Goal: Task Accomplishment & Management: Manage account settings

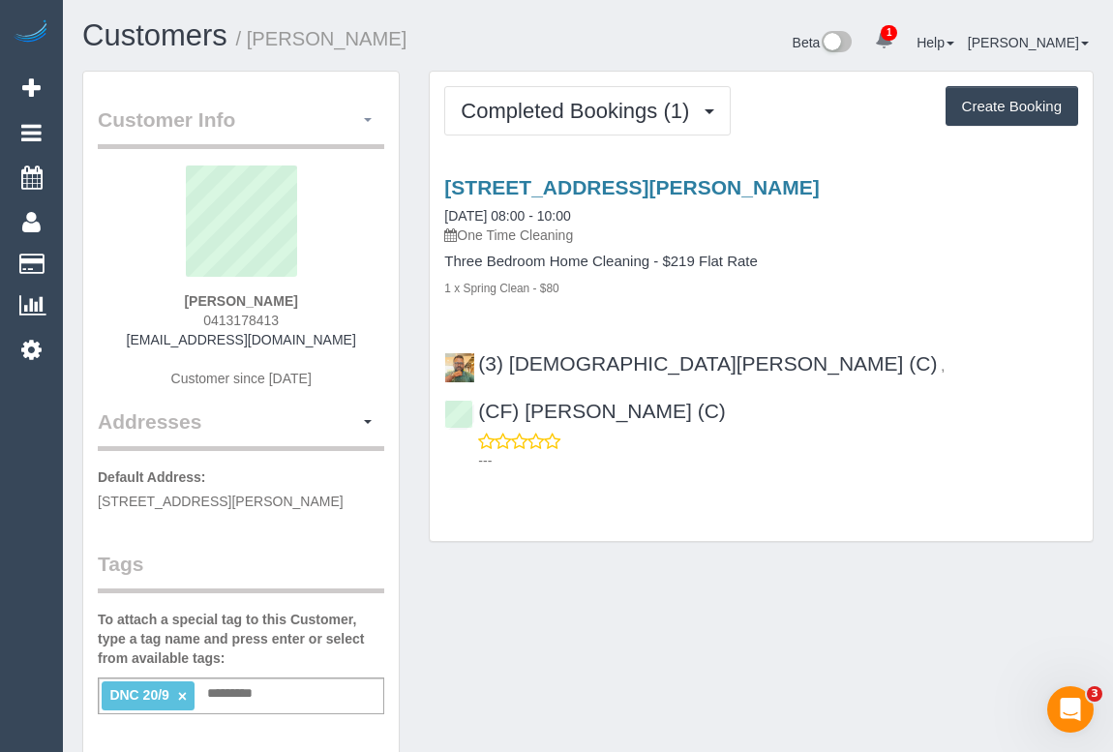
click at [368, 119] on span "button" at bounding box center [368, 120] width 8 height 4
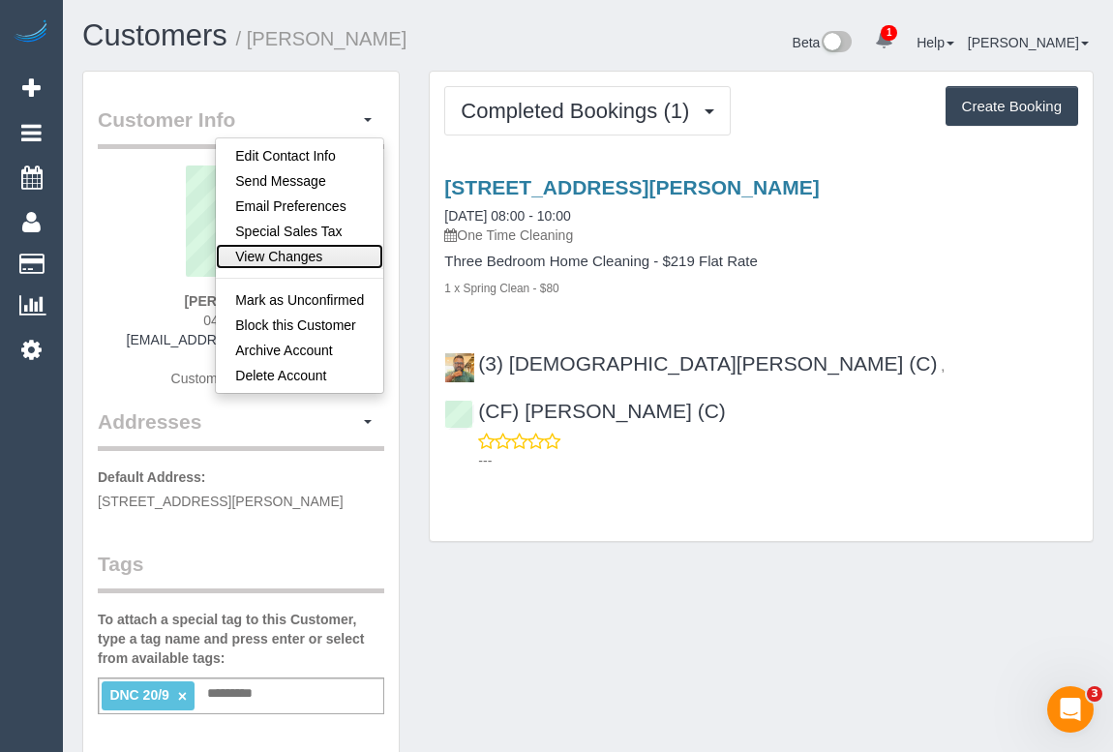
click at [326, 256] on link "View Changes" at bounding box center [299, 256] width 167 height 25
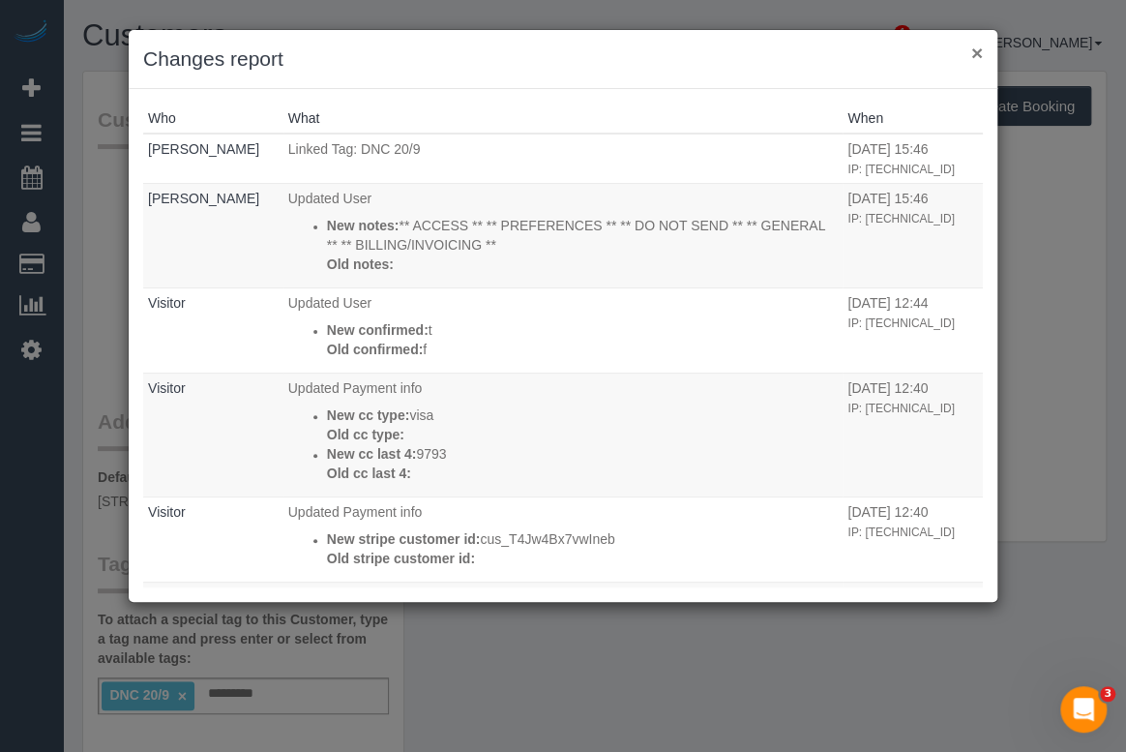
click at [974, 50] on button "×" at bounding box center [977, 53] width 12 height 20
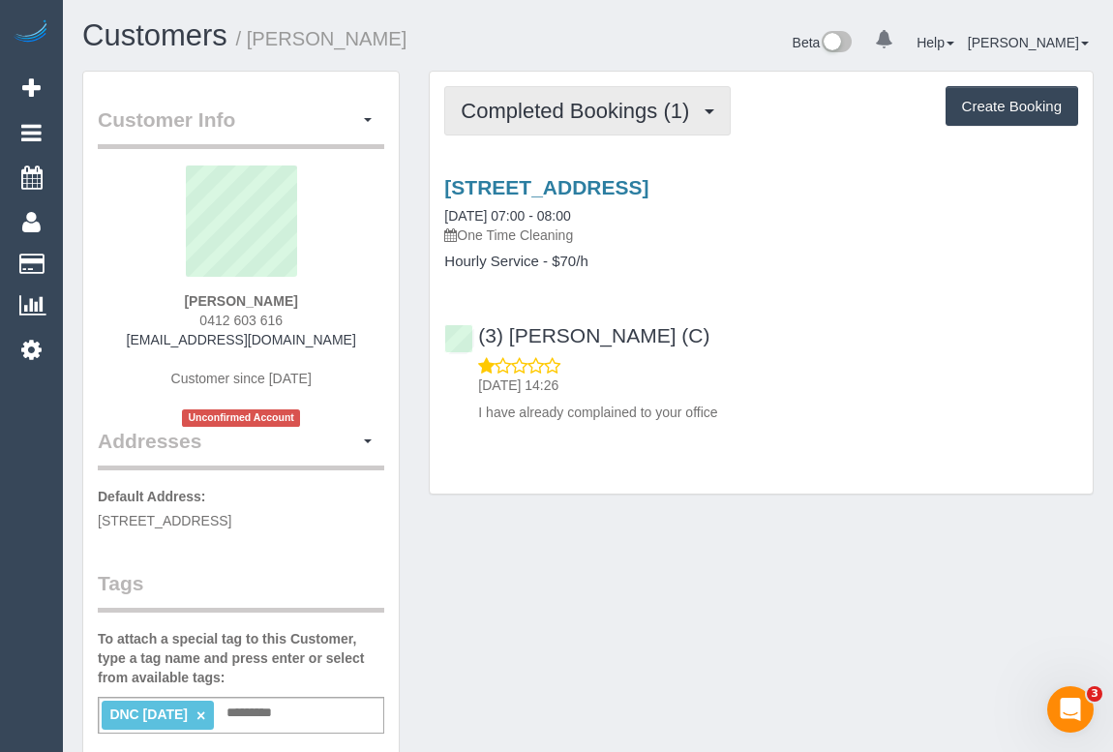
click at [602, 105] on span "Completed Bookings (1)" at bounding box center [580, 111] width 238 height 24
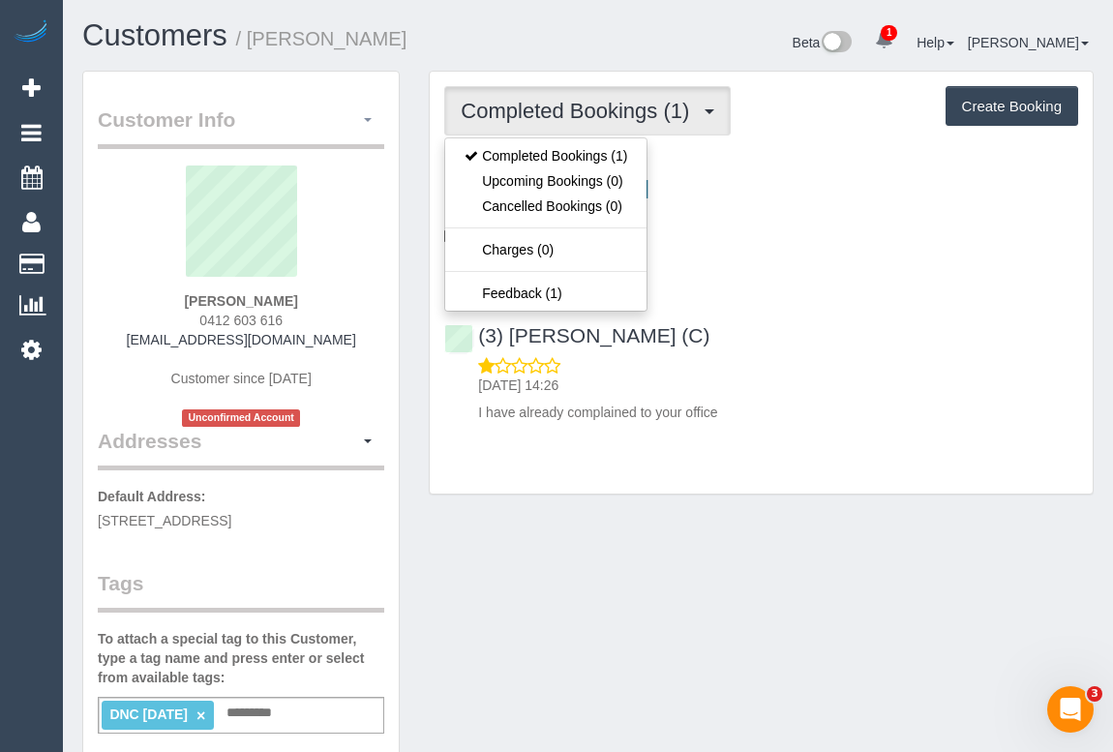
click at [368, 118] on span "button" at bounding box center [368, 120] width 8 height 4
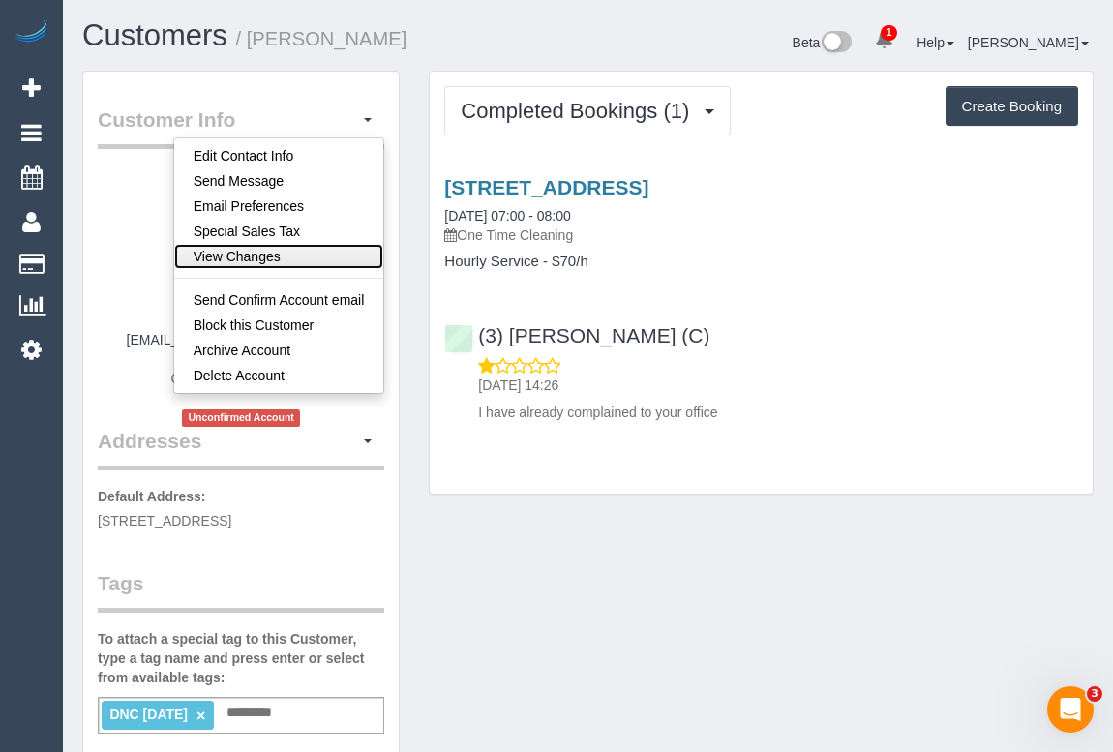
click at [301, 256] on link "View Changes" at bounding box center [279, 256] width 210 height 25
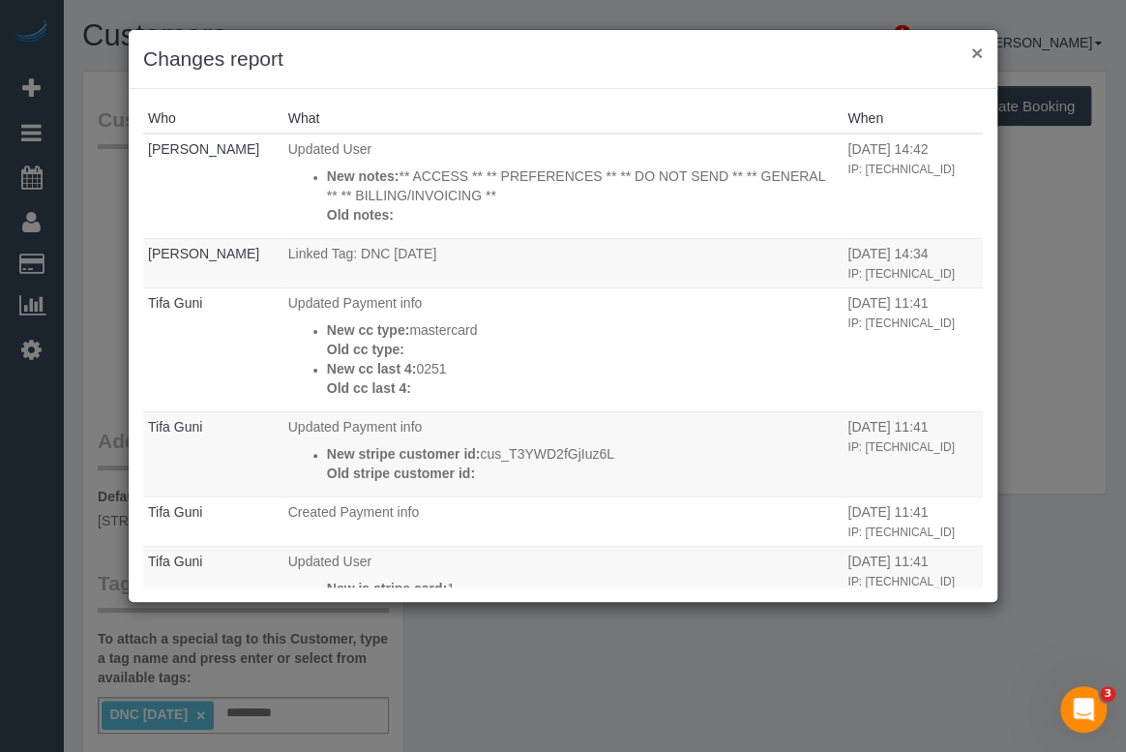
click at [973, 55] on button "×" at bounding box center [977, 53] width 12 height 20
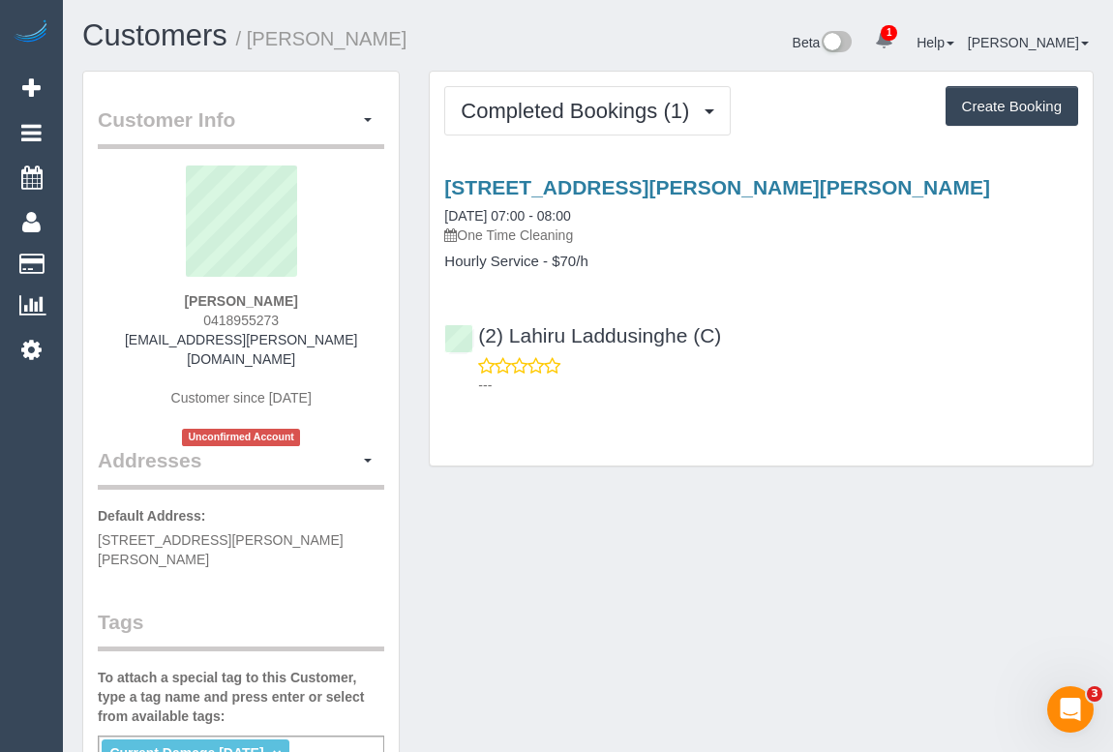
click at [371, 122] on button "button" at bounding box center [367, 120] width 33 height 30
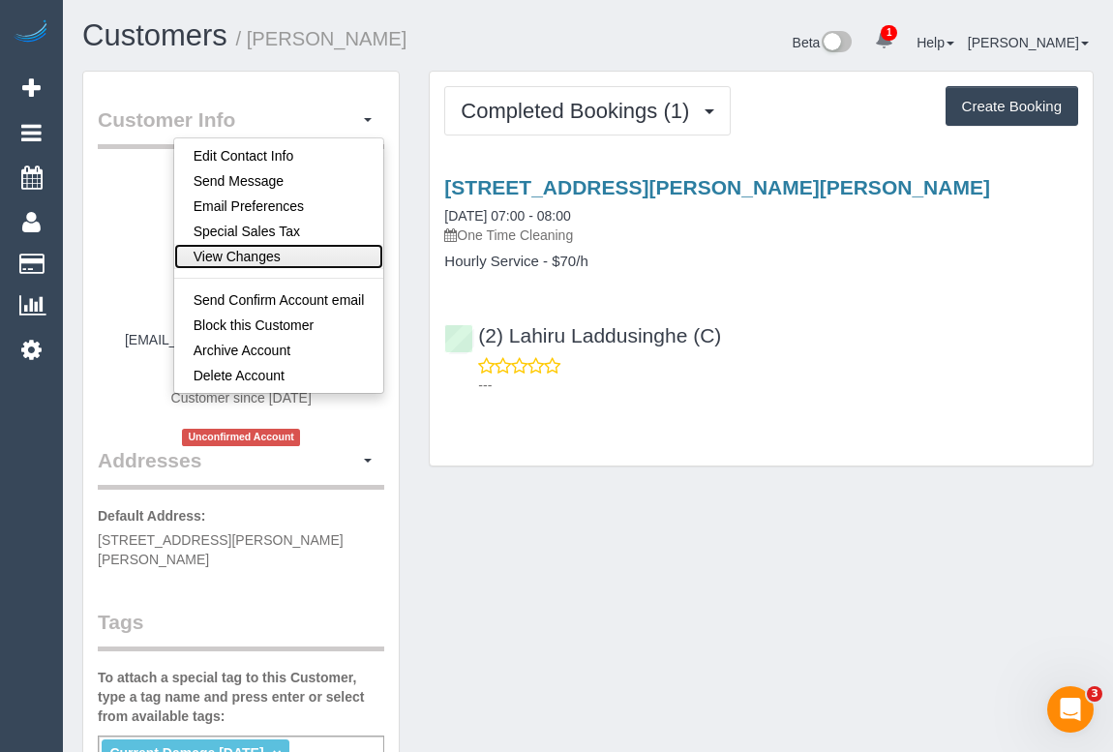
click at [281, 244] on link "View Changes" at bounding box center [279, 256] width 210 height 25
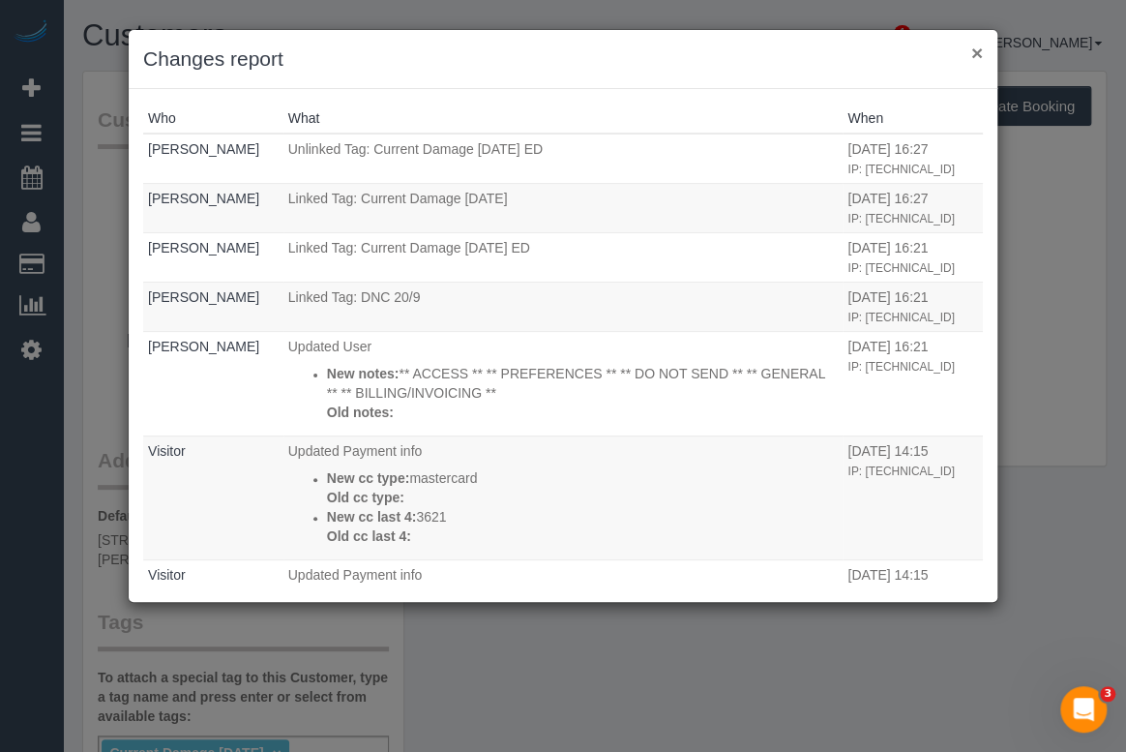
click at [978, 56] on button "×" at bounding box center [977, 53] width 12 height 20
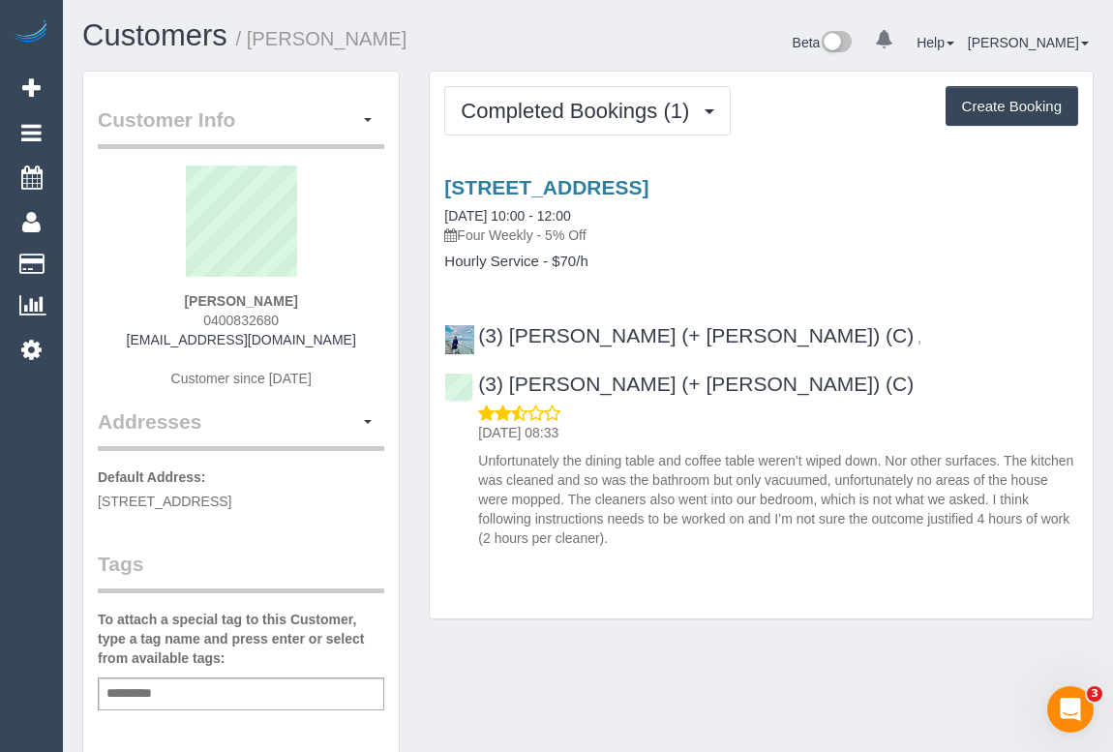
click at [915, 225] on p "Four Weekly - 5% Off" at bounding box center [761, 234] width 634 height 19
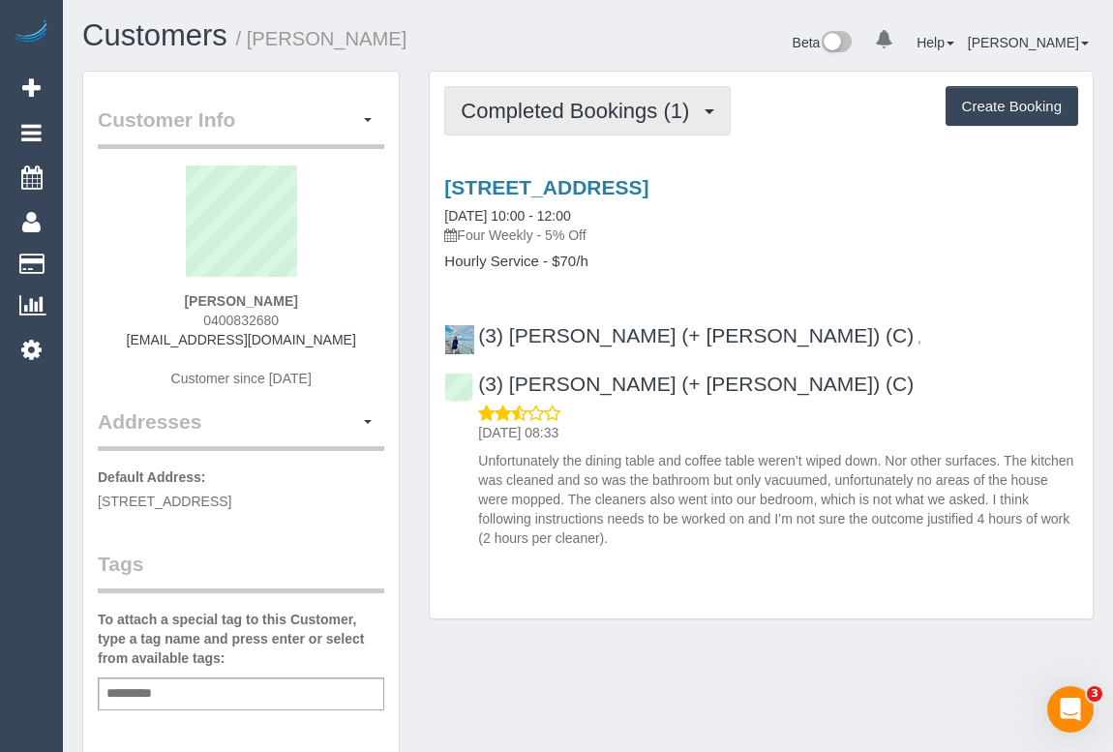
click at [617, 108] on span "Completed Bookings (1)" at bounding box center [580, 111] width 238 height 24
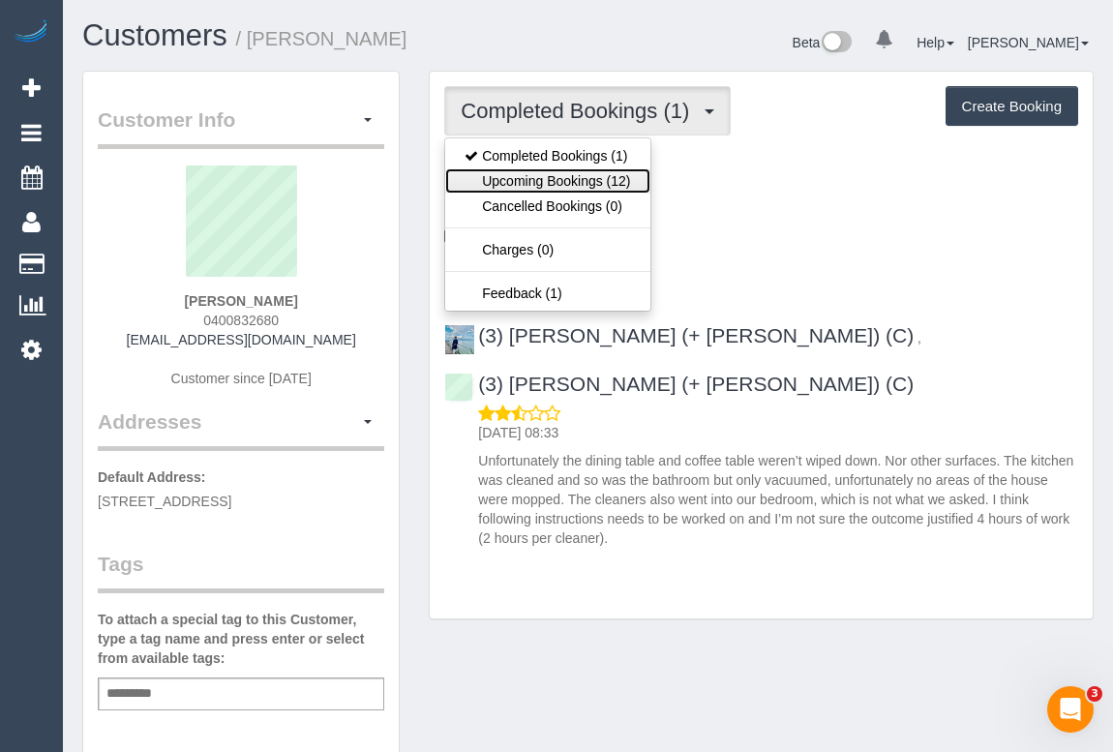
click at [550, 182] on link "Upcoming Bookings (12)" at bounding box center [547, 180] width 204 height 25
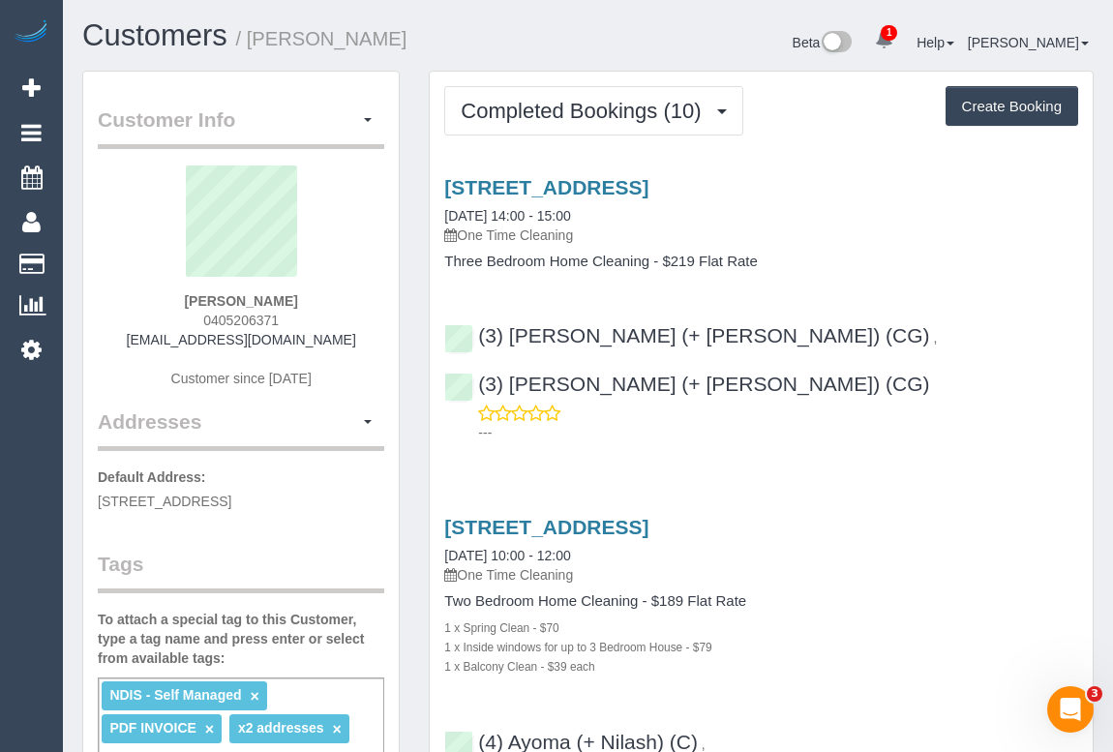
drag, startPoint x: 203, startPoint y: 318, endPoint x: 280, endPoint y: 316, distance: 76.5
click at [280, 316] on div "Kim Grondowski 0405206371 kimgrondowski@gmail.com Customer since 2024" at bounding box center [241, 286] width 286 height 242
copy span "0405206371"
drag, startPoint x: 596, startPoint y: 416, endPoint x: 575, endPoint y: 433, distance: 27.5
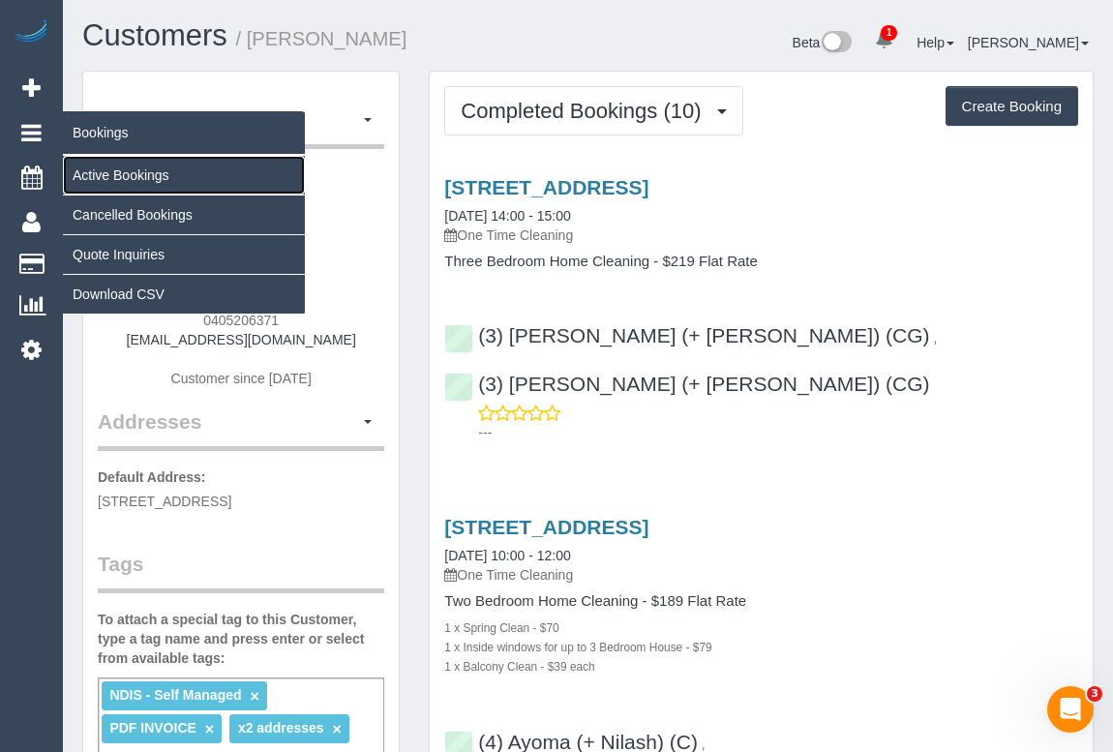
click at [114, 179] on link "Active Bookings" at bounding box center [184, 175] width 242 height 39
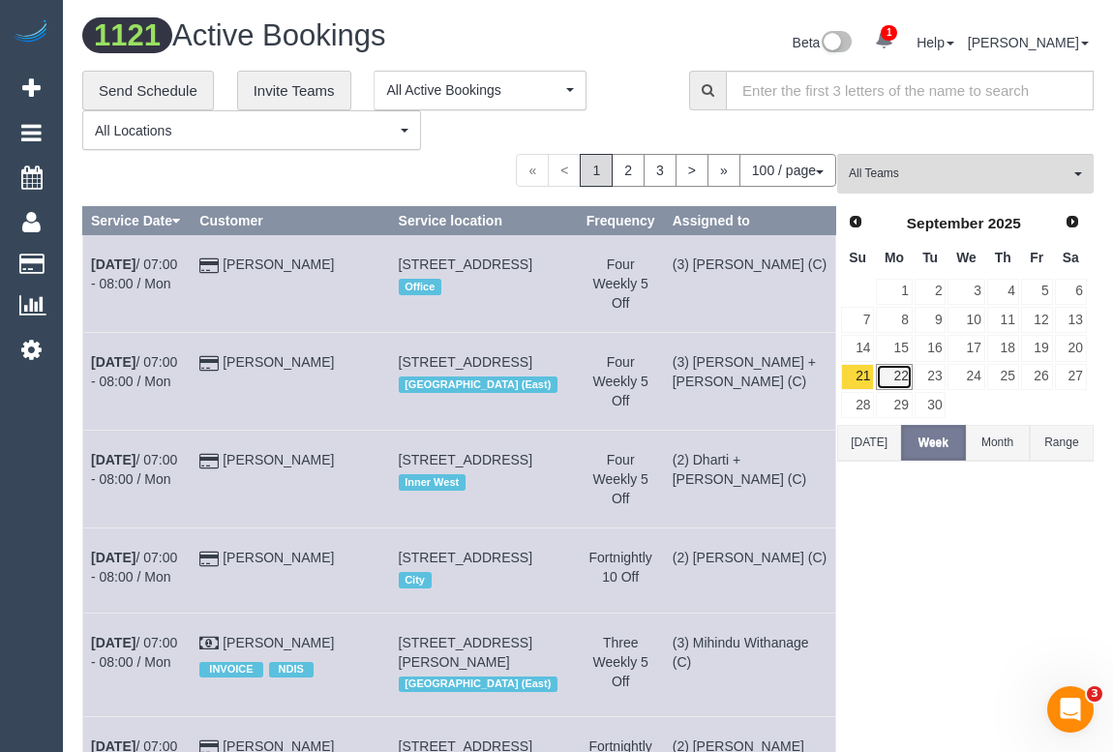
click at [897, 375] on link "22" at bounding box center [894, 377] width 36 height 26
click at [906, 178] on span "All Teams" at bounding box center [958, 173] width 221 height 16
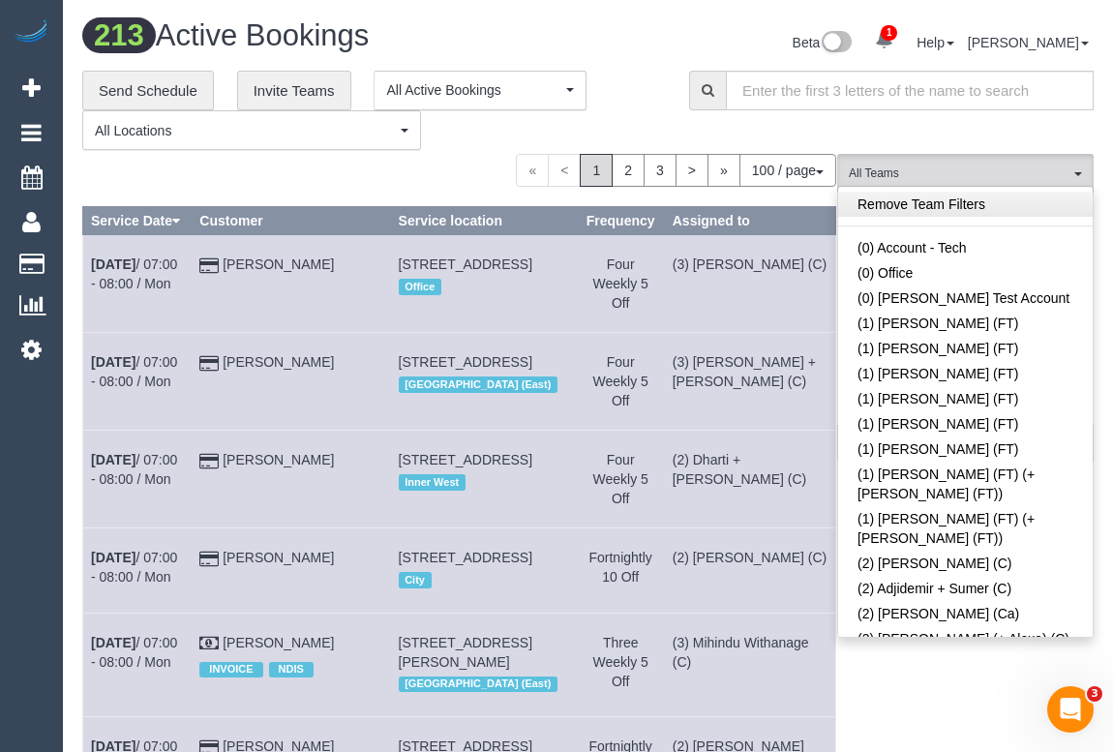
click at [918, 203] on link "Remove Team Filters" at bounding box center [965, 204] width 254 height 25
click at [627, 44] on div "Beta 1 Your Notifications You have 0 alerts × You have 1 to charge for 22/09/20…" at bounding box center [848, 44] width 520 height 51
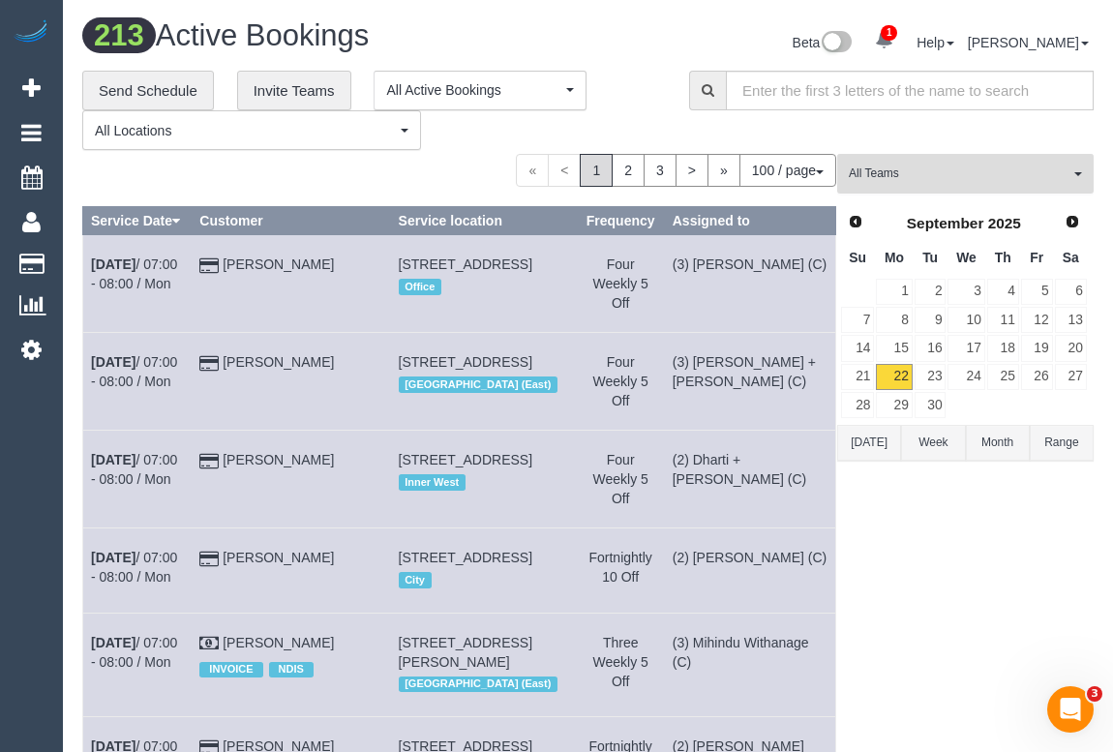
click at [927, 171] on span "All Teams" at bounding box center [958, 173] width 221 height 16
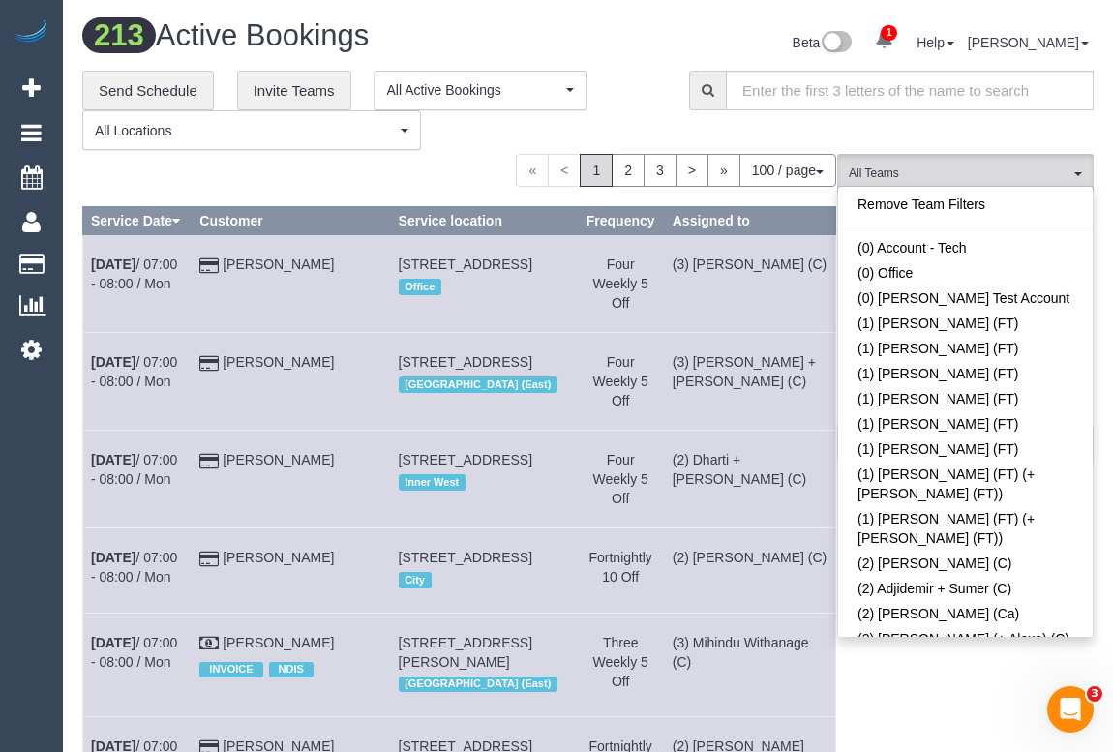
click at [652, 78] on div "**********" at bounding box center [371, 111] width 578 height 80
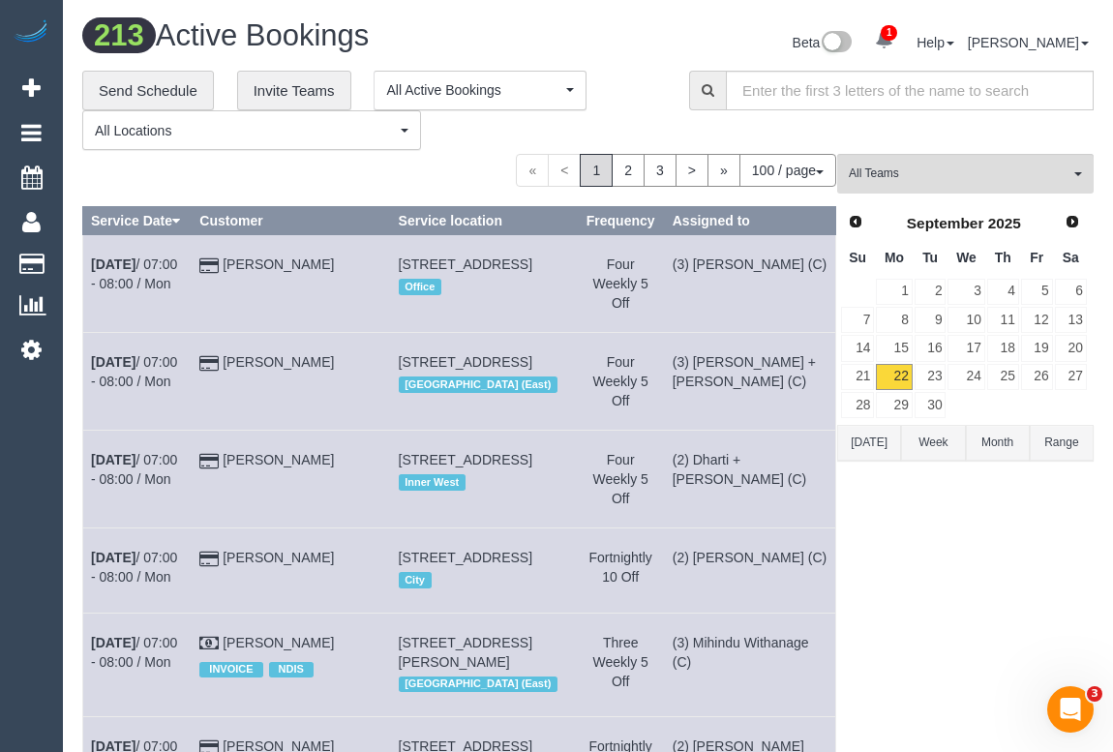
scroll to position [9246, 0]
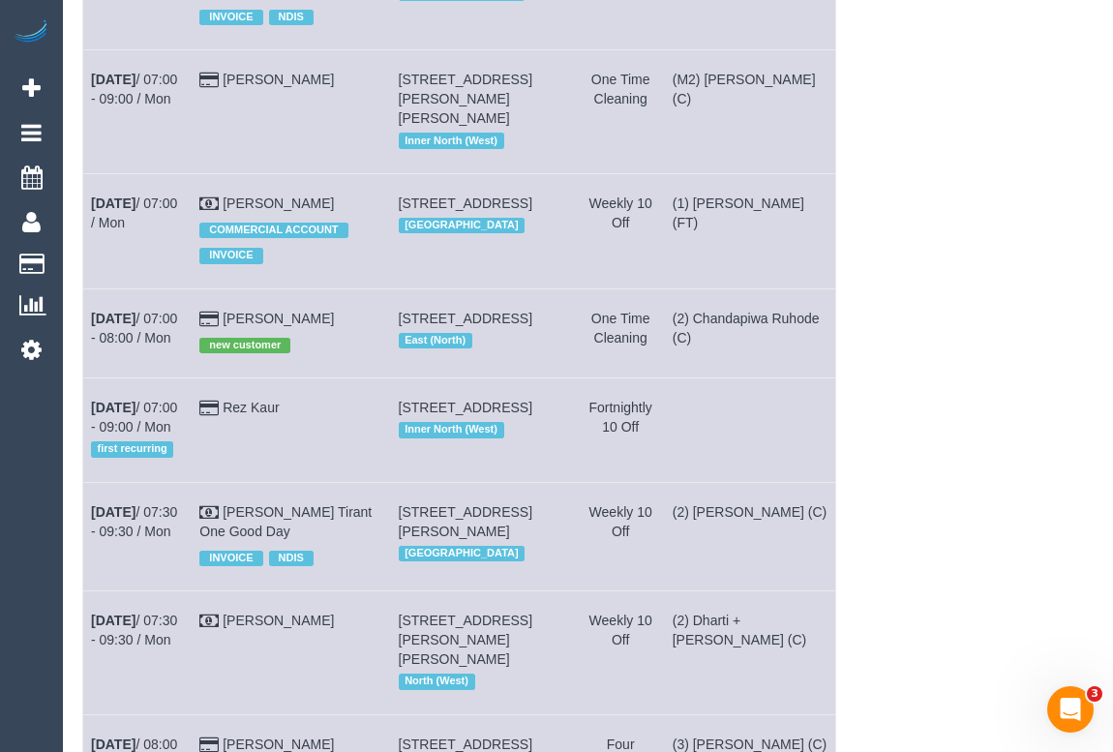
scroll to position [0, 0]
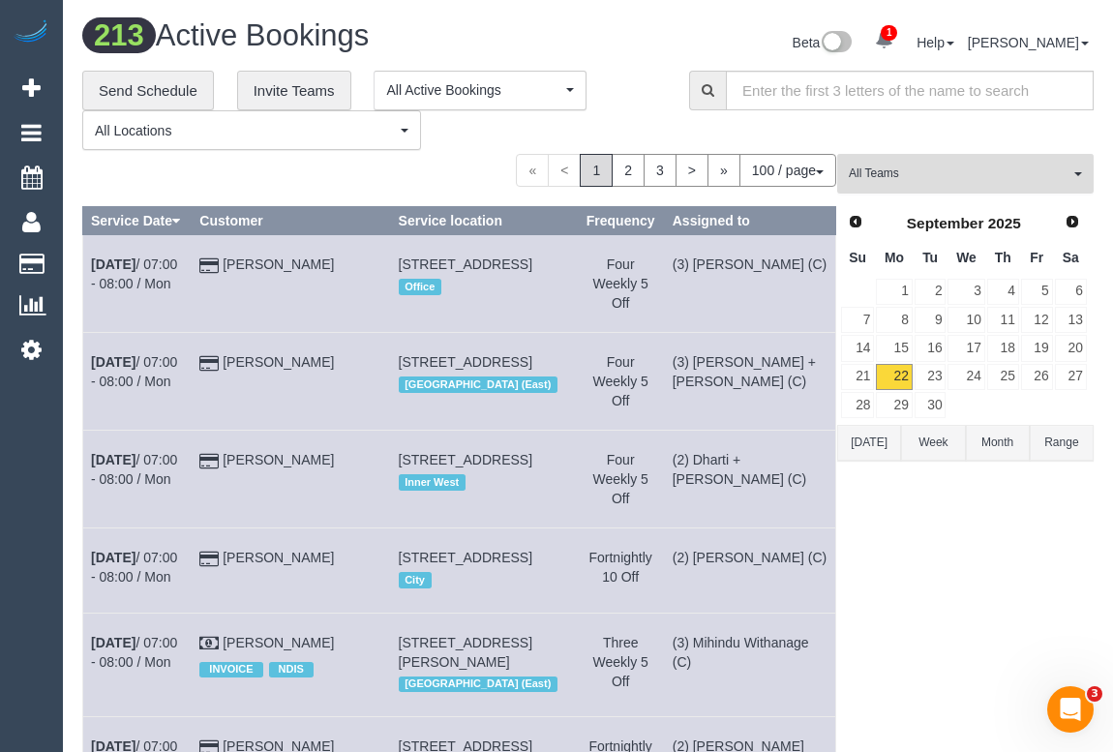
click at [927, 183] on button "All Teams" at bounding box center [965, 174] width 256 height 40
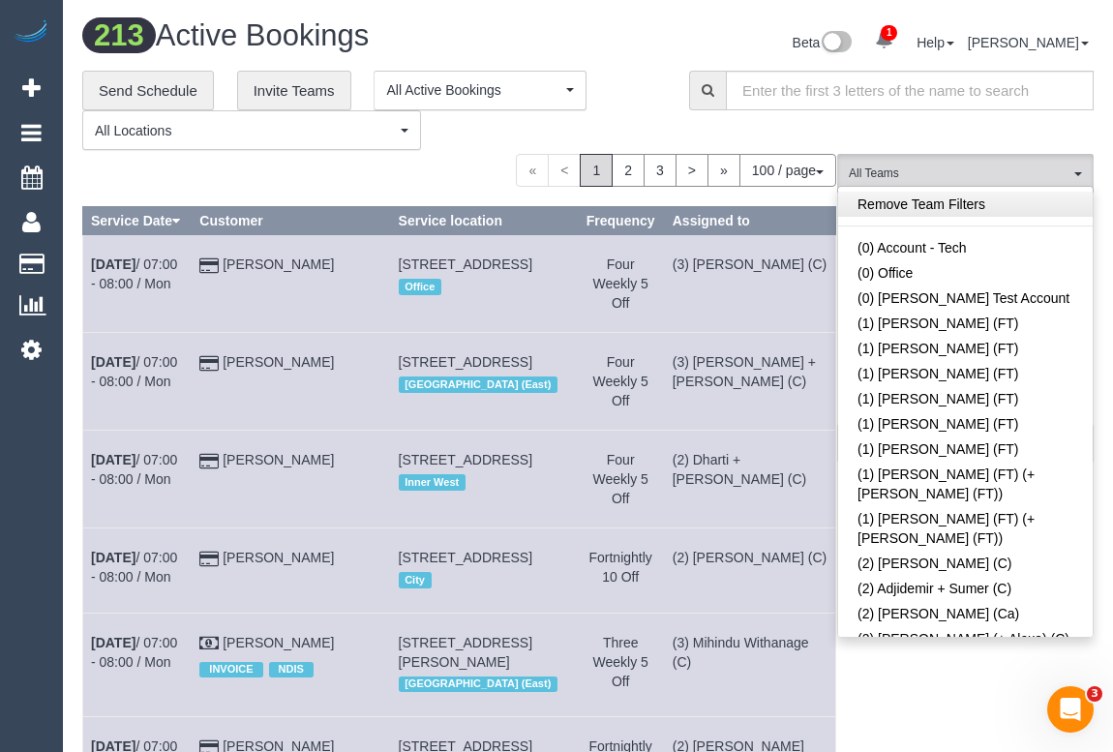
click at [966, 204] on link "Remove Team Filters" at bounding box center [965, 204] width 254 height 25
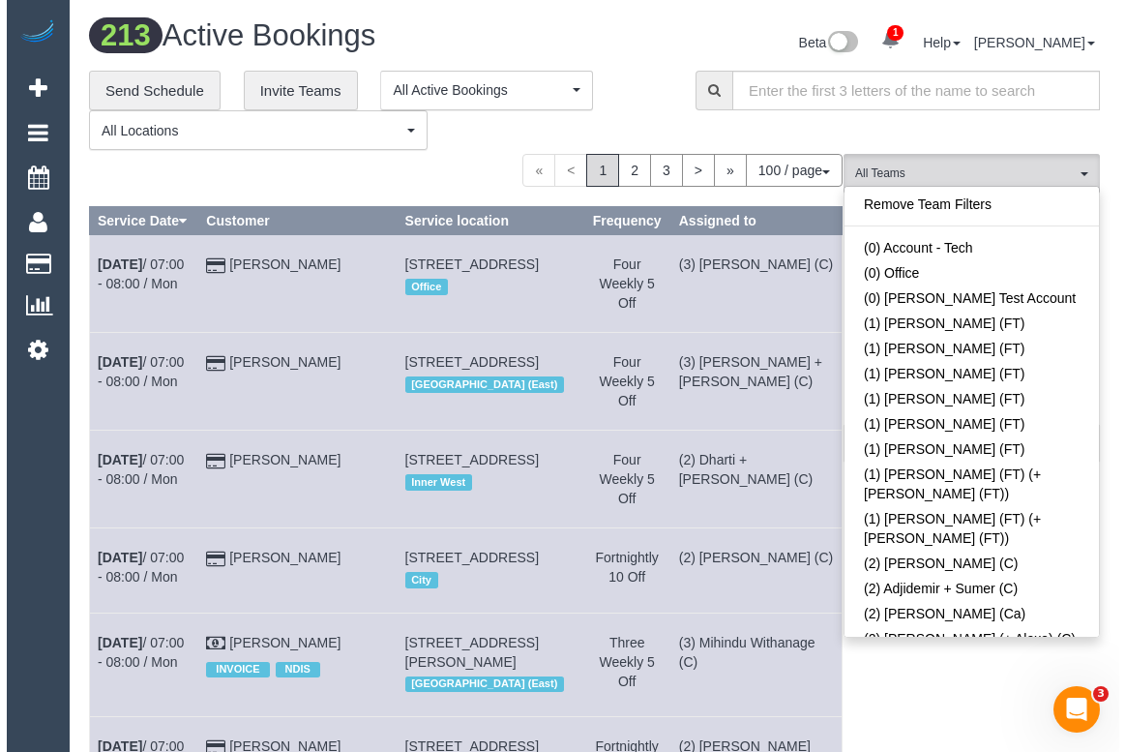
scroll to position [6122, 0]
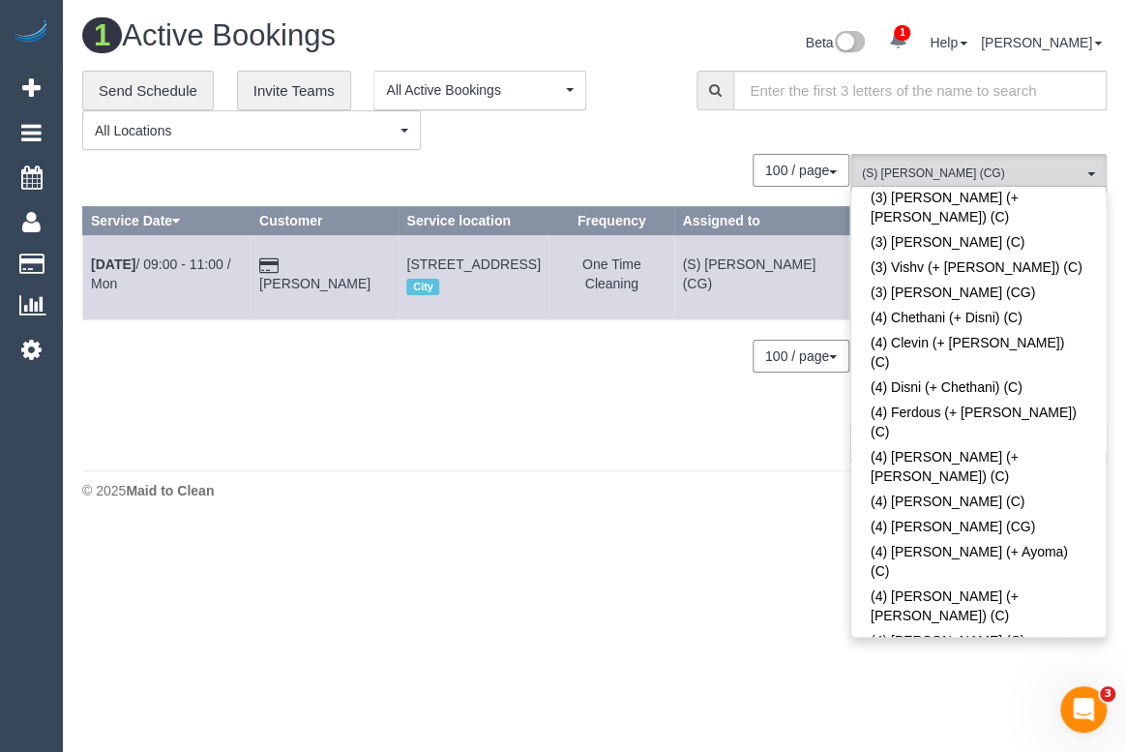
click at [716, 625] on body "1 Beta Your Notifications You have 0 alerts × You have 1 to charge for 22/09/20…" at bounding box center [563, 376] width 1126 height 752
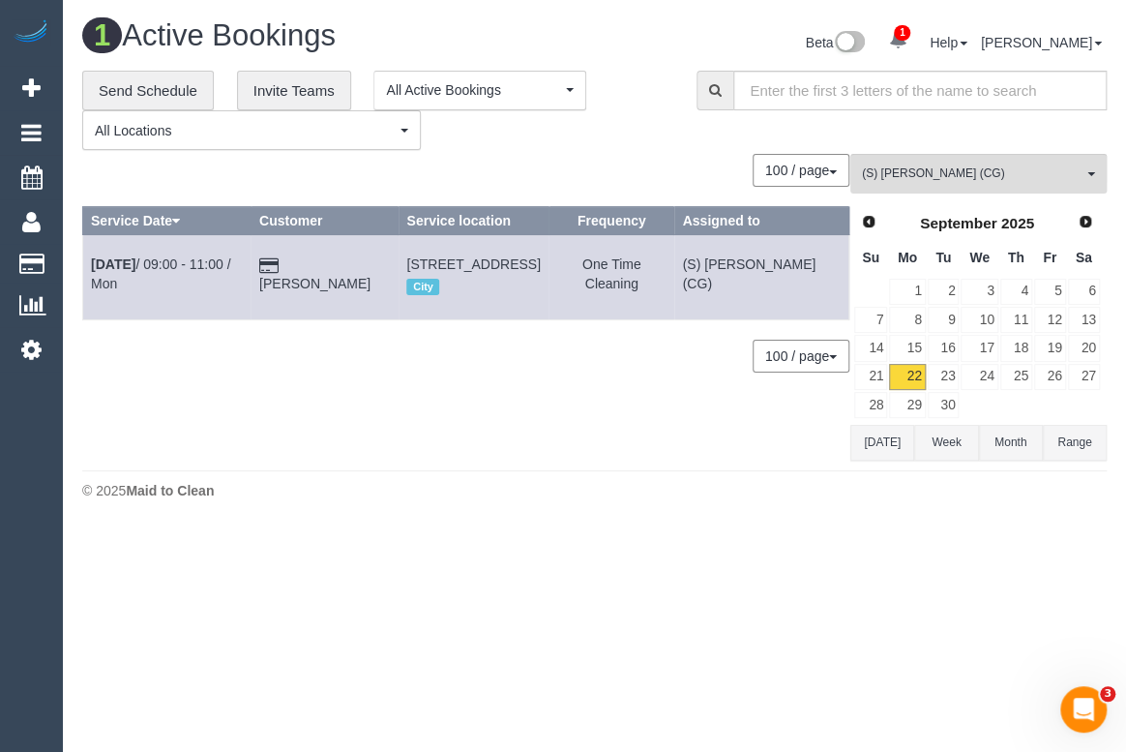
click at [431, 500] on footer "© 2025 Maid to Clean" at bounding box center [594, 489] width 1025 height 39
click at [941, 376] on link "23" at bounding box center [944, 377] width 32 height 26
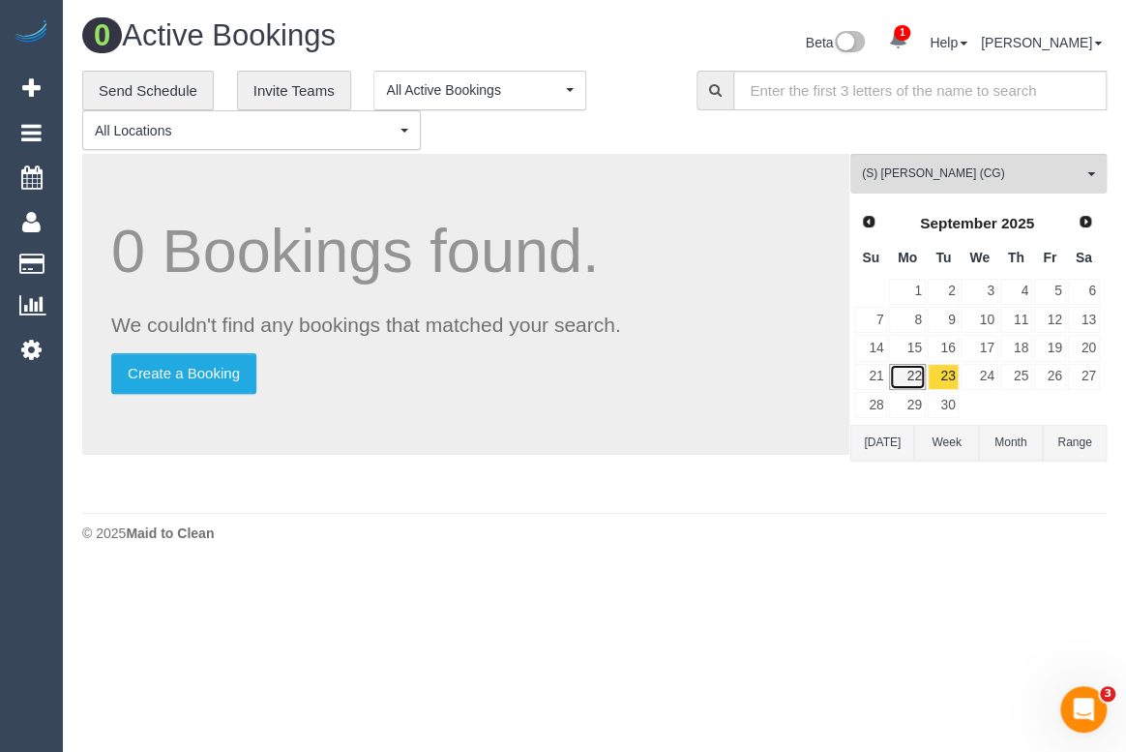
click at [914, 377] on link "22" at bounding box center [907, 377] width 36 height 26
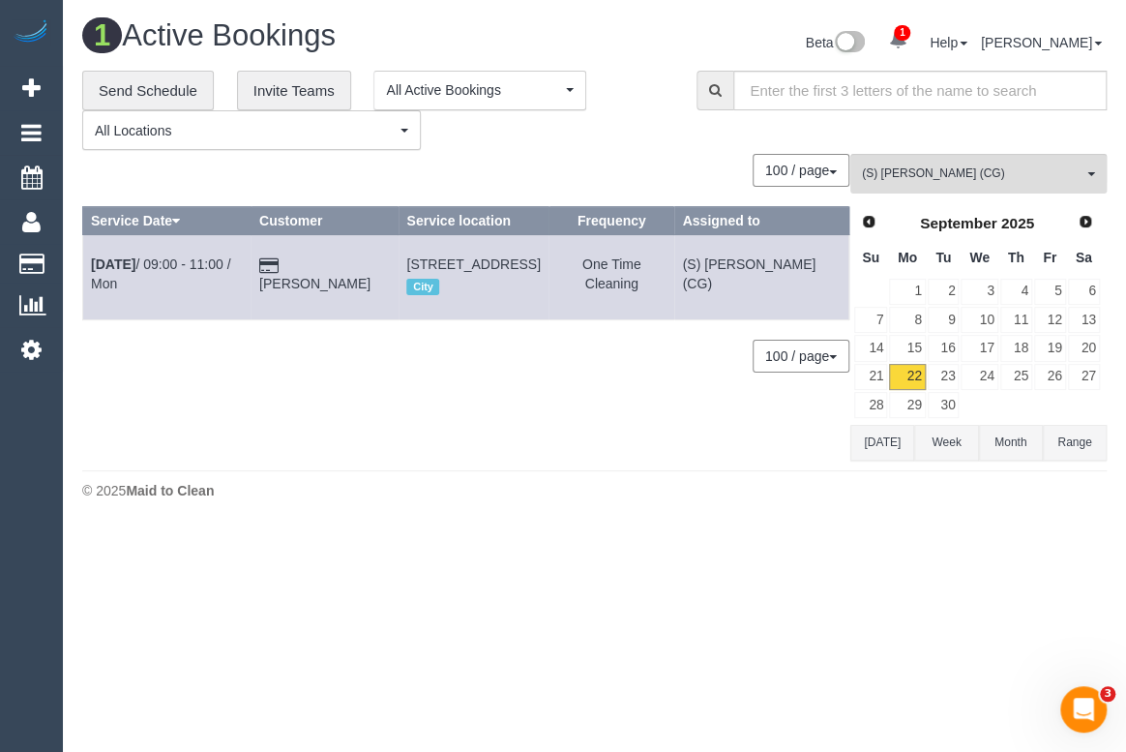
click at [507, 666] on body "1 Beta Your Notifications You have 0 alerts × You have 1 to charge for 22/09/20…" at bounding box center [563, 376] width 1126 height 752
click at [577, 454] on div "0 Bookings found. We couldn't find any bookings that matched your search. Creat…" at bounding box center [466, 307] width 768 height 306
click at [690, 592] on body "1 Beta Your Notifications You have 0 alerts × You have 1 to charge for 22/09/20…" at bounding box center [563, 376] width 1126 height 752
click at [745, 609] on body "1 Beta Your Notifications You have 0 alerts × You have 1 to charge for 22/09/20…" at bounding box center [563, 376] width 1126 height 752
click at [993, 170] on span "(S) Mark Yenimireddy (CG)" at bounding box center [972, 173] width 221 height 16
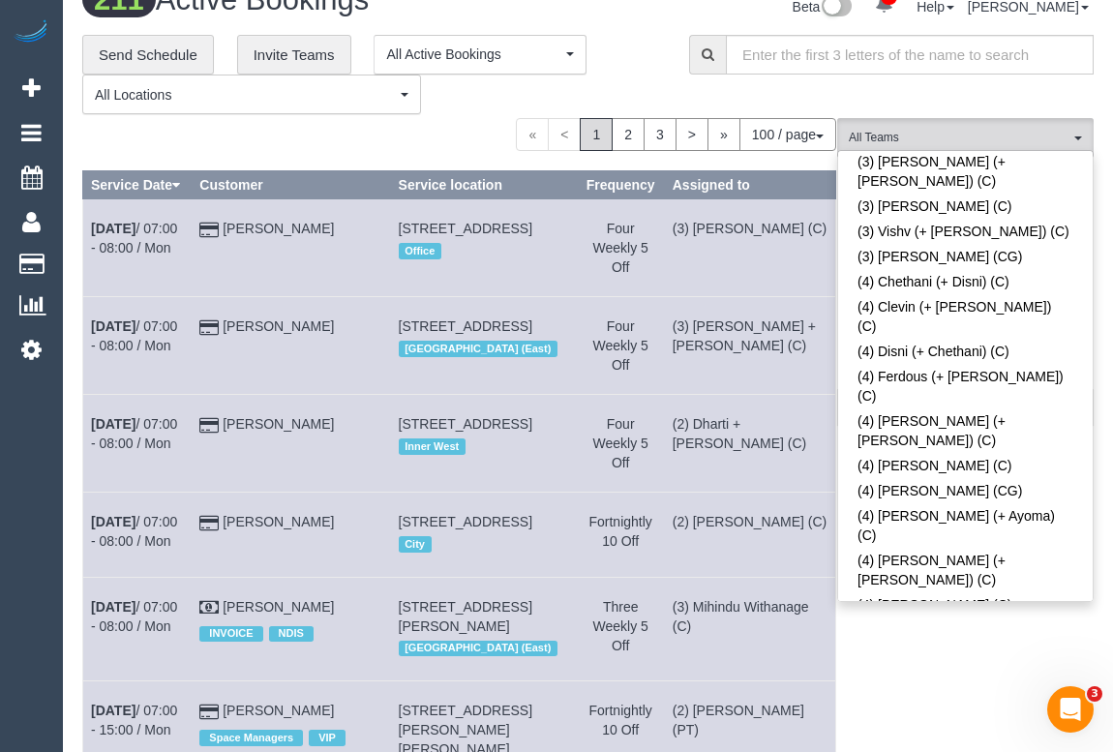
scroll to position [3306, 0]
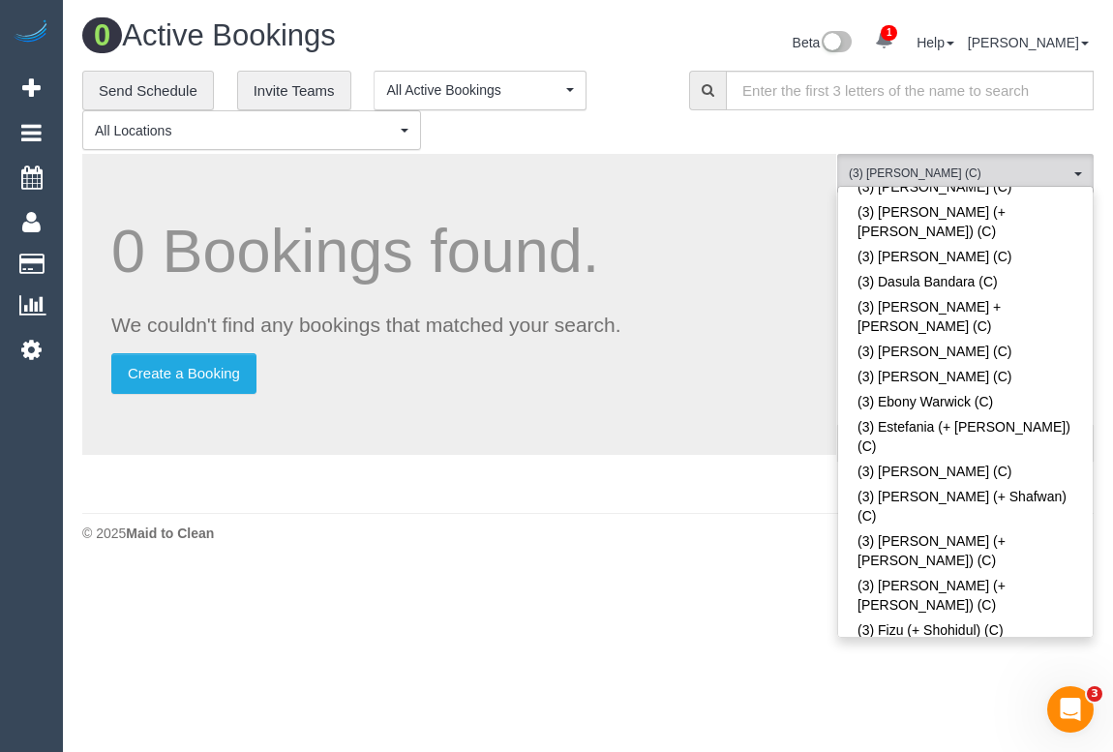
scroll to position [0, 0]
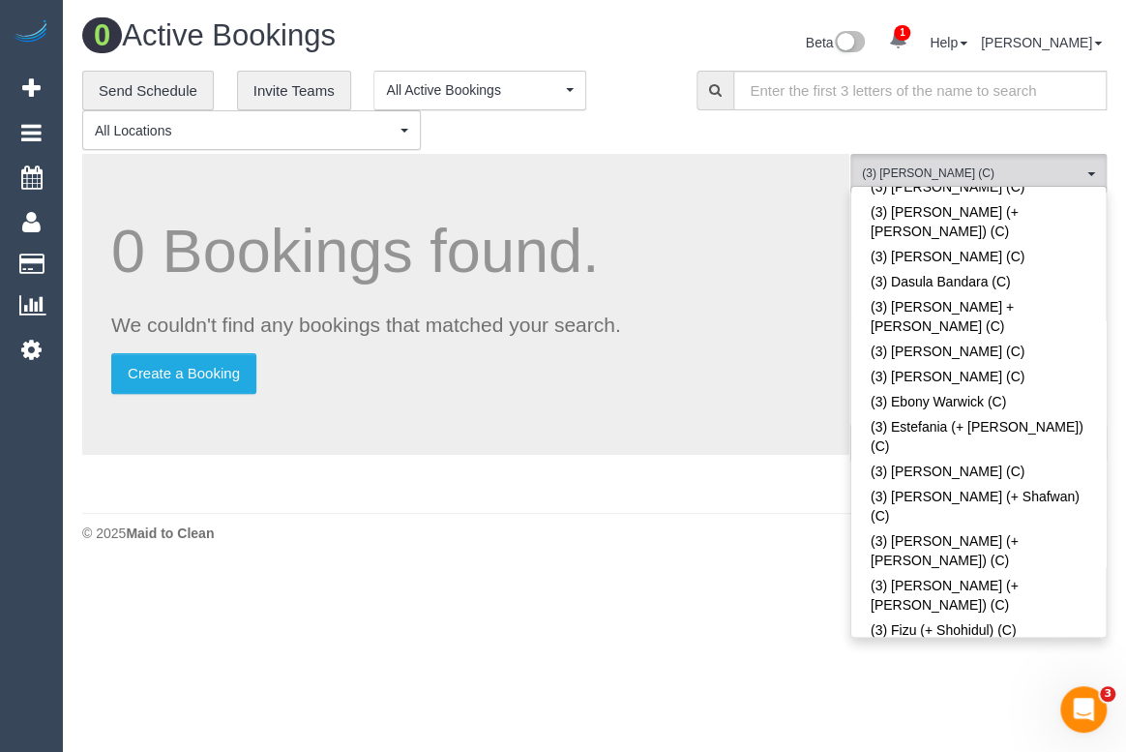
click at [677, 547] on footer "© 2025 Maid to Clean" at bounding box center [594, 532] width 1025 height 39
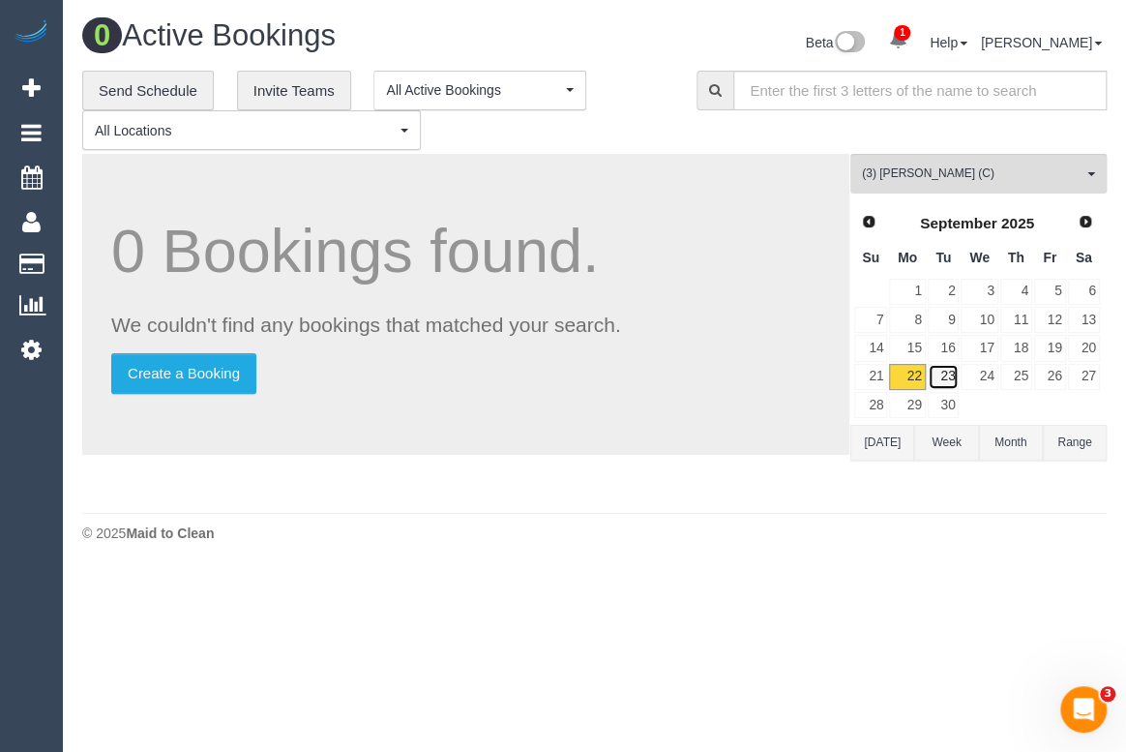
click at [944, 364] on link "23" at bounding box center [944, 377] width 32 height 26
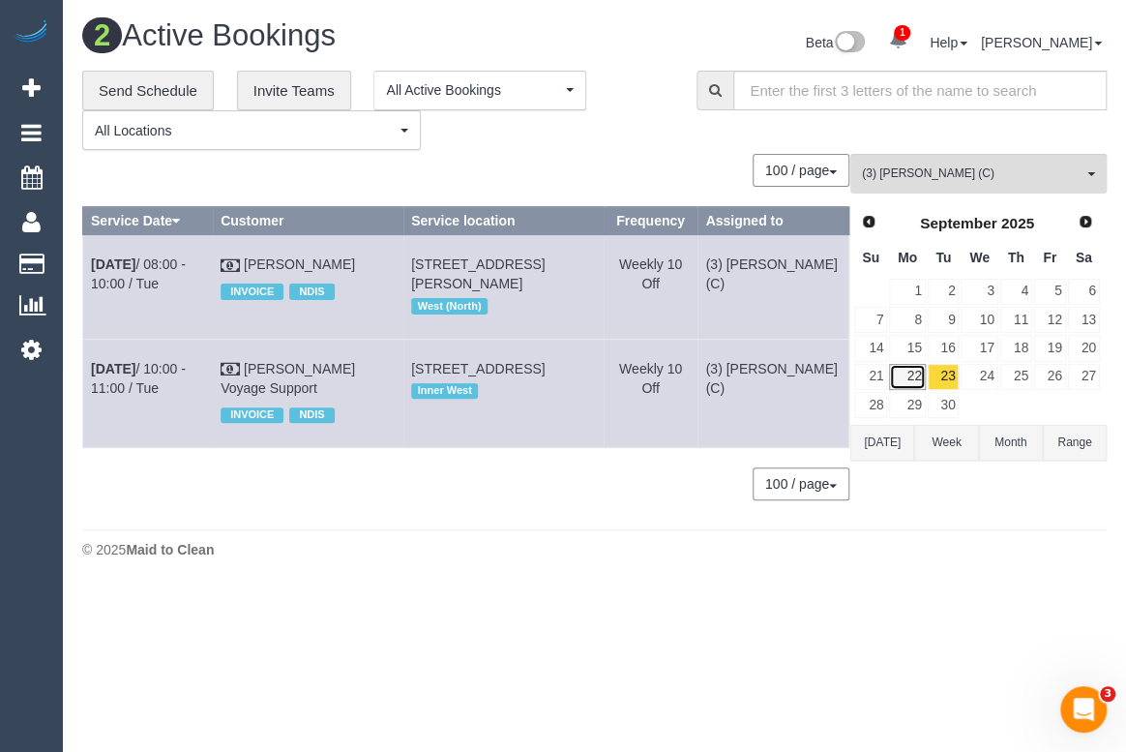
click at [910, 379] on link "22" at bounding box center [907, 377] width 36 height 26
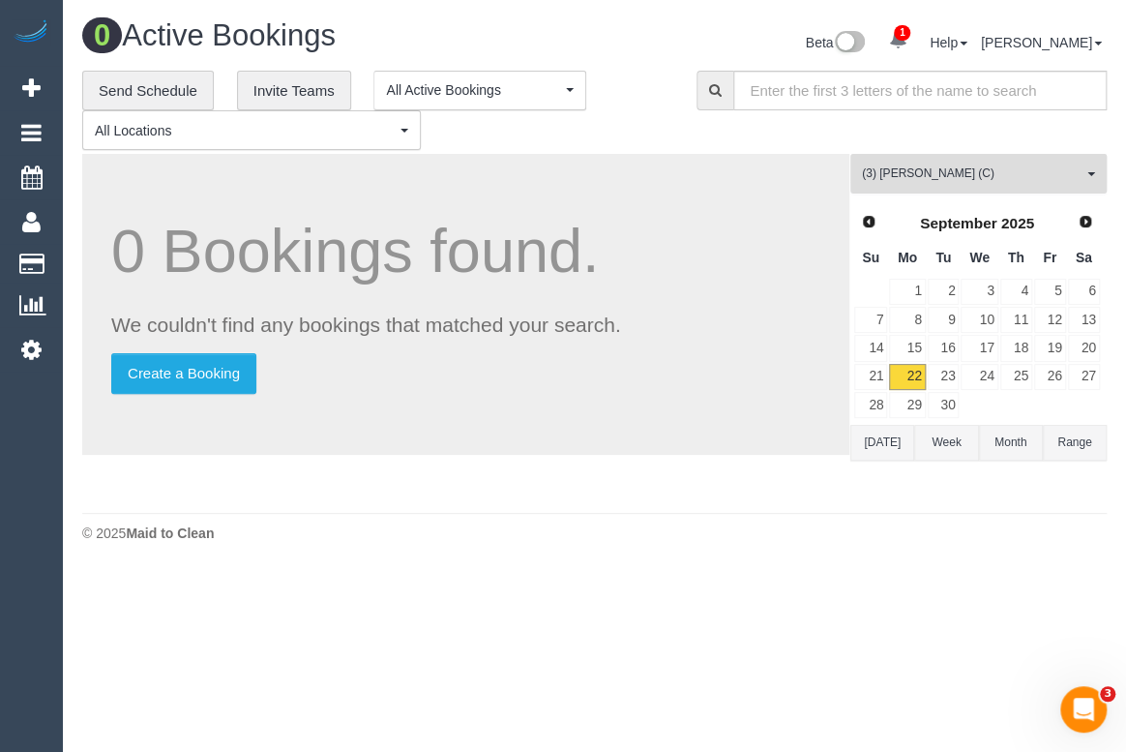
click at [996, 173] on span "(3) John Maldeniya (C)" at bounding box center [972, 173] width 221 height 16
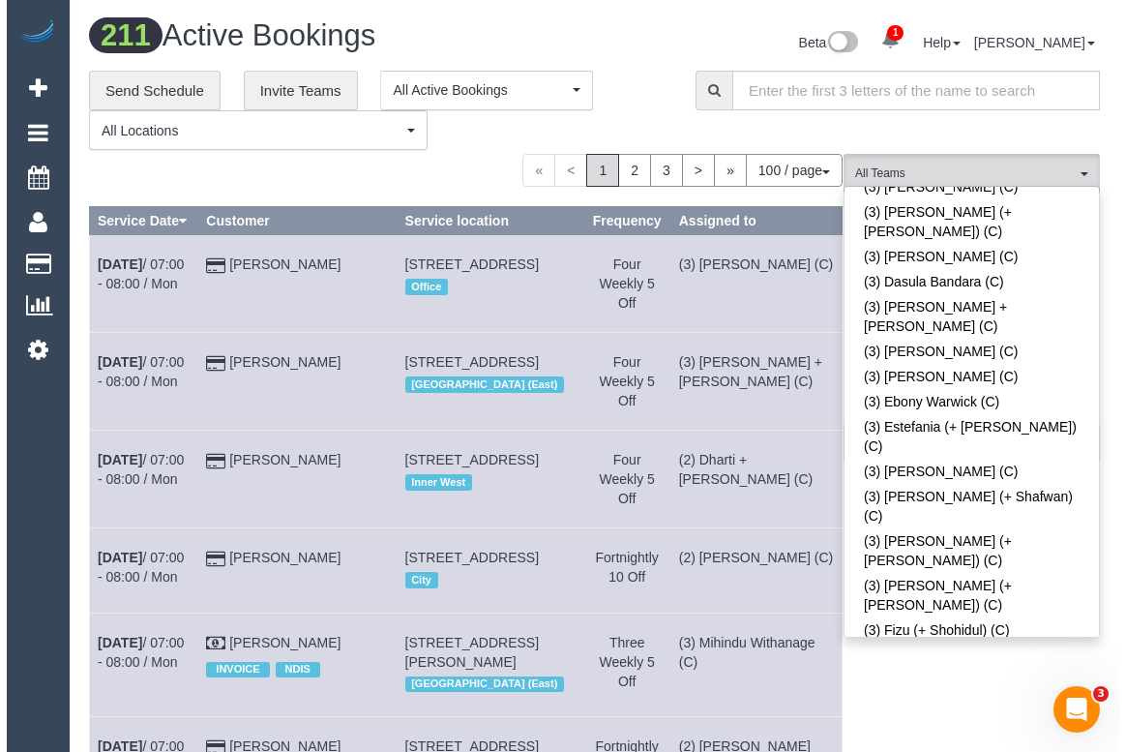
scroll to position [1721, 0]
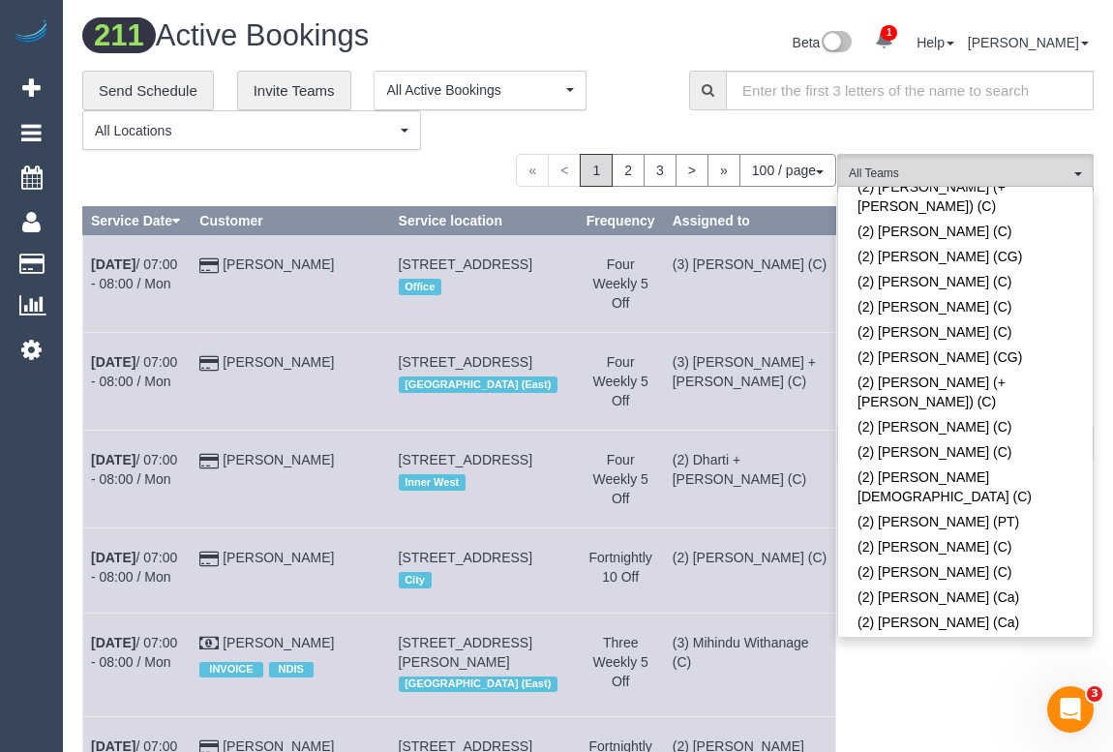
click at [918, 729] on link "(2) Suzi Belas (Ca)" at bounding box center [965, 741] width 254 height 25
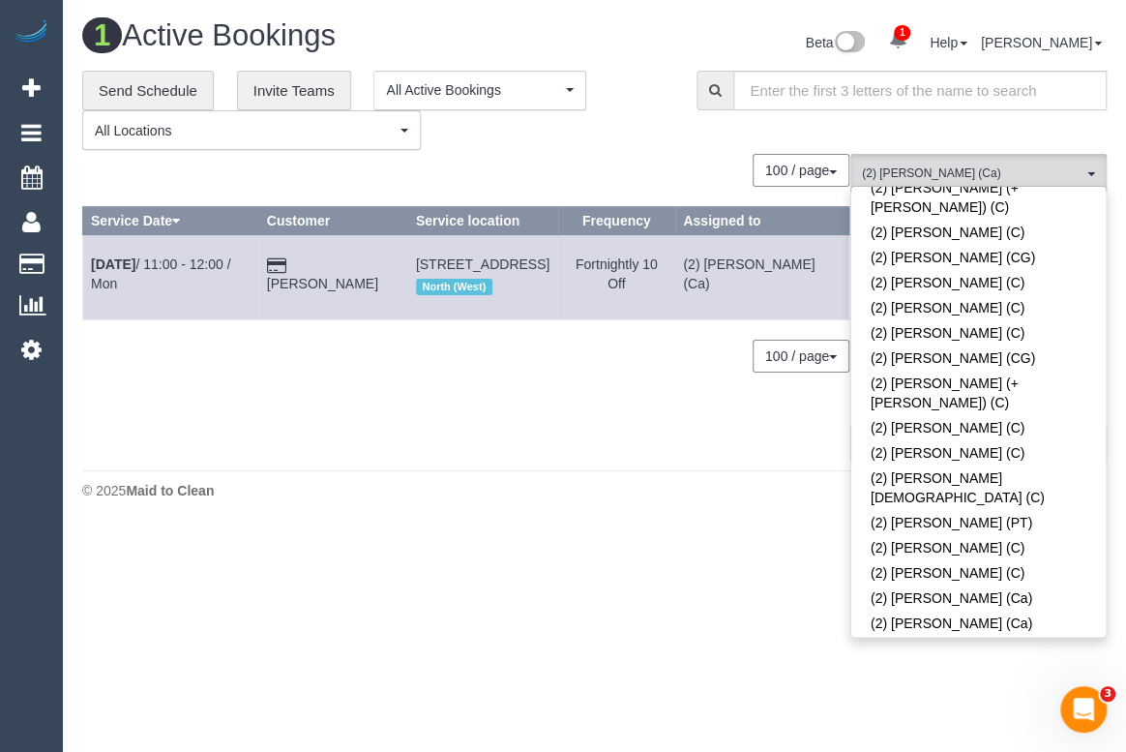
click at [479, 542] on body "1 Beta Your Notifications You have 0 alerts × You have 1 to charge for 22/09/20…" at bounding box center [563, 376] width 1126 height 752
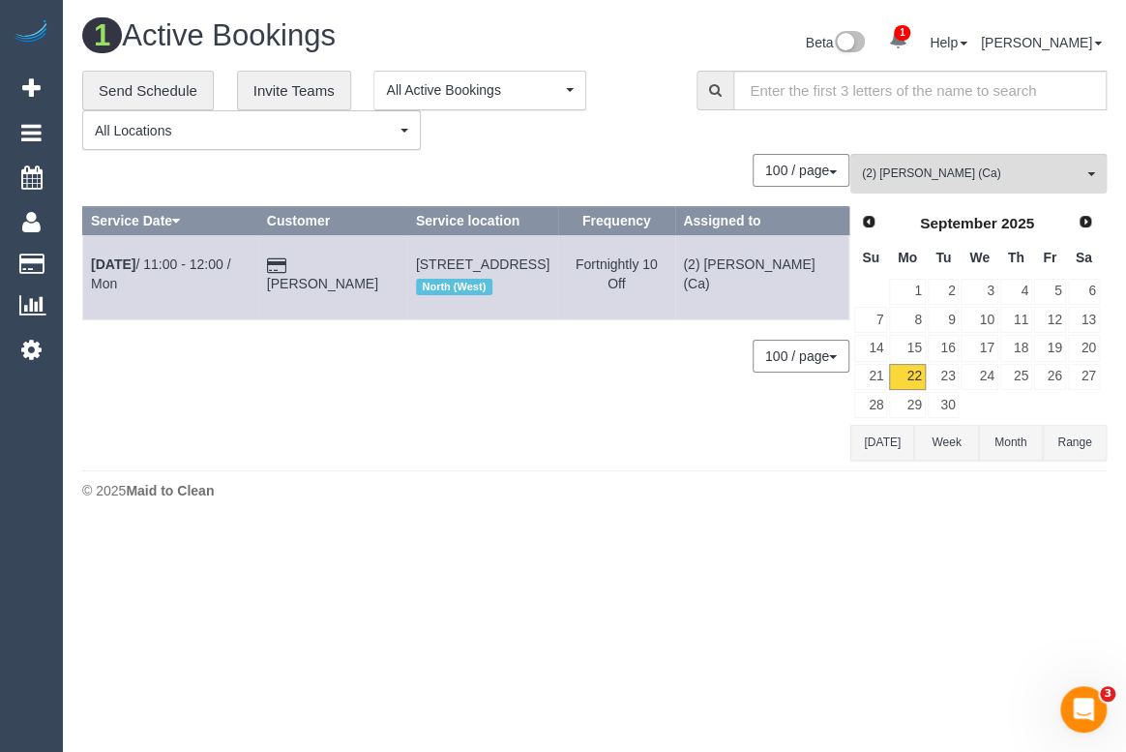
click at [561, 439] on div "0 Bookings found. We couldn't find any bookings that matched your search. Creat…" at bounding box center [466, 307] width 768 height 306
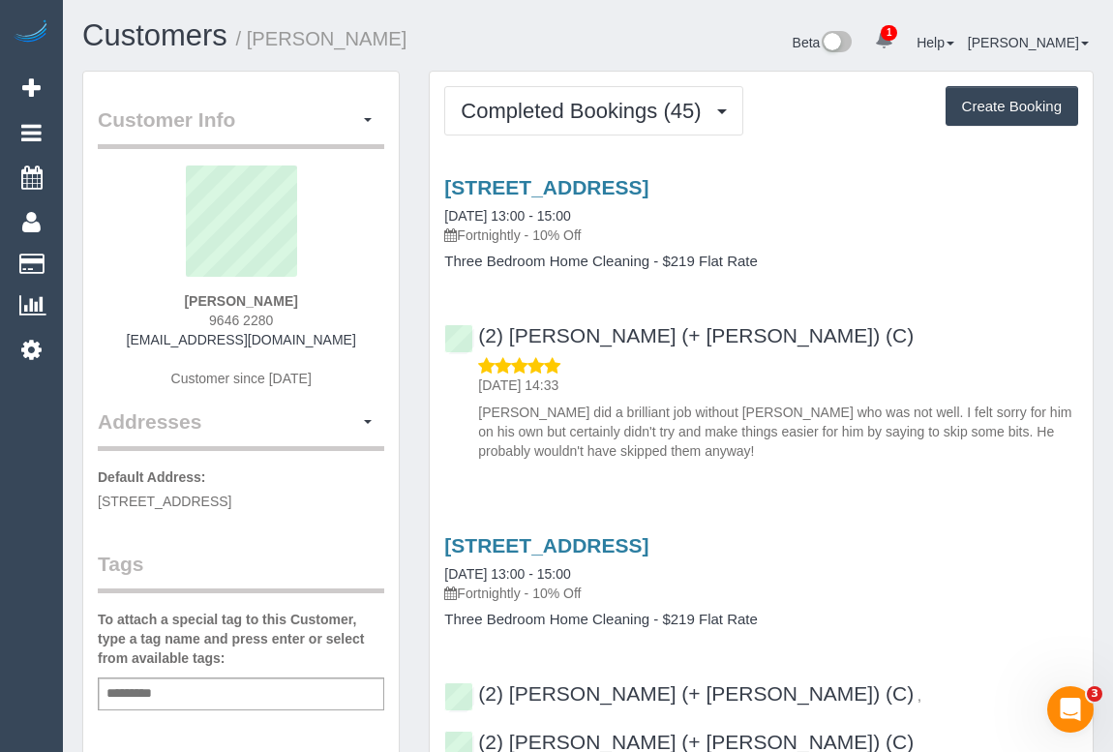
drag, startPoint x: 210, startPoint y: 321, endPoint x: 345, endPoint y: 321, distance: 135.4
click at [345, 321] on div "Penny Torok 9646 2280 andrewpennyt@optusnet.com.au Customer since 2023" at bounding box center [241, 286] width 286 height 242
copy span "9646 2280"
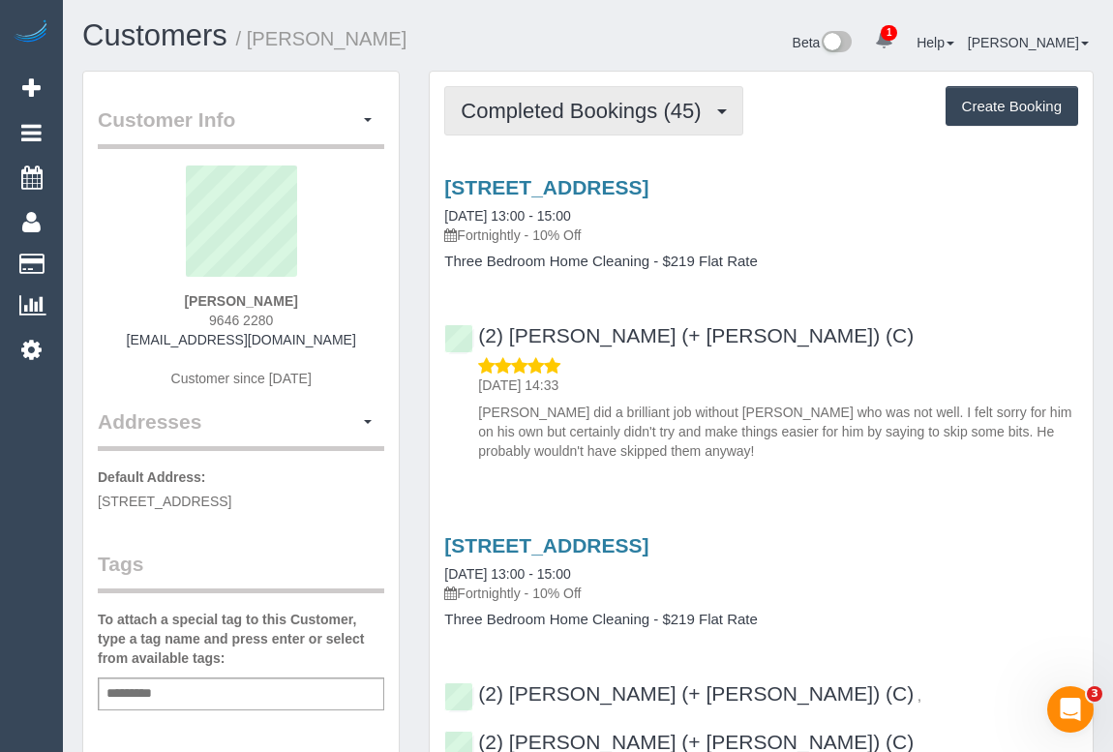
click at [595, 121] on button "Completed Bookings (45)" at bounding box center [593, 110] width 298 height 49
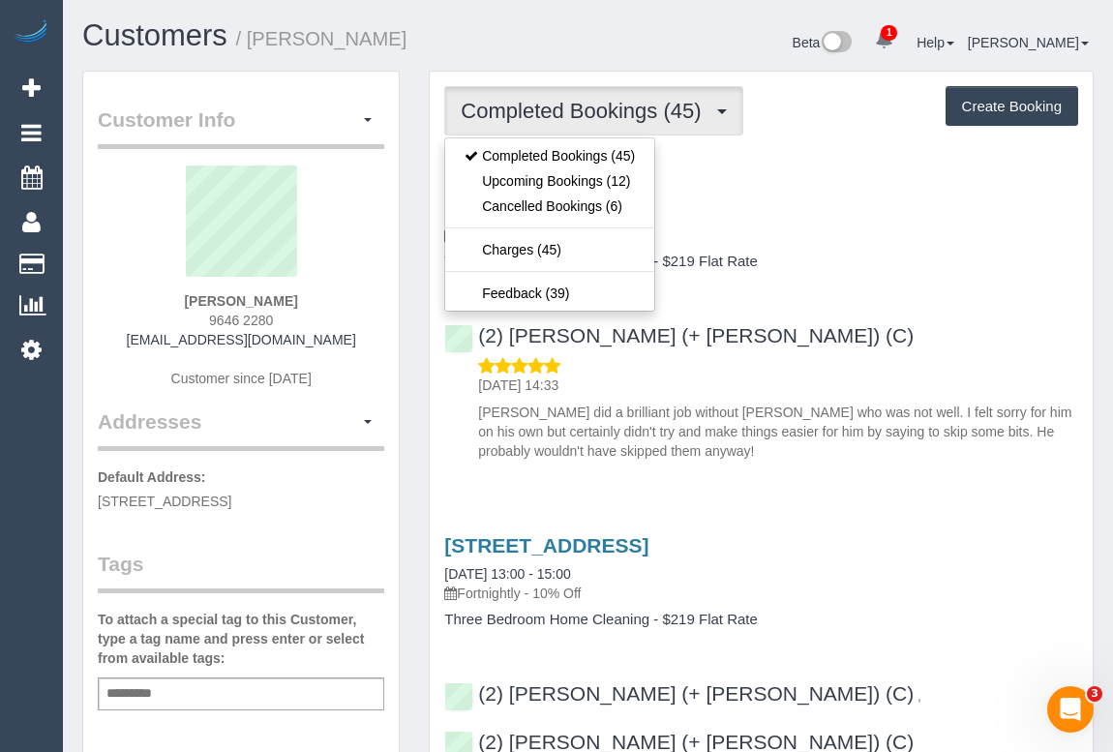
click at [936, 305] on div "93 Esplanade West, Port Melbourne, VIC 3207 18/09/2025 13:00 - 15:00 Fortnightl…" at bounding box center [761, 315] width 663 height 310
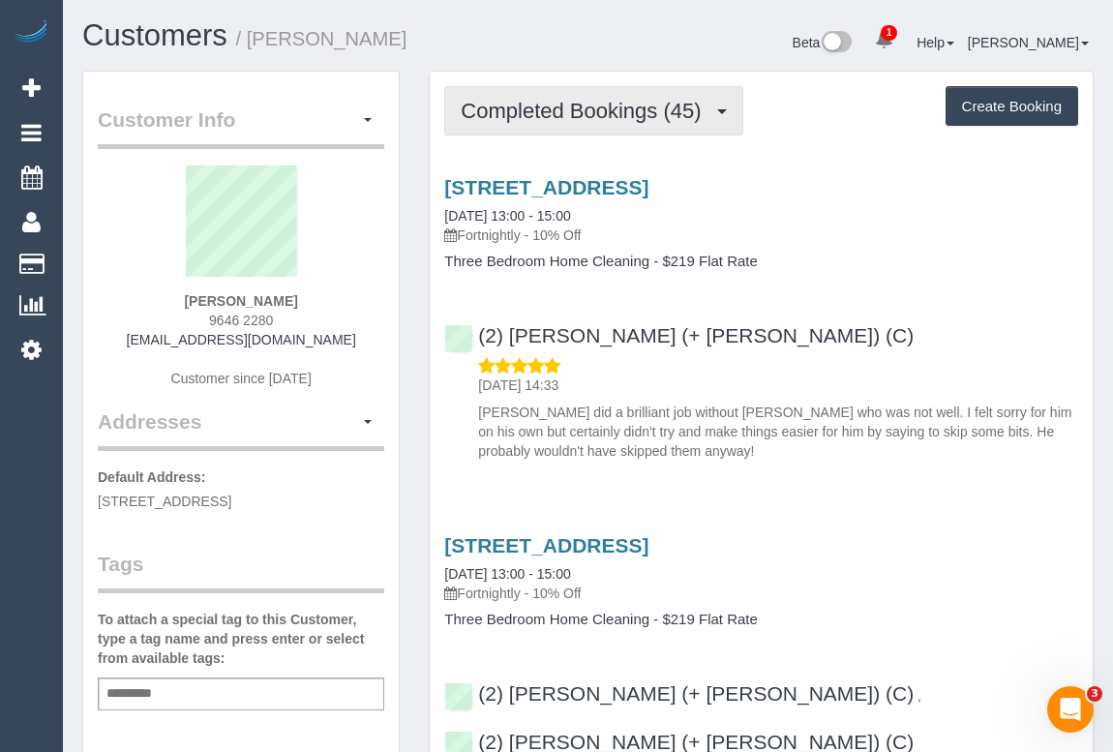
click at [550, 105] on span "Completed Bookings (45)" at bounding box center [586, 111] width 250 height 24
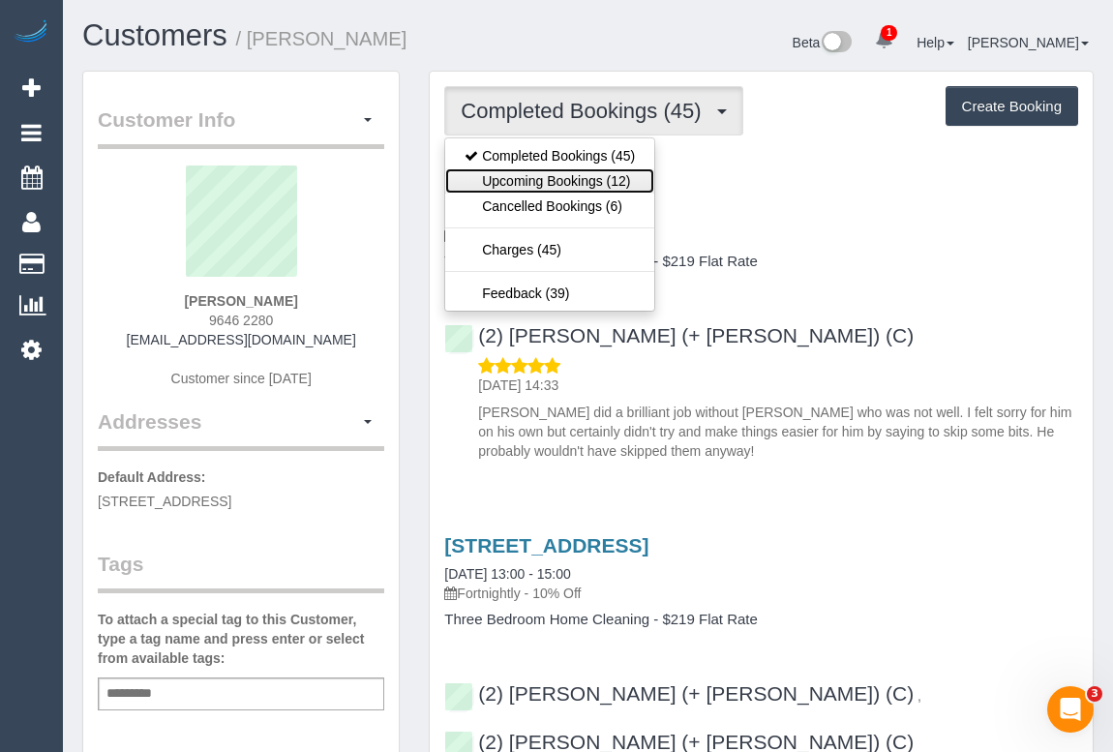
click at [555, 190] on link "Upcoming Bookings (12)" at bounding box center [549, 180] width 209 height 25
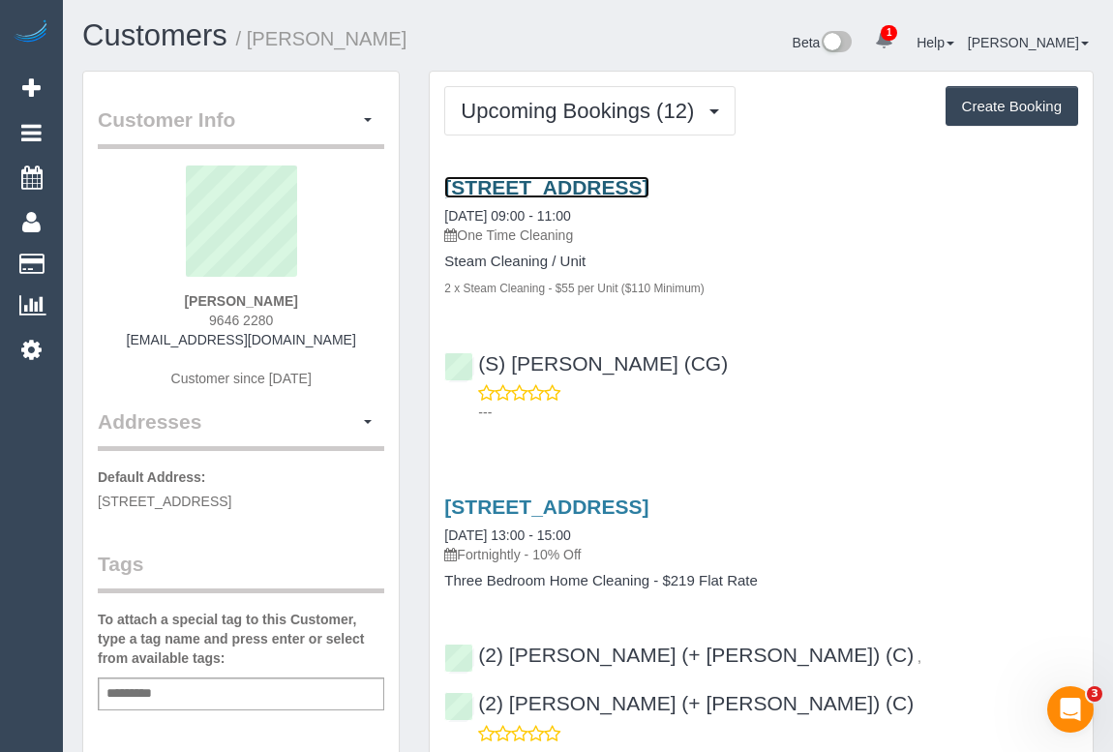
click at [627, 183] on link "93 Esplanade West, Port Melbourne, VIC 3207" at bounding box center [546, 187] width 204 height 22
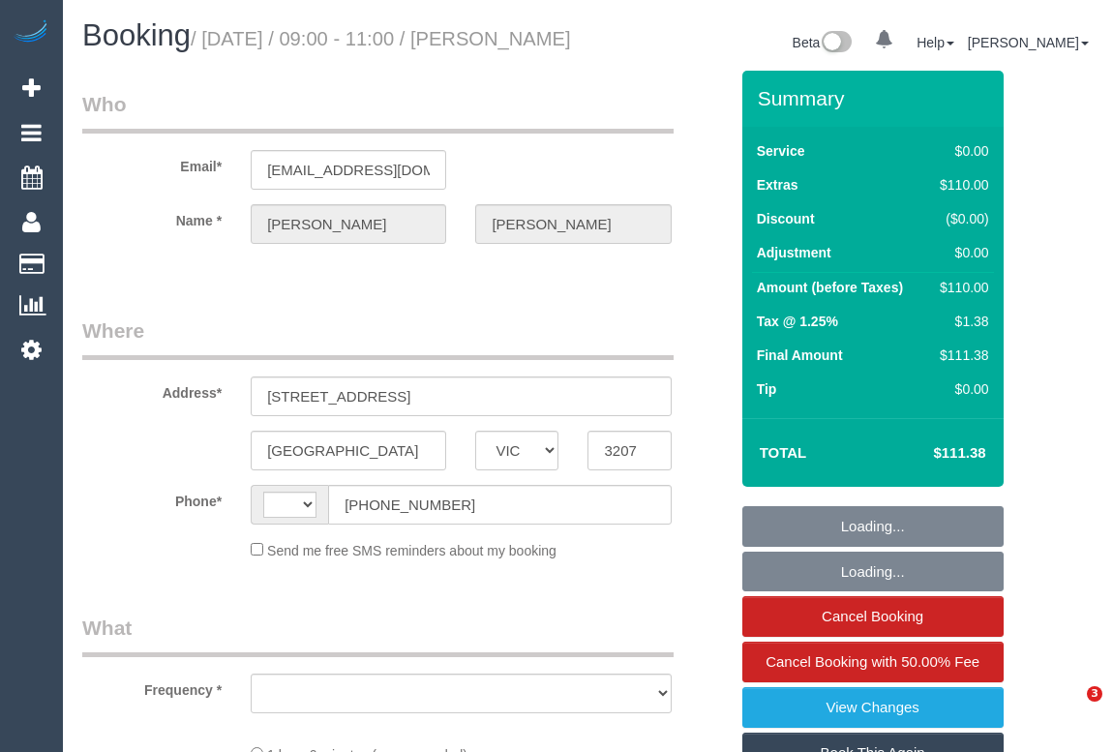
select select "VIC"
select select "string:AU"
select select "object:541"
select select "string:stripe-pm_1NxOU52GScqysDRVGfHPtgPP"
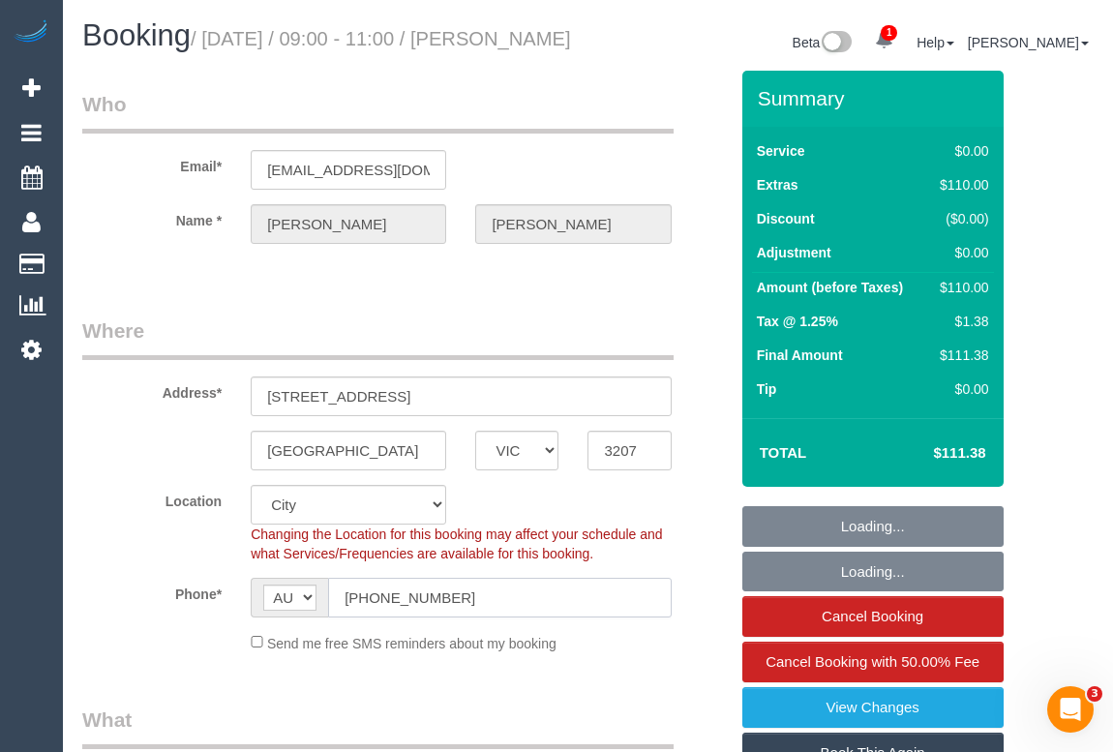
select select "object:1013"
select select "number:28"
select select "number:14"
select select "number:19"
select select "number:22"
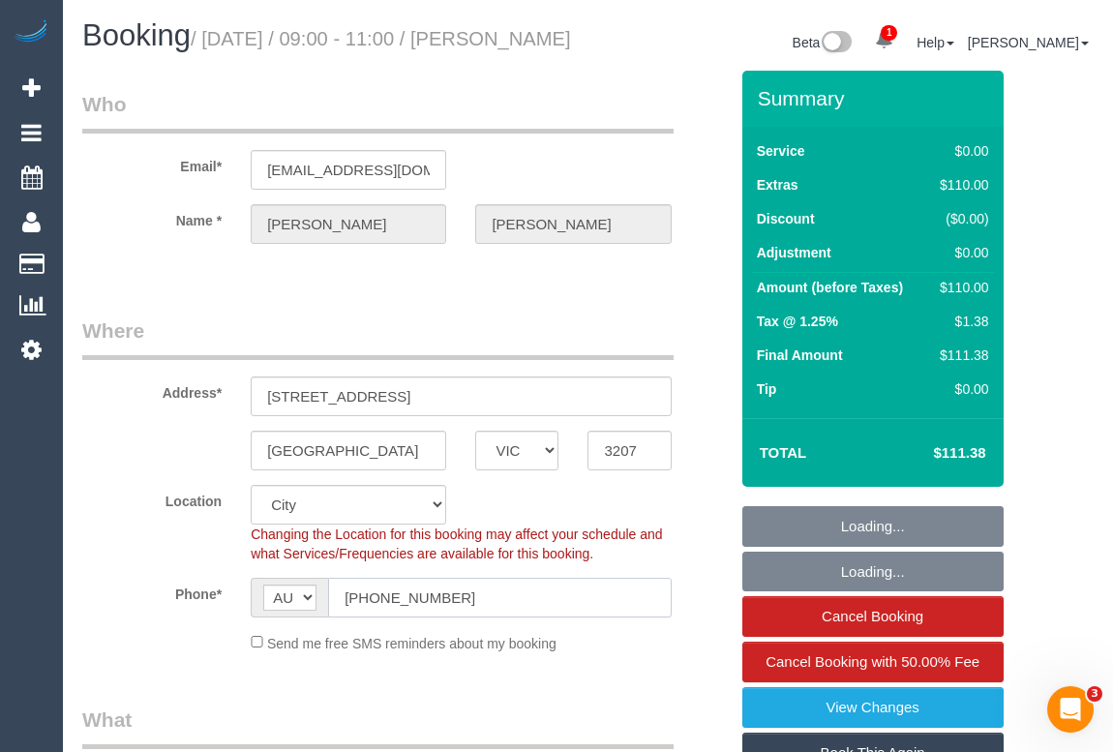
select select "number:34"
select select "number:13"
click at [294, 617] on div "AF AL DZ AD AO AI AQ AG AR AM AW AU AT AZ BS BH BD BB BY BE BZ BJ BM BT BO BA B…" at bounding box center [461, 598] width 420 height 40
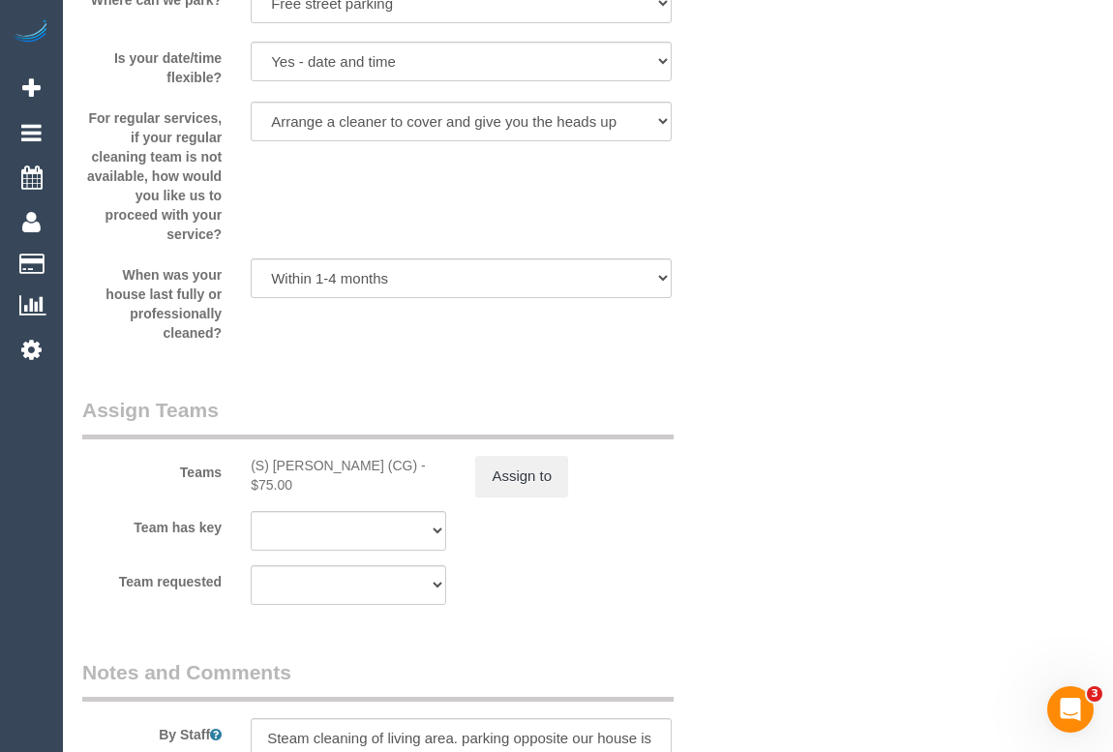
scroll to position [2550, 0]
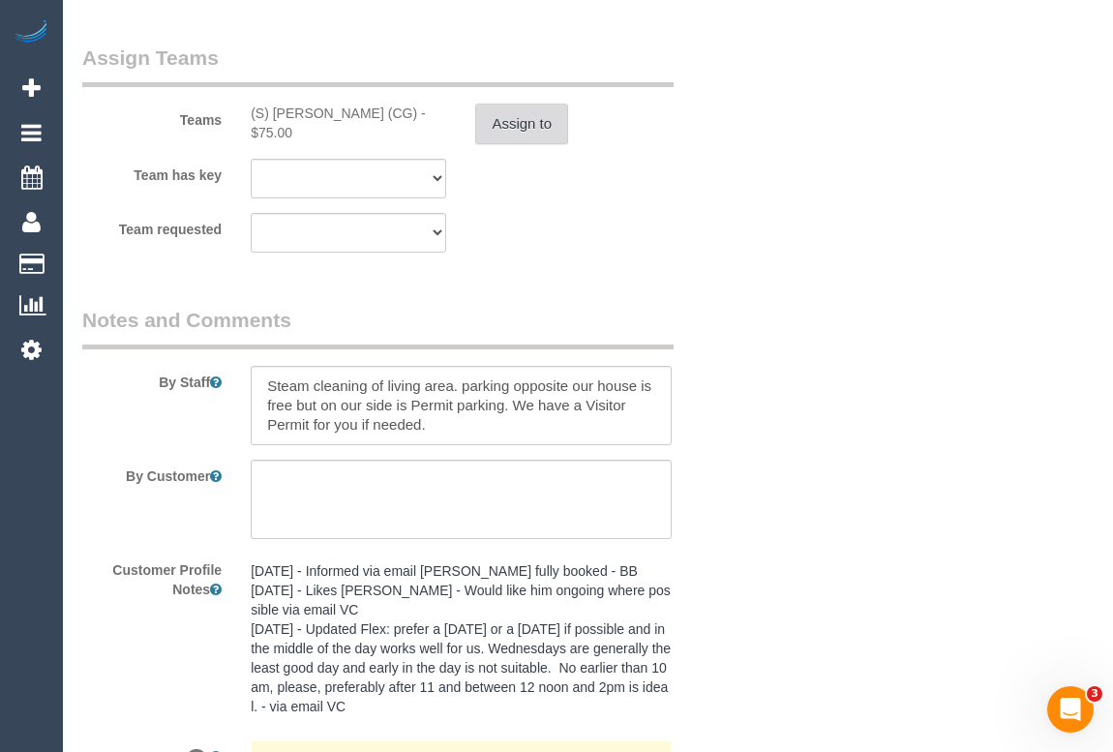
click at [522, 144] on button "Assign to" at bounding box center [521, 124] width 93 height 41
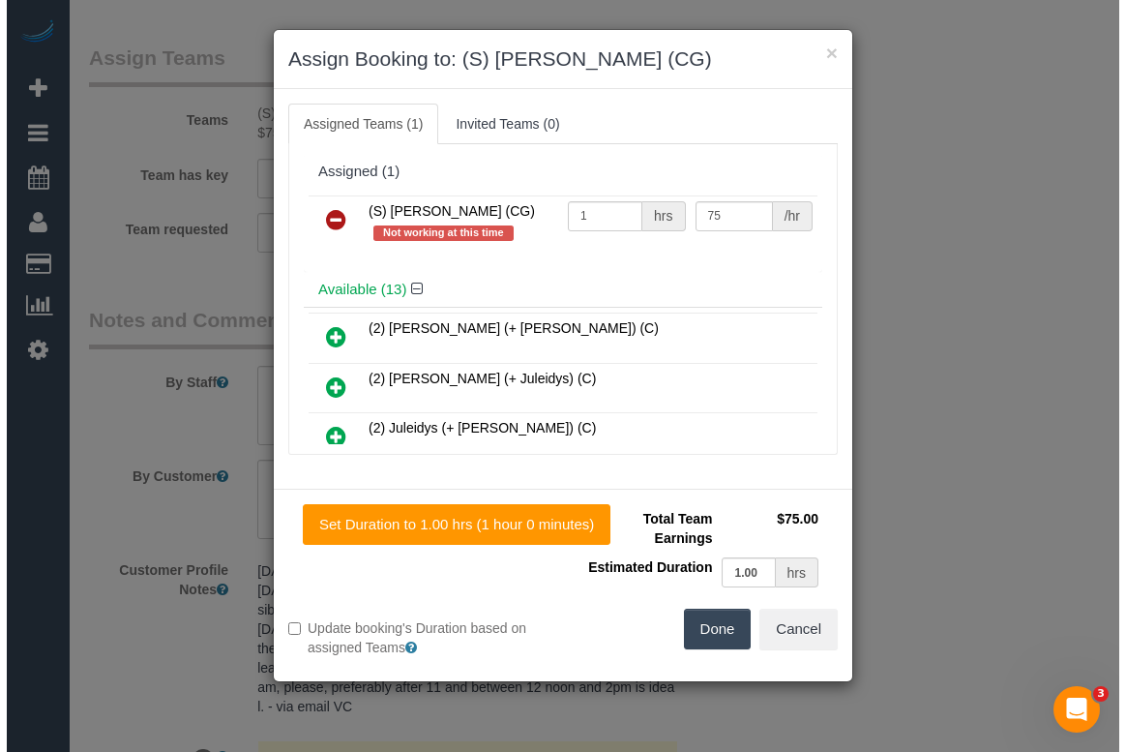
scroll to position [2531, 0]
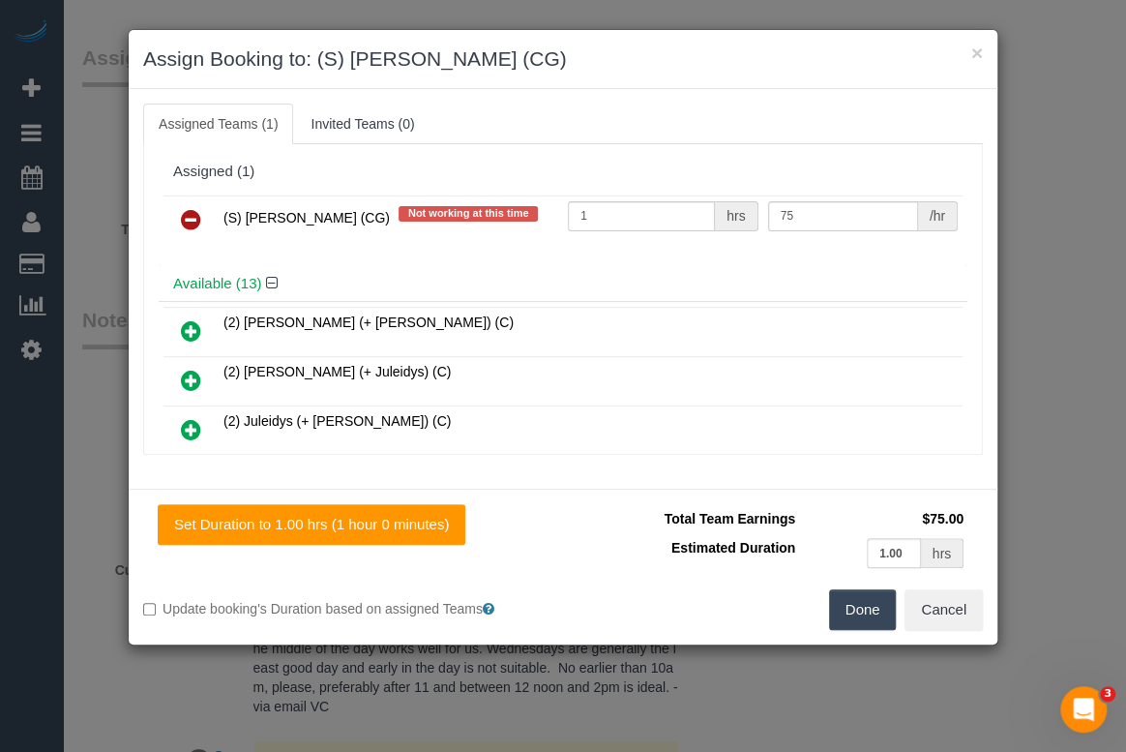
drag, startPoint x: 219, startPoint y: 215, endPoint x: 386, endPoint y: 219, distance: 167.4
click at [386, 219] on td "(S) Mark Yenimireddy (CG) Not working at this time" at bounding box center [391, 219] width 344 height 49
copy span "(S) Mark Yenimireddy (CG)"
click at [193, 219] on icon at bounding box center [191, 219] width 20 height 23
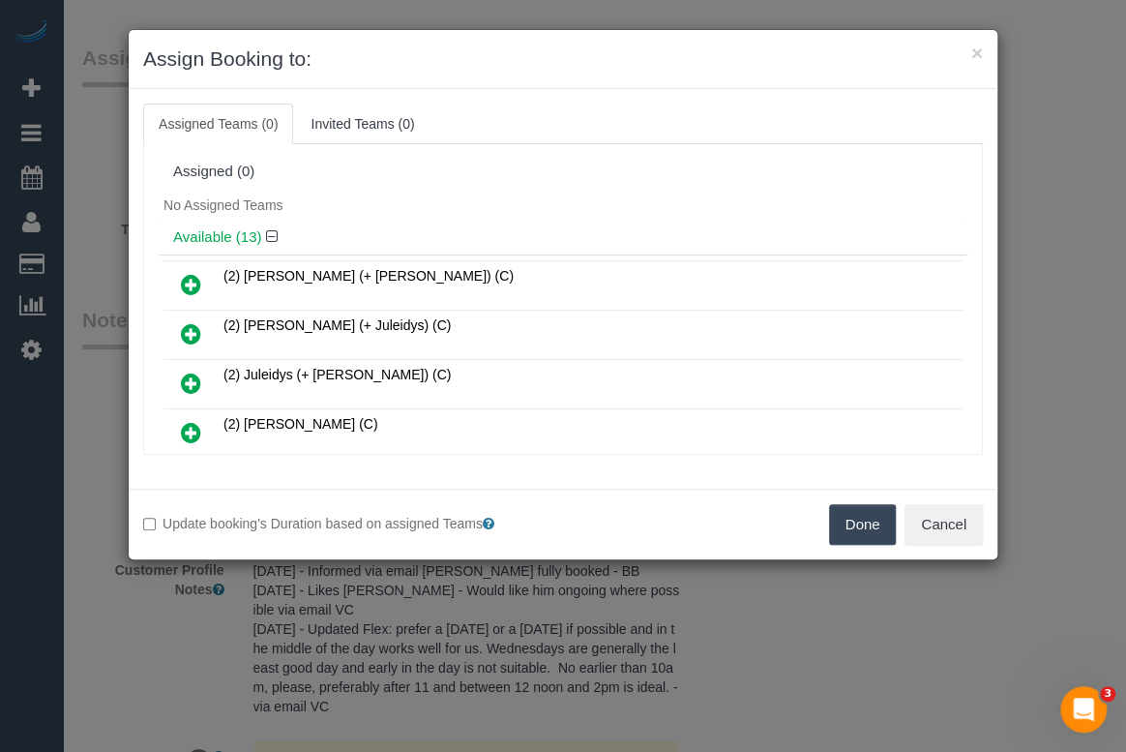
click at [856, 527] on button "Done" at bounding box center [863, 524] width 68 height 41
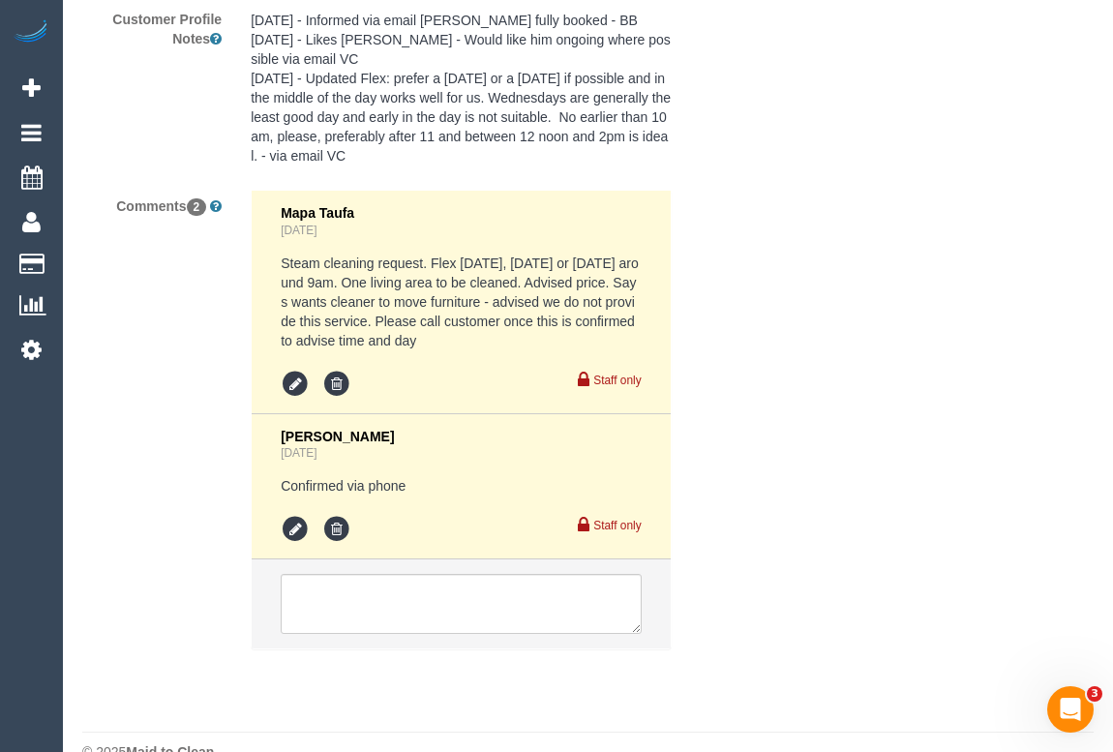
scroll to position [3070, 0]
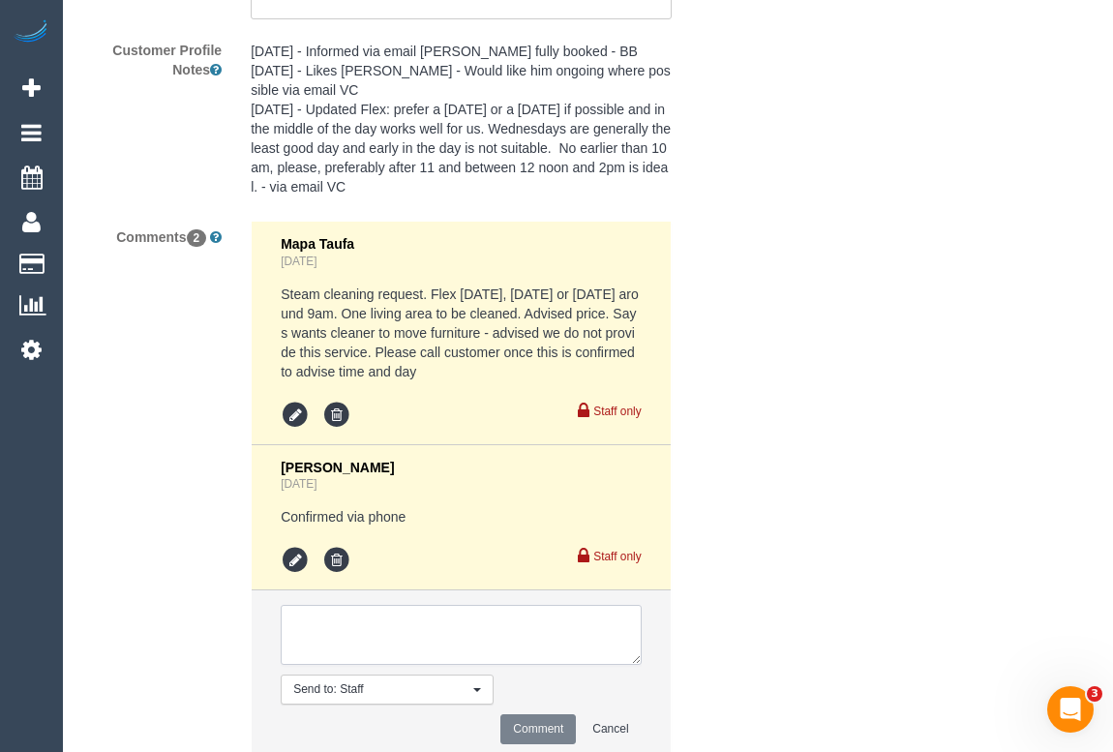
click at [348, 651] on textarea at bounding box center [461, 635] width 360 height 60
drag, startPoint x: 817, startPoint y: 483, endPoint x: 810, endPoint y: 492, distance: 11.8
click at [369, 651] on textarea at bounding box center [461, 635] width 360 height 60
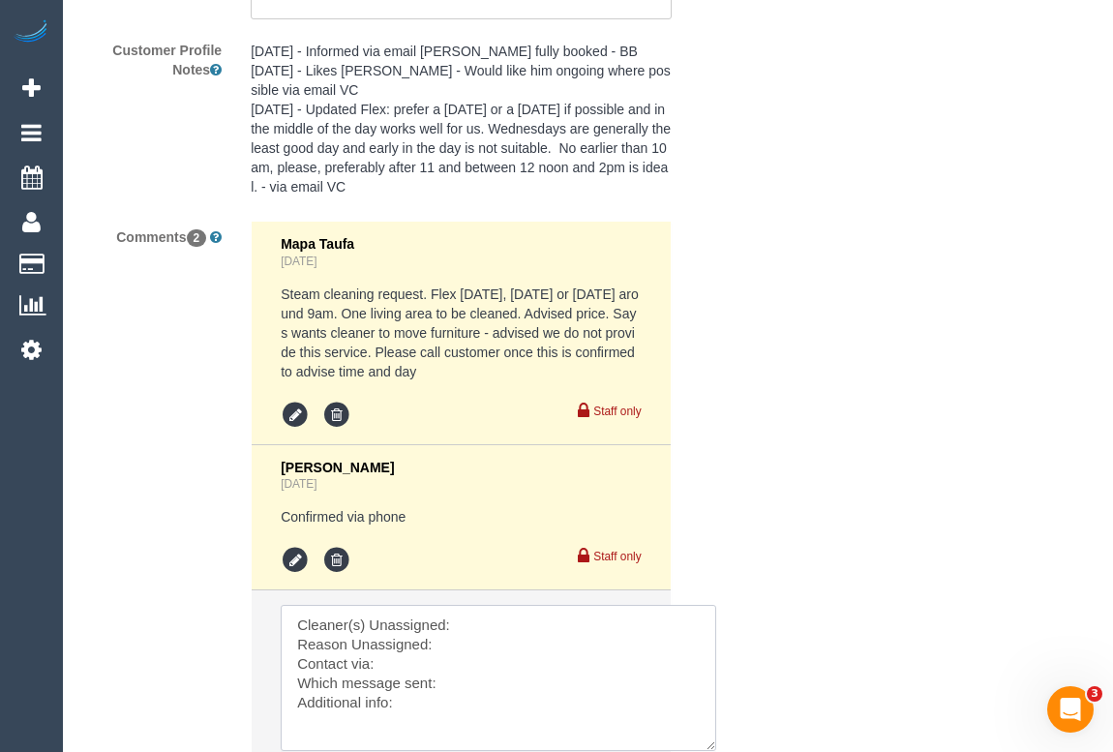
drag, startPoint x: 635, startPoint y: 679, endPoint x: 724, endPoint y: 790, distance: 142.5
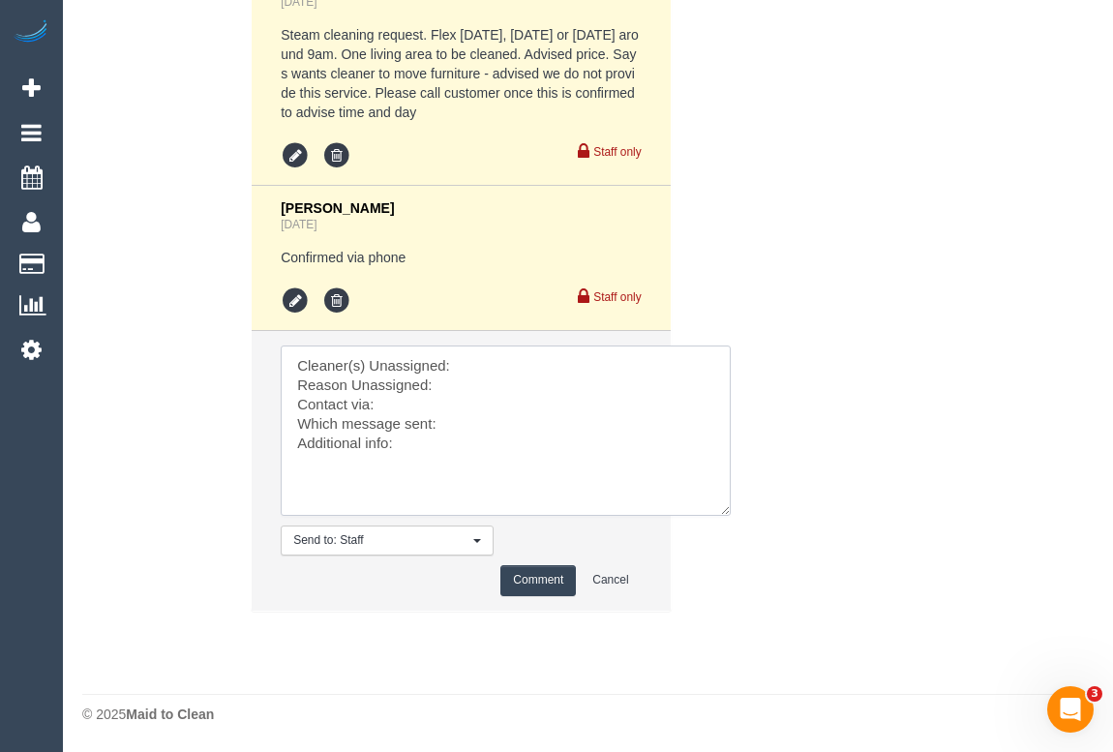
click at [492, 377] on textarea at bounding box center [506, 430] width 450 height 170
paste textarea "(S) Mark Yenimireddy (CG)"
click at [455, 400] on textarea at bounding box center [506, 430] width 450 height 170
click at [404, 420] on textarea at bounding box center [506, 430] width 450 height 170
click at [483, 440] on textarea at bounding box center [506, 430] width 450 height 170
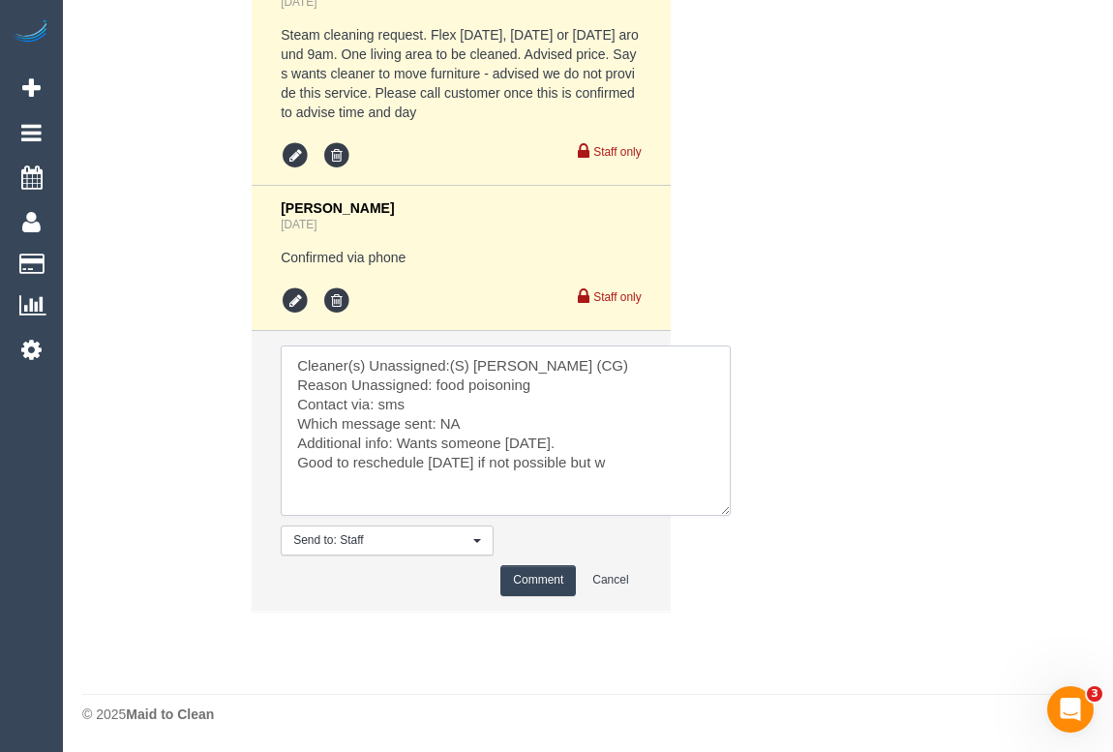
click at [540, 452] on textarea at bounding box center [506, 430] width 450 height 170
click at [580, 478] on textarea at bounding box center [506, 430] width 450 height 170
type textarea "Cleaner(s) Unassigned:(S) Mark Yenimireddy (CG) Reason Unassigned: food poisoni…"
click at [525, 595] on button "Comment" at bounding box center [537, 580] width 75 height 30
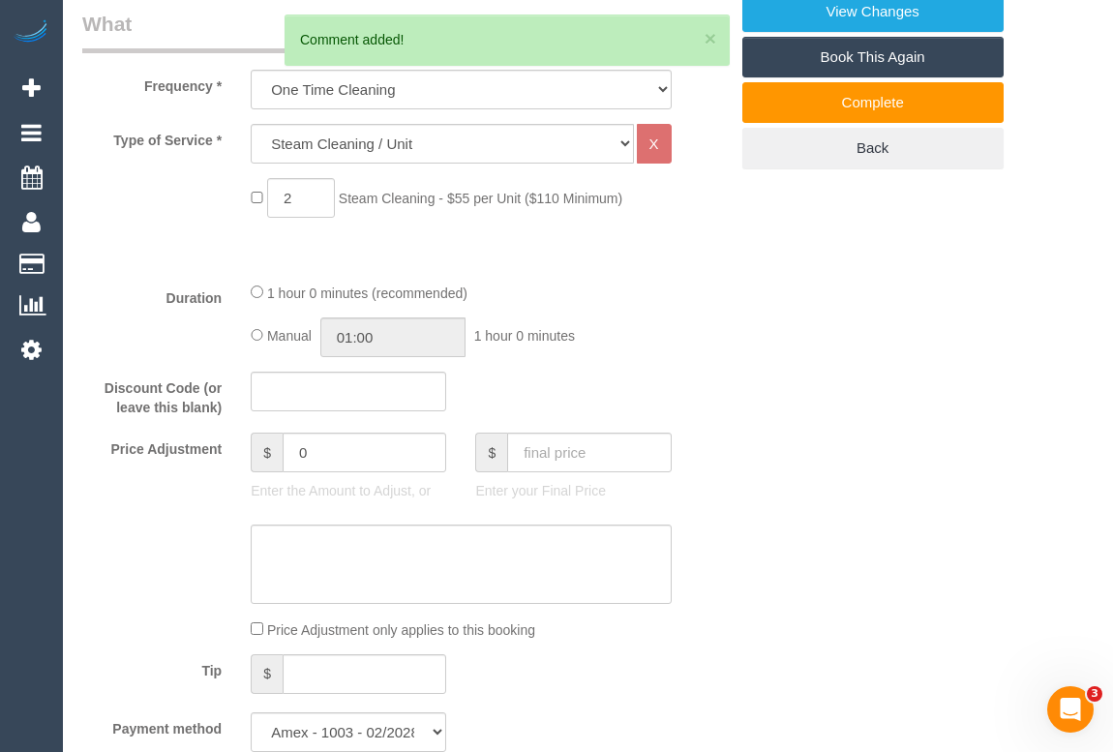
scroll to position [343, 0]
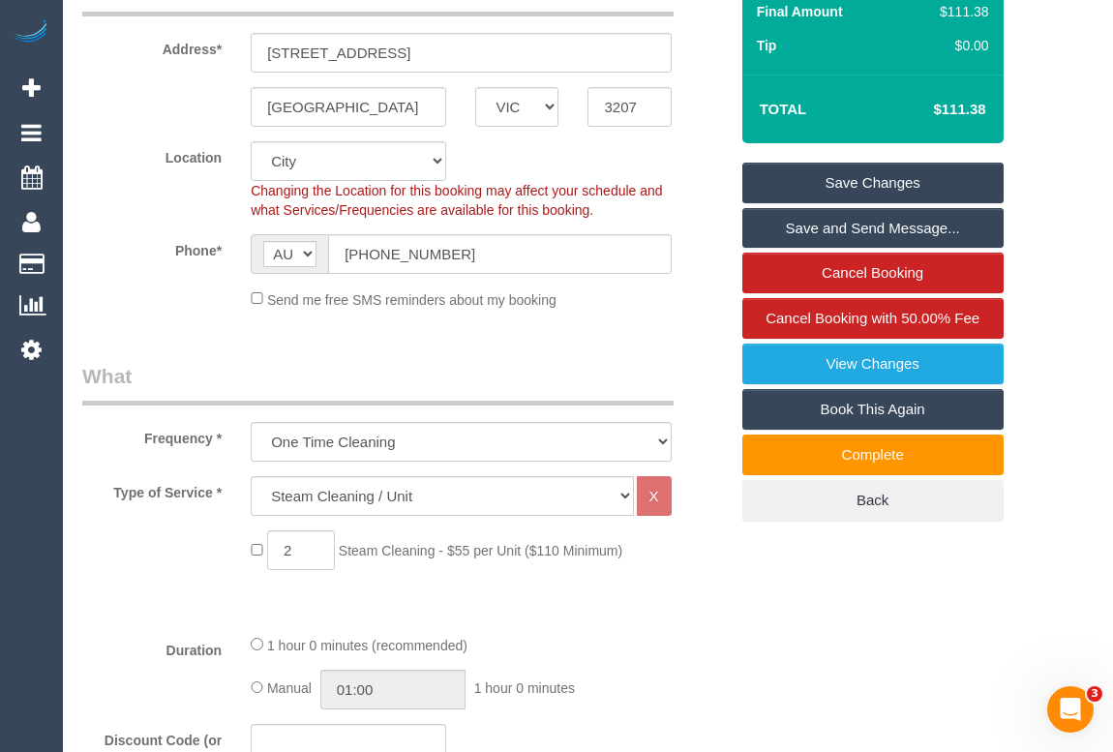
click at [870, 203] on link "Save Changes" at bounding box center [872, 183] width 261 height 41
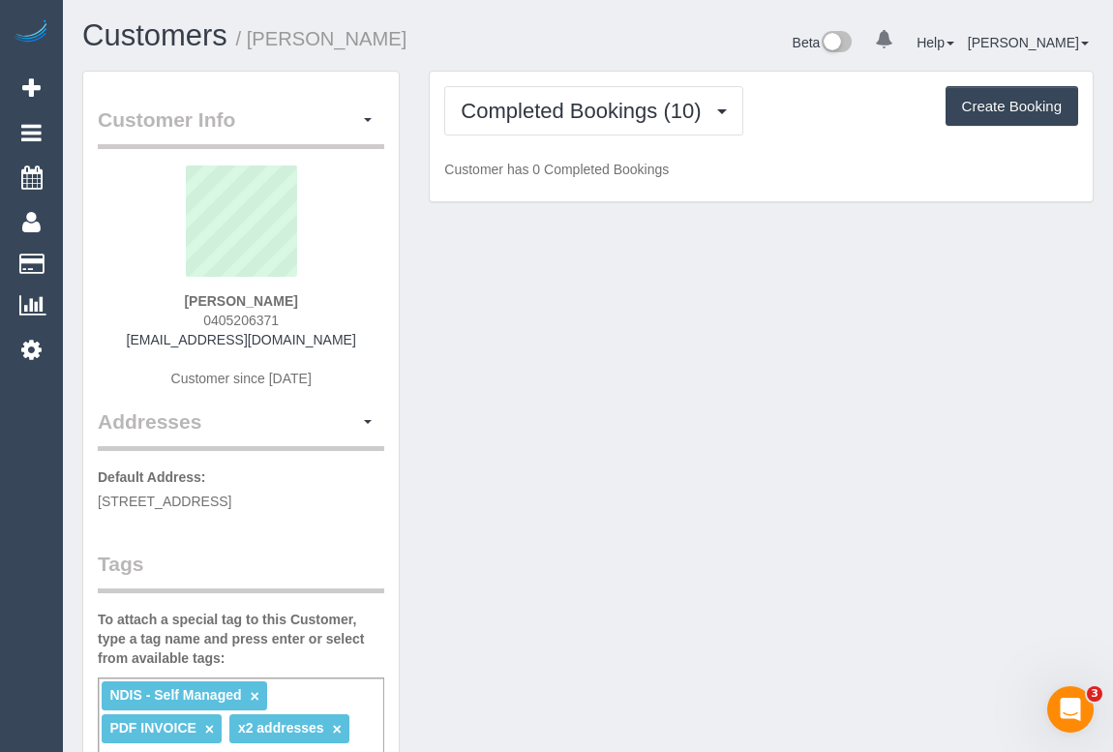
drag, startPoint x: 187, startPoint y: 344, endPoint x: 366, endPoint y: 344, distance: 179.0
click at [366, 344] on div "Kim Grondowski 0405206371 kimgrondowski@gmail.com Customer since 2024" at bounding box center [241, 286] width 286 height 242
copy link "kimgrondowski@gmail.com"
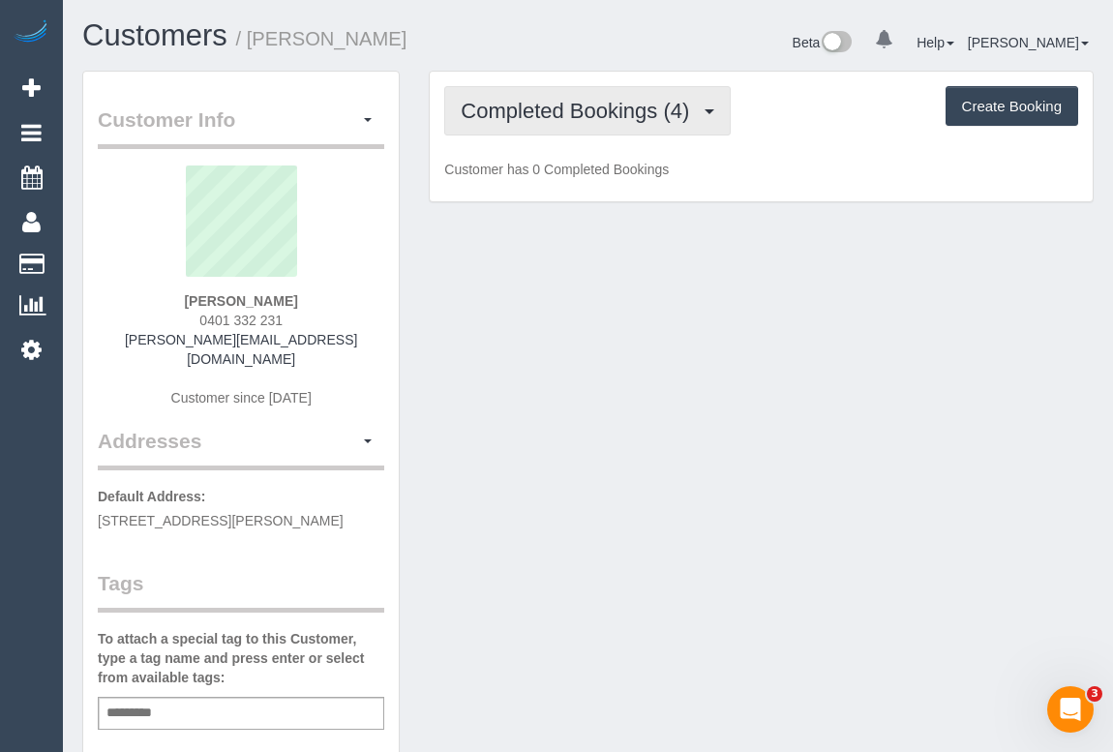
click at [580, 113] on span "Completed Bookings (4)" at bounding box center [580, 111] width 238 height 24
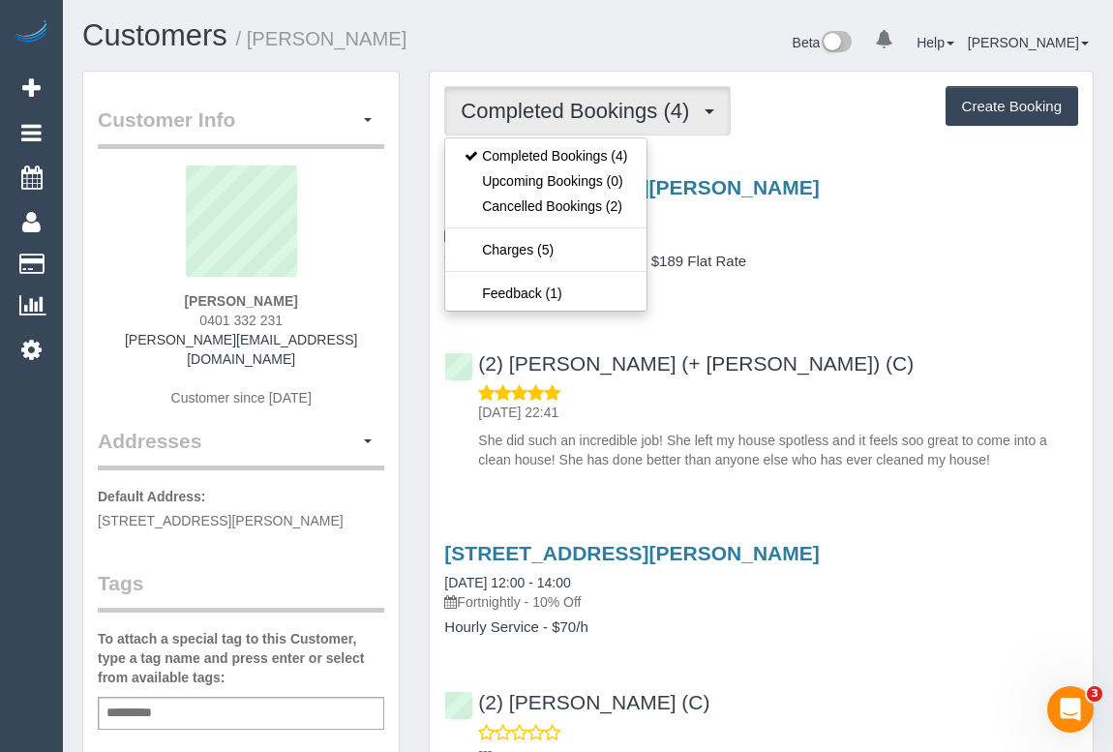
click at [805, 336] on div "(2) [PERSON_NAME] (+ [PERSON_NAME]) (C) [DATE] 22:41 She did such an incredible…" at bounding box center [761, 403] width 663 height 134
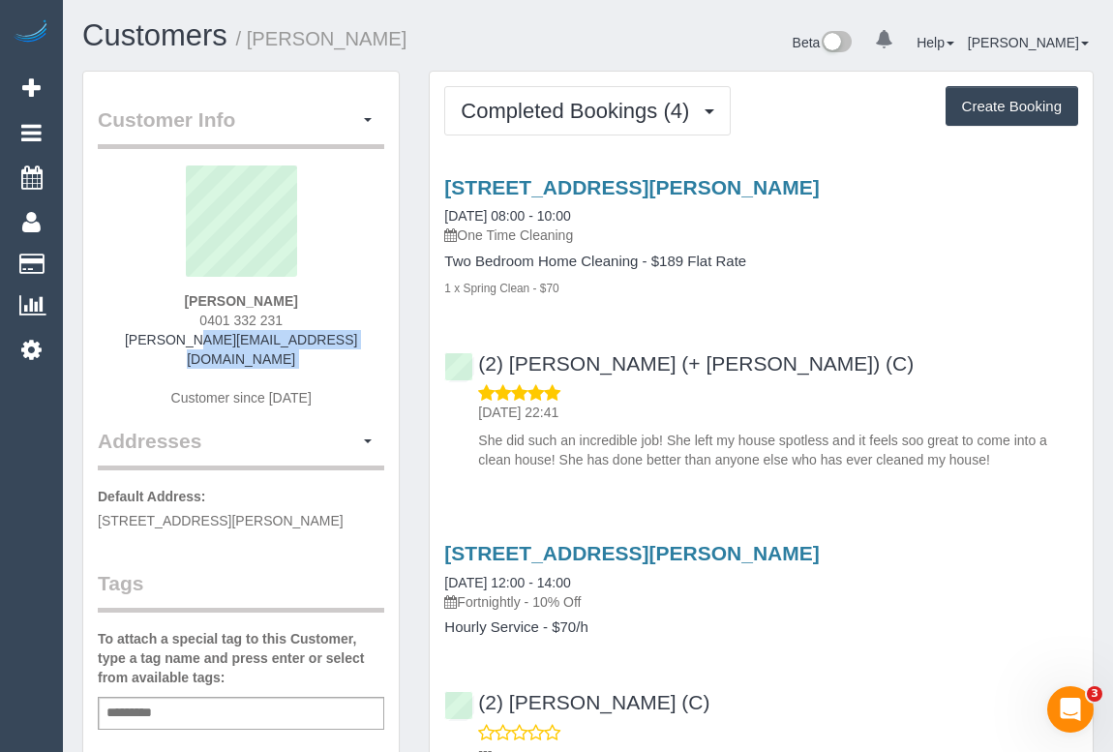
drag, startPoint x: 121, startPoint y: 337, endPoint x: 375, endPoint y: 357, distance: 255.2
click at [375, 357] on div "[PERSON_NAME] 0401 332 231 [PERSON_NAME][EMAIL_ADDRESS][DOMAIN_NAME] Customer s…" at bounding box center [241, 295] width 286 height 261
copy div "[PERSON_NAME][EMAIL_ADDRESS][DOMAIN_NAME]"
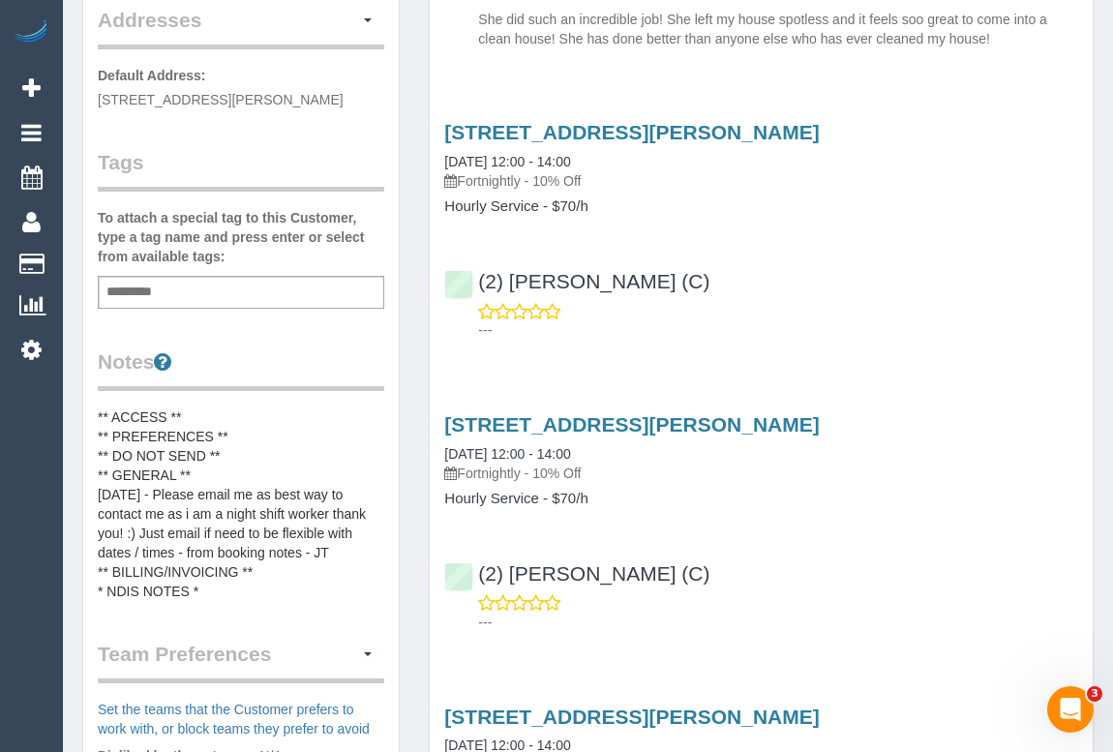
scroll to position [439, 0]
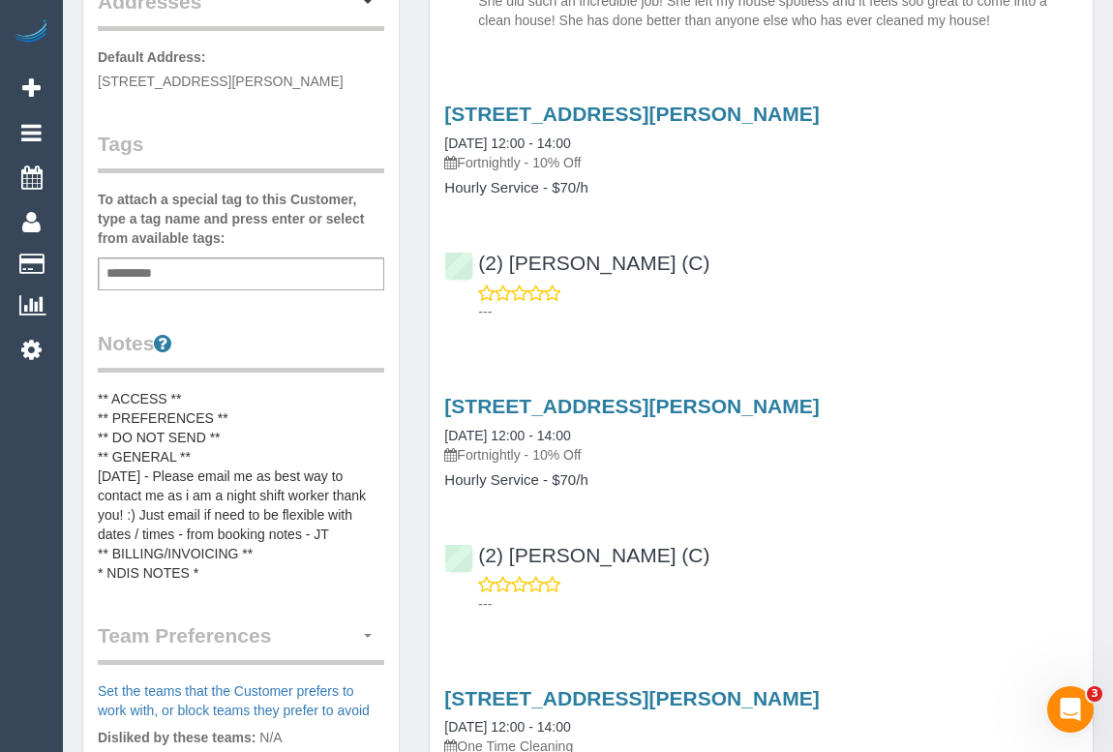
click at [365, 621] on button "button" at bounding box center [367, 636] width 33 height 30
click at [261, 659] on link "Manage Preferences" at bounding box center [301, 671] width 164 height 25
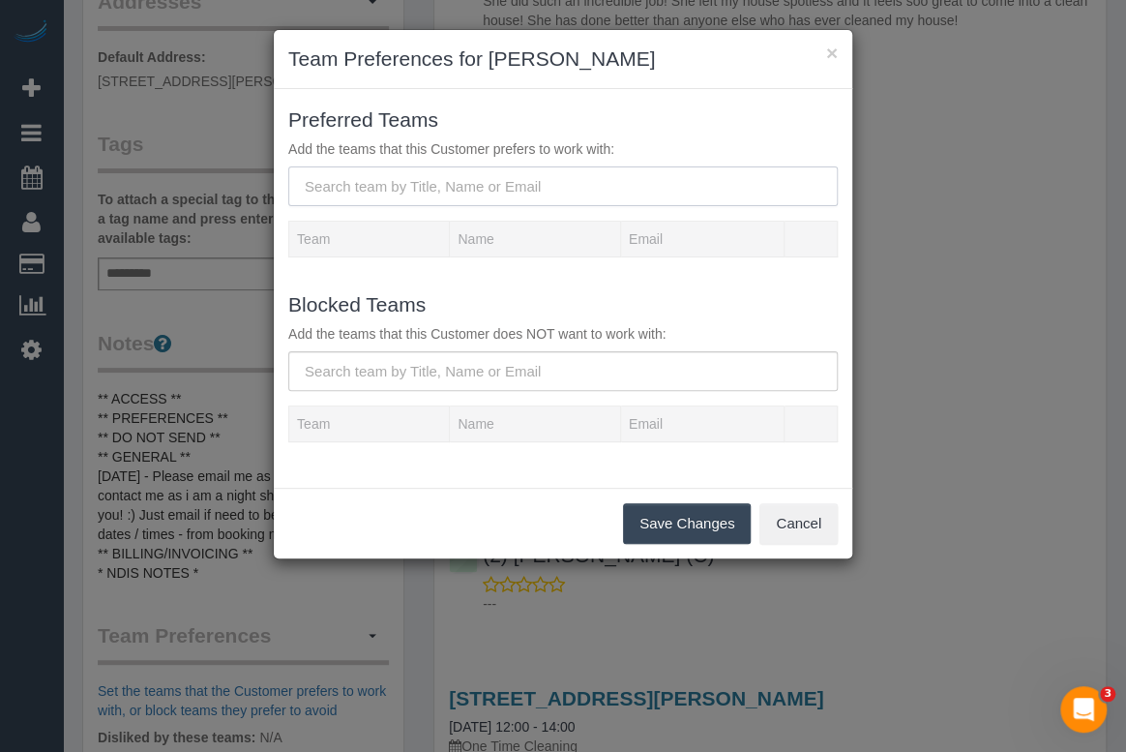
click at [403, 179] on input "text" at bounding box center [563, 186] width 550 height 40
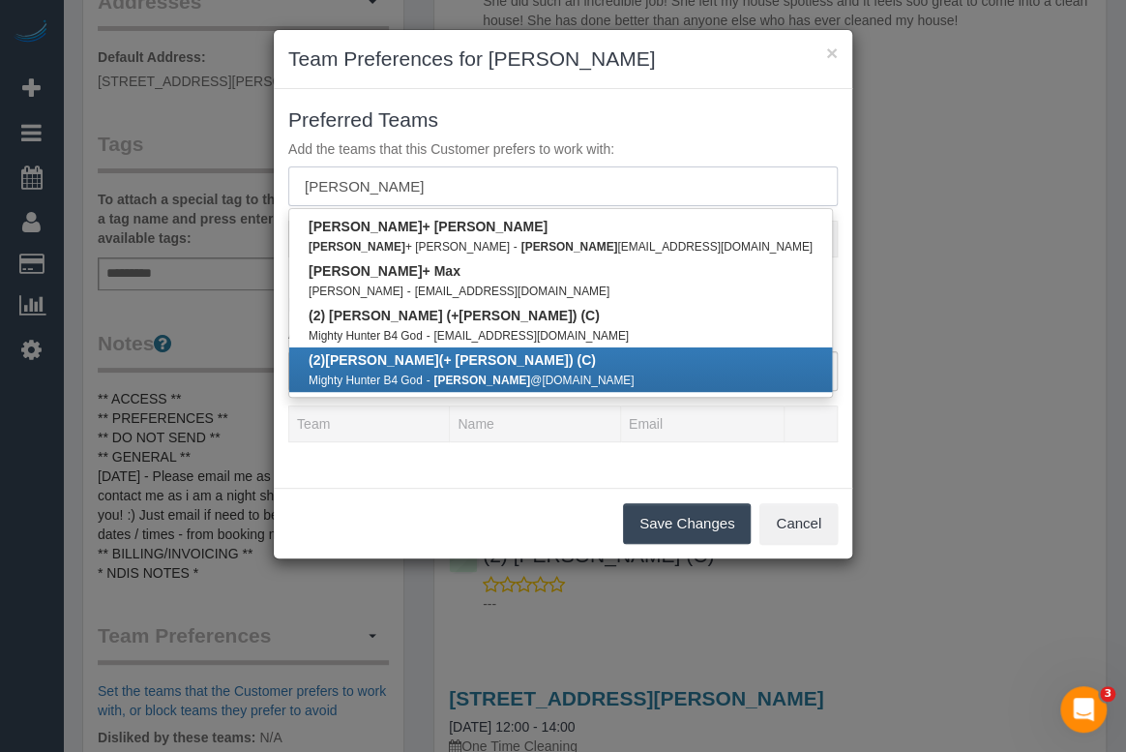
type input "[PERSON_NAME]"
click at [357, 376] on small "Mighty Hunter B4 God" at bounding box center [366, 380] width 114 height 14
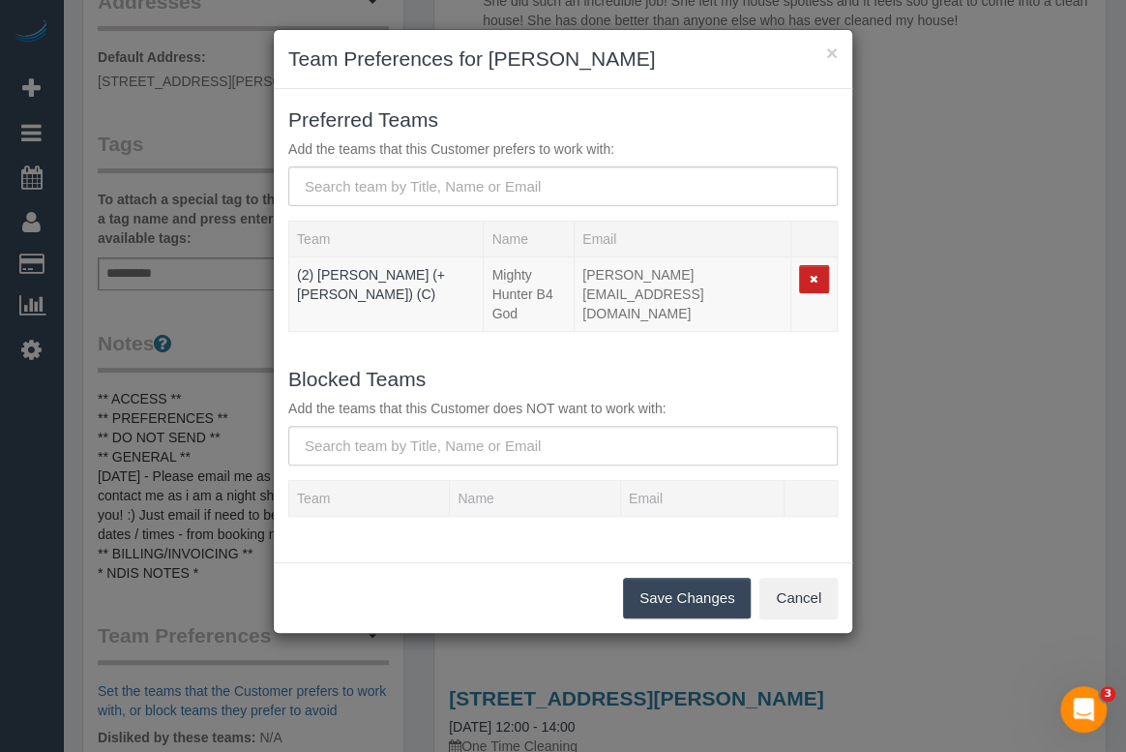
click at [661, 581] on button "Save Changes" at bounding box center [687, 598] width 128 height 41
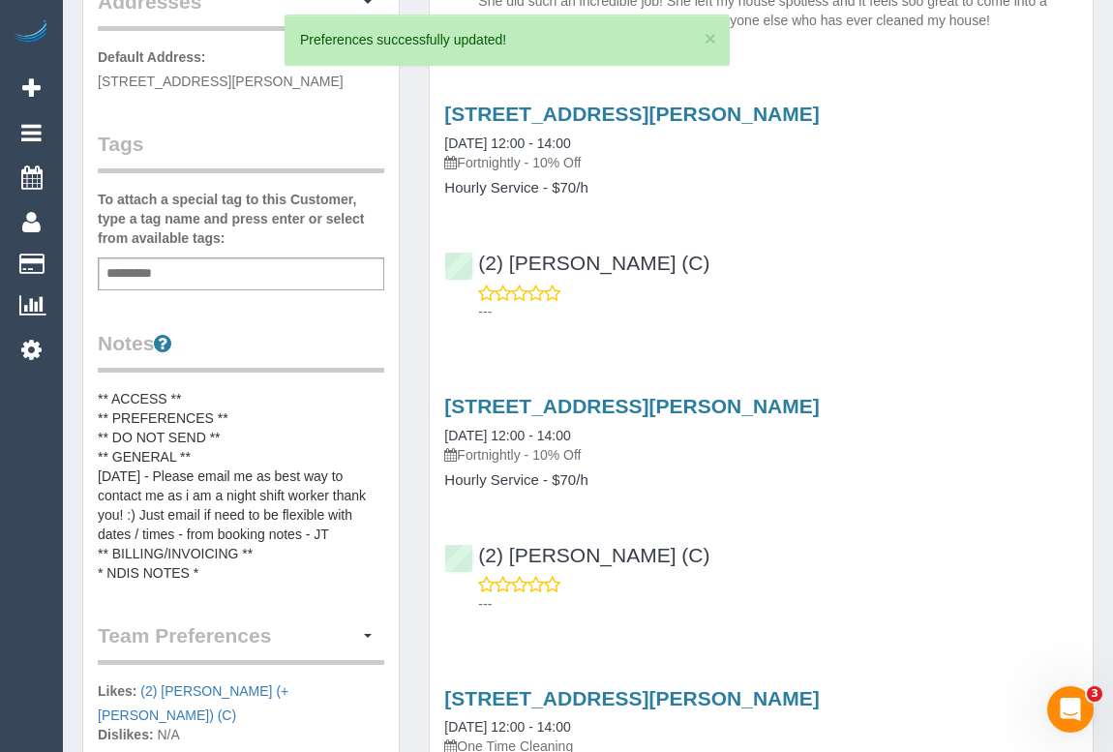
click at [850, 512] on div "19 Davland Street, Clyde North, VIC 3978 30/06/2025 12:00 - 14:00 Fortnightly -…" at bounding box center [761, 500] width 663 height 244
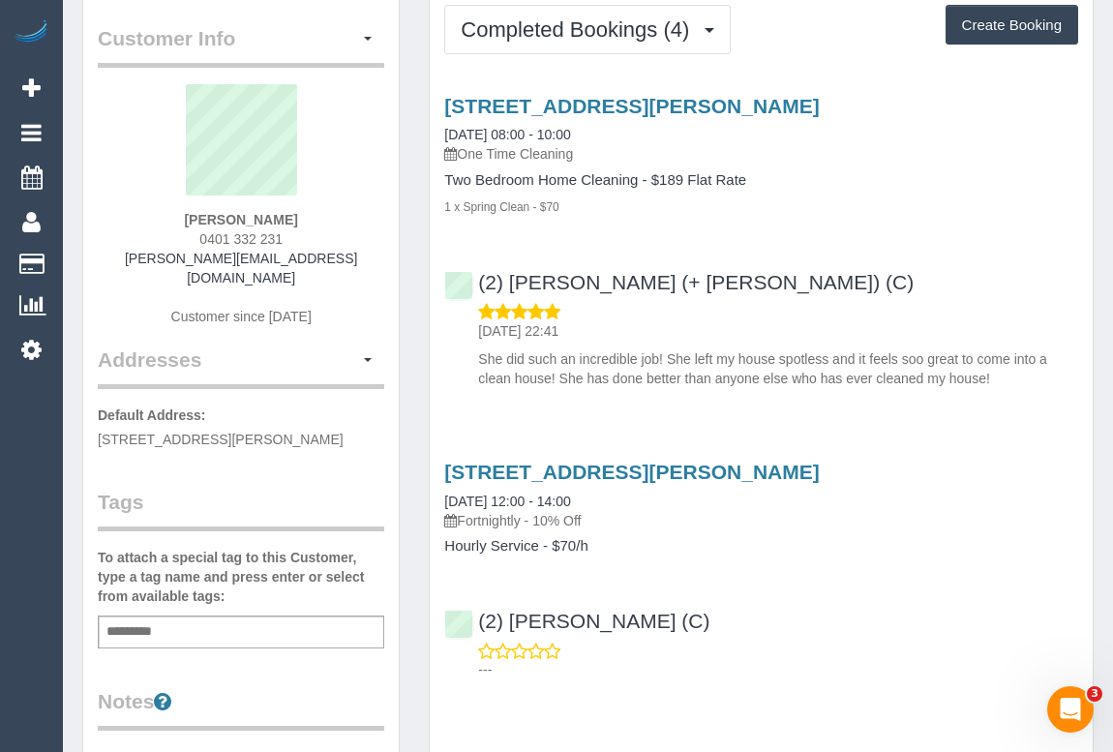
scroll to position [0, 0]
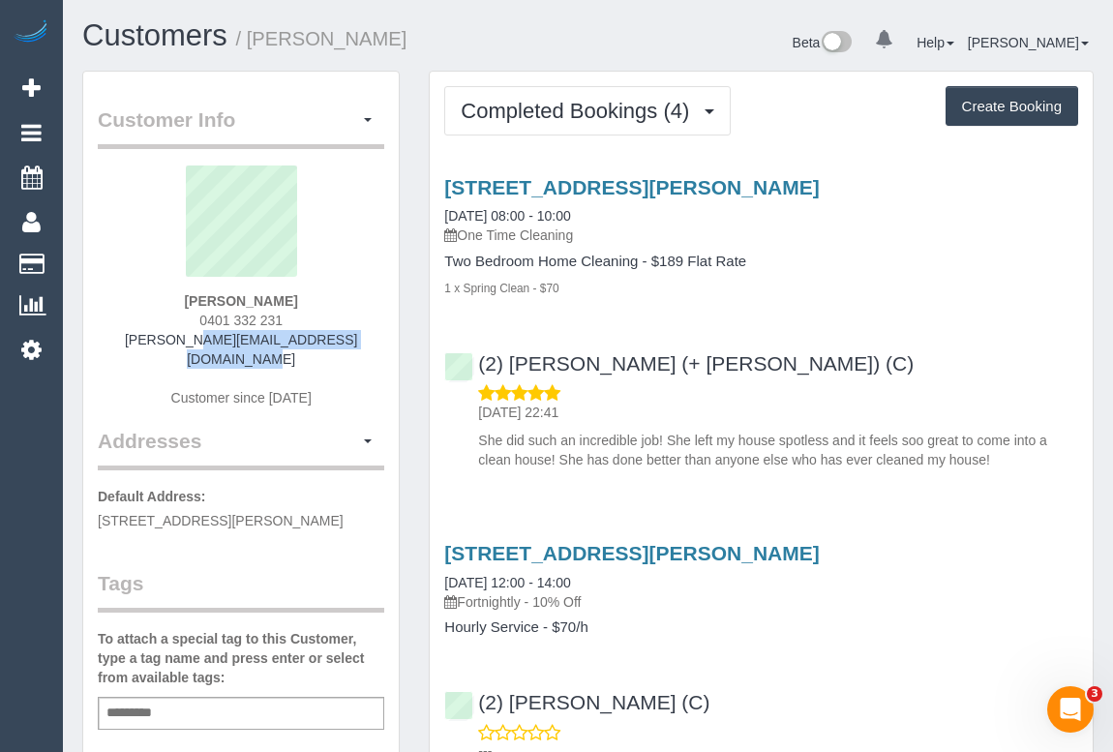
drag, startPoint x: 121, startPoint y: 339, endPoint x: 344, endPoint y: 340, distance: 223.5
click at [344, 340] on div "Samantha Arratia 0401 332 231 samanthasidiroglou@hotmail.com Customer since 2025" at bounding box center [241, 295] width 286 height 261
copy link "samanthasidiroglou@hotmail.com"
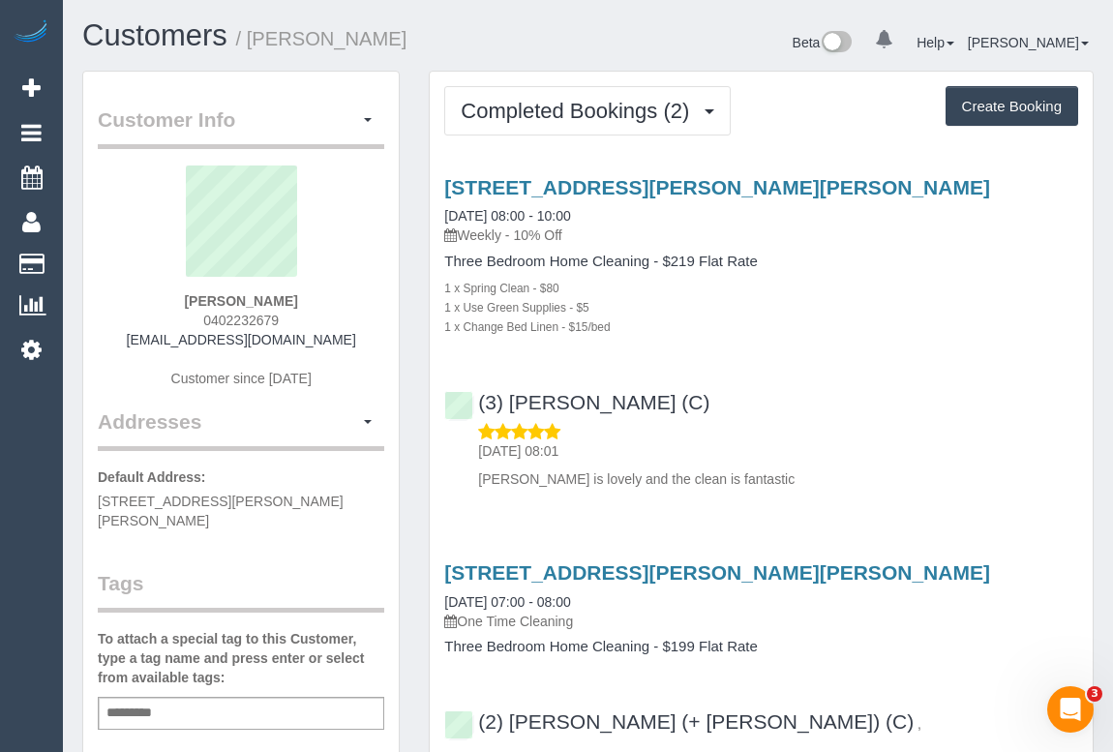
drag, startPoint x: 154, startPoint y: 339, endPoint x: 350, endPoint y: 339, distance: 196.4
click at [350, 339] on div "[PERSON_NAME] 0402232679 [EMAIL_ADDRESS][DOMAIN_NAME] Customer since [DATE]" at bounding box center [241, 286] width 286 height 242
copy link "[EMAIL_ADDRESS][DOMAIN_NAME]"
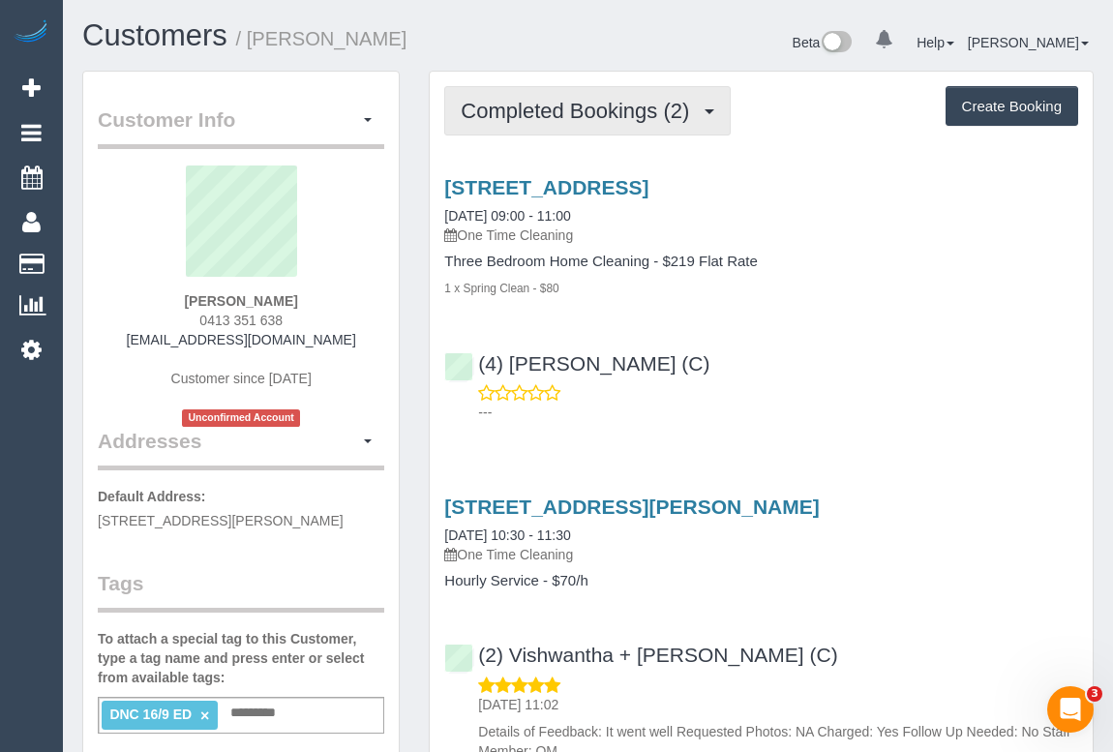
click at [532, 101] on span "Completed Bookings (2)" at bounding box center [580, 111] width 238 height 24
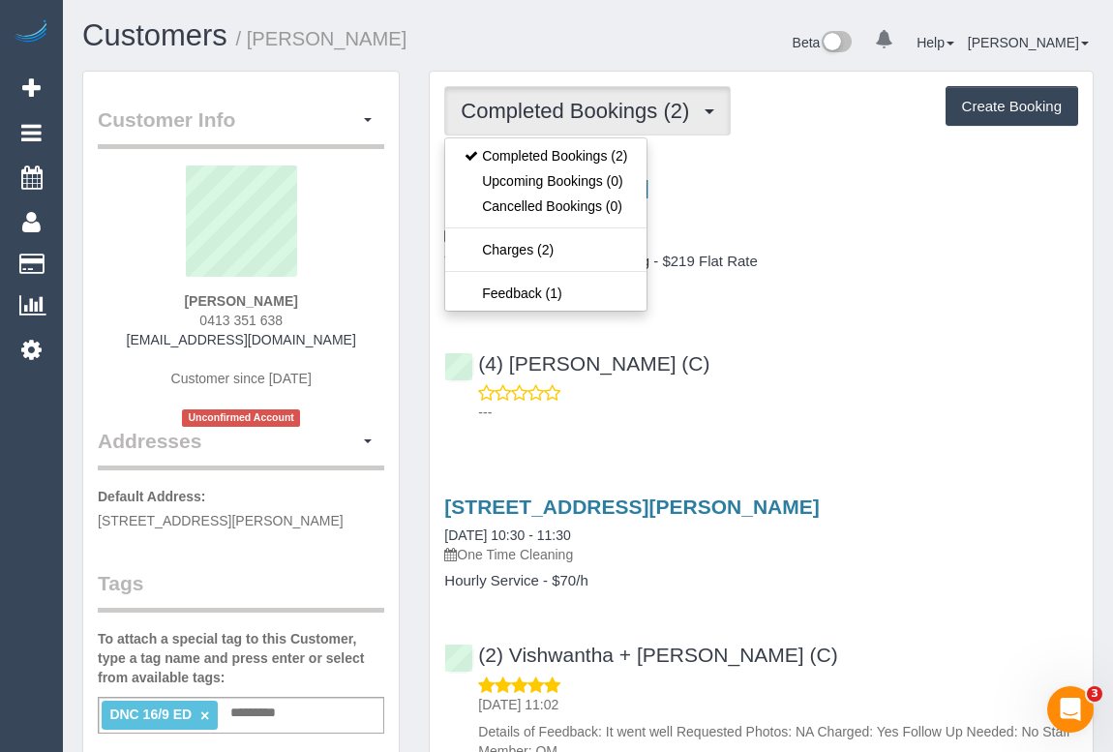
click at [880, 383] on div "---" at bounding box center [761, 402] width 634 height 39
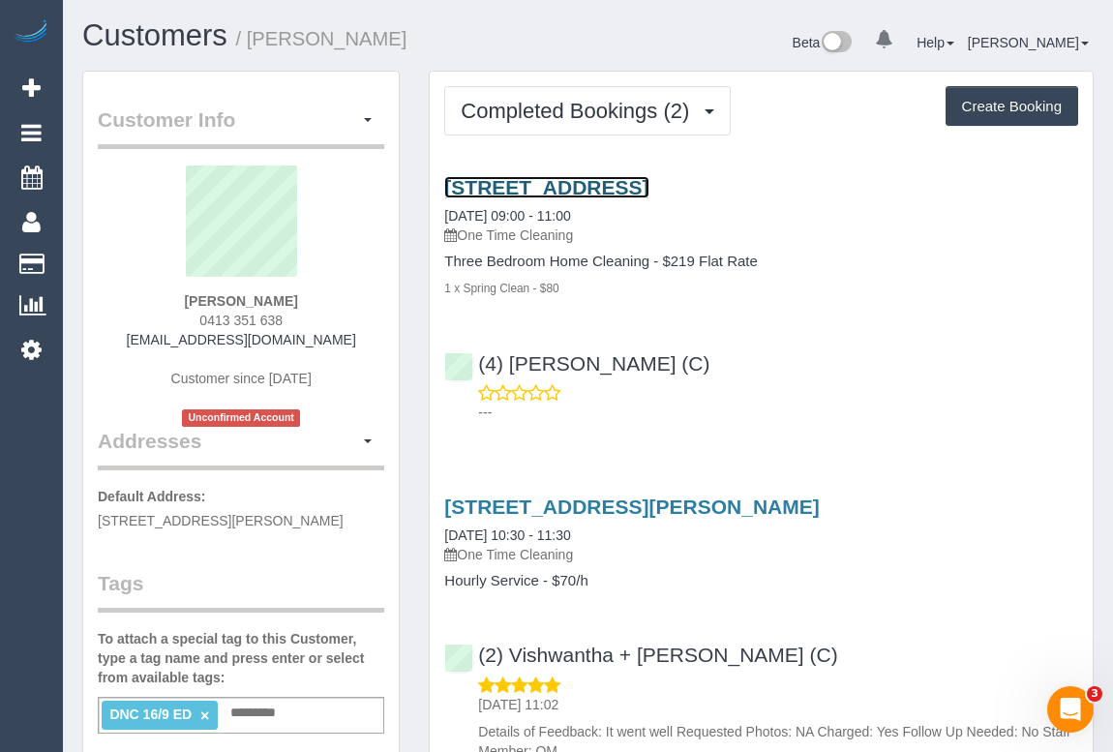
click at [648, 185] on link "1/11 Trafalgar Road, Camberwell, VIC 3124" at bounding box center [546, 187] width 204 height 22
click at [594, 188] on link "1/11 Trafalgar Road, Camberwell, VIC 3124" at bounding box center [546, 187] width 204 height 22
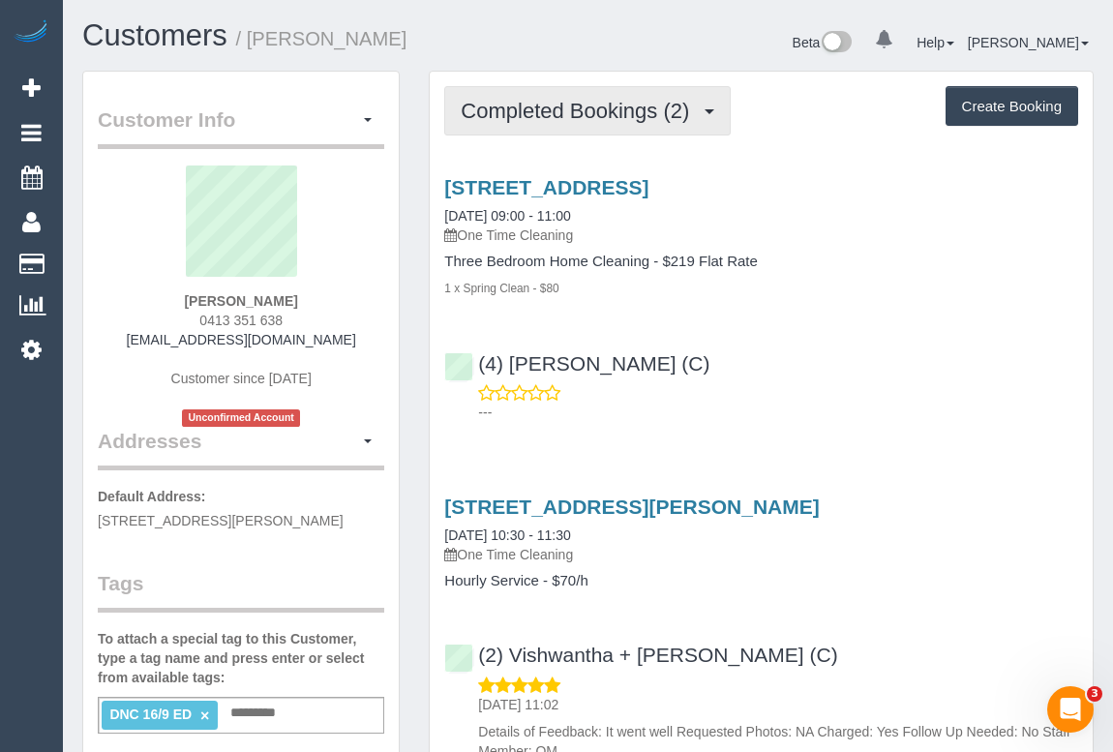
click at [522, 123] on button "Completed Bookings (2)" at bounding box center [587, 110] width 286 height 49
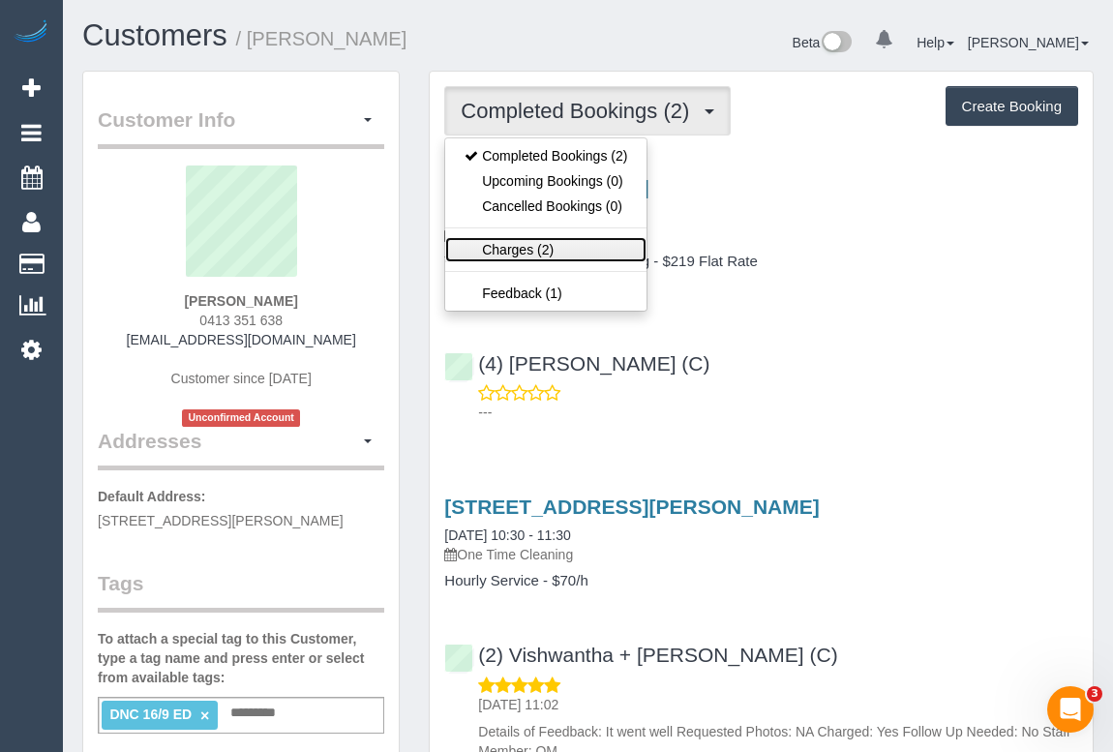
click at [534, 244] on link "Charges (2)" at bounding box center [545, 249] width 201 height 25
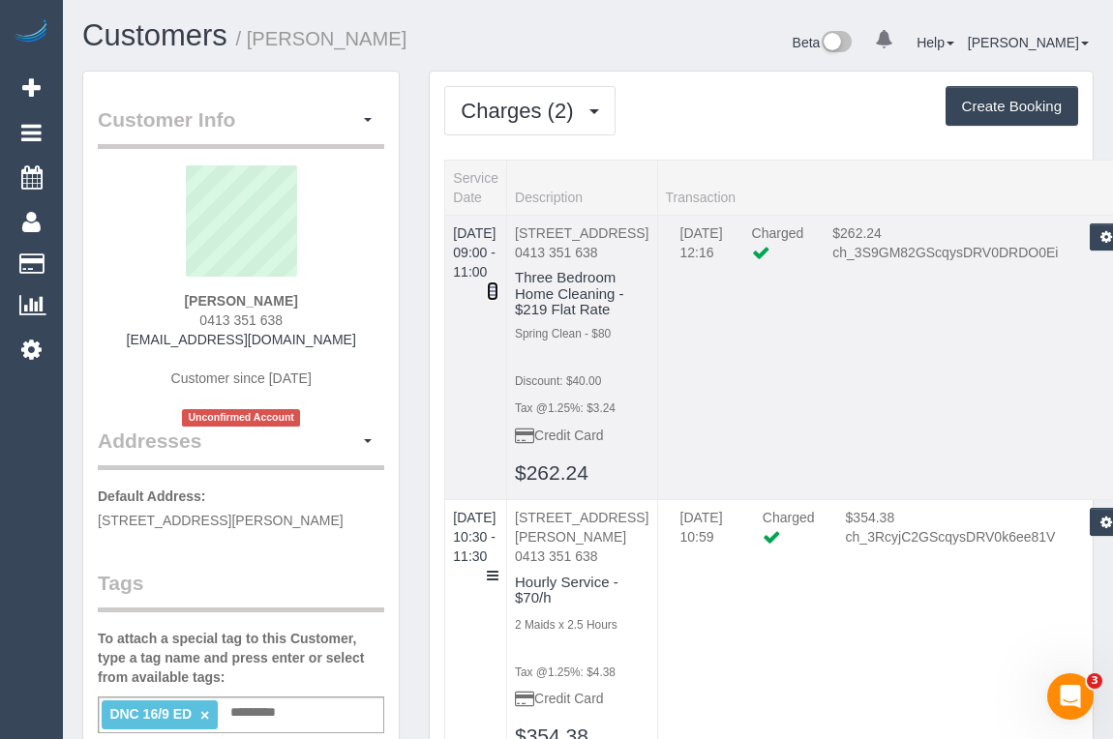
click at [498, 284] on icon at bounding box center [493, 291] width 12 height 14
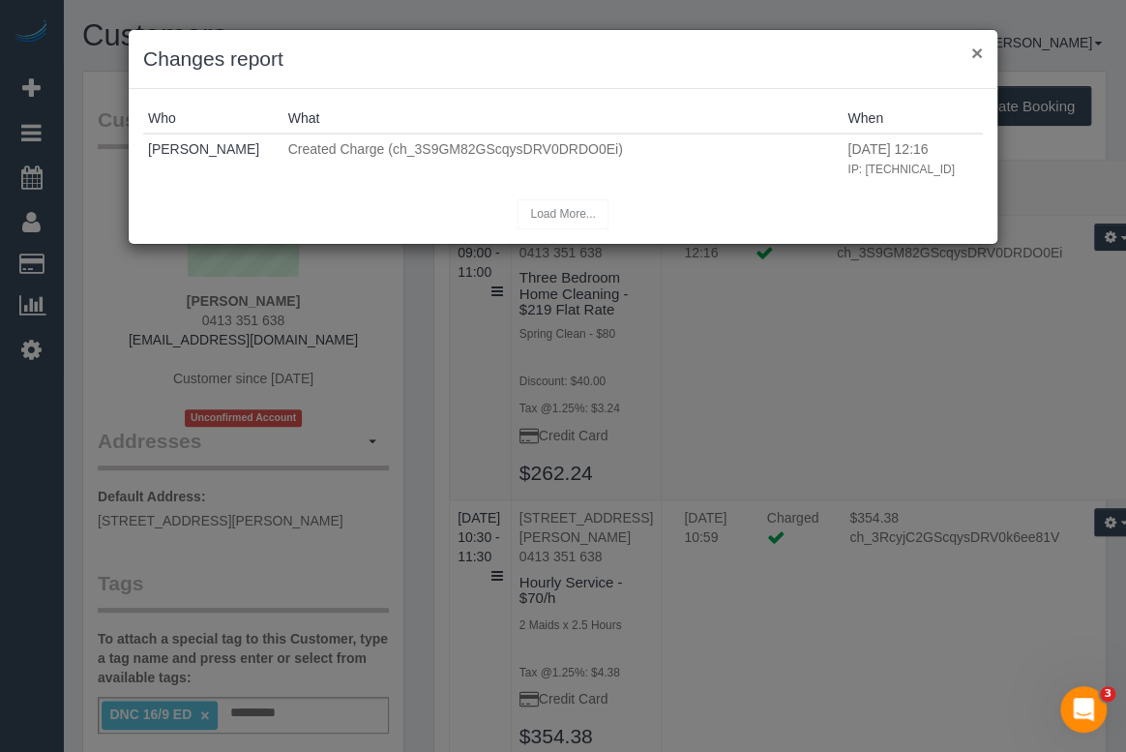
click at [976, 50] on button "×" at bounding box center [977, 53] width 12 height 20
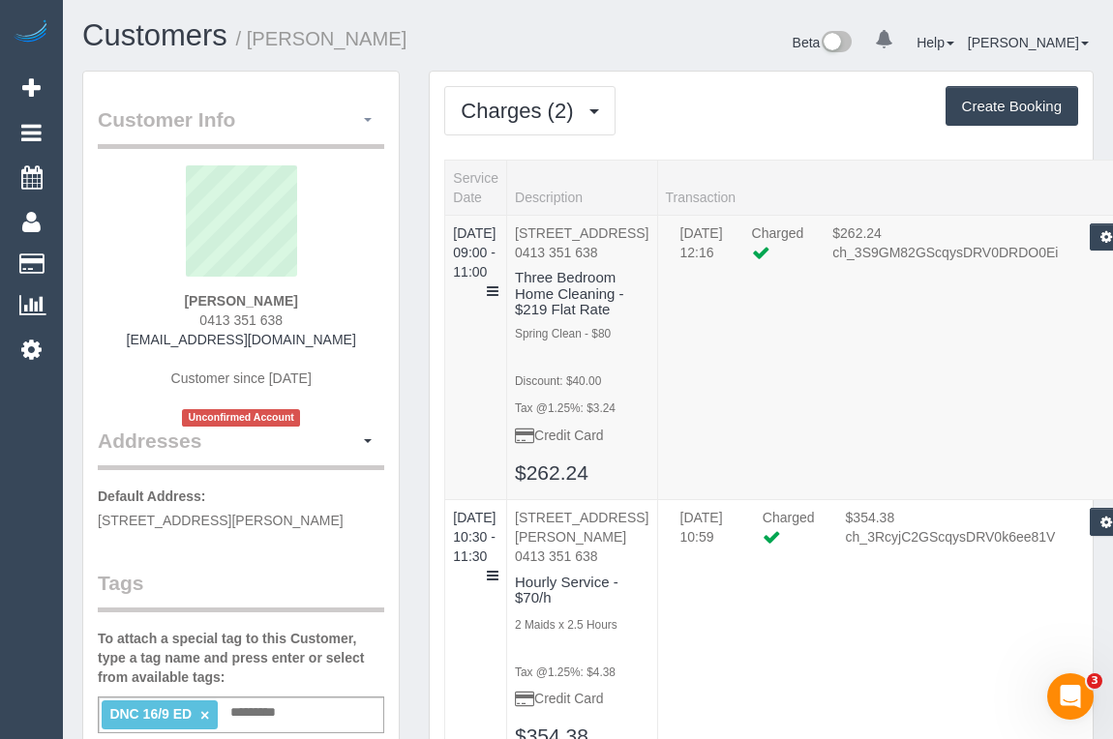
click at [366, 126] on button "button" at bounding box center [367, 120] width 33 height 30
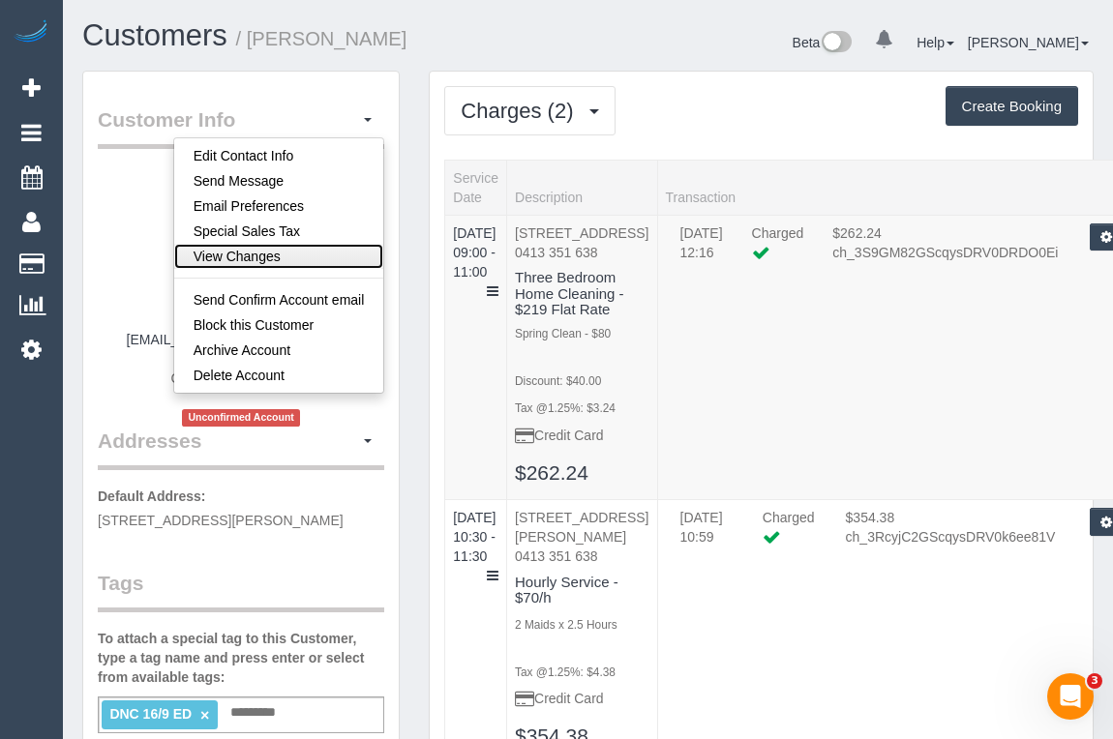
click at [282, 253] on link "View Changes" at bounding box center [279, 256] width 210 height 25
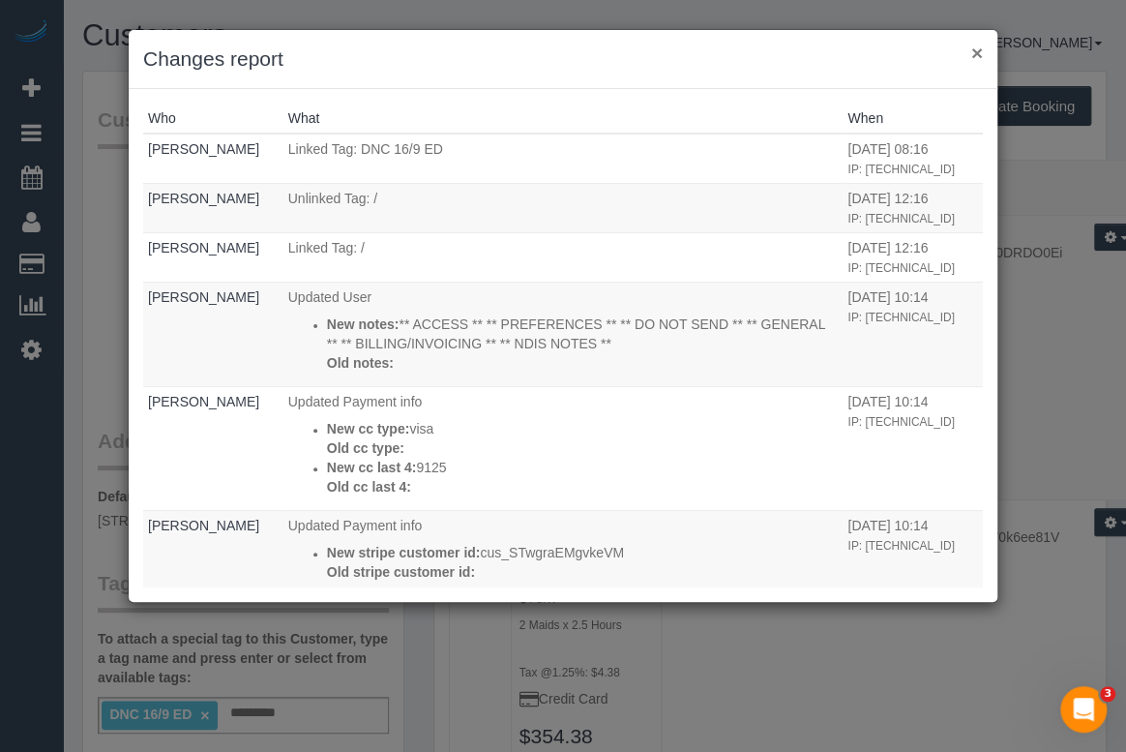
click at [976, 48] on button "×" at bounding box center [977, 53] width 12 height 20
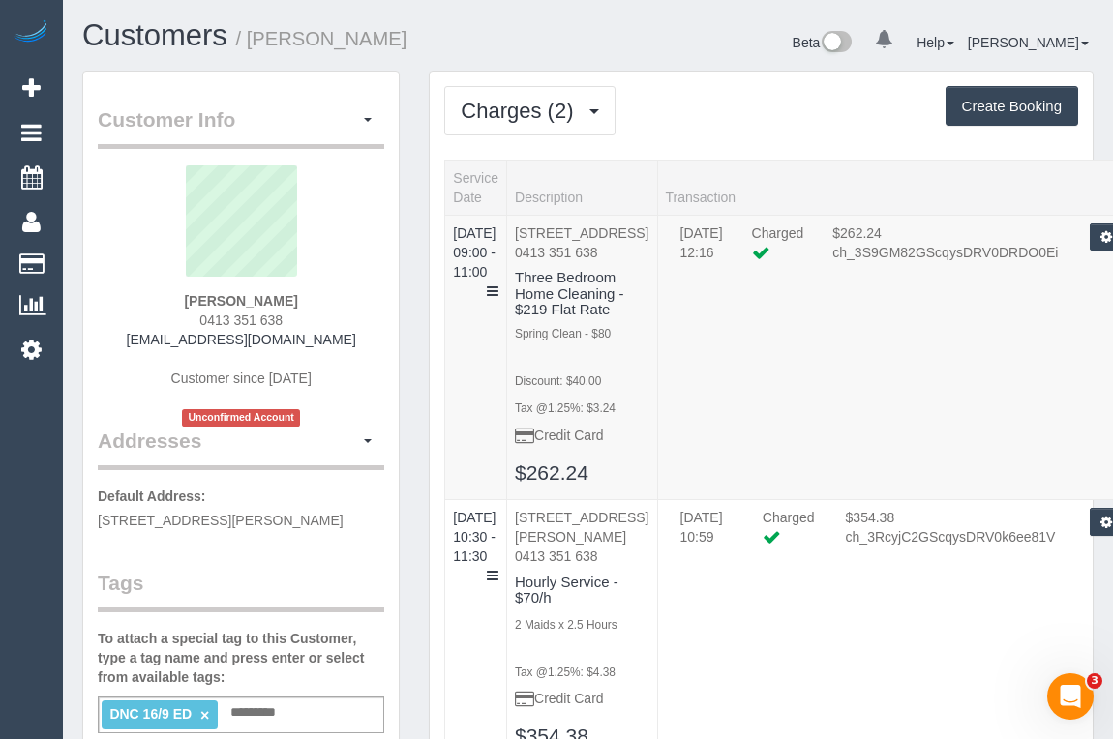
drag, startPoint x: 192, startPoint y: 290, endPoint x: 289, endPoint y: 300, distance: 98.2
click at [289, 300] on div "Christine Bui 0413 351 638 christinebui2006@gmail.com Customer since 2025 Uncon…" at bounding box center [241, 295] width 286 height 261
copy strong "Christine Bui"
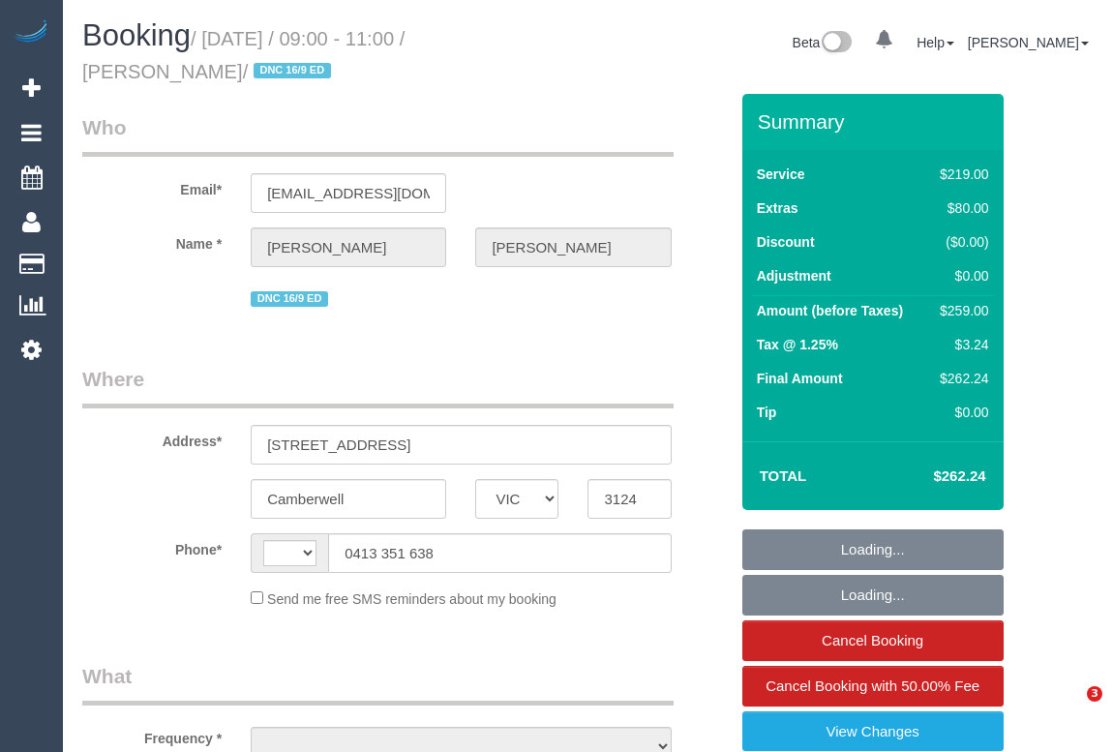
select select "VIC"
select select "string:AU"
select select "object:567"
select select "string:stripe-pm_1RYymt2GScqysDRVGDZtekeI"
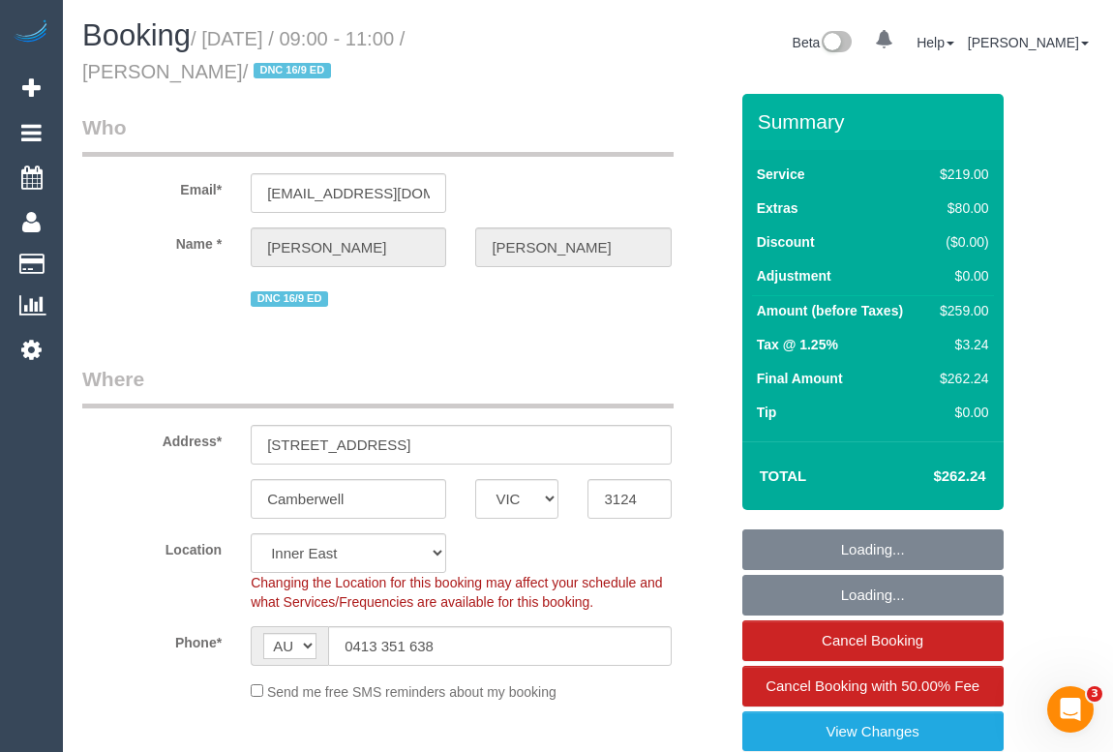
select select "number:28"
select select "number:14"
select select "number:19"
select select "number:22"
select select "object:1470"
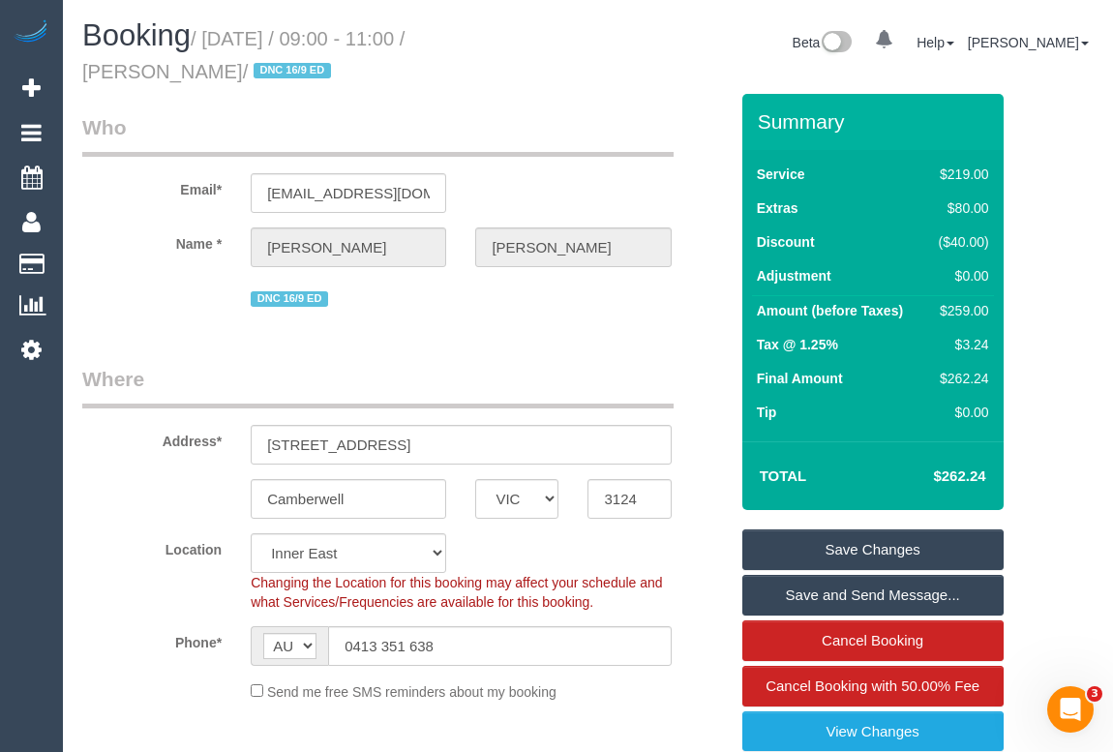
click at [563, 150] on legend "Who" at bounding box center [377, 135] width 591 height 44
click at [558, 317] on fieldset "Who Email* christinebui2006@gmail.com Name * Christine Bui DNC 16/9 ED" at bounding box center [404, 219] width 645 height 213
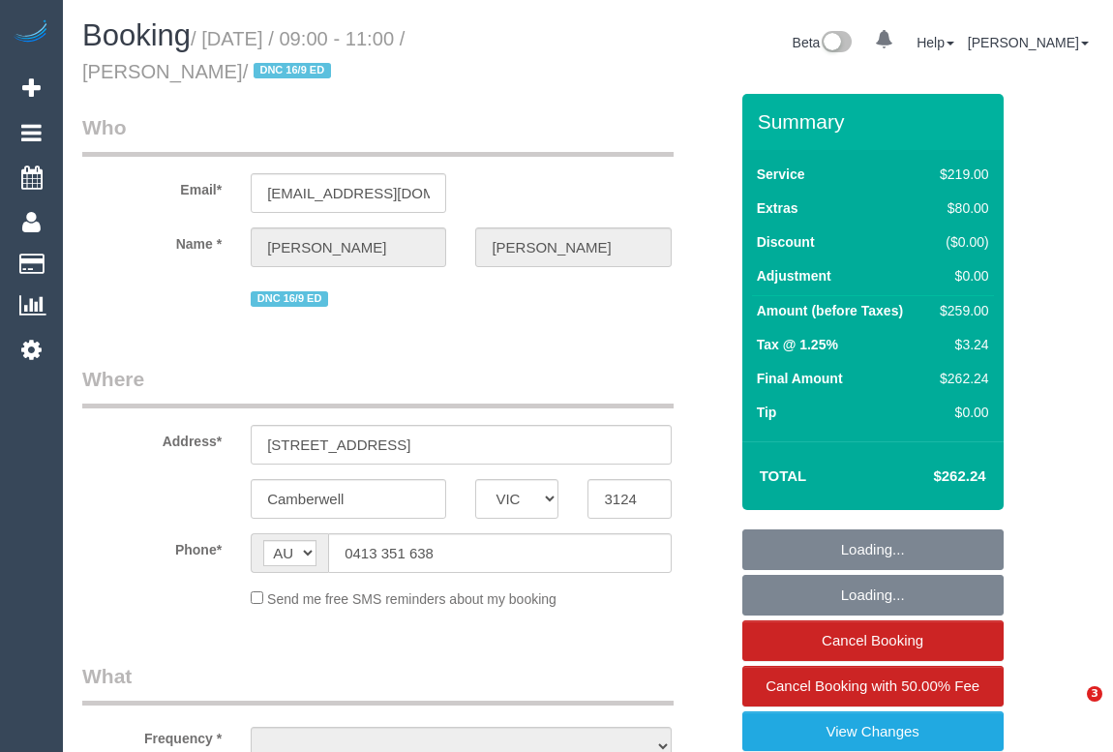
select select "VIC"
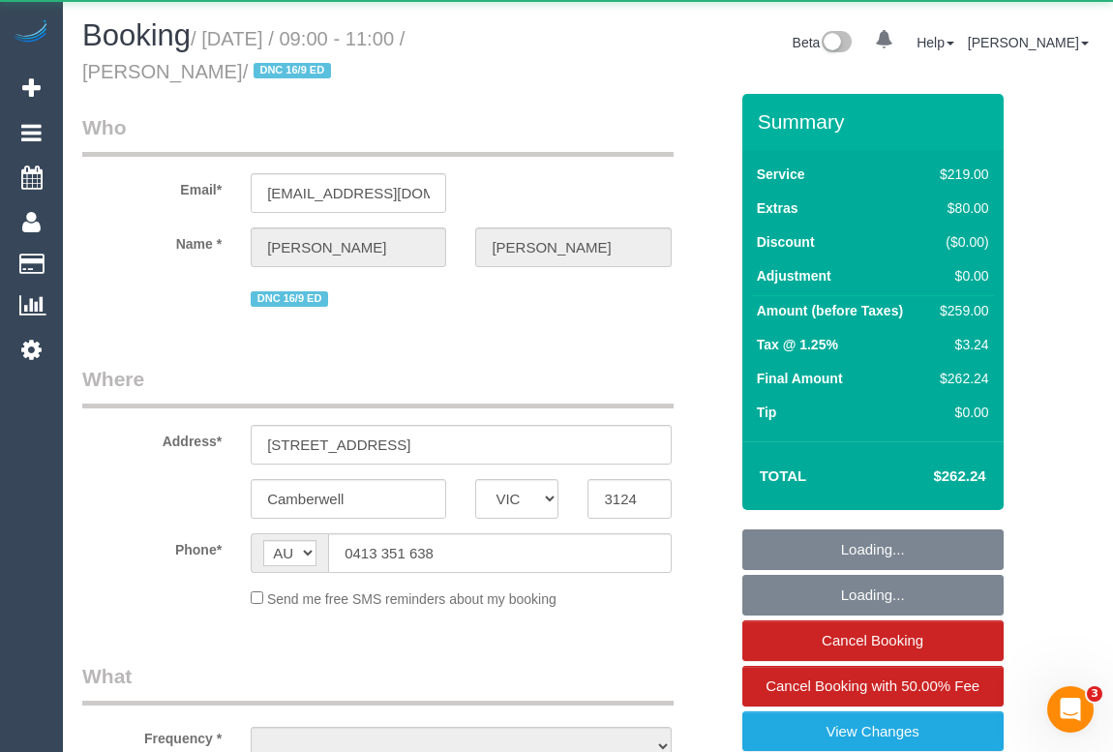
select select "string:stripe-pm_1RYymt2GScqysDRVGDZtekeI"
select select "number:28"
select select "number:14"
select select "number:19"
select select "number:22"
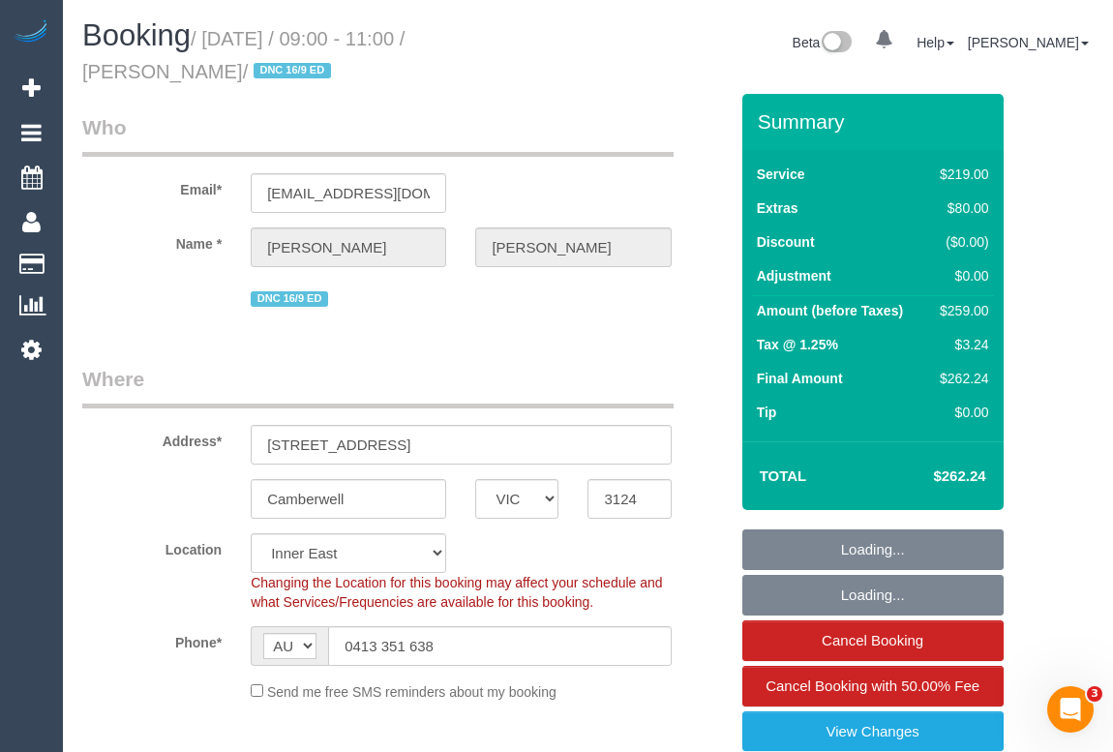
select select "object:1470"
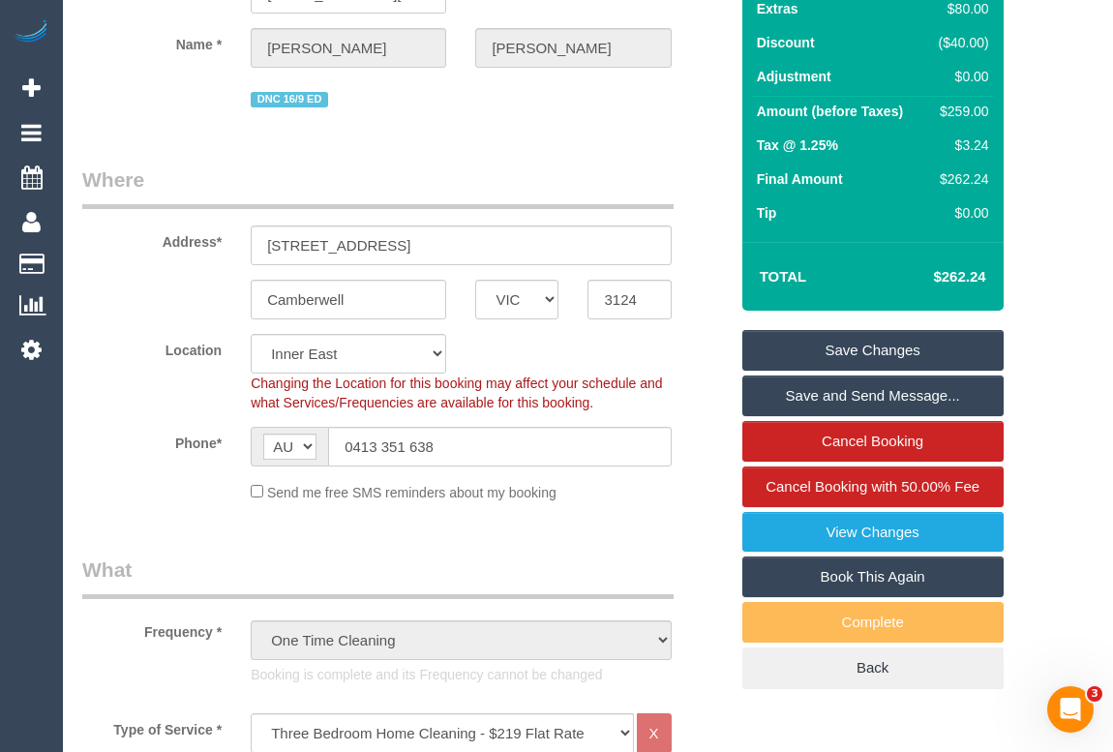
scroll to position [87, 0]
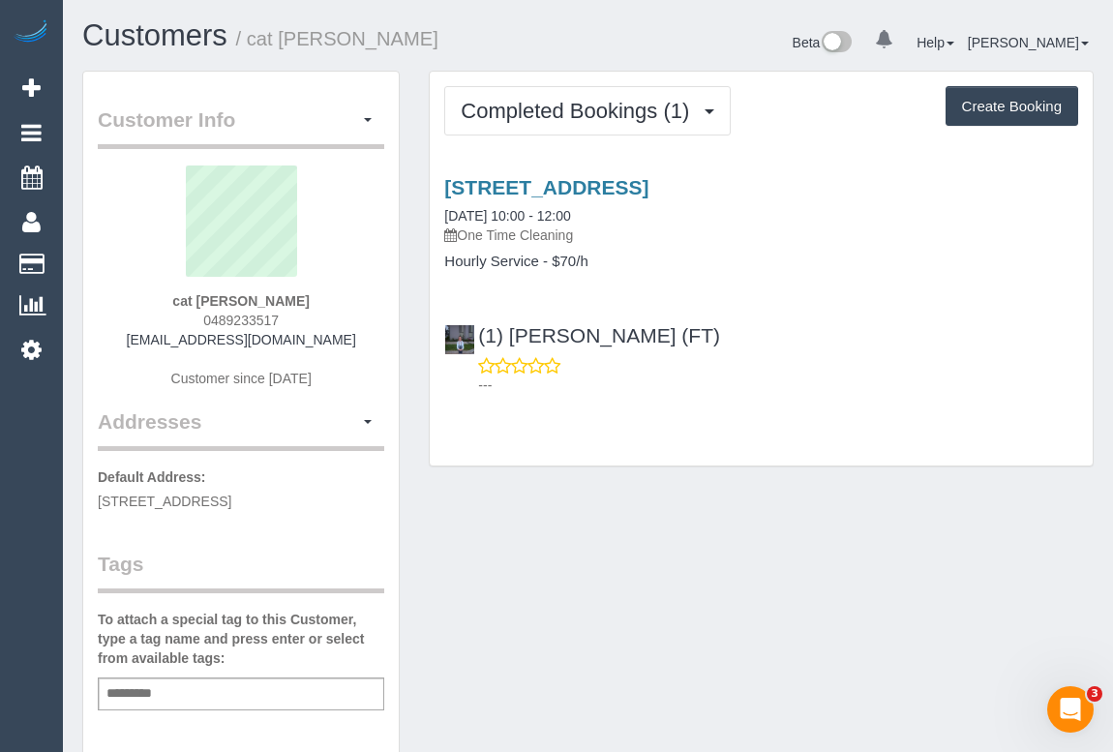
drag, startPoint x: 142, startPoint y: 344, endPoint x: 400, endPoint y: 364, distance: 258.1
click at [400, 364] on div "Customer Info Edit Contact Info Send Message Email Preferences Special Sales Ta…" at bounding box center [241, 719] width 346 height 1296
click at [336, 360] on div "cat baker 0489233517 catrinamctigue@gmail.com Customer since 2025" at bounding box center [241, 286] width 286 height 242
drag, startPoint x: 342, startPoint y: 341, endPoint x: 137, endPoint y: 345, distance: 205.2
click at [137, 345] on div "cat baker 0489233517 catrinamctigue@gmail.com Customer since 2025" at bounding box center [241, 286] width 286 height 242
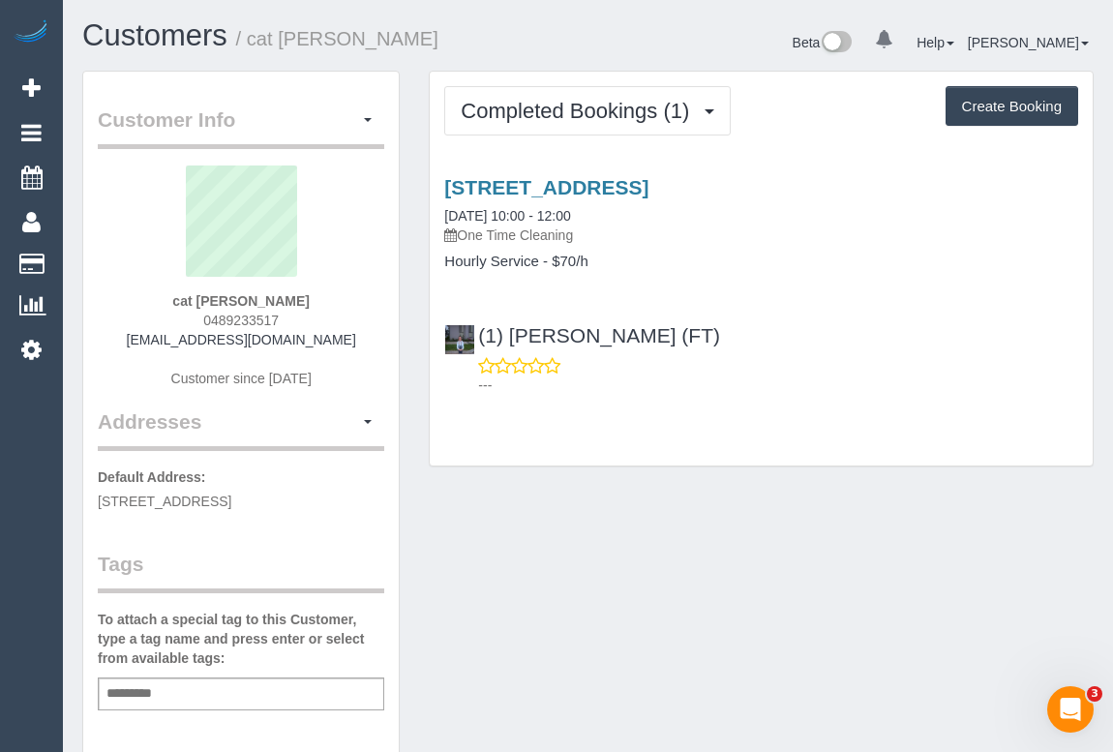
copy link "catrinamctigue@gmail.com"
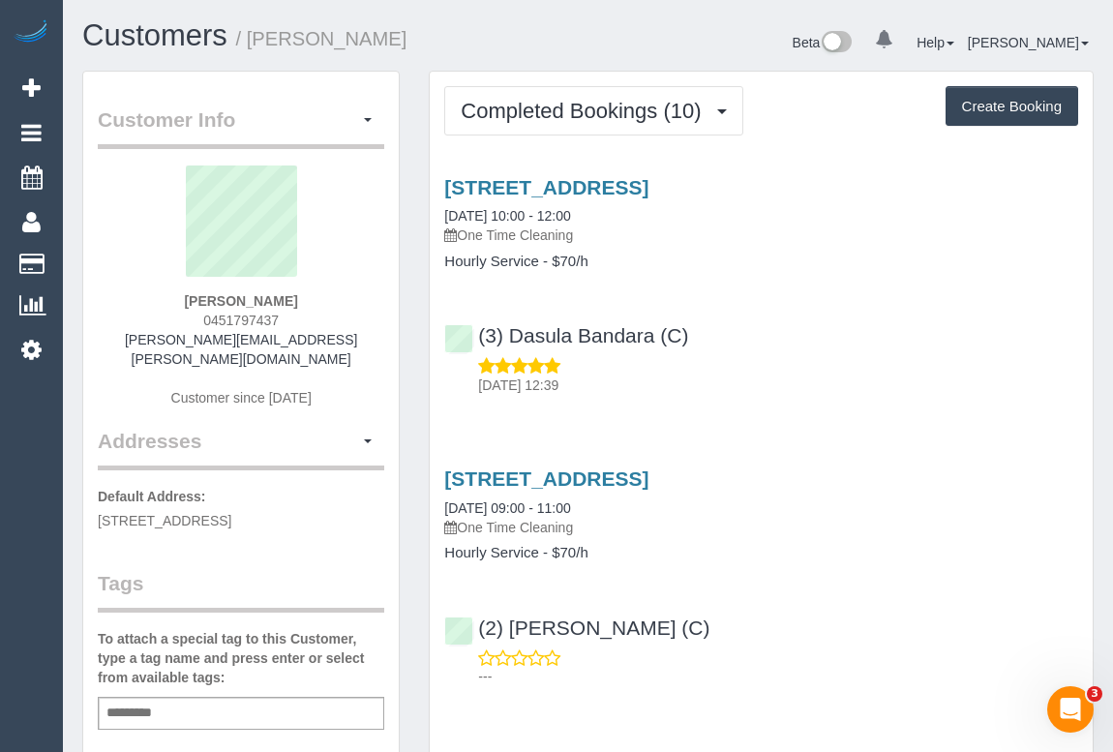
click at [705, 390] on p "[DATE] 12:39" at bounding box center [778, 384] width 600 height 19
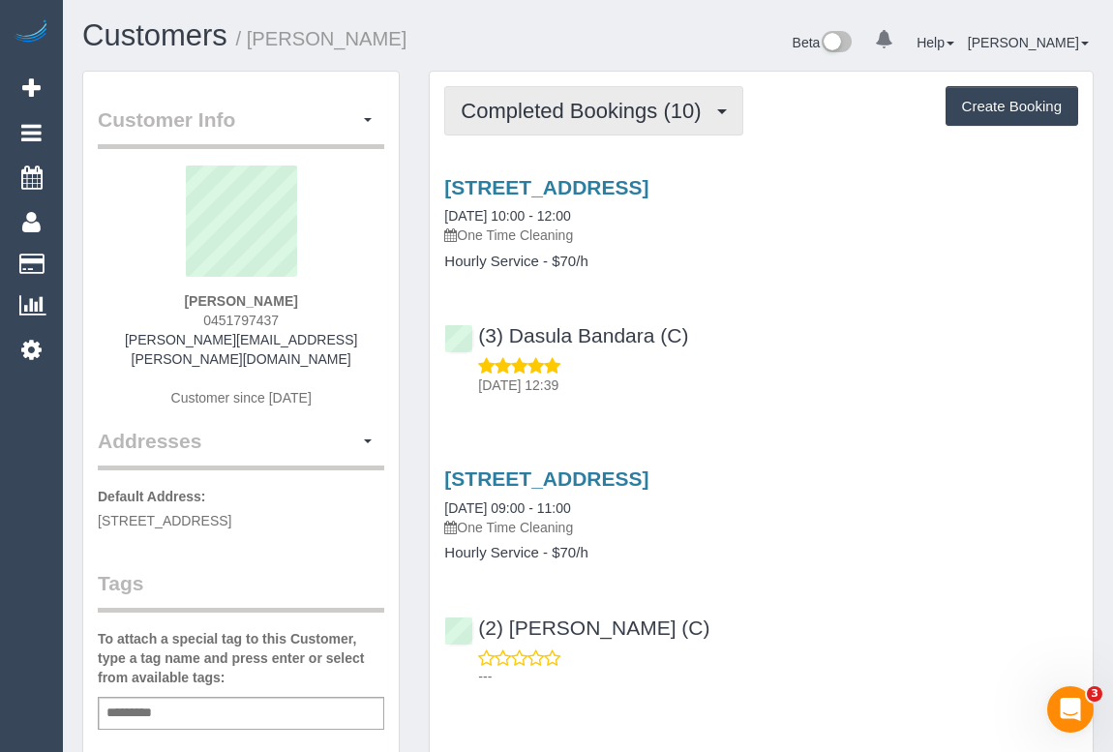
click at [538, 107] on span "Completed Bookings (10)" at bounding box center [586, 111] width 250 height 24
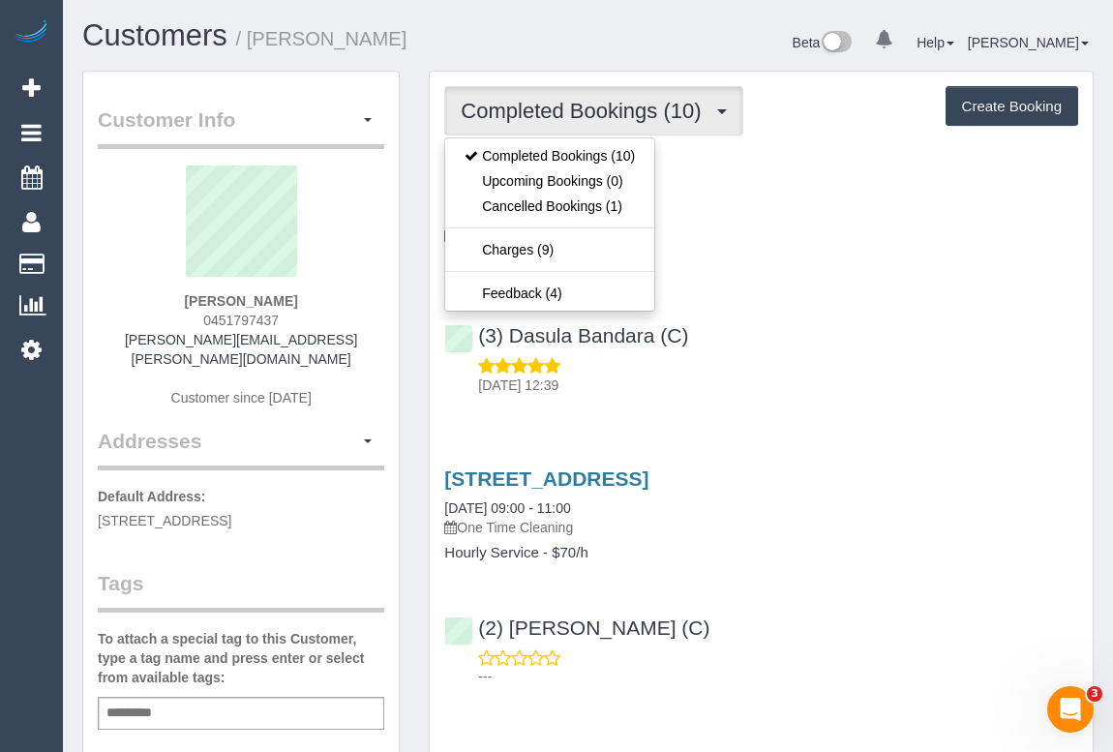
click at [780, 309] on div "(3) Dasula Bandara (C) [DATE] 12:39" at bounding box center [761, 351] width 663 height 87
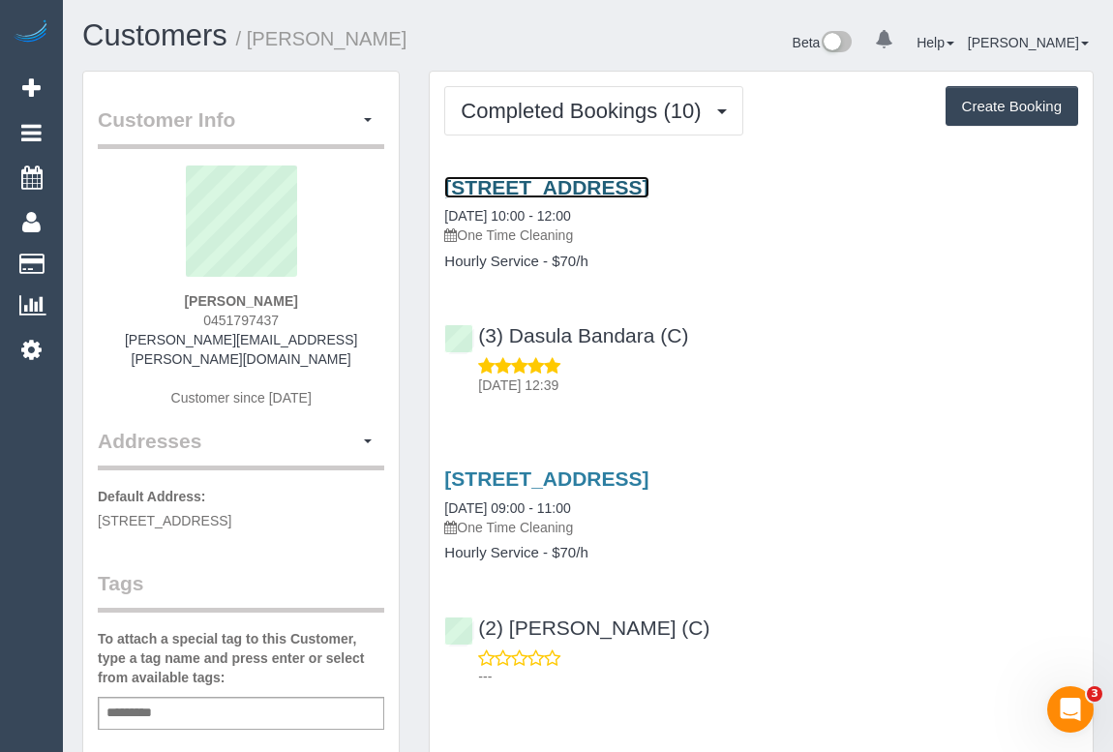
click at [639, 177] on link "[STREET_ADDRESS]" at bounding box center [546, 187] width 204 height 22
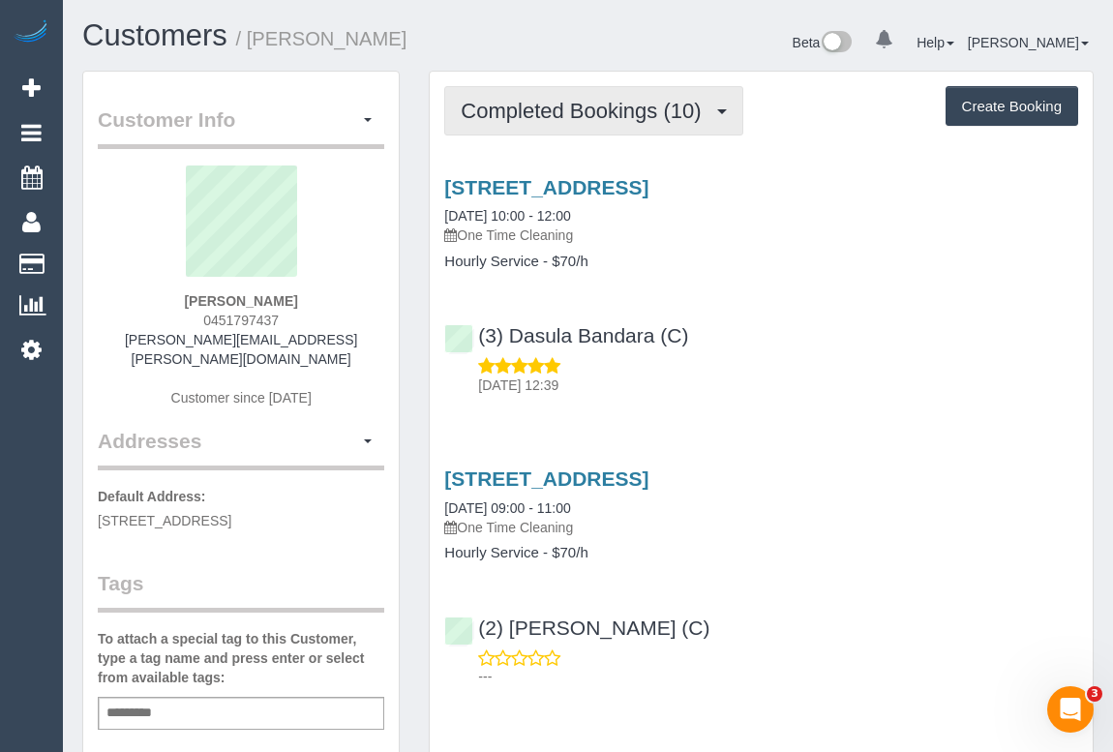
drag, startPoint x: 539, startPoint y: 122, endPoint x: 519, endPoint y: 147, distance: 32.3
click at [538, 122] on button "Completed Bookings (10)" at bounding box center [593, 110] width 298 height 49
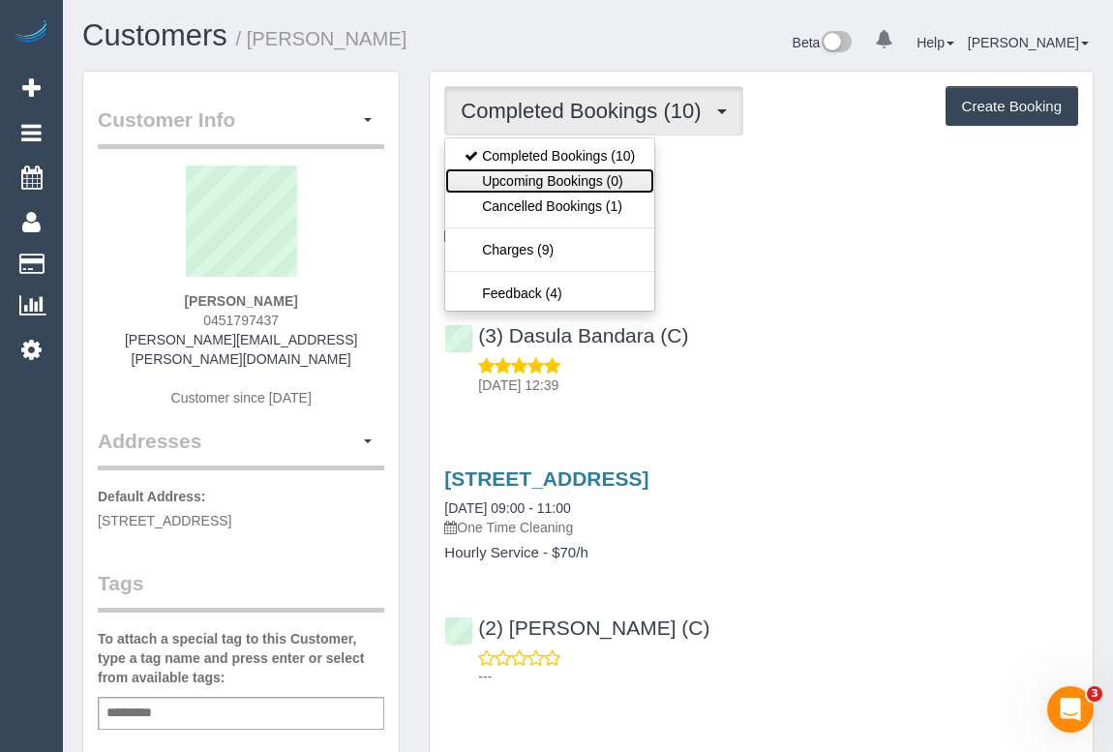
click at [513, 181] on link "Upcoming Bookings (0)" at bounding box center [549, 180] width 209 height 25
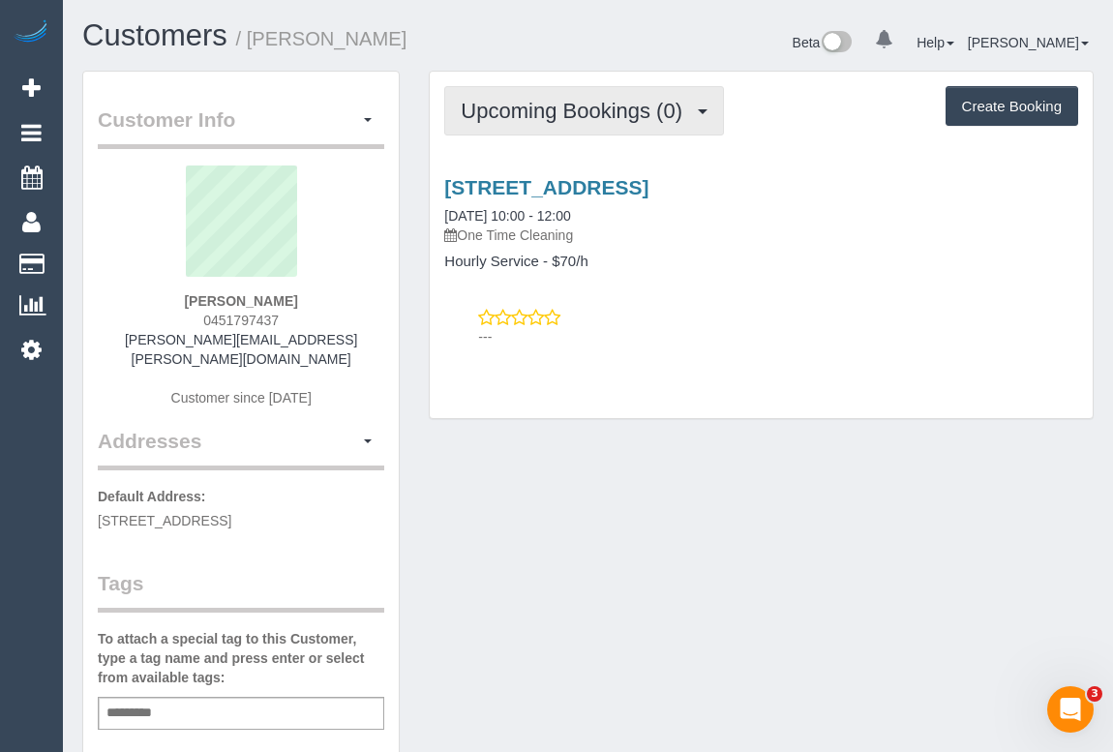
click at [558, 97] on button "Upcoming Bookings (0)" at bounding box center [584, 110] width 280 height 49
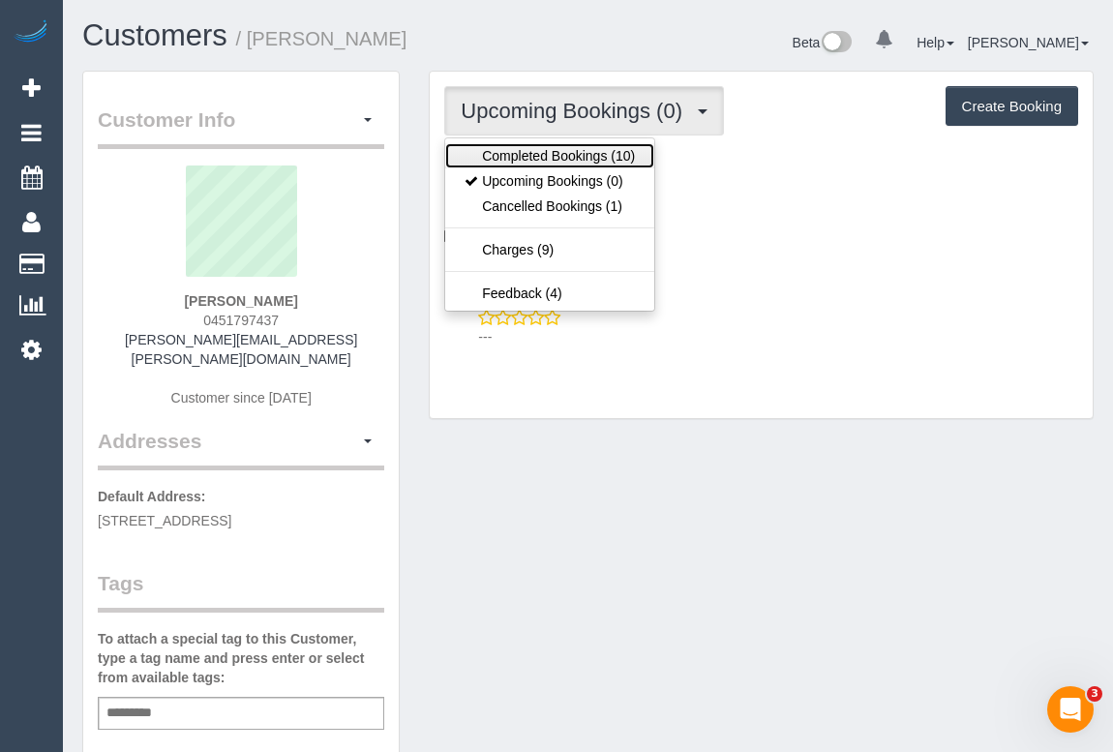
click at [580, 145] on link "Completed Bookings (10)" at bounding box center [549, 155] width 209 height 25
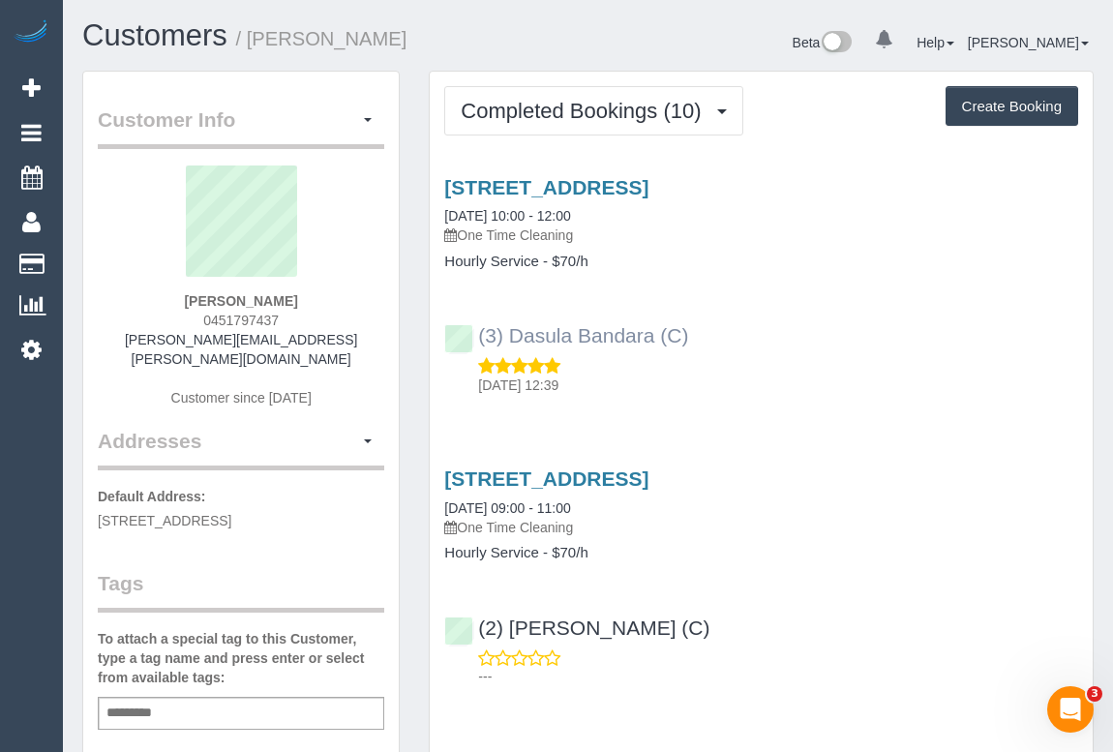
drag, startPoint x: 704, startPoint y: 336, endPoint x: 478, endPoint y: 344, distance: 226.6
click at [478, 344] on div "(3) Dasula Bandara (C) 17/09/2025 12:39" at bounding box center [761, 351] width 663 height 87
copy link "(3) Dasula Bandara (C)"
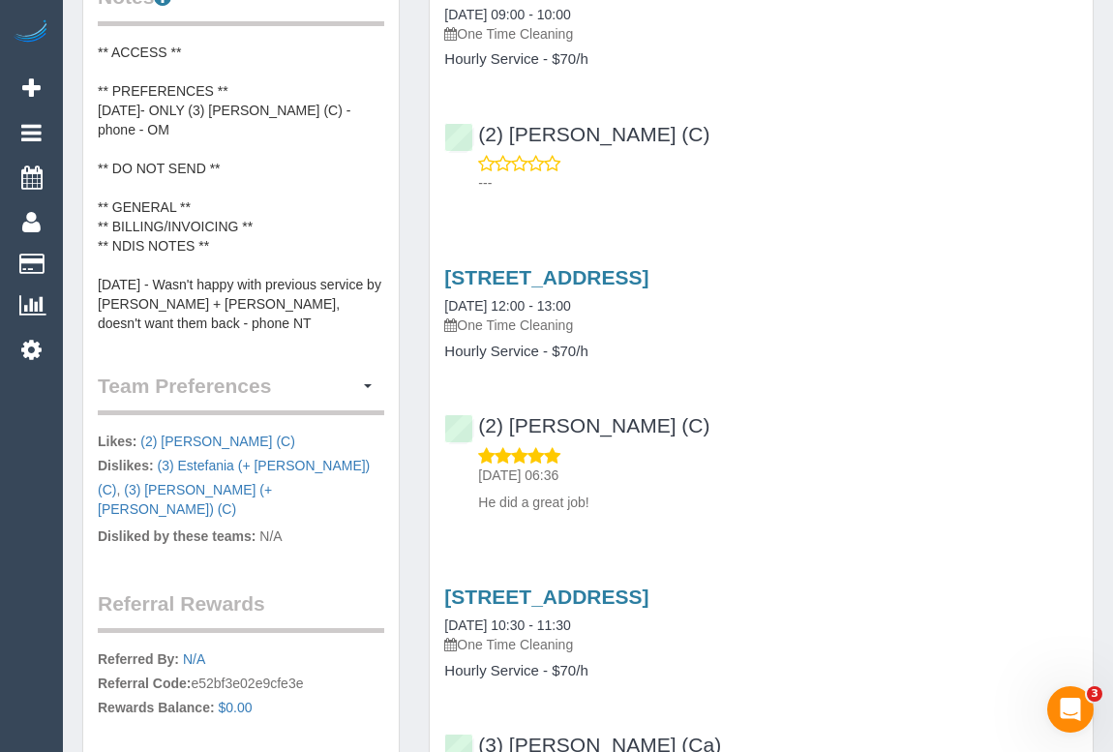
scroll to position [791, 0]
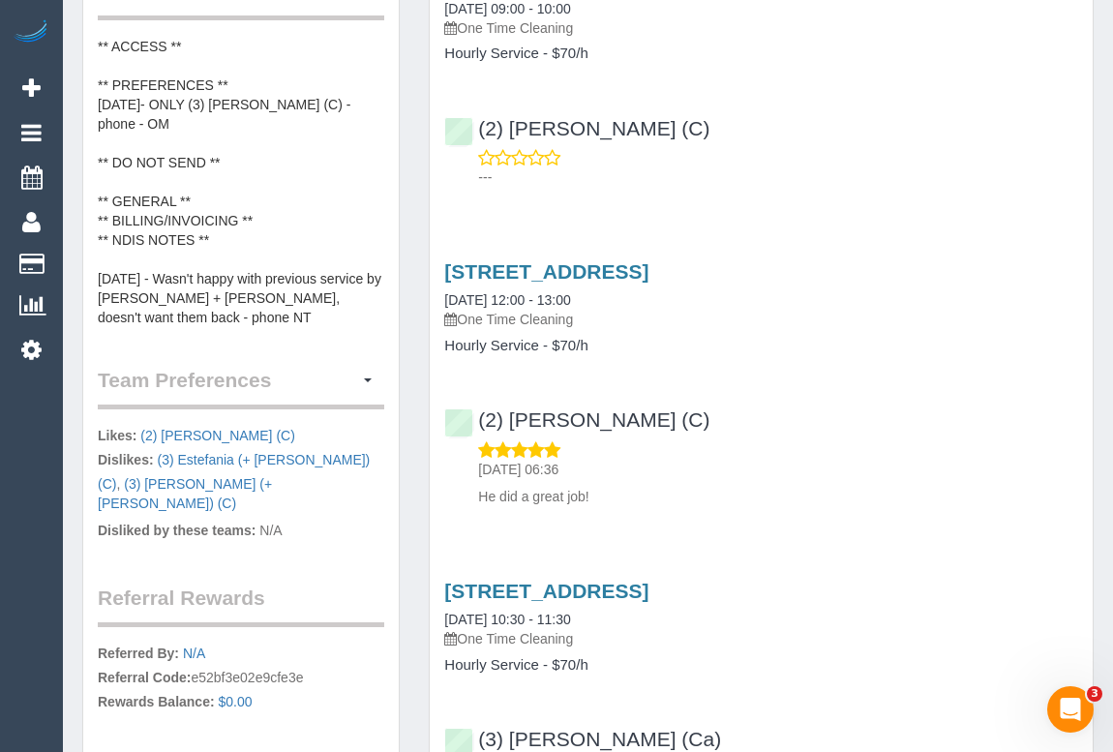
click at [257, 366] on legend "Team Preferences Manage Preferences" at bounding box center [241, 388] width 286 height 44
click at [368, 366] on button "button" at bounding box center [367, 381] width 33 height 30
click at [294, 403] on link "Manage Preferences" at bounding box center [301, 415] width 164 height 25
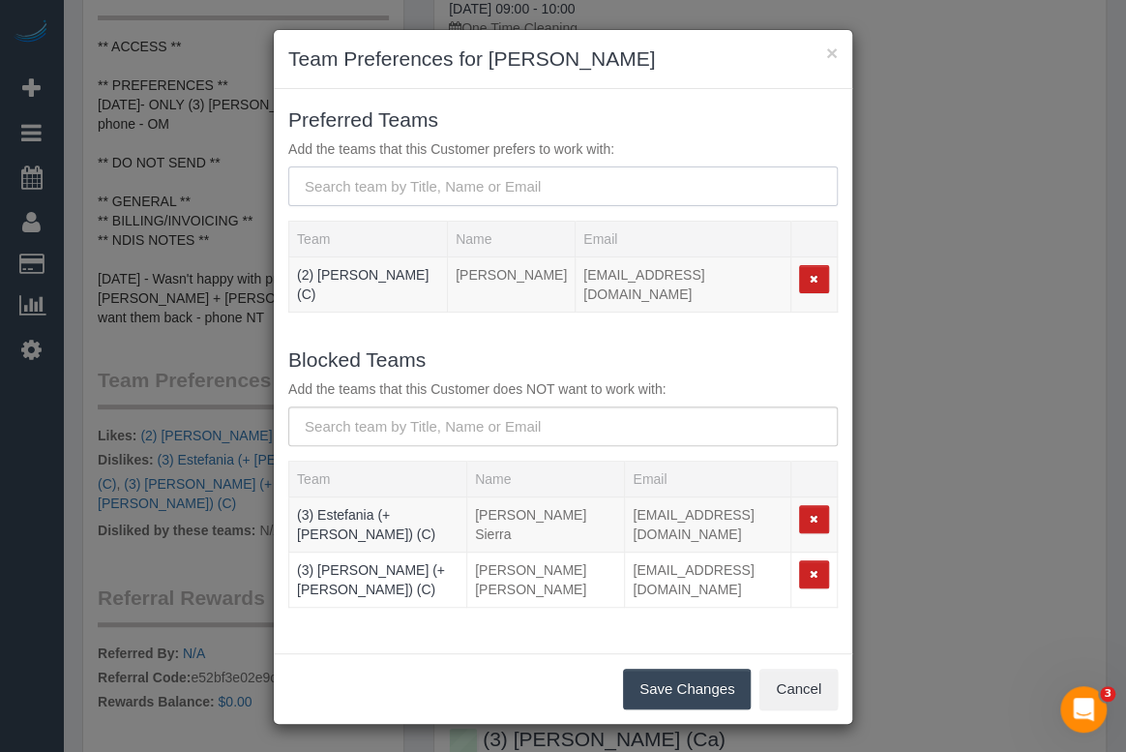
click at [435, 178] on input "text" at bounding box center [563, 186] width 550 height 40
paste input "(3) Dasula Bandara (C)"
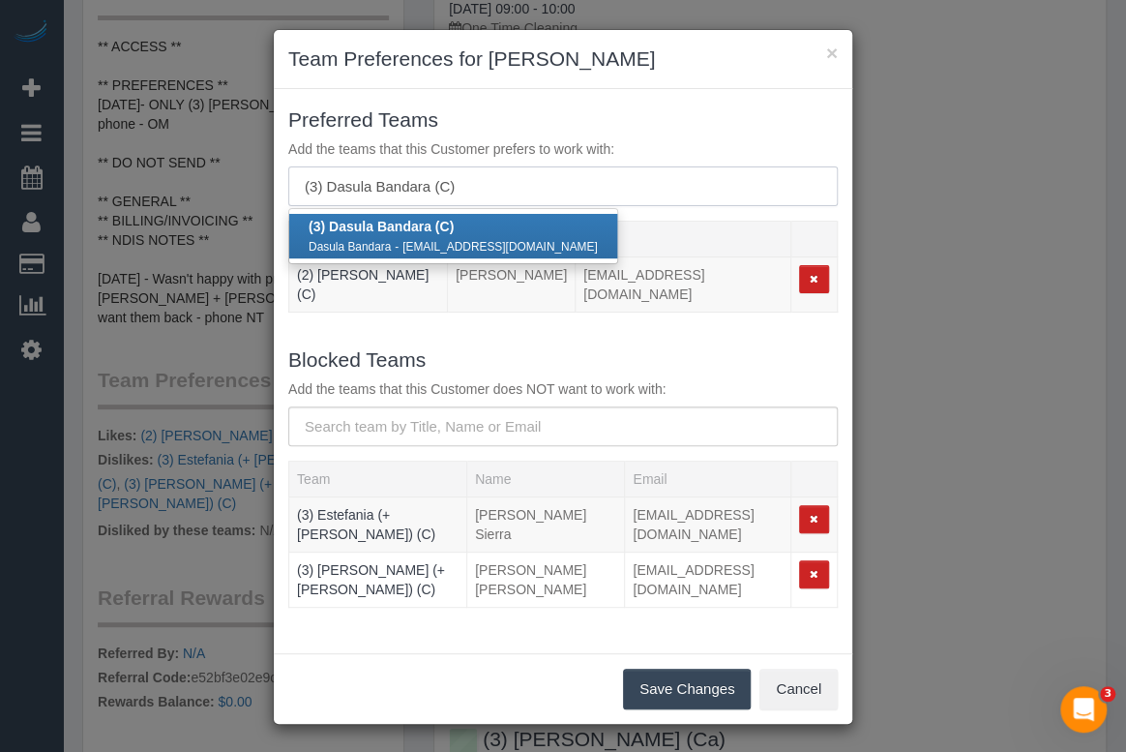
type input "(3) Dasula Bandara (C)"
click at [387, 231] on strong "(3) Dasula Bandara (C)" at bounding box center [381, 226] width 145 height 15
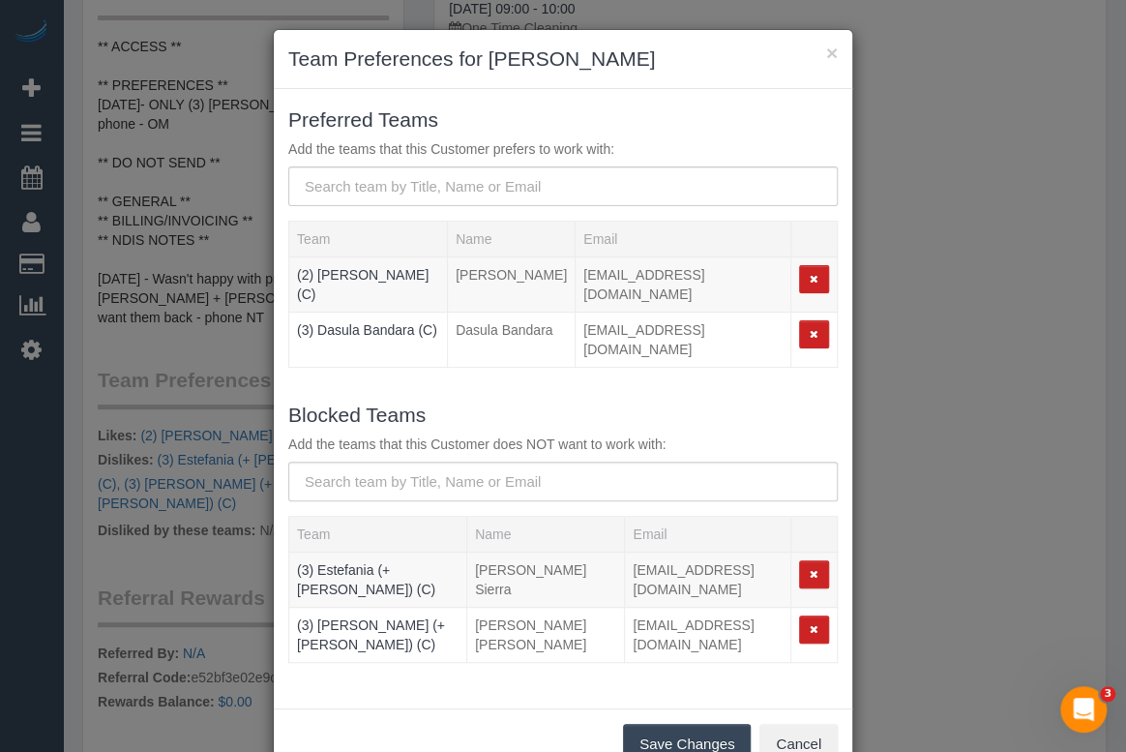
click at [673, 724] on button "Save Changes" at bounding box center [687, 744] width 128 height 41
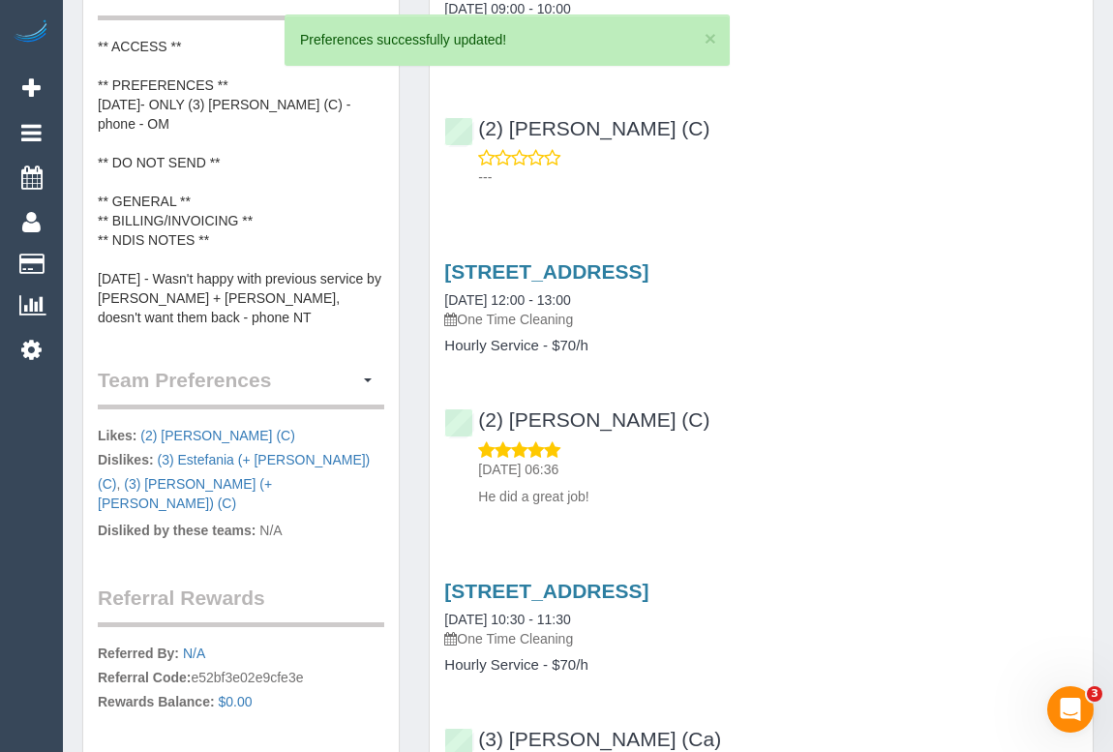
drag, startPoint x: 812, startPoint y: 467, endPoint x: 813, endPoint y: 458, distance: 9.7
click at [813, 460] on p "07/08/2025 06:36" at bounding box center [778, 469] width 600 height 19
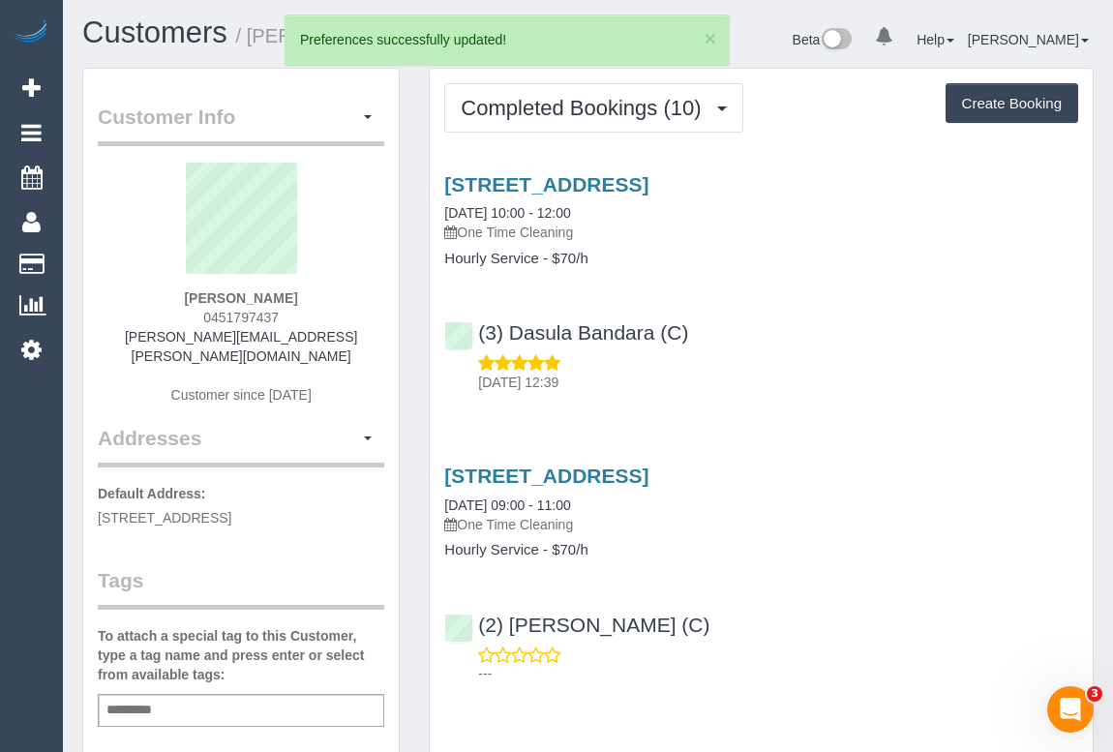
scroll to position [0, 0]
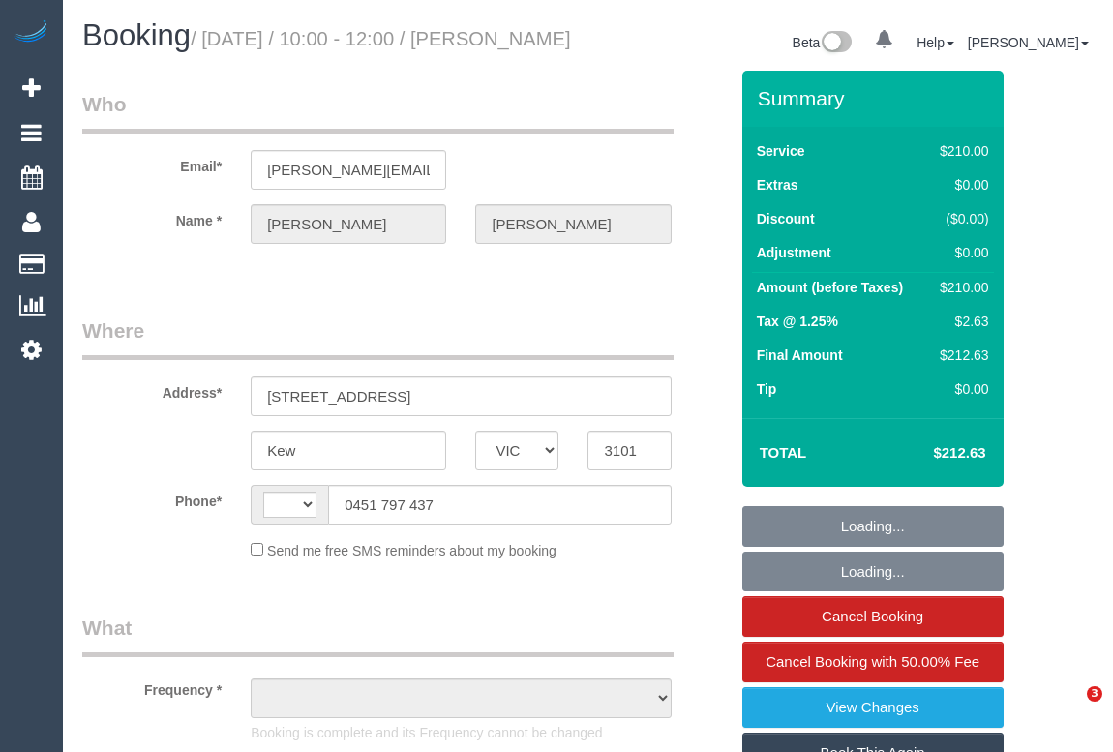
select select "VIC"
select select "string:AU"
select select "string:stripe-pm_1RtgNE2GScqysDRVUirl8EZJ"
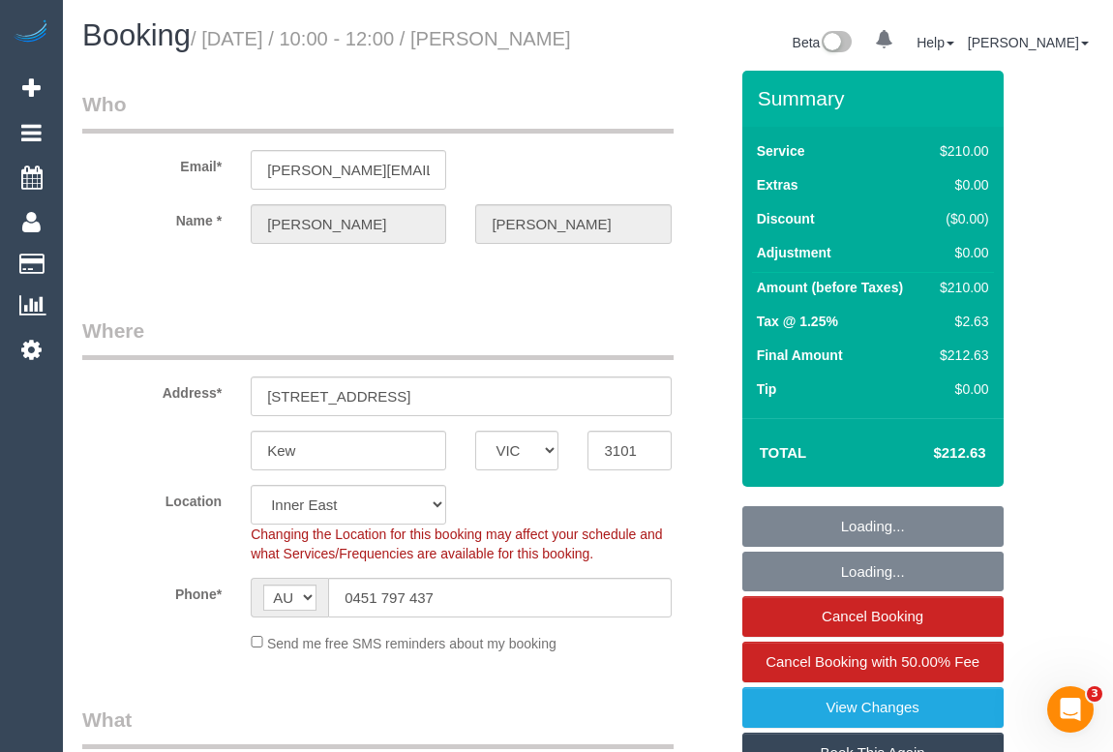
select select "number:30"
select select "number:14"
select select "number:19"
select select "number:24"
select select "number:34"
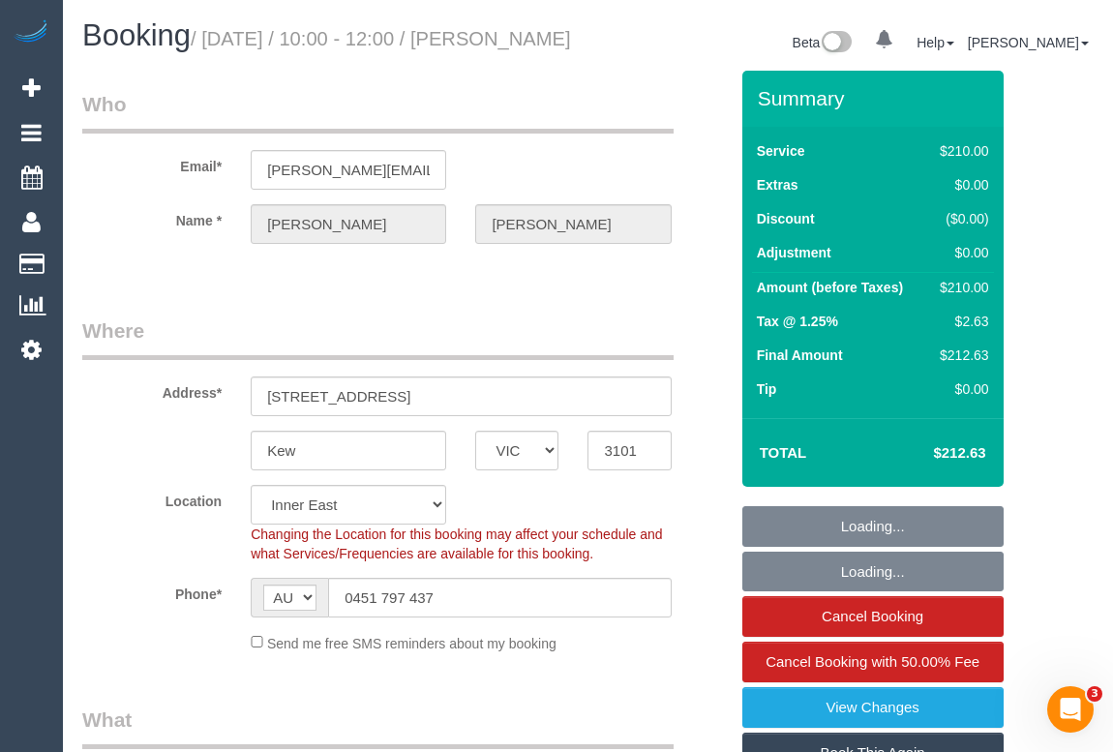
select select "number:11"
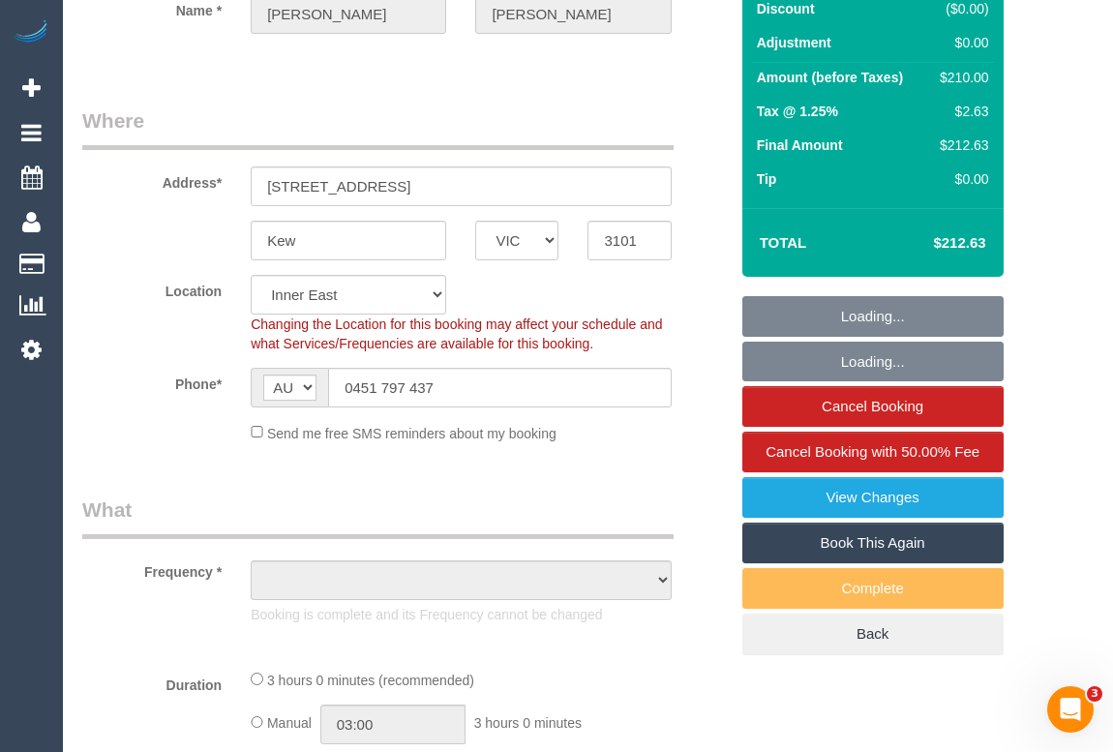
select select "object:685"
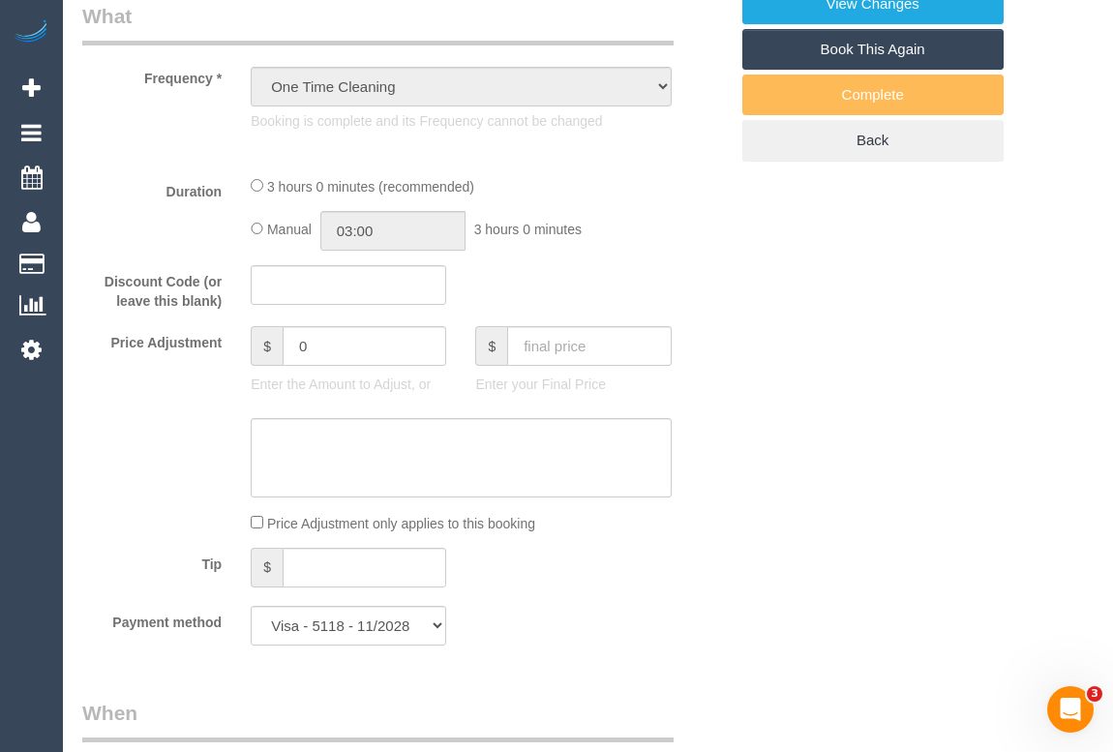
select select "180"
select select "spot1"
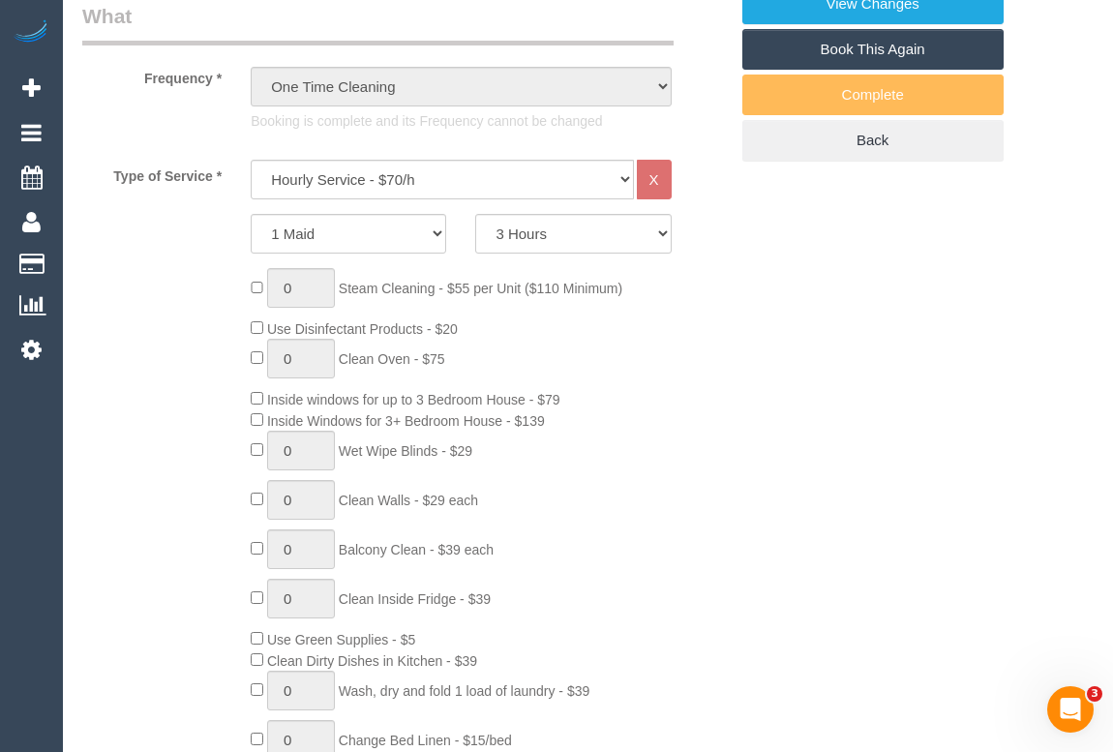
select select "object:1499"
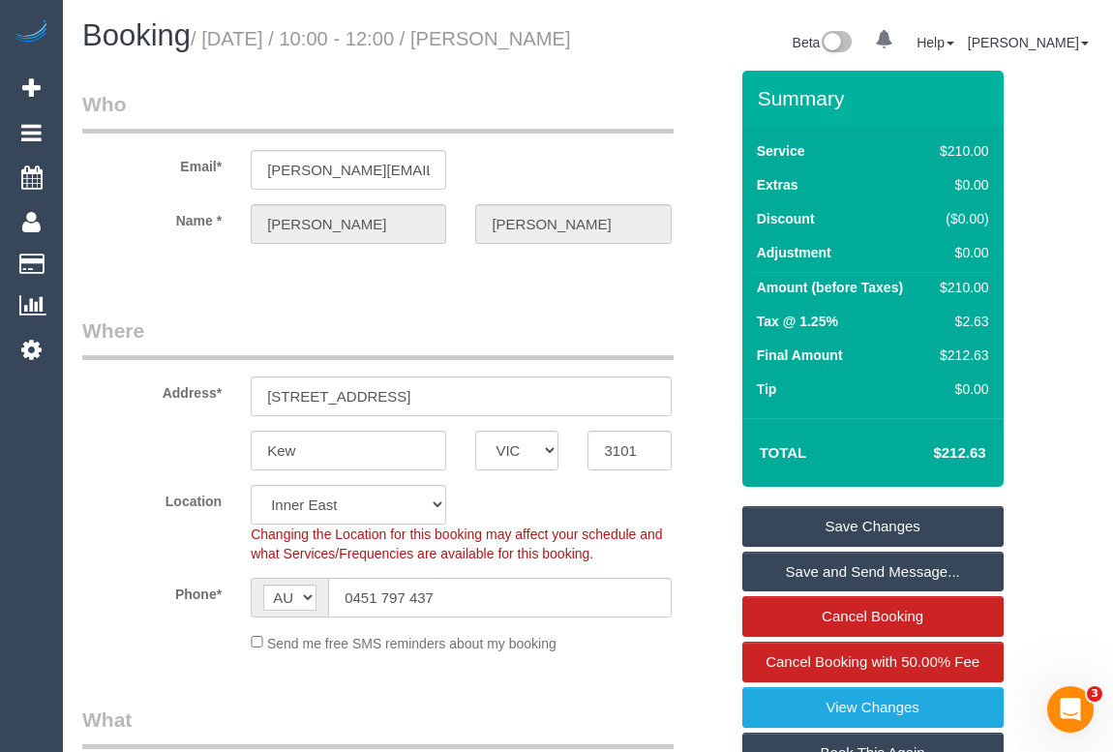
scroll to position [263, 0]
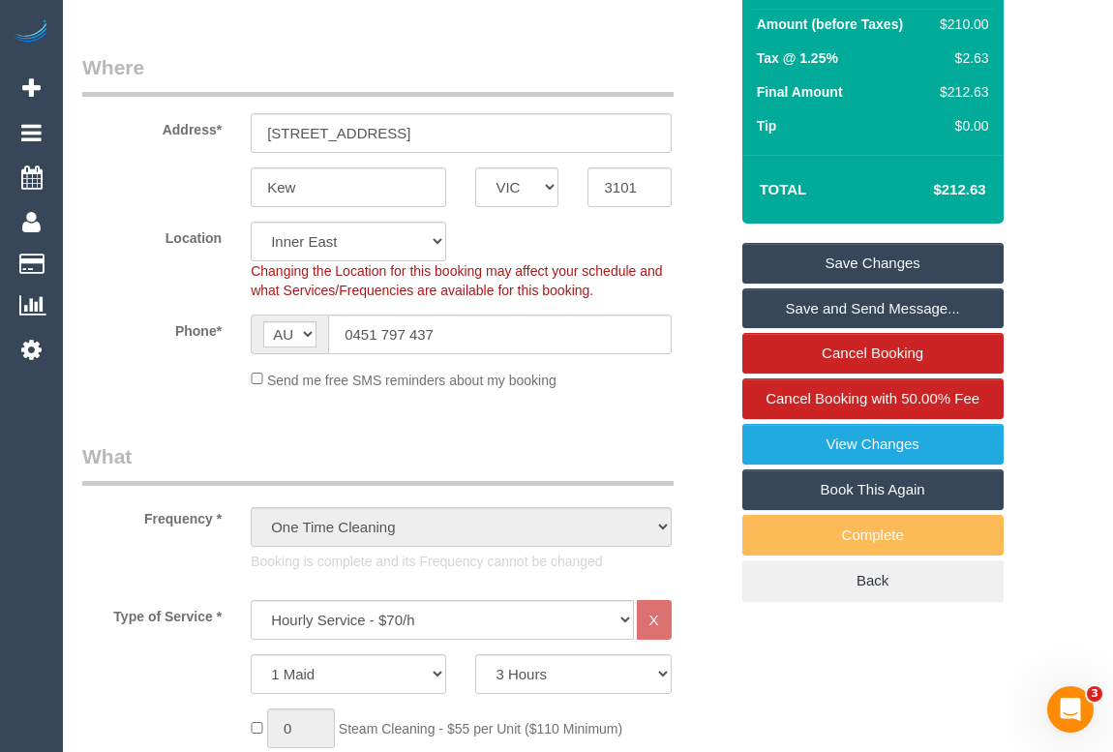
click at [862, 510] on link "Book This Again" at bounding box center [872, 489] width 261 height 41
select select "VIC"
select select "number:30"
select select "number:14"
select select "number:19"
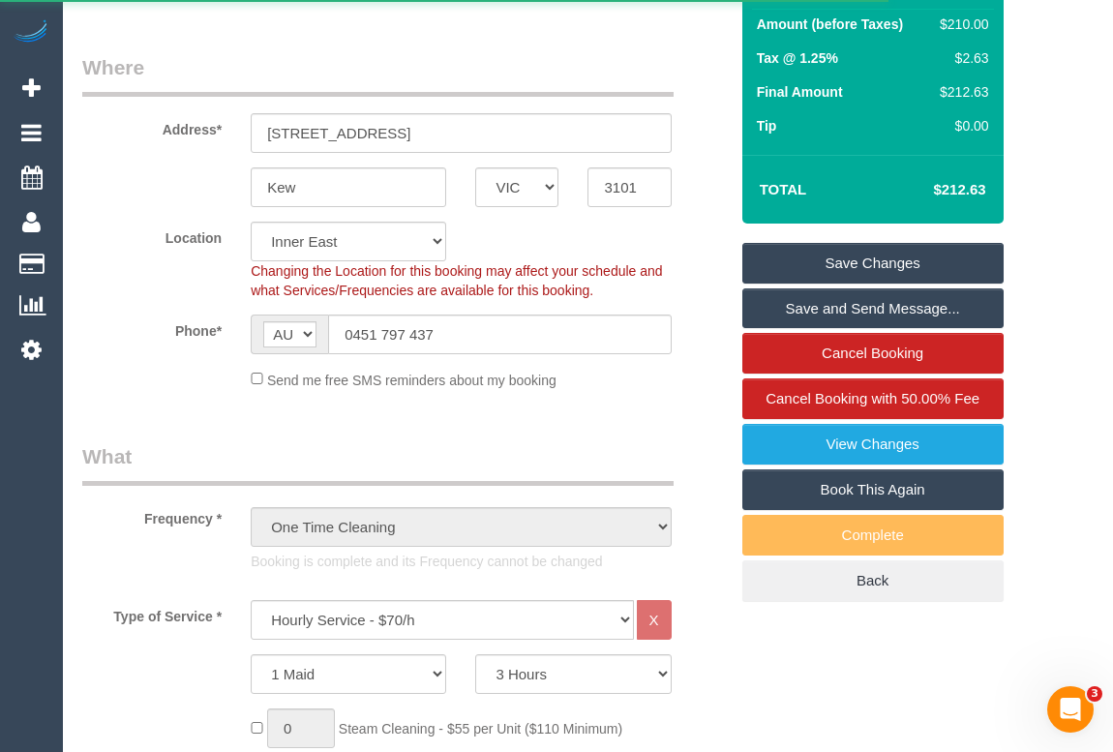
select select "number:24"
select select "number:34"
select select "number:11"
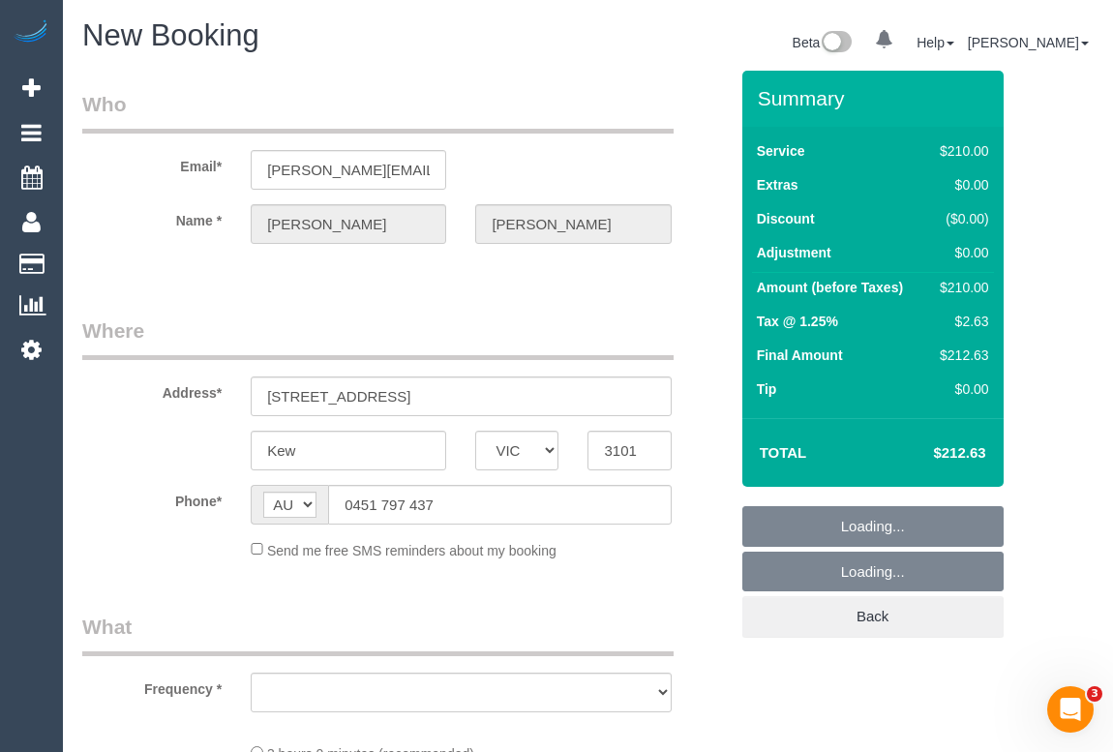
select select "object:2468"
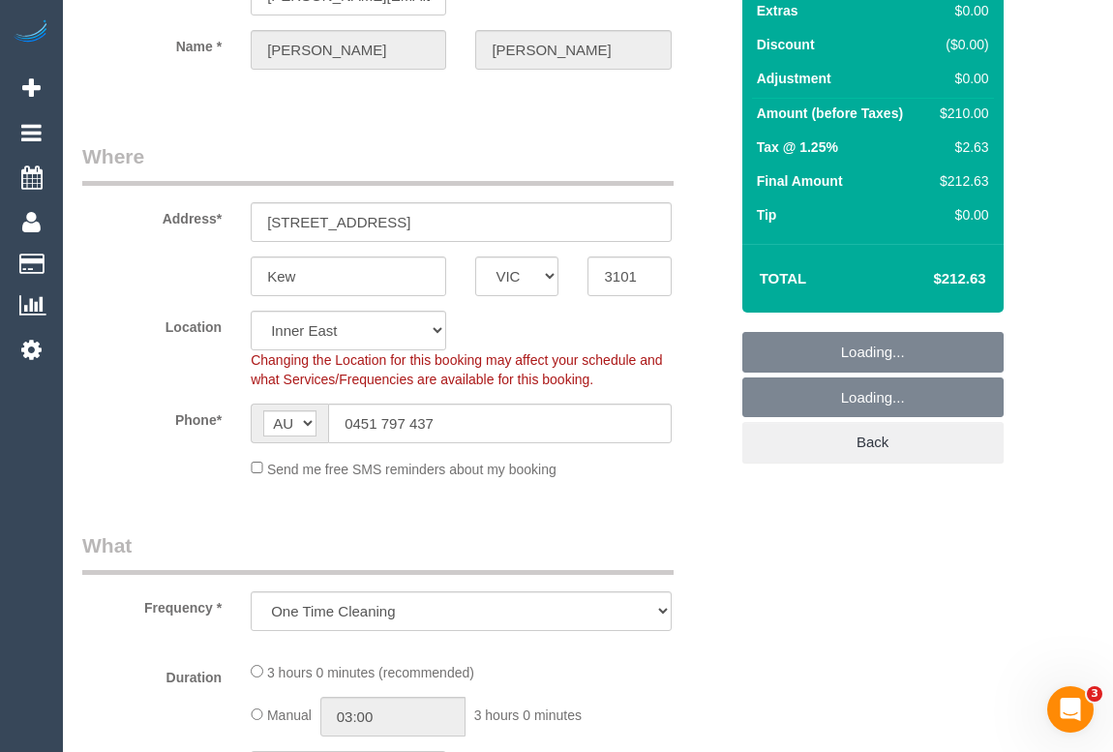
select select "string:stripe-pm_1RtgNE2GScqysDRVUirl8EZJ"
select select "180"
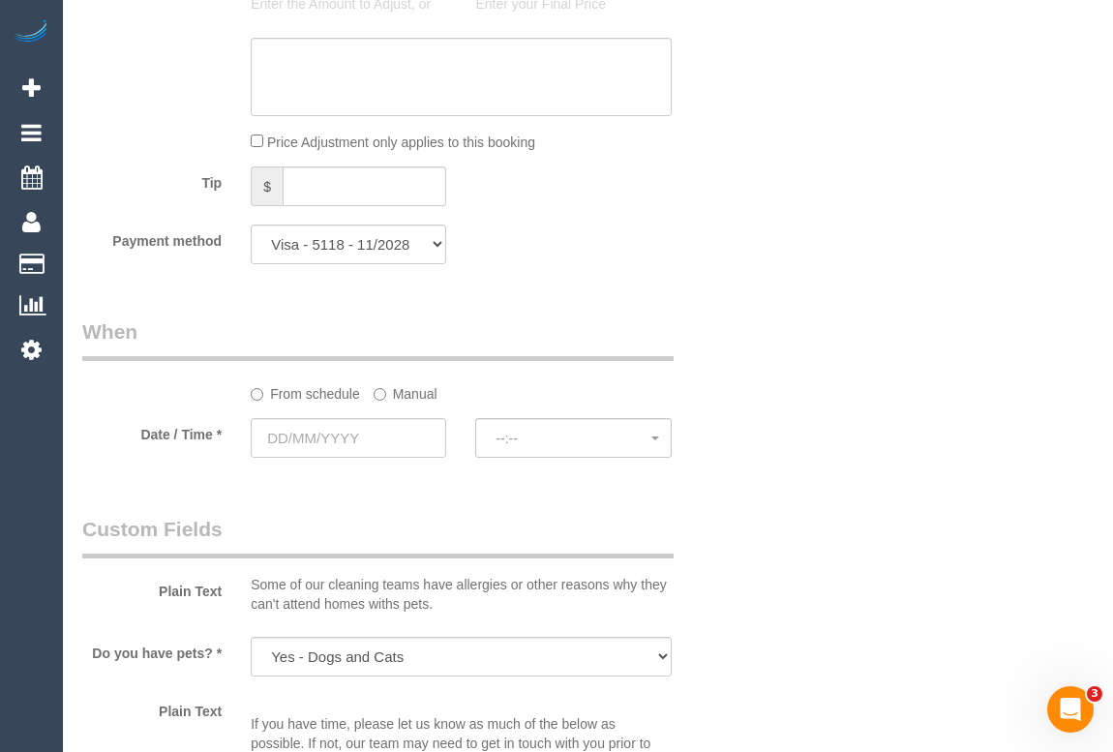
select select "object:3278"
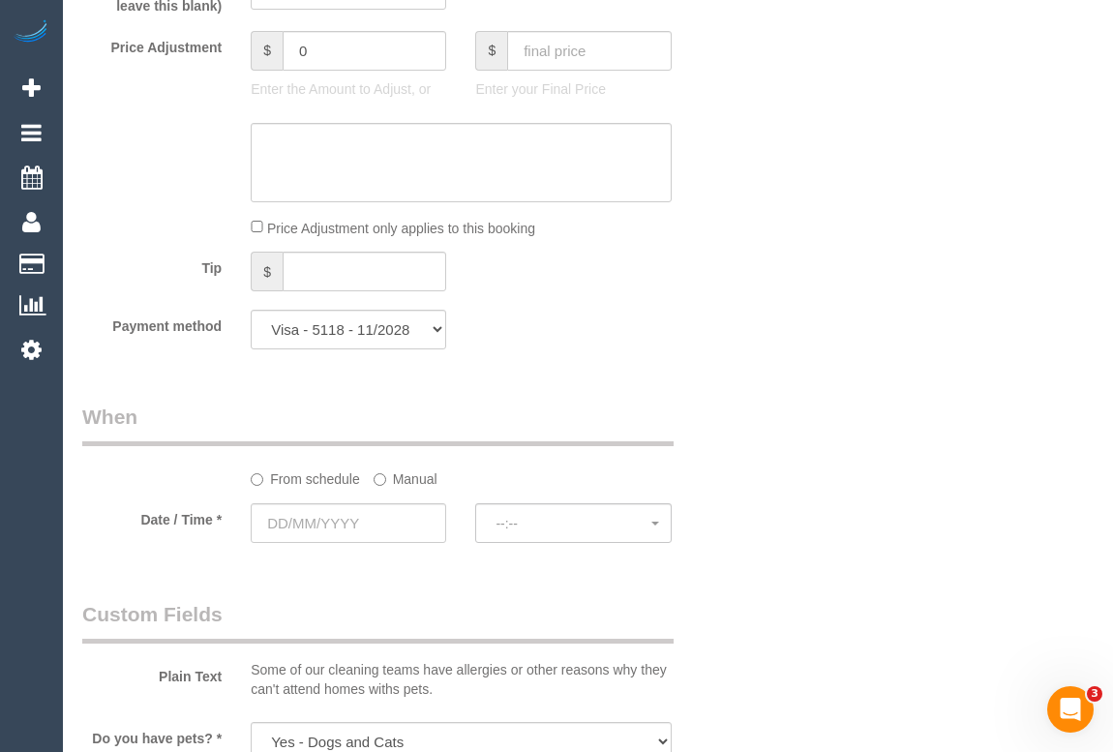
scroll to position [1796, 0]
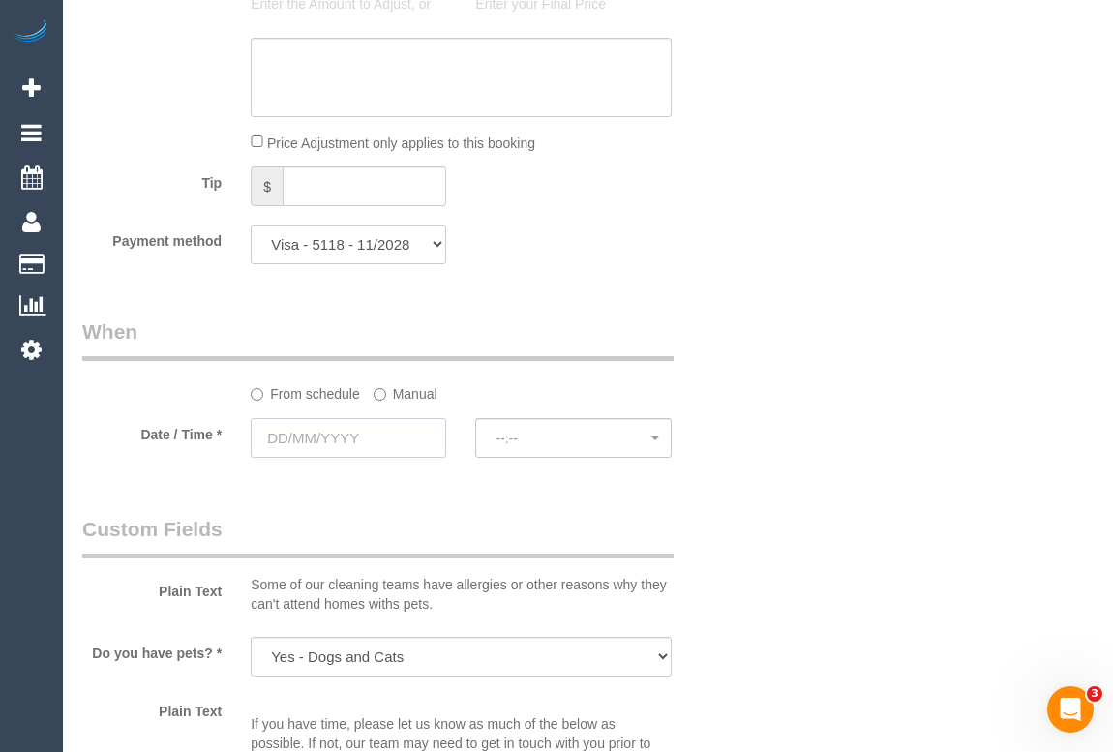
click at [341, 436] on input "text" at bounding box center [348, 438] width 195 height 40
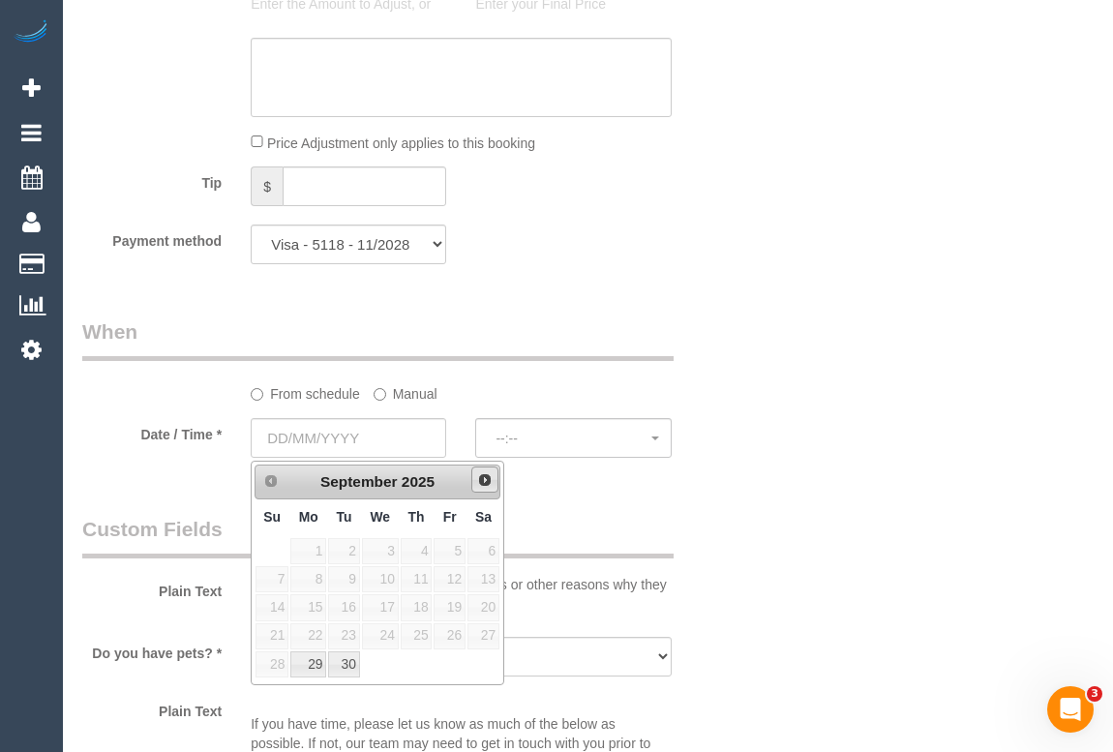
click at [486, 477] on span "Next" at bounding box center [484, 479] width 15 height 15
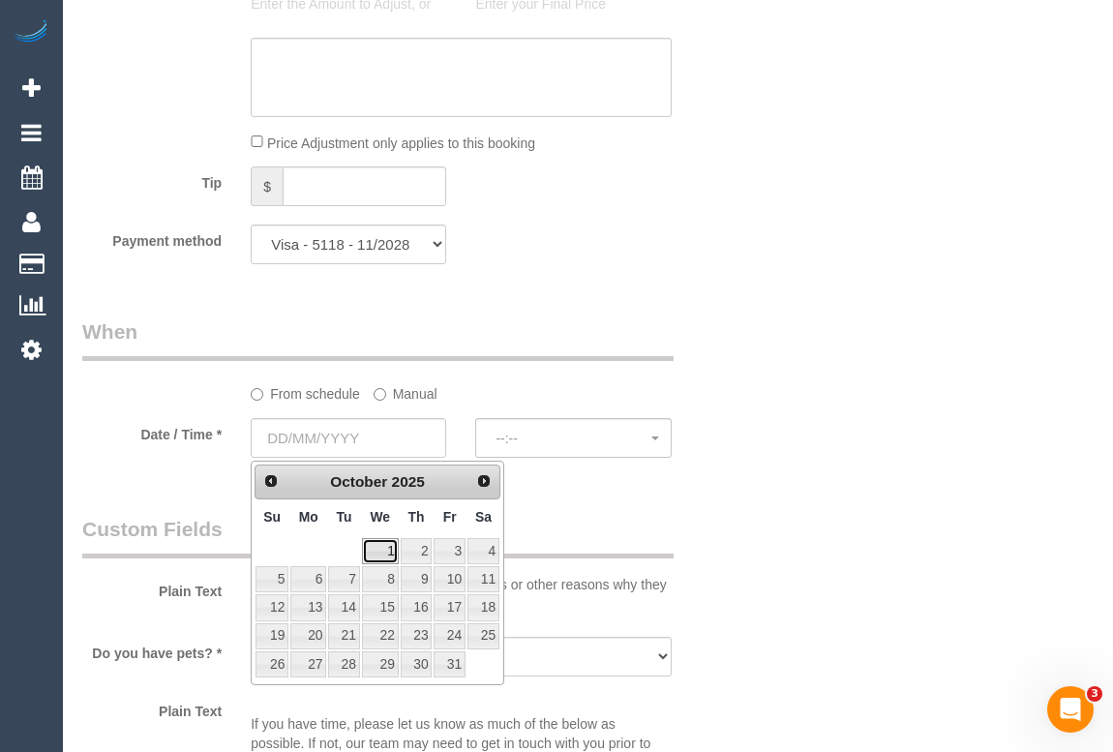
click at [385, 547] on link "1" at bounding box center [380, 551] width 37 height 26
type input "01/10/2025"
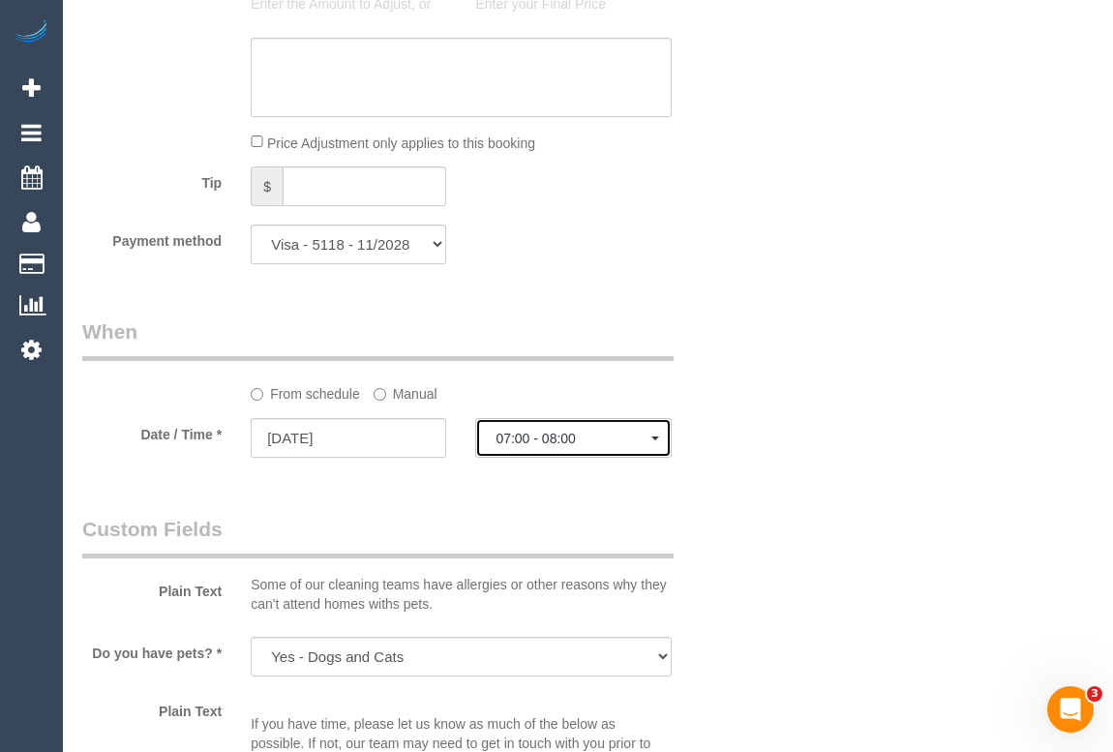
click at [503, 438] on span "07:00 - 08:00" at bounding box center [572, 438] width 155 height 15
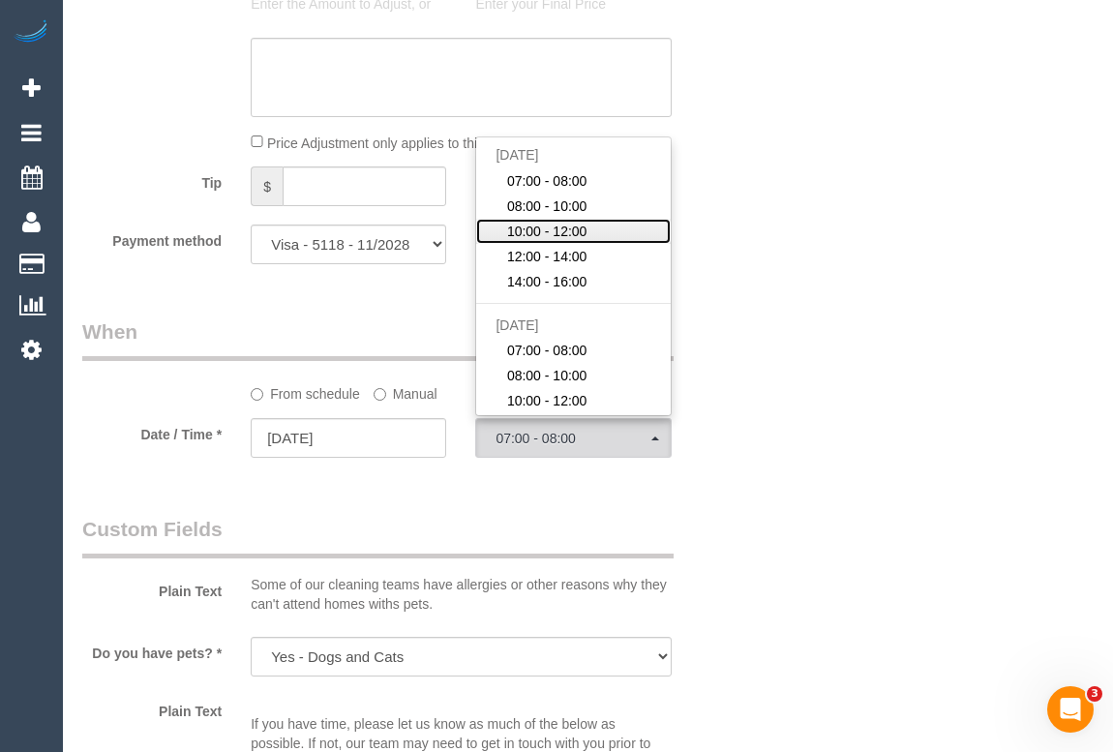
click at [591, 232] on link "10:00 - 12:00" at bounding box center [572, 231] width 193 height 25
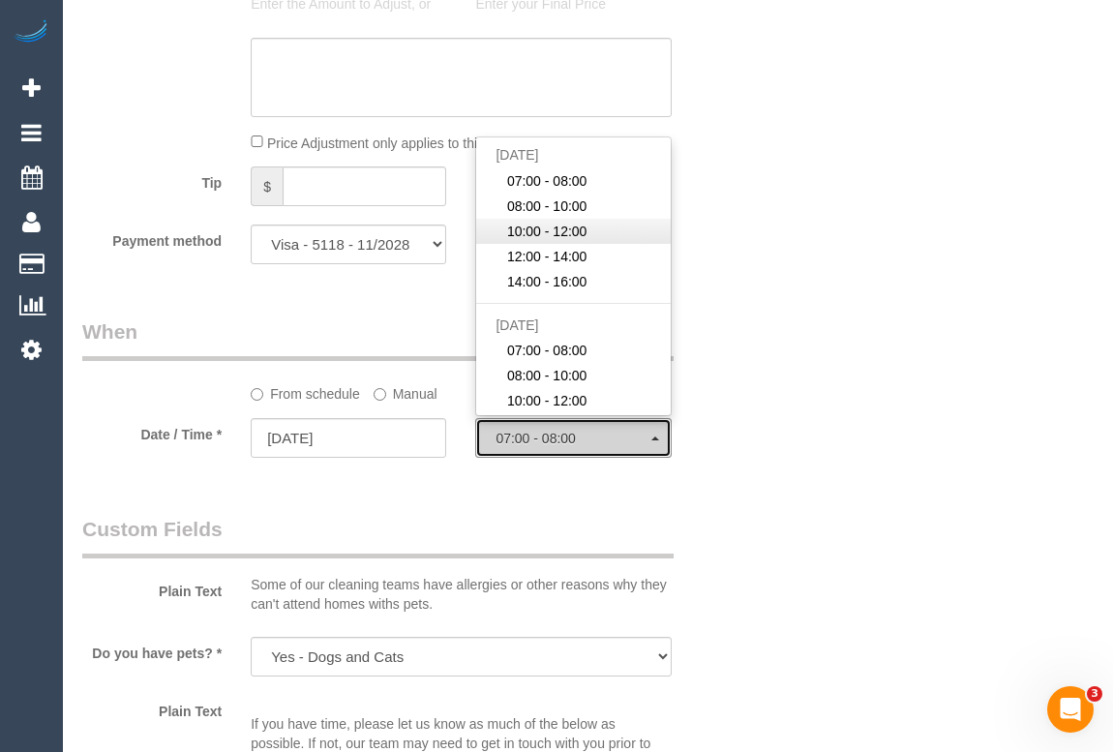
select select "spot13"
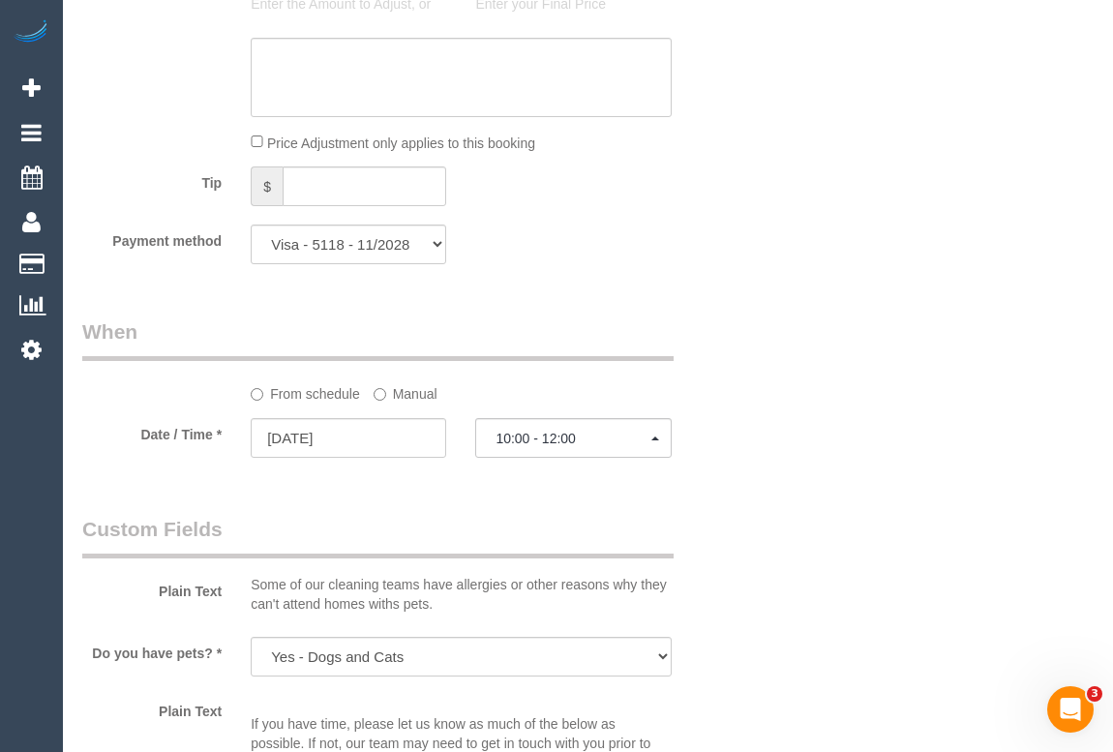
click at [764, 500] on div "Who Email* sandy.iyngkaran@gmail.com Name * Sandy Iyngkaran Where Address* 145 …" at bounding box center [587, 187] width 1011 height 3824
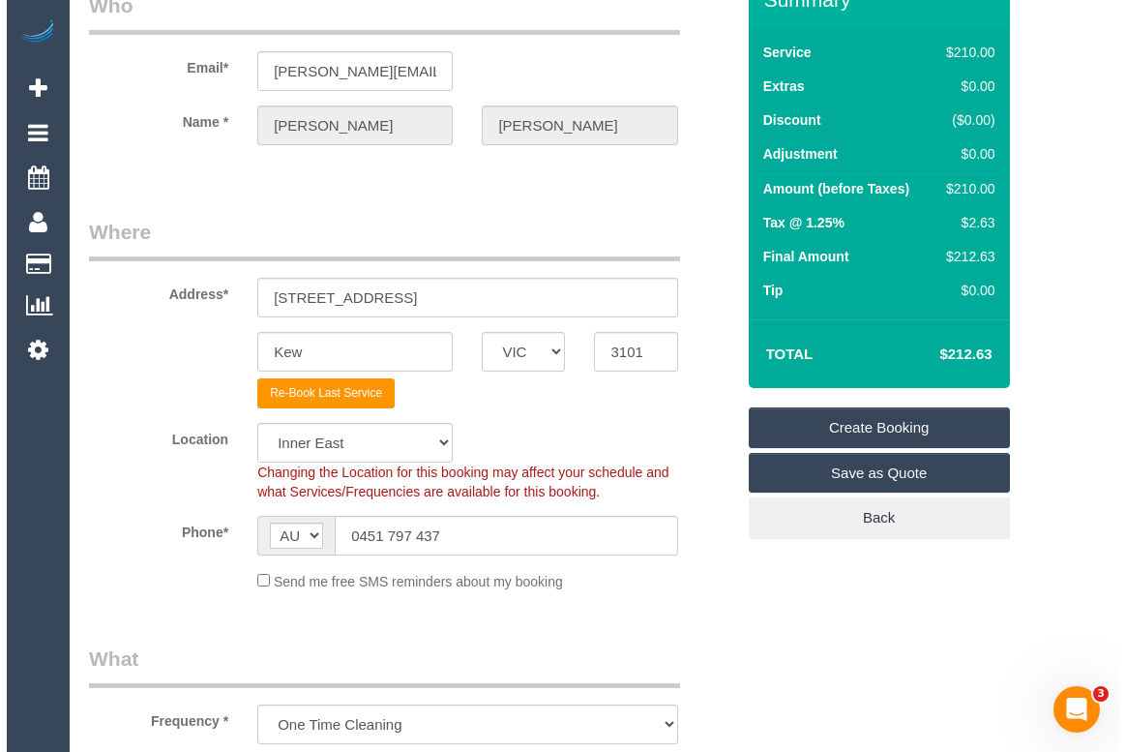
scroll to position [0, 0]
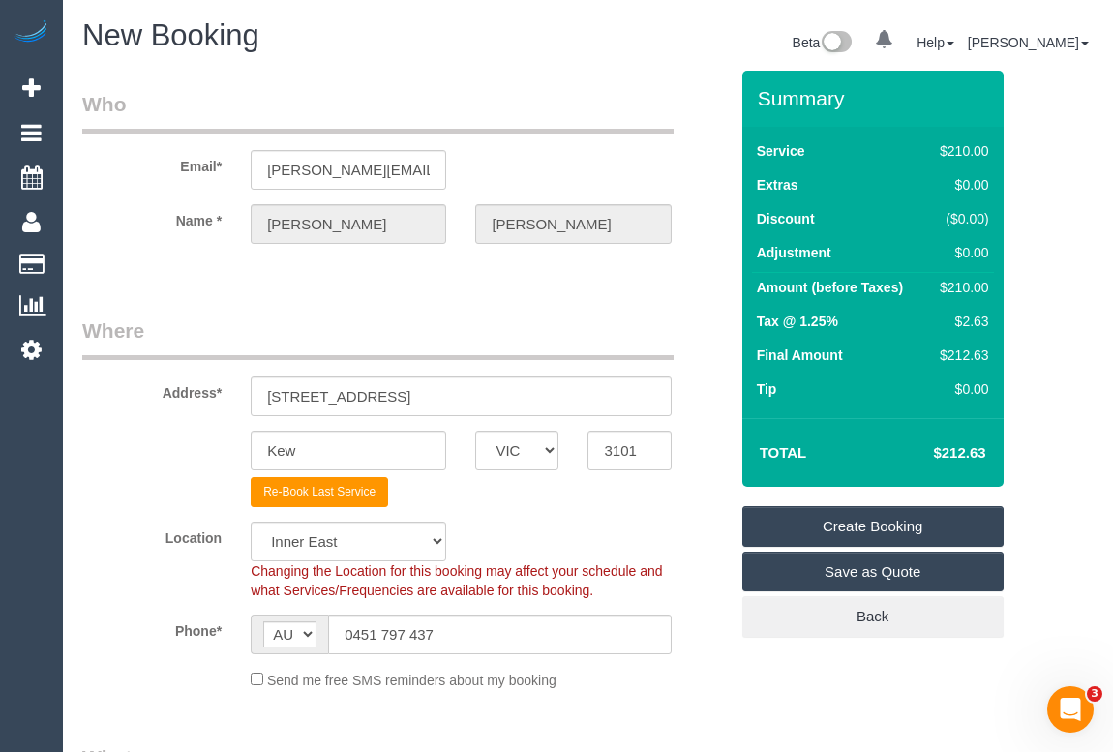
click at [869, 528] on link "Create Booking" at bounding box center [872, 526] width 261 height 41
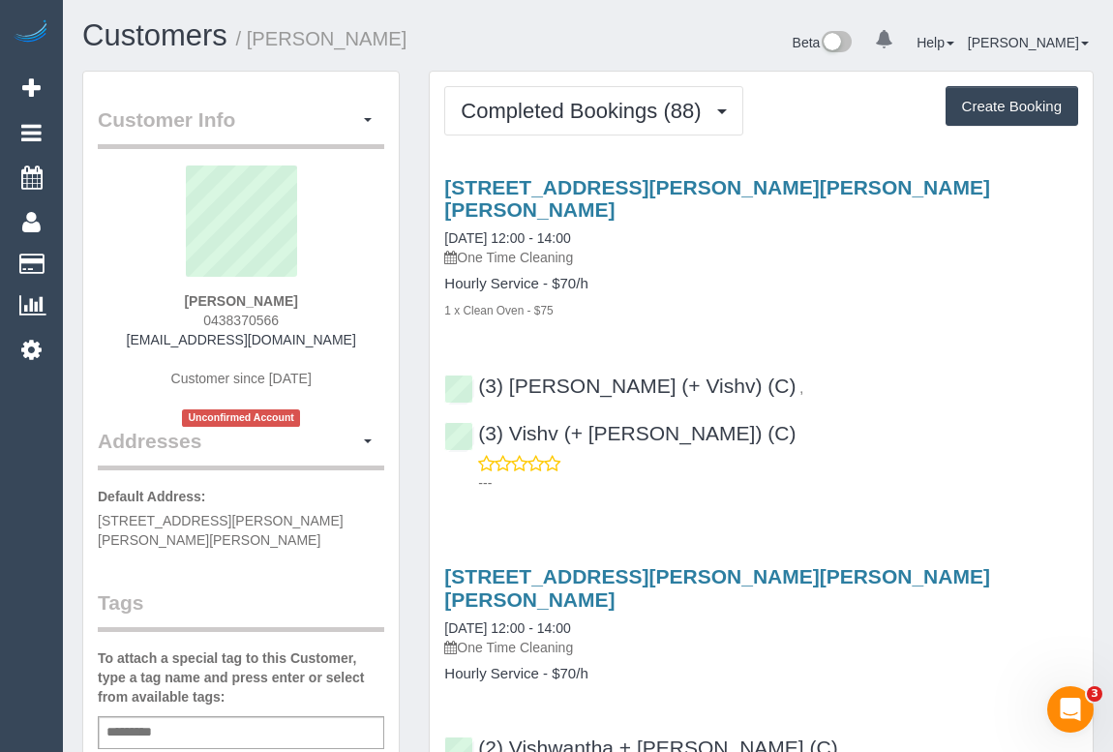
drag, startPoint x: 149, startPoint y: 329, endPoint x: 330, endPoint y: 338, distance: 181.1
click at [330, 338] on div "[PERSON_NAME] 0438370566 [EMAIL_ADDRESS][DOMAIN_NAME] Customer since [DATE] Unc…" at bounding box center [241, 295] width 286 height 261
copy link "[EMAIL_ADDRESS][DOMAIN_NAME]"
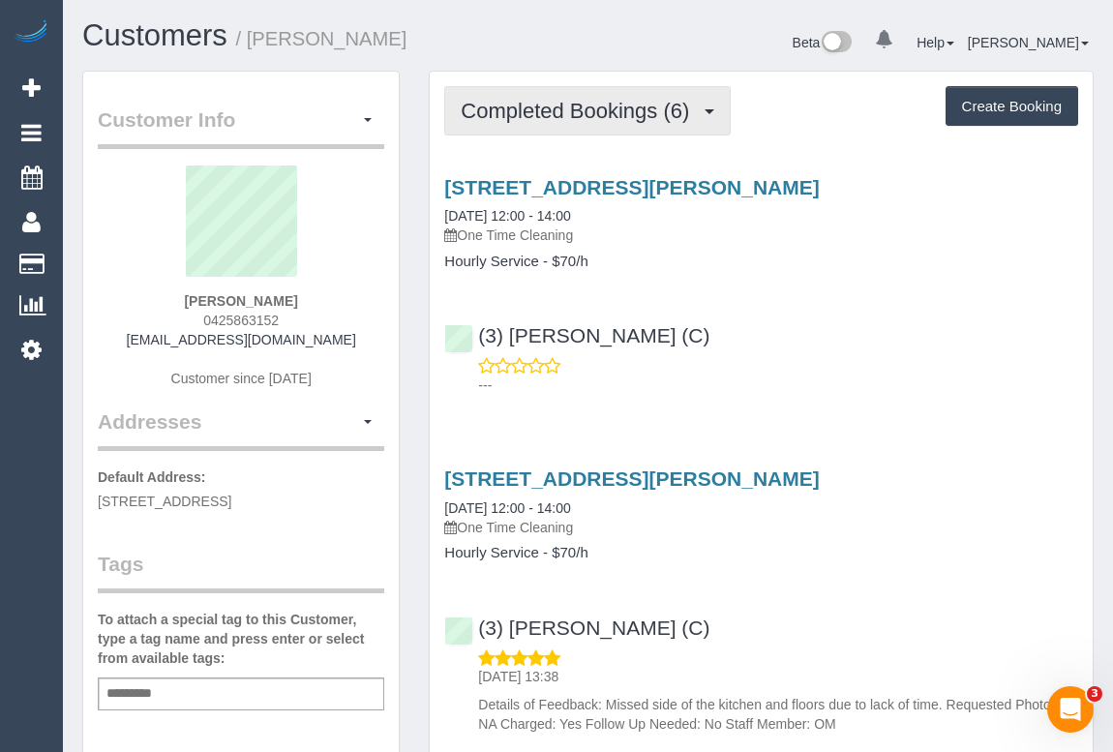
click at [624, 119] on span "Completed Bookings (6)" at bounding box center [580, 111] width 238 height 24
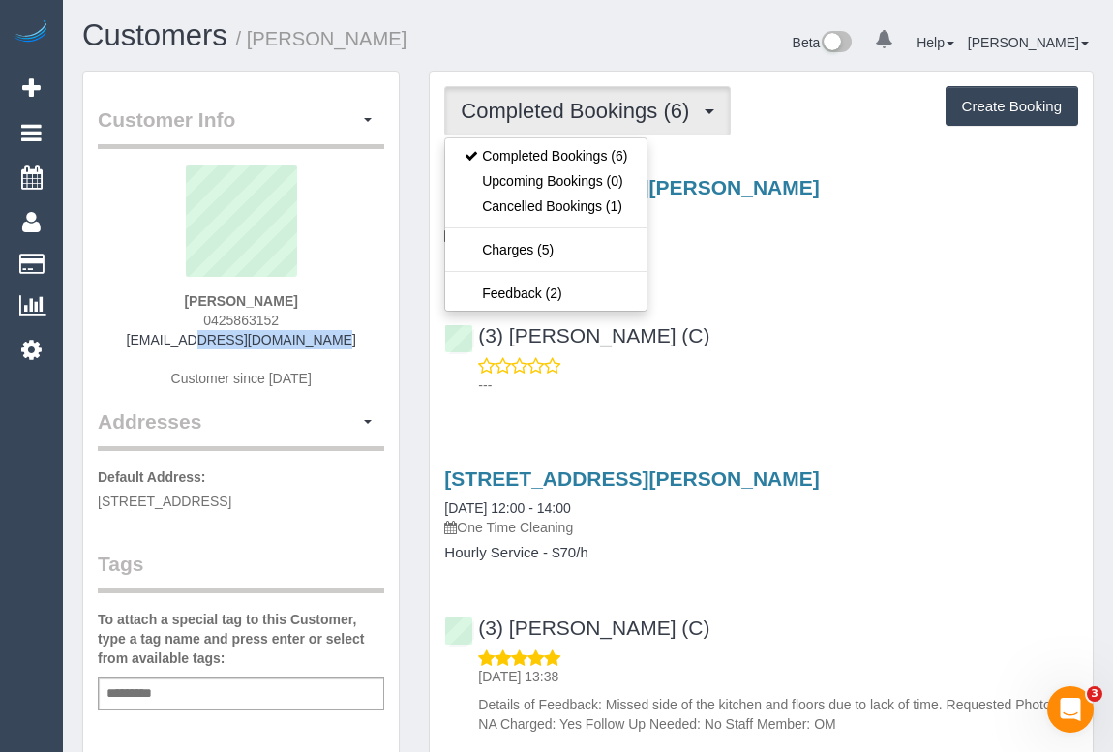
drag, startPoint x: 162, startPoint y: 333, endPoint x: 336, endPoint y: 347, distance: 174.7
click at [336, 347] on div "Kaz Hasan 0425863152 kazimh00@gmail.com Customer since 2022" at bounding box center [241, 286] width 286 height 242
copy link "kazimh00@gmail.com"
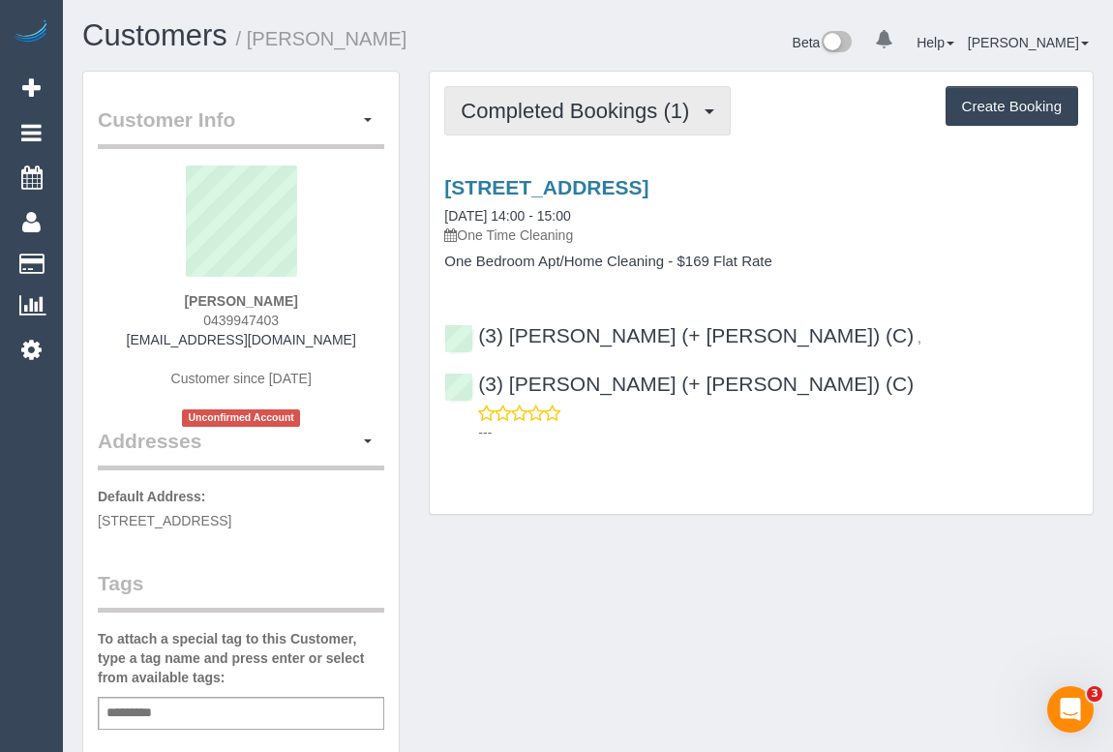
click at [531, 104] on span "Completed Bookings (1)" at bounding box center [580, 111] width 238 height 24
click at [556, 110] on span "Completed Bookings (1)" at bounding box center [580, 111] width 238 height 24
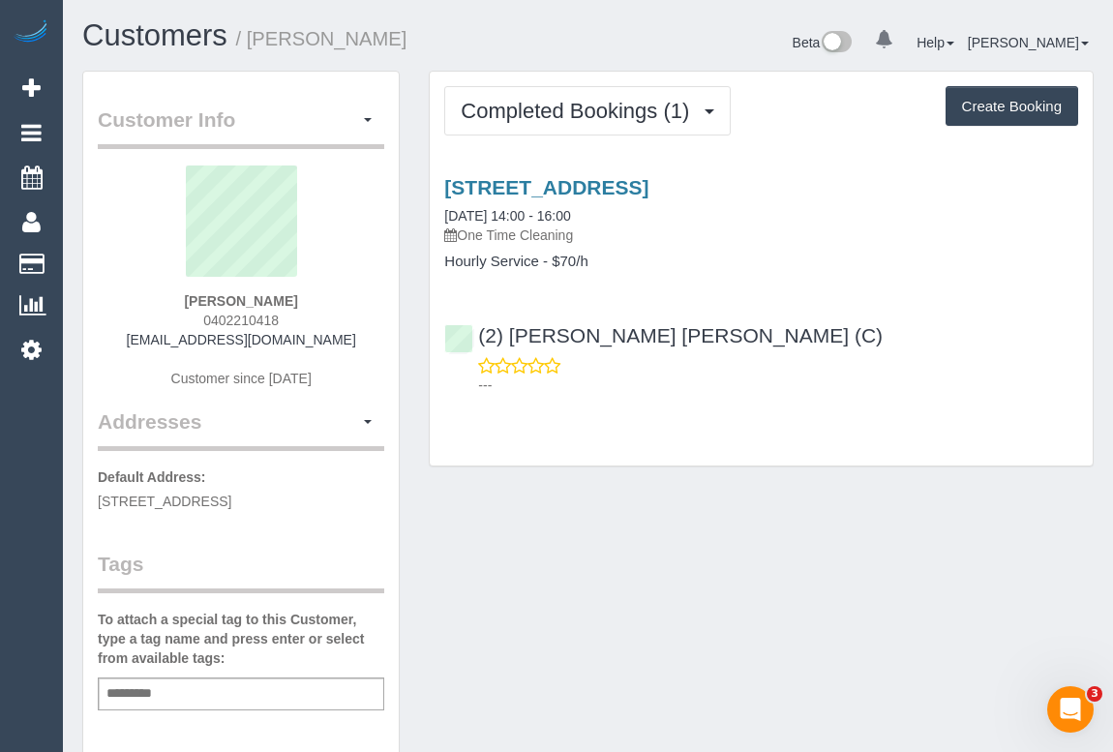
drag, startPoint x: 130, startPoint y: 338, endPoint x: 392, endPoint y: 347, distance: 262.4
click at [375, 353] on div "[PERSON_NAME] 0402210418 [EMAIL_ADDRESS][DOMAIN_NAME] Customer since [DATE]" at bounding box center [241, 286] width 286 height 242
click at [362, 342] on div "Isabelle Rigoni 0402210418 isabelleharmony10@hotmail.com Customer since 2025" at bounding box center [241, 286] width 286 height 242
drag, startPoint x: 124, startPoint y: 335, endPoint x: 362, endPoint y: 342, distance: 238.1
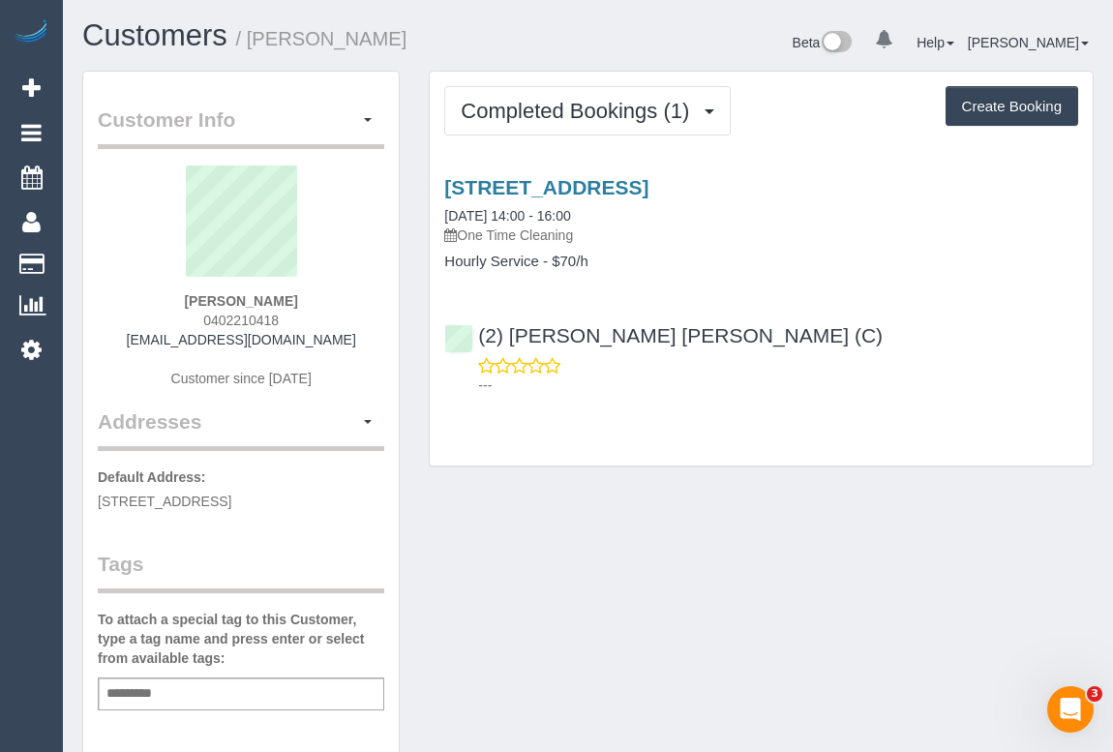
click at [362, 342] on div "Isabelle Rigoni 0402210418 isabelleharmony10@hotmail.com Customer since 2025" at bounding box center [241, 286] width 286 height 242
copy link "isabelleharmony10@hotmail.com"
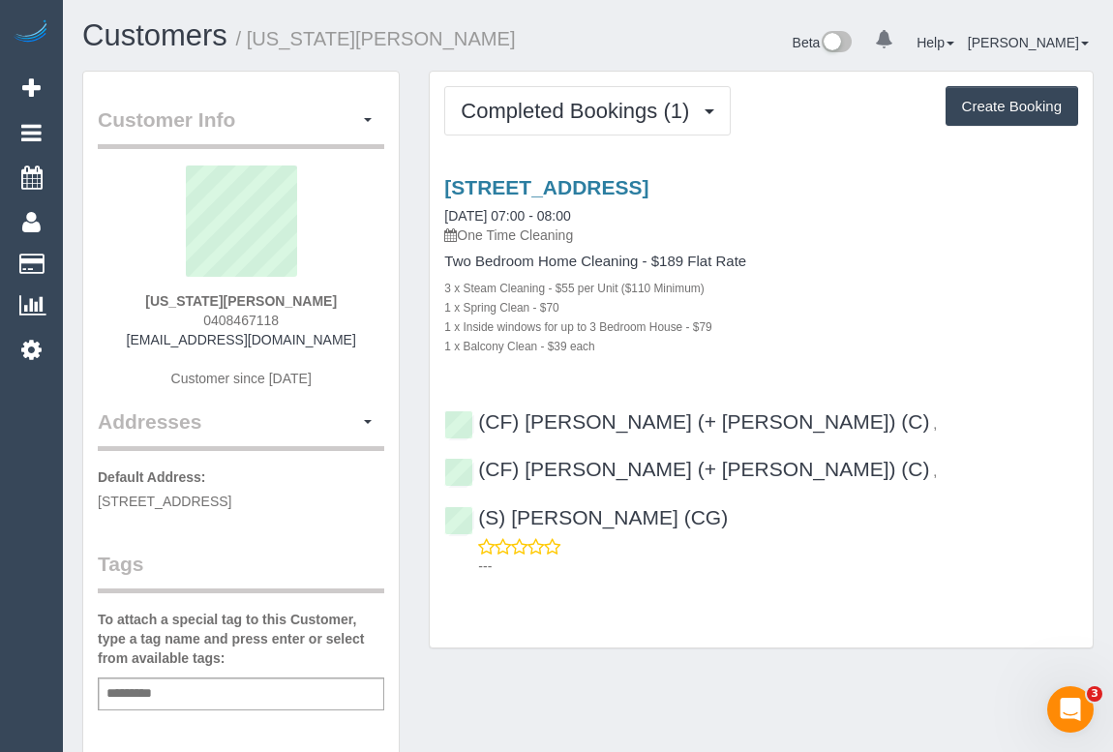
drag, startPoint x: 128, startPoint y: 341, endPoint x: 354, endPoint y: 342, distance: 226.4
click at [354, 342] on div "Georgia Prestwidge 0408467118 georgiaprestwidge@hotmail.com Customer since 2025" at bounding box center [241, 286] width 286 height 242
copy link "georgiaprestwidge@hotmail.com"
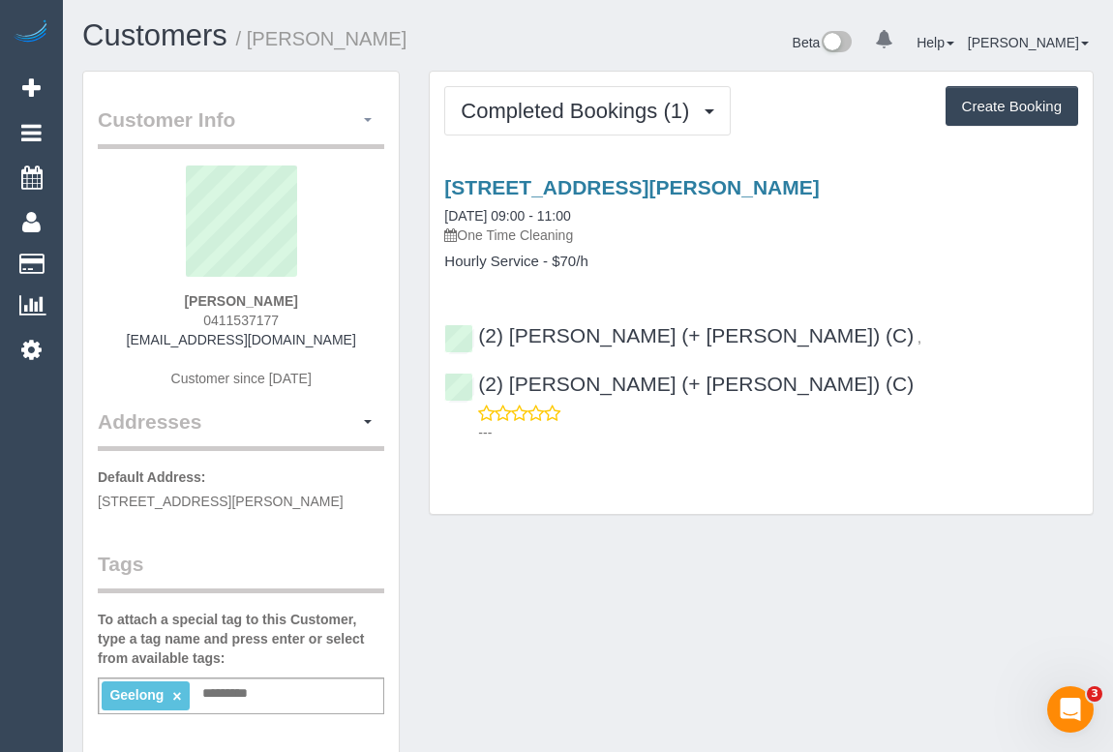
click at [362, 123] on button "button" at bounding box center [367, 120] width 33 height 30
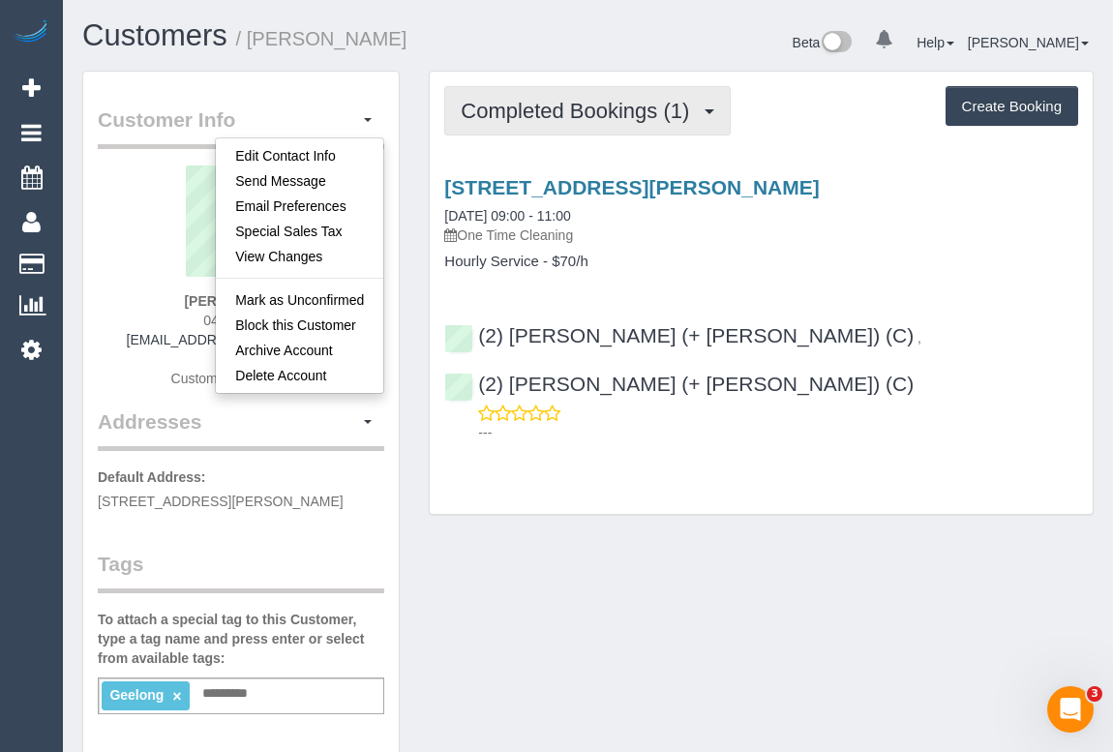
click at [637, 113] on span "Completed Bookings (1)" at bounding box center [580, 111] width 238 height 24
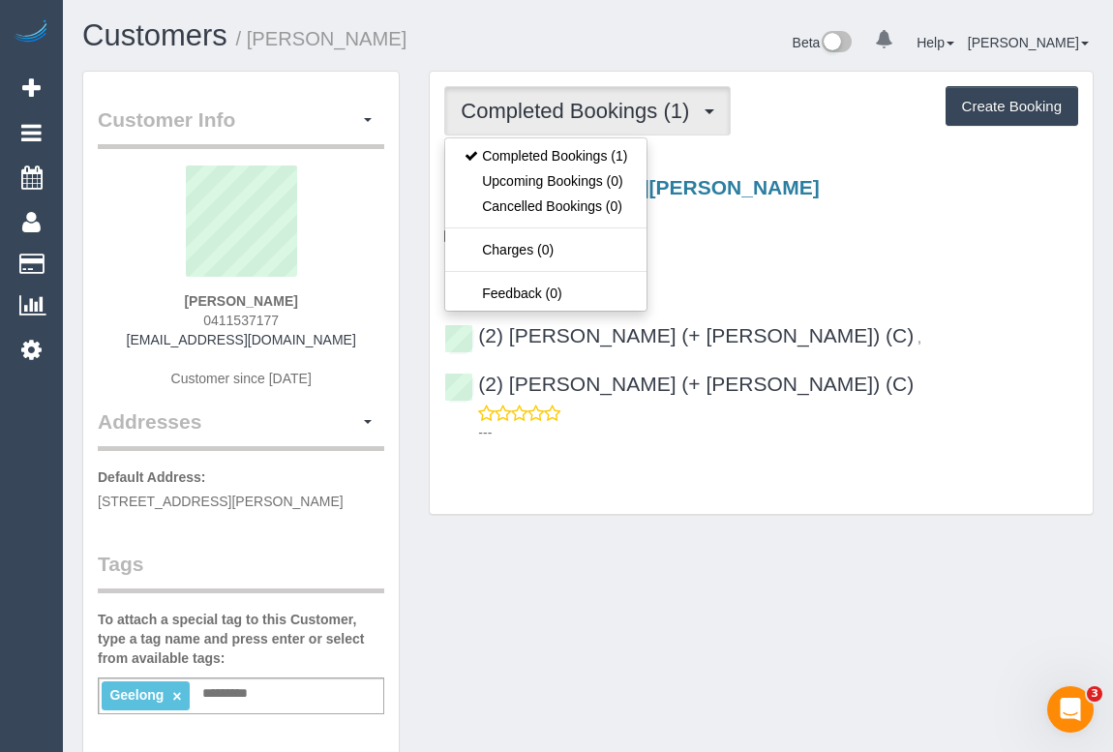
click at [836, 153] on div "Completed Bookings (1) Completed Bookings (1) Upcoming Bookings (0) Cancelled B…" at bounding box center [761, 293] width 663 height 442
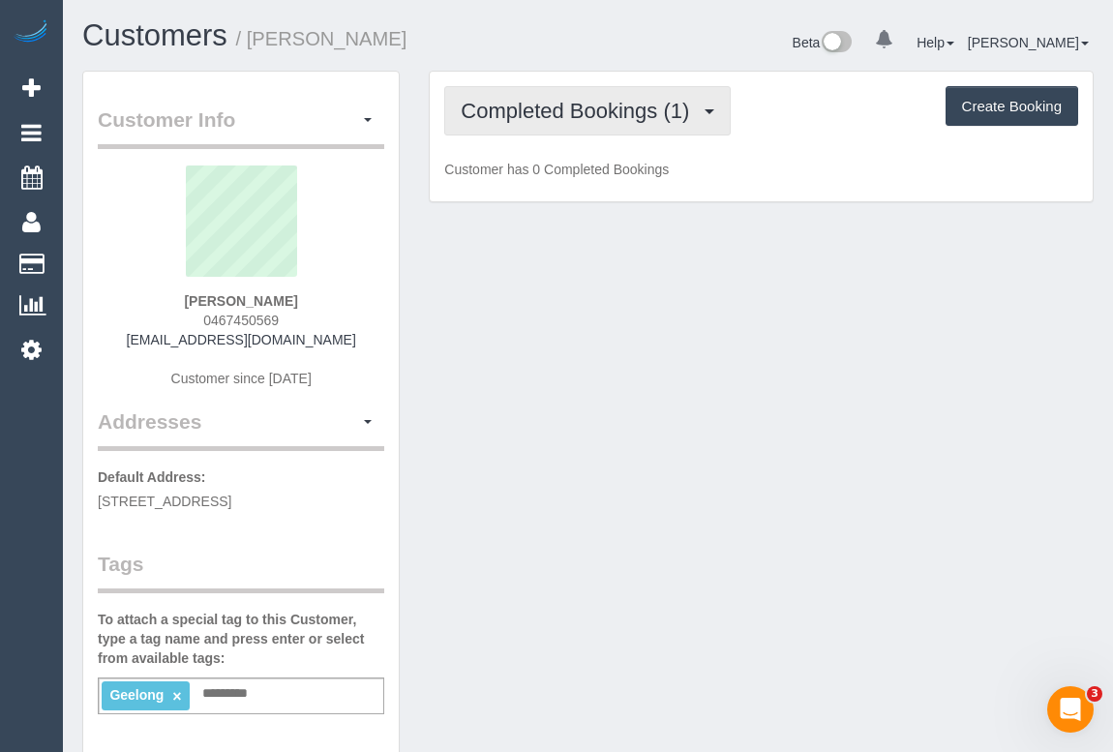
click at [573, 108] on span "Completed Bookings (1)" at bounding box center [580, 111] width 238 height 24
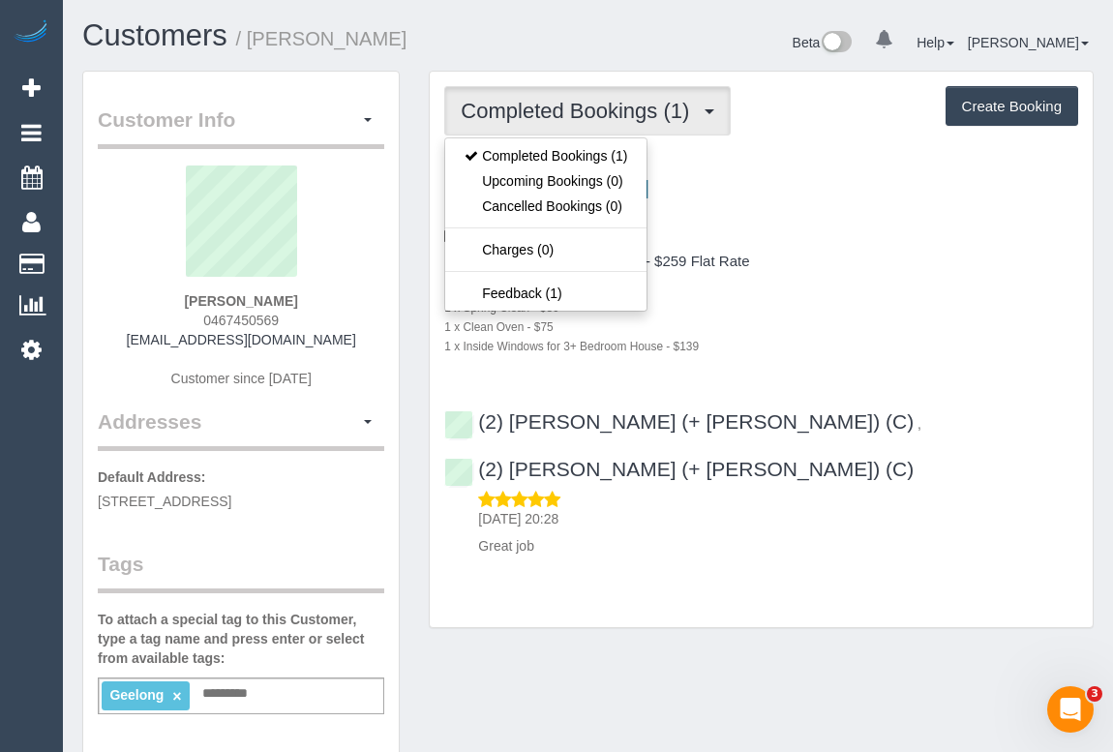
click at [828, 320] on div "1 x Clean Oven - $75" at bounding box center [761, 325] width 634 height 19
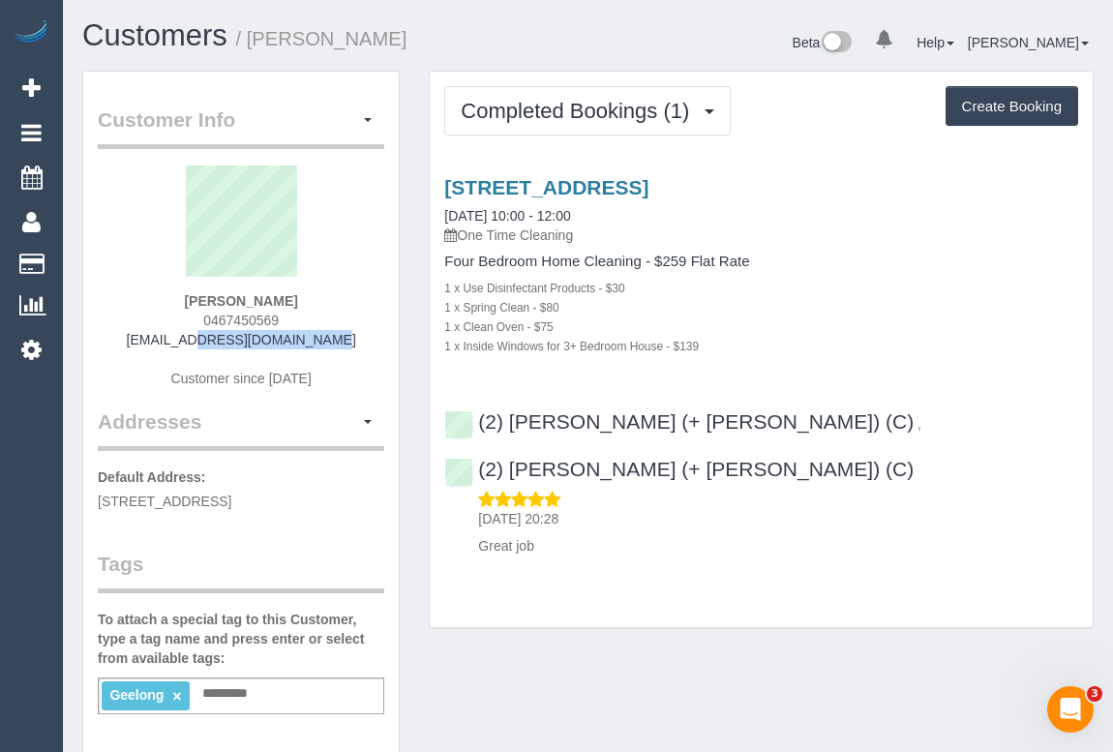
drag, startPoint x: 171, startPoint y: 336, endPoint x: 321, endPoint y: 336, distance: 150.0
click at [321, 336] on div "David Flood 0467450569 floodee@icloud.com Customer since 2025" at bounding box center [241, 286] width 286 height 242
copy link "floodee@icloud.com"
drag, startPoint x: 187, startPoint y: 301, endPoint x: 328, endPoint y: 300, distance: 141.3
click at [328, 300] on div "David Flood 0467450569 floodee@icloud.com Customer since 2025" at bounding box center [241, 286] width 286 height 242
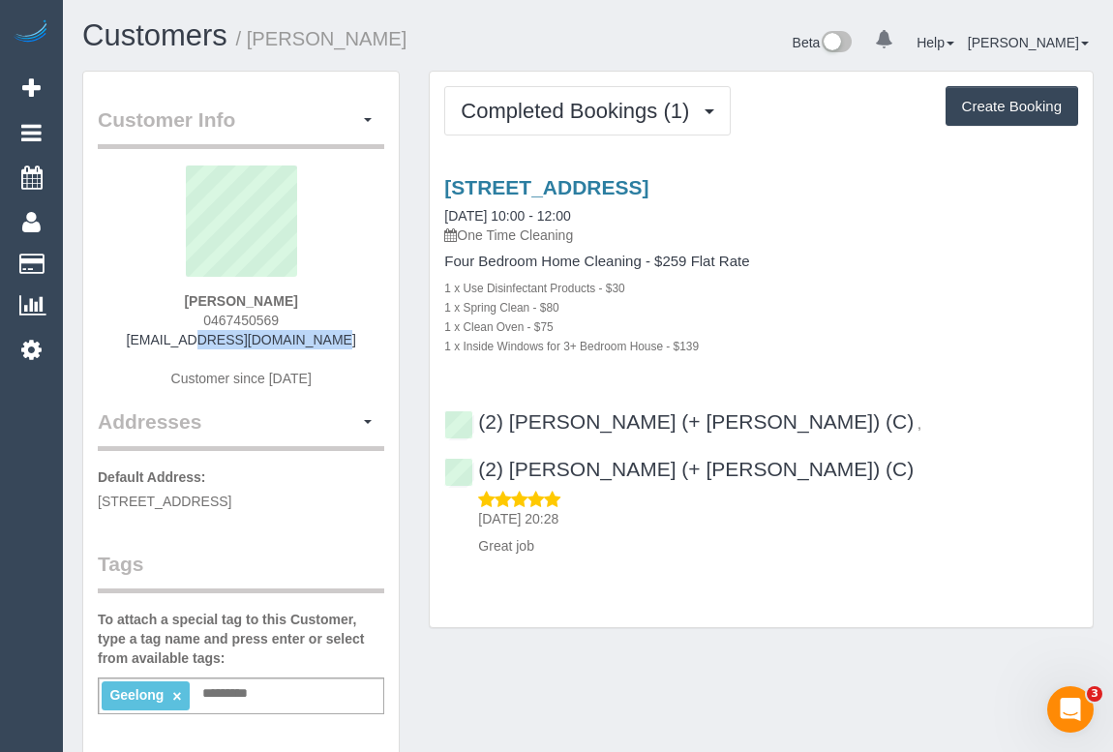
copy strong "David Flood"
drag, startPoint x: 186, startPoint y: 318, endPoint x: 350, endPoint y: 318, distance: 164.5
click at [350, 318] on div "David Flood 0467450569 floodee@icloud.com Customer since 2025" at bounding box center [241, 286] width 286 height 242
copy span "0467450569"
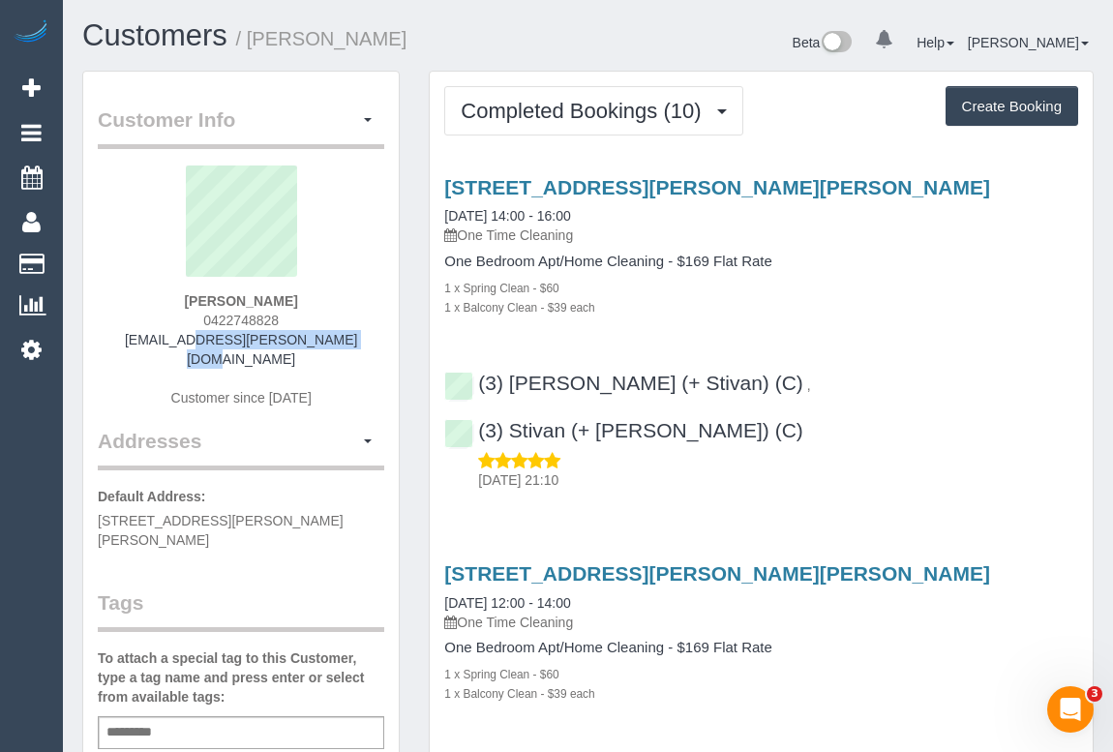
drag, startPoint x: 155, startPoint y: 341, endPoint x: 327, endPoint y: 341, distance: 172.2
click at [327, 341] on div "Nadine Corera 0422748828 corera.nadine@gmail.com Customer since 2024" at bounding box center [241, 295] width 286 height 261
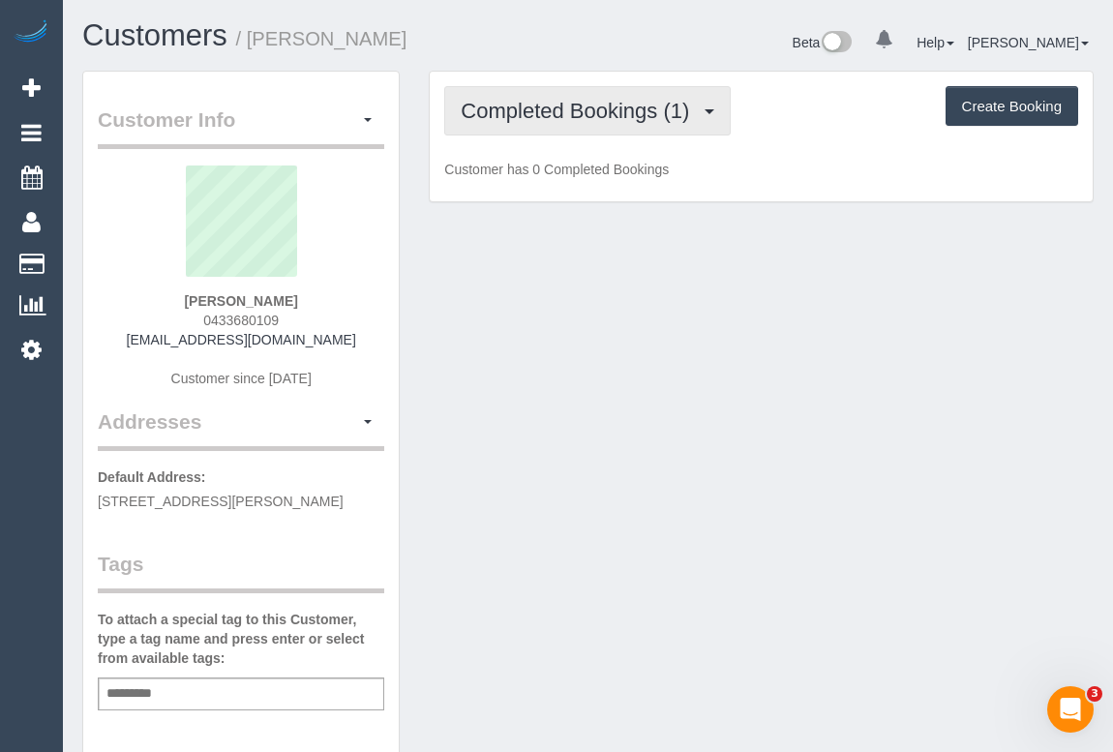
click at [605, 135] on div "Completed Bookings (1) Completed Bookings (1) Upcoming Bookings (0) Cancelled B…" at bounding box center [761, 137] width 663 height 131
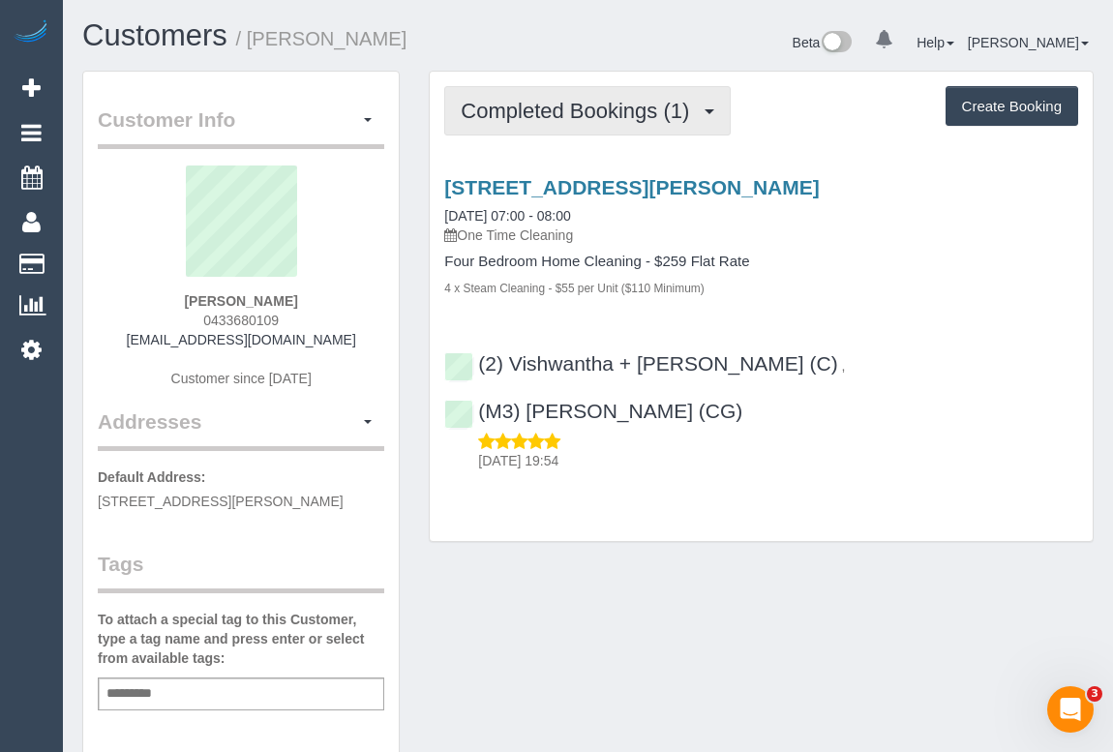
click at [600, 113] on span "Completed Bookings (1)" at bounding box center [580, 111] width 238 height 24
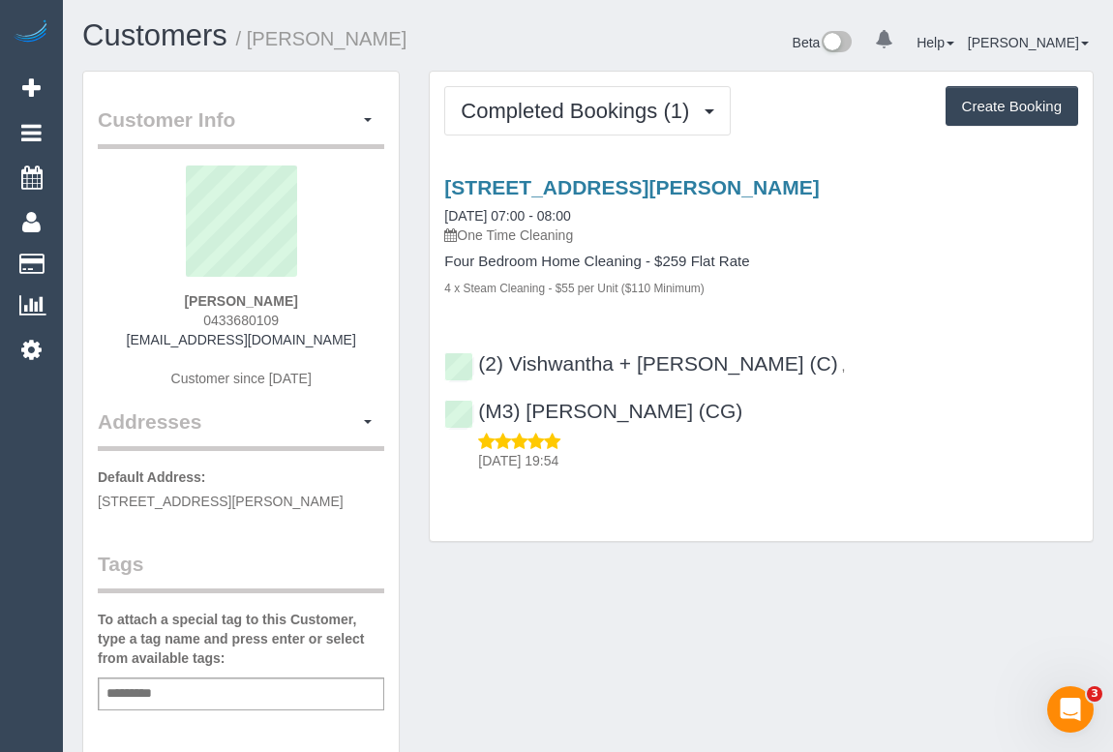
drag, startPoint x: 173, startPoint y: 333, endPoint x: 321, endPoint y: 334, distance: 148.0
click at [321, 334] on div "[PERSON_NAME] 0433680109 [EMAIL_ADDRESS][DOMAIN_NAME] Customer since [DATE]" at bounding box center [241, 286] width 286 height 242
copy link "[EMAIL_ADDRESS][DOMAIN_NAME]"
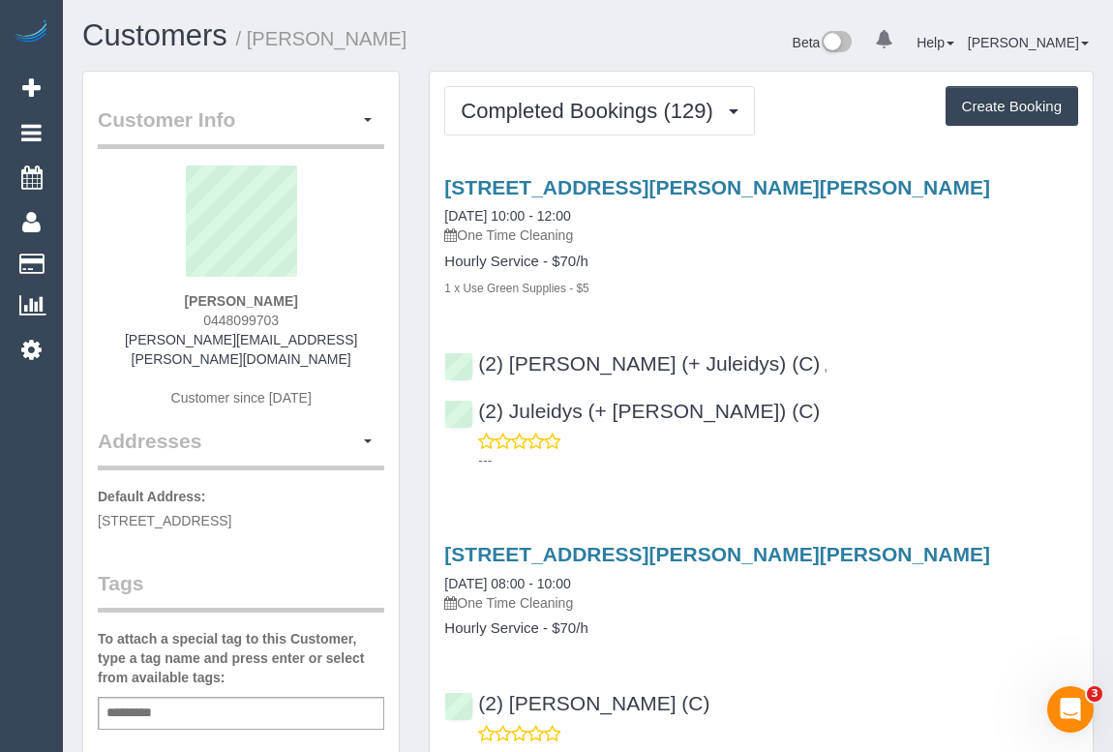
click at [706, 282] on div "1 x Use Green Supplies - $5" at bounding box center [761, 287] width 634 height 19
click at [368, 112] on button "button" at bounding box center [367, 120] width 33 height 30
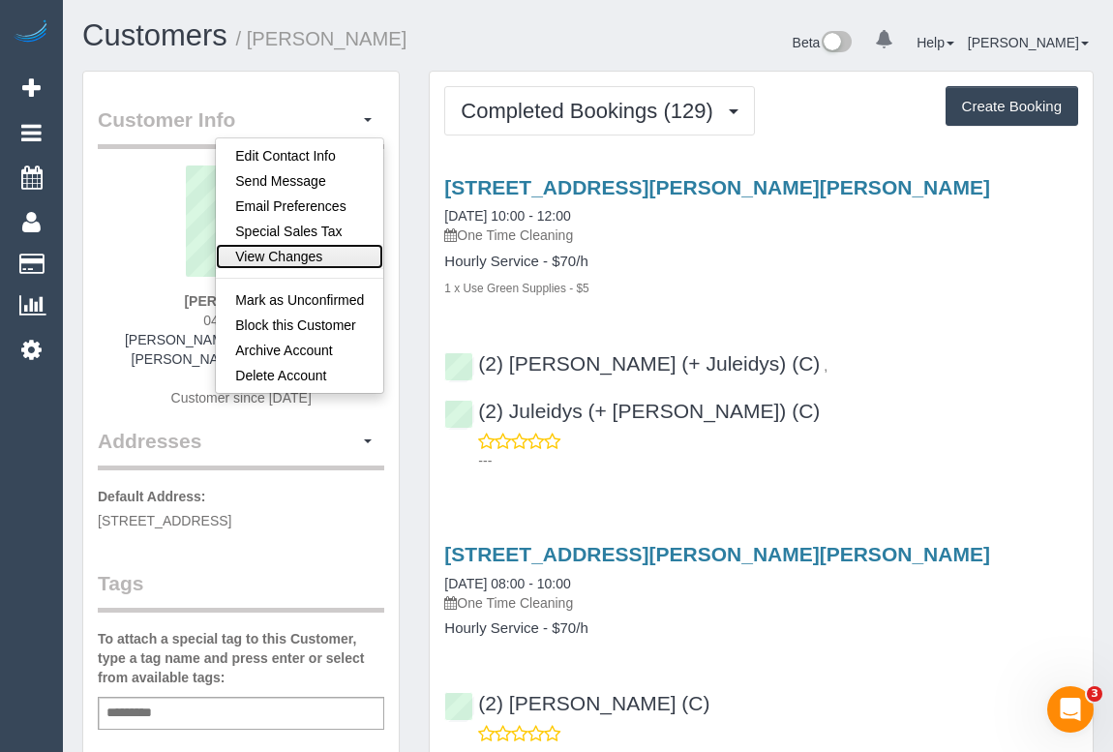
click at [296, 252] on link "View Changes" at bounding box center [299, 256] width 167 height 25
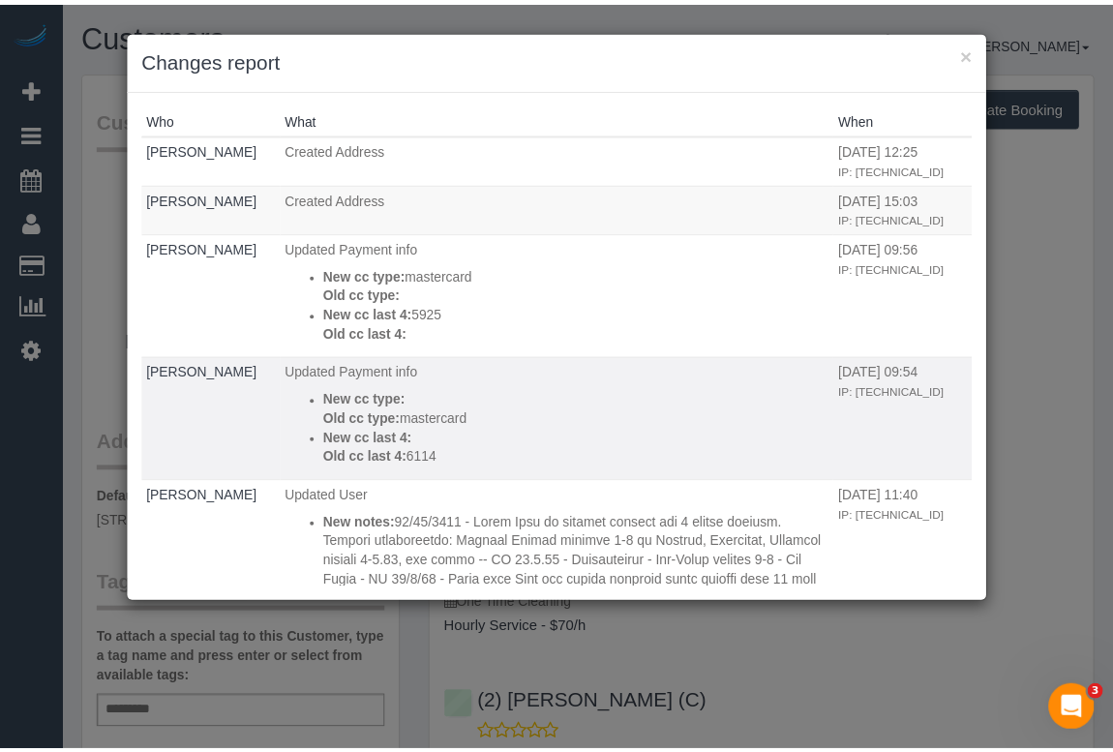
scroll to position [87, 0]
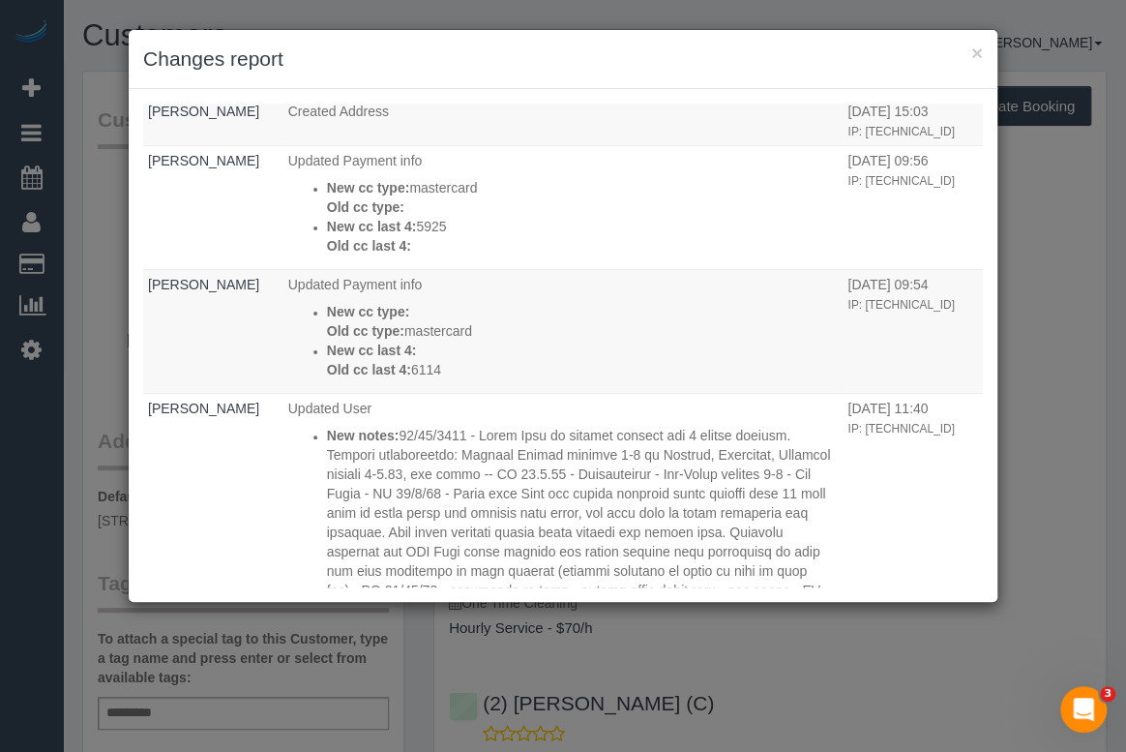
click at [968, 48] on h3 "Changes report" at bounding box center [563, 59] width 840 height 29
click at [979, 55] on button "×" at bounding box center [977, 53] width 12 height 20
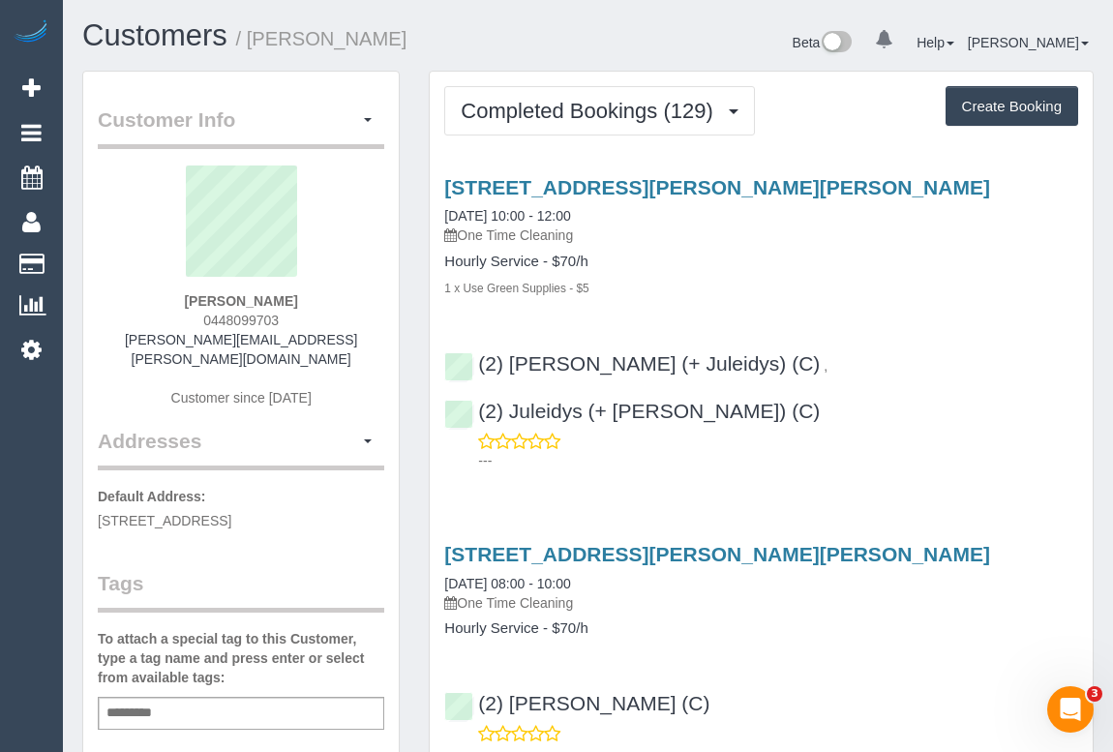
drag, startPoint x: 204, startPoint y: 313, endPoint x: 339, endPoint y: 315, distance: 134.5
click at [339, 315] on div "Carly Kruger 0448099703 carly.kruger@ymail.com Customer since 2018" at bounding box center [241, 295] width 286 height 261
copy span "0448099703"
drag, startPoint x: 182, startPoint y: 299, endPoint x: 339, endPoint y: 300, distance: 156.7
click at [339, 300] on div "Carly Kruger 0448099703 carly.kruger@ymail.com Customer since 2018" at bounding box center [241, 295] width 286 height 261
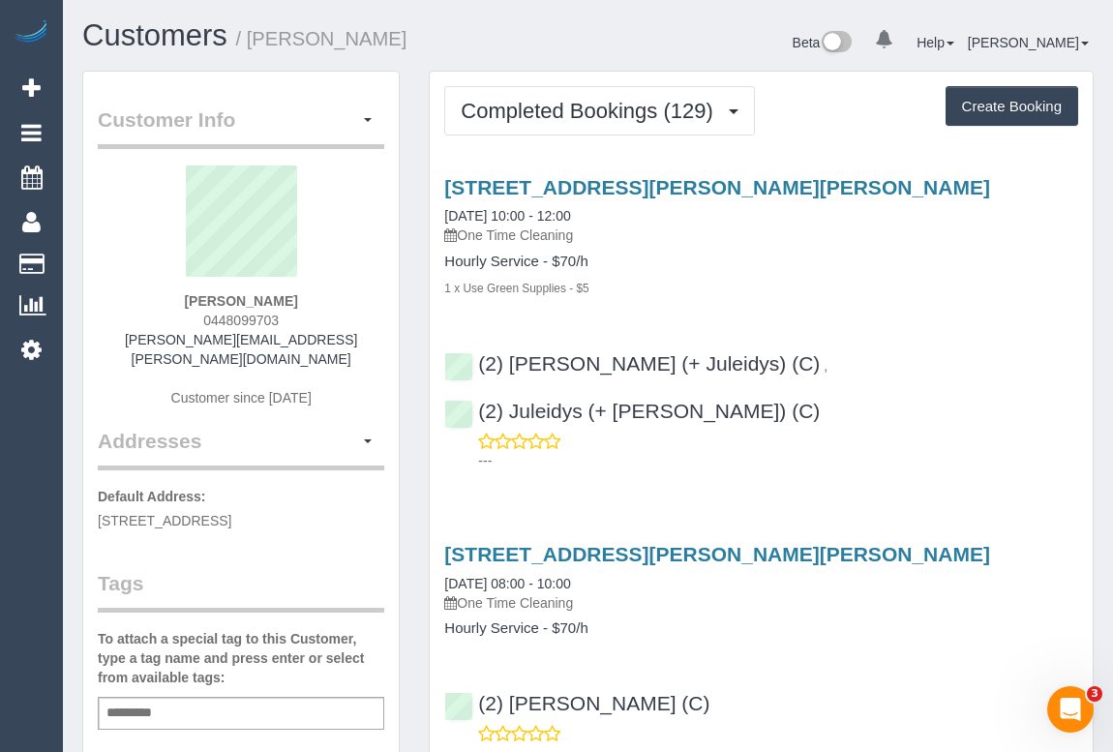
copy strong "Carly Kruger"
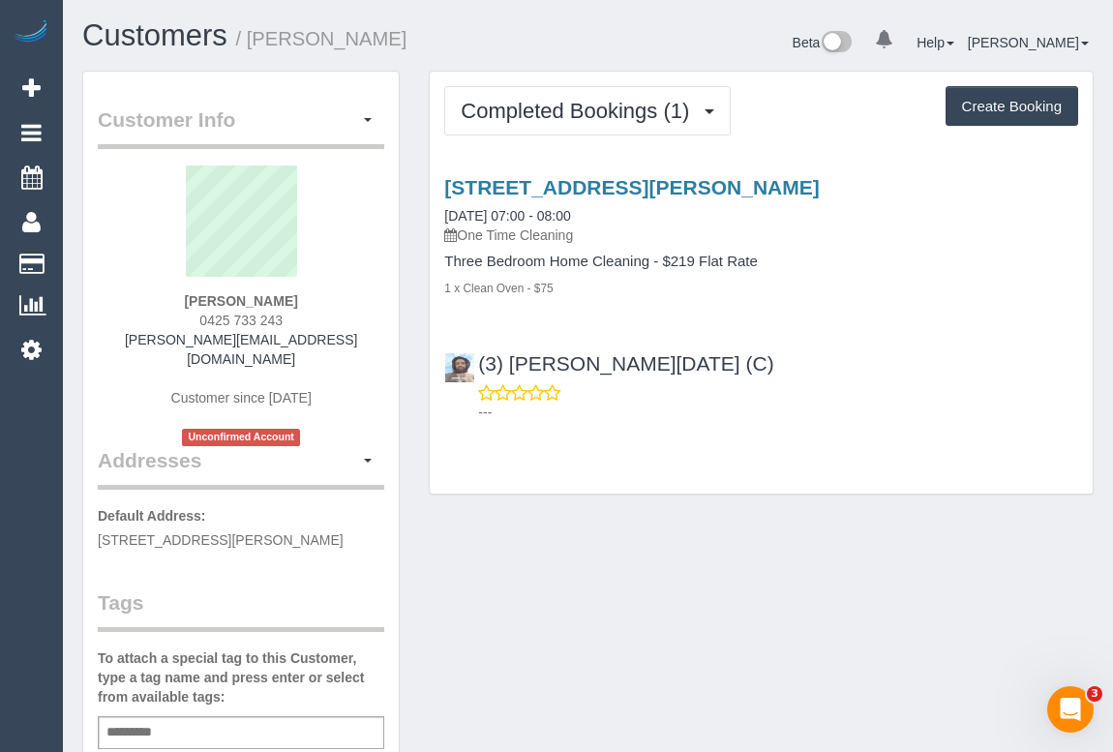
click at [918, 490] on div "Completed Bookings (1) Completed Bookings (1) Upcoming Bookings (0) Cancelled B…" at bounding box center [761, 283] width 663 height 422
drag, startPoint x: 186, startPoint y: 319, endPoint x: 295, endPoint y: 319, distance: 109.3
click at [295, 319] on div "[PERSON_NAME] 0425 733 243 [PERSON_NAME][EMAIL_ADDRESS][DOMAIN_NAME] Customer s…" at bounding box center [241, 305] width 286 height 281
copy span "0425 733 243"
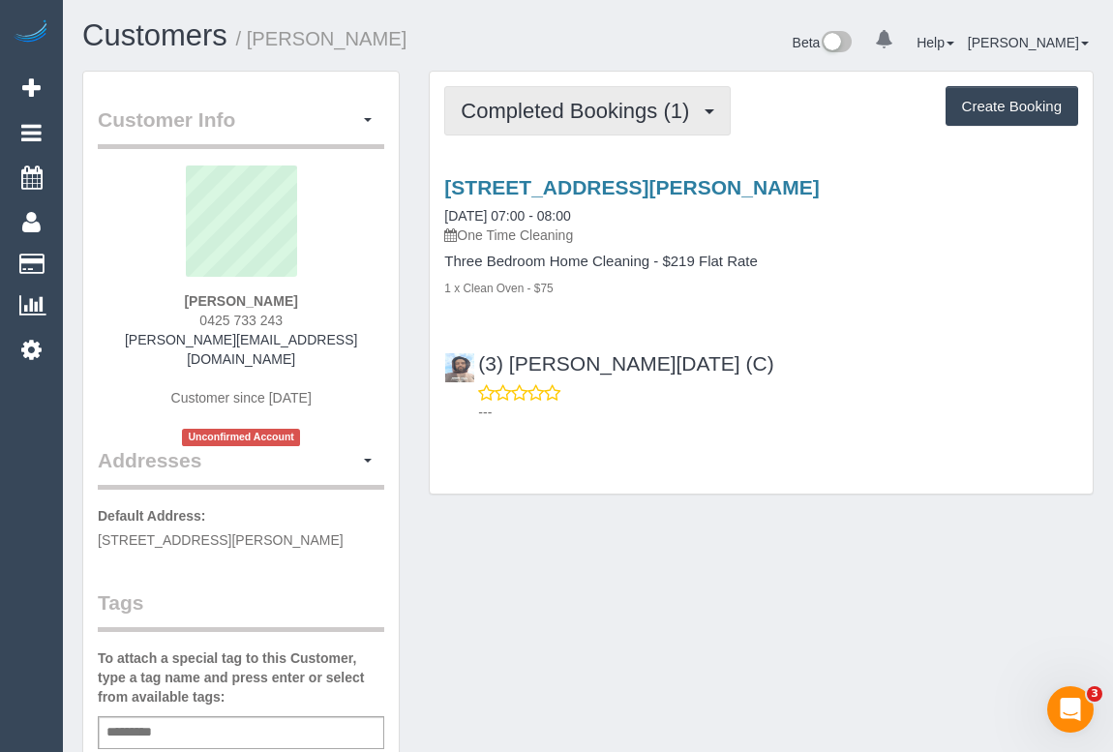
click at [579, 105] on span "Completed Bookings (1)" at bounding box center [580, 111] width 238 height 24
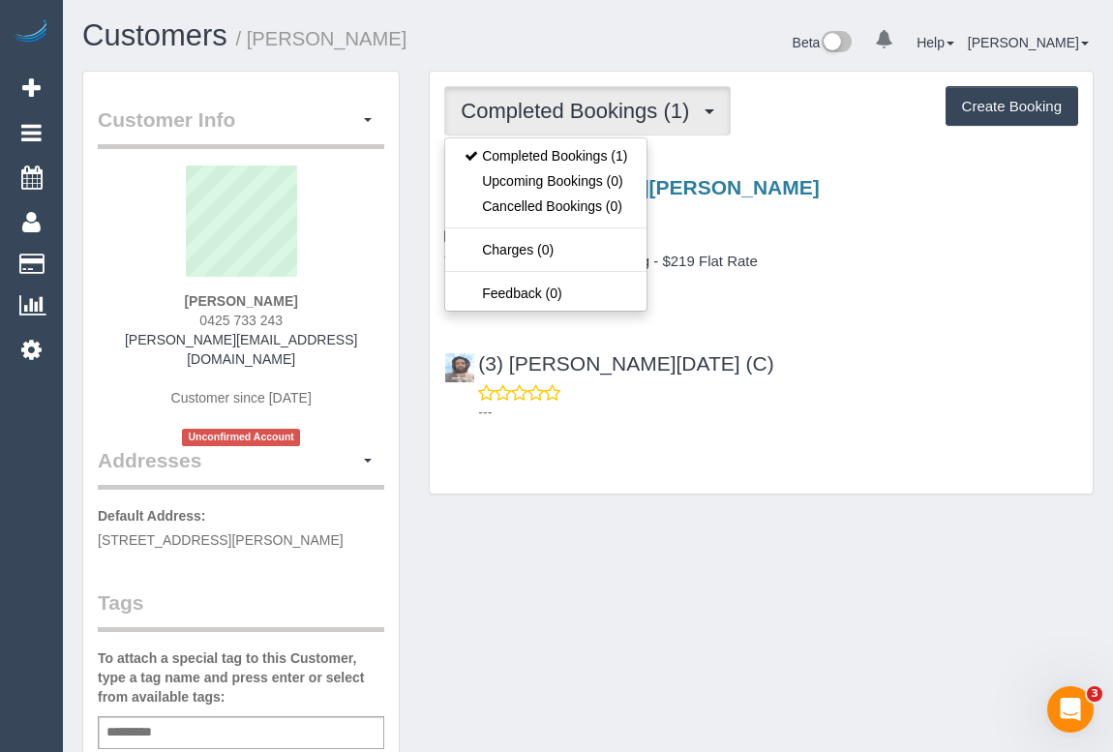
click at [934, 448] on div "Completed Bookings (1) Completed Bookings (1) Upcoming Bookings (0) Cancelled B…" at bounding box center [761, 283] width 663 height 422
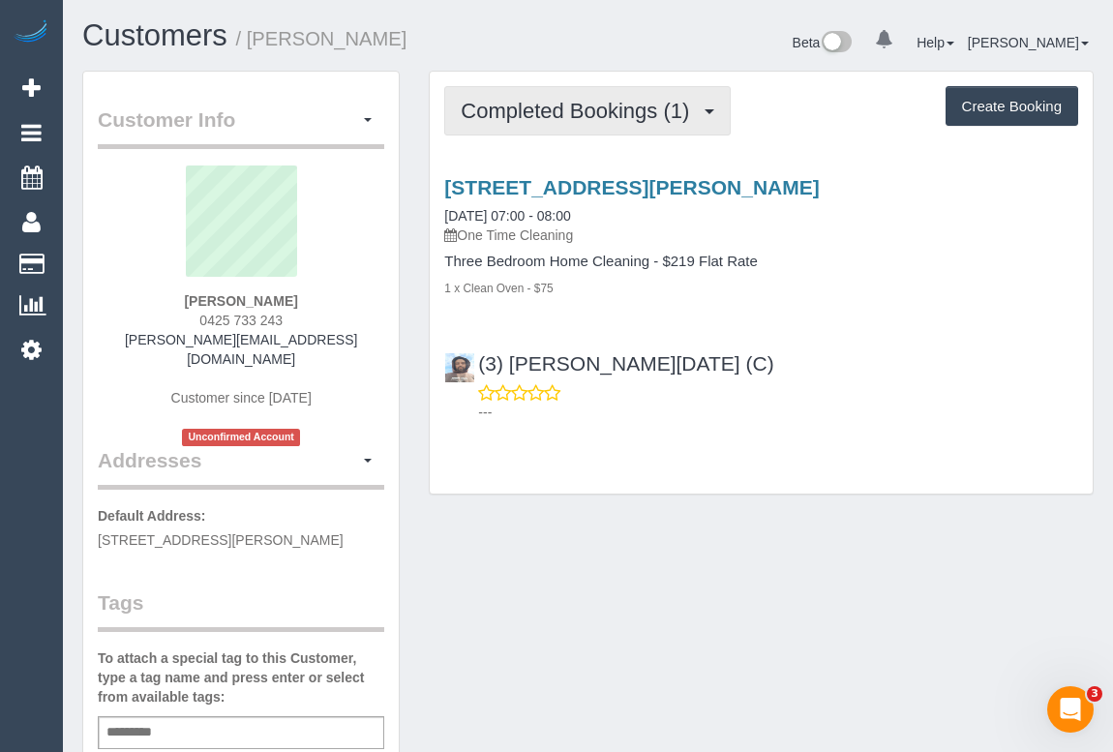
click at [580, 107] on span "Completed Bookings (1)" at bounding box center [580, 111] width 238 height 24
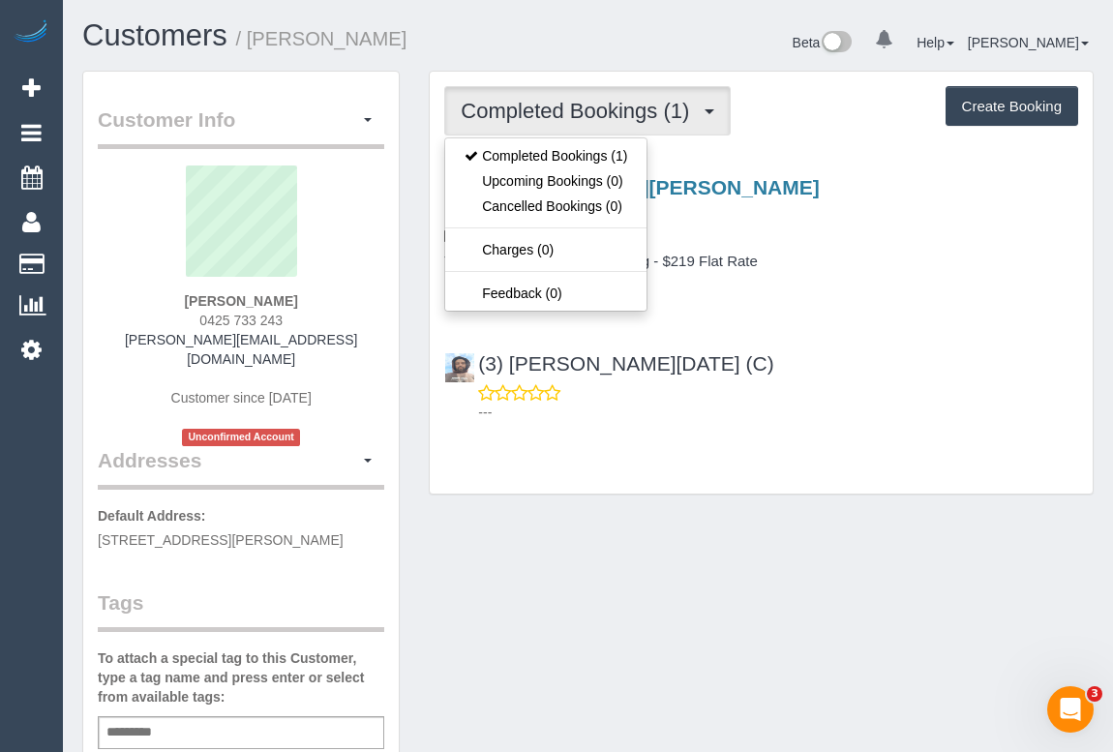
click at [801, 498] on div "Completed Bookings (1) Completed Bookings (1) Upcoming Bookings (0) Cancelled B…" at bounding box center [761, 292] width 694 height 443
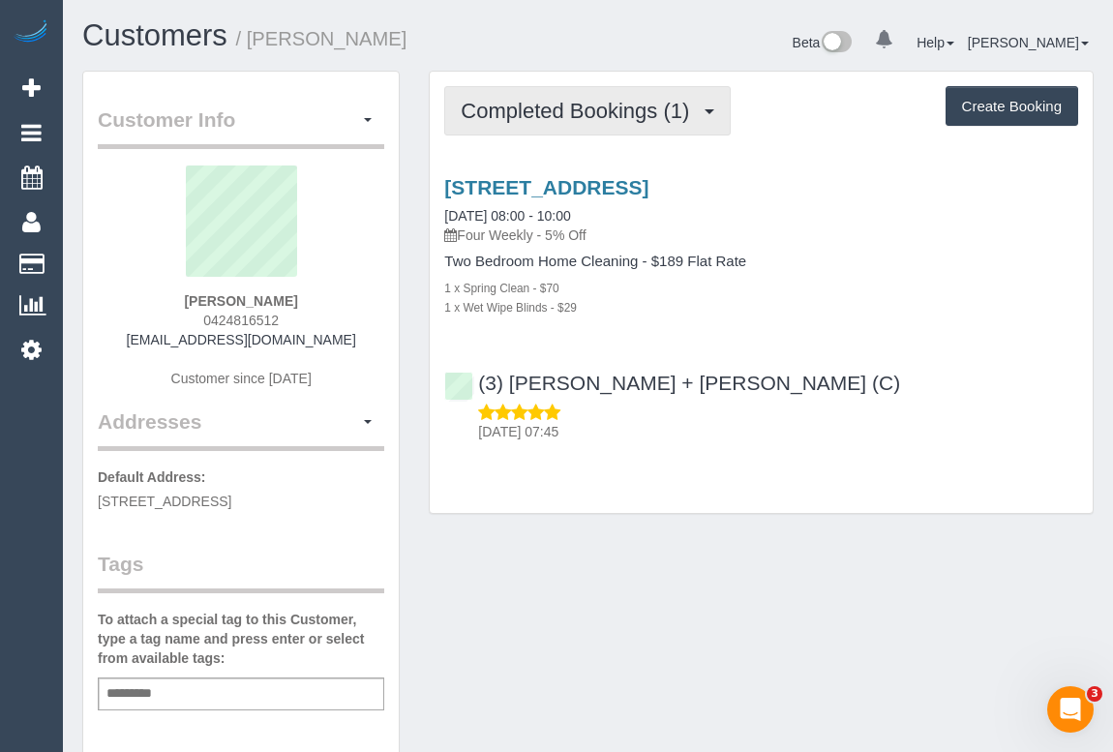
click at [580, 104] on span "Completed Bookings (1)" at bounding box center [580, 111] width 238 height 24
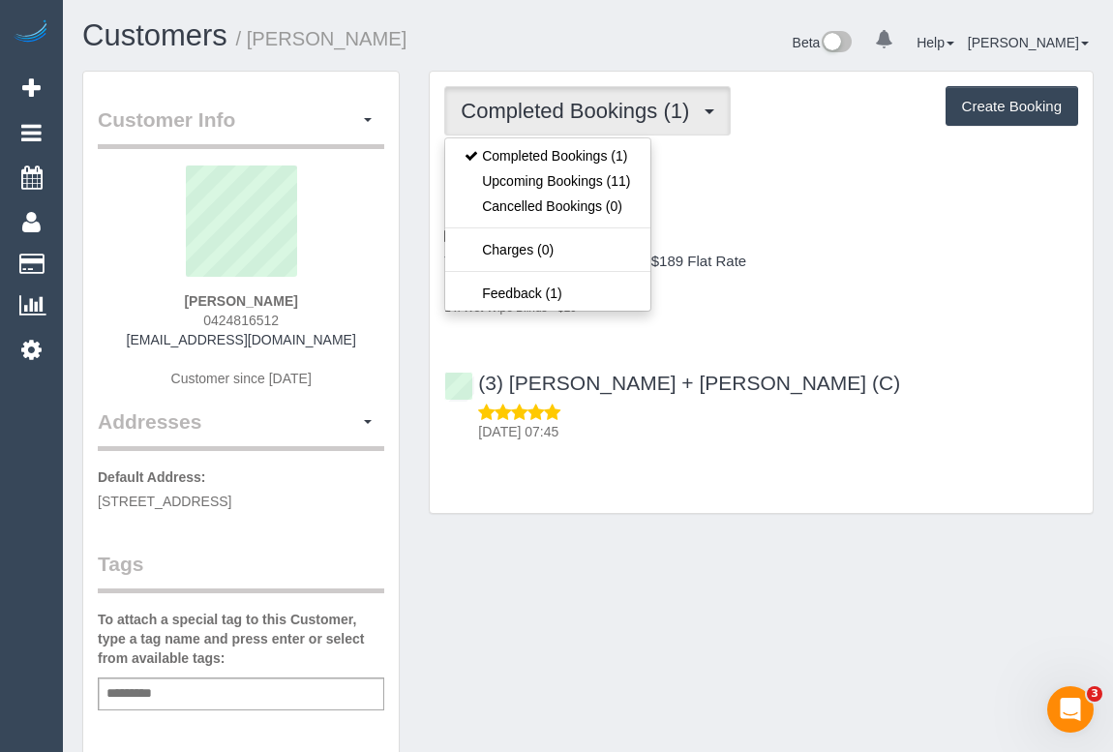
click at [648, 178] on link "[STREET_ADDRESS]" at bounding box center [546, 187] width 204 height 22
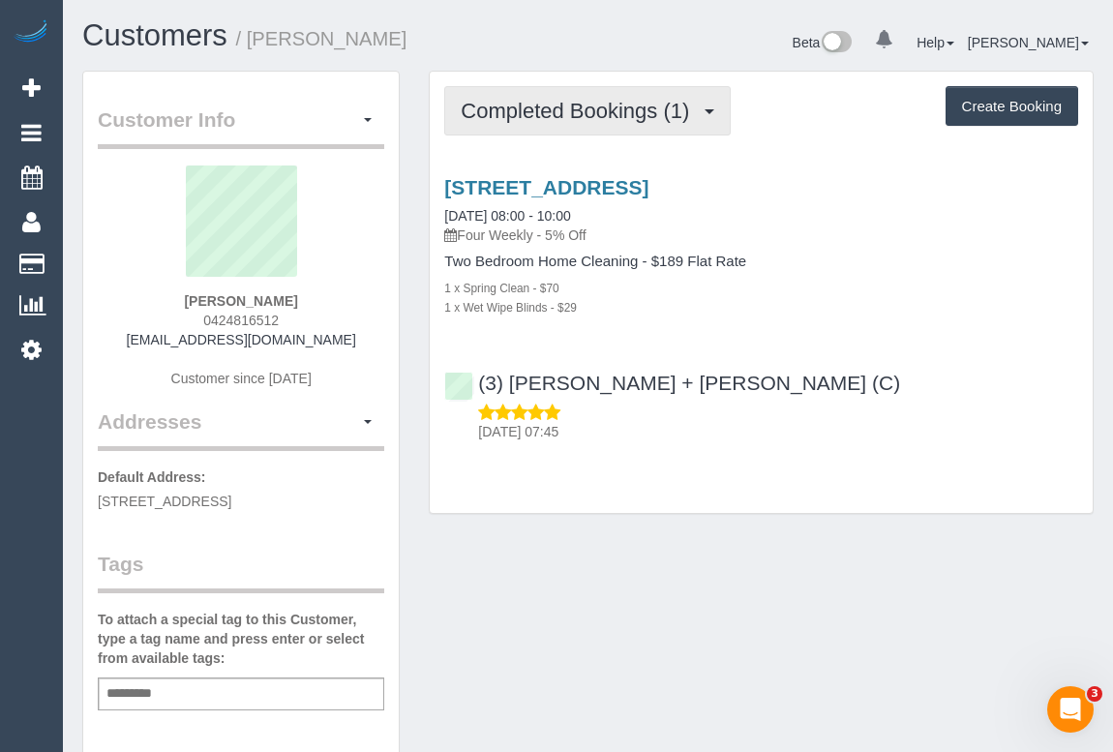
click at [537, 121] on button "Completed Bookings (1)" at bounding box center [587, 110] width 286 height 49
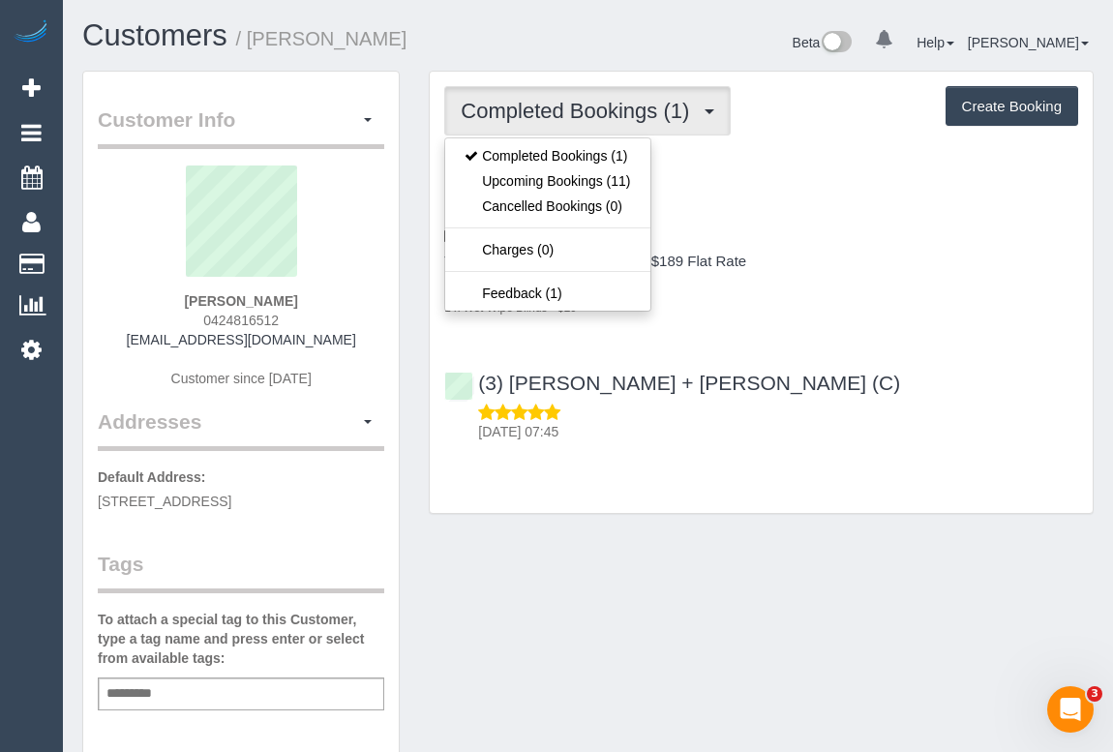
click at [765, 343] on div "[STREET_ADDRESS] [DATE] 08:00 - 10:00 Four Weekly - 5% Off Two Bedroom Home Cle…" at bounding box center [761, 305] width 663 height 290
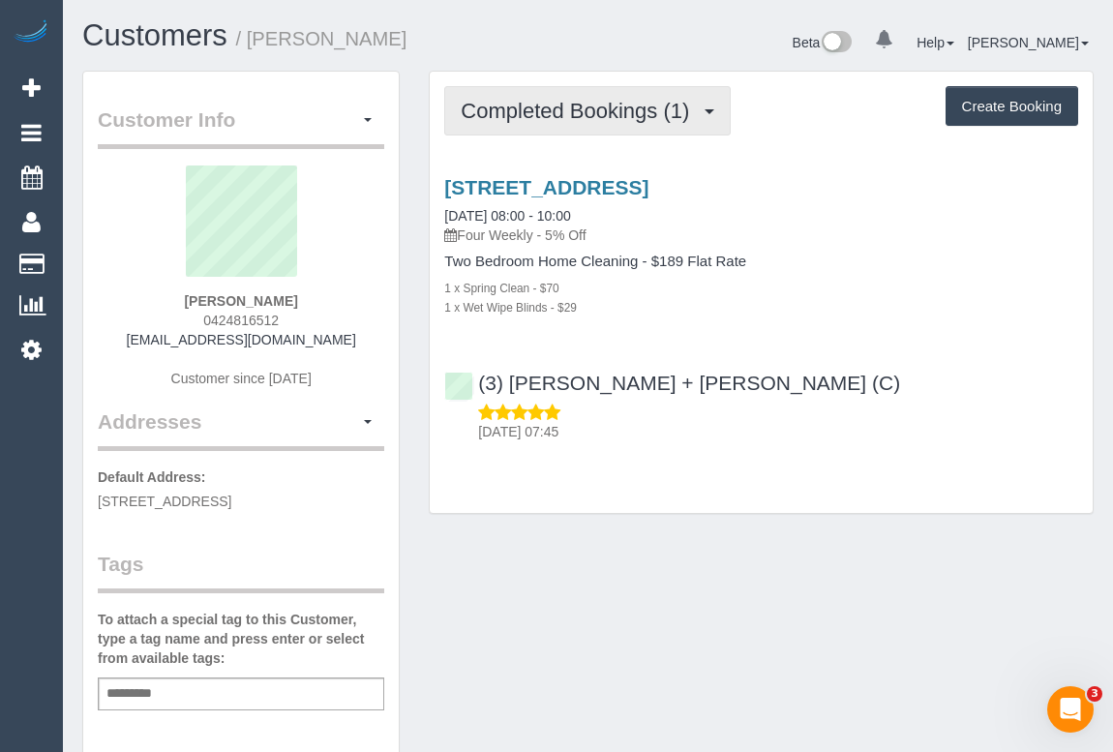
click at [540, 99] on span "Completed Bookings (1)" at bounding box center [580, 111] width 238 height 24
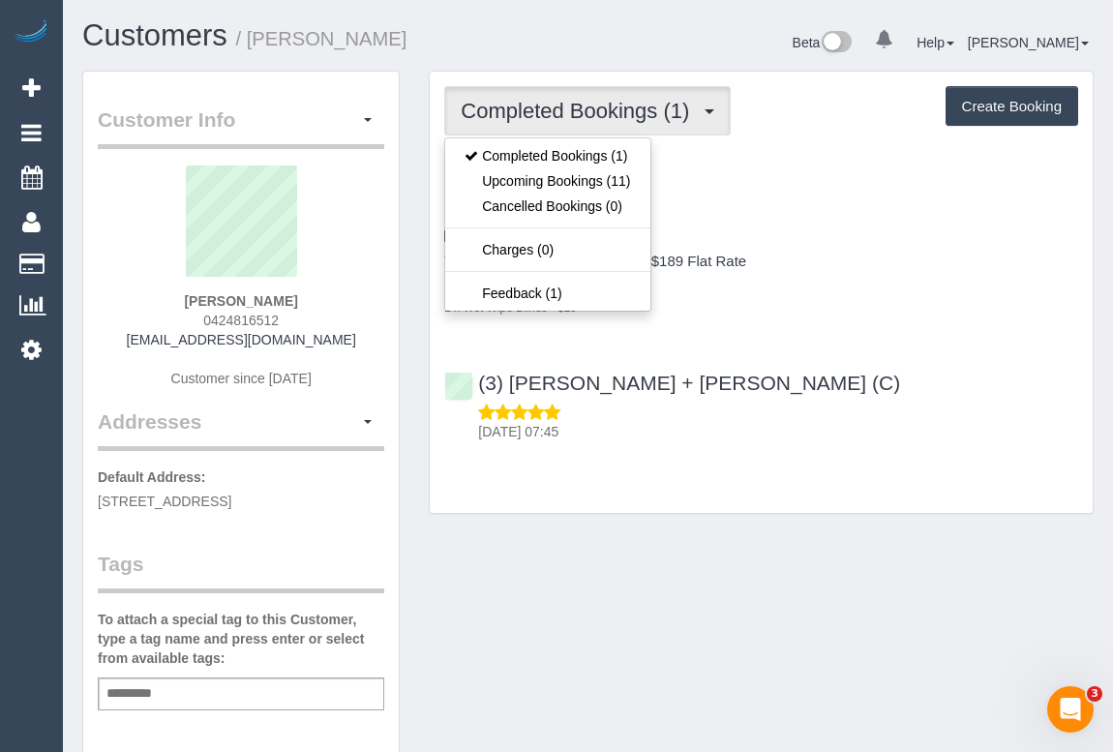
click at [966, 428] on p "[DATE] 07:45" at bounding box center [778, 431] width 600 height 19
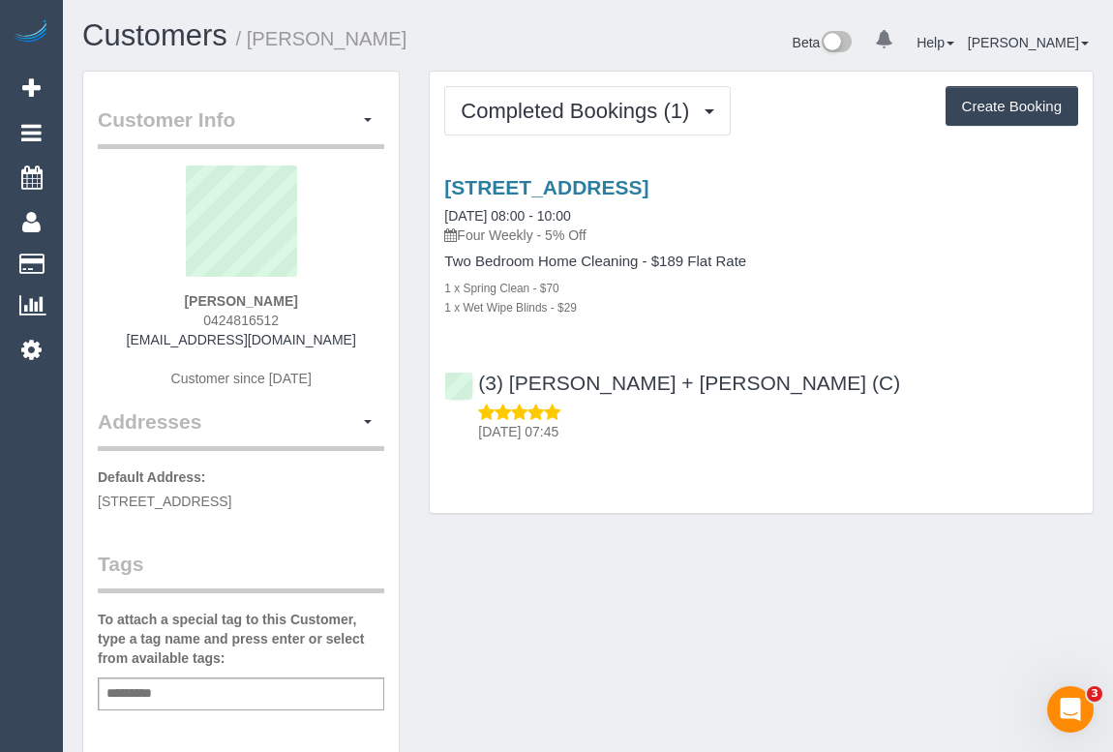
drag, startPoint x: 193, startPoint y: 320, endPoint x: 360, endPoint y: 322, distance: 166.4
click at [360, 322] on div "[PERSON_NAME] 0424816512 [EMAIL_ADDRESS][DOMAIN_NAME] Customer since [DATE]" at bounding box center [241, 286] width 286 height 242
copy span "0424816512"
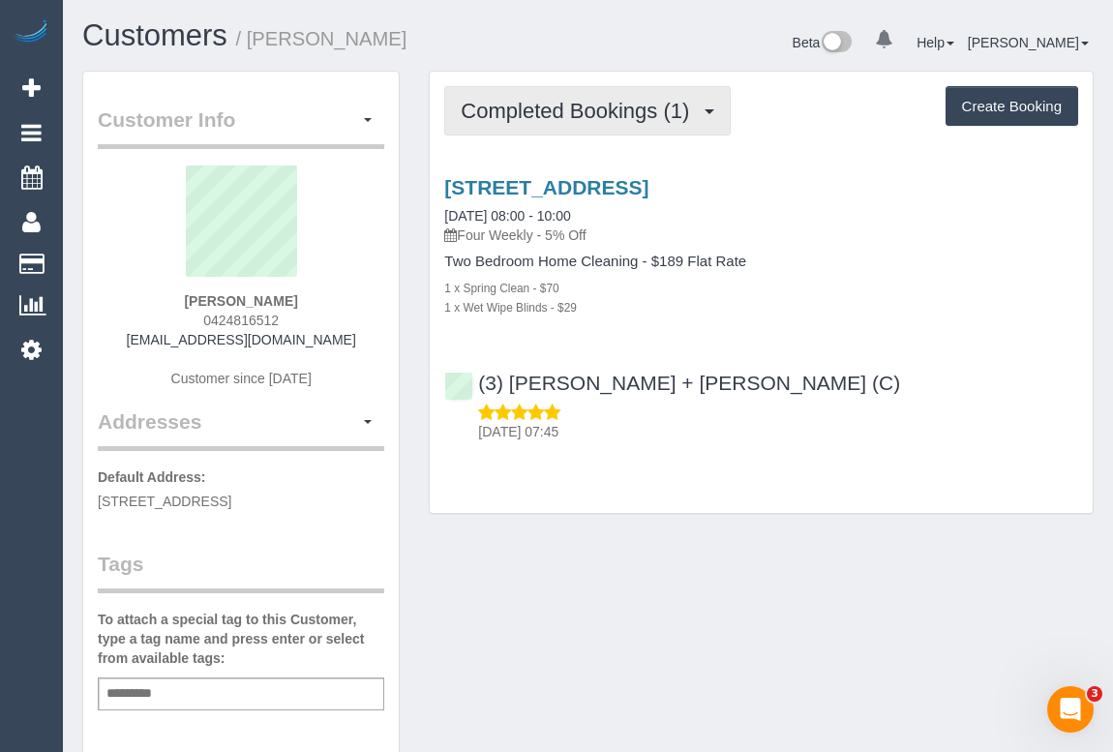
click at [533, 89] on button "Completed Bookings (1)" at bounding box center [587, 110] width 286 height 49
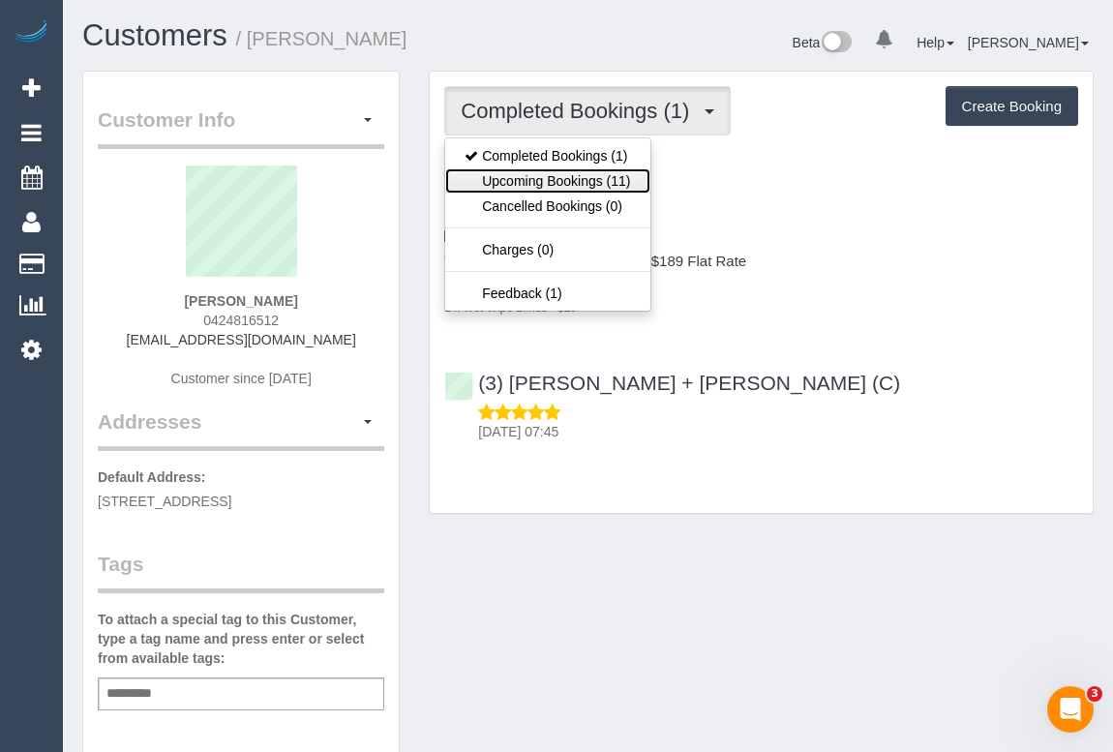
click at [493, 180] on link "Upcoming Bookings (11)" at bounding box center [547, 180] width 204 height 25
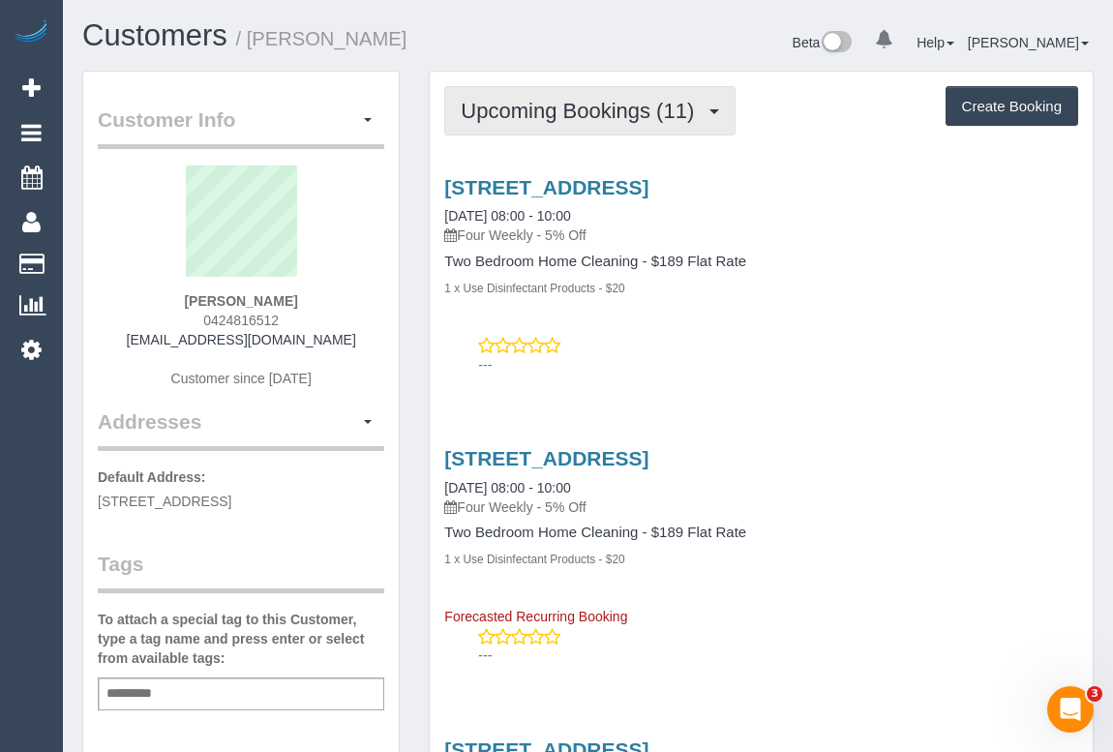
click at [551, 119] on span "Upcoming Bookings (11)" at bounding box center [582, 111] width 243 height 24
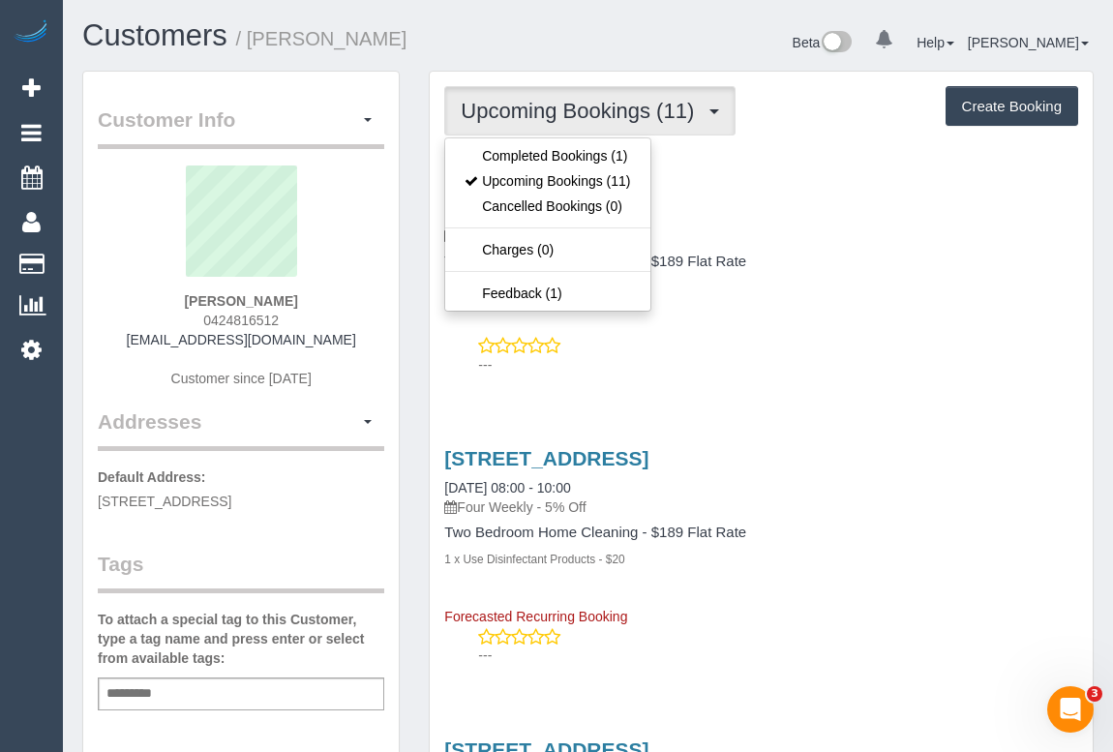
click at [770, 344] on div "---" at bounding box center [761, 355] width 634 height 39
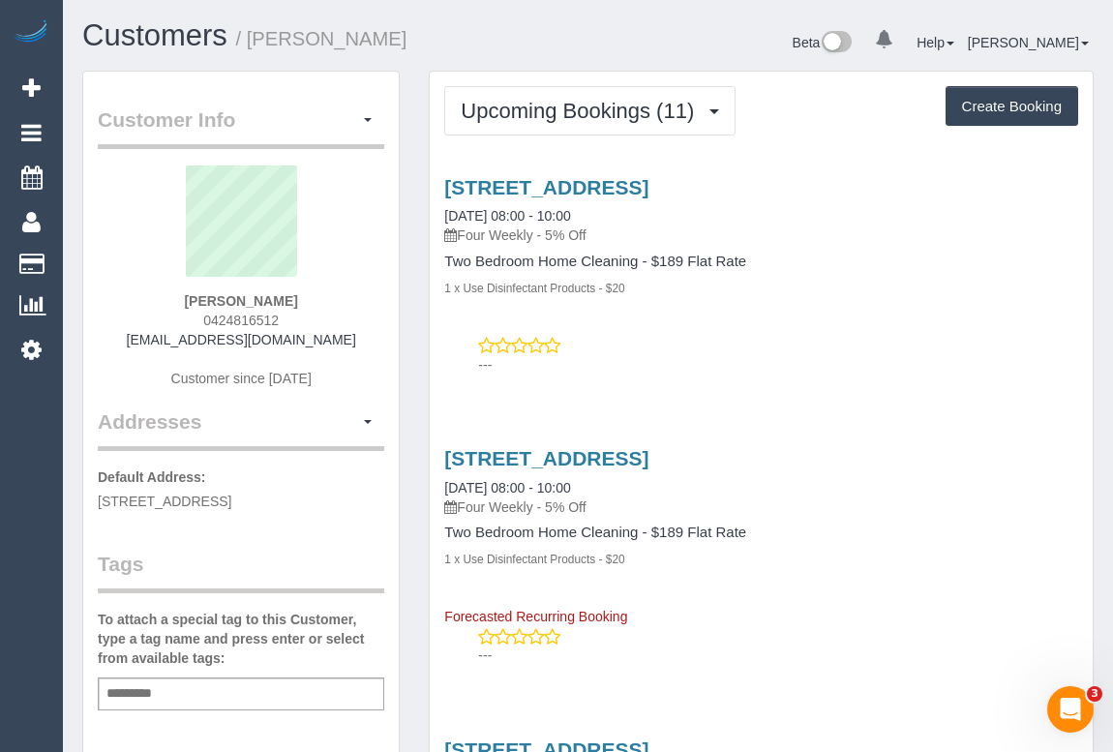
click at [785, 320] on div "141 Outhwaite Road, Heidelberg West, VIC 3072 16/10/2025 08:00 - 10:00 Four Wee…" at bounding box center [761, 271] width 663 height 223
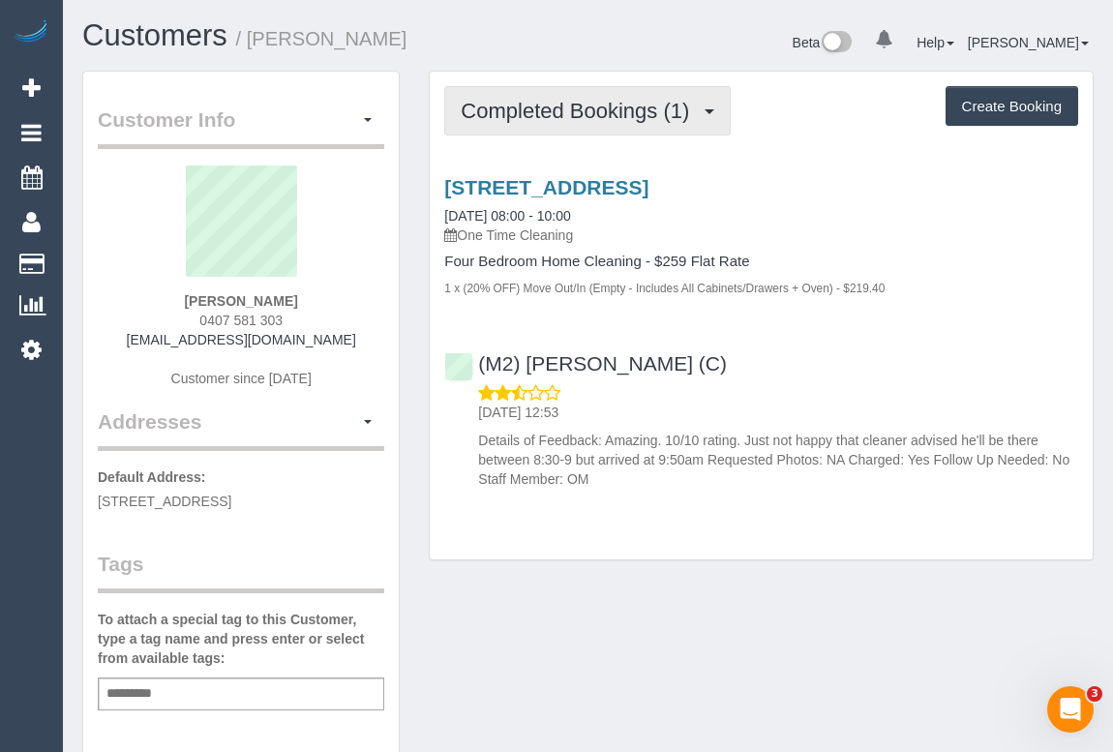
click at [576, 106] on span "Completed Bookings (1)" at bounding box center [580, 111] width 238 height 24
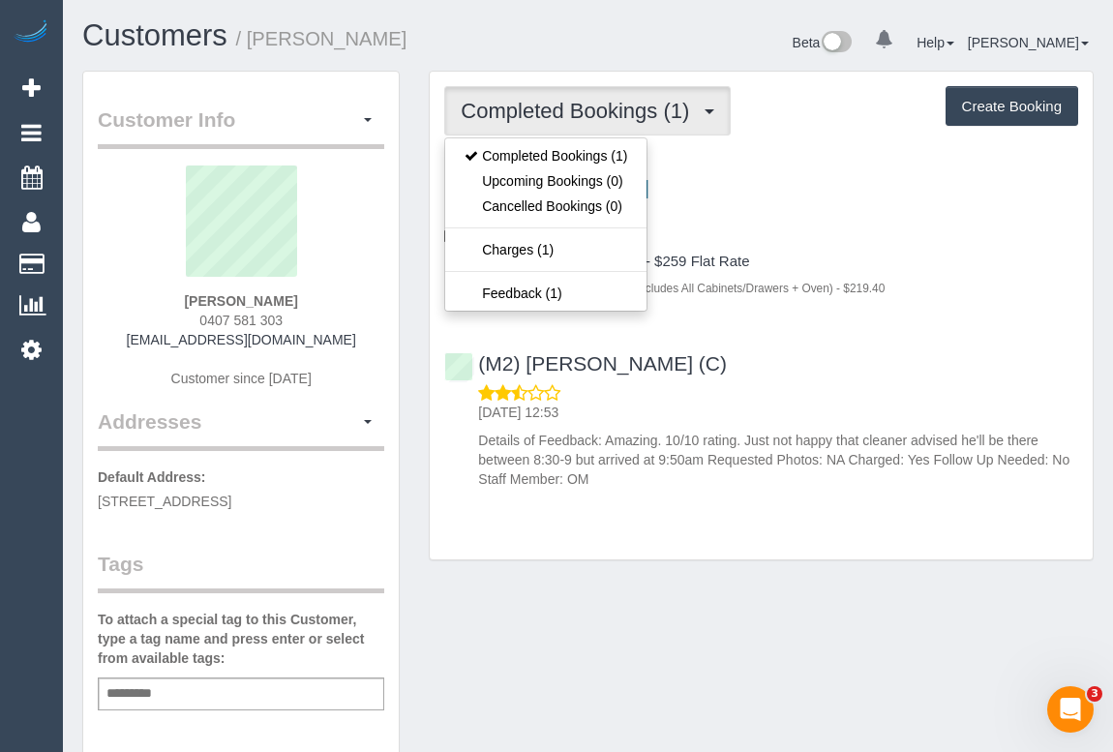
click at [941, 260] on h4 "Four Bedroom Home Cleaning - $259 Flat Rate" at bounding box center [761, 261] width 634 height 16
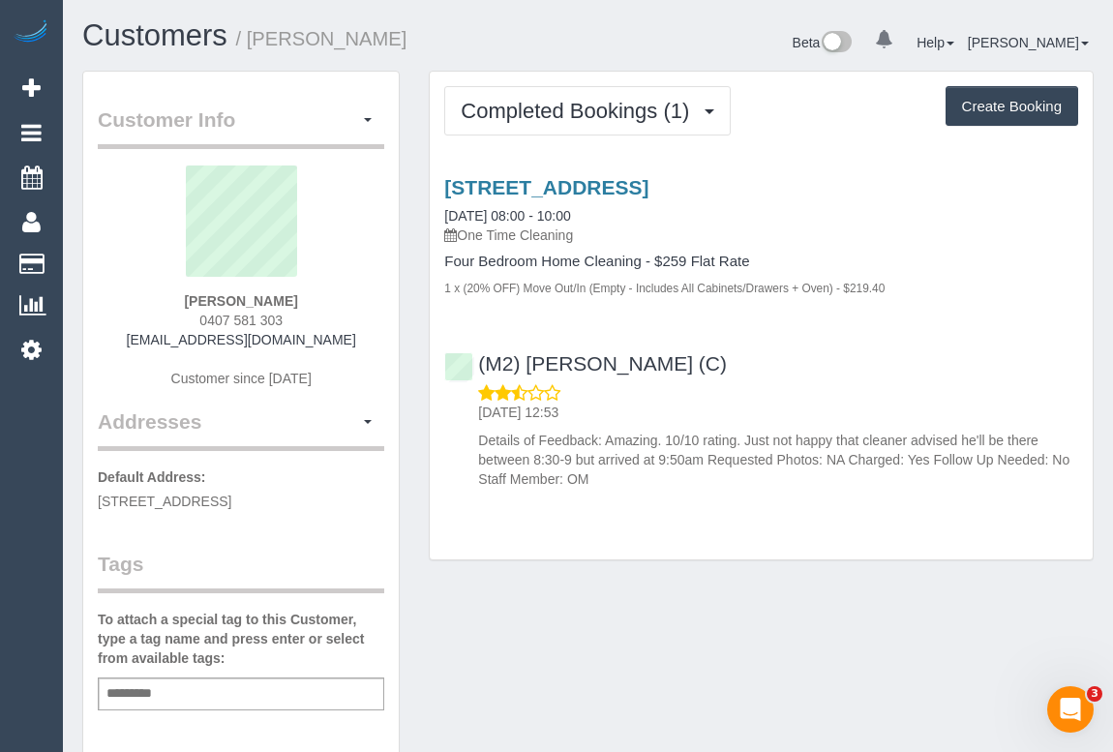
drag, startPoint x: 189, startPoint y: 319, endPoint x: 342, endPoint y: 328, distance: 153.1
click at [342, 328] on div "[PERSON_NAME] 0407 581 303 [EMAIL_ADDRESS][DOMAIN_NAME] Customer since [DATE]" at bounding box center [241, 286] width 286 height 242
copy span "0407 581 303"
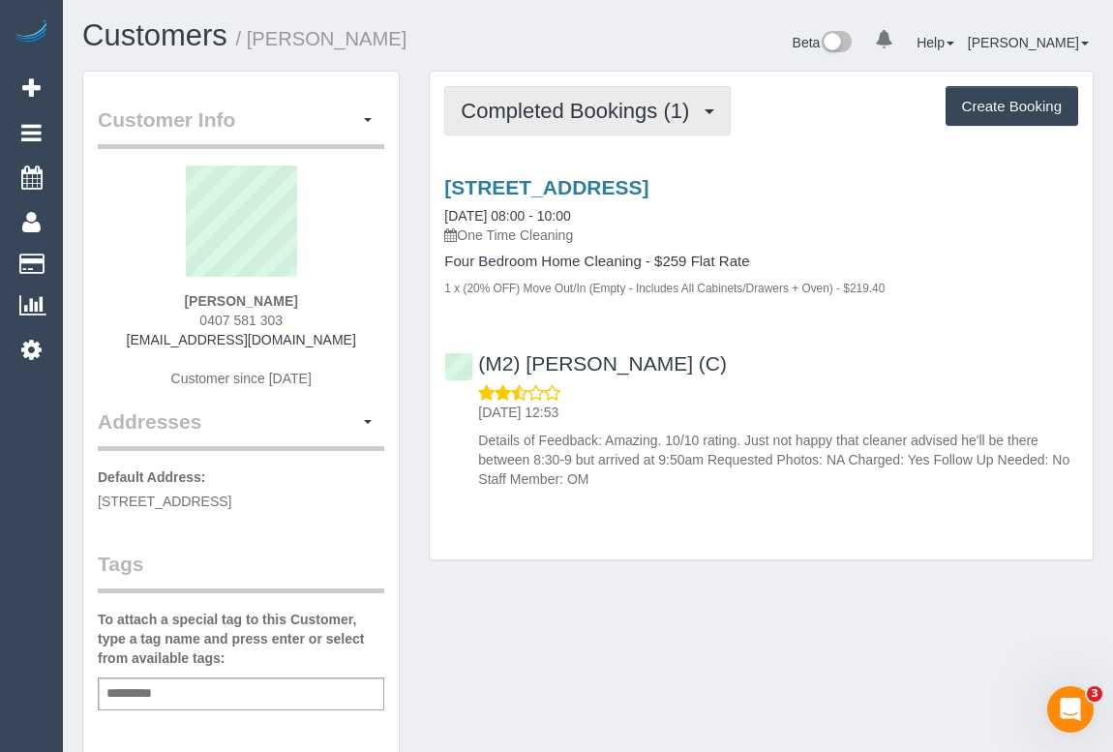
click at [520, 105] on span "Completed Bookings (1)" at bounding box center [580, 111] width 238 height 24
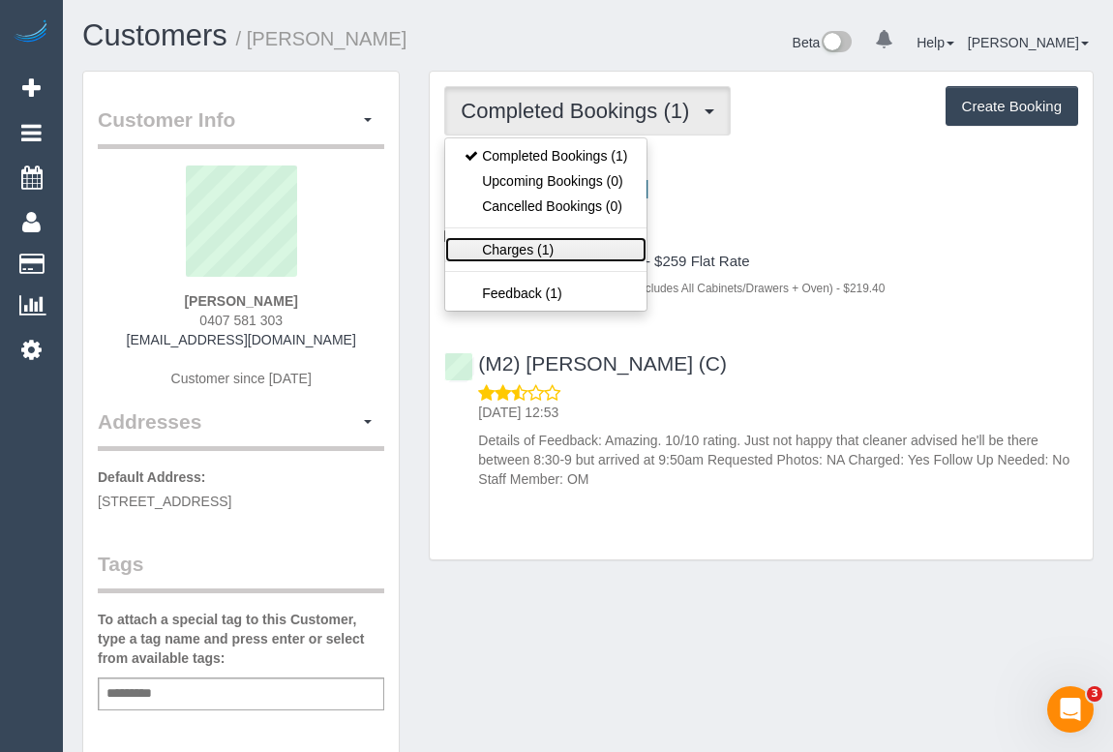
click at [511, 249] on link "Charges (1)" at bounding box center [545, 249] width 201 height 25
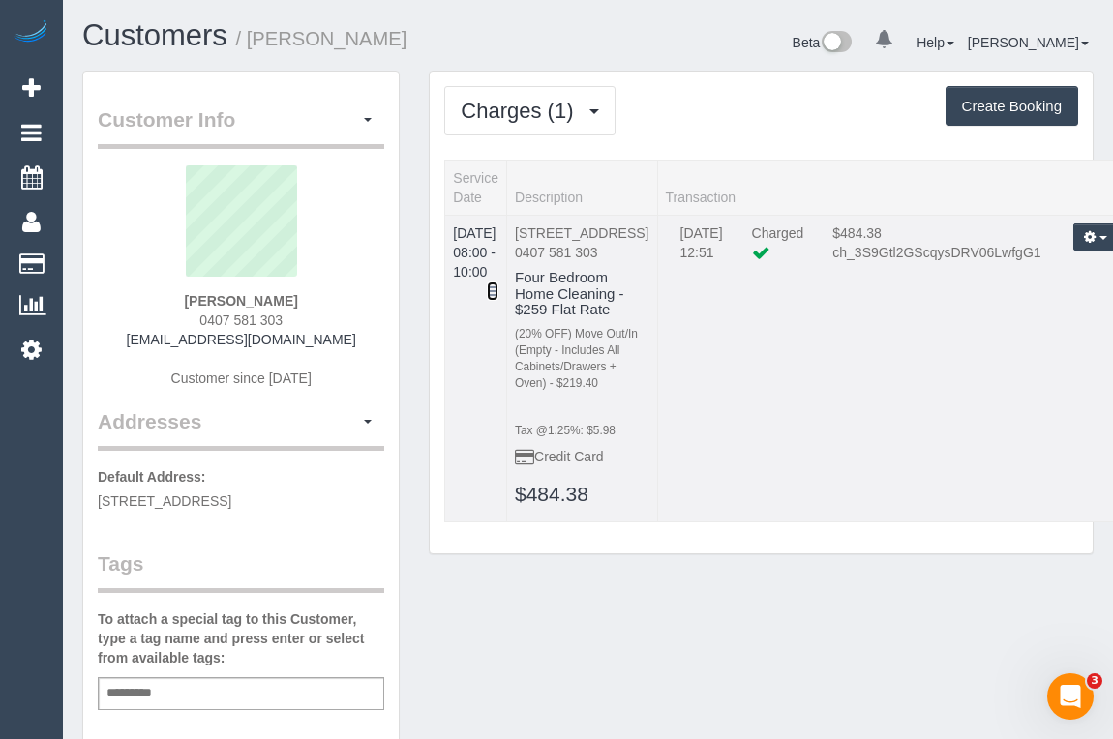
click at [498, 284] on icon at bounding box center [493, 291] width 12 height 14
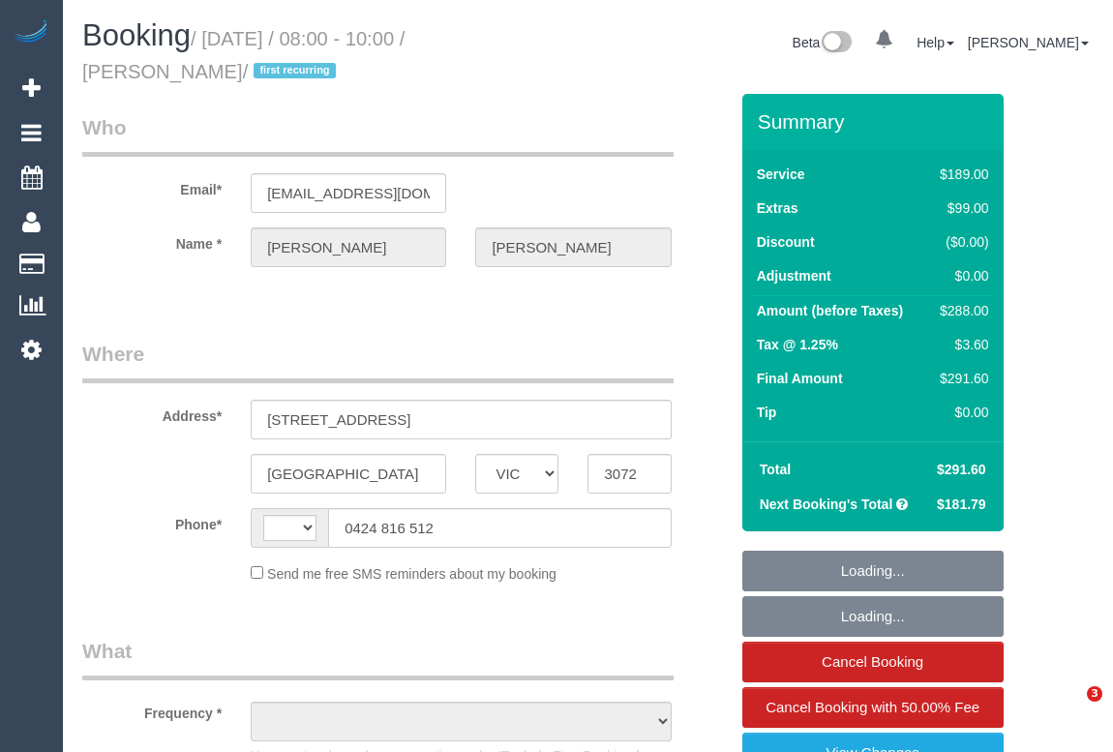
select select "VIC"
select select "string:stripe-pm_1S4Bda2GScqysDRVaFIME0JW"
select select "string:AU"
select select "number:29"
select select "number:14"
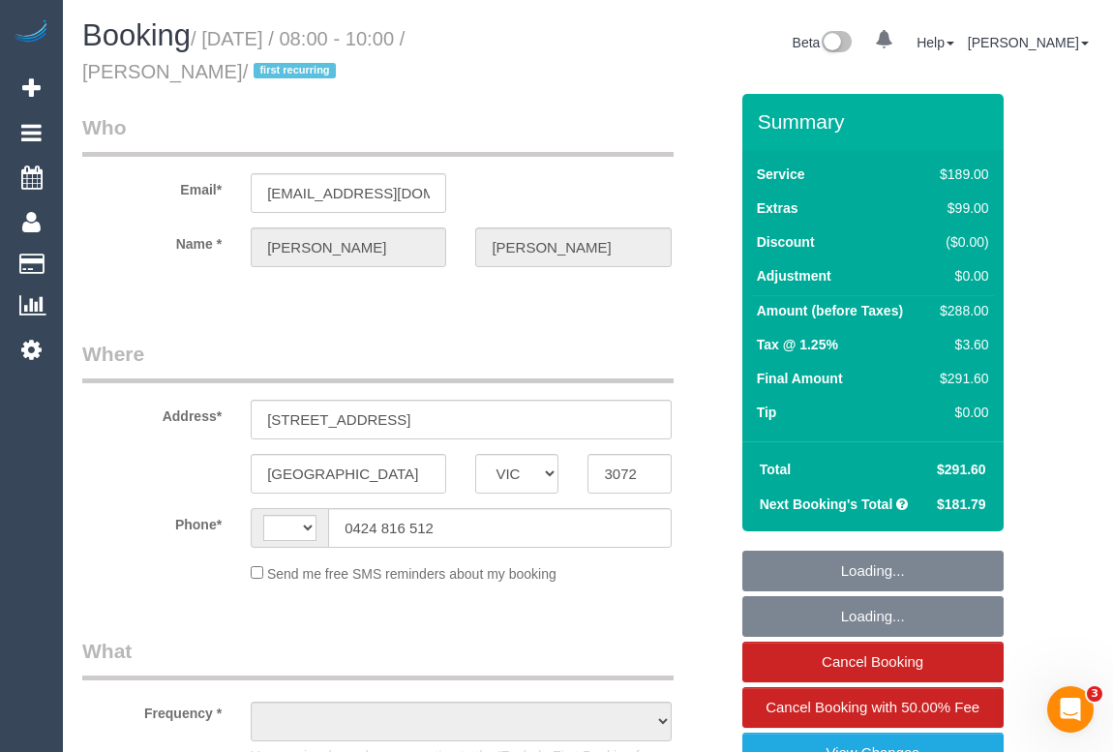
select select "number:19"
select select "number:25"
select select "number:33"
select select "number:13"
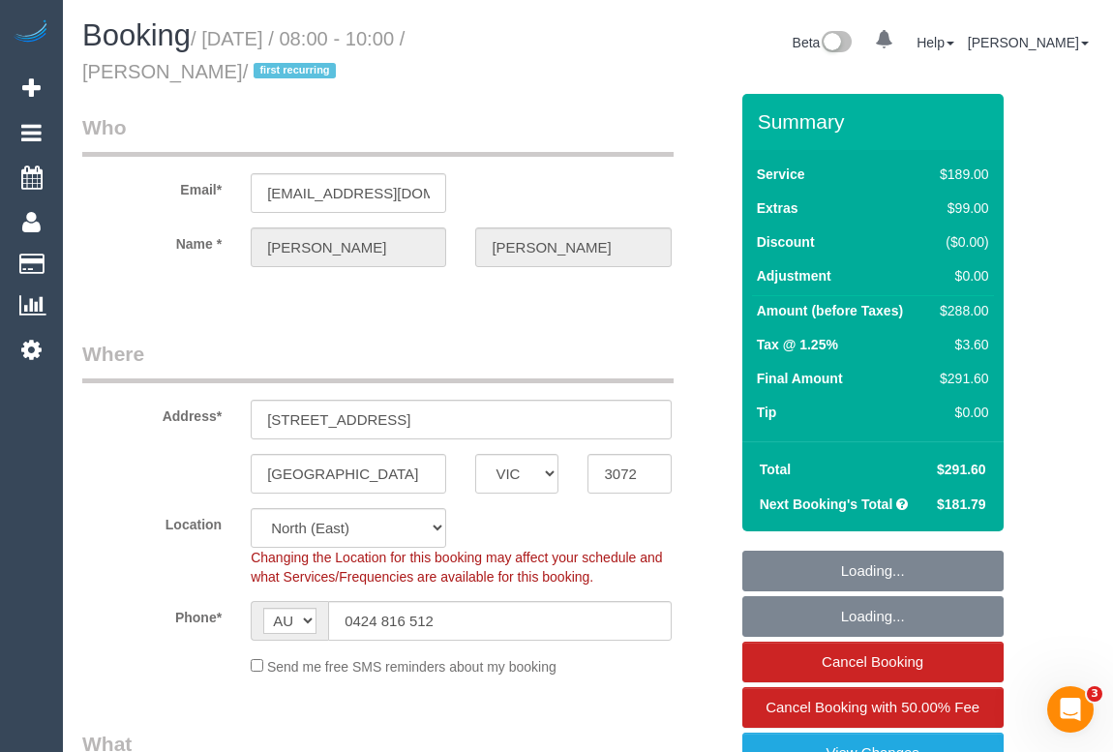
select select "object:721"
select select "spot1"
select select "object:1458"
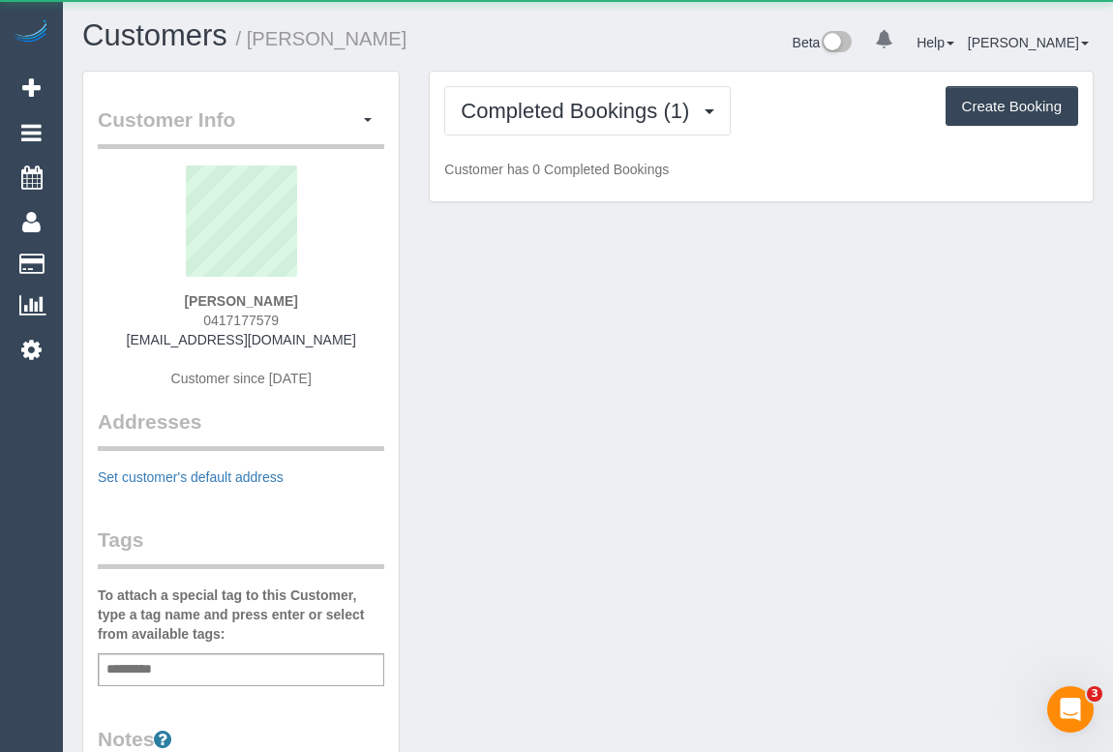
click at [627, 430] on div "Customer Info Edit Contact Info Send Message Email Preferences Special Sales Ta…" at bounding box center [588, 663] width 1040 height 1184
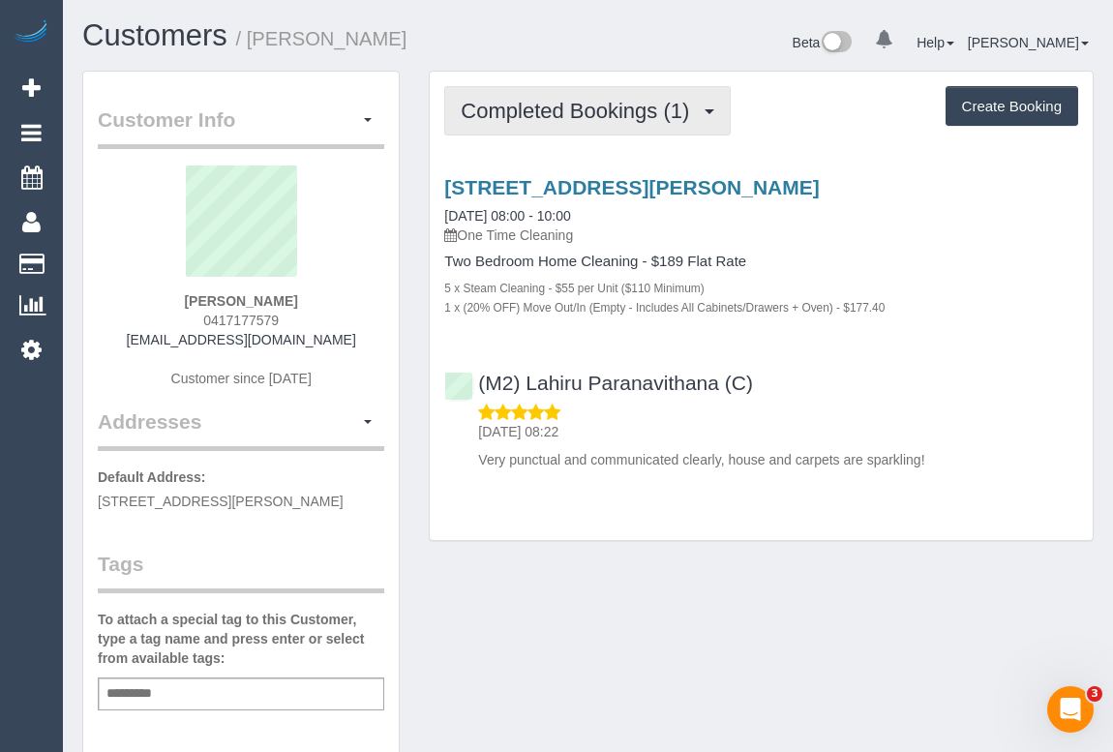
click at [563, 102] on span "Completed Bookings (1)" at bounding box center [580, 111] width 238 height 24
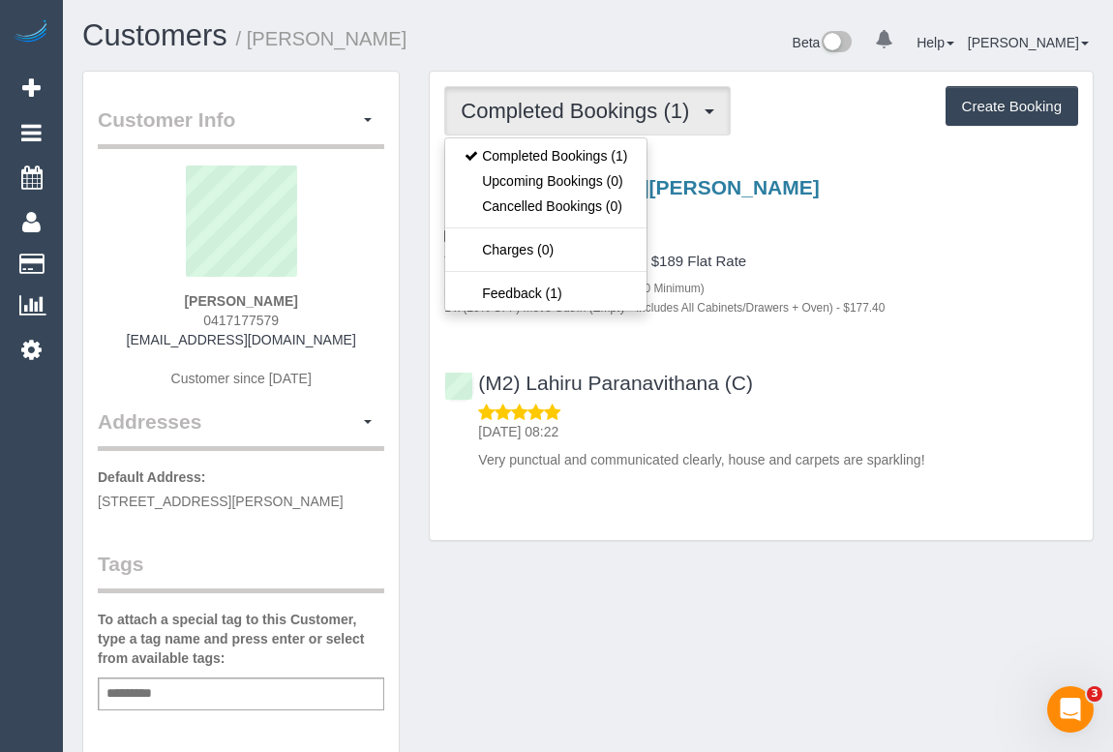
click at [873, 241] on p "One Time Cleaning" at bounding box center [761, 234] width 634 height 19
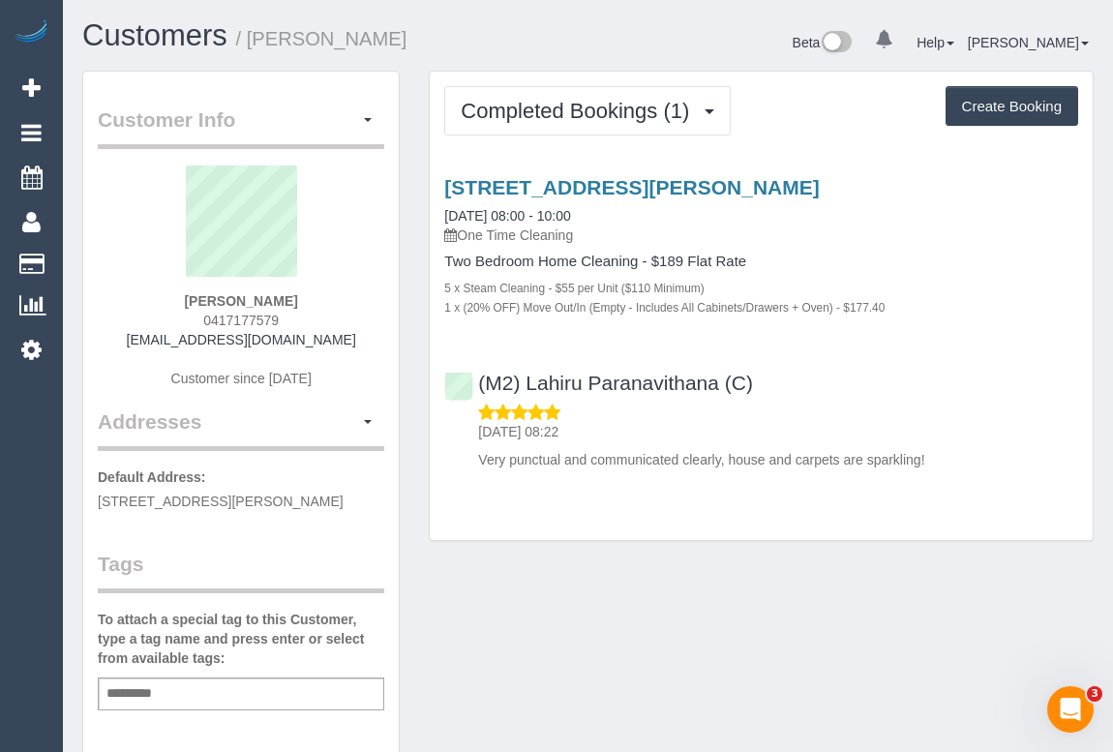
drag, startPoint x: 285, startPoint y: 318, endPoint x: 321, endPoint y: 313, distance: 36.1
click at [321, 313] on div "Tallulah Starkie 0417177579 starkietallulah@gmail.com Customer since 2025" at bounding box center [241, 286] width 286 height 242
copy span "0417177579"
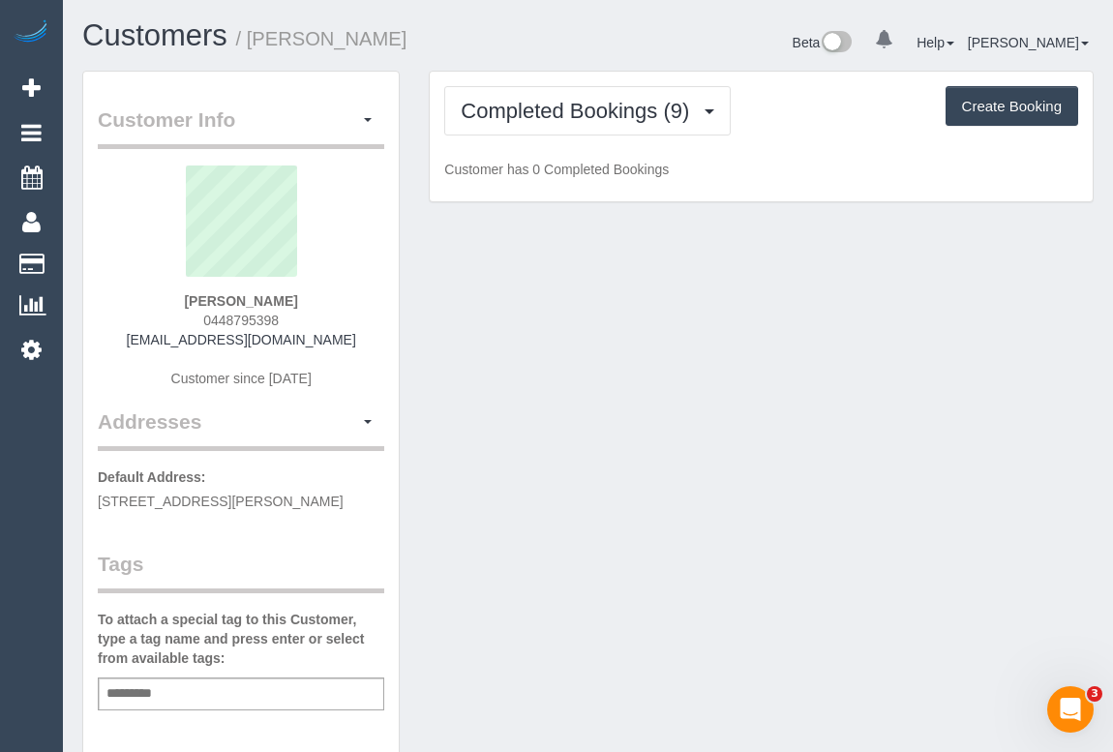
click at [196, 316] on div "[PERSON_NAME] 0448795398 [EMAIL_ADDRESS][DOMAIN_NAME] Customer since [DATE]" at bounding box center [241, 286] width 286 height 242
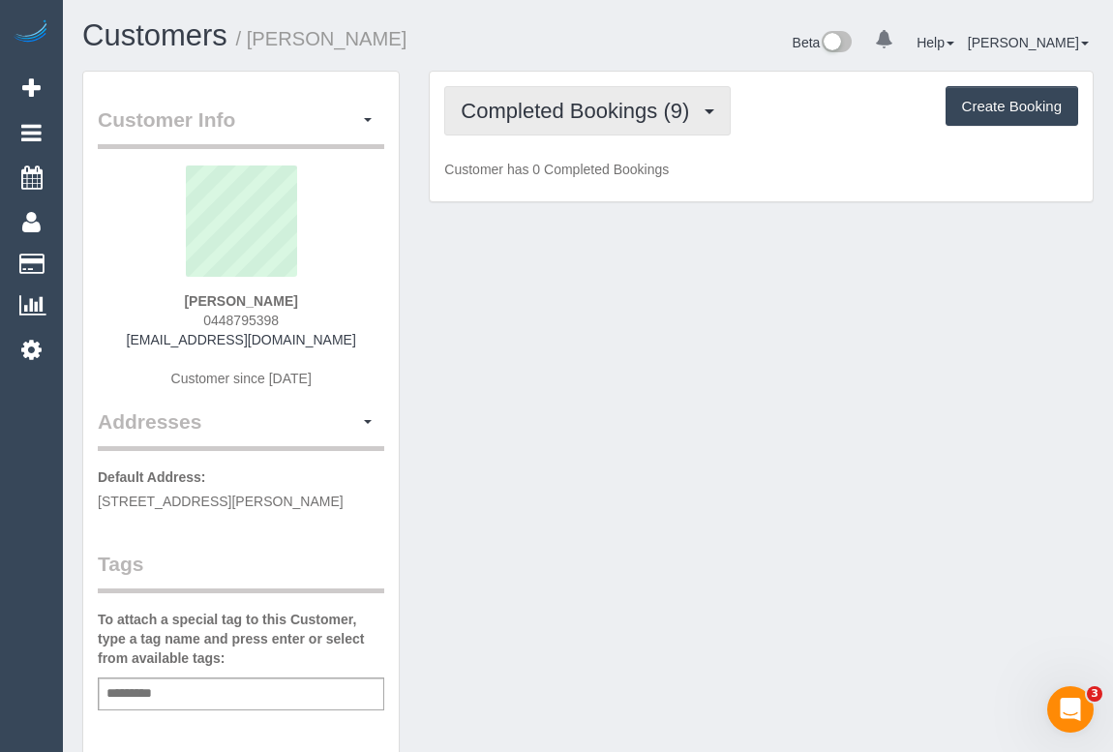
click at [675, 100] on span "Completed Bookings (9)" at bounding box center [580, 111] width 238 height 24
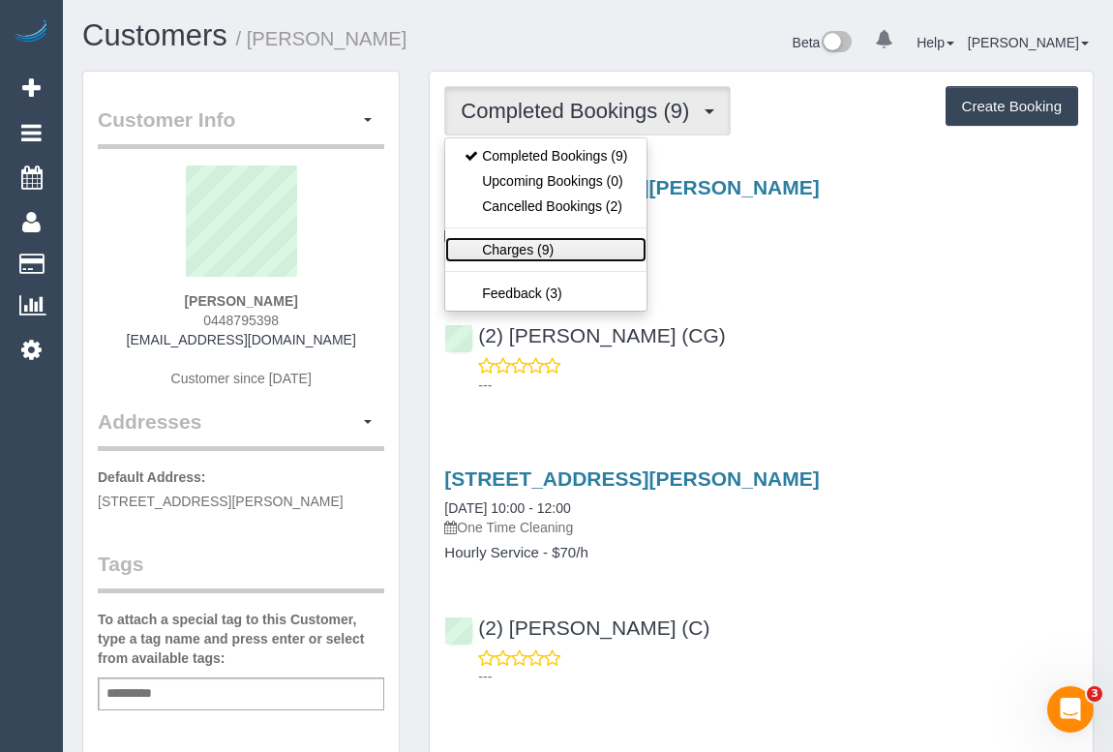
click at [502, 245] on link "Charges (9)" at bounding box center [545, 249] width 201 height 25
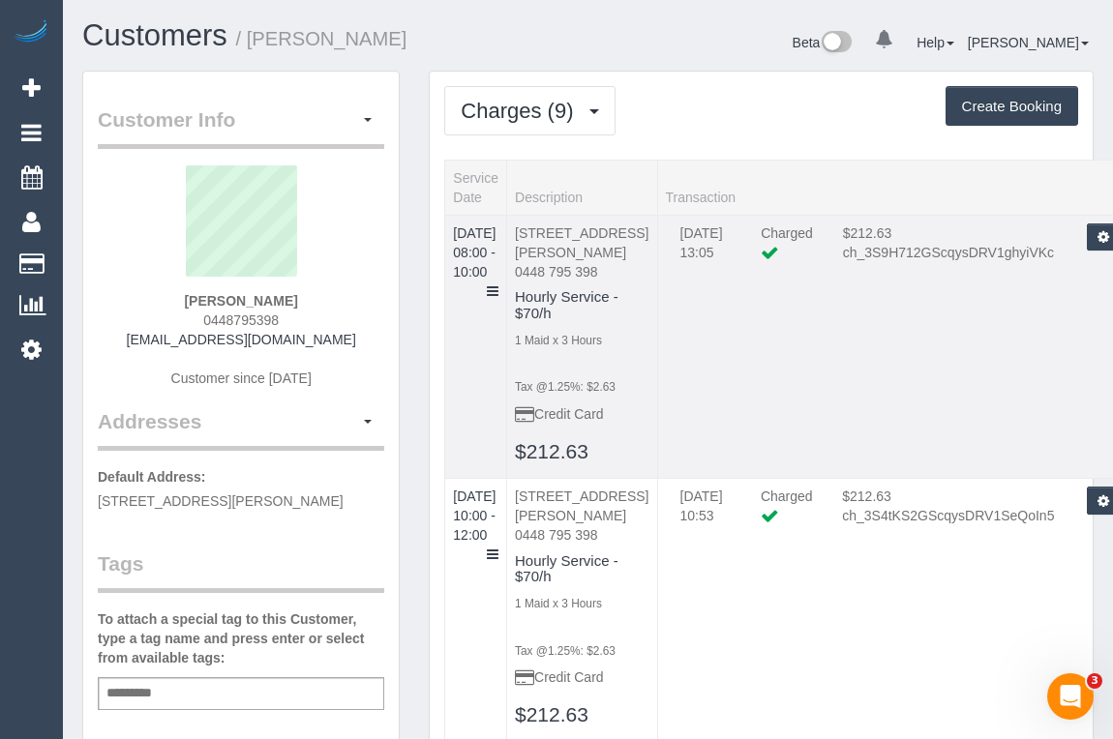
drag, startPoint x: 528, startPoint y: 271, endPoint x: 568, endPoint y: 293, distance: 45.5
click at [530, 271] on td "2/47 Pyalong Ave, Rosanna, VIC 3084 0448 795 398 Hourly Service - $70/h 1 Maid …" at bounding box center [582, 347] width 150 height 264
click at [498, 284] on icon at bounding box center [493, 291] width 12 height 14
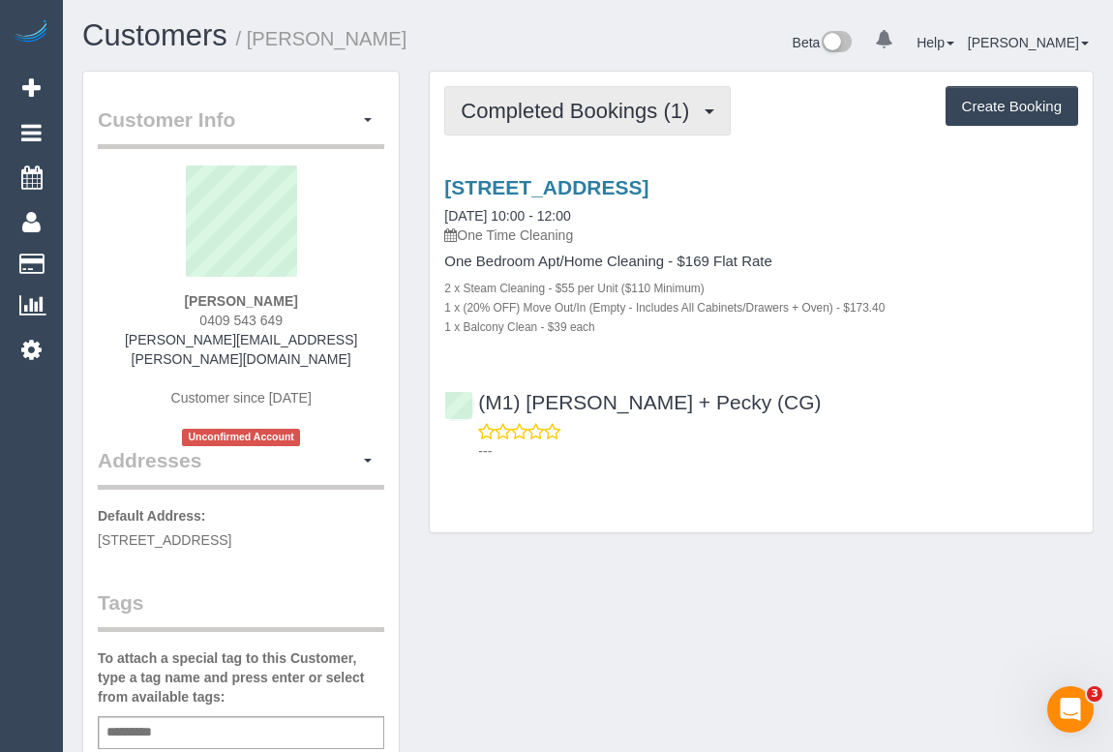
click at [581, 107] on span "Completed Bookings (1)" at bounding box center [580, 111] width 238 height 24
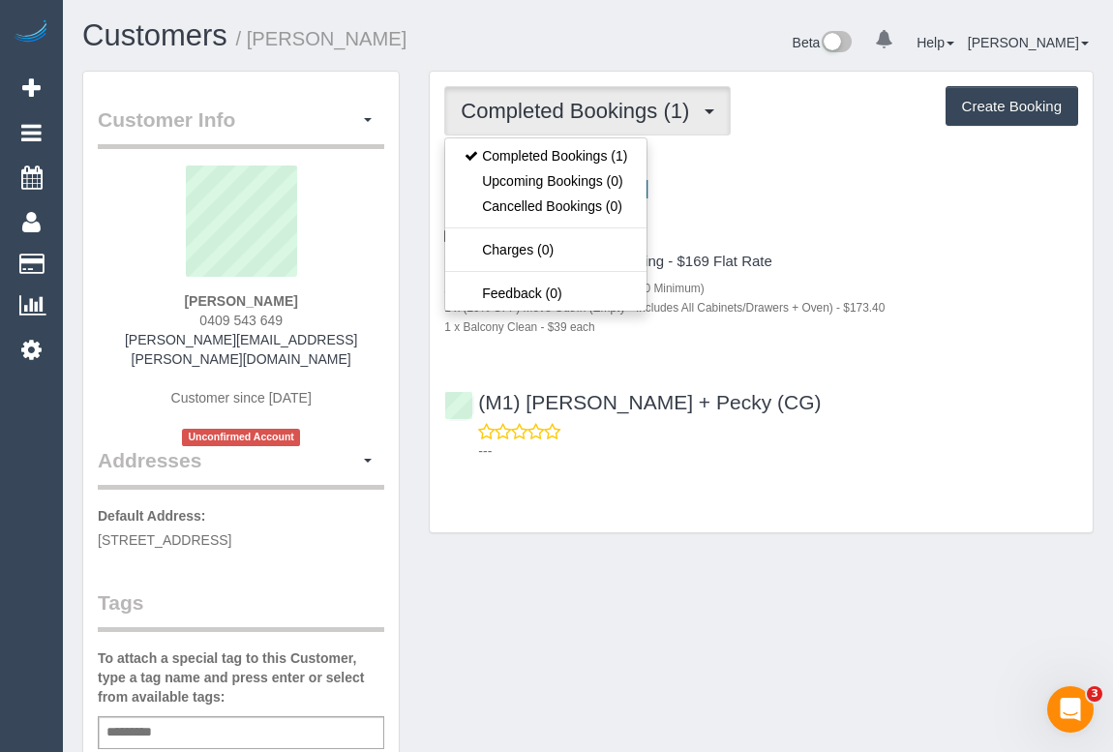
click at [968, 403] on div "(M1) Daniel + Pecky (CG) ---" at bounding box center [761, 417] width 663 height 87
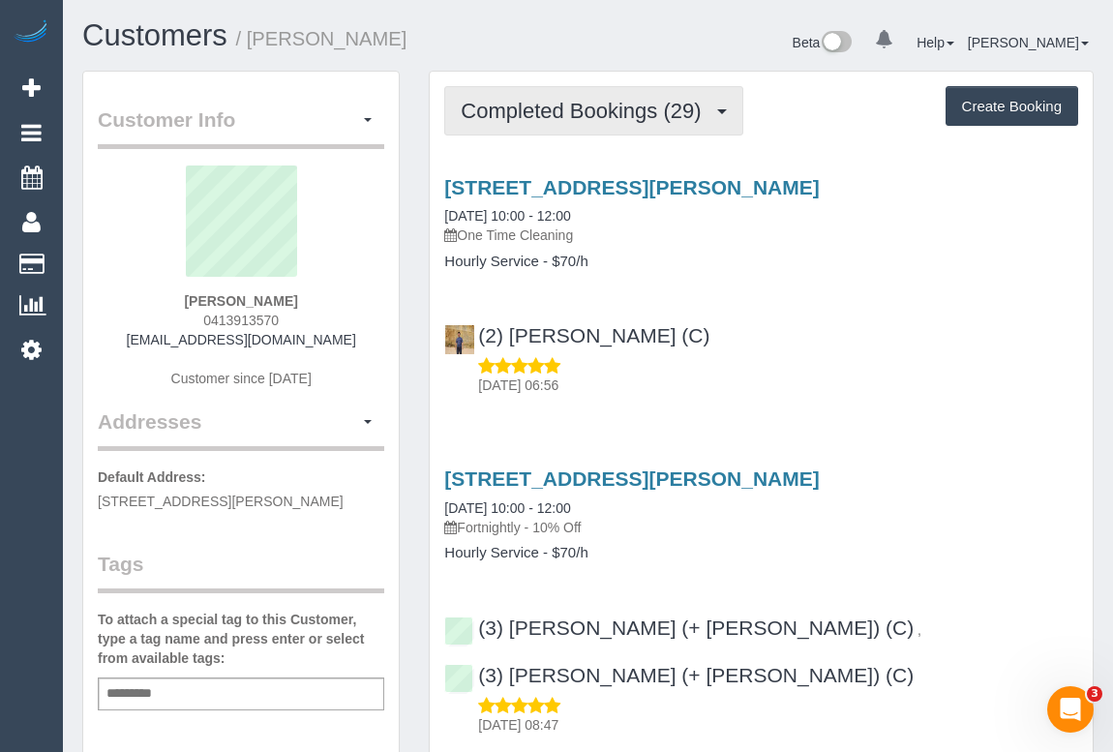
click at [599, 120] on span "Completed Bookings (29)" at bounding box center [586, 111] width 250 height 24
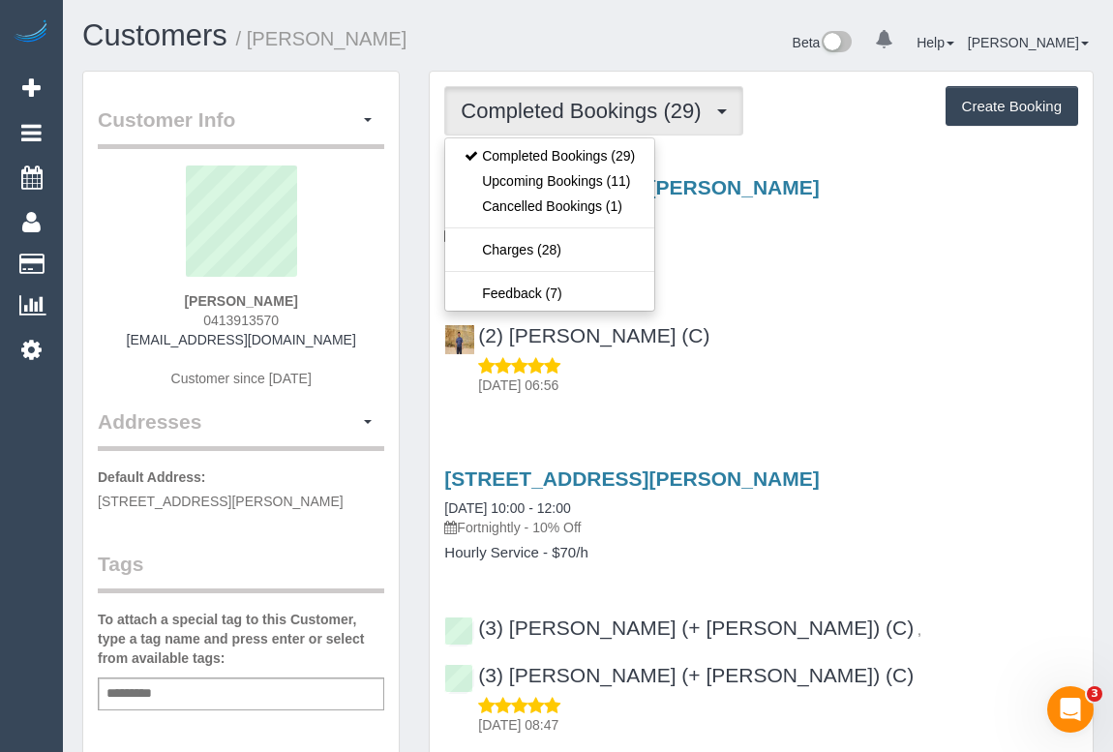
drag, startPoint x: 889, startPoint y: 321, endPoint x: 884, endPoint y: 345, distance: 24.7
click at [889, 321] on div "(2) [PERSON_NAME] (C) [DATE] 06:56" at bounding box center [761, 351] width 663 height 87
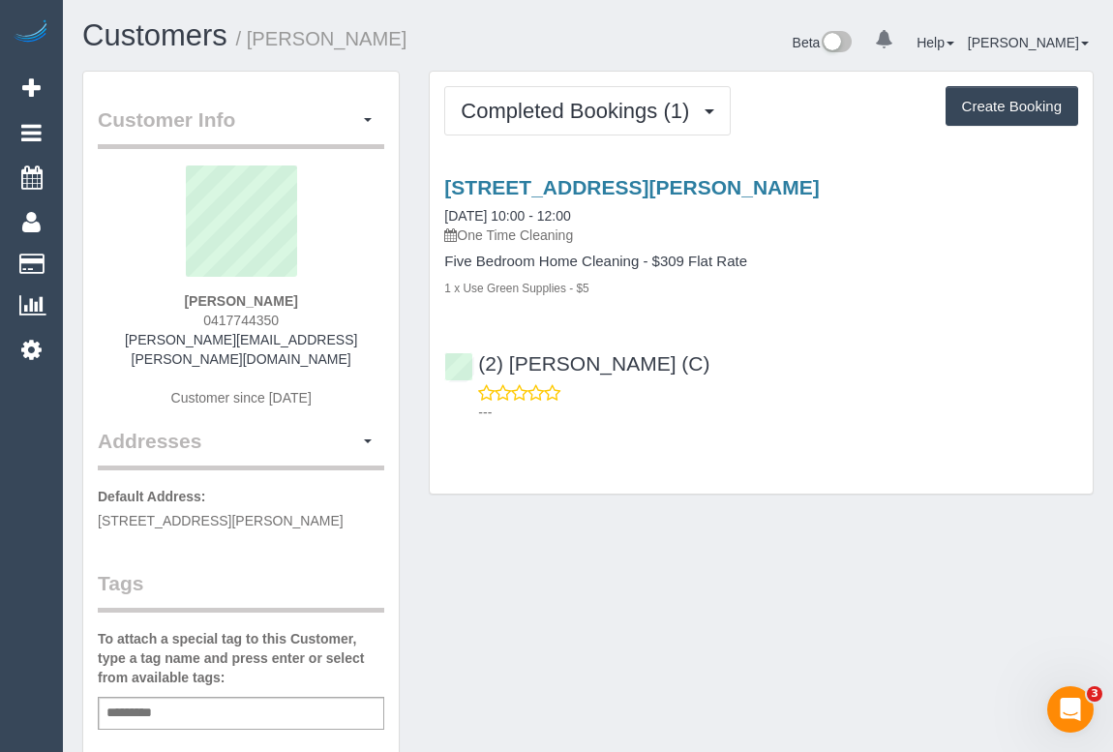
drag, startPoint x: 199, startPoint y: 318, endPoint x: 301, endPoint y: 319, distance: 101.6
click at [301, 319] on div "[PERSON_NAME] 0417744350 [PERSON_NAME][EMAIL_ADDRESS][PERSON_NAME][DOMAIN_NAME]…" at bounding box center [241, 295] width 286 height 261
copy span "0417744350"
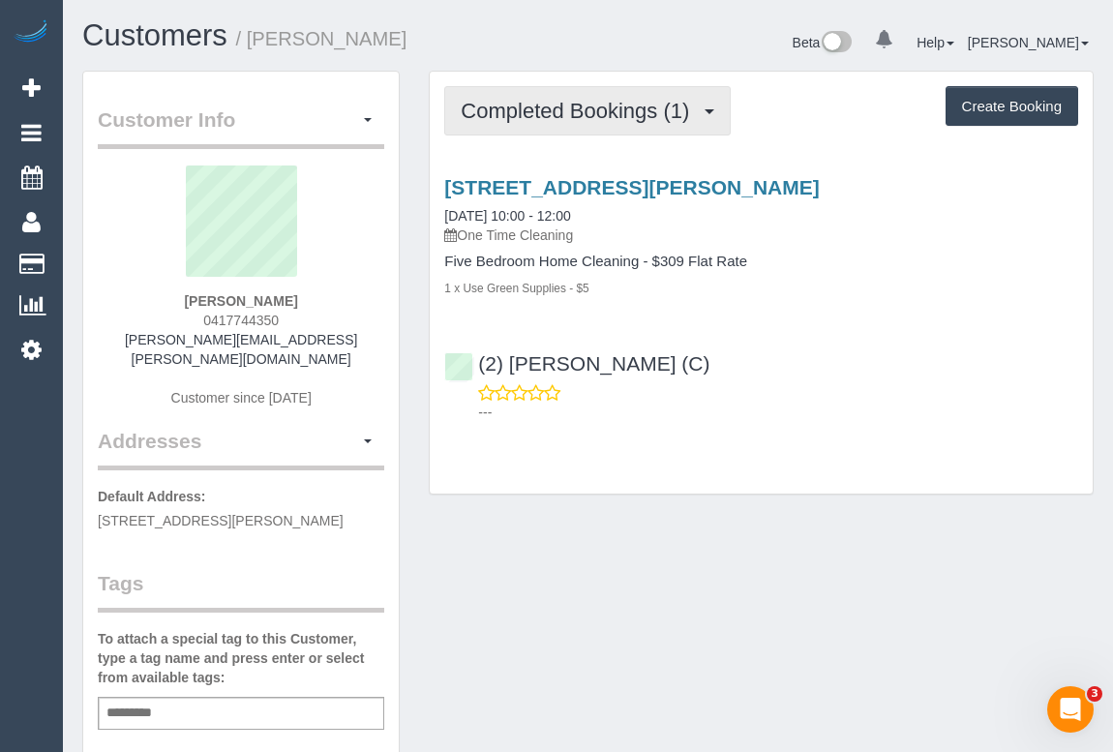
click at [540, 106] on span "Completed Bookings (1)" at bounding box center [580, 111] width 238 height 24
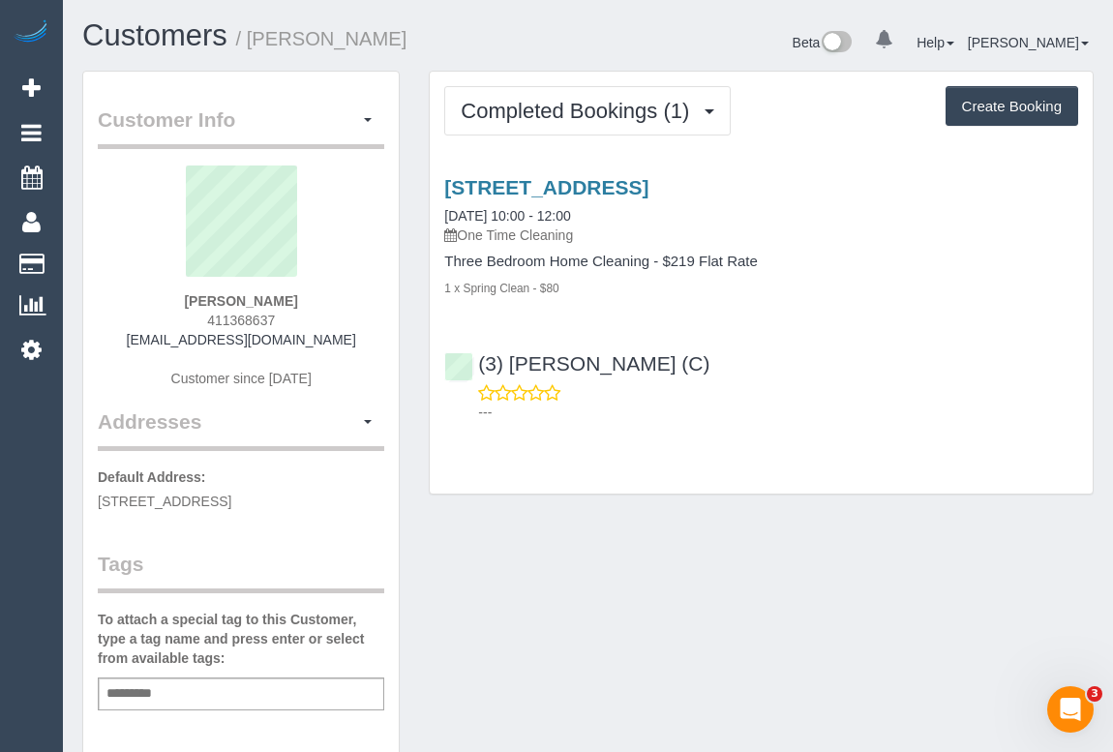
click at [661, 599] on div "Customer Info Edit Contact Info Send Message Email Preferences Special Sales Ta…" at bounding box center [588, 719] width 1040 height 1296
drag, startPoint x: 201, startPoint y: 312, endPoint x: 309, endPoint y: 310, distance: 107.4
click at [309, 310] on div "Elizabeth Barber 411368637 bethbarber2@gmail.com Customer since 2025" at bounding box center [241, 286] width 286 height 242
copy span "411368637"
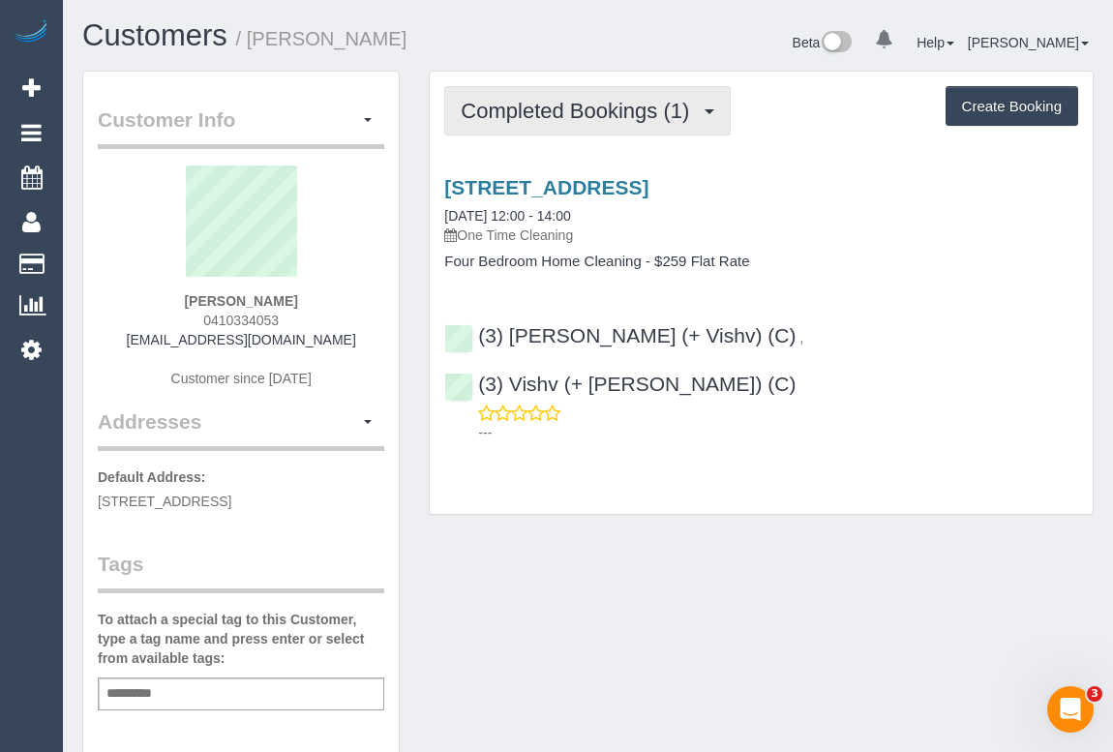
click at [510, 113] on span "Completed Bookings (1)" at bounding box center [580, 111] width 238 height 24
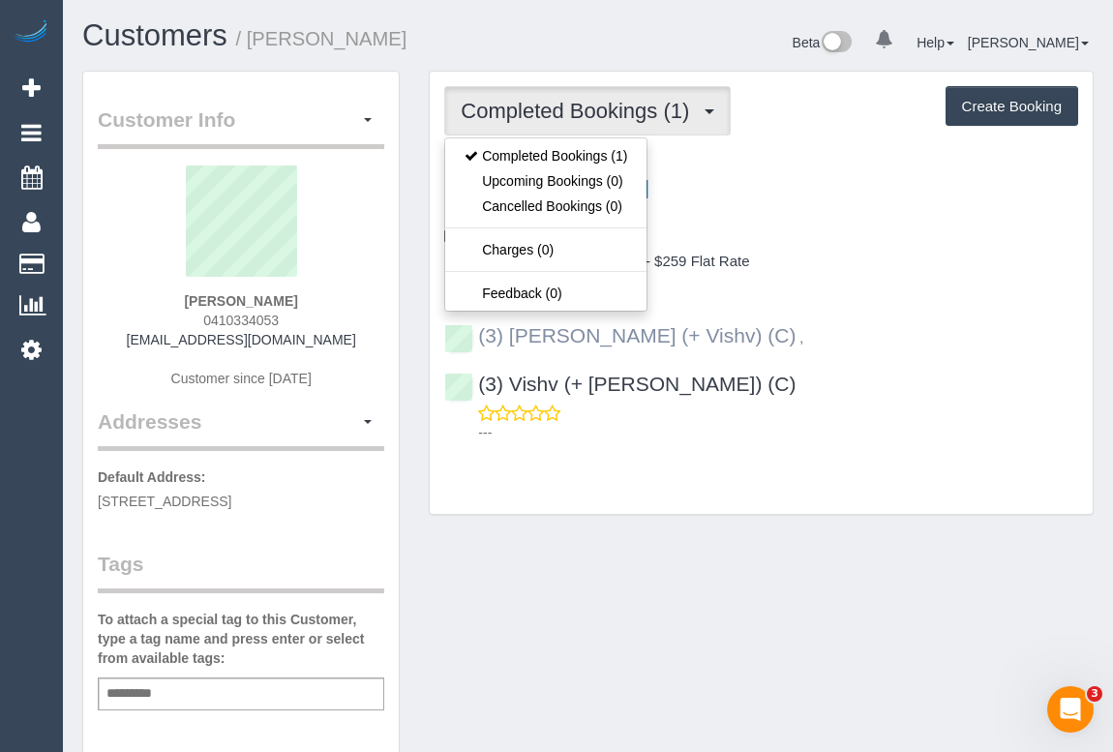
drag, startPoint x: 644, startPoint y: 470, endPoint x: 665, endPoint y: 341, distance: 131.2
click at [644, 470] on div "Completed Bookings (1) Completed Bookings (1) Upcoming Bookings (0) Cancelled B…" at bounding box center [761, 302] width 694 height 463
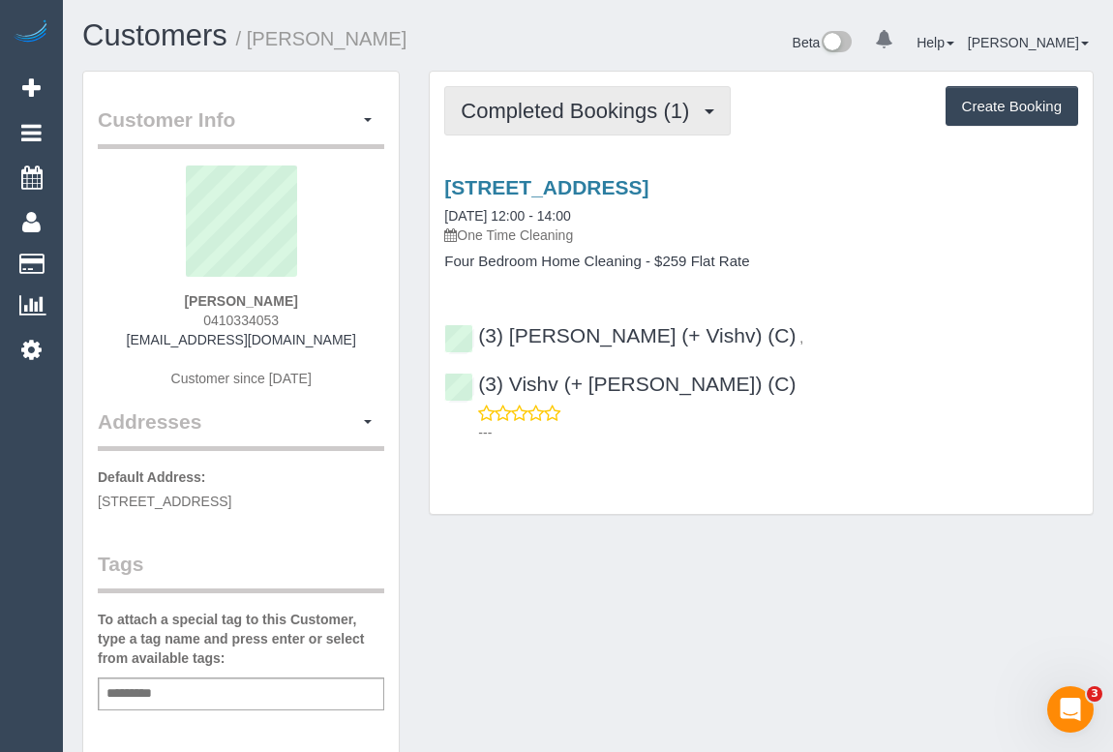
click at [610, 134] on button "Completed Bookings (1)" at bounding box center [587, 110] width 286 height 49
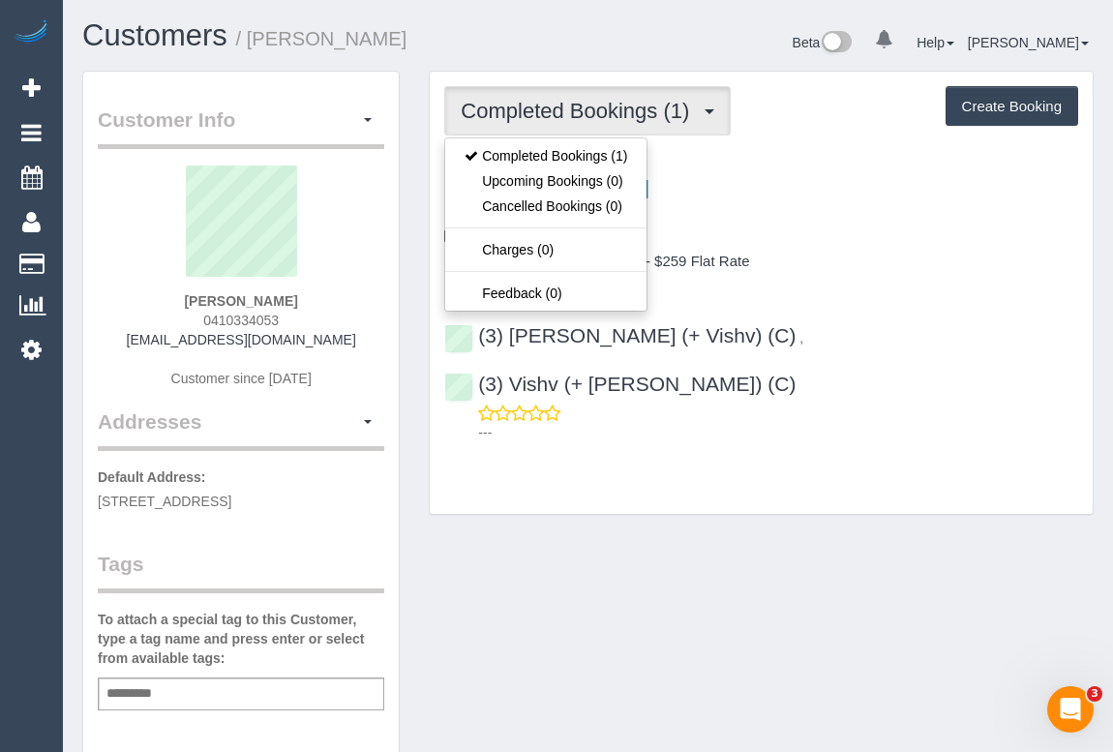
click at [883, 243] on p "One Time Cleaning" at bounding box center [761, 234] width 634 height 19
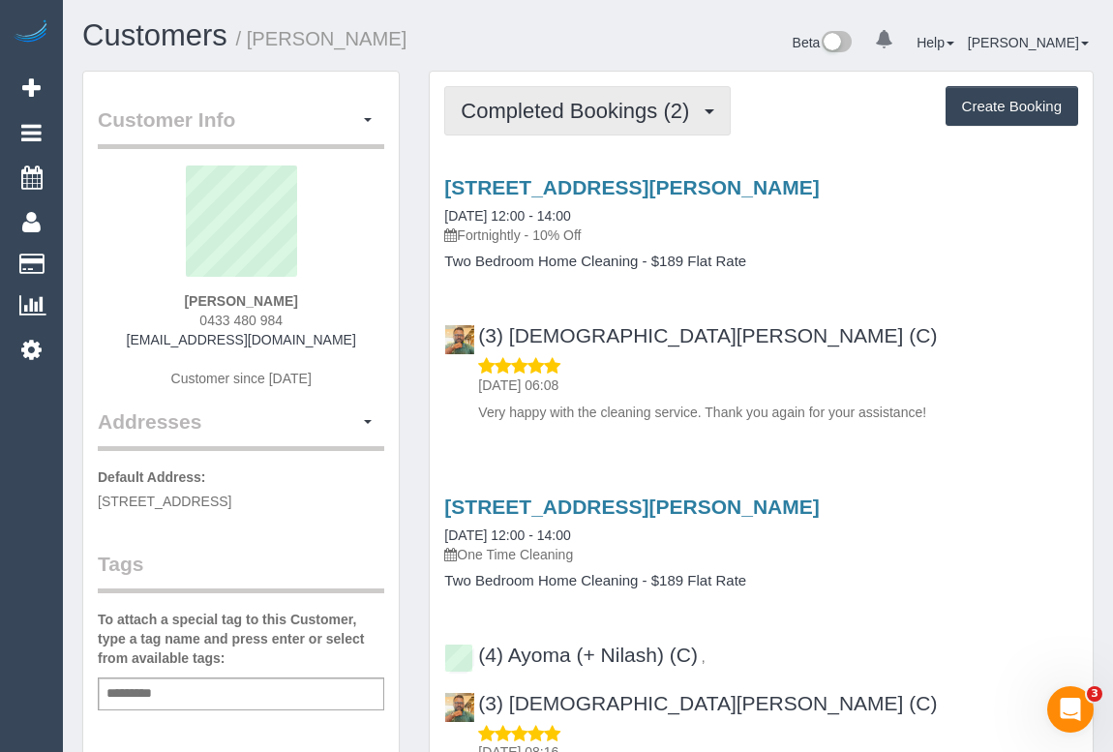
click at [550, 115] on span "Completed Bookings (2)" at bounding box center [580, 111] width 238 height 24
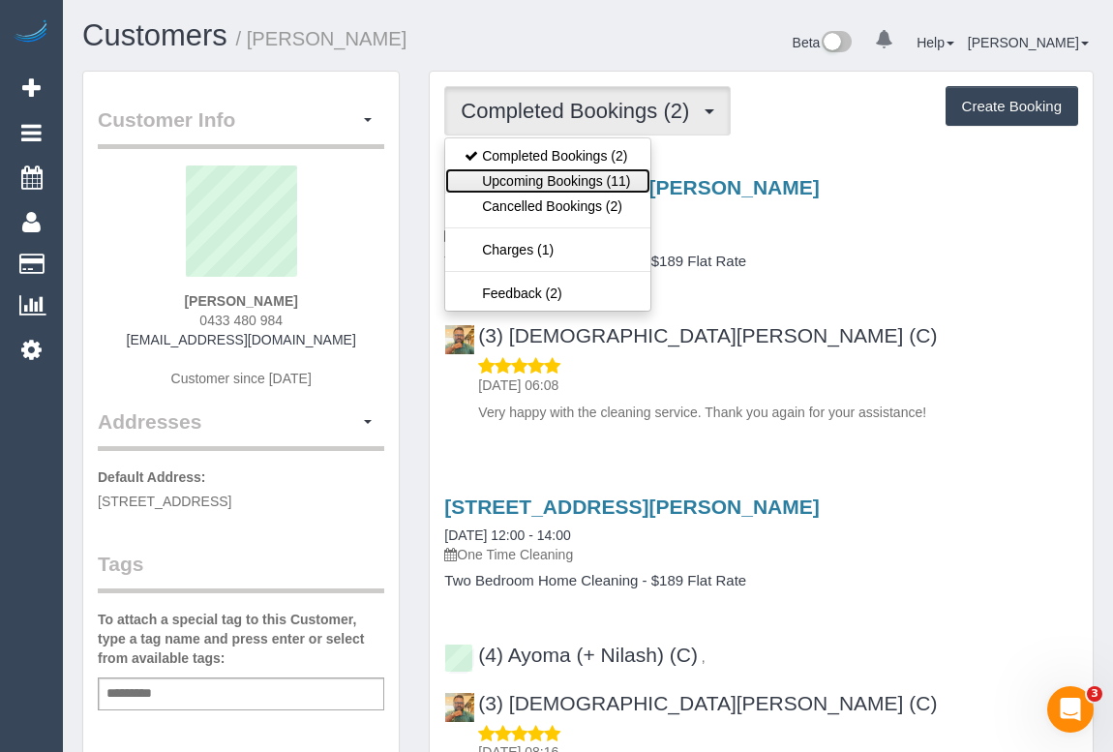
click at [561, 183] on link "Upcoming Bookings (11)" at bounding box center [547, 180] width 204 height 25
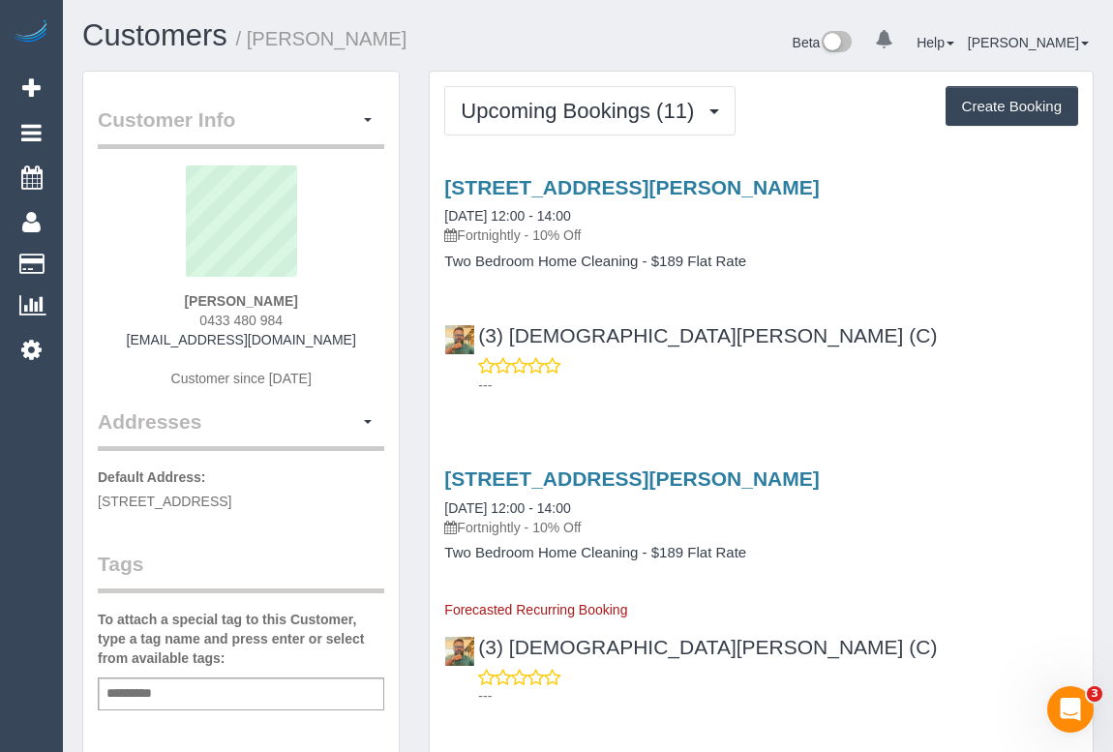
click at [841, 372] on div "---" at bounding box center [761, 375] width 634 height 39
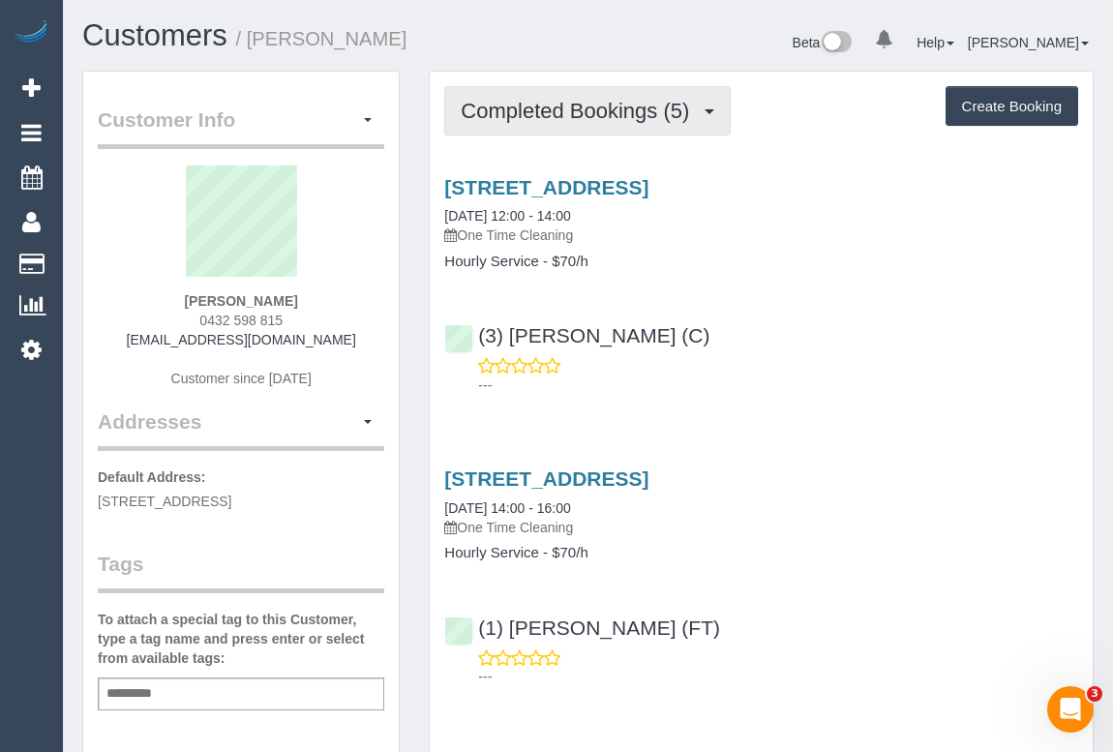
click at [595, 122] on button "Completed Bookings (5)" at bounding box center [587, 110] width 286 height 49
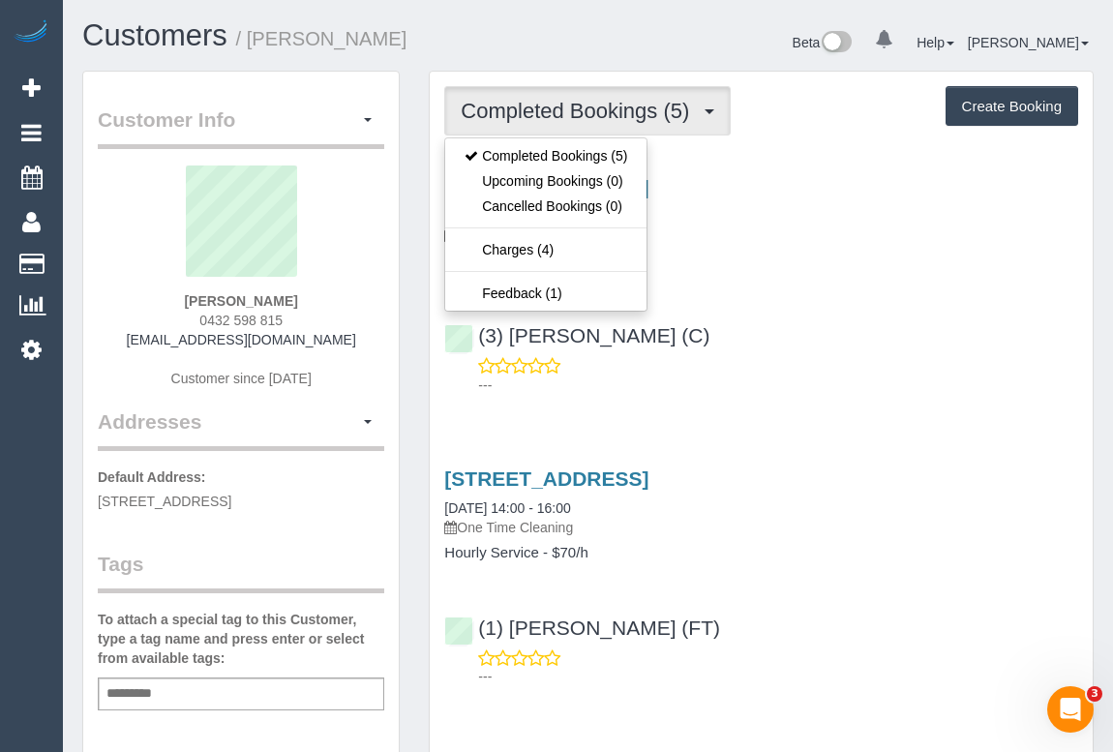
click at [994, 341] on div "(3) [PERSON_NAME] (C) ---" at bounding box center [761, 351] width 663 height 87
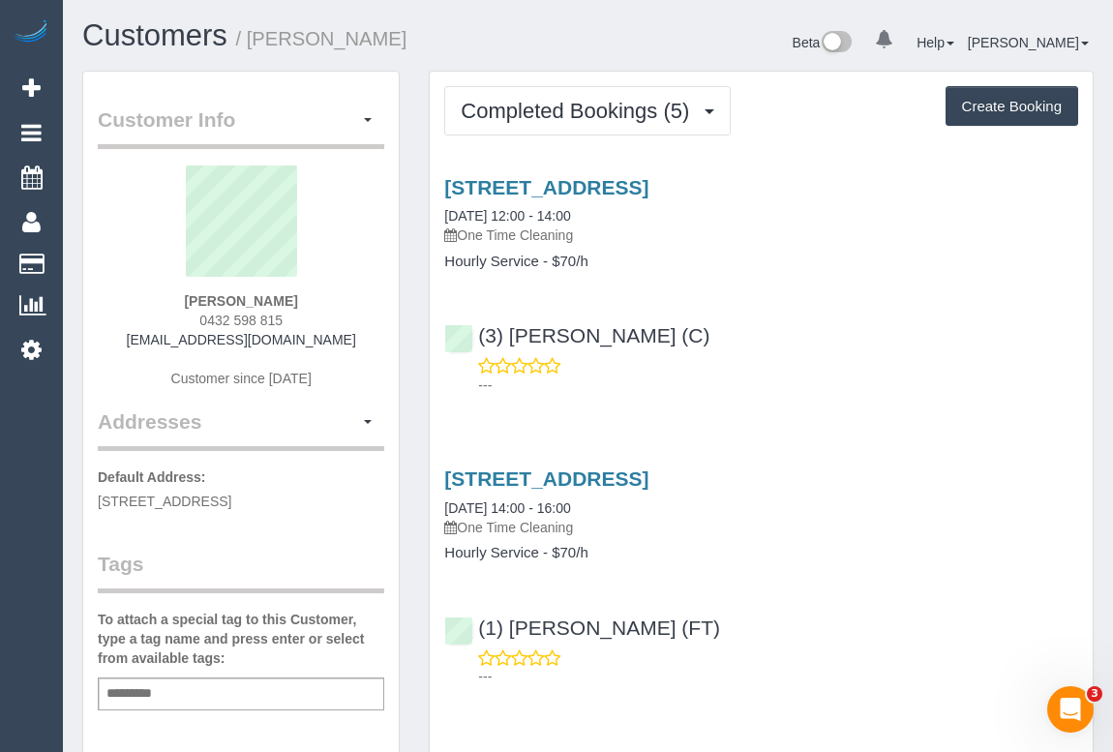
drag, startPoint x: 197, startPoint y: 319, endPoint x: 302, endPoint y: 312, distance: 104.8
click at [302, 312] on div "[PERSON_NAME] 0432 598 815 [EMAIL_ADDRESS][DOMAIN_NAME] Customer since [DATE]" at bounding box center [241, 286] width 286 height 242
copy span "0432 598 815"
click at [849, 360] on div "---" at bounding box center [761, 375] width 634 height 39
drag, startPoint x: 189, startPoint y: 317, endPoint x: 300, endPoint y: 310, distance: 111.5
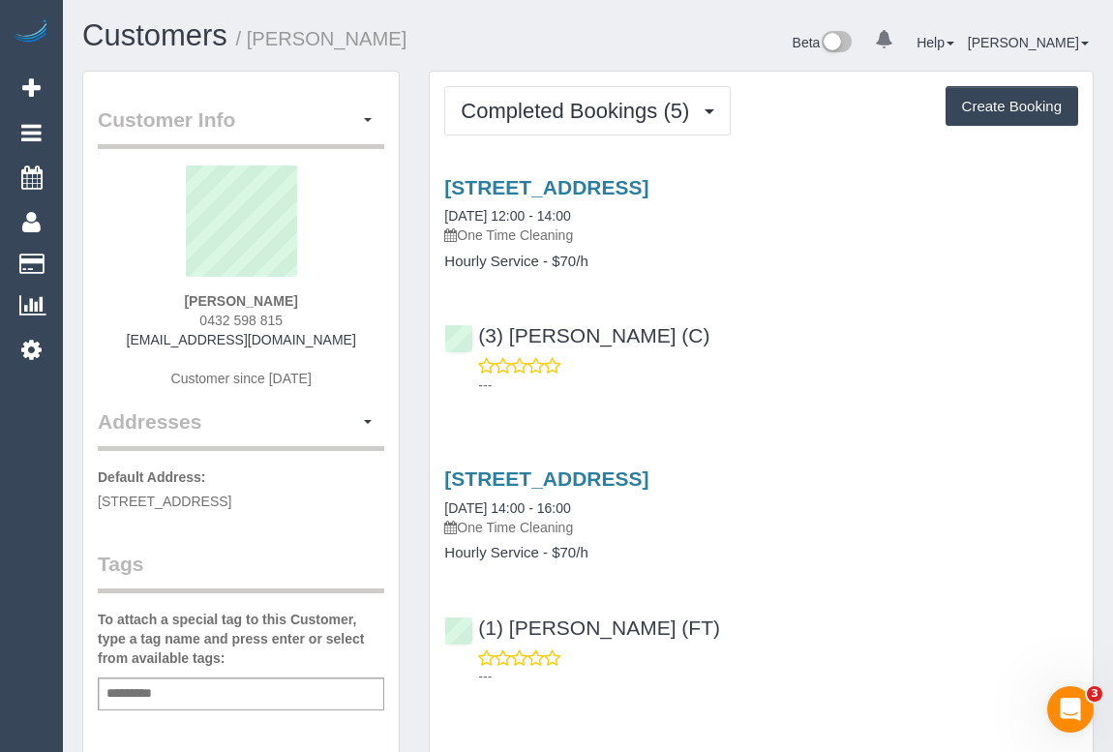
click at [300, 310] on div "Leonardo Djuarto 0432 598 815 leonardodjuarto@gmail.com Customer since 2024" at bounding box center [241, 286] width 286 height 242
copy span "0432 598 815"
drag, startPoint x: 152, startPoint y: 342, endPoint x: 378, endPoint y: 345, distance: 226.4
click at [378, 345] on div "Leonardo Djuarto 0432 598 815 leonardodjuarto@gmail.com Customer since 2024" at bounding box center [241, 286] width 286 height 242
copy link "leonardodjuarto@gmail.com"
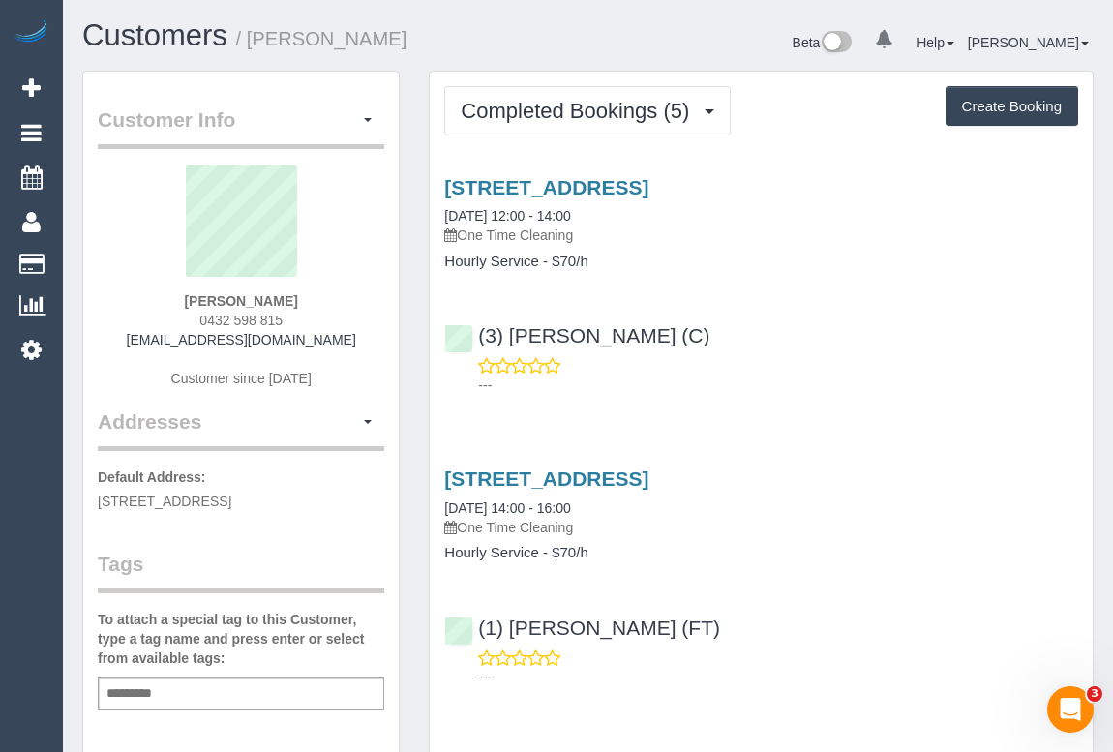
drag, startPoint x: 176, startPoint y: 298, endPoint x: 297, endPoint y: 292, distance: 121.1
click at [297, 292] on div "Leonardo Djuarto 0432 598 815 leonardodjuarto@gmail.com Customer since 2024" at bounding box center [241, 286] width 286 height 242
copy strong "Leonardo Djuarto"
drag, startPoint x: 194, startPoint y: 314, endPoint x: 314, endPoint y: 314, distance: 120.0
click at [314, 314] on div "Leonardo Djuarto 0432 598 815 leonardodjuarto@gmail.com Customer since 2024" at bounding box center [241, 286] width 286 height 242
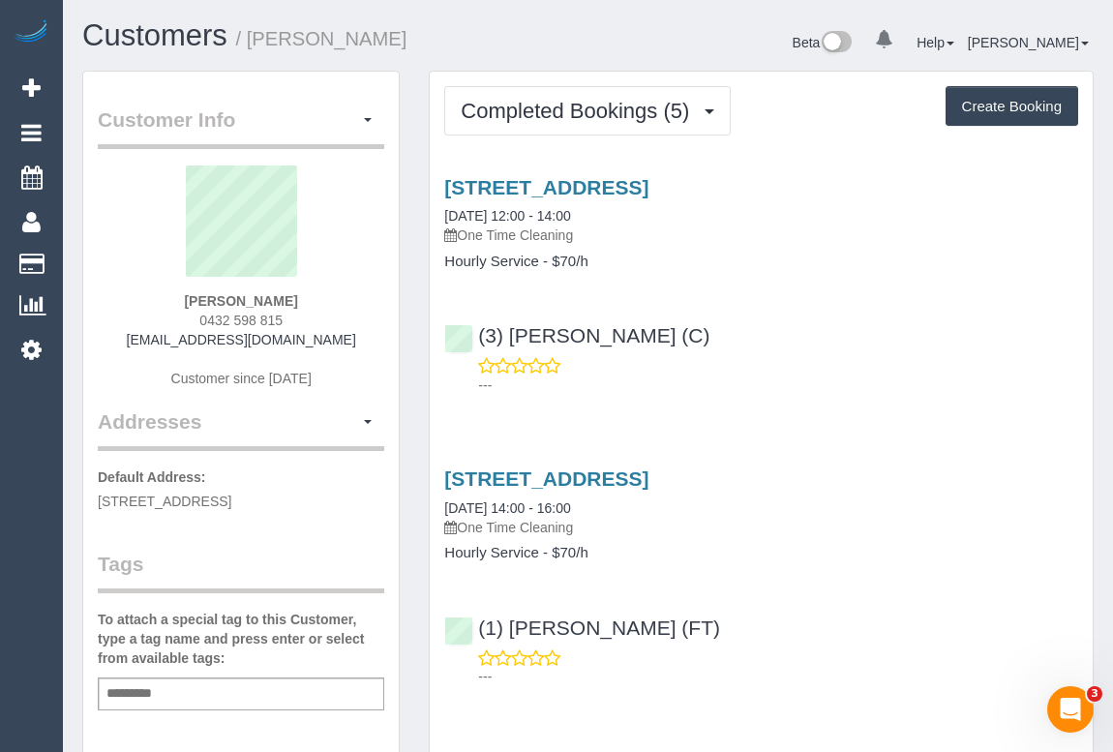
copy span "0432 598 815"
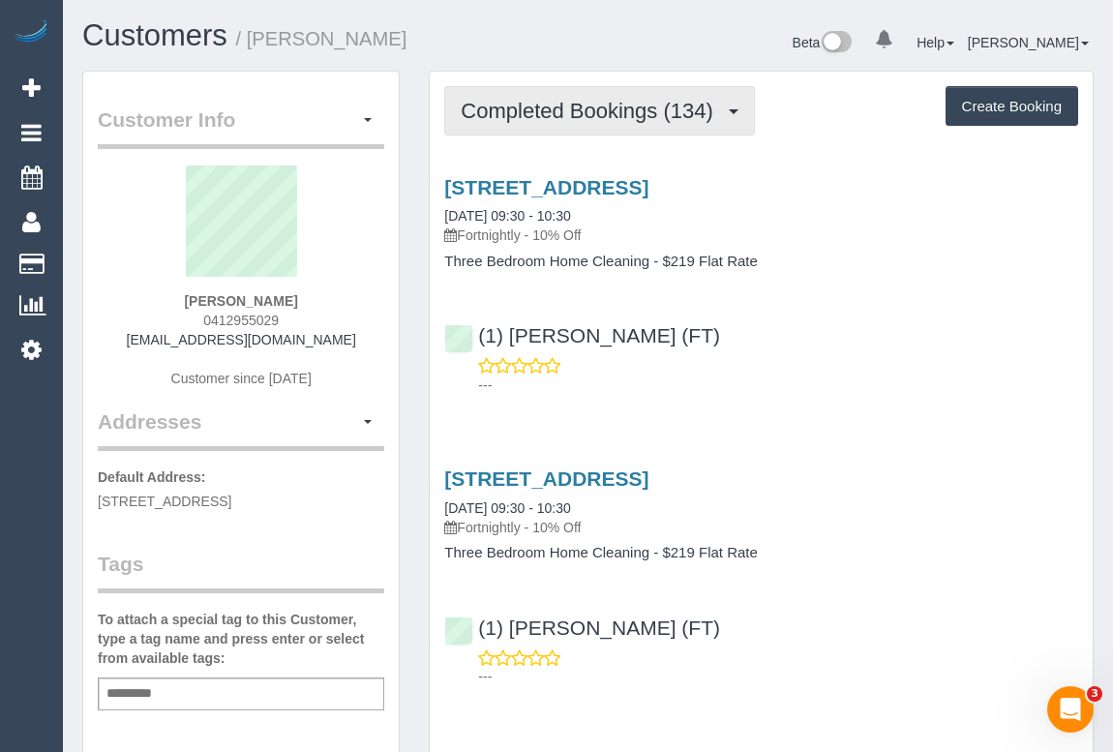
click at [681, 99] on span "Completed Bookings (134)" at bounding box center [591, 111] width 261 height 24
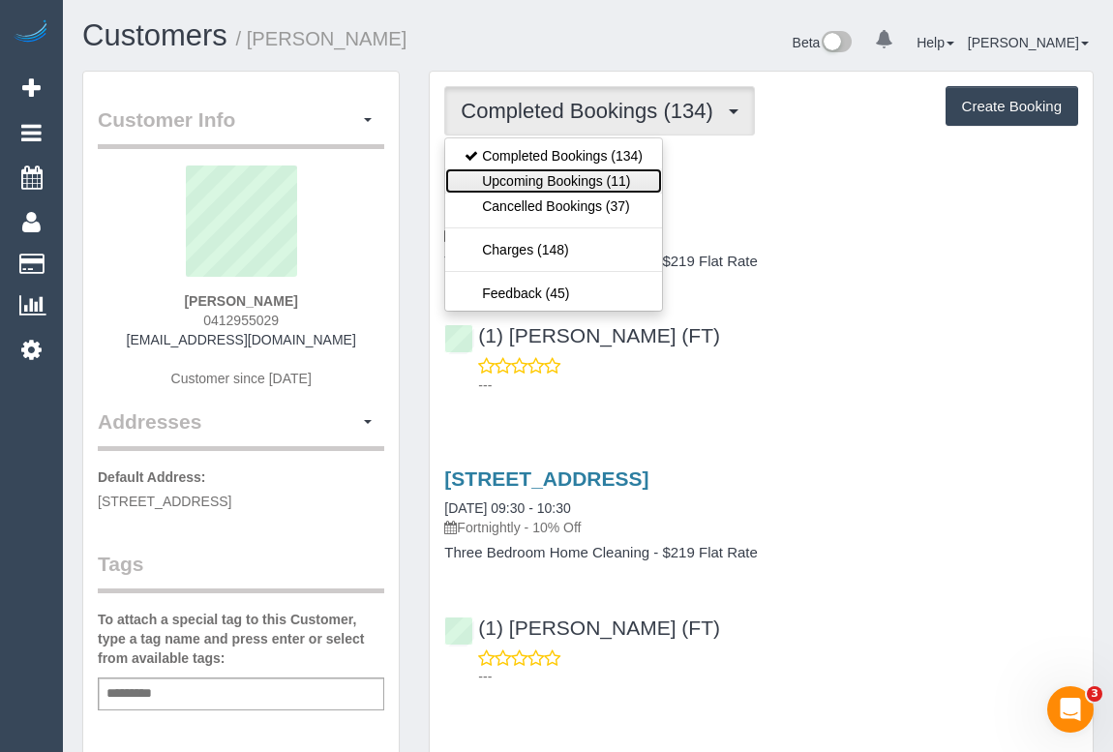
click at [626, 182] on link "Upcoming Bookings (11)" at bounding box center [553, 180] width 217 height 25
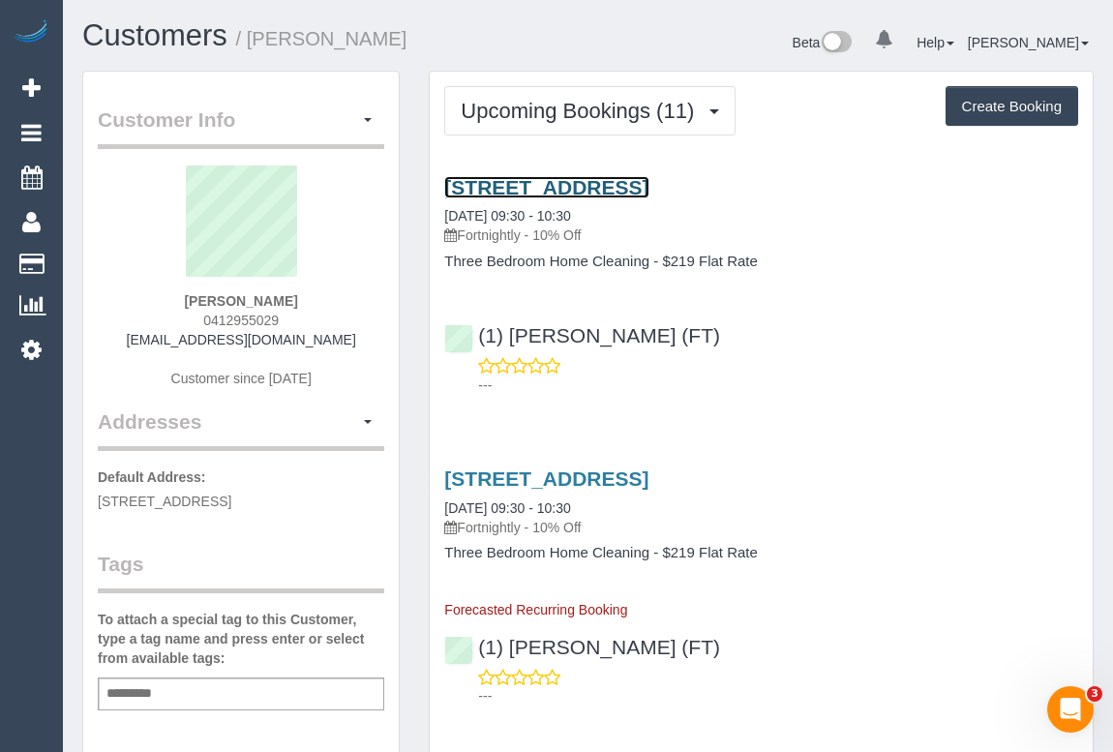
click at [564, 184] on link "Unit 156 / 33 La Trobe Street, Melbourne, VIC 3000" at bounding box center [546, 187] width 204 height 22
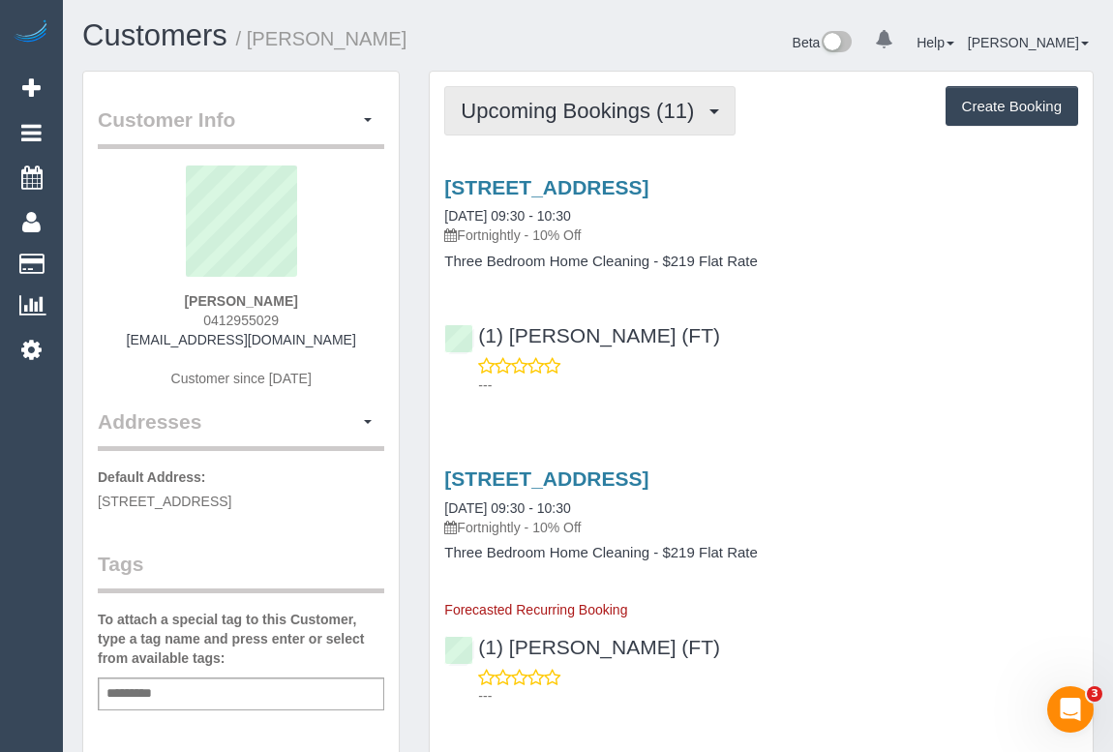
click at [535, 115] on span "Upcoming Bookings (11)" at bounding box center [582, 111] width 243 height 24
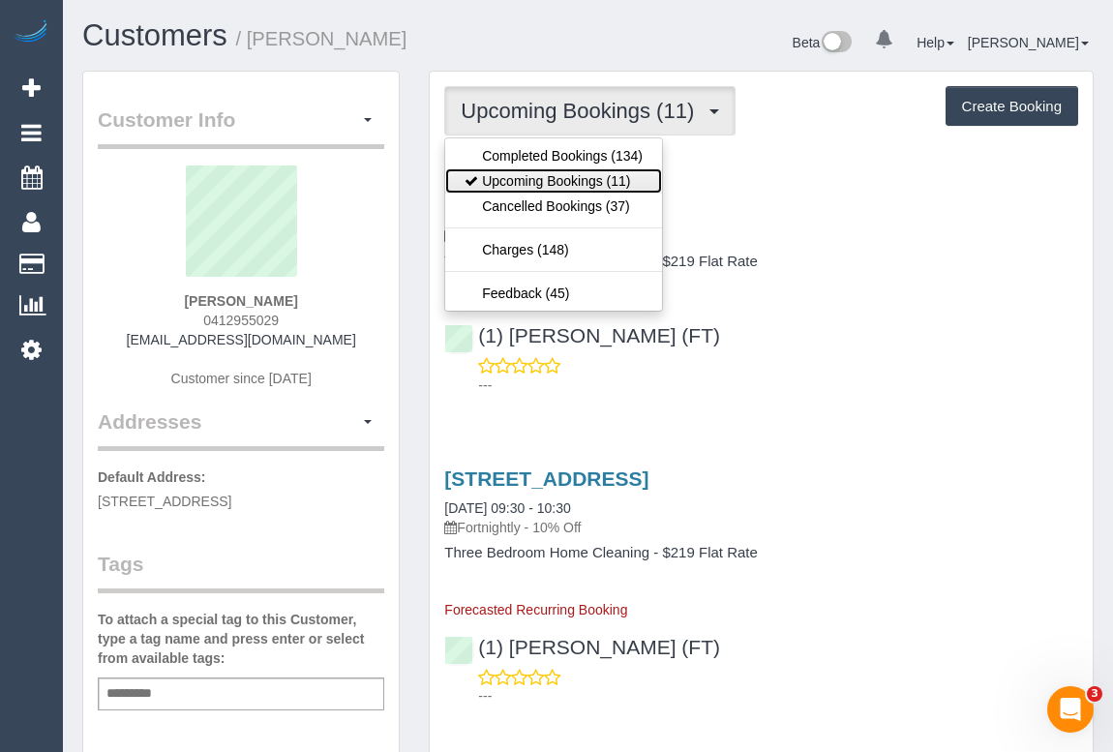
click at [522, 177] on link "Upcoming Bookings (11)" at bounding box center [553, 180] width 217 height 25
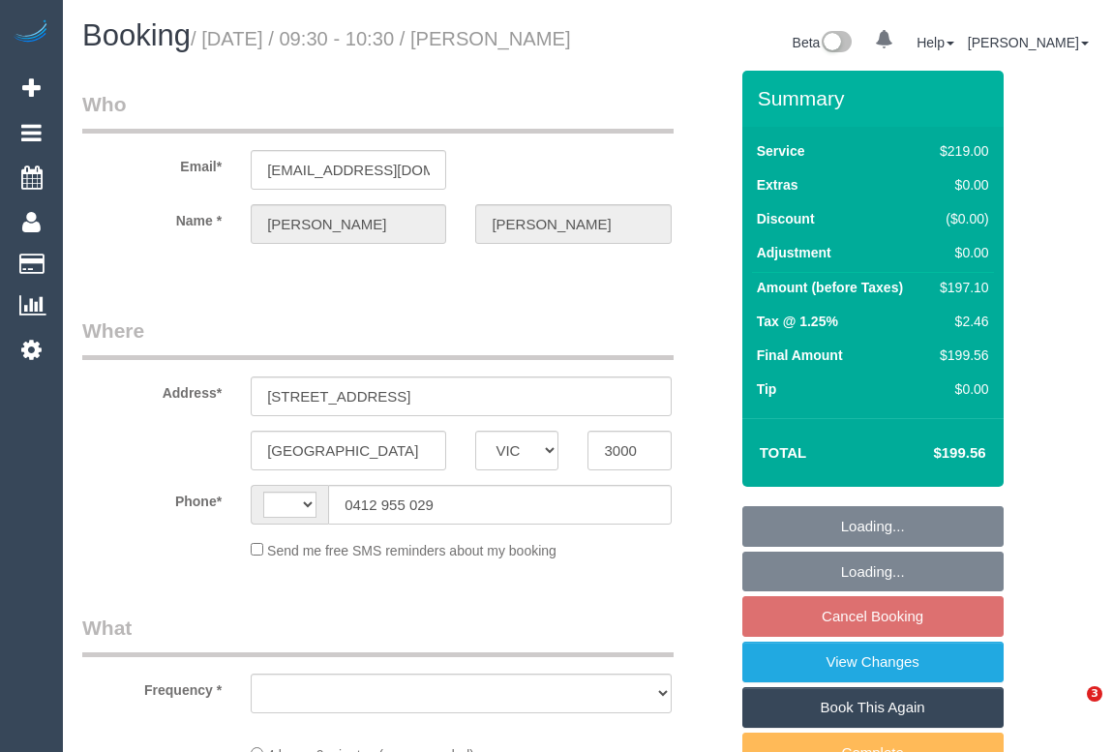
select select "VIC"
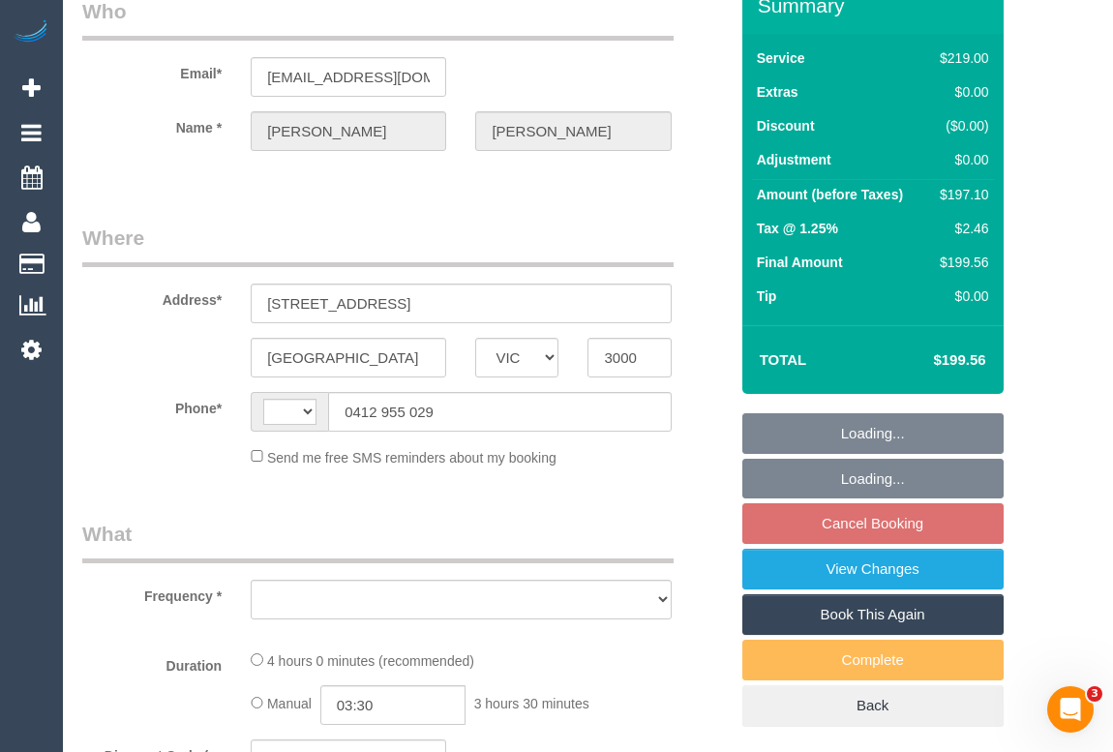
select select "object:281"
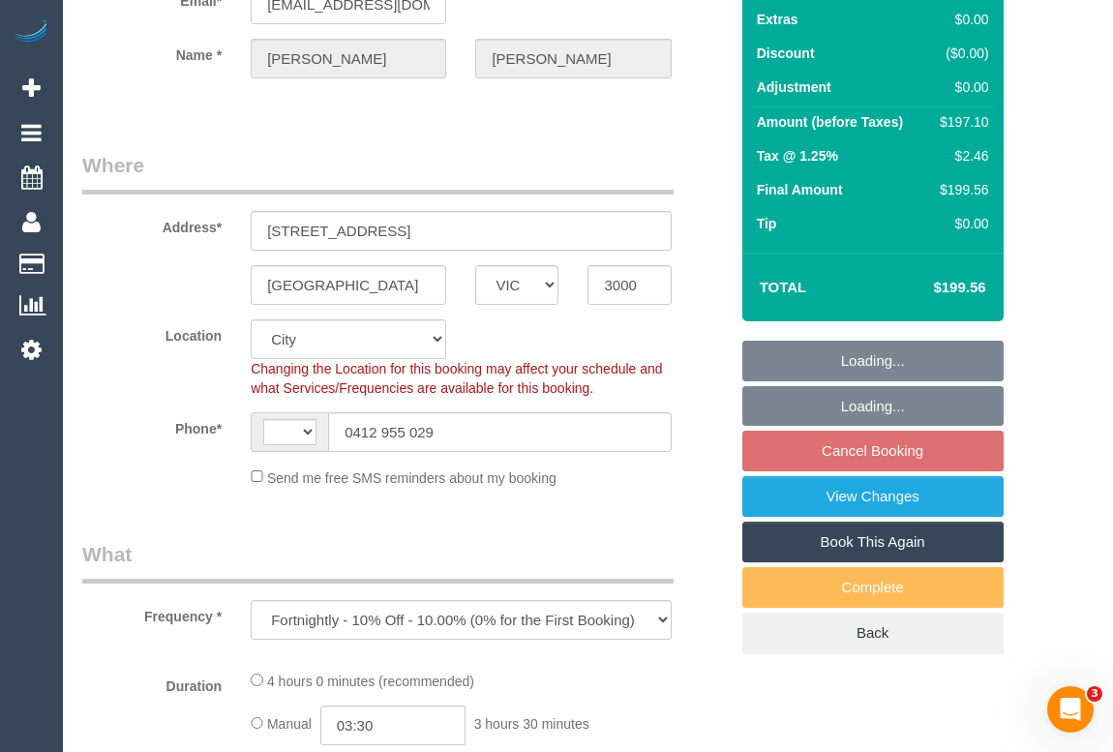
scroll to position [175, 0]
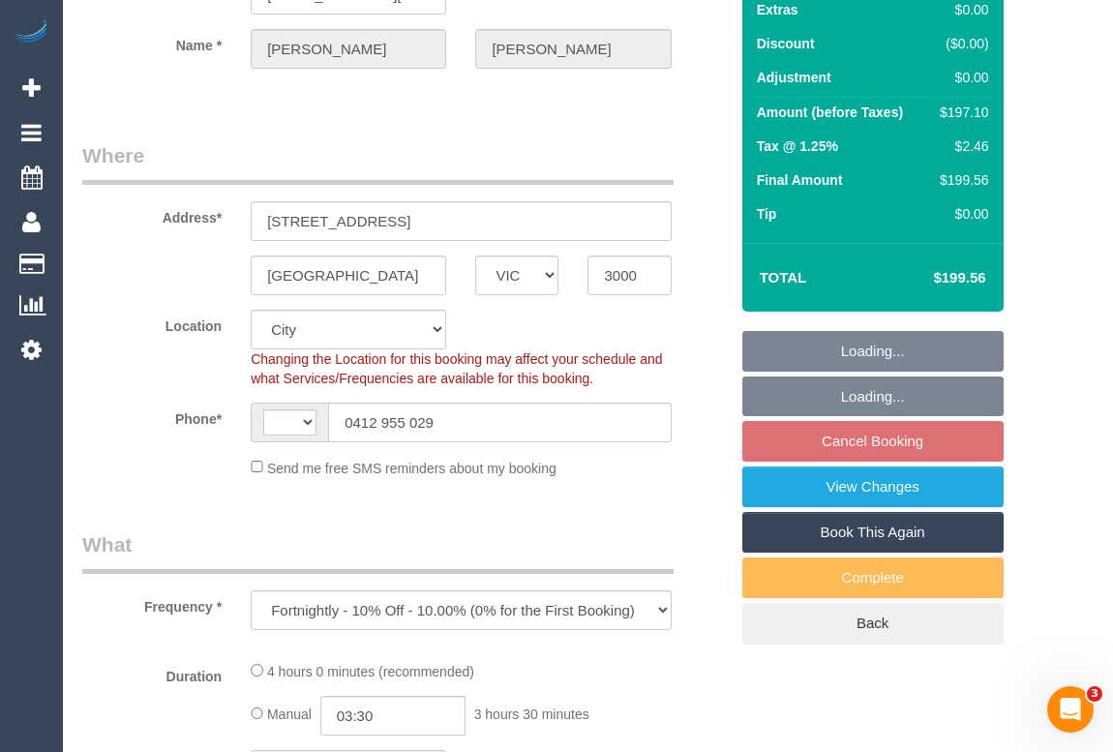
select select "string:AU"
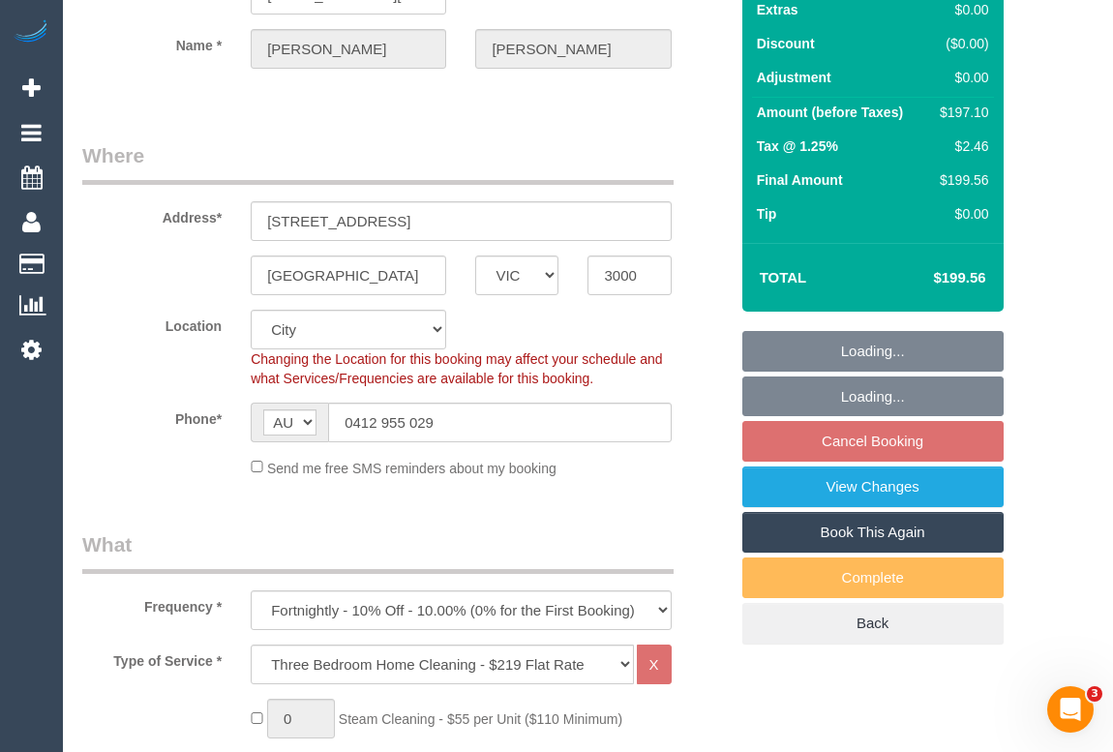
select select "object:632"
click at [902, 465] on fieldset "Loading... Loading... Cancel Booking View Changes Book This Again Complete Back" at bounding box center [872, 487] width 261 height 313
select select "number:32"
select select "number:34"
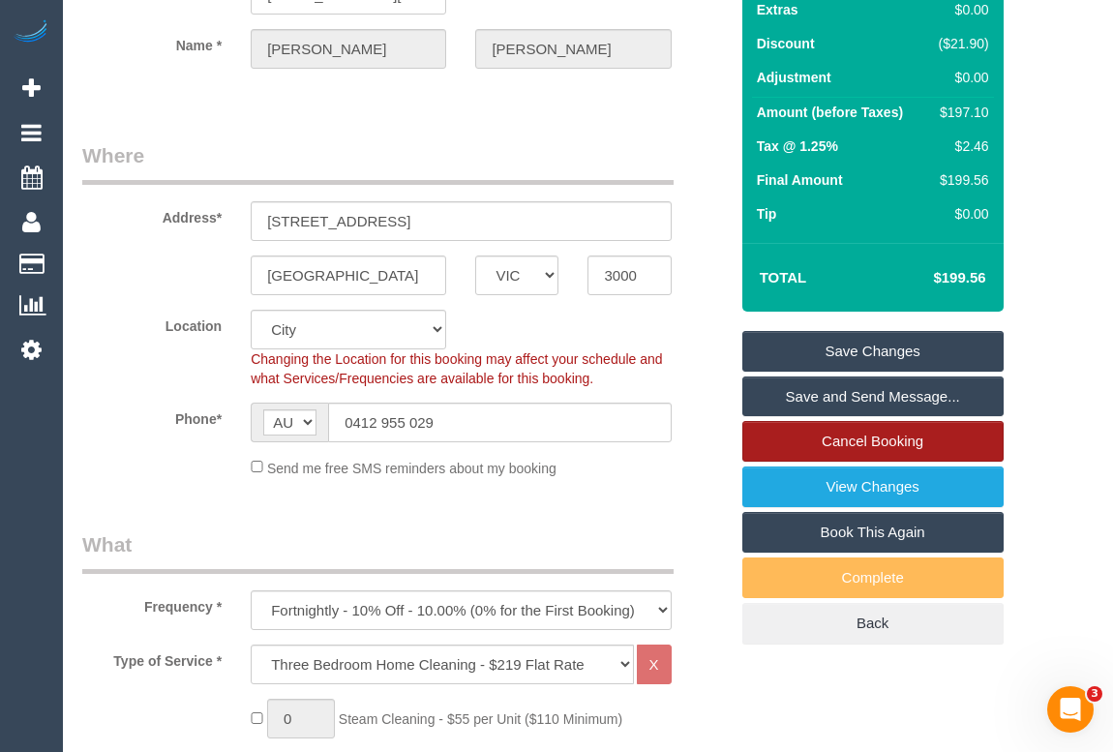
click at [889, 461] on link "Cancel Booking" at bounding box center [872, 441] width 261 height 41
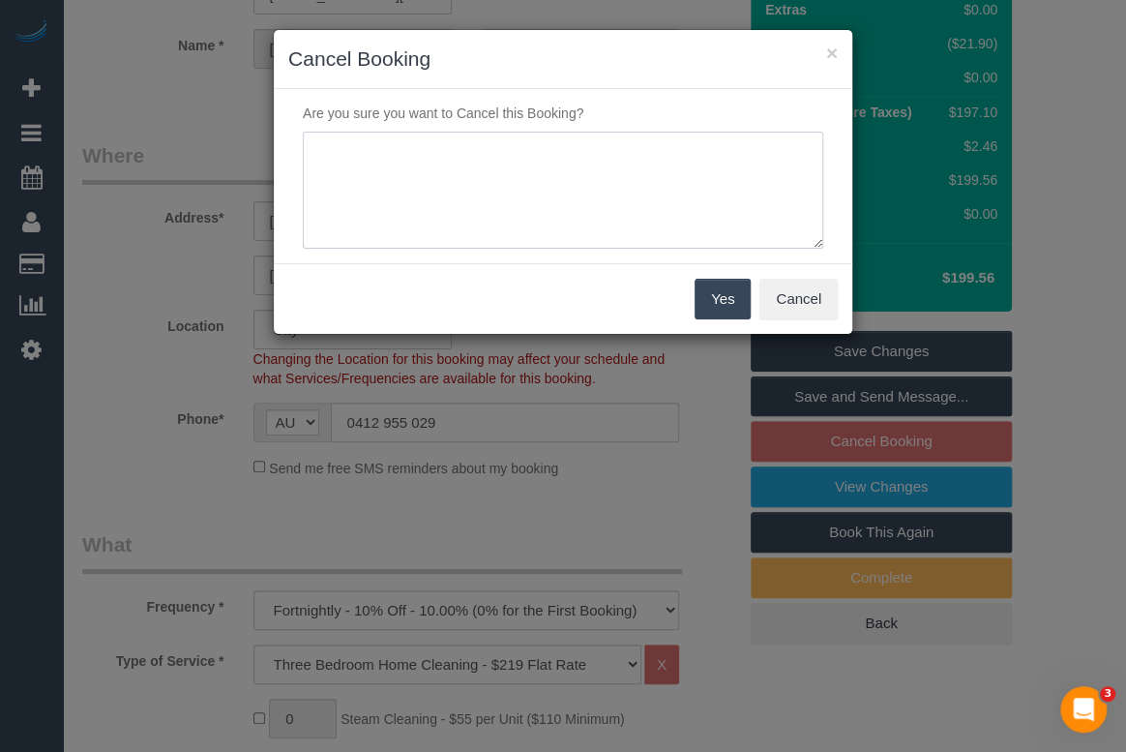
click at [452, 168] on textarea at bounding box center [563, 191] width 520 height 118
type textarea "Not needed - OM"
click at [718, 287] on button "Yes" at bounding box center [723, 299] width 56 height 41
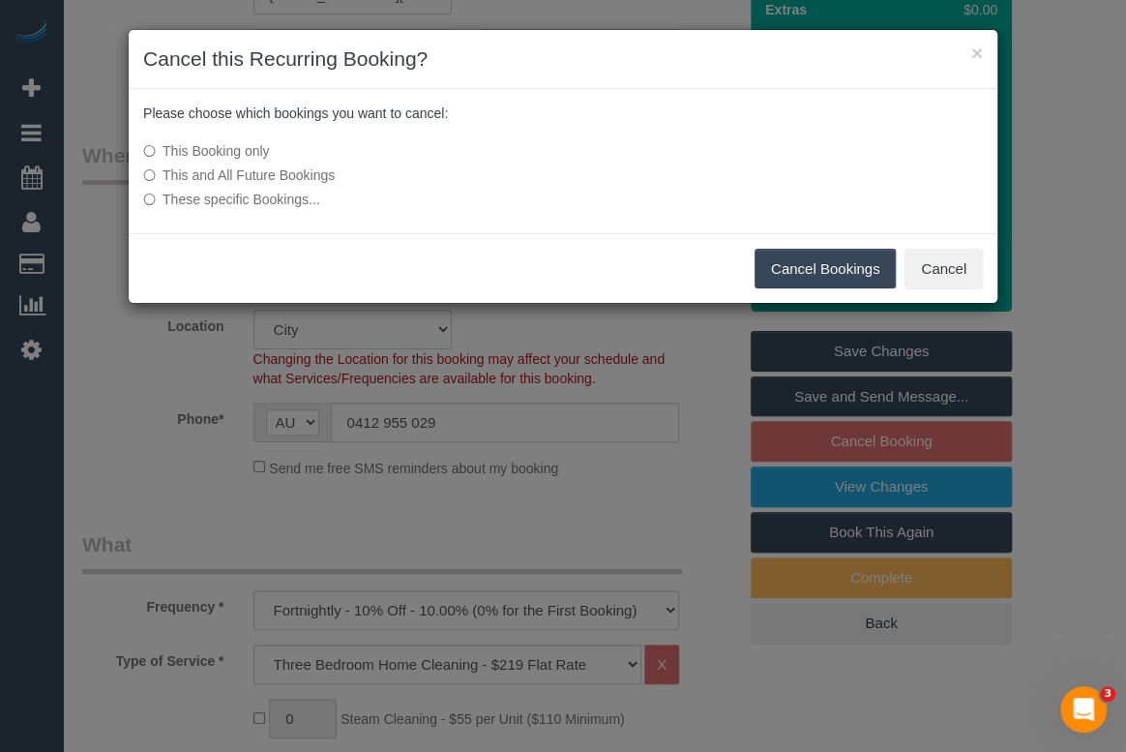
click at [803, 256] on button "Cancel Bookings" at bounding box center [826, 269] width 142 height 41
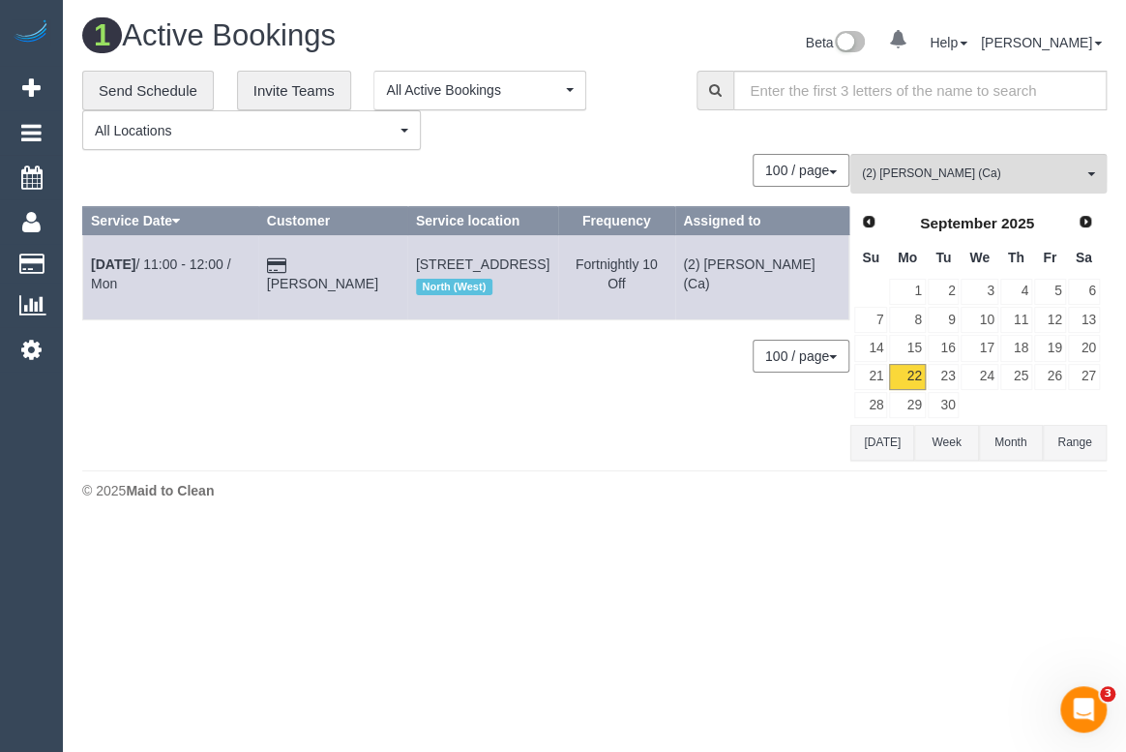
click at [560, 477] on footer "© 2025 Maid to Clean" at bounding box center [594, 489] width 1025 height 39
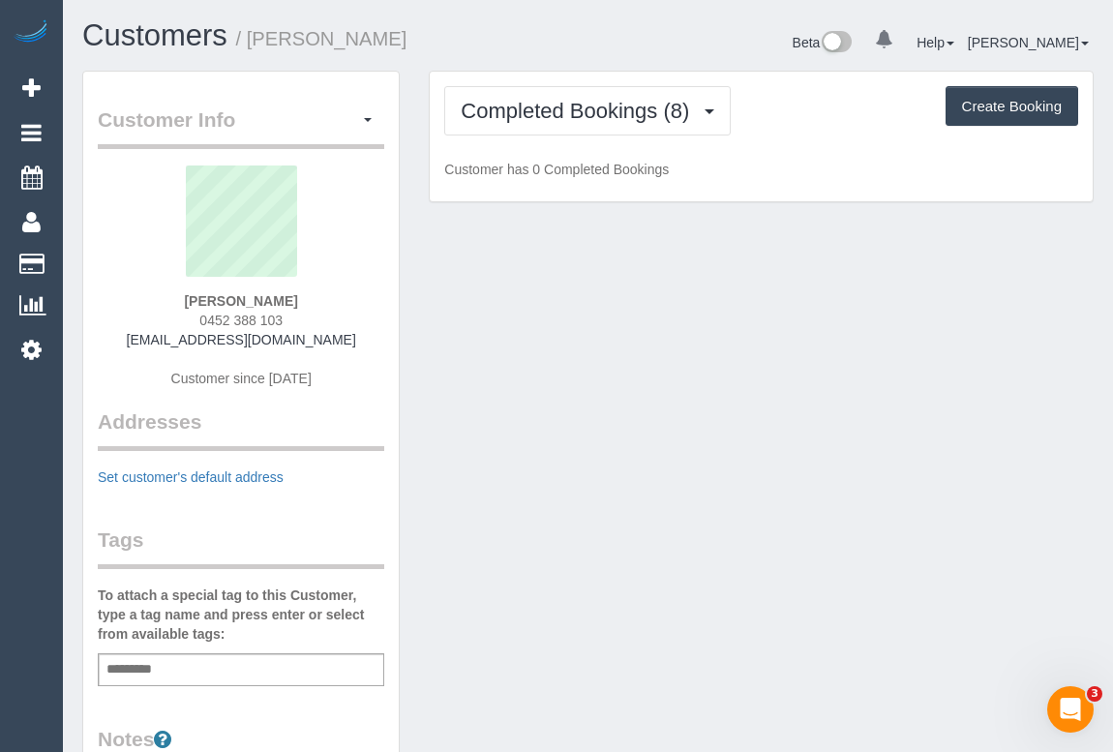
drag, startPoint x: 192, startPoint y: 314, endPoint x: 317, endPoint y: 313, distance: 125.8
click at [317, 313] on div "Danielle Mcdaid 0452 388 103 dannii.mcdaid1986@gmail.com Customer since 2025" at bounding box center [241, 286] width 286 height 242
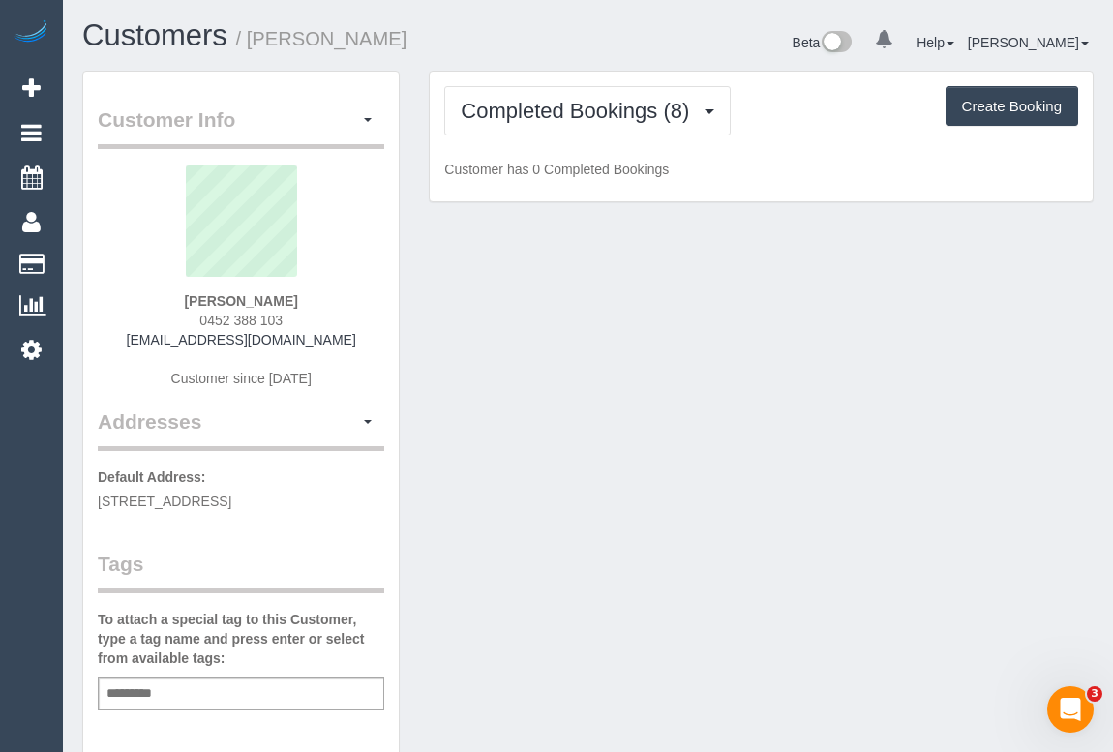
copy span "0452 388 103"
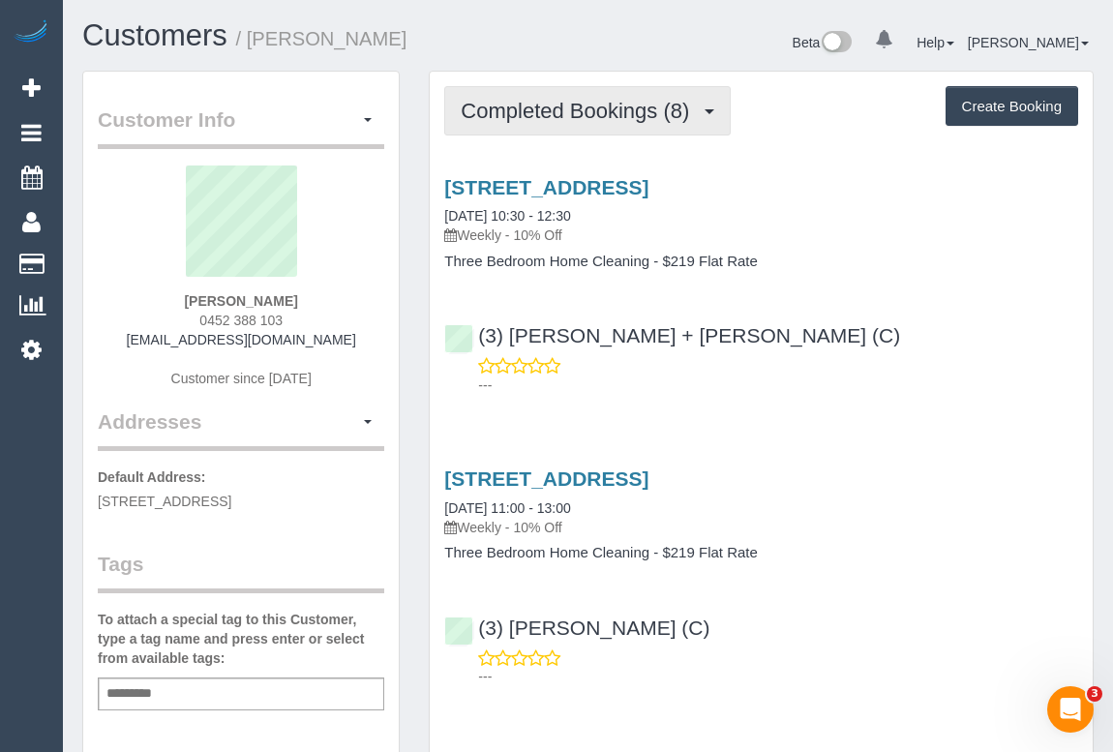
drag, startPoint x: 582, startPoint y: 98, endPoint x: 580, endPoint y: 122, distance: 24.4
click at [582, 99] on span "Completed Bookings (8)" at bounding box center [580, 111] width 238 height 24
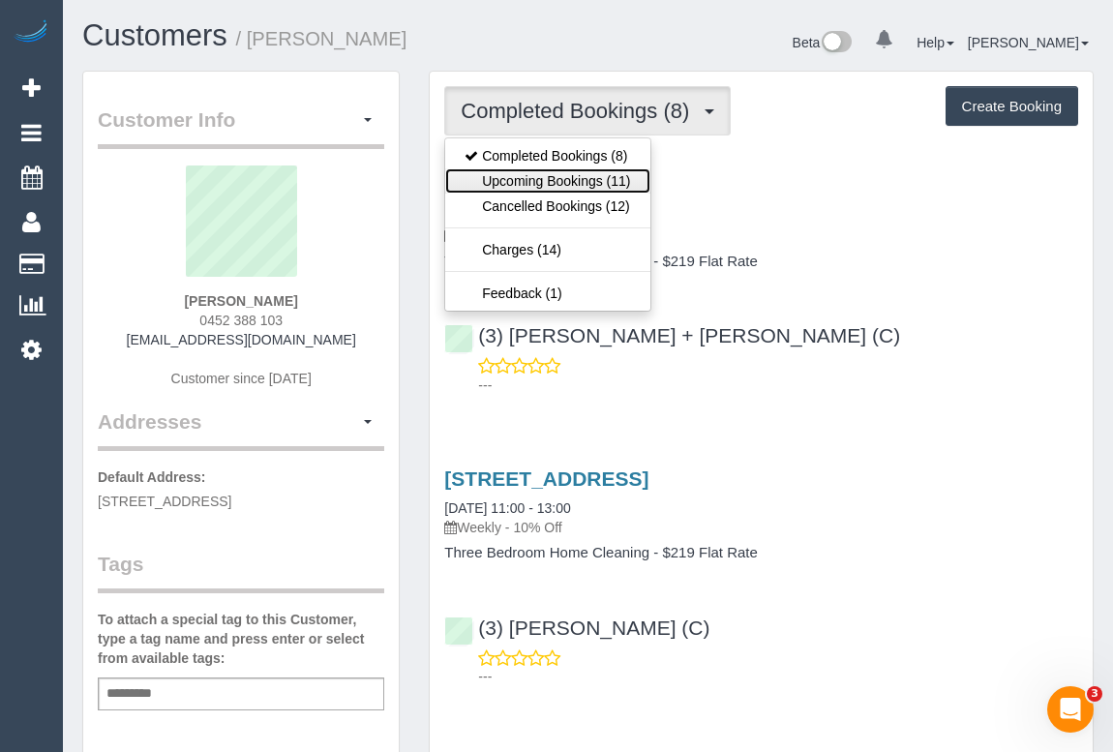
click at [564, 182] on link "Upcoming Bookings (11)" at bounding box center [547, 180] width 204 height 25
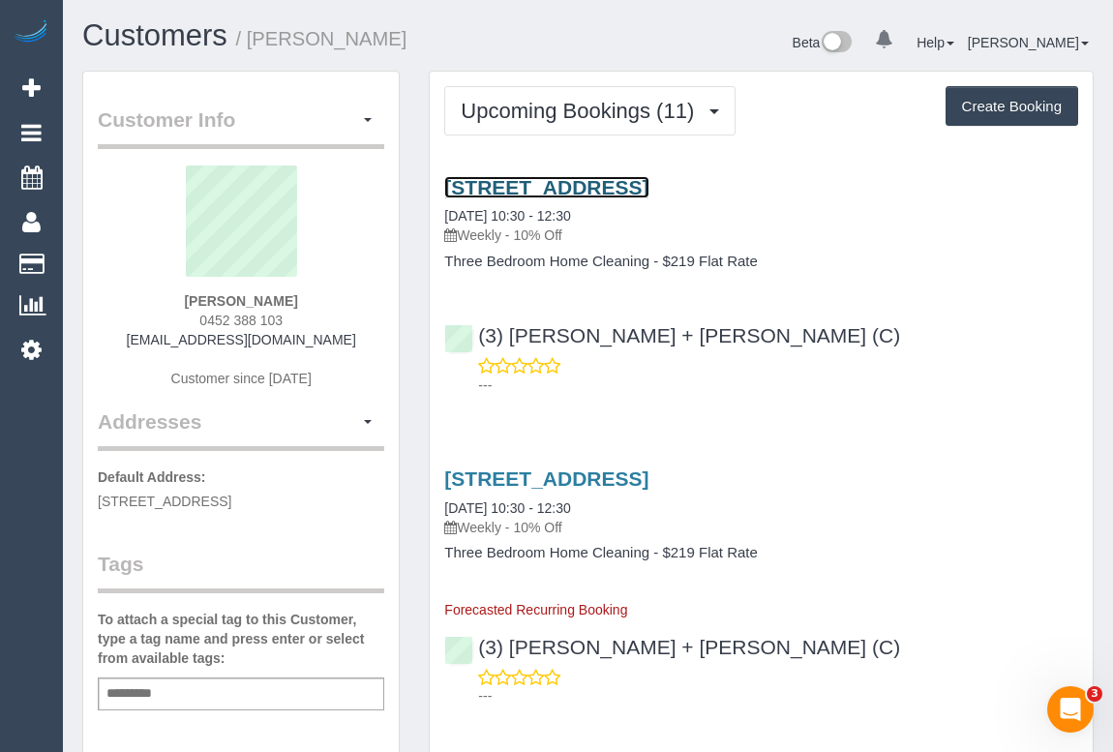
click at [547, 184] on link "44 Sixth Ave, Altona North, VIC 3025" at bounding box center [546, 187] width 204 height 22
drag, startPoint x: 170, startPoint y: 496, endPoint x: 242, endPoint y: 490, distance: 71.8
click at [231, 493] on span "44 Sixth St, Altona North, VIC 3025" at bounding box center [165, 500] width 134 height 15
copy span "Altona North"
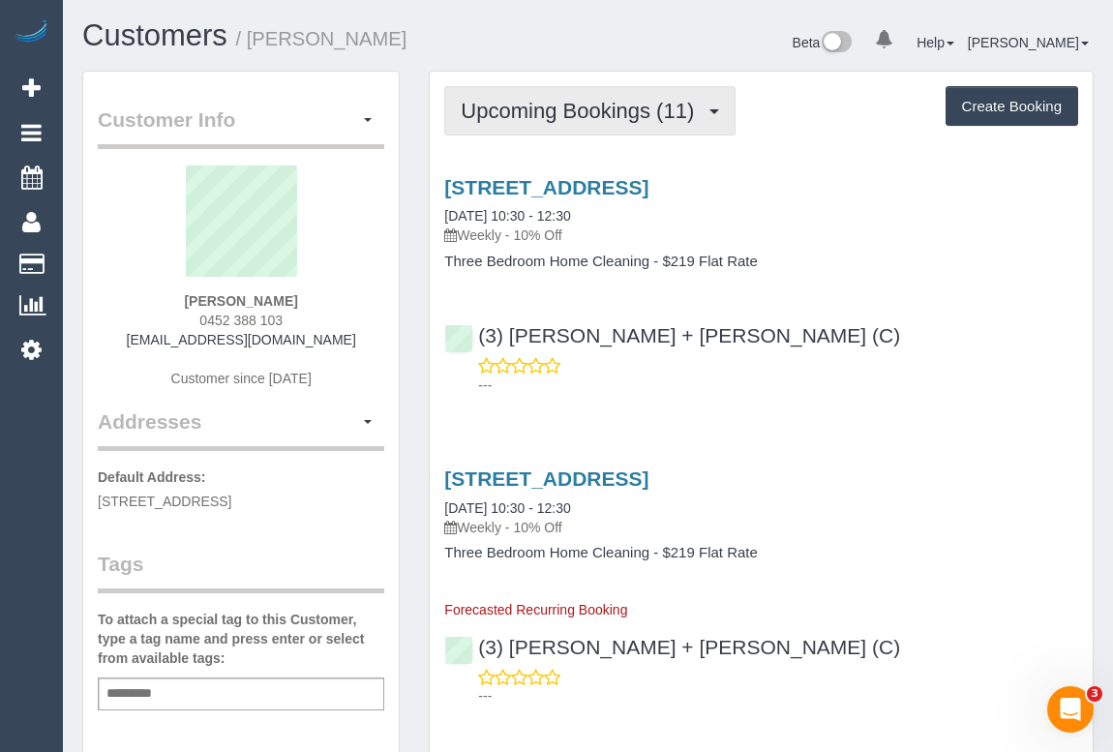
click at [558, 115] on span "Upcoming Bookings (11)" at bounding box center [582, 111] width 243 height 24
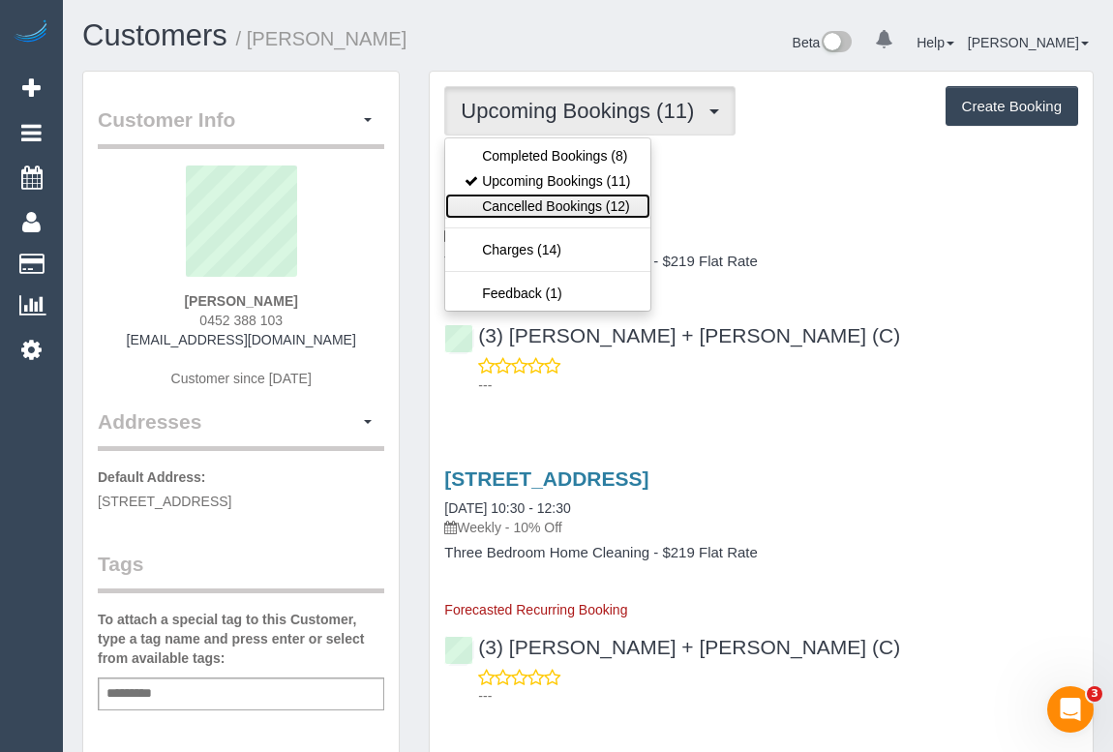
click at [522, 211] on link "Cancelled Bookings (12)" at bounding box center [547, 205] width 204 height 25
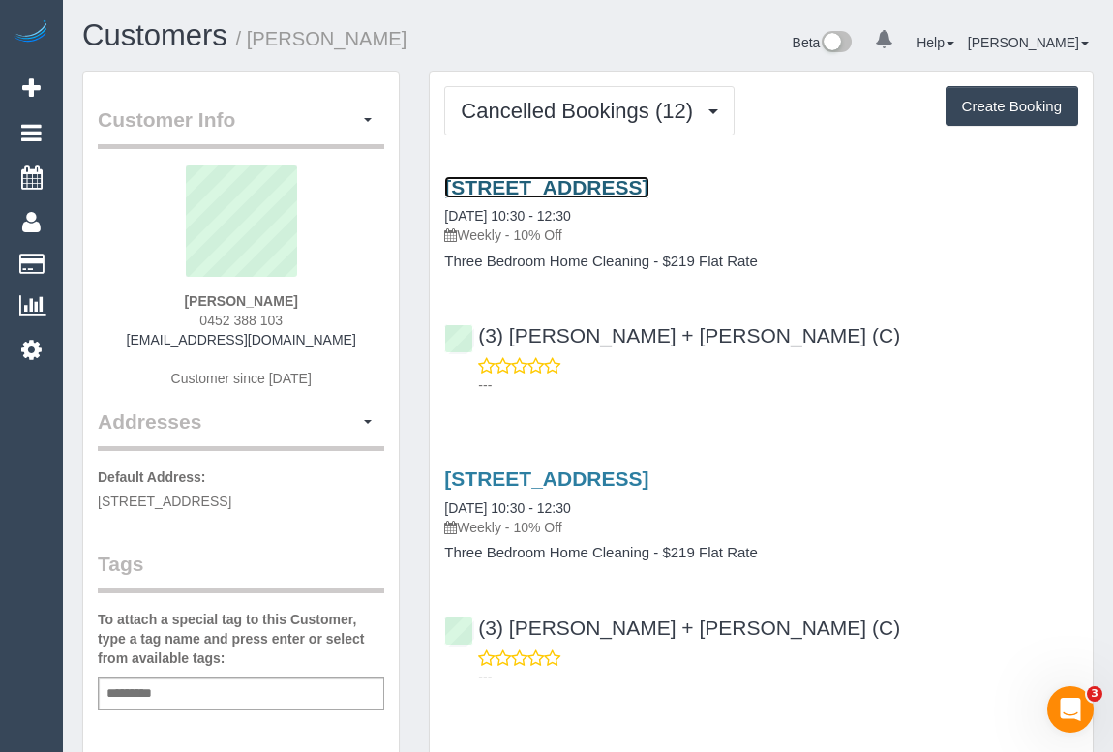
click at [613, 178] on link "44 Sixth Ave, Altona North, VIC 3025" at bounding box center [546, 187] width 204 height 22
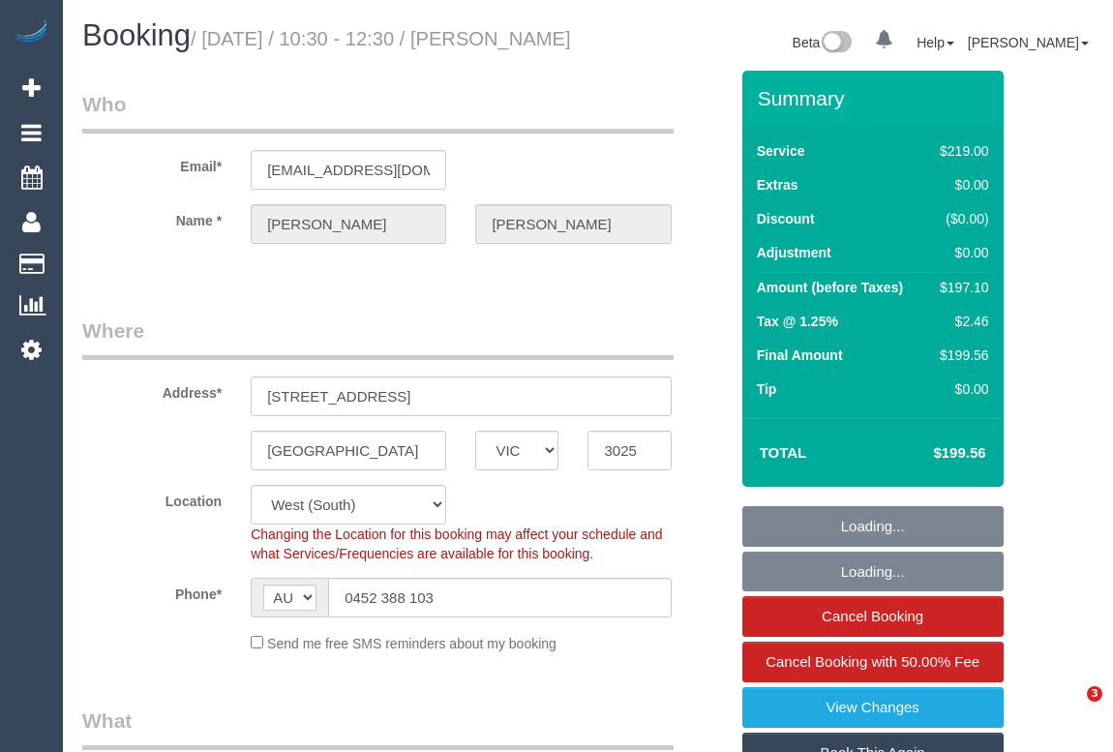
select select "VIC"
select select "string:stripe-pm_1ROqrO2GScqysDRVOYqVWFcC"
select select "number:27"
select select "number:14"
select select "number:19"
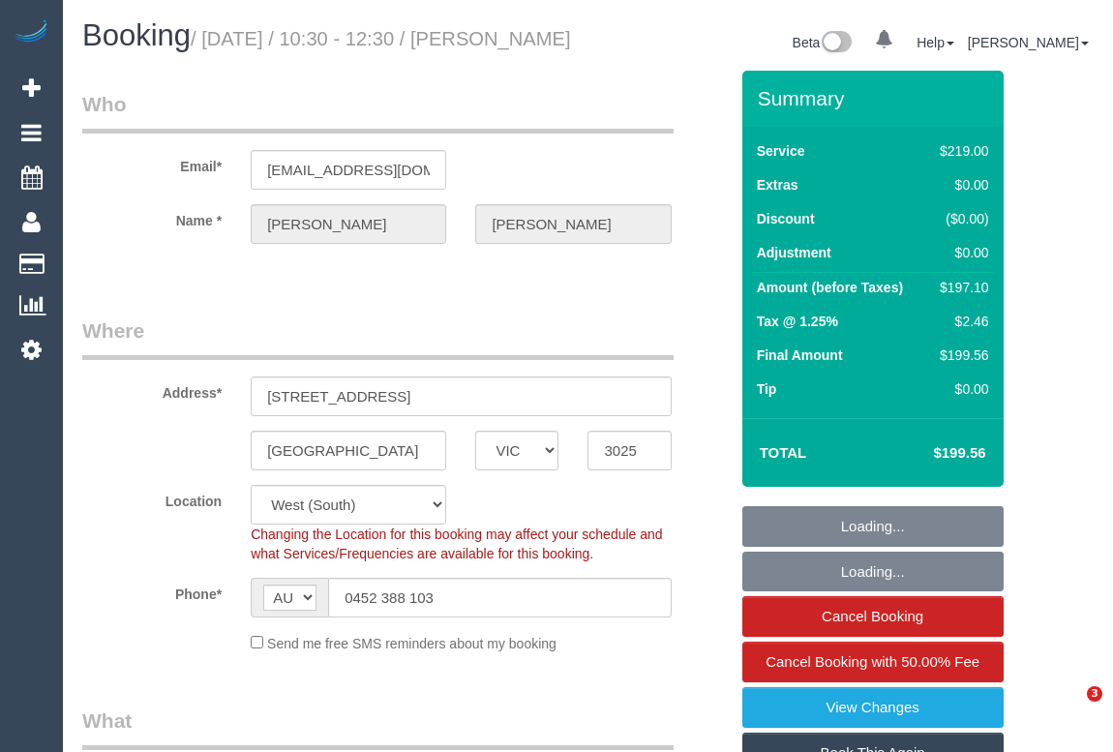
select select "number:22"
select select "number:34"
select select "number:11"
select select "object:1153"
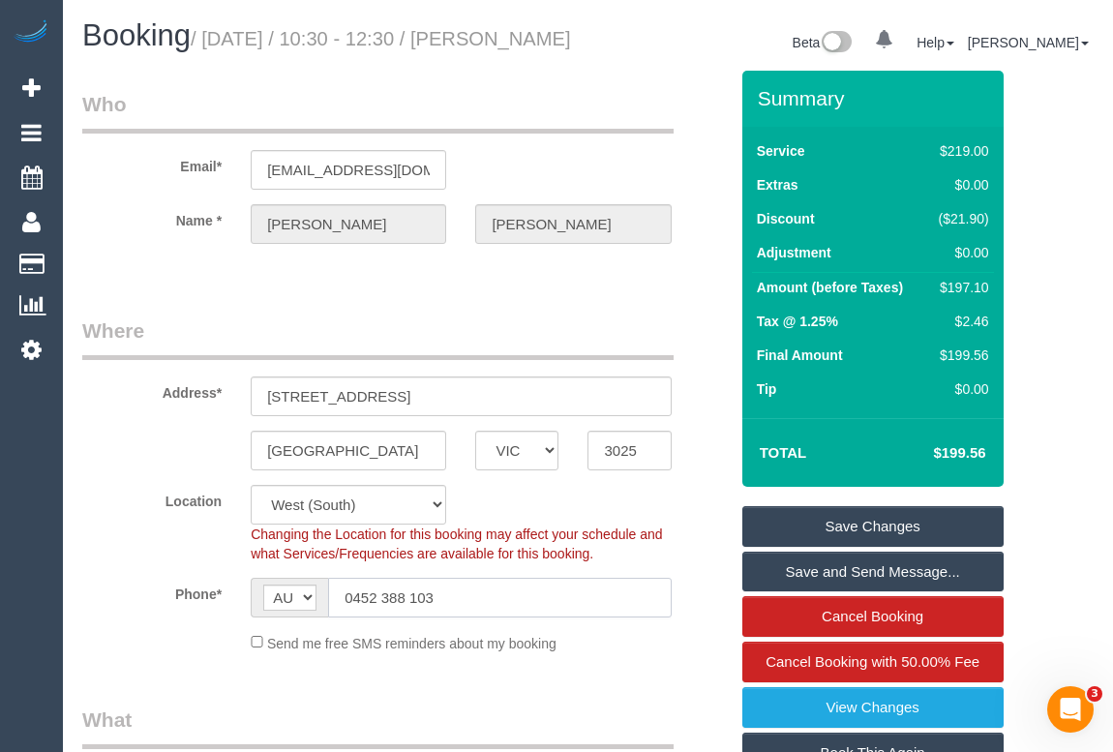
drag, startPoint x: 450, startPoint y: 619, endPoint x: 259, endPoint y: 620, distance: 190.6
click at [259, 617] on div "AF AL DZ AD AO AI AQ AG AR AM AW AU AT AZ BS BH BD BB BY BE BZ BJ BM BT BO BA B…" at bounding box center [461, 598] width 420 height 40
click at [500, 61] on div "Booking / September 22, 2025 / 10:30 - 12:30 / Danielle Mcdaid" at bounding box center [328, 40] width 520 height 42
click at [863, 676] on link "Cancel Booking with 50.00% Fee" at bounding box center [872, 661] width 261 height 41
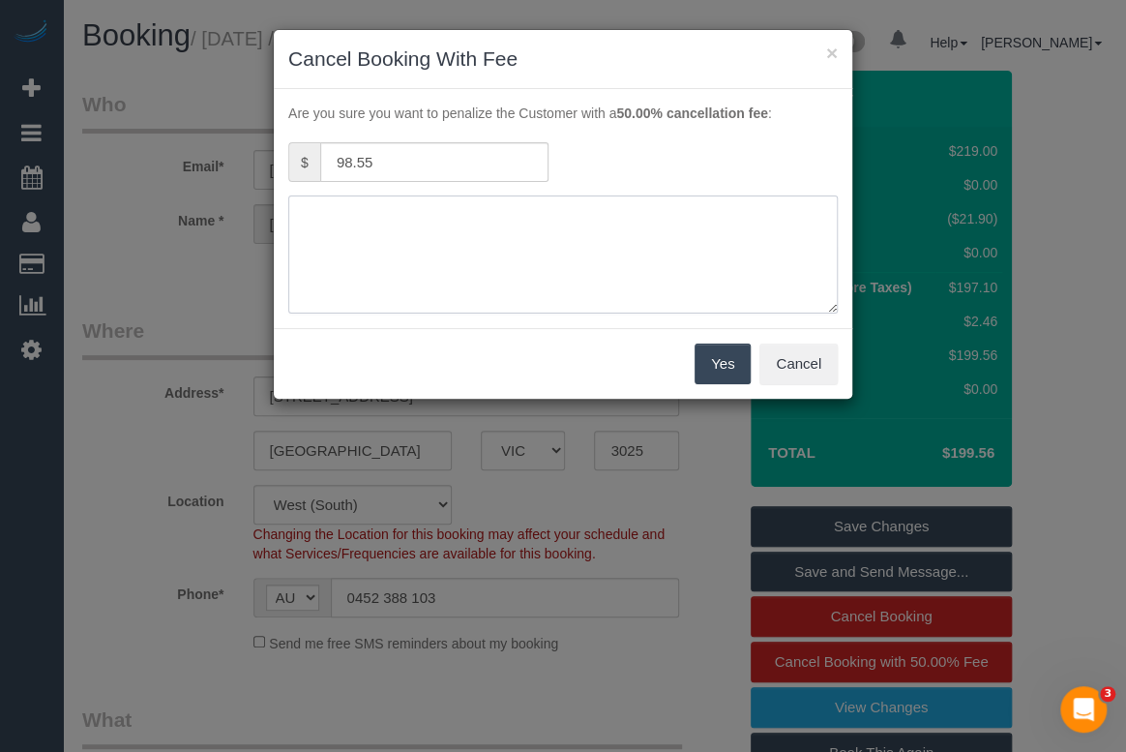
click at [343, 235] on textarea at bounding box center [563, 254] width 550 height 118
type textarea "No access - OM"
click at [710, 364] on button "Yes" at bounding box center [723, 363] width 56 height 41
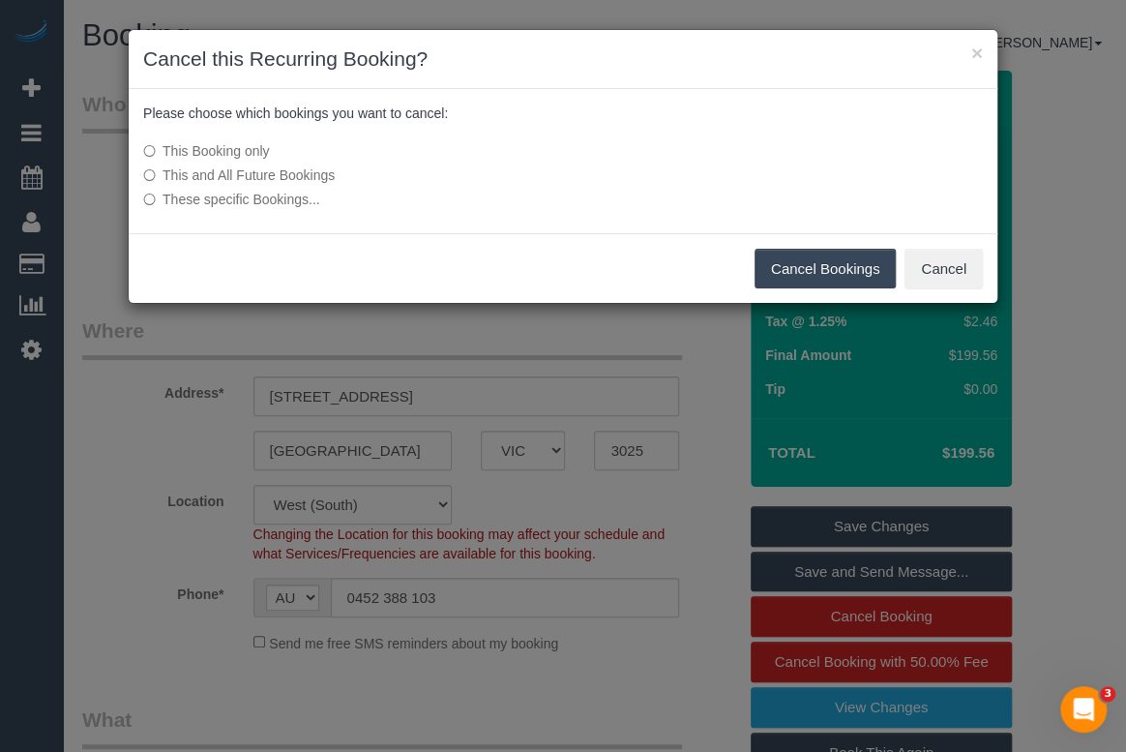
click at [810, 276] on button "Cancel Bookings" at bounding box center [826, 269] width 142 height 41
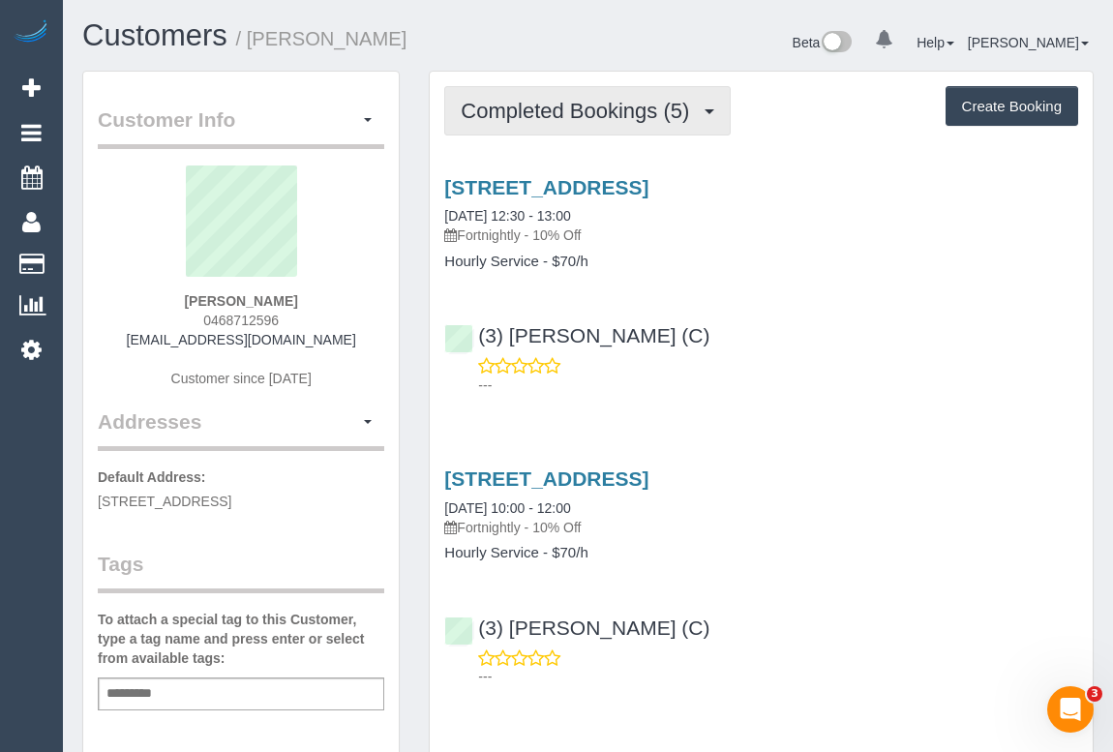
click at [535, 115] on span "Completed Bookings (5)" at bounding box center [580, 111] width 238 height 24
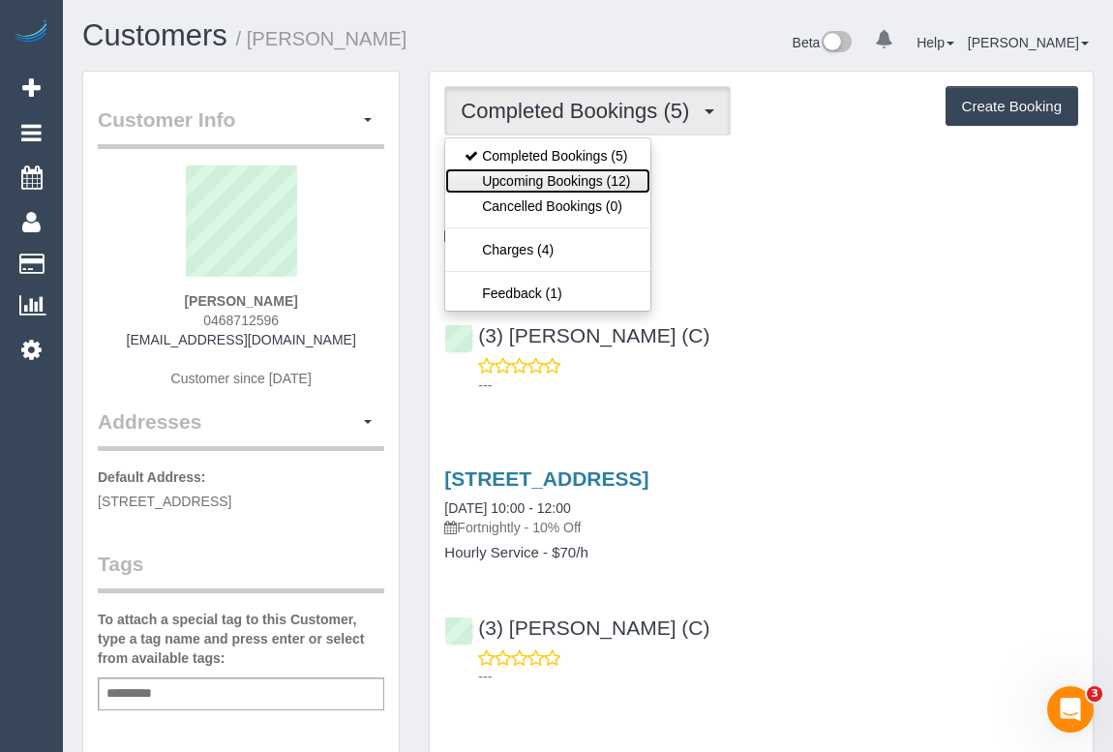
click at [556, 179] on link "Upcoming Bookings (12)" at bounding box center [547, 180] width 204 height 25
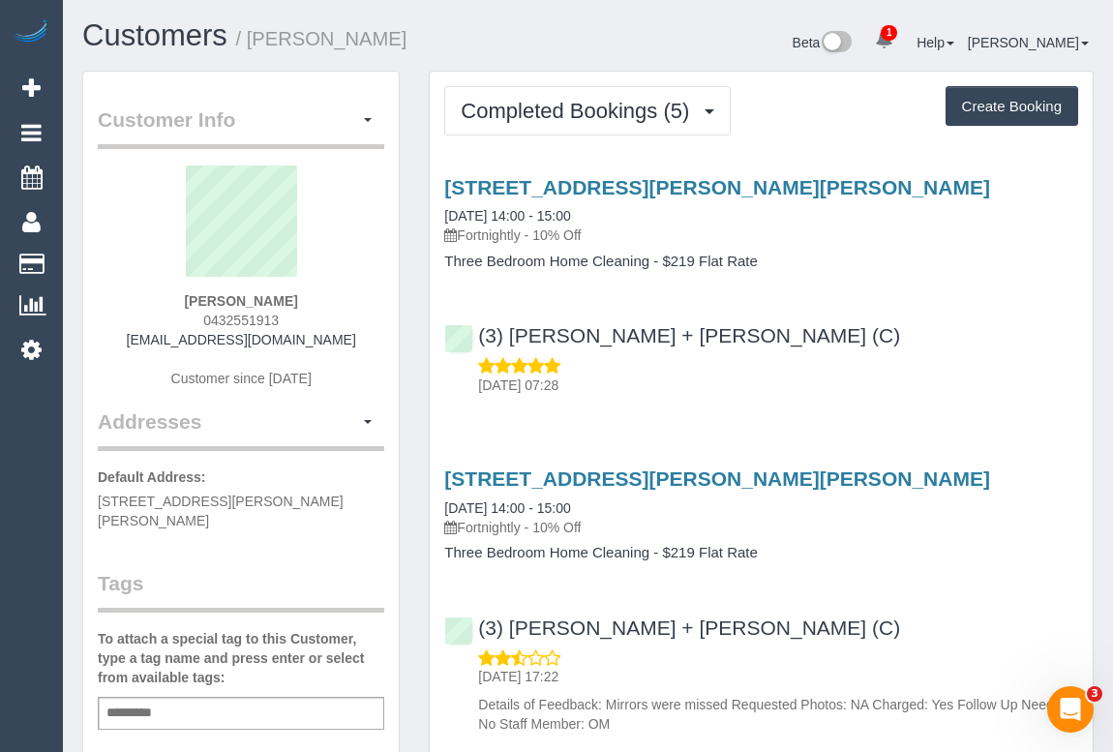
drag, startPoint x: 196, startPoint y: 318, endPoint x: 327, endPoint y: 318, distance: 130.6
click at [327, 318] on div "[PERSON_NAME] 0432551913 [EMAIL_ADDRESS][DOMAIN_NAME] Customer since [DATE]" at bounding box center [241, 286] width 286 height 242
copy span "0432551913"
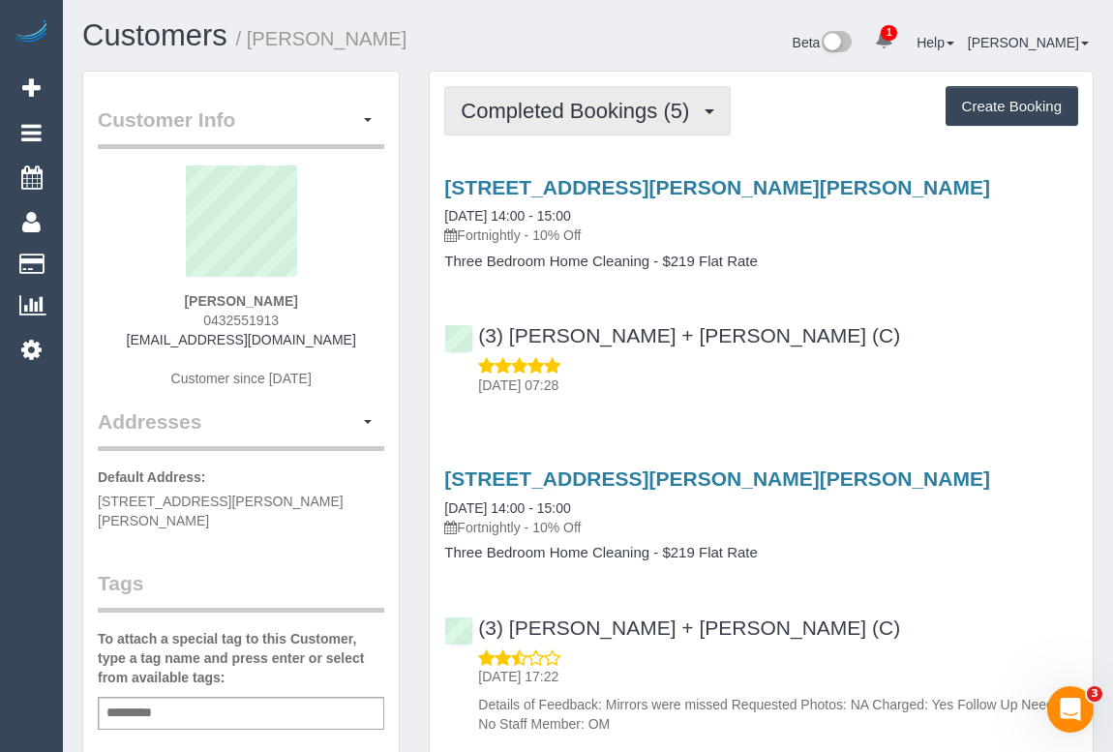
drag, startPoint x: 540, startPoint y: 111, endPoint x: 537, endPoint y: 155, distance: 43.6
click at [540, 111] on span "Completed Bookings (5)" at bounding box center [580, 111] width 238 height 24
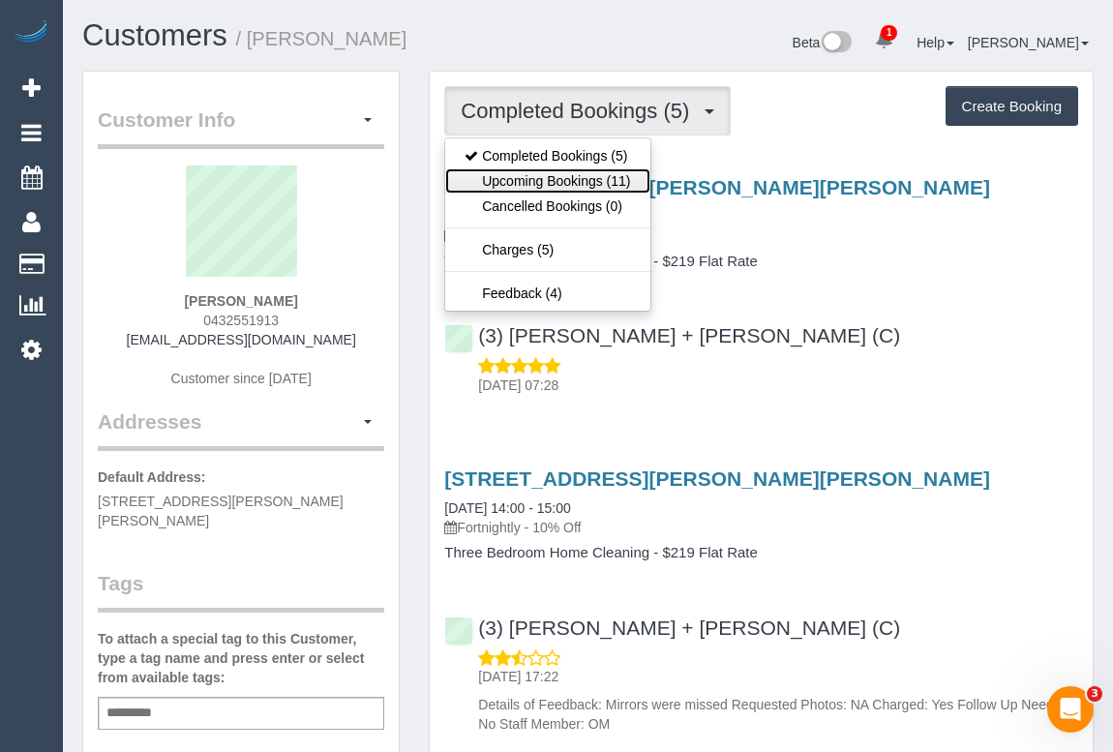
click at [574, 183] on link "Upcoming Bookings (11)" at bounding box center [547, 180] width 204 height 25
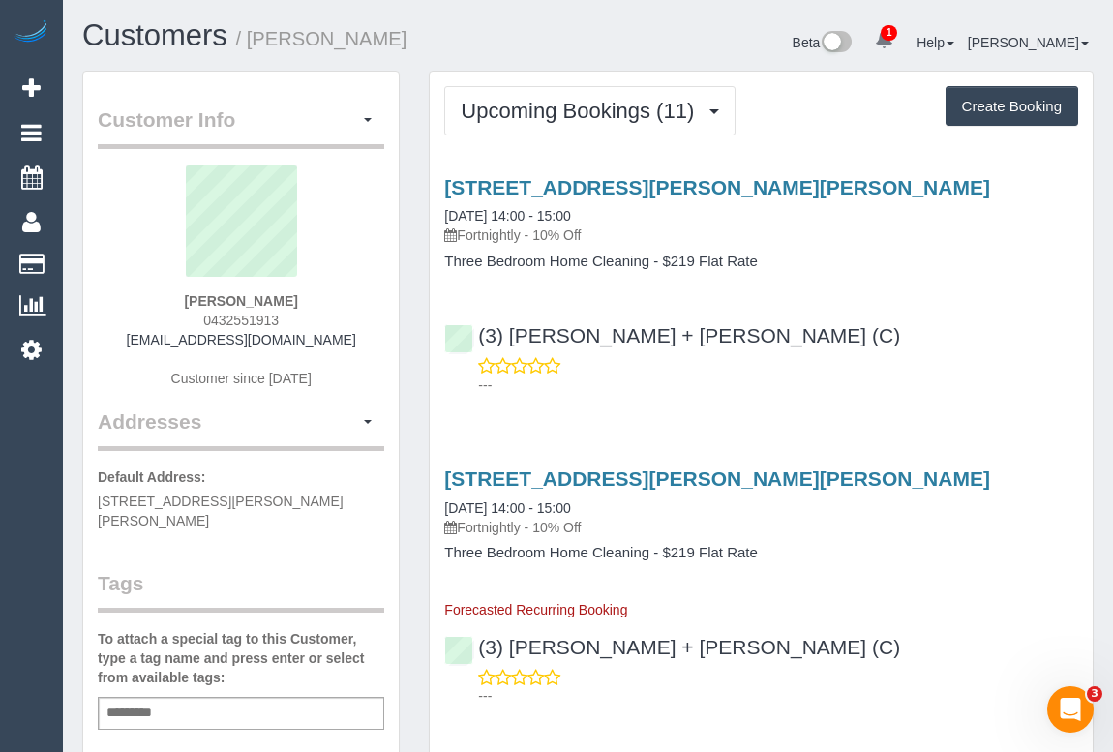
drag, startPoint x: 155, startPoint y: 296, endPoint x: 184, endPoint y: 313, distance: 33.8
click at [155, 296] on div "[PERSON_NAME] 0432551913 [EMAIL_ADDRESS][DOMAIN_NAME] Customer since [DATE]" at bounding box center [241, 286] width 286 height 242
click at [99, 272] on div "Tilly Birch 0432551913 tililoola@gmail.com Customer since 2025" at bounding box center [241, 286] width 286 height 242
drag, startPoint x: 178, startPoint y: 320, endPoint x: 307, endPoint y: 322, distance: 128.7
click at [307, 322] on div "Tilly Birch 0432551913 tililoola@gmail.com Customer since 2025" at bounding box center [241, 286] width 286 height 242
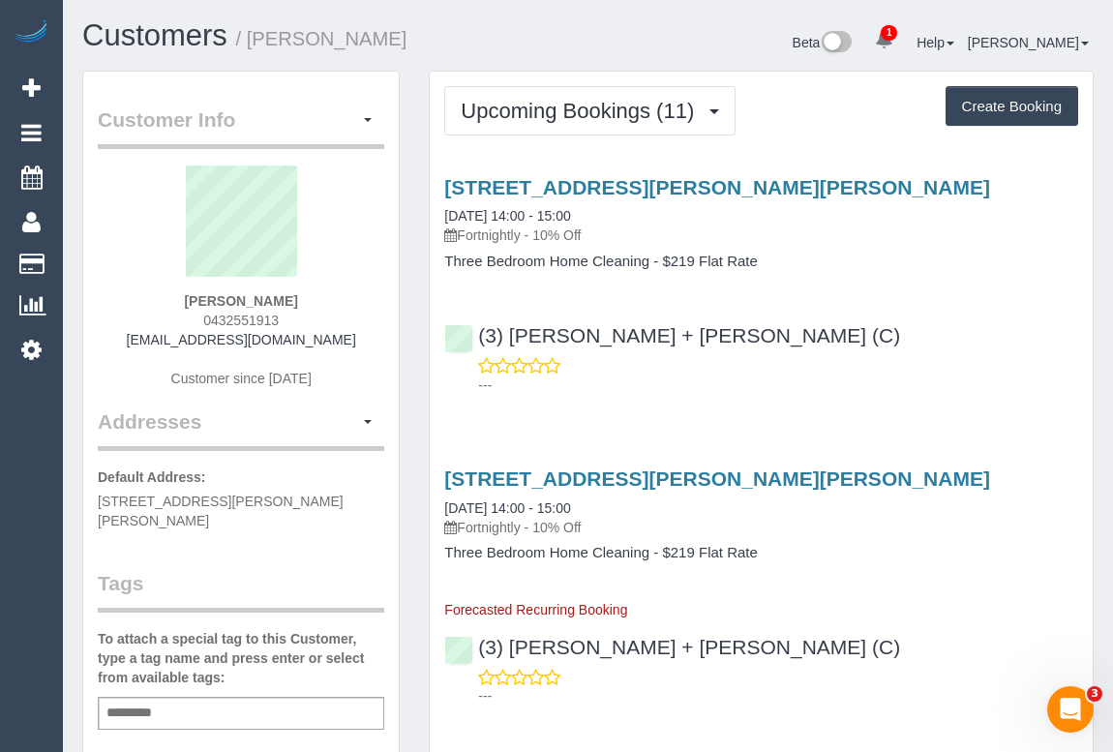
copy span "0432551913"
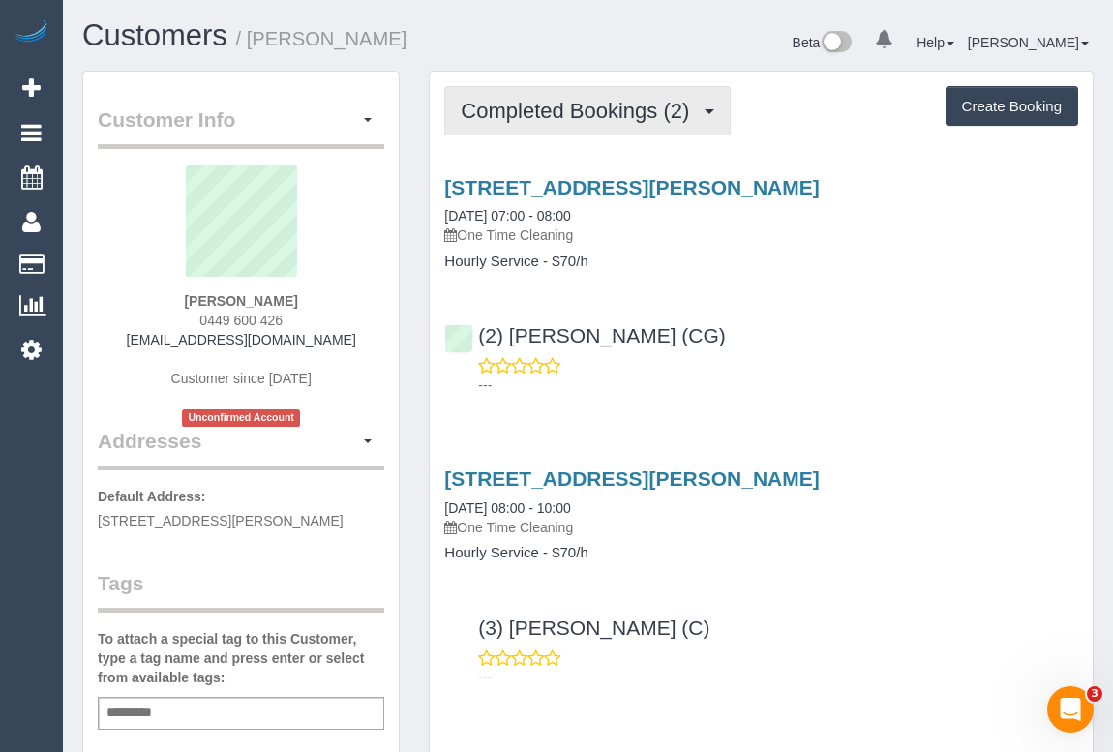
click at [558, 115] on span "Completed Bookings (2)" at bounding box center [580, 111] width 238 height 24
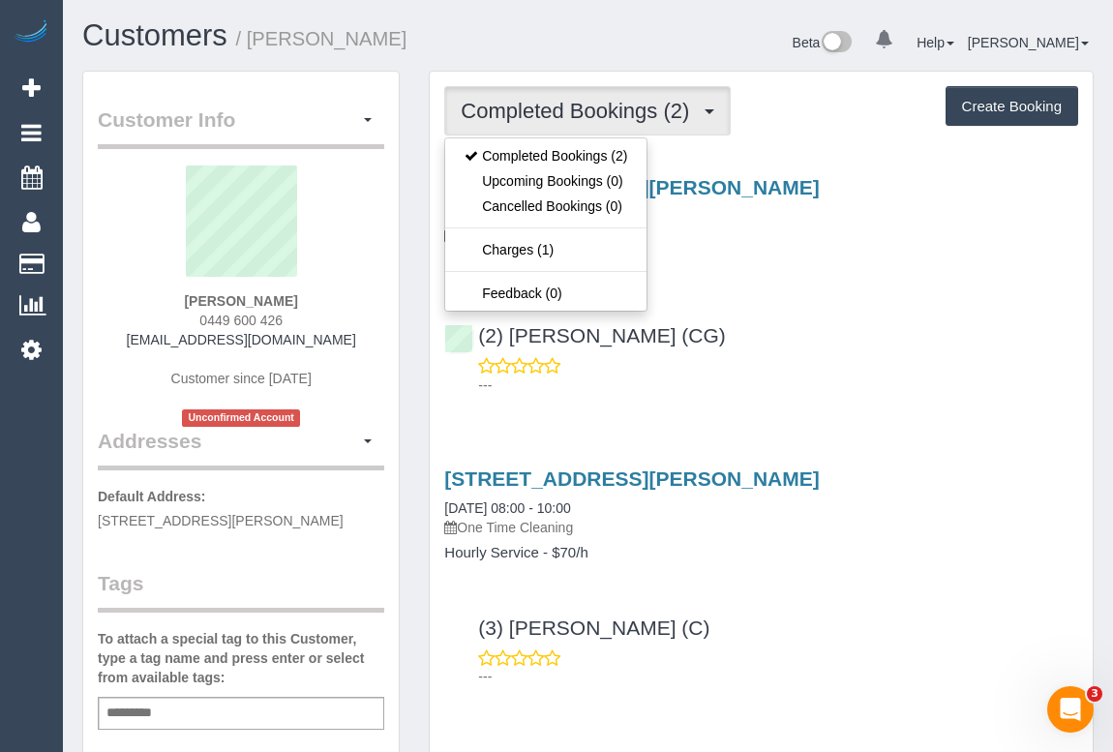
click at [831, 323] on div "(2) Mohd Che Manir (CG) ---" at bounding box center [761, 351] width 663 height 87
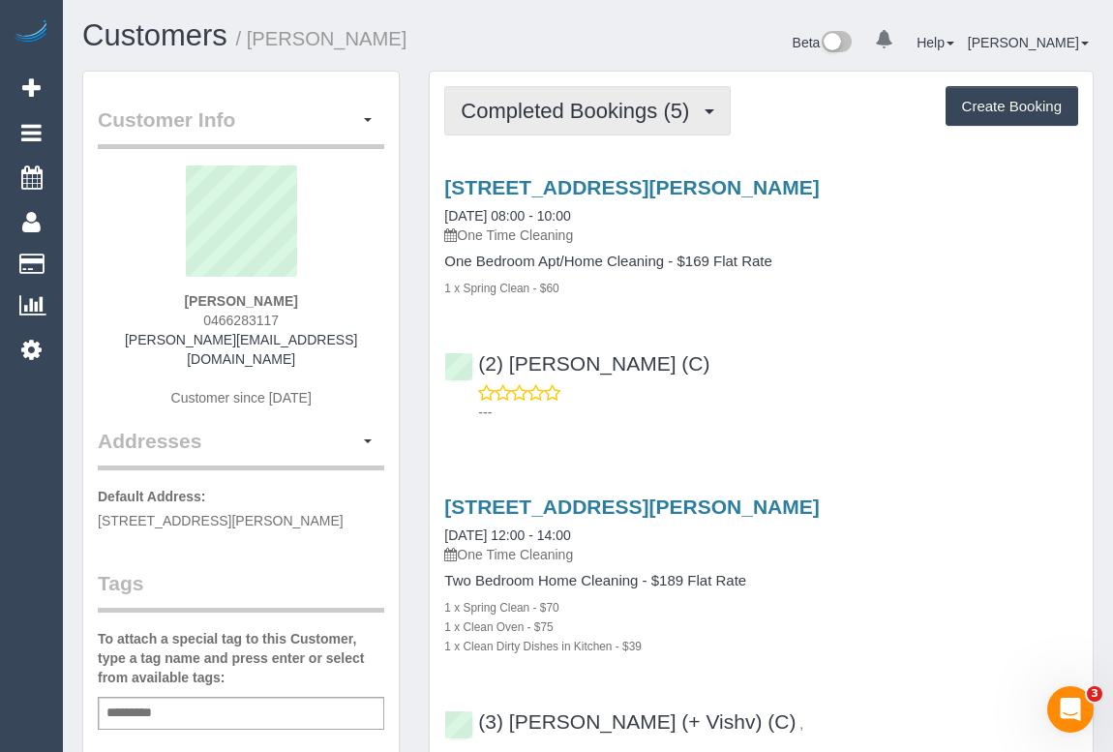
click at [597, 120] on span "Completed Bookings (5)" at bounding box center [580, 111] width 238 height 24
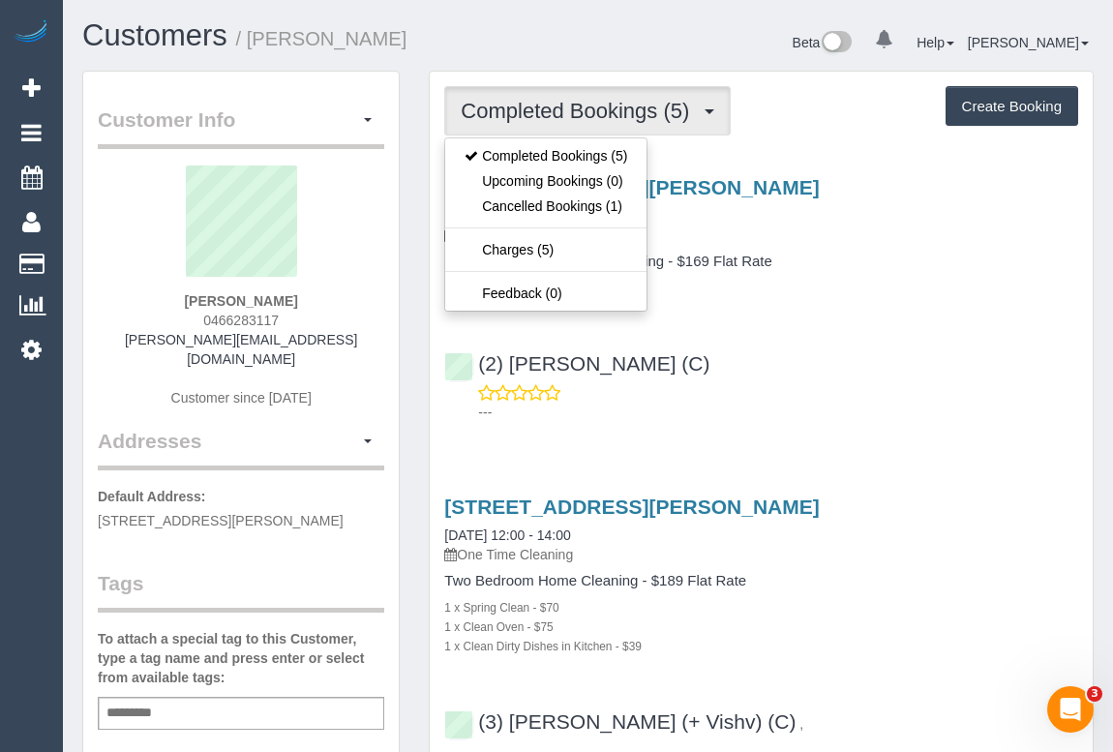
click at [831, 305] on div "30 Smith Street, Richmond, VIC 3121 19/09/2025 08:00 - 10:00 One Time Cleaning …" at bounding box center [761, 295] width 663 height 271
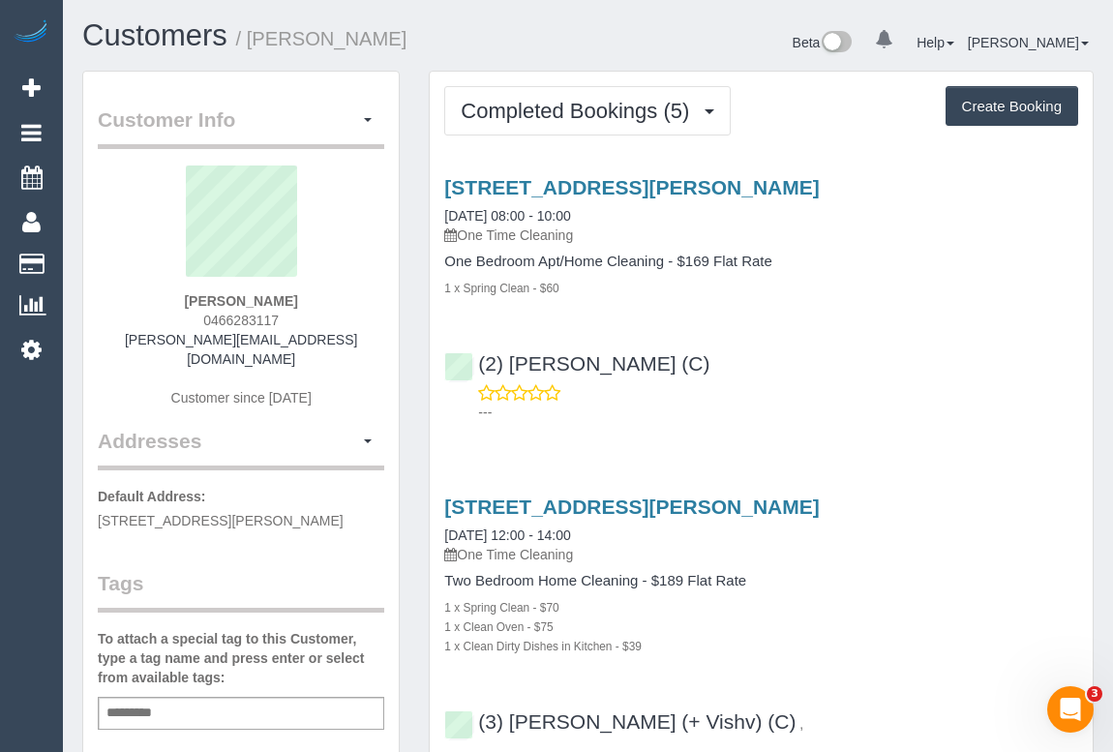
drag, startPoint x: 212, startPoint y: 313, endPoint x: 329, endPoint y: 313, distance: 117.1
click at [329, 313] on div "Peter Gordon 0466283117 p.w.gordon@protonmail.com Customer since 2024" at bounding box center [241, 295] width 286 height 261
copy span "0466283117"
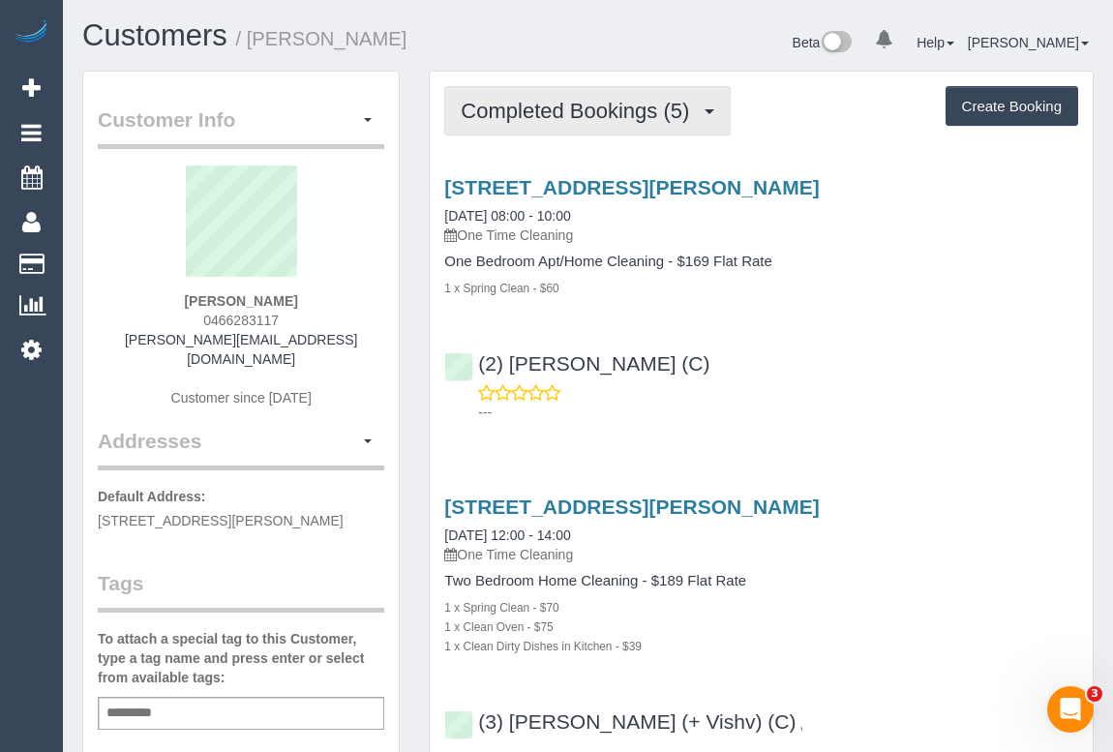
drag, startPoint x: 584, startPoint y: 96, endPoint x: 598, endPoint y: 114, distance: 22.8
click at [584, 96] on button "Completed Bookings (5)" at bounding box center [587, 110] width 286 height 49
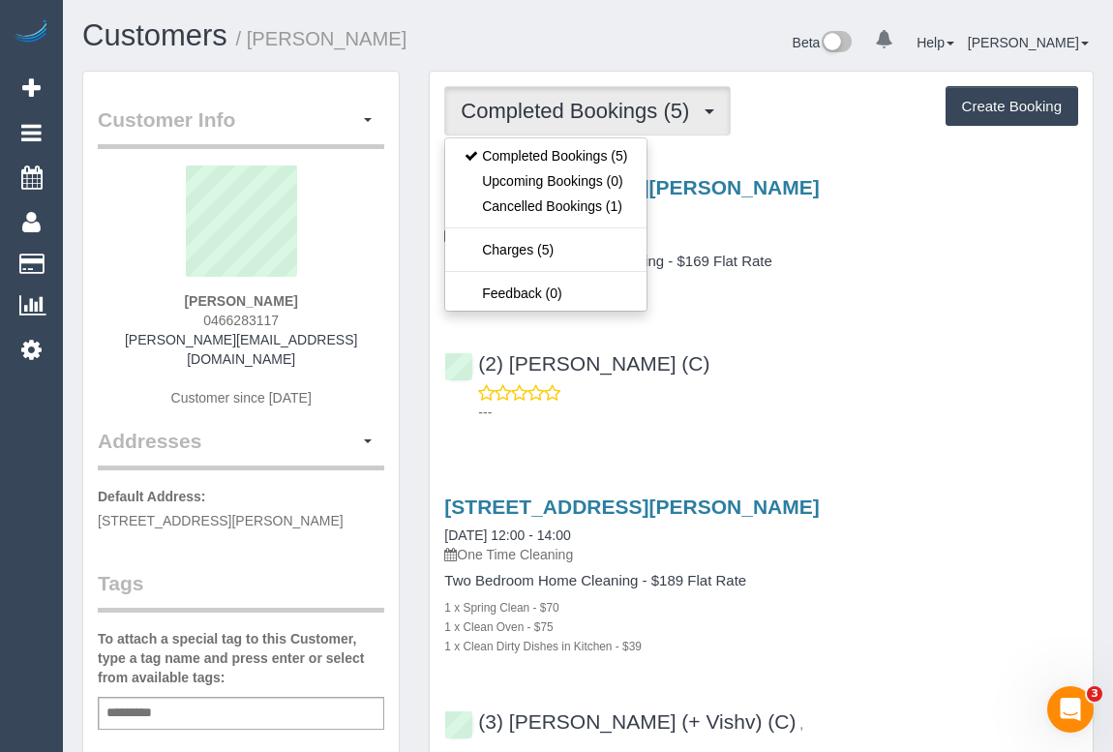
click at [961, 261] on h4 "One Bedroom Apt/Home Cleaning - $169 Flat Rate" at bounding box center [761, 261] width 634 height 16
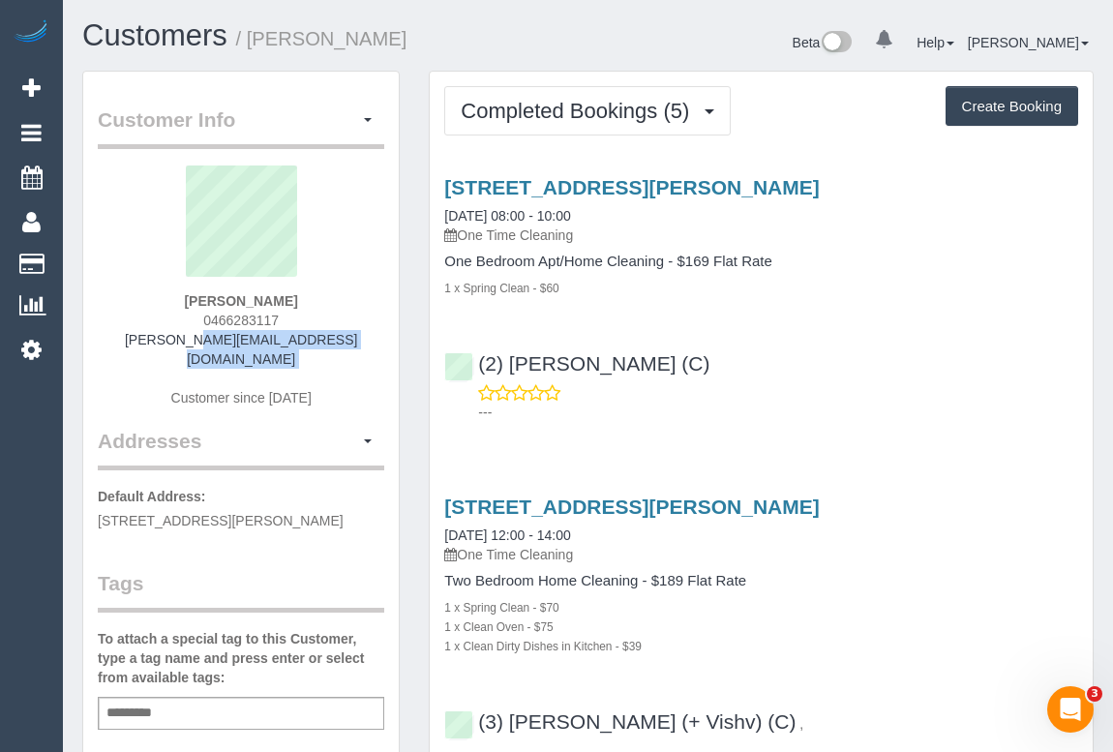
drag, startPoint x: 137, startPoint y: 341, endPoint x: 379, endPoint y: 352, distance: 242.1
click at [379, 352] on div "Peter Gordon 0466283117 p.w.gordon@protonmail.com Customer since 2024" at bounding box center [241, 295] width 286 height 261
copy div "p.w.gordon@protonmail.com"
click at [137, 335] on div "Peter Gordon 0466283117 p.w.gordon@protonmail.com Customer since 2024" at bounding box center [241, 295] width 286 height 261
drag, startPoint x: 141, startPoint y: 342, endPoint x: 386, endPoint y: 353, distance: 245.0
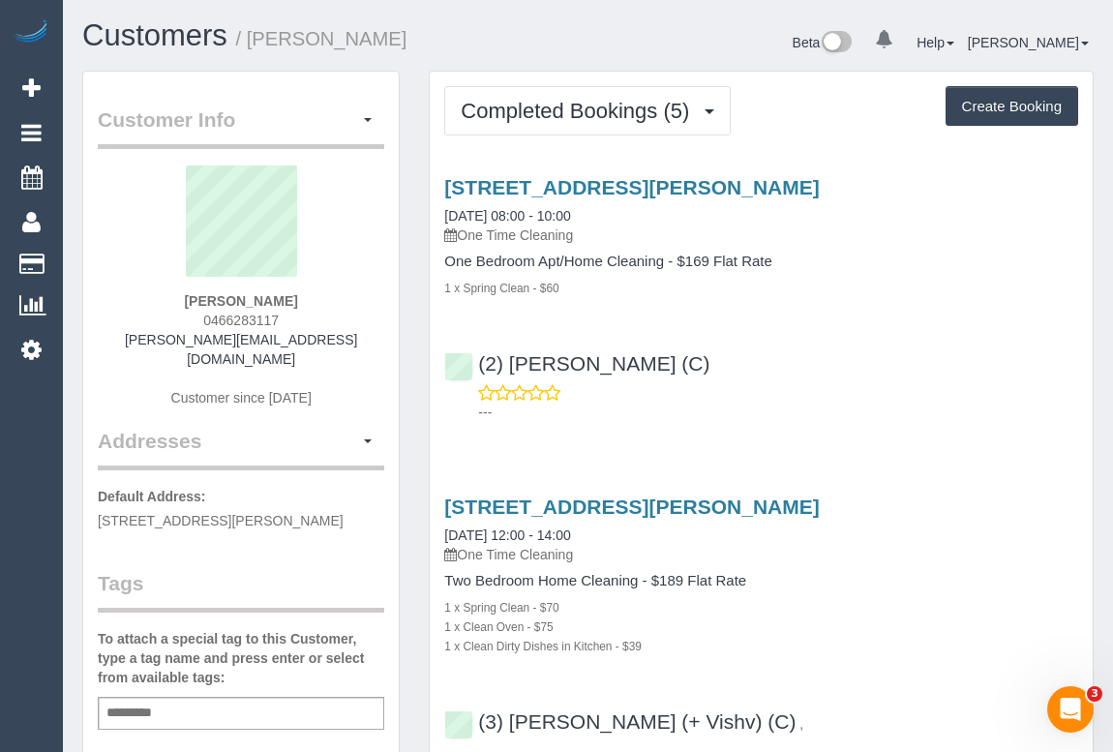
copy div "p.w.gordon@protonmail.com Customer since 2024 Addresses"
click at [342, 354] on div "Peter Gordon 0466283117 p.w.gordon@protonmail.com Customer since 2024" at bounding box center [241, 295] width 286 height 261
click at [342, 339] on div "Peter Gordon 0466283117 p.w.gordon@protonmail.com Customer since 2024" at bounding box center [241, 295] width 286 height 261
drag, startPoint x: 134, startPoint y: 336, endPoint x: 338, endPoint y: 342, distance: 204.2
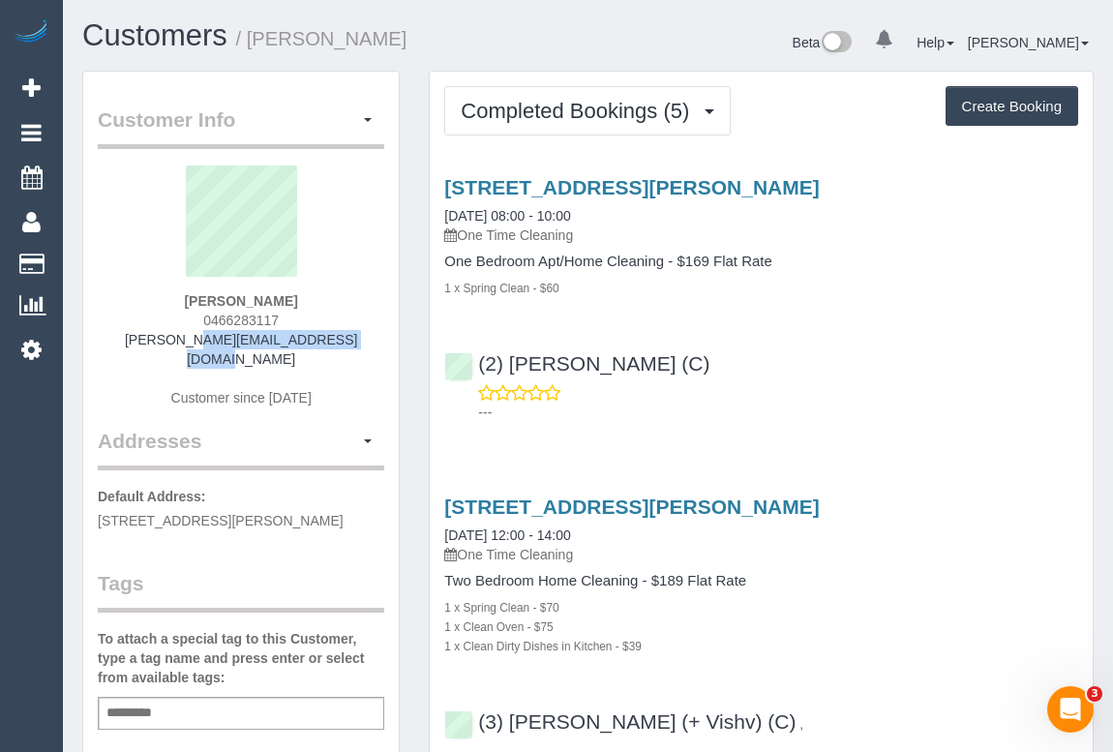
click at [338, 342] on div "Peter Gordon 0466283117 p.w.gordon@protonmail.com Customer since 2024" at bounding box center [241, 295] width 286 height 261
copy link "p.w.gordon@protonmail.com"
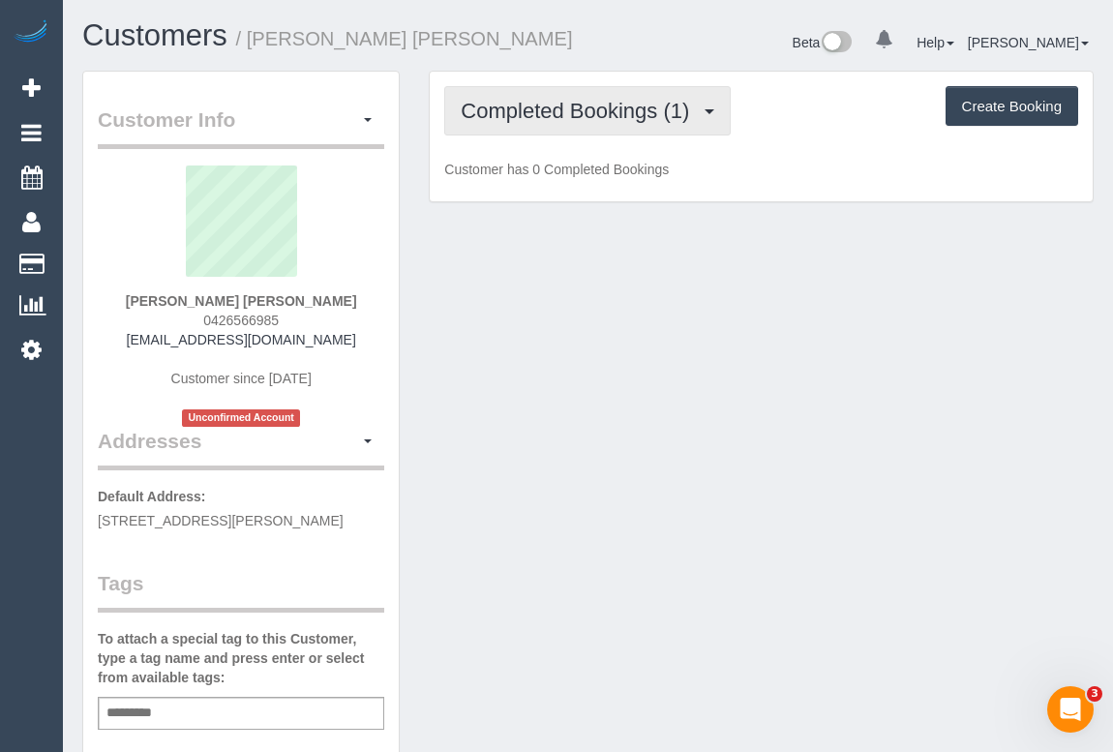
click at [552, 113] on span "Completed Bookings (1)" at bounding box center [580, 111] width 238 height 24
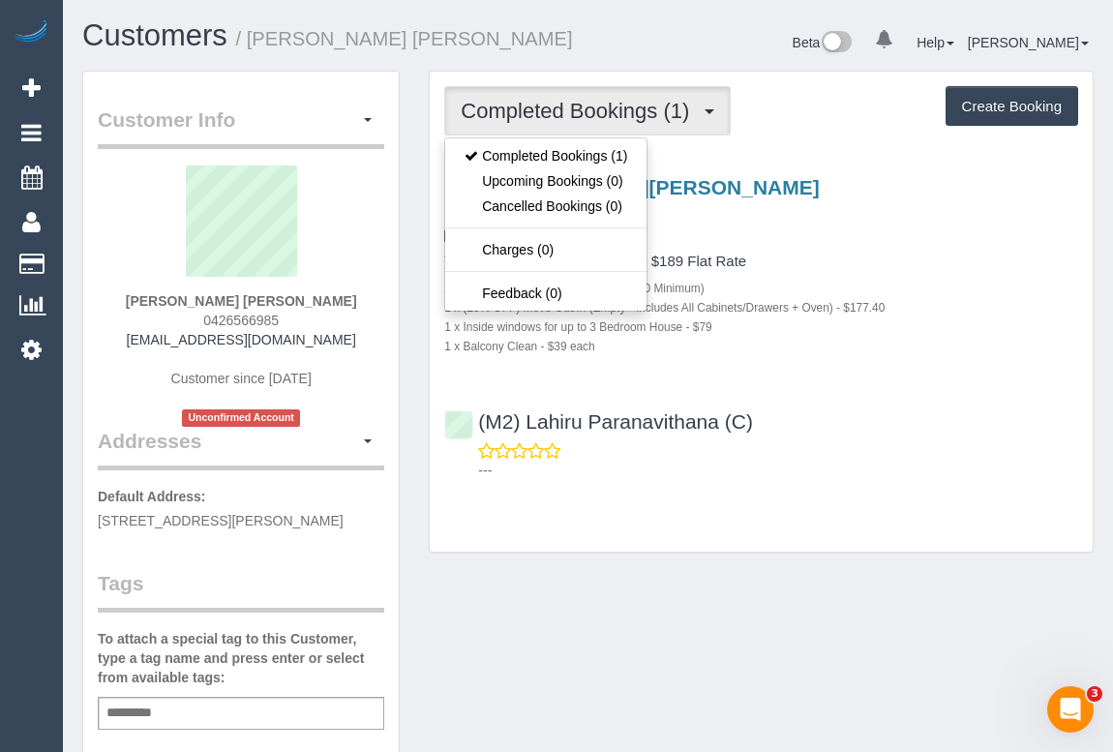
click at [898, 286] on div "2 x Steam Cleaning - $55 per Unit ($110 Minimum)" at bounding box center [761, 287] width 634 height 19
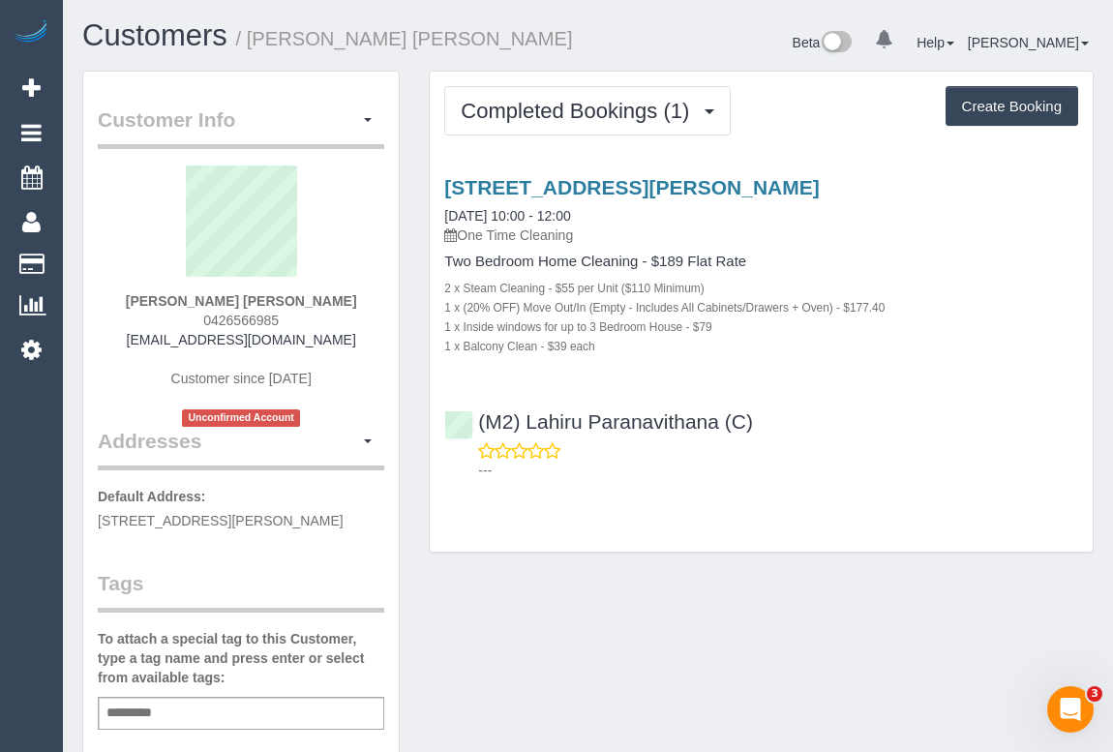
click at [644, 625] on div "Customer Info Edit Contact Info Send Message Email Preferences Special Sales Ta…" at bounding box center [588, 729] width 1040 height 1316
drag, startPoint x: 638, startPoint y: 600, endPoint x: 645, endPoint y: 618, distance: 19.9
click at [638, 600] on div "Customer Info Edit Contact Info Send Message Email Preferences Special Sales Ta…" at bounding box center [588, 729] width 1040 height 1316
click at [720, 590] on div "Customer Info Edit Contact Info Send Message Email Preferences Special Sales Ta…" at bounding box center [588, 729] width 1040 height 1316
click at [710, 622] on div "Customer Info Edit Contact Info Send Message Email Preferences Special Sales Ta…" at bounding box center [588, 729] width 1040 height 1316
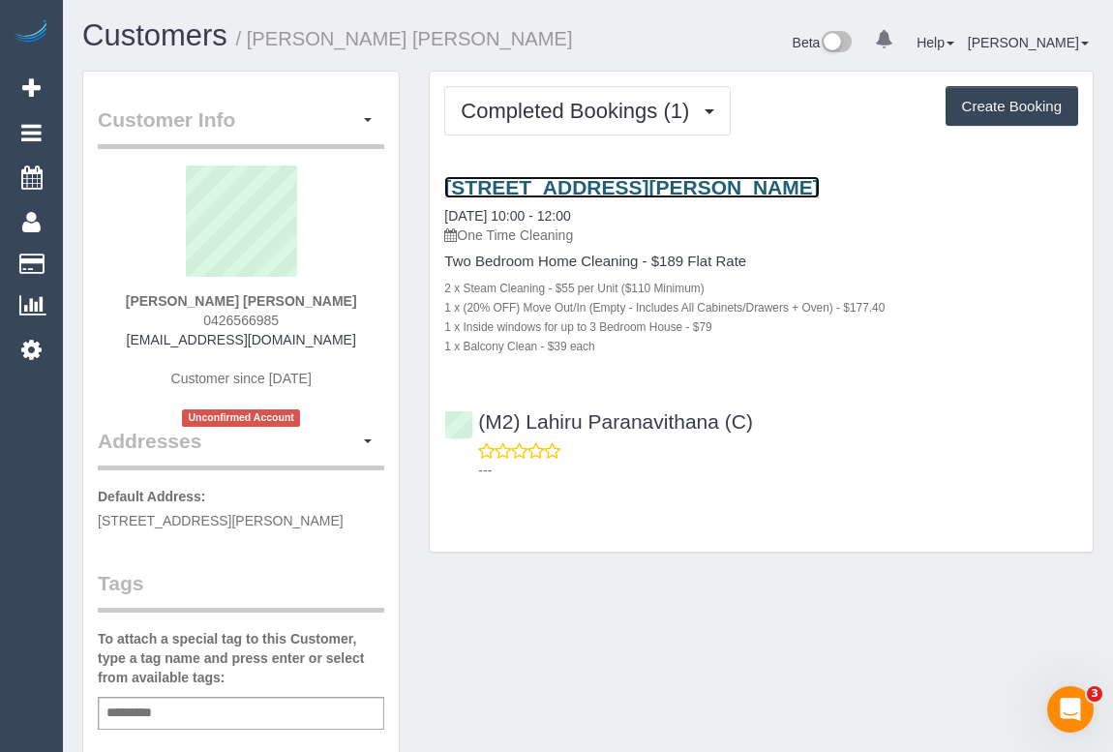
click at [603, 185] on link "18 Hamilton Street, 107, Bentleigh, VIC 3204" at bounding box center [631, 187] width 374 height 22
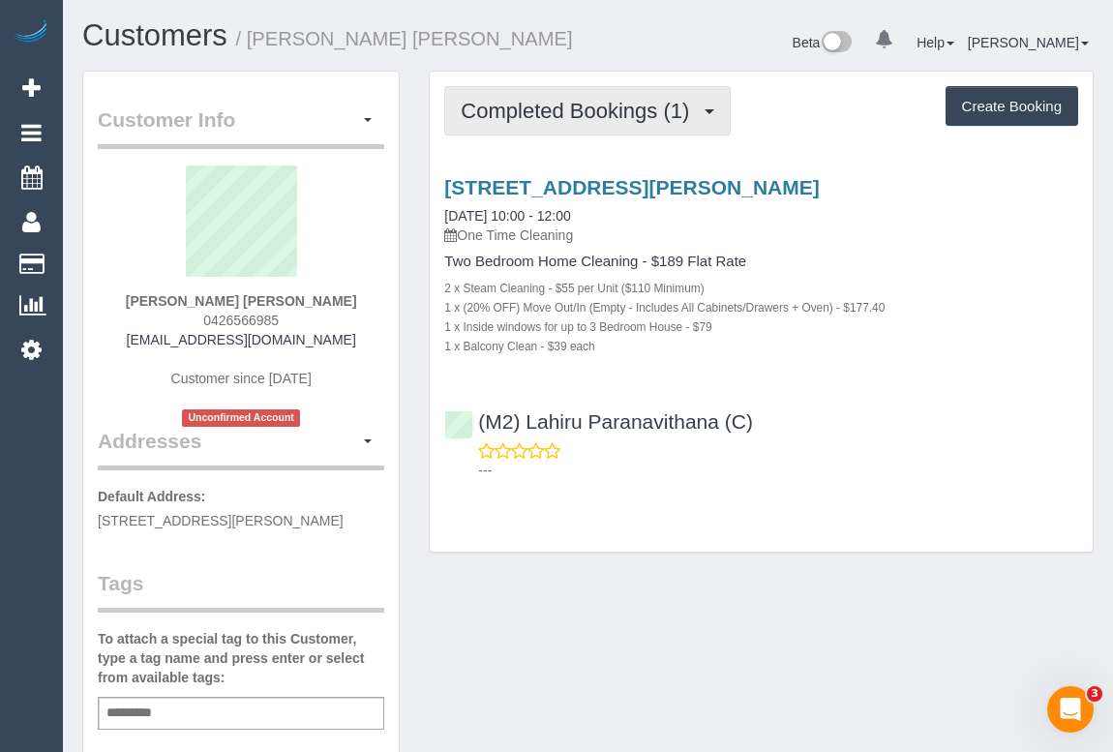
click at [580, 99] on span "Completed Bookings (1)" at bounding box center [580, 111] width 238 height 24
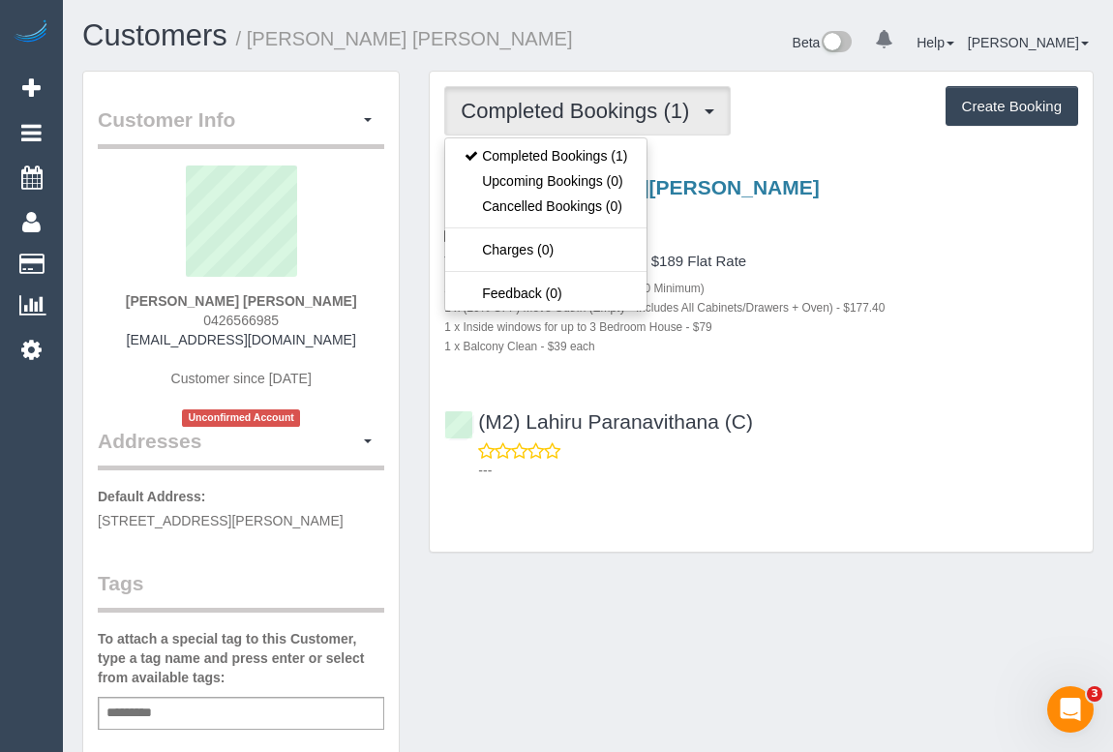
click at [904, 329] on div "1 x Inside windows for up to 3 Bedroom House - $79" at bounding box center [761, 325] width 634 height 19
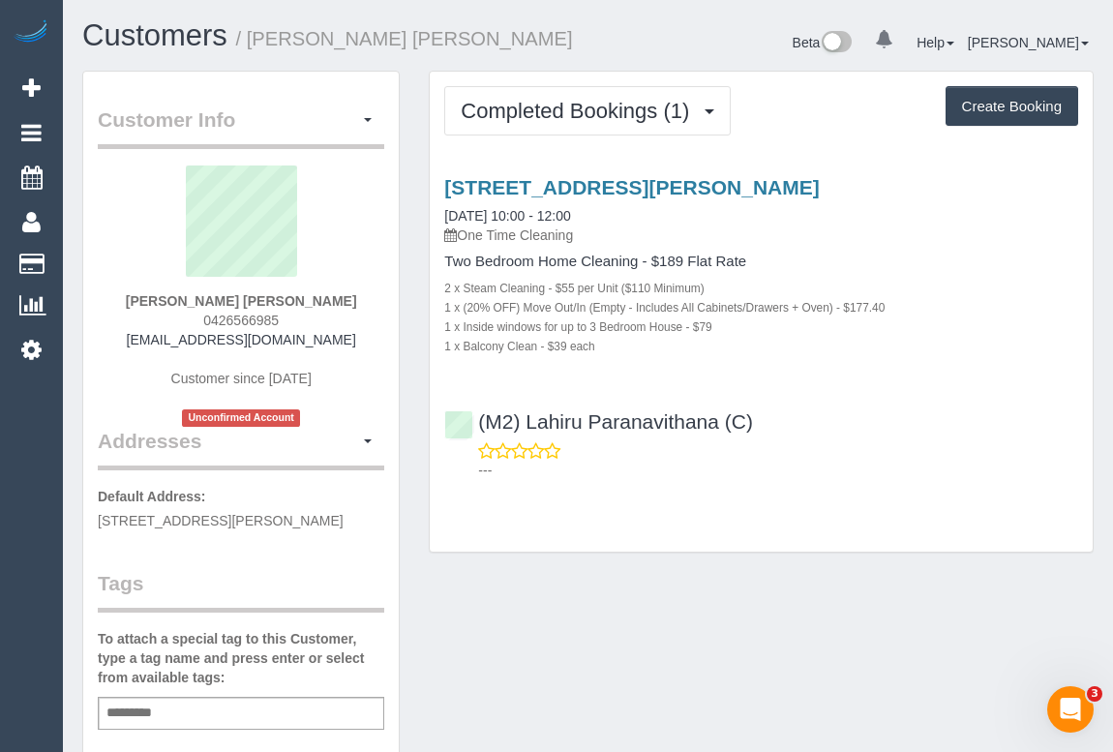
click at [615, 617] on div "Customer Info Edit Contact Info Send Message Email Preferences Special Sales Ta…" at bounding box center [588, 729] width 1040 height 1316
drag, startPoint x: 189, startPoint y: 300, endPoint x: 314, endPoint y: 296, distance: 125.8
click at [314, 296] on div "Ying Ying Tan 0426566985 yykktan@hotmail.com Customer since 2025 Unconfirmed Ac…" at bounding box center [241, 295] width 286 height 261
copy strong "Ying Ying Tan"
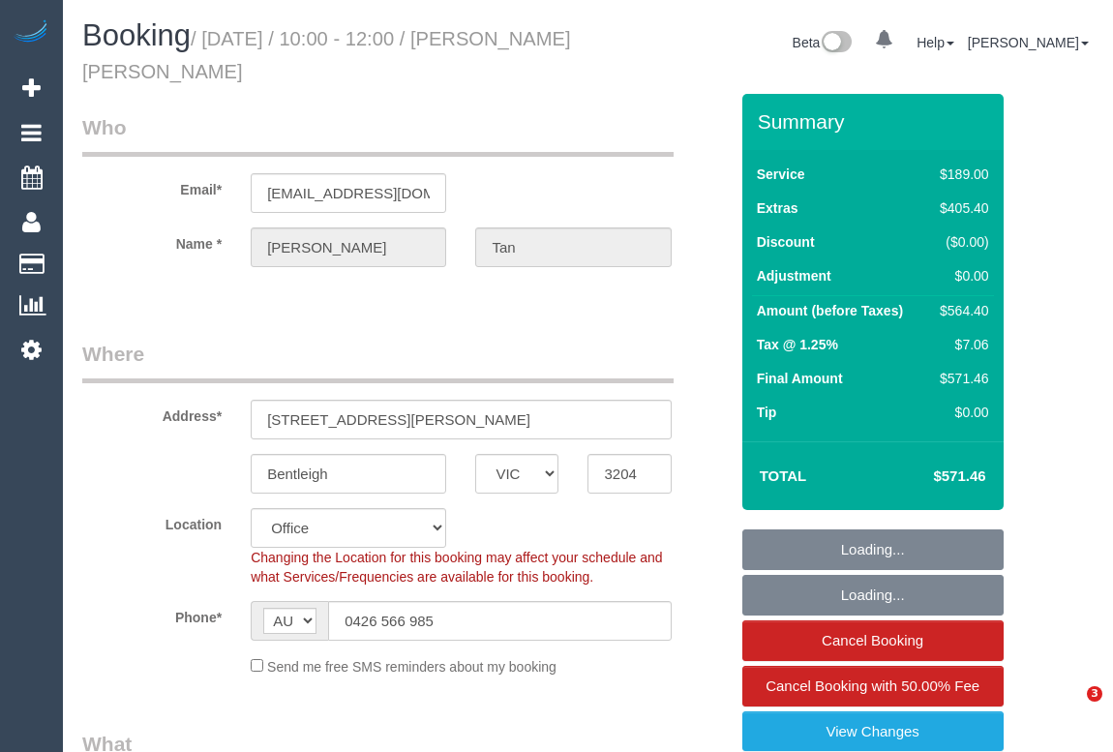
select select "VIC"
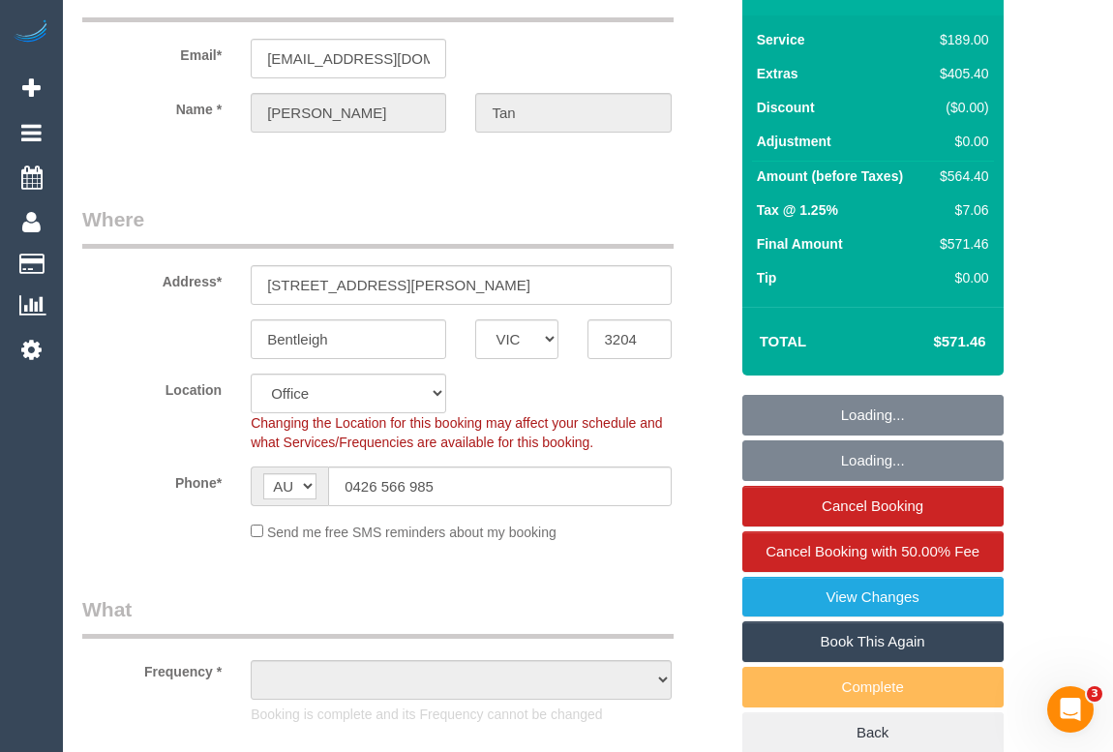
select select "number:28"
select select "number:17"
select select "number:18"
select select "number:22"
select select "number:13"
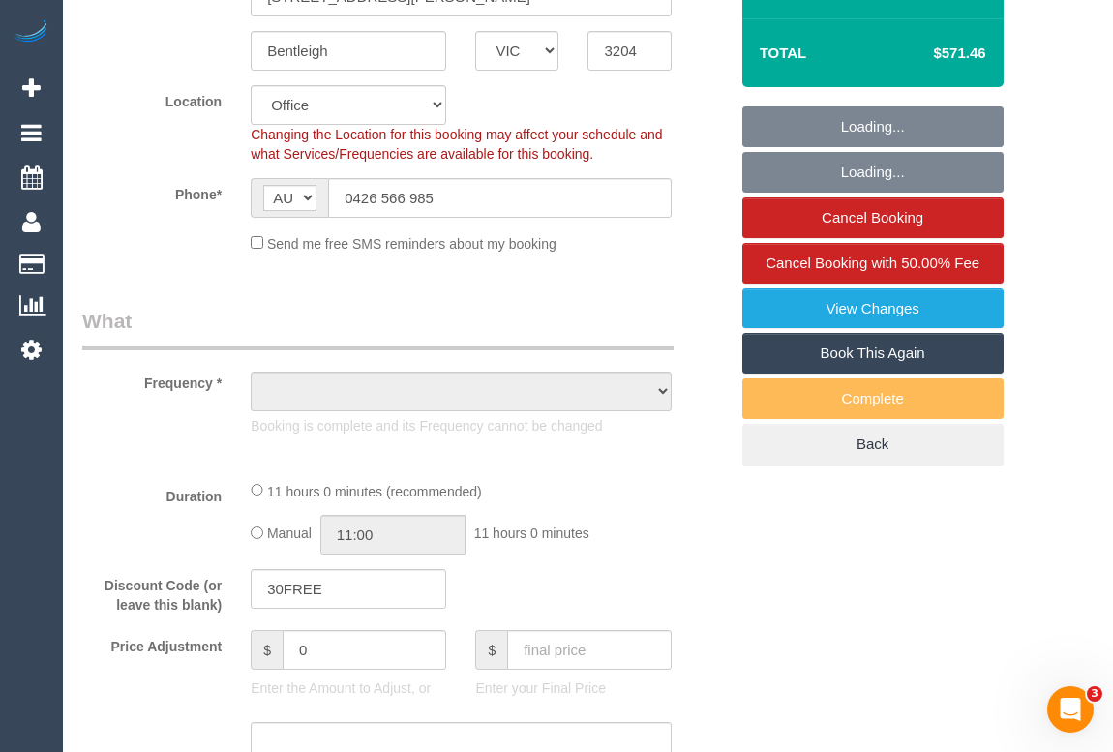
select select "object:748"
select select "string:stripe-pm_1S4WoG2GScqysDRV8Ru47XTv"
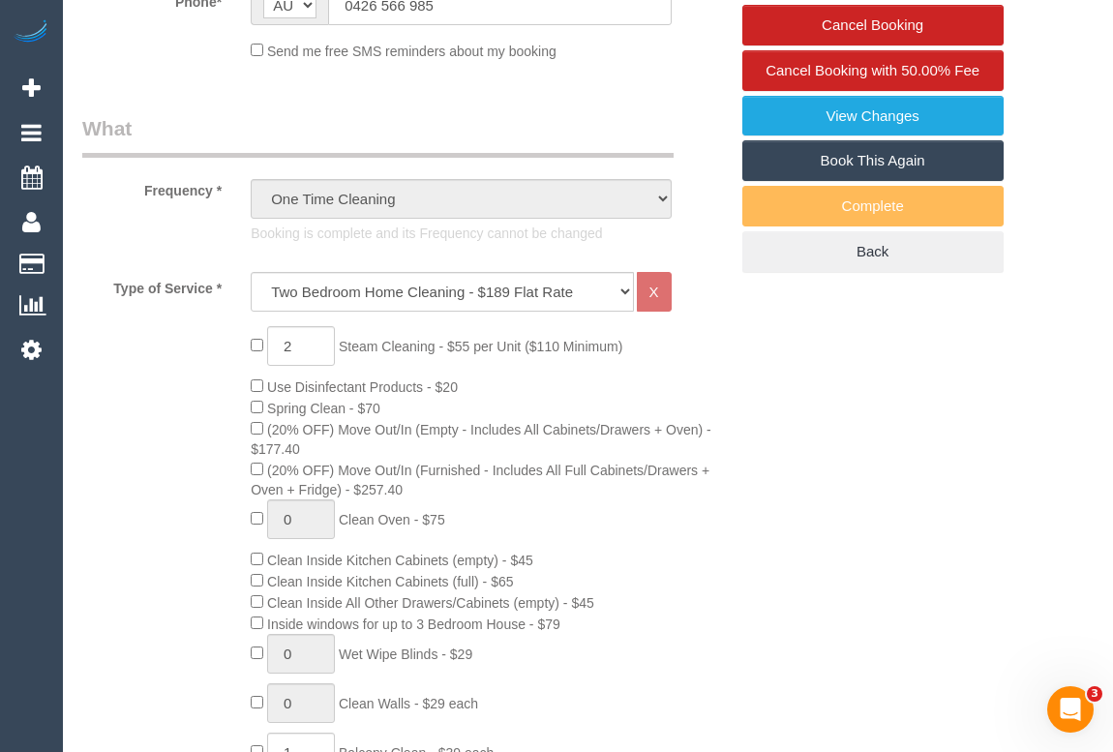
select select "object:2178"
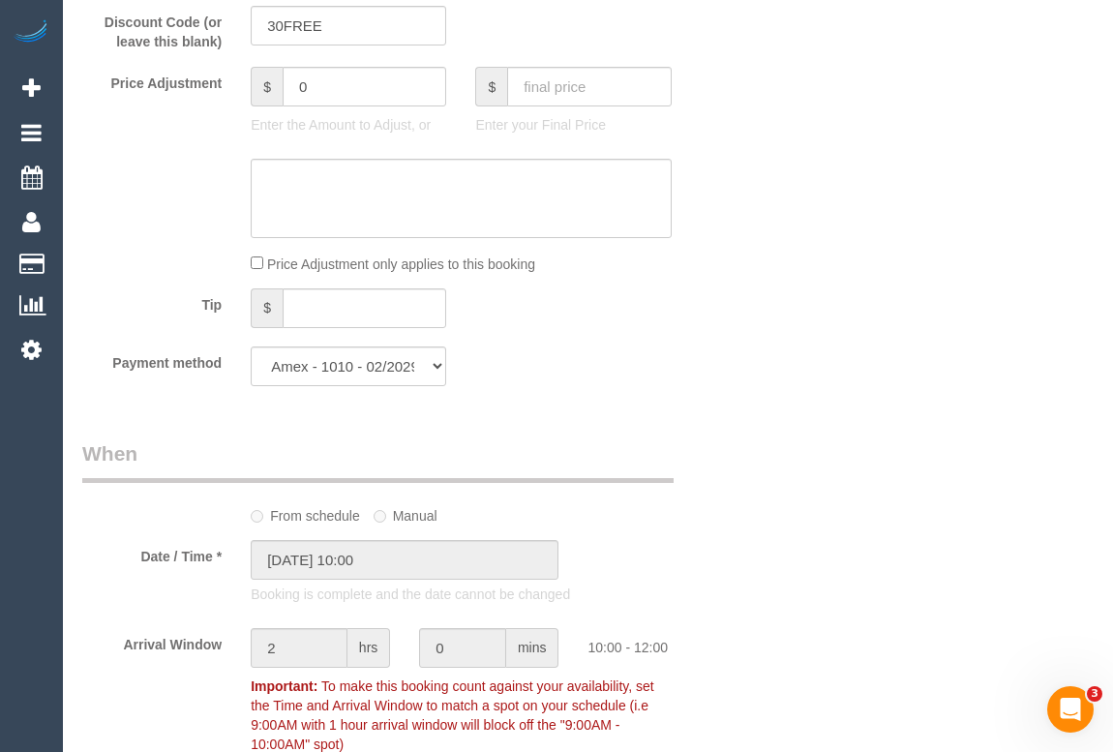
scroll to position [1583, 0]
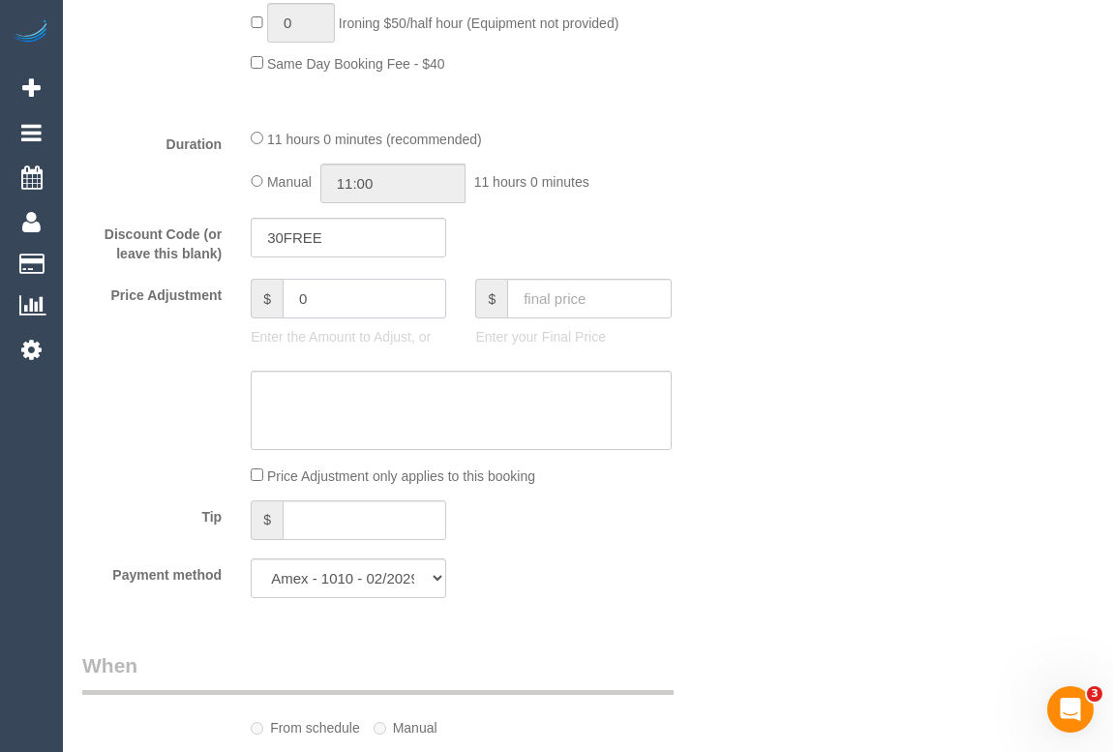
drag, startPoint x: 321, startPoint y: 301, endPoint x: 305, endPoint y: 306, distance: 17.1
click at [254, 299] on div "$ 0" at bounding box center [348, 299] width 195 height 40
type input "-20"
click at [320, 408] on textarea at bounding box center [461, 410] width 420 height 79
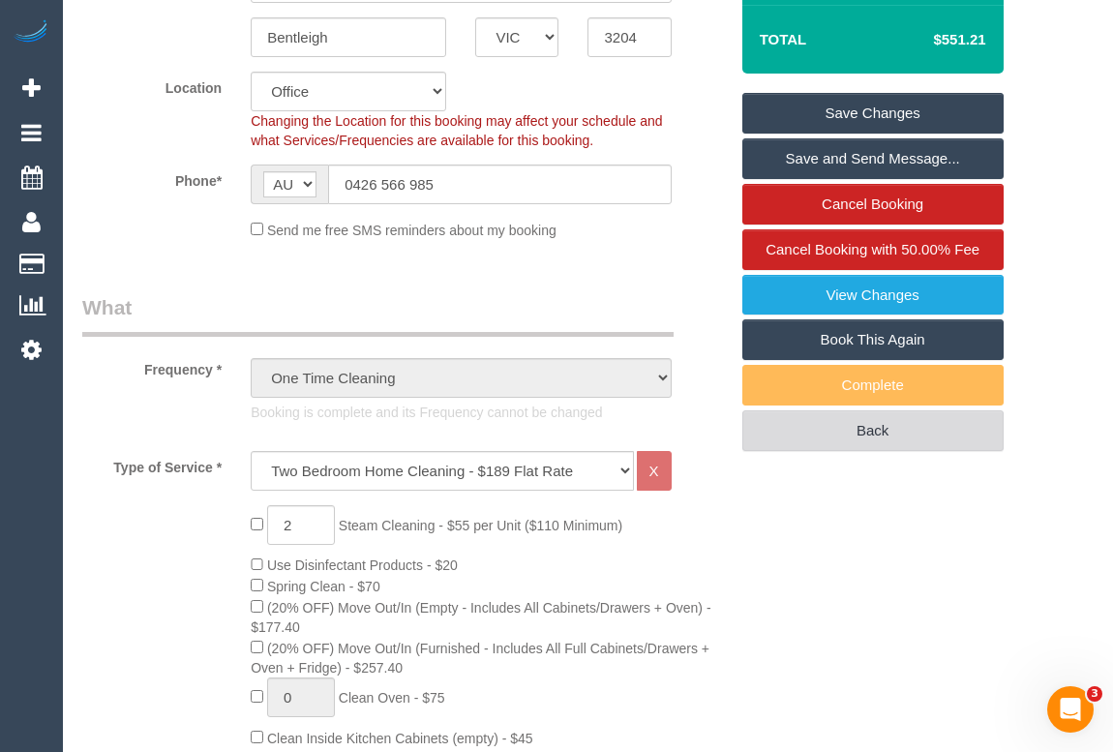
scroll to position [87, 0]
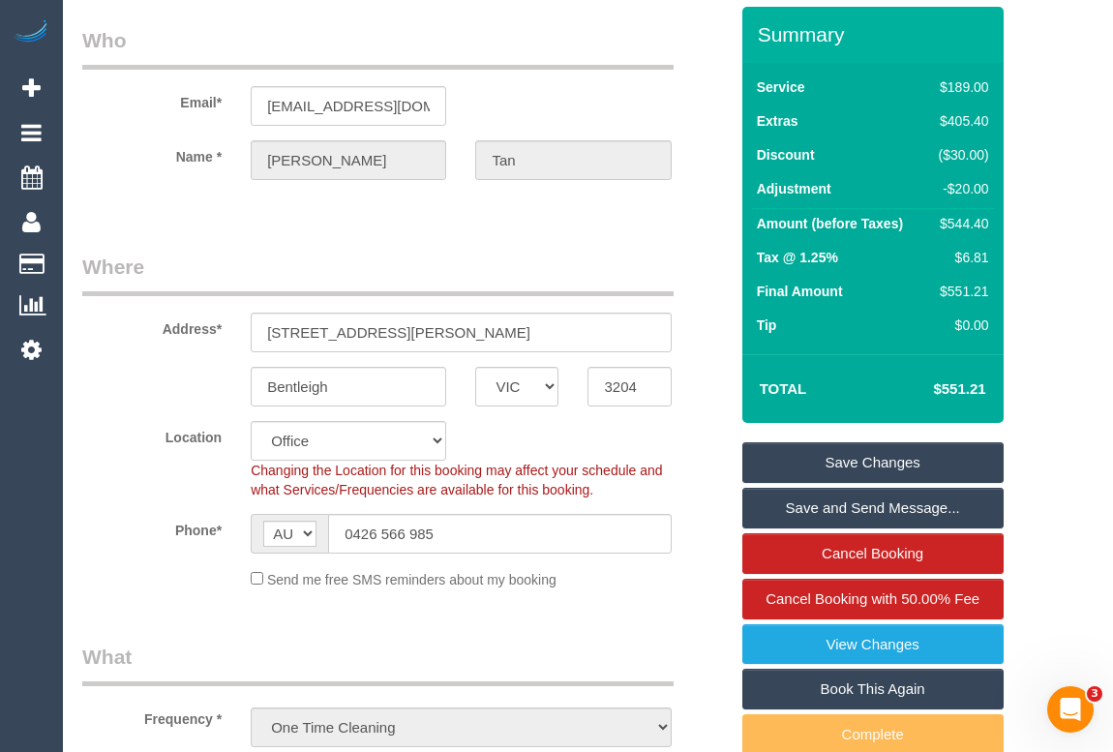
type textarea "Added - 20 for sliding door missed. - OM"
click at [876, 454] on link "Save Changes" at bounding box center [872, 462] width 261 height 41
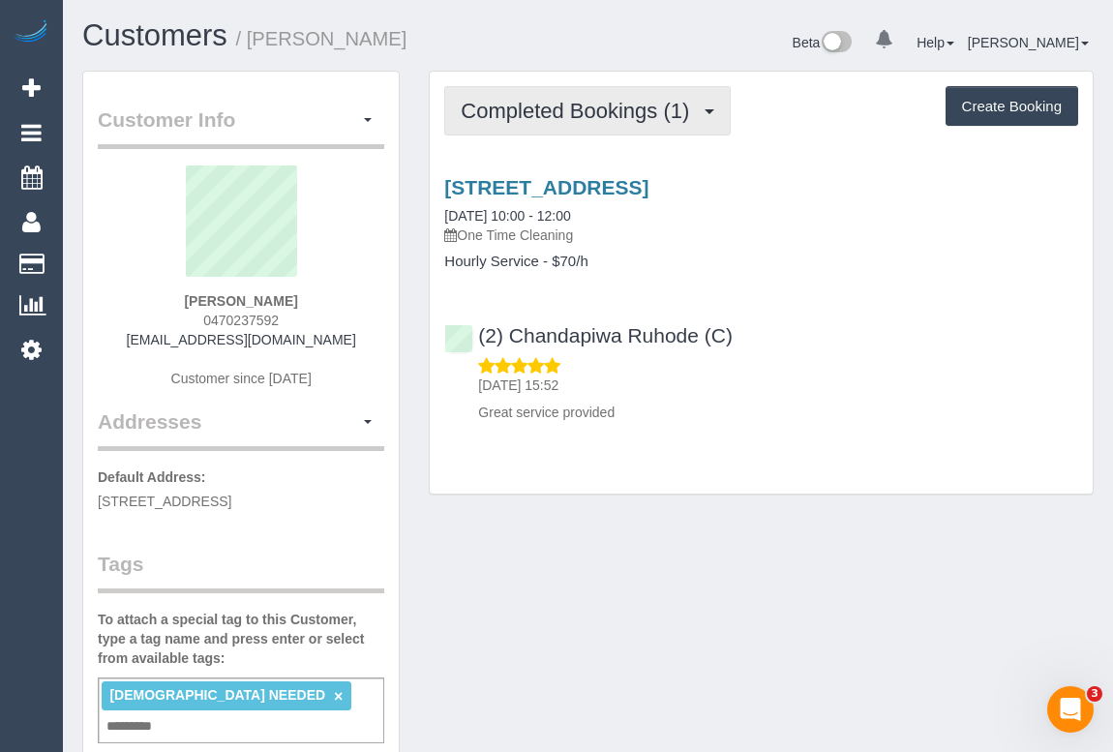
click at [579, 107] on span "Completed Bookings (1)" at bounding box center [580, 111] width 238 height 24
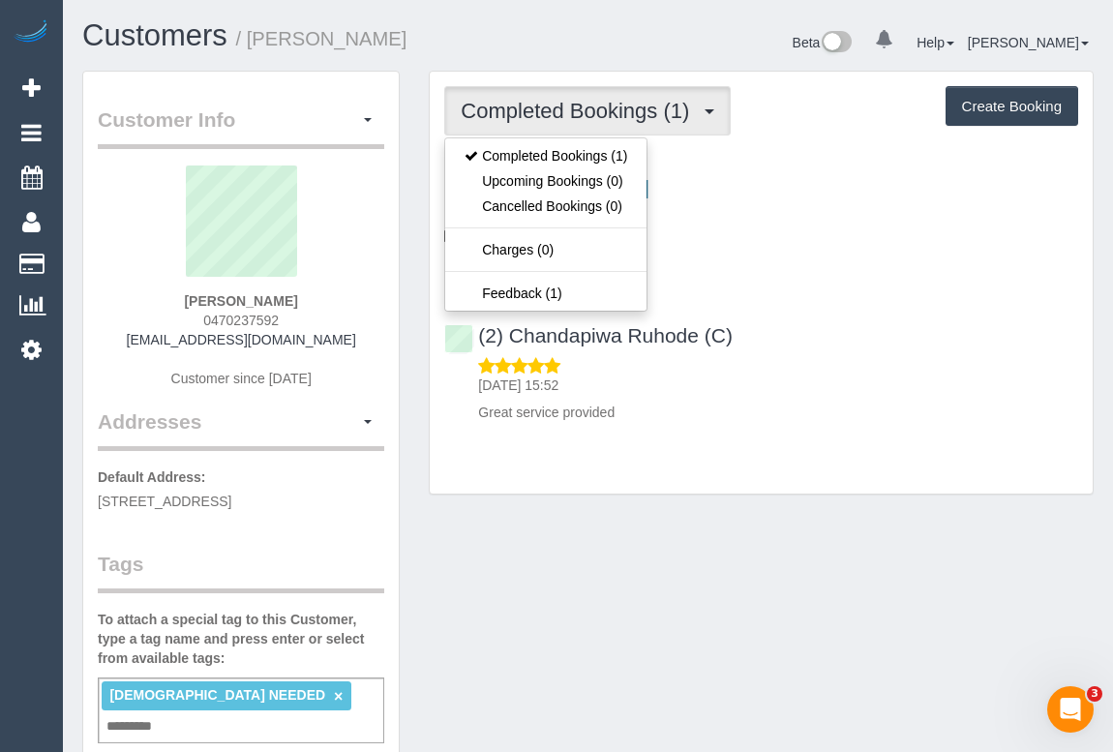
click at [807, 426] on div "5 Epsom Court, Fawkner, VIC 3060 19/09/2025 10:00 - 12:00 One Time Cleaning Hou…" at bounding box center [761, 295] width 663 height 271
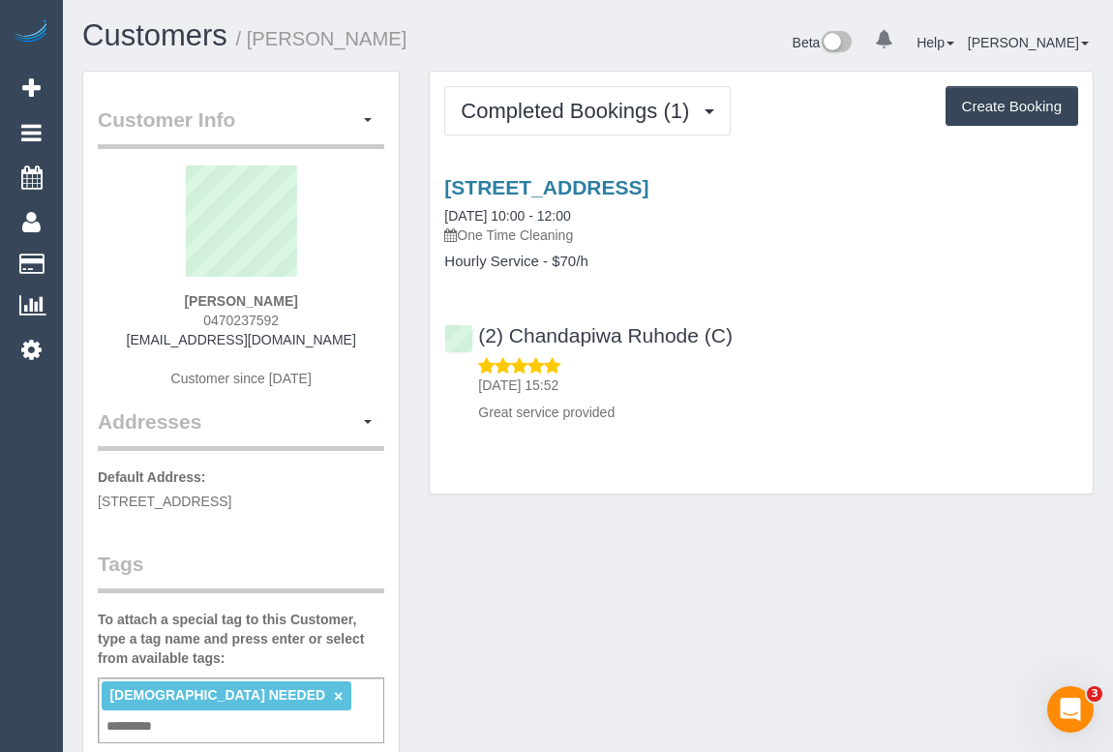
drag, startPoint x: 196, startPoint y: 310, endPoint x: 310, endPoint y: 311, distance: 113.2
click at [310, 311] on div "Ali Syed 0470237592 aliazhar123@live.com Customer since 2025" at bounding box center [241, 286] width 286 height 242
copy span "0470237592"
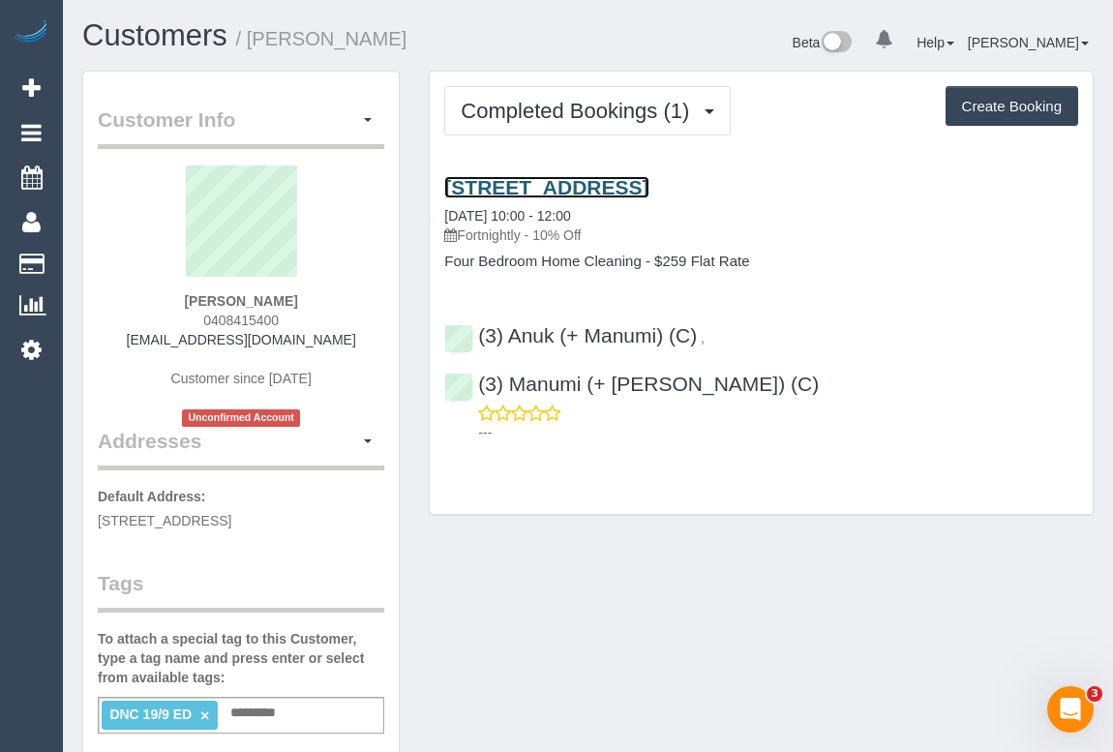
click at [587, 184] on link "[STREET_ADDRESS]" at bounding box center [546, 187] width 204 height 22
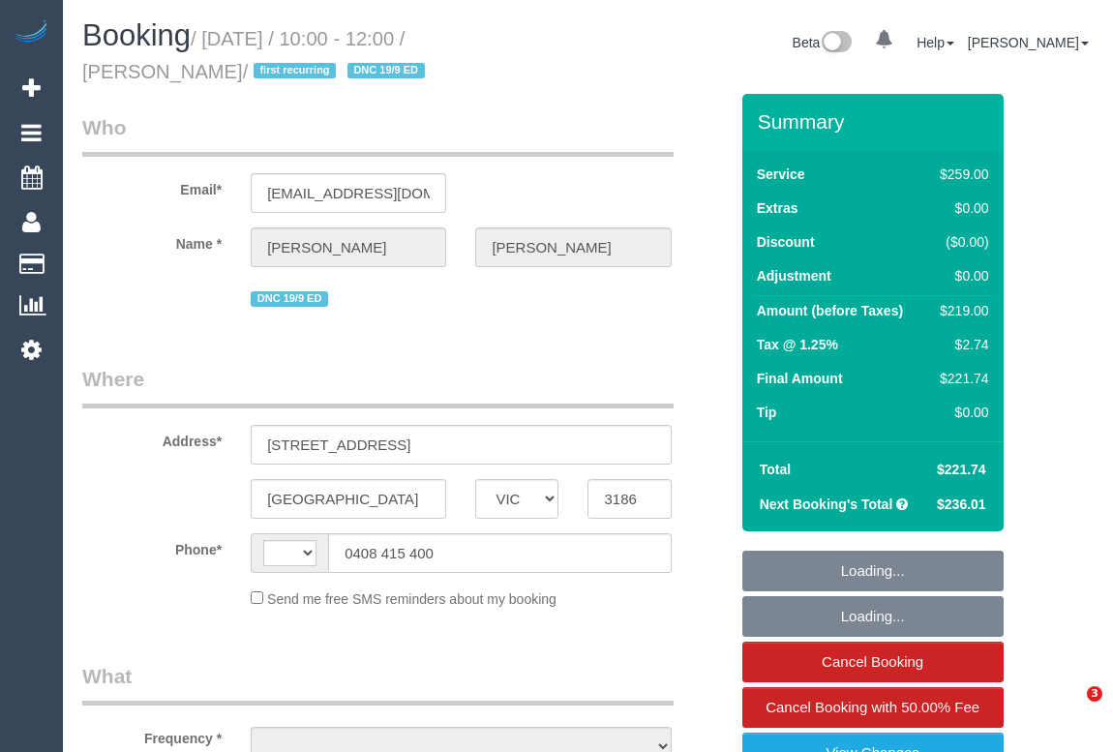
select select "VIC"
select select "string:AU"
select select "object:557"
select select "string:stripe-pm_1S6jA42GScqysDRVwFm61M1e"
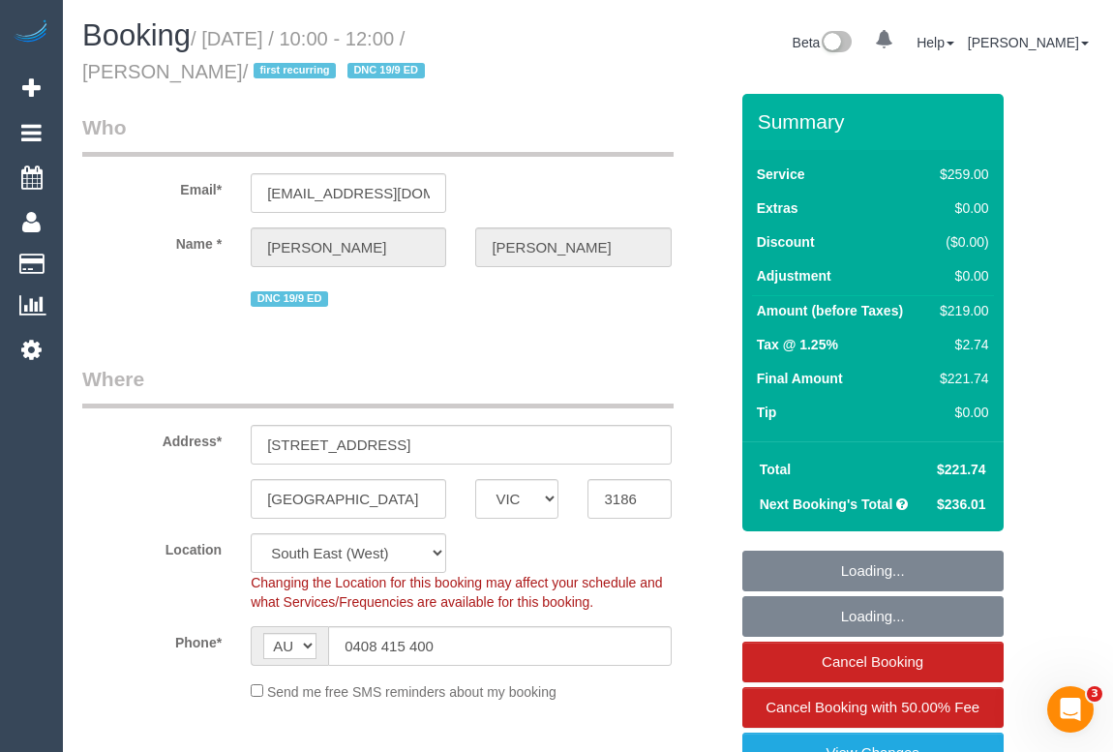
select select "number:28"
select select "number:14"
select select "number:19"
select select "number:35"
select select "number:11"
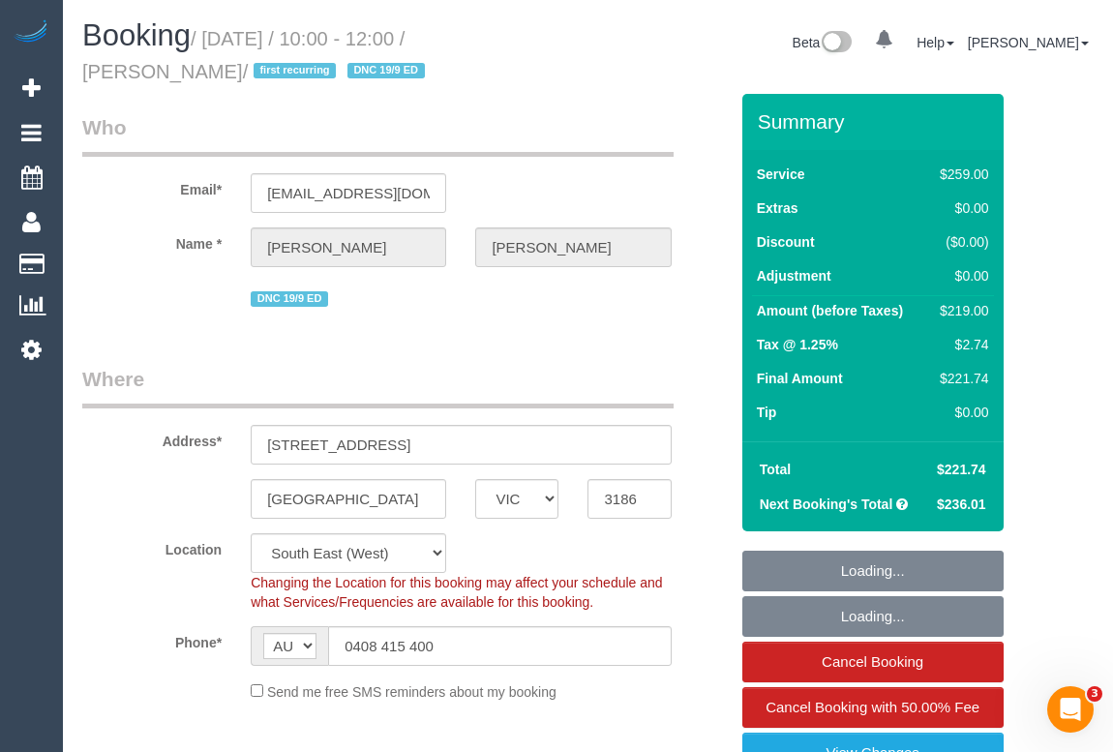
select select "object:1338"
select select "spot1"
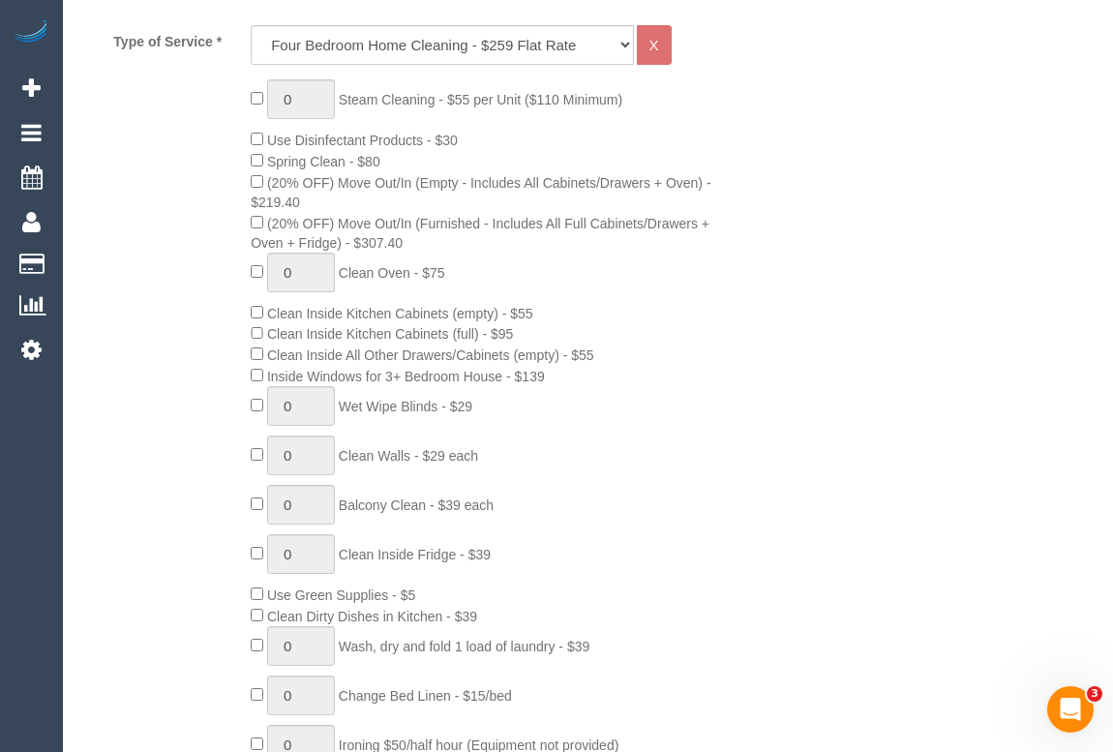
scroll to position [1143, 0]
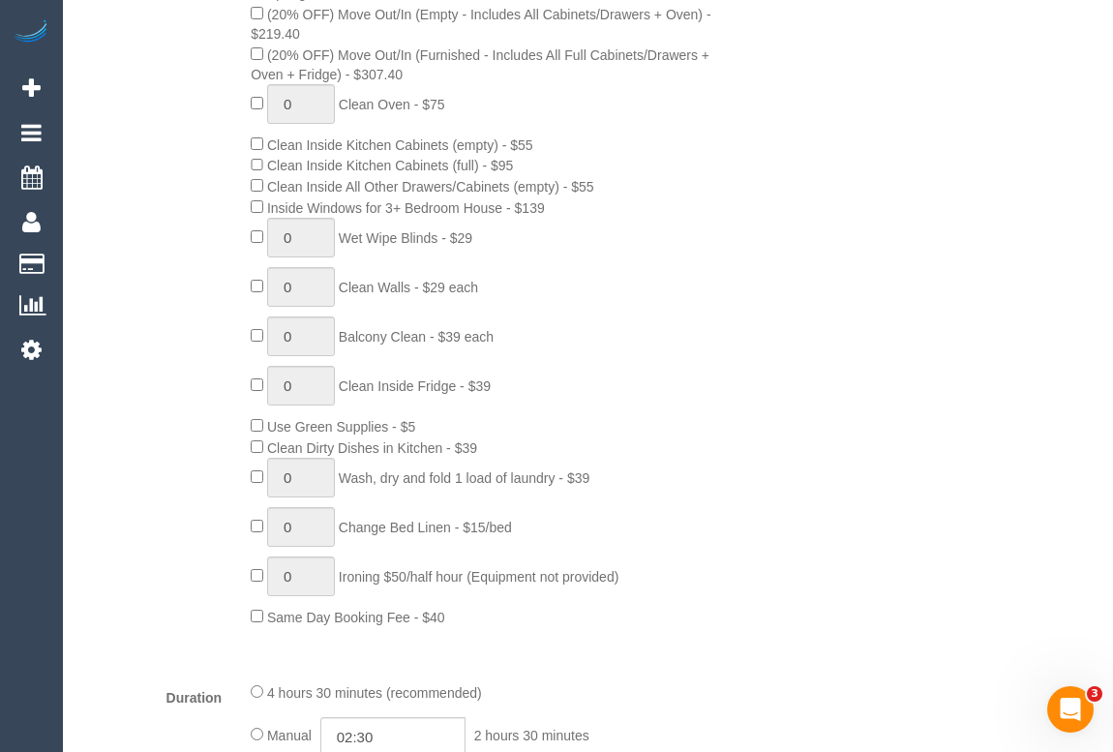
drag, startPoint x: 109, startPoint y: 69, endPoint x: 90, endPoint y: 1, distance: 70.4
click at [109, 69] on div "0 Steam Cleaning - $55 per Unit ($110 Minimum) Use Disinfectant Products - $30 …" at bounding box center [405, 269] width 674 height 716
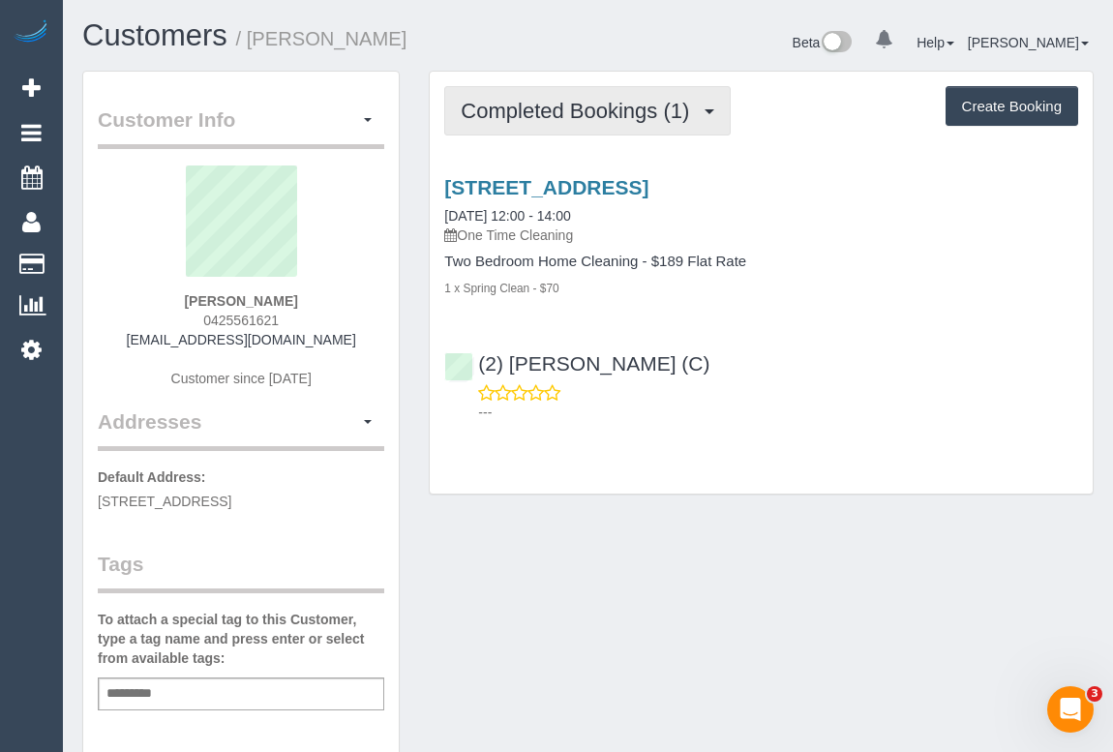
click at [569, 117] on span "Completed Bookings (1)" at bounding box center [580, 111] width 238 height 24
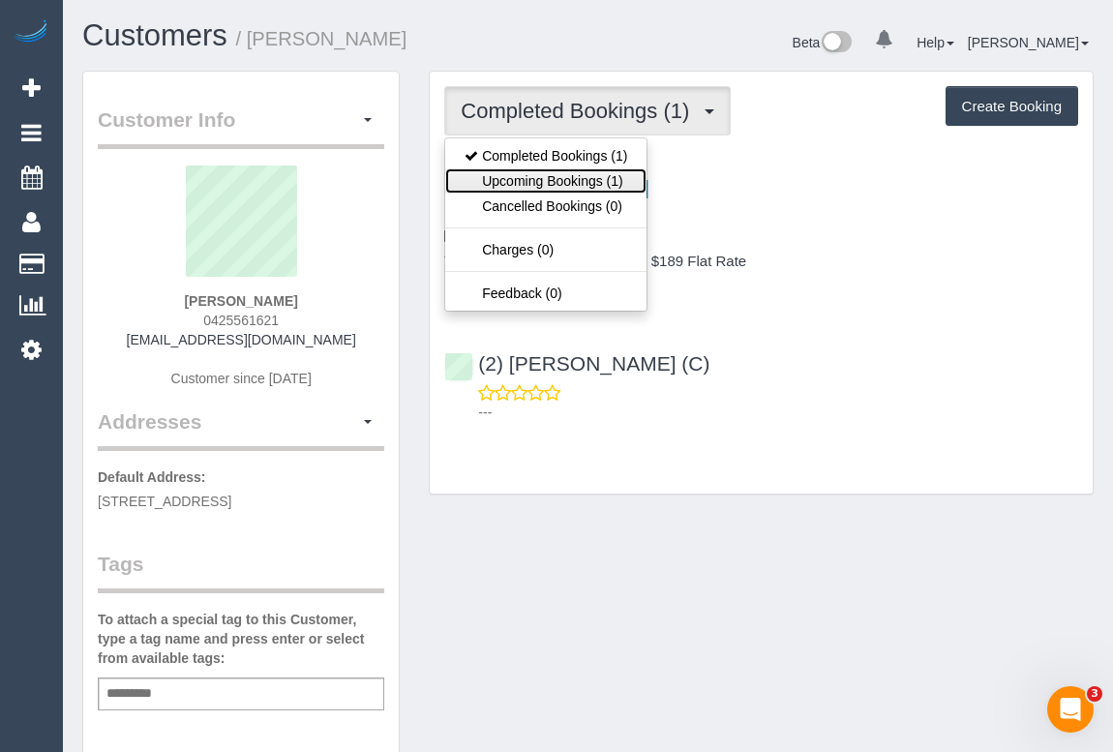
click at [574, 181] on link "Upcoming Bookings (1)" at bounding box center [545, 180] width 201 height 25
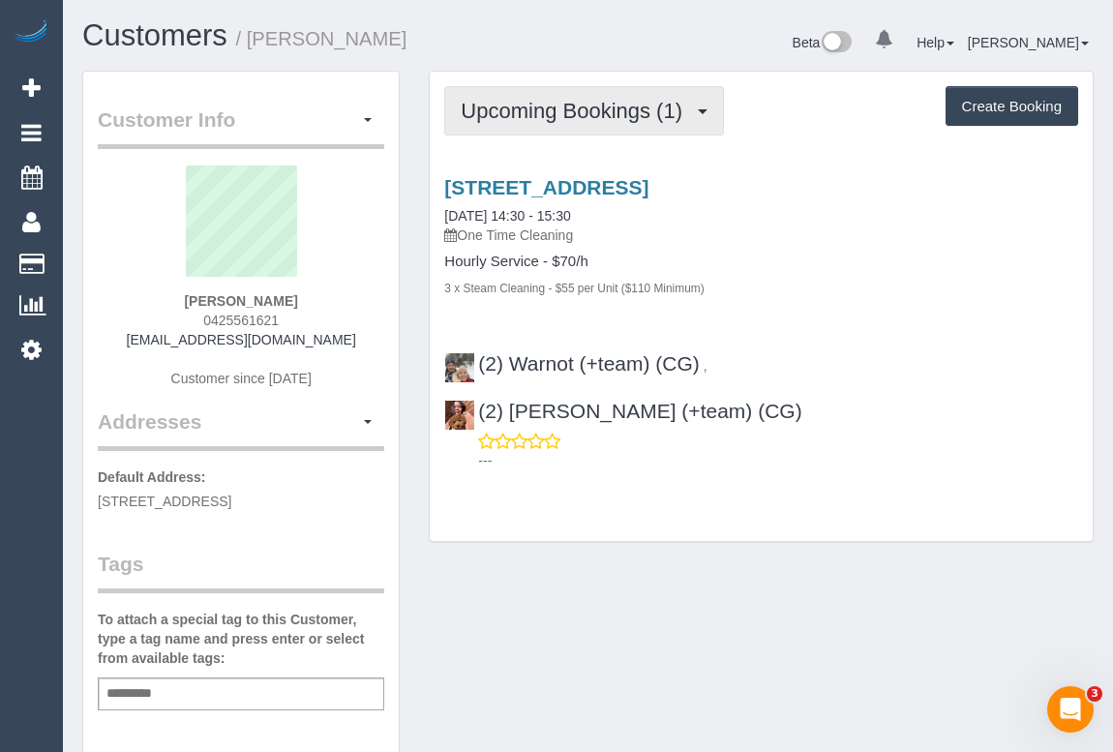
click at [541, 114] on span "Upcoming Bookings (1)" at bounding box center [576, 111] width 231 height 24
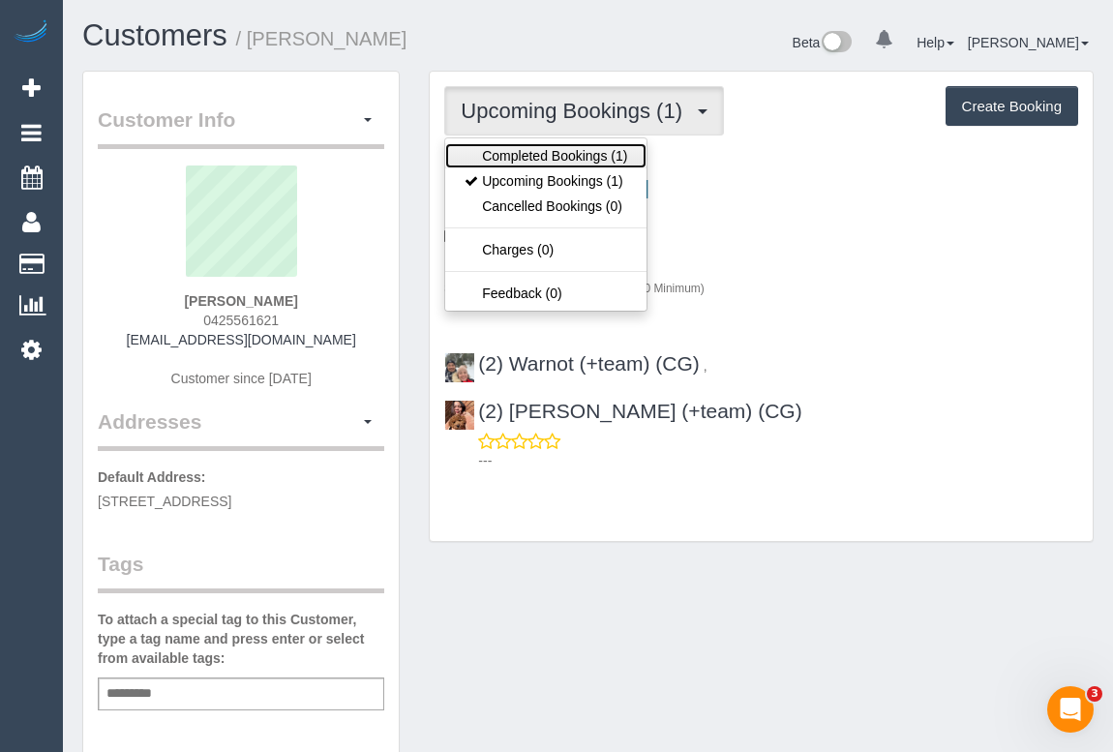
click at [541, 145] on link "Completed Bookings (1)" at bounding box center [545, 155] width 201 height 25
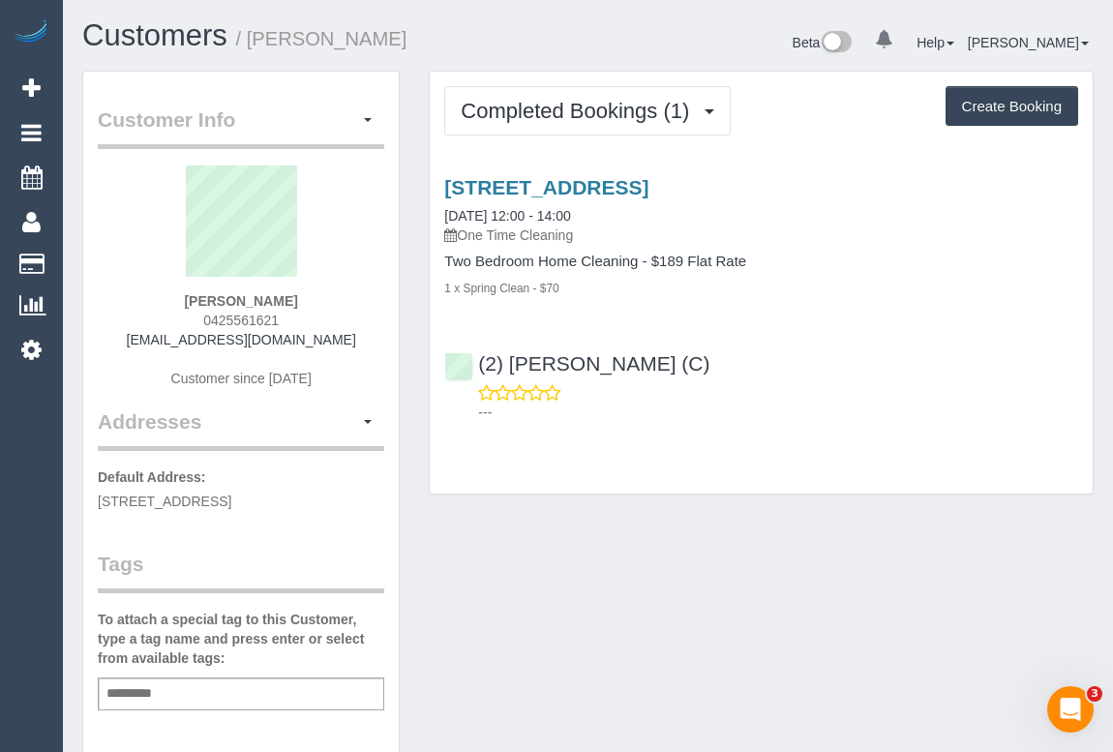
click at [740, 471] on div "Completed Bookings (1) Completed Bookings (1) Upcoming Bookings (1) Cancelled B…" at bounding box center [761, 283] width 663 height 422
drag, startPoint x: 198, startPoint y: 313, endPoint x: 283, endPoint y: 317, distance: 85.2
click at [283, 317] on div "Felicia Tiara 0425561621 feltia2312@gmail.com Customer since 2025" at bounding box center [241, 286] width 286 height 242
copy span "0425561621"
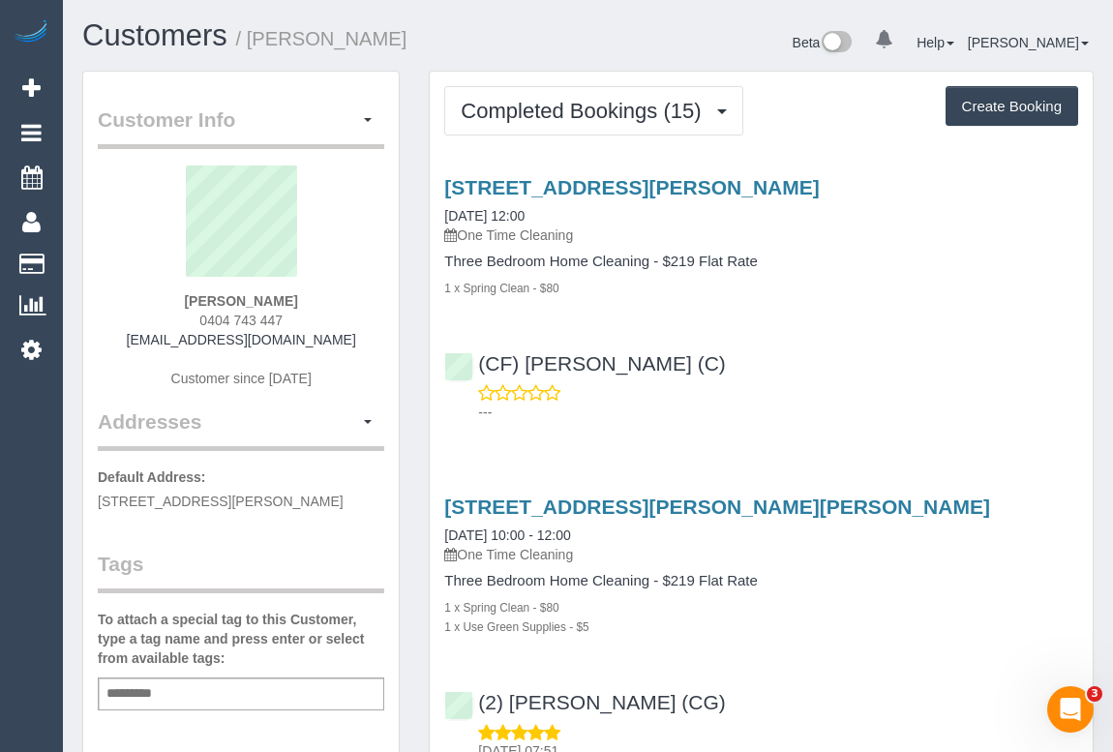
click at [880, 303] on div "[STREET_ADDRESS][PERSON_NAME] [DATE] 12:00 One Time Cleaning Three Bedroom Home…" at bounding box center [761, 295] width 663 height 271
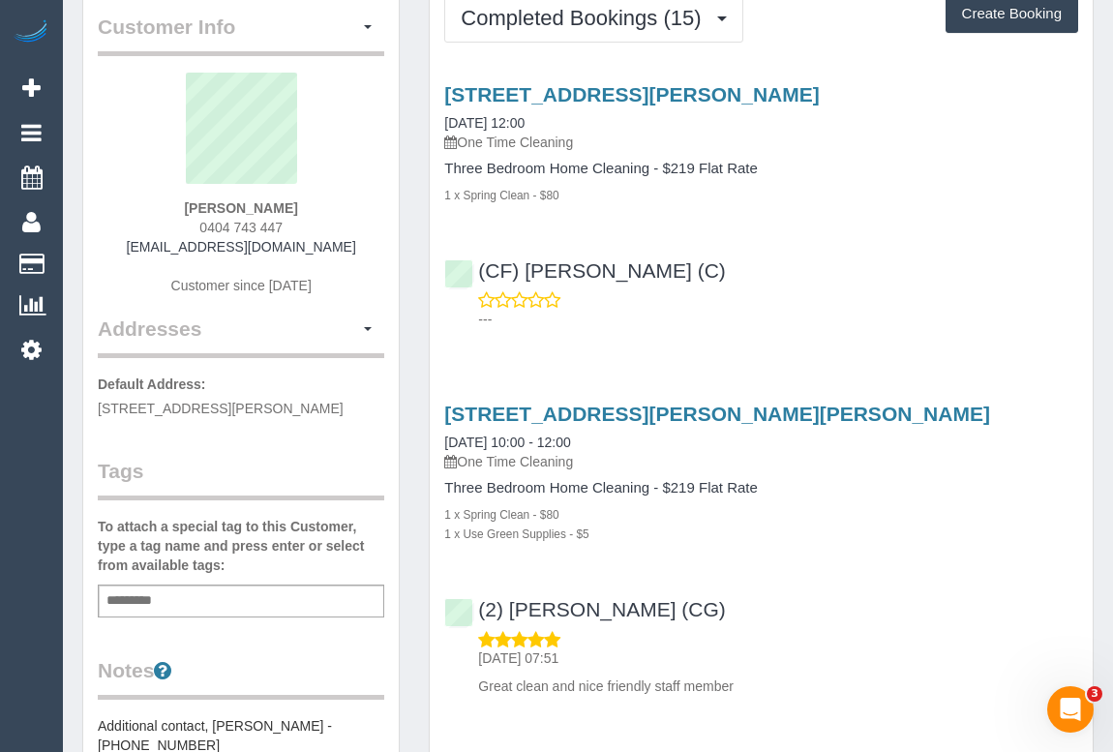
scroll to position [439, 0]
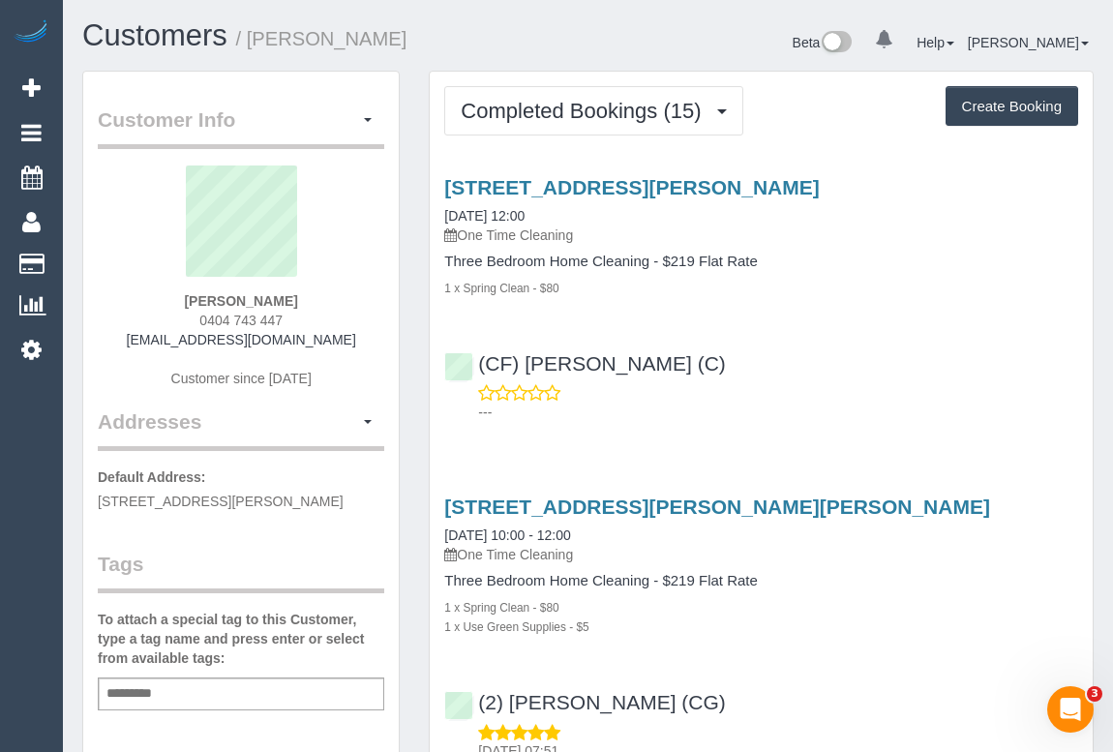
drag, startPoint x: 193, startPoint y: 316, endPoint x: 298, endPoint y: 316, distance: 105.5
click at [298, 316] on div "Jess Briscoe 0404 743 447 jessbriscoe@hotmail.com Customer since 2020" at bounding box center [241, 286] width 286 height 242
copy span "0404 743 447"
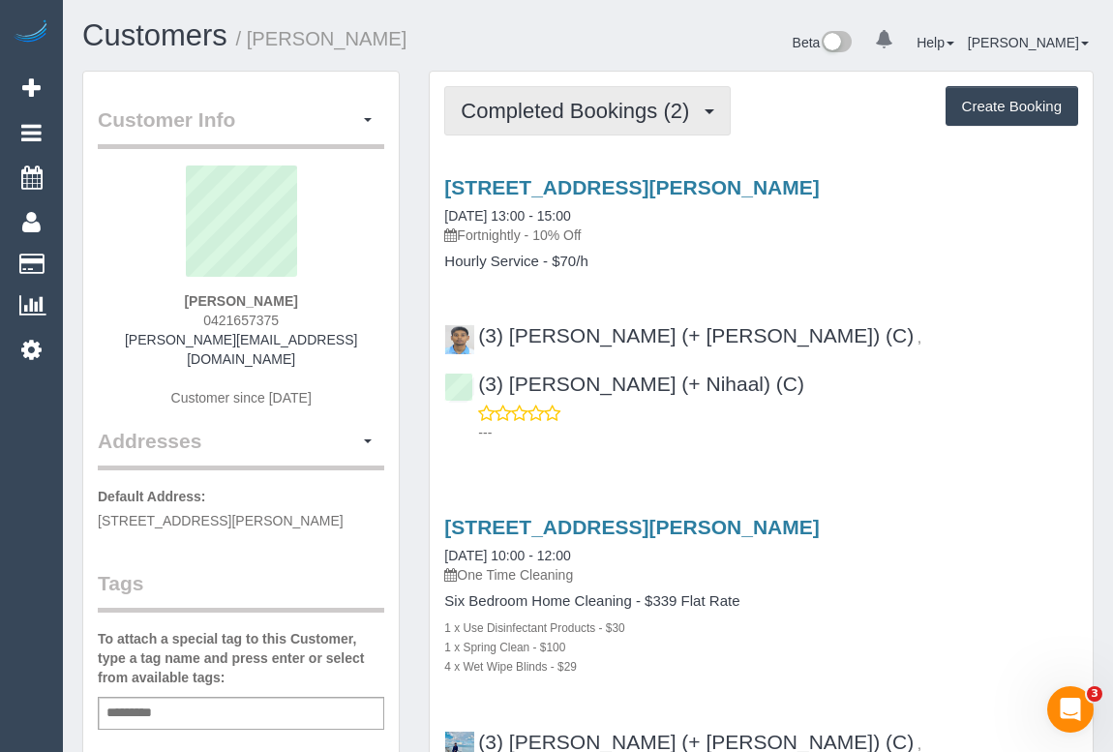
click at [622, 91] on button "Completed Bookings (2)" at bounding box center [587, 110] width 286 height 49
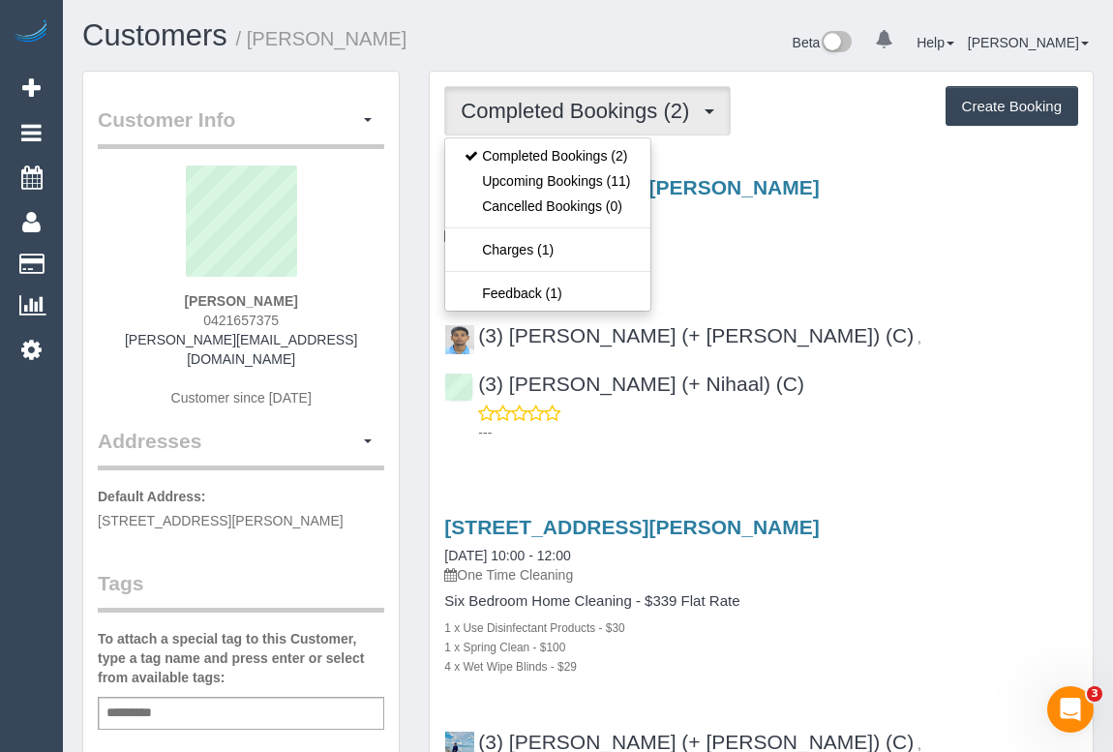
click at [755, 252] on div "221 Reynard Street, Pascoe Vale South, VIC 3044 19/09/2025 13:00 - 15:00 Fortni…" at bounding box center [761, 223] width 663 height 94
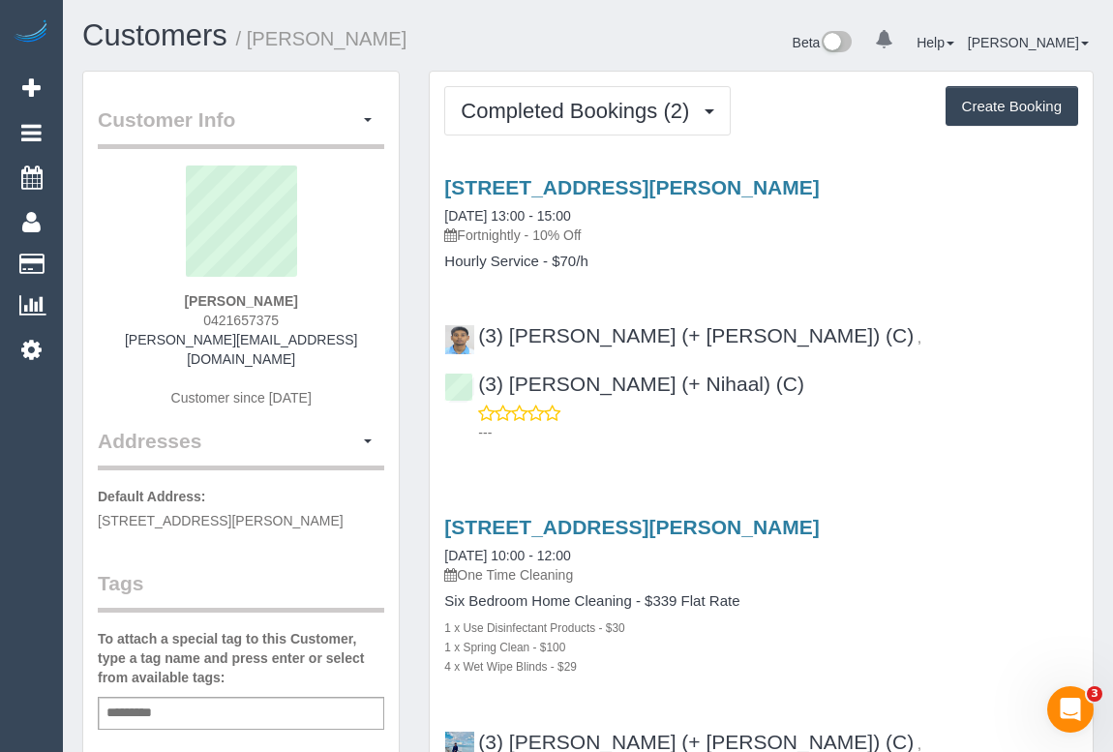
drag, startPoint x: 196, startPoint y: 318, endPoint x: 308, endPoint y: 317, distance: 111.3
click at [308, 317] on div "Josh Sandre 0421657375 joshua_sandre@hotmail.com Customer since 2025" at bounding box center [241, 295] width 286 height 261
copy span "0421657375"
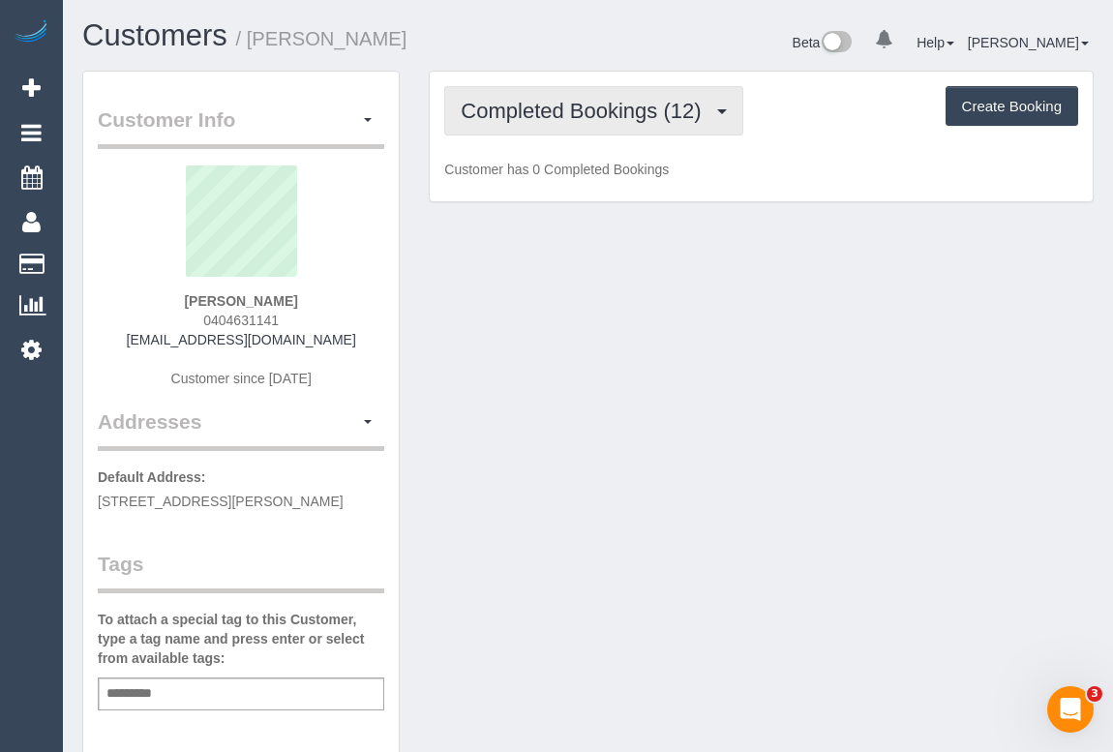
click at [539, 112] on span "Completed Bookings (12)" at bounding box center [586, 111] width 250 height 24
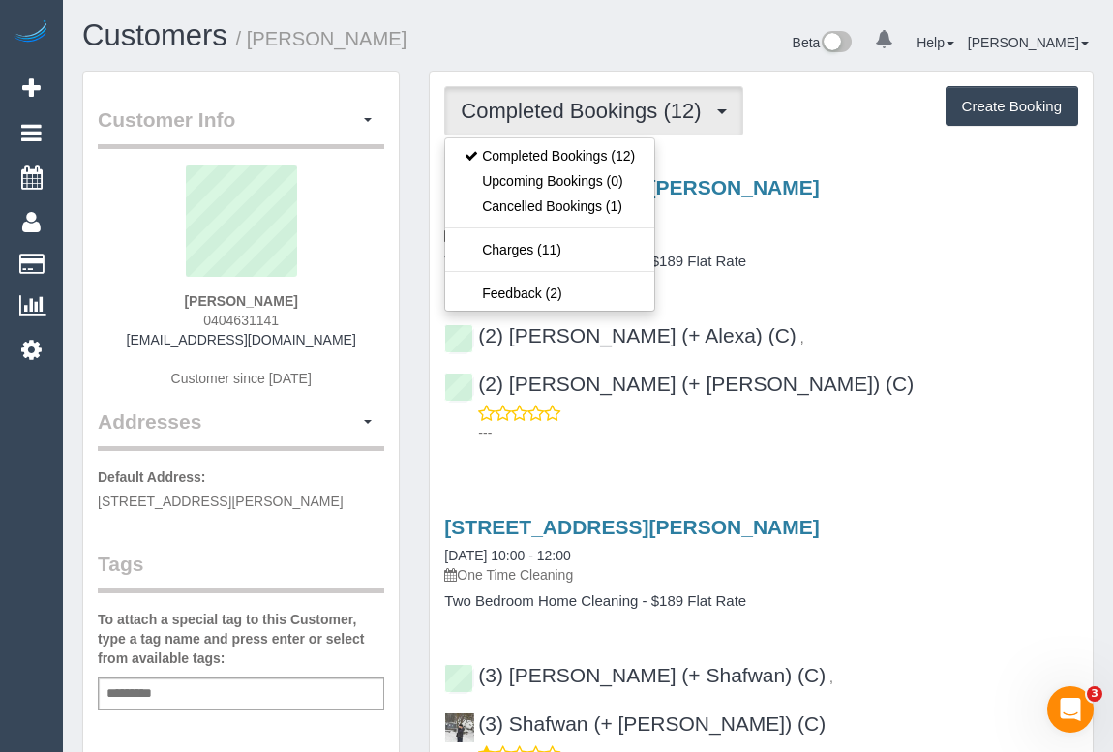
click at [966, 275] on div "[STREET_ADDRESS][PERSON_NAME] [DATE] 14:00 - 16:00 One Time Cleaning Two Bedroo…" at bounding box center [761, 305] width 663 height 291
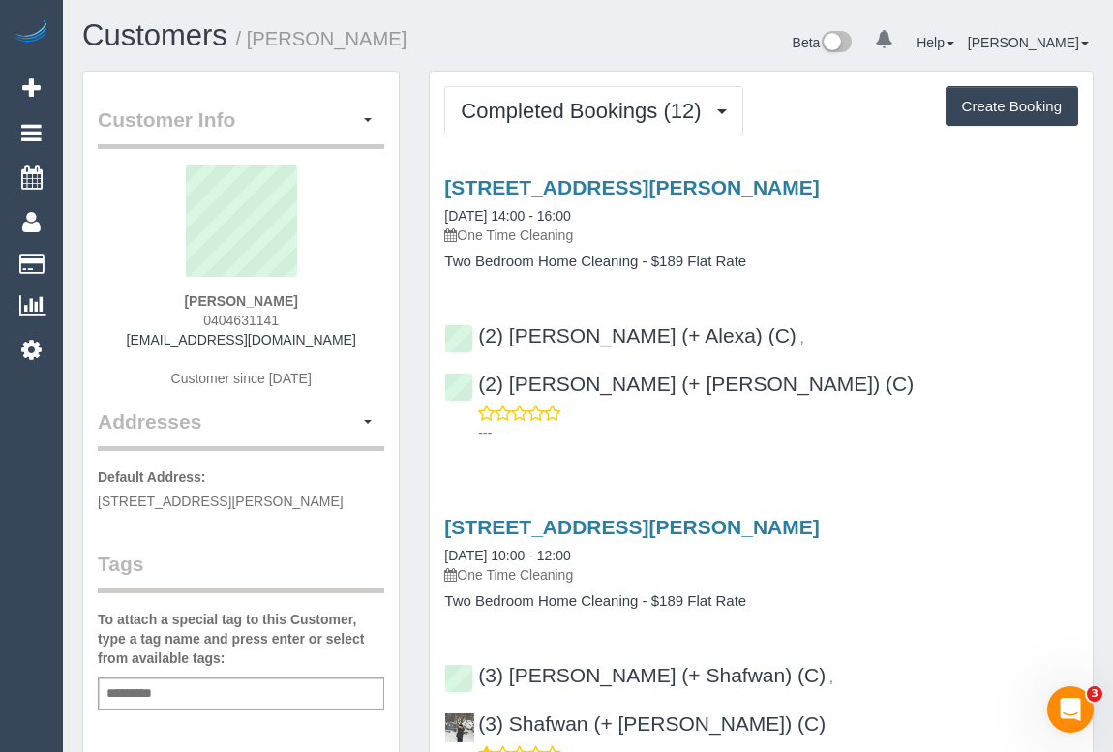
drag, startPoint x: 192, startPoint y: 313, endPoint x: 334, endPoint y: 315, distance: 142.2
click at [334, 315] on div "[PERSON_NAME] 0404631141 [EMAIL_ADDRESS][DOMAIN_NAME] Customer since [DATE]" at bounding box center [241, 286] width 286 height 242
copy span "0404631141"
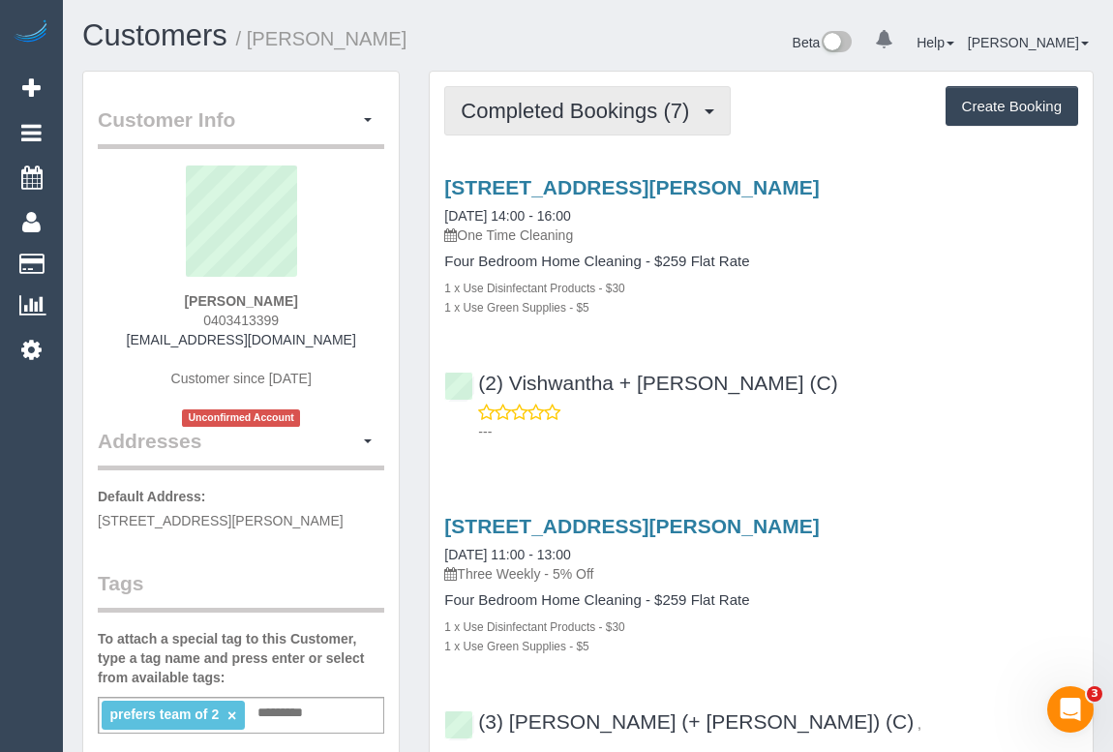
click at [596, 125] on button "Completed Bookings (7)" at bounding box center [587, 110] width 286 height 49
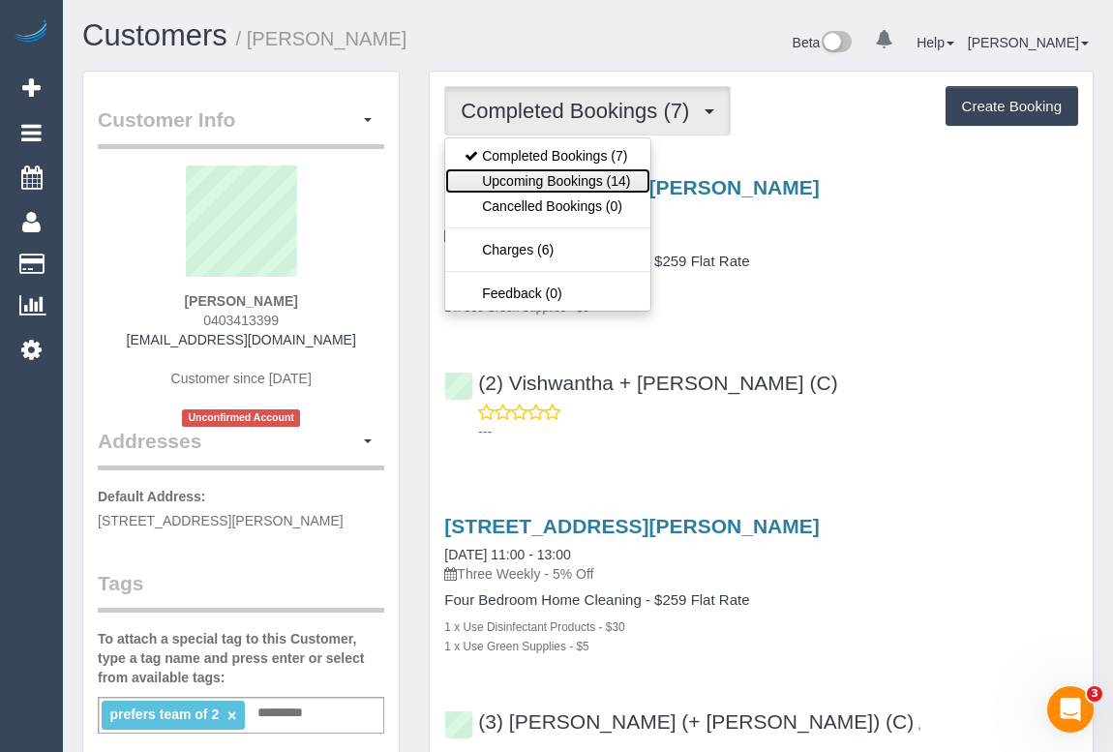
click at [572, 181] on link "Upcoming Bookings (14)" at bounding box center [547, 180] width 204 height 25
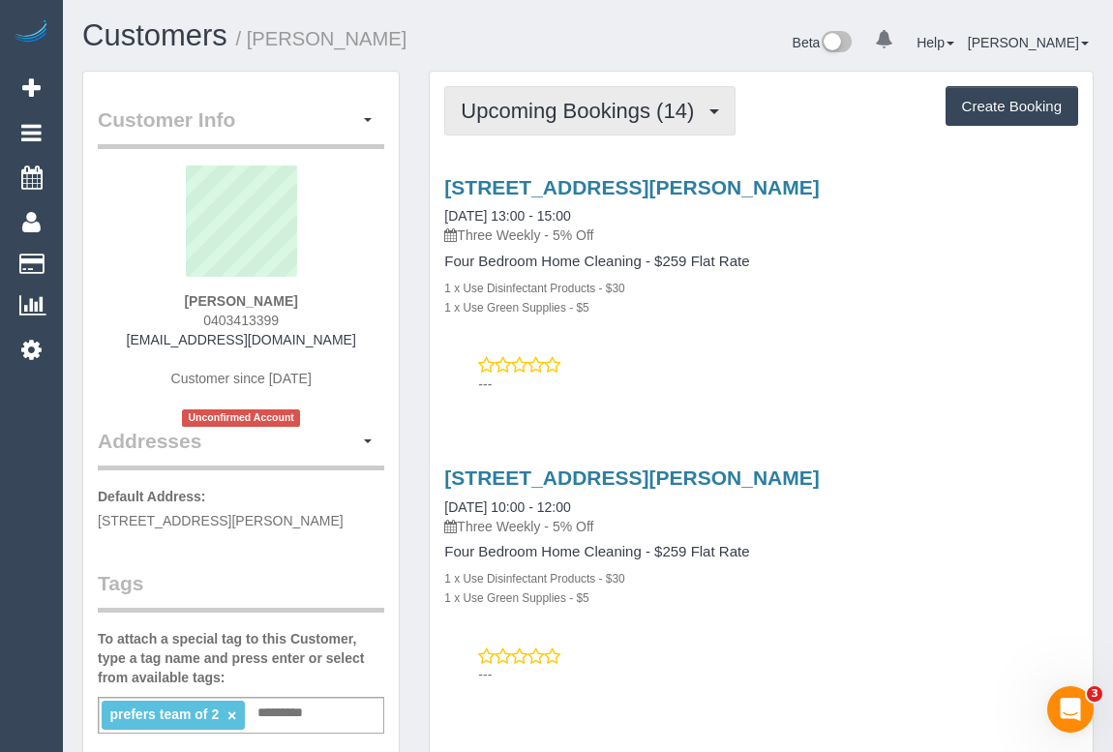
click at [602, 120] on span "Upcoming Bookings (14)" at bounding box center [582, 111] width 243 height 24
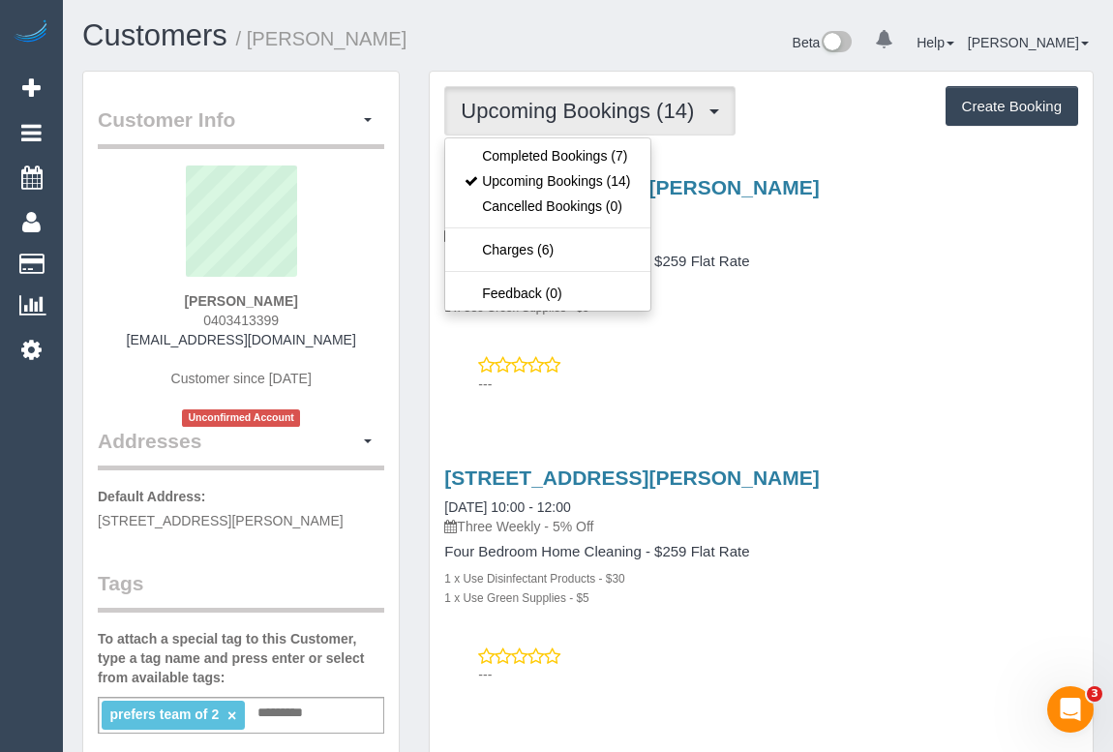
click at [860, 290] on div "1 x Use Disinfectant Products - $30" at bounding box center [761, 287] width 634 height 19
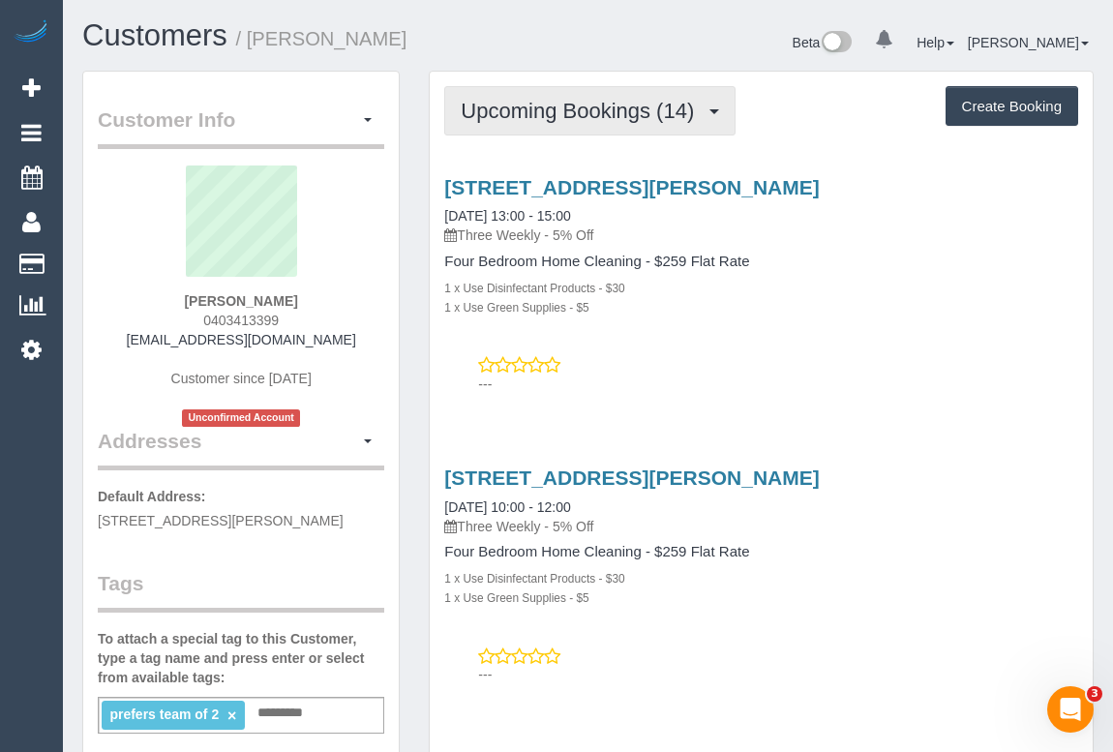
click at [555, 115] on span "Upcoming Bookings (14)" at bounding box center [582, 111] width 243 height 24
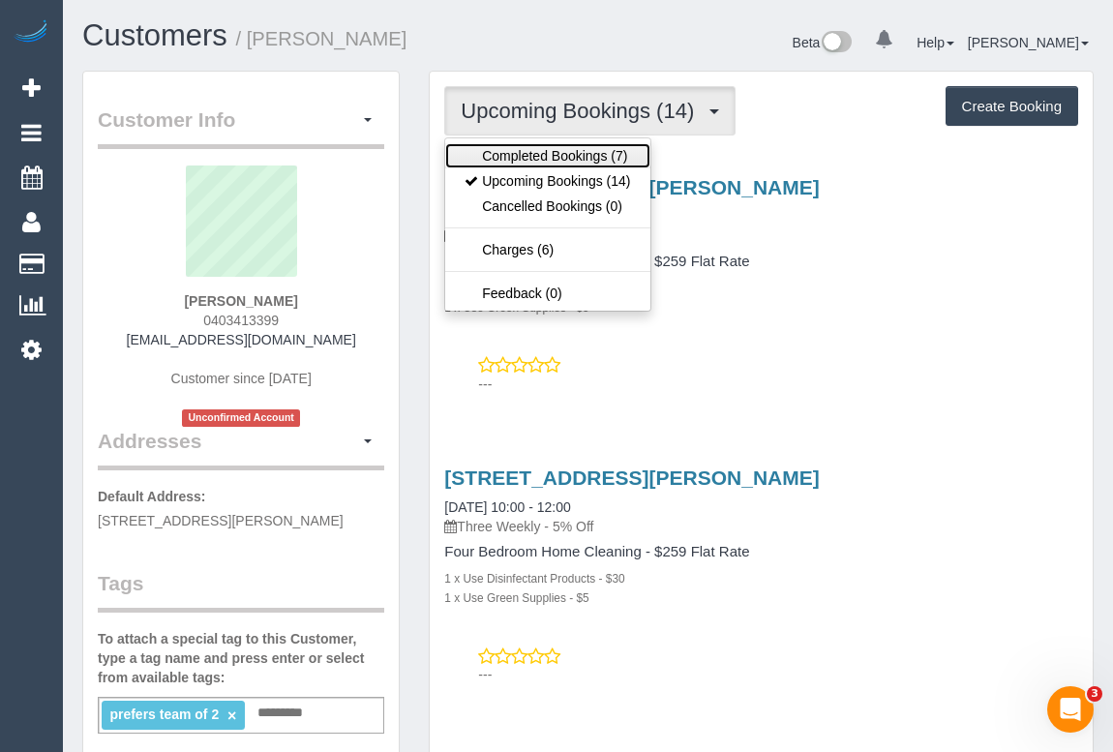
click at [527, 155] on link "Completed Bookings (7)" at bounding box center [547, 155] width 204 height 25
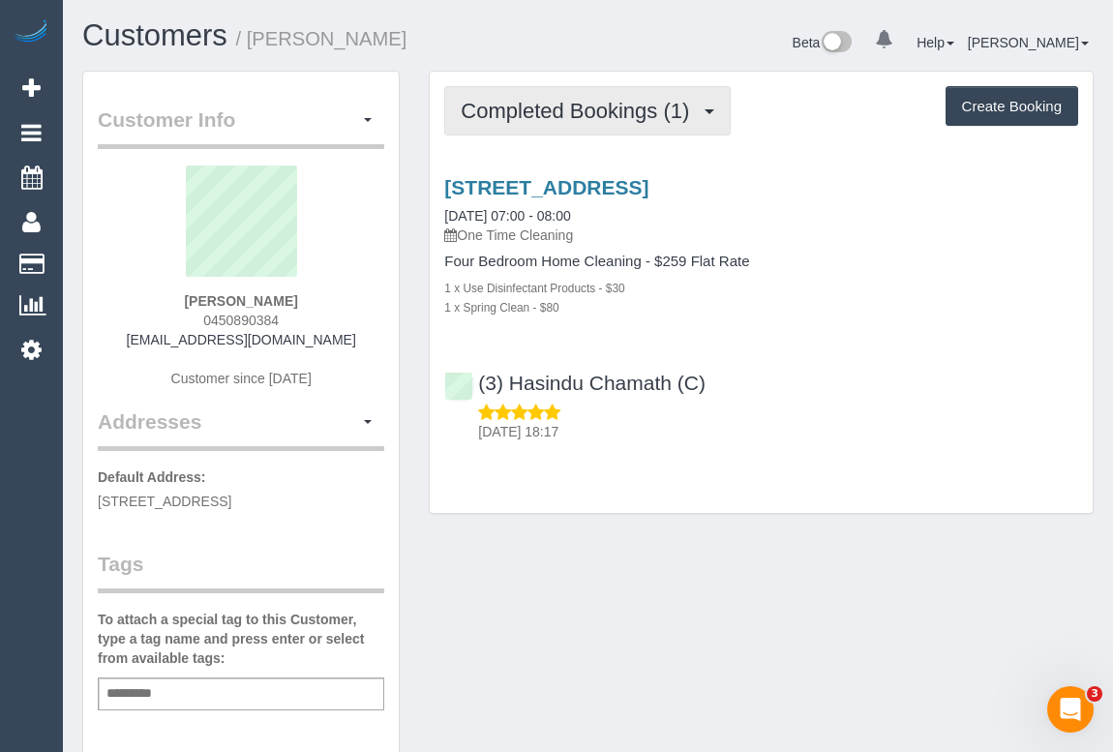
click at [610, 106] on span "Completed Bookings (1)" at bounding box center [580, 111] width 238 height 24
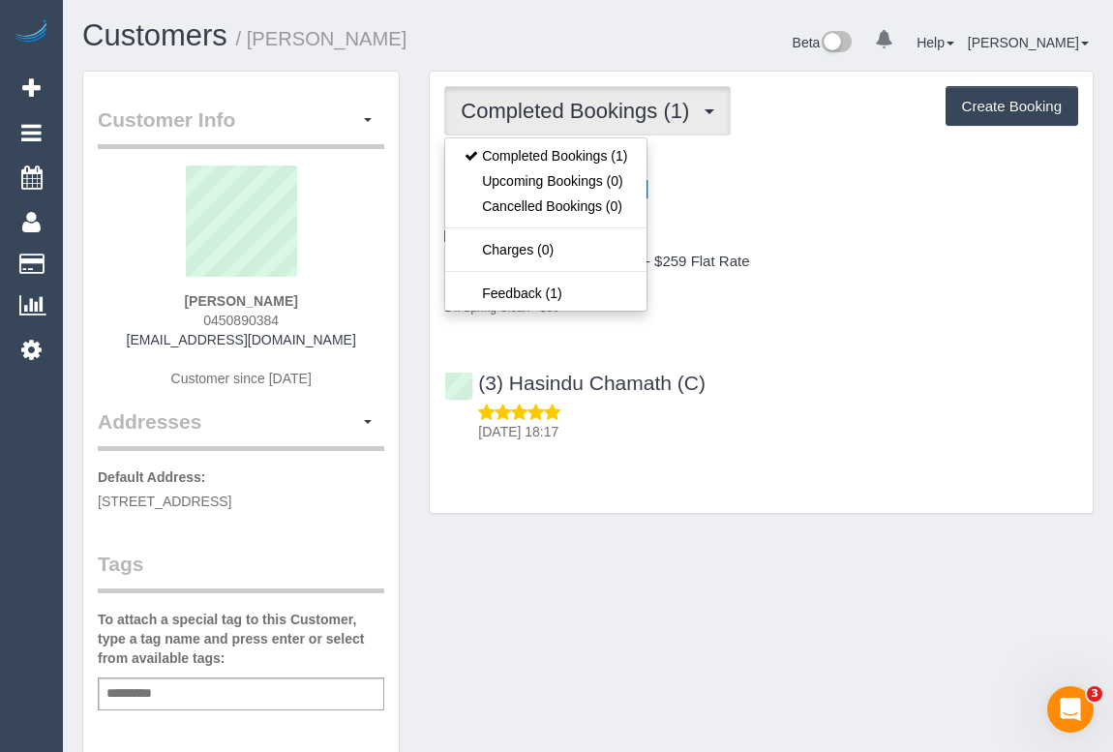
click at [851, 329] on div "[STREET_ADDRESS] [DATE] 07:00 - 08:00 One Time Cleaning Four Bedroom Home Clean…" at bounding box center [761, 305] width 663 height 290
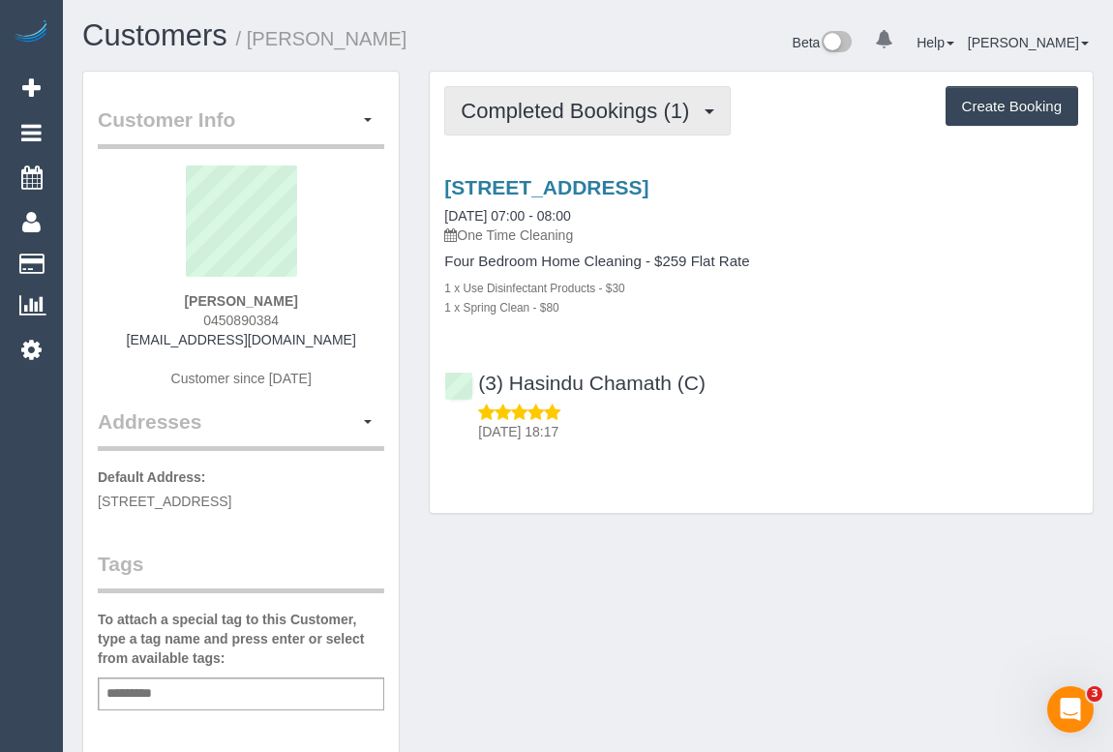
click at [532, 108] on span "Completed Bookings (1)" at bounding box center [580, 111] width 238 height 24
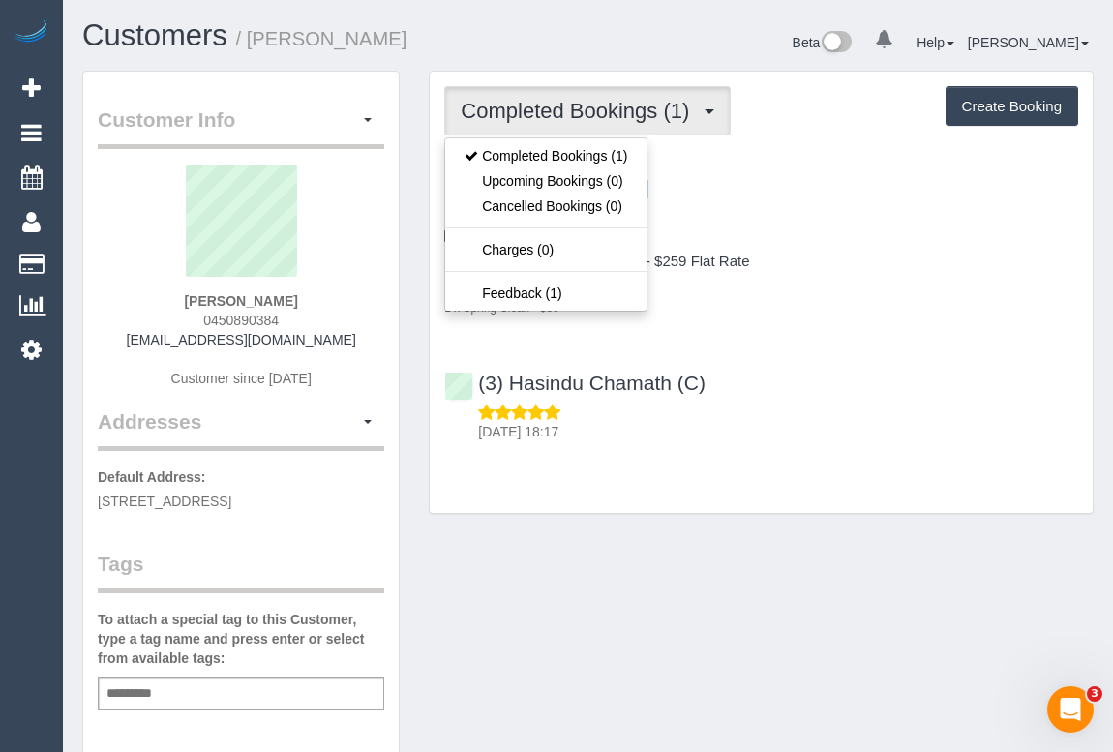
click at [793, 363] on div "(3) Hasindu Chamath (C) [DATE] 18:17" at bounding box center [761, 398] width 663 height 87
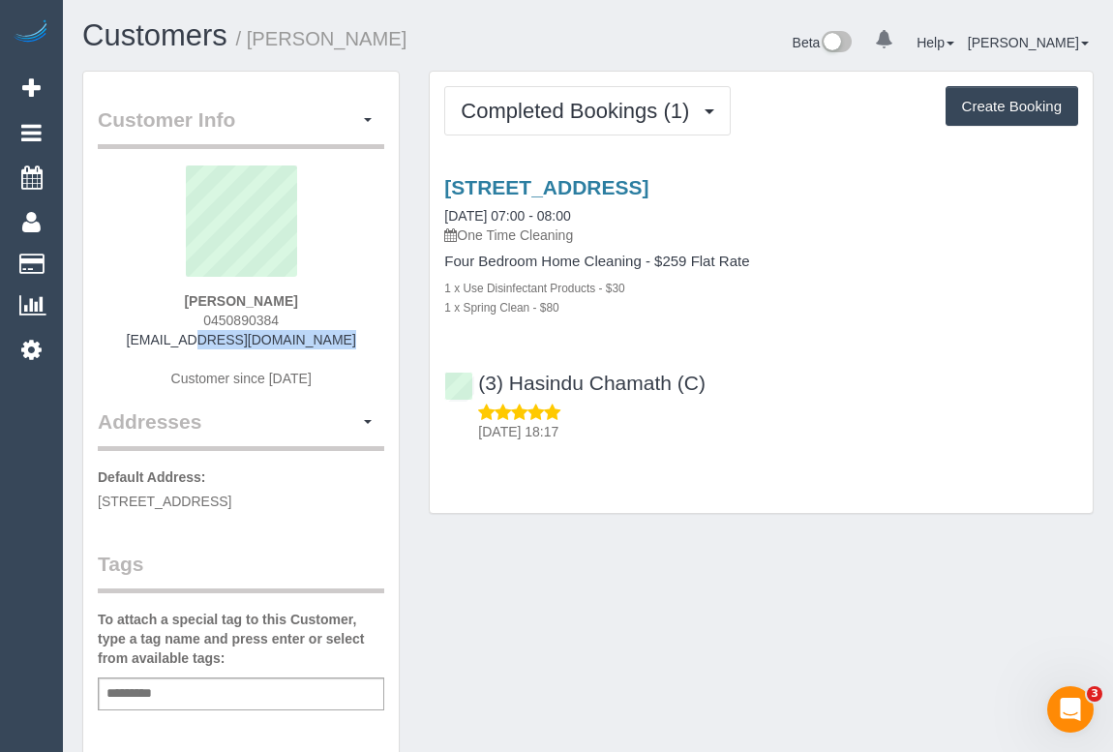
drag, startPoint x: 159, startPoint y: 343, endPoint x: 335, endPoint y: 336, distance: 176.2
click at [335, 336] on div "[PERSON_NAME] 0450890384 [EMAIL_ADDRESS][DOMAIN_NAME] Customer since [DATE]" at bounding box center [241, 286] width 286 height 242
copy link "[EMAIL_ADDRESS][DOMAIN_NAME]"
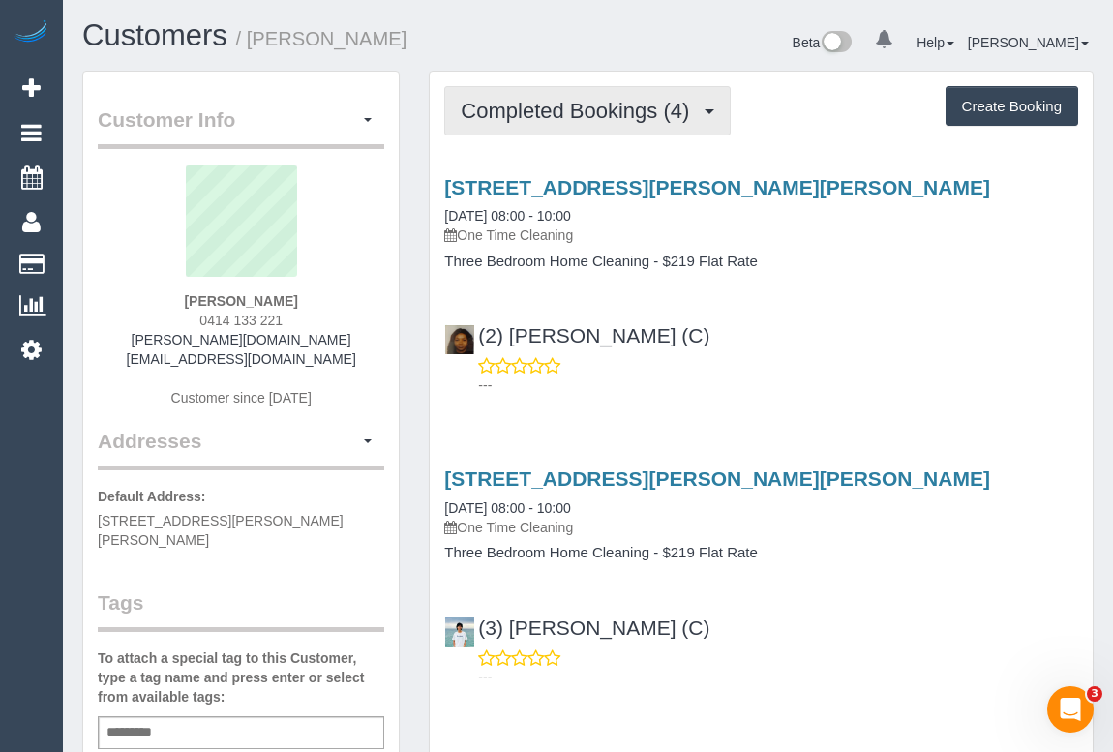
click at [574, 119] on span "Completed Bookings (4)" at bounding box center [580, 111] width 238 height 24
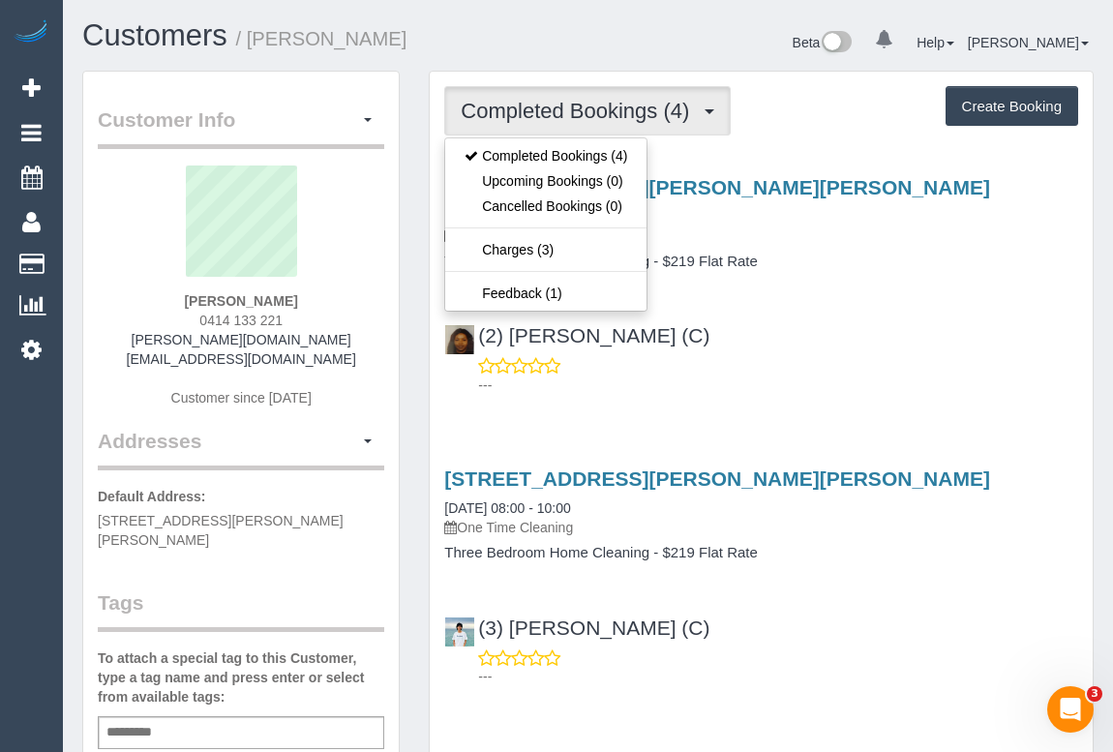
click at [931, 366] on div "---" at bounding box center [761, 375] width 634 height 39
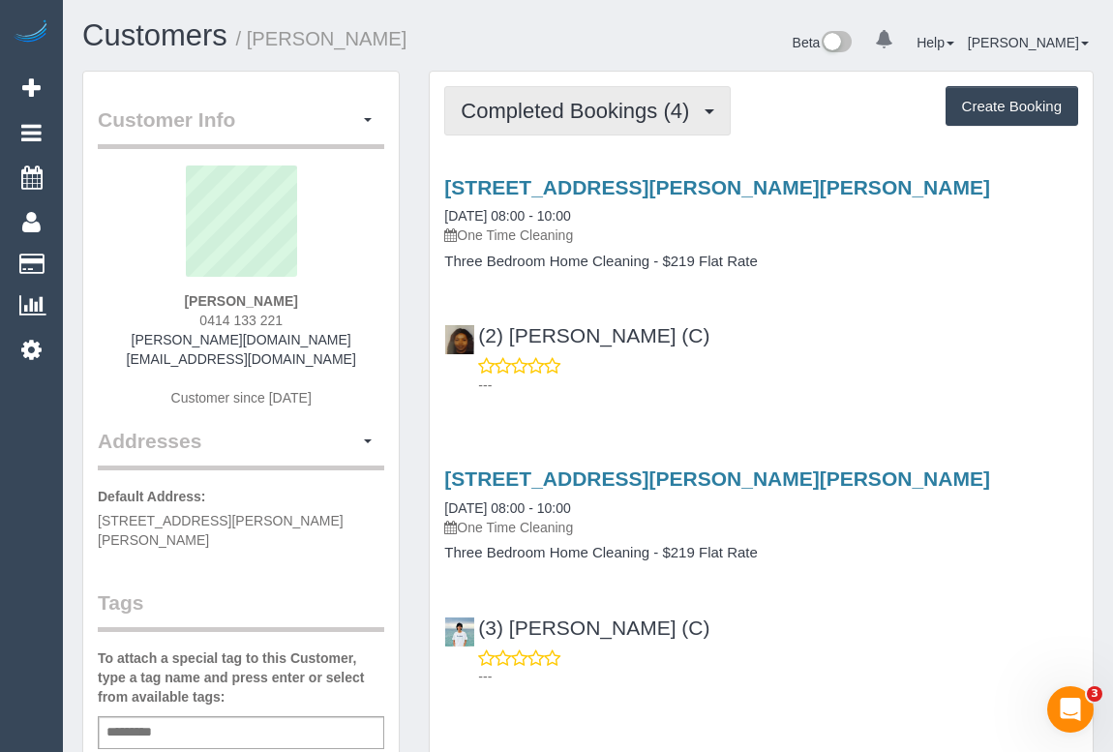
click at [550, 113] on span "Completed Bookings (4)" at bounding box center [580, 111] width 238 height 24
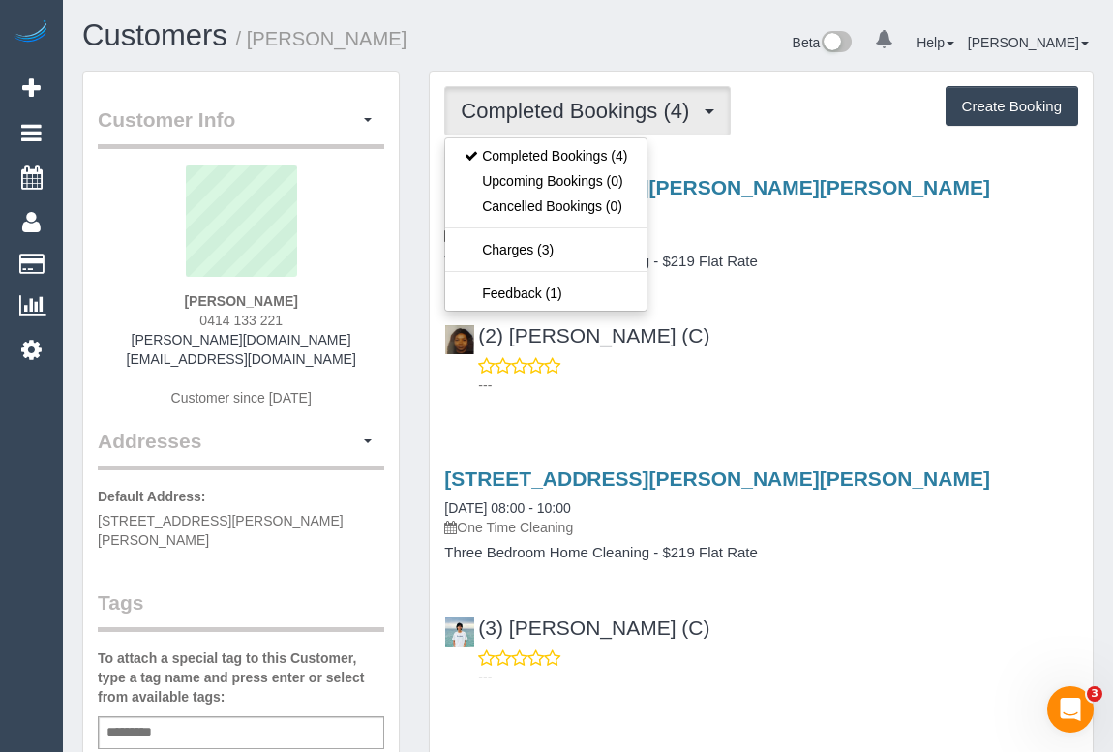
click at [880, 353] on div "(2) Nyasha Mahofa (C) ---" at bounding box center [761, 351] width 663 height 87
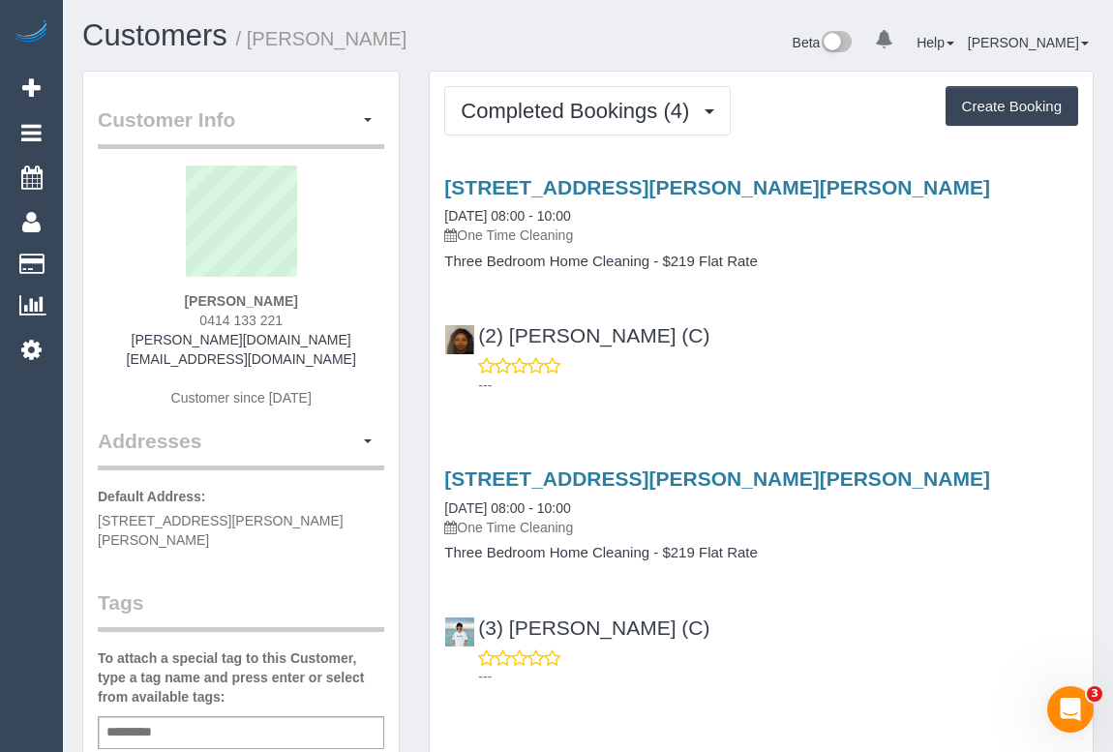
click at [850, 365] on div "---" at bounding box center [761, 375] width 634 height 39
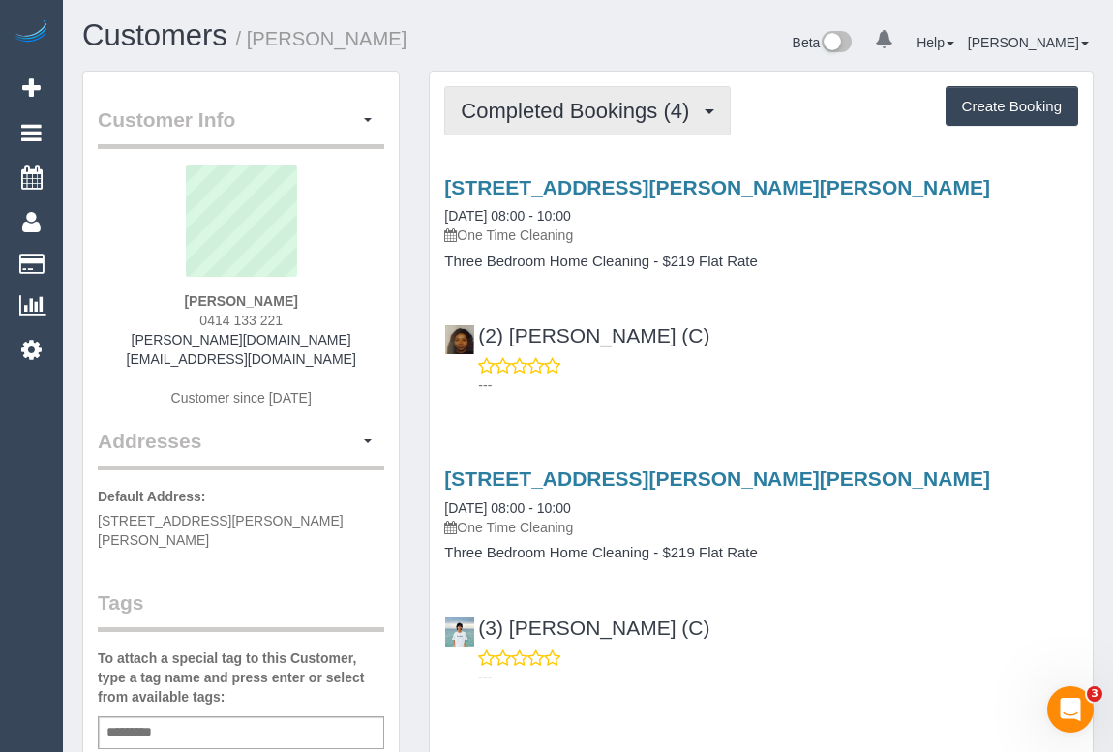
click at [577, 125] on button "Completed Bookings (4)" at bounding box center [587, 110] width 286 height 49
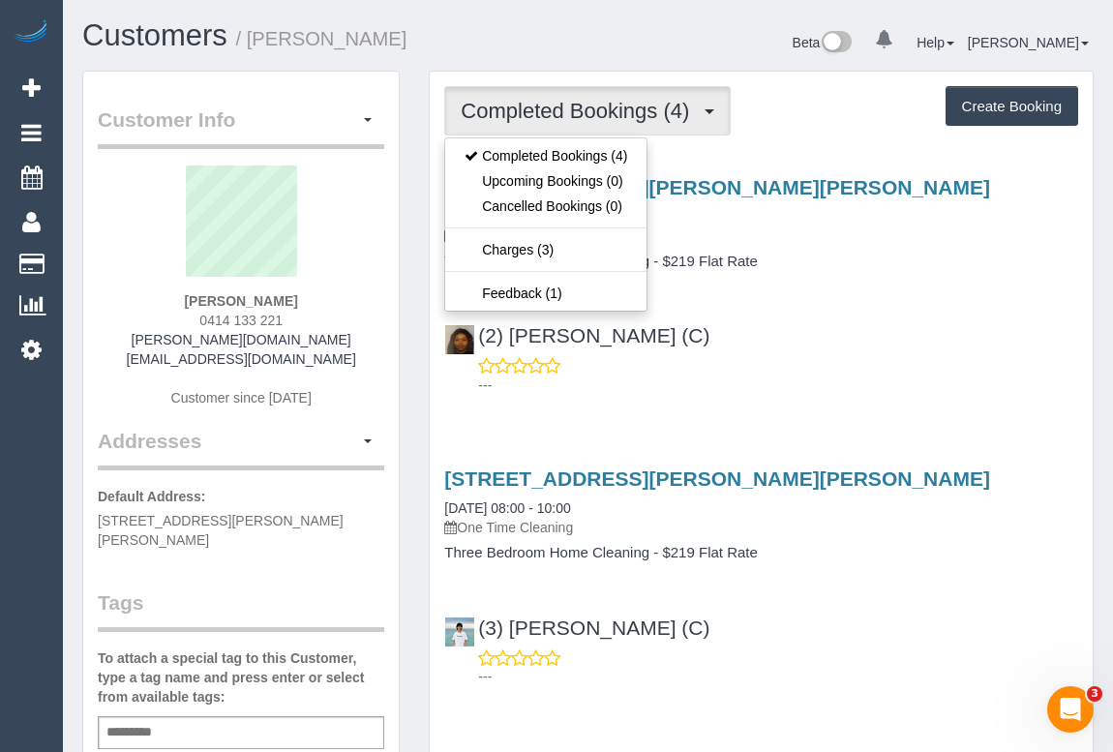
click at [851, 326] on div "(2) Nyasha Mahofa (C) ---" at bounding box center [761, 351] width 663 height 87
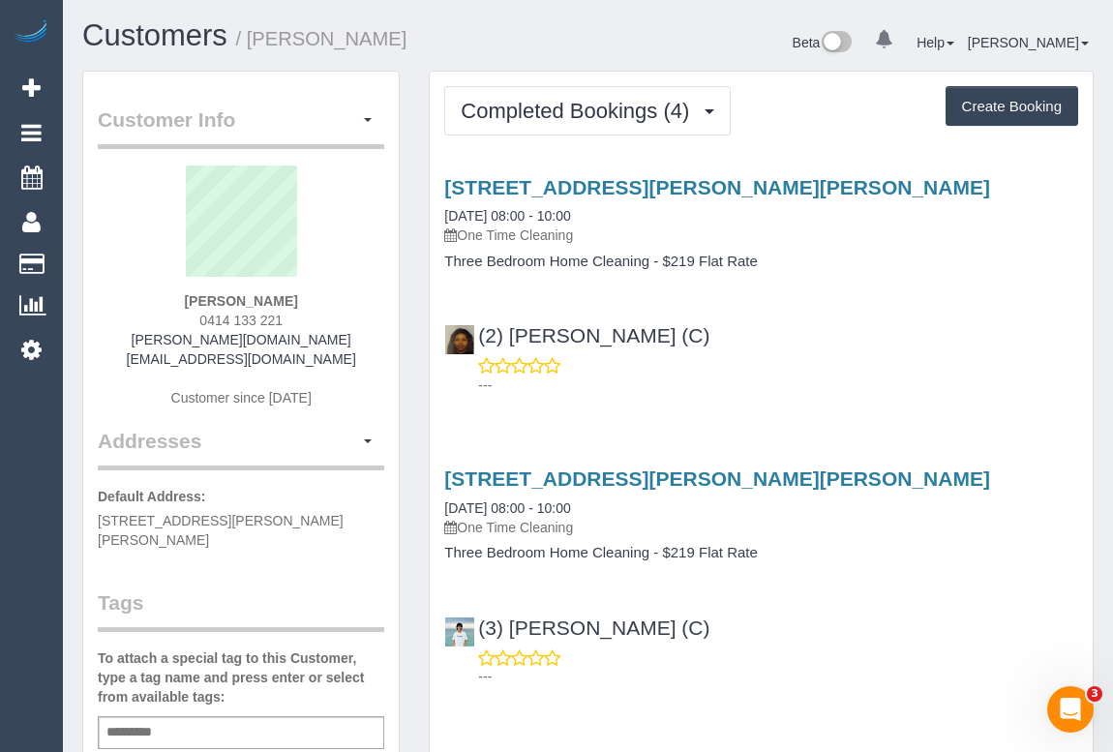
click at [855, 360] on div "---" at bounding box center [761, 375] width 634 height 39
drag, startPoint x: 143, startPoint y: 344, endPoint x: 337, endPoint y: 331, distance: 194.0
click at [337, 331] on div "Saransh Sharma 0414 133 221 saransh.au@gmail.com Customer since 2025" at bounding box center [241, 295] width 286 height 261
copy link "saransh.au@gmail.com"
click at [867, 340] on div "(2) Nyasha Mahofa (C) ---" at bounding box center [761, 351] width 663 height 87
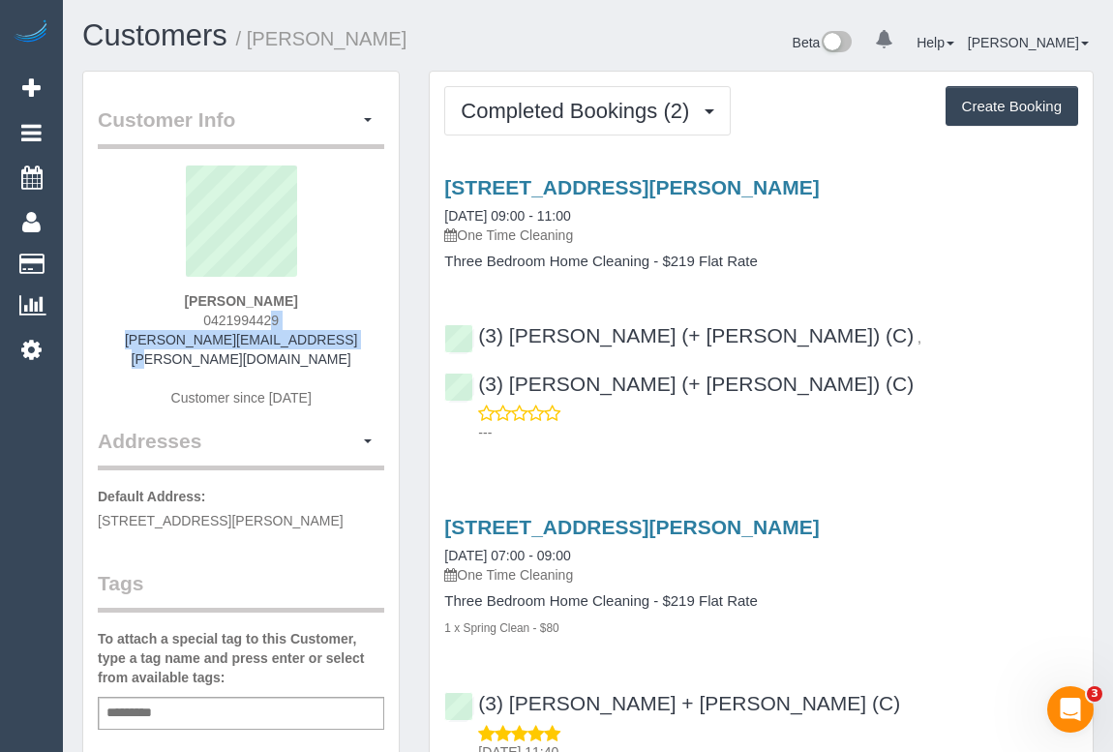
drag, startPoint x: 331, startPoint y: 334, endPoint x: 348, endPoint y: 335, distance: 17.4
click at [348, 335] on div "[PERSON_NAME] 0421994429 [PERSON_NAME][EMAIL_ADDRESS][PERSON_NAME][DOMAIN_NAME]…" at bounding box center [241, 295] width 286 height 261
copy div "0421994429 [PERSON_NAME][EMAIL_ADDRESS][PERSON_NAME][DOMAIN_NAME]"
click at [268, 326] on div "[PERSON_NAME] 0421994429 [PERSON_NAME][EMAIL_ADDRESS][PERSON_NAME][DOMAIN_NAME]…" at bounding box center [241, 295] width 286 height 261
drag, startPoint x: 281, startPoint y: 320, endPoint x: 200, endPoint y: 316, distance: 80.4
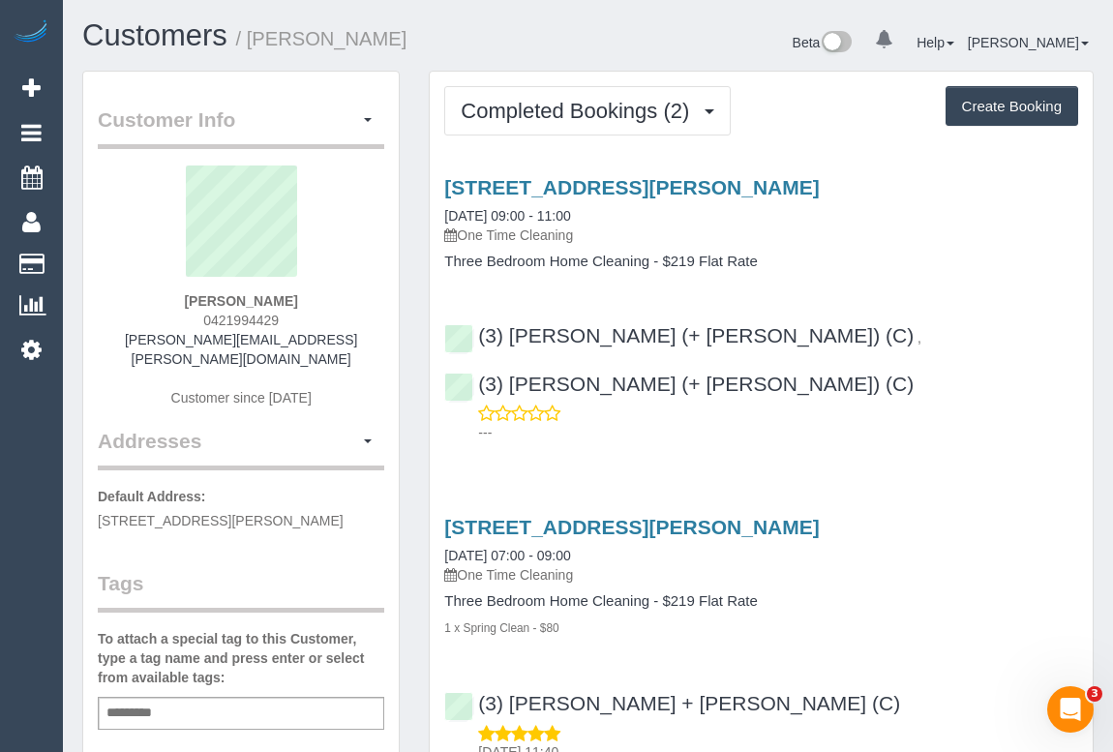
click at [200, 316] on div "[PERSON_NAME] 0421994429 [PERSON_NAME][EMAIL_ADDRESS][PERSON_NAME][DOMAIN_NAME]…" at bounding box center [241, 295] width 286 height 261
copy span "0421994429"
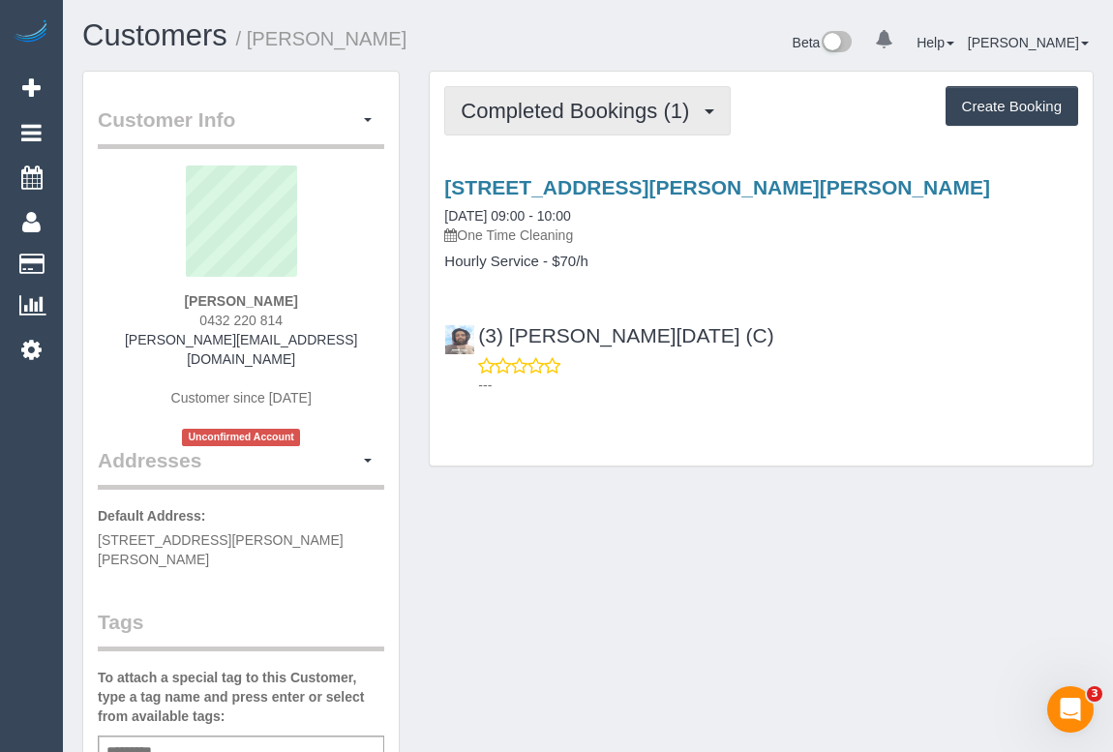
click at [558, 107] on span "Completed Bookings (1)" at bounding box center [580, 111] width 238 height 24
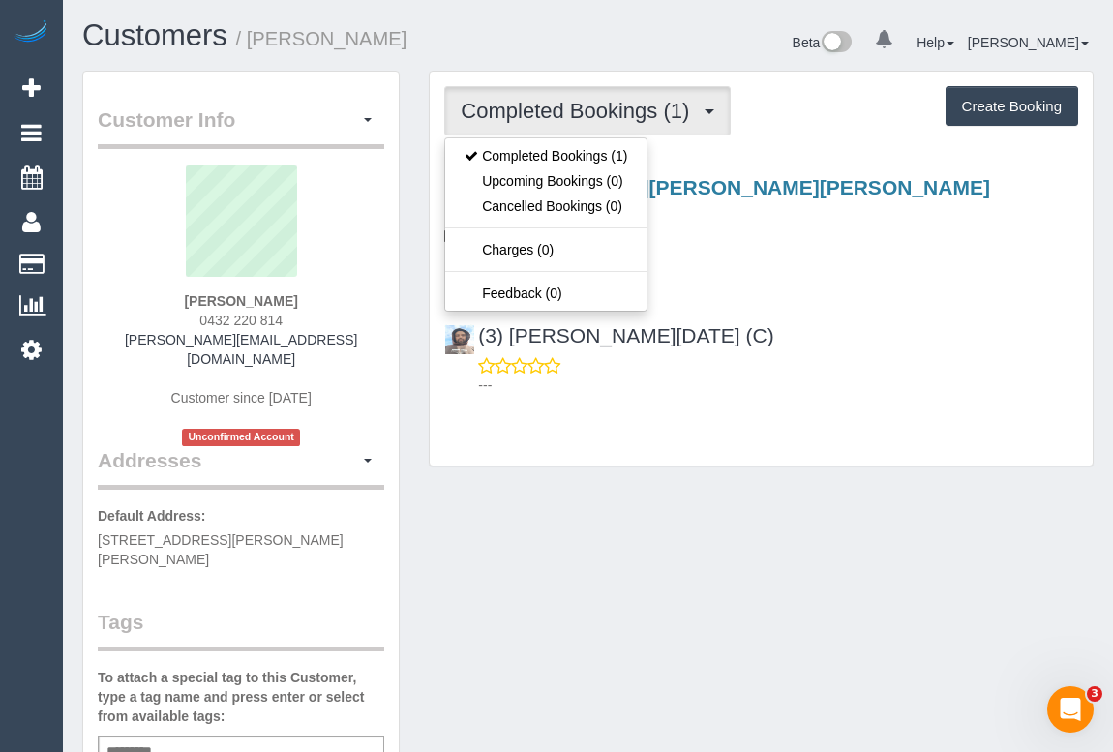
click at [806, 461] on div "Completed Bookings (1) Completed Bookings (1) Upcoming Bookings (0) Cancelled B…" at bounding box center [761, 269] width 663 height 395
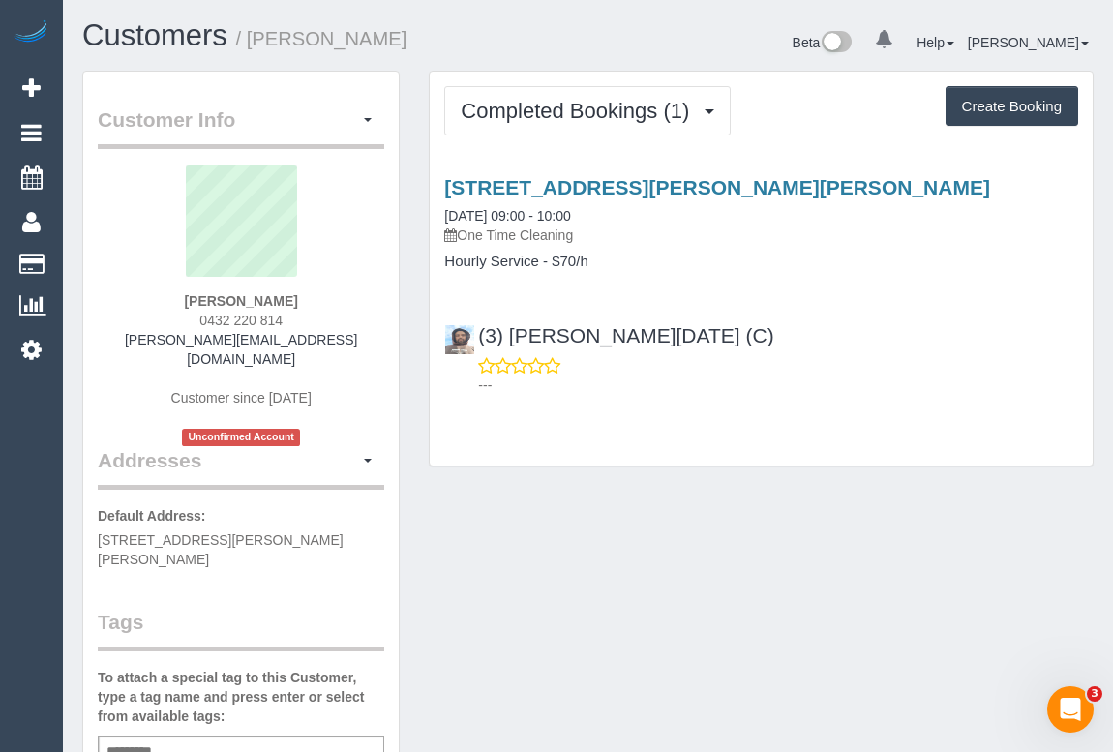
drag, startPoint x: 238, startPoint y: 321, endPoint x: 342, endPoint y: 322, distance: 104.5
click at [342, 322] on div "[PERSON_NAME] 0432 220 814 [PERSON_NAME][EMAIL_ADDRESS][DOMAIN_NAME] Customer s…" at bounding box center [241, 305] width 286 height 281
copy span "0432 220 814"
click at [341, 331] on div "[PERSON_NAME] 0432 220 814 [PERSON_NAME][EMAIL_ADDRESS][DOMAIN_NAME] Customer s…" at bounding box center [241, 305] width 286 height 281
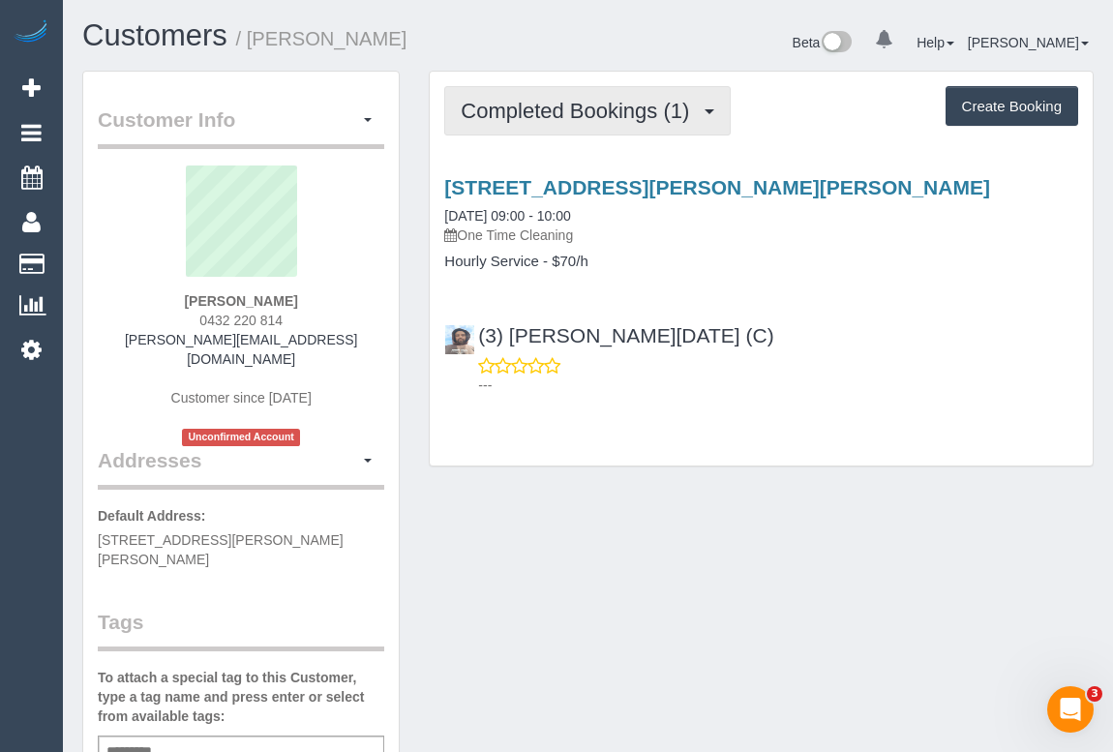
click at [587, 117] on span "Completed Bookings (1)" at bounding box center [580, 111] width 238 height 24
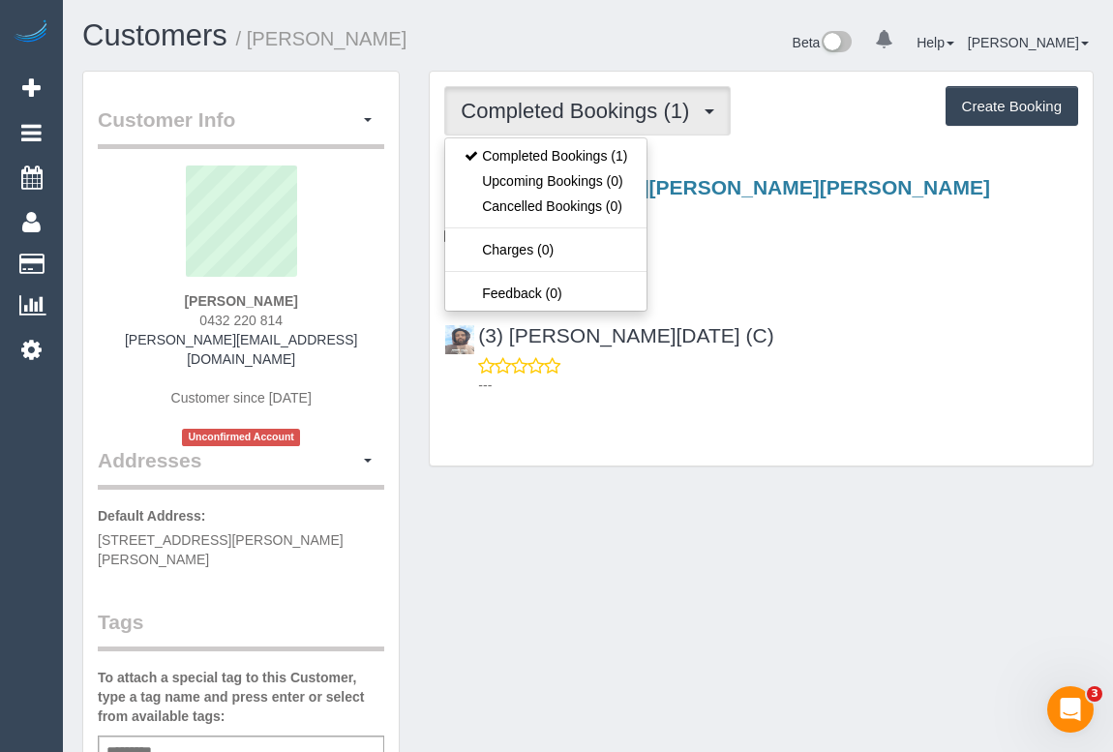
drag, startPoint x: 649, startPoint y: 551, endPoint x: 647, endPoint y: 563, distance: 11.8
click at [651, 546] on div "Customer Info Edit Contact Info Send Message Email Preferences Special Sales Ta…" at bounding box center [588, 748] width 1040 height 1354
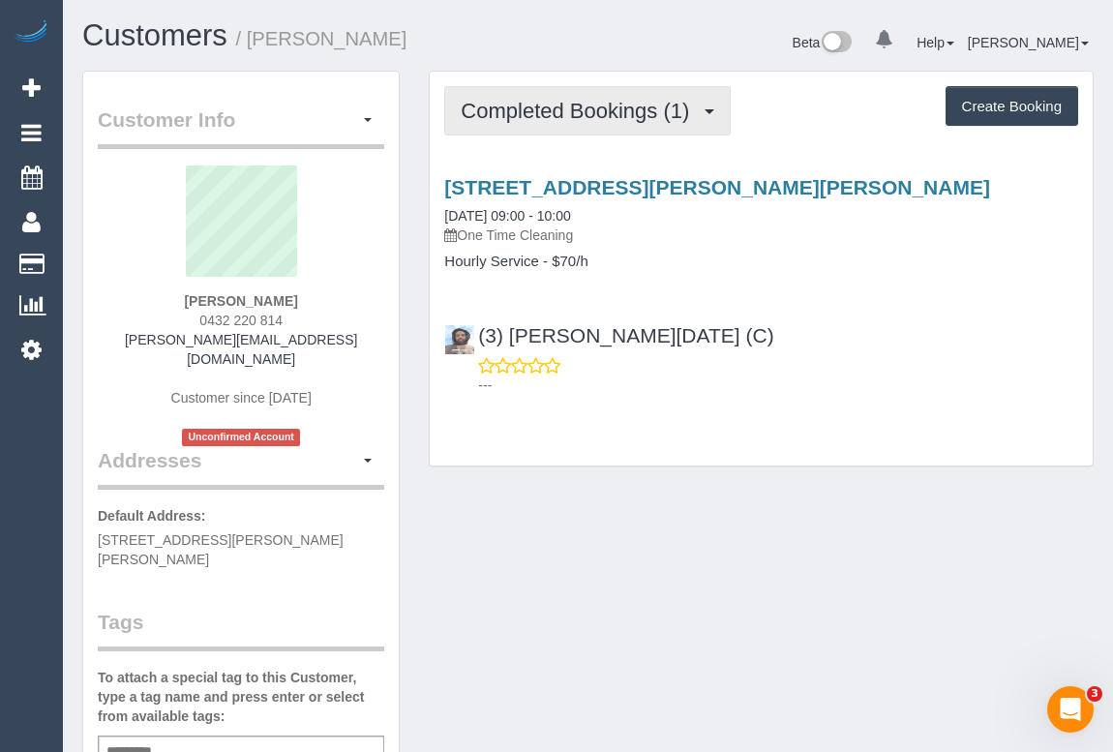
click at [612, 105] on span "Completed Bookings (1)" at bounding box center [580, 111] width 238 height 24
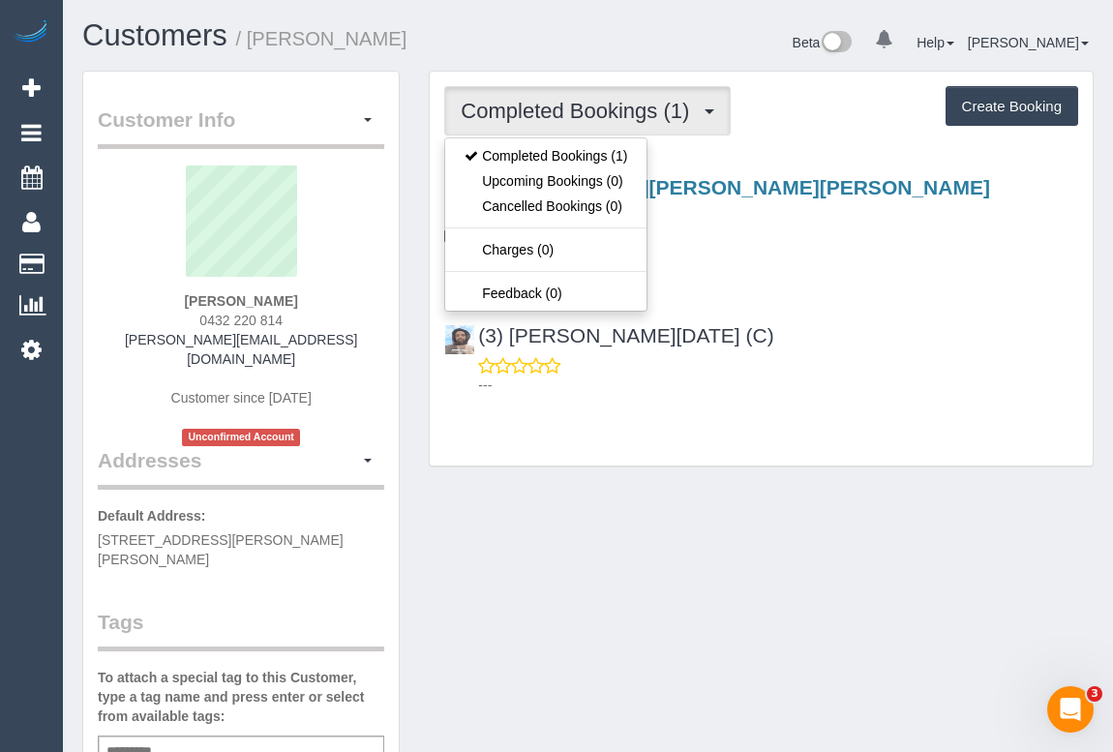
click at [803, 463] on div "Completed Bookings (1) Completed Bookings (1) Upcoming Bookings (0) Cancelled B…" at bounding box center [761, 269] width 663 height 395
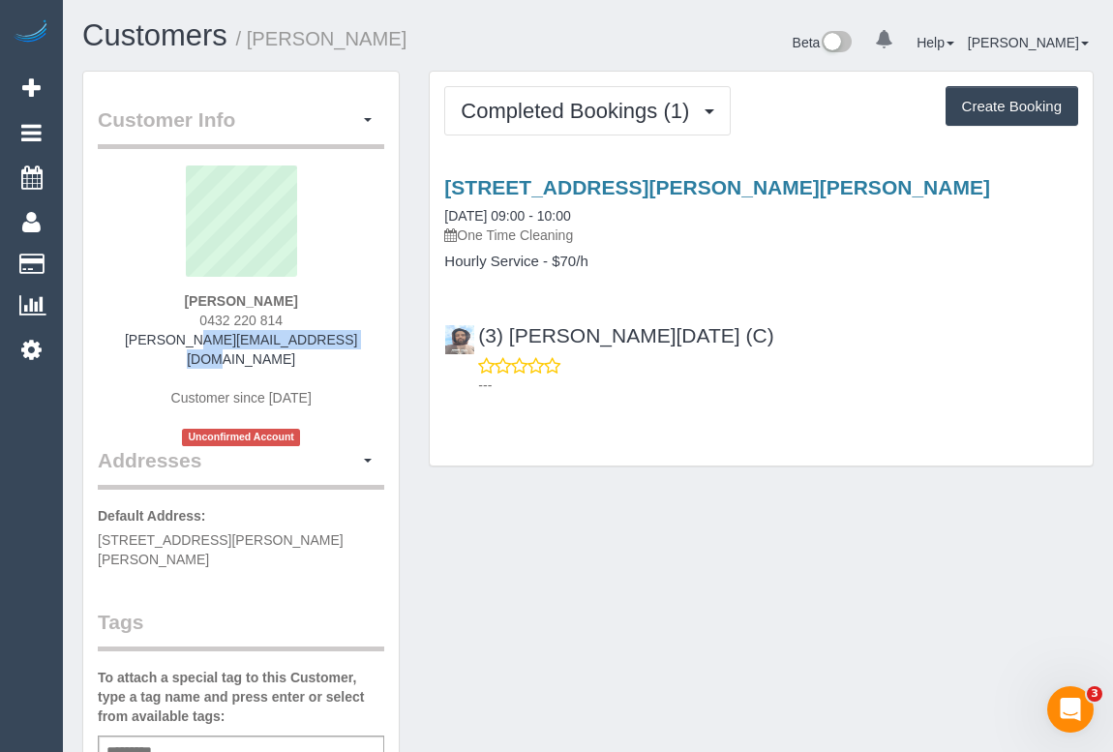
drag, startPoint x: 231, startPoint y: 334, endPoint x: 326, endPoint y: 334, distance: 94.8
click at [326, 334] on div "[PERSON_NAME] 0432 220 814 [PERSON_NAME][EMAIL_ADDRESS][DOMAIN_NAME] Customer s…" at bounding box center [241, 305] width 286 height 281
copy link "[PERSON_NAME][EMAIL_ADDRESS][DOMAIN_NAME]"
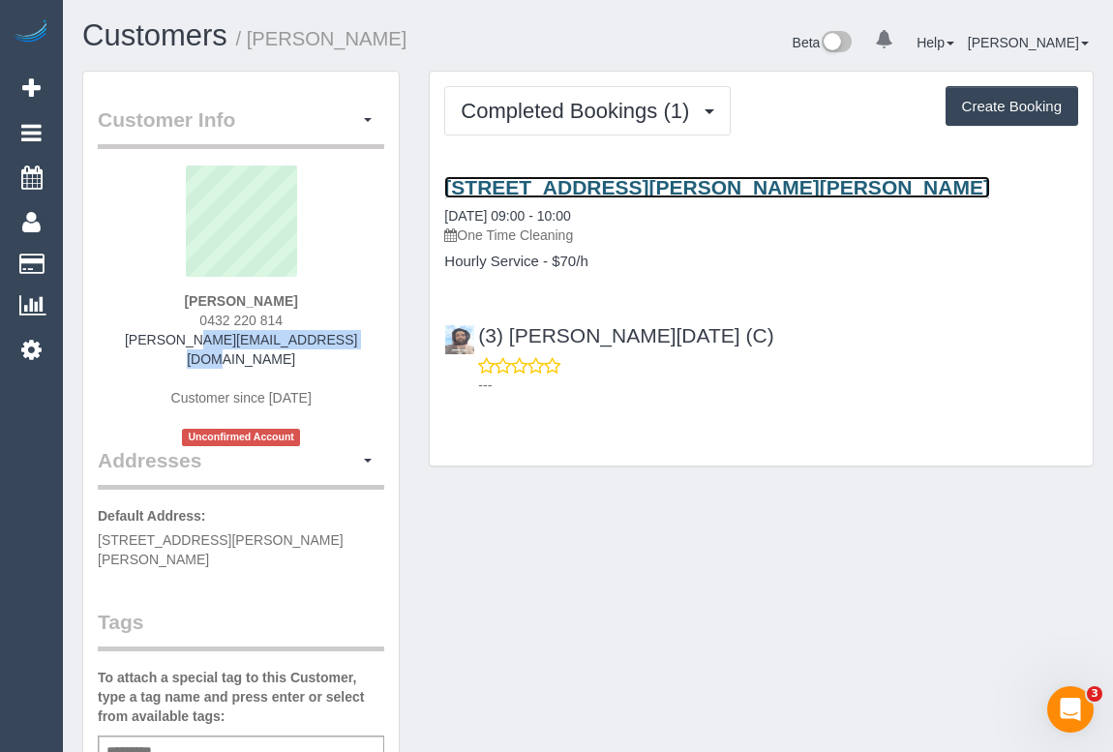
click at [618, 190] on link "[STREET_ADDRESS][PERSON_NAME][PERSON_NAME]" at bounding box center [717, 187] width 546 height 22
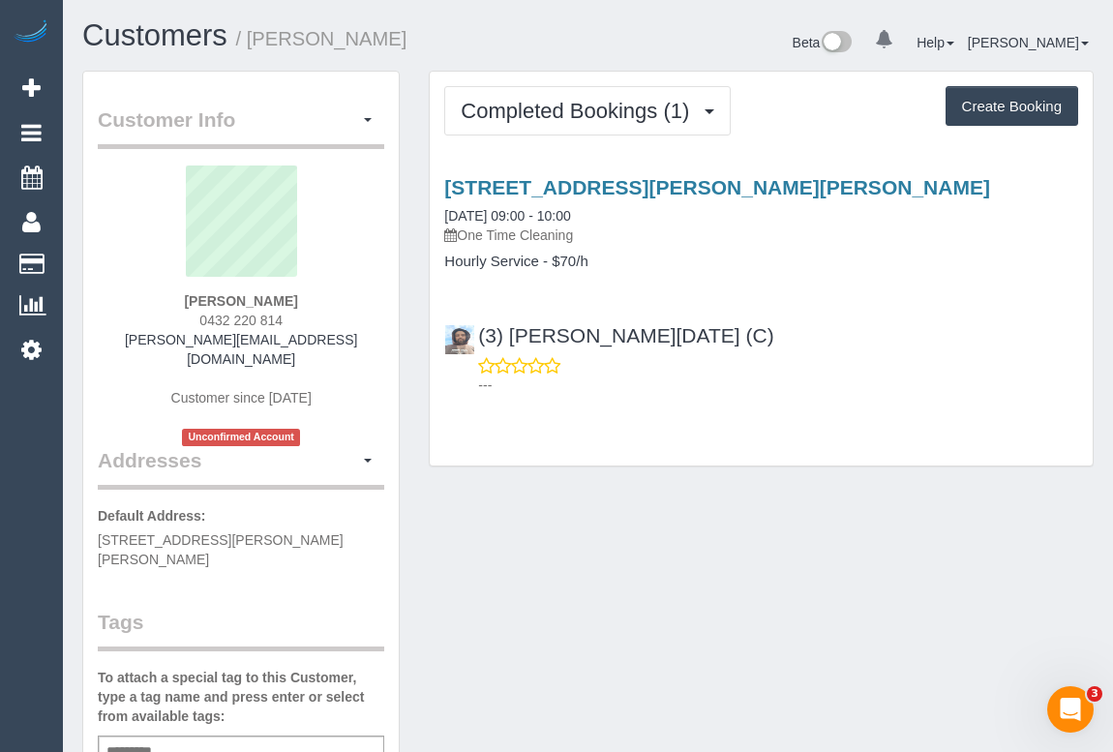
click at [538, 531] on div "Customer Info Edit Contact Info Send Message Email Preferences Special Sales Ta…" at bounding box center [588, 748] width 1040 height 1354
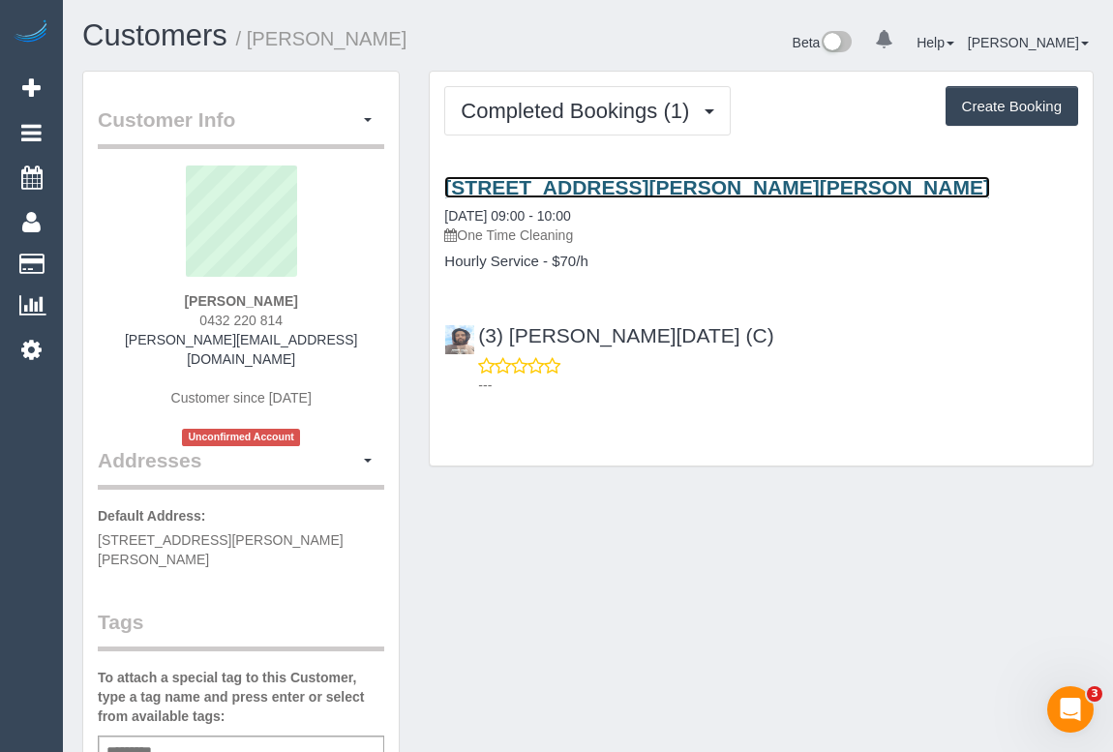
click at [626, 185] on link "[STREET_ADDRESS][PERSON_NAME][PERSON_NAME]" at bounding box center [717, 187] width 546 height 22
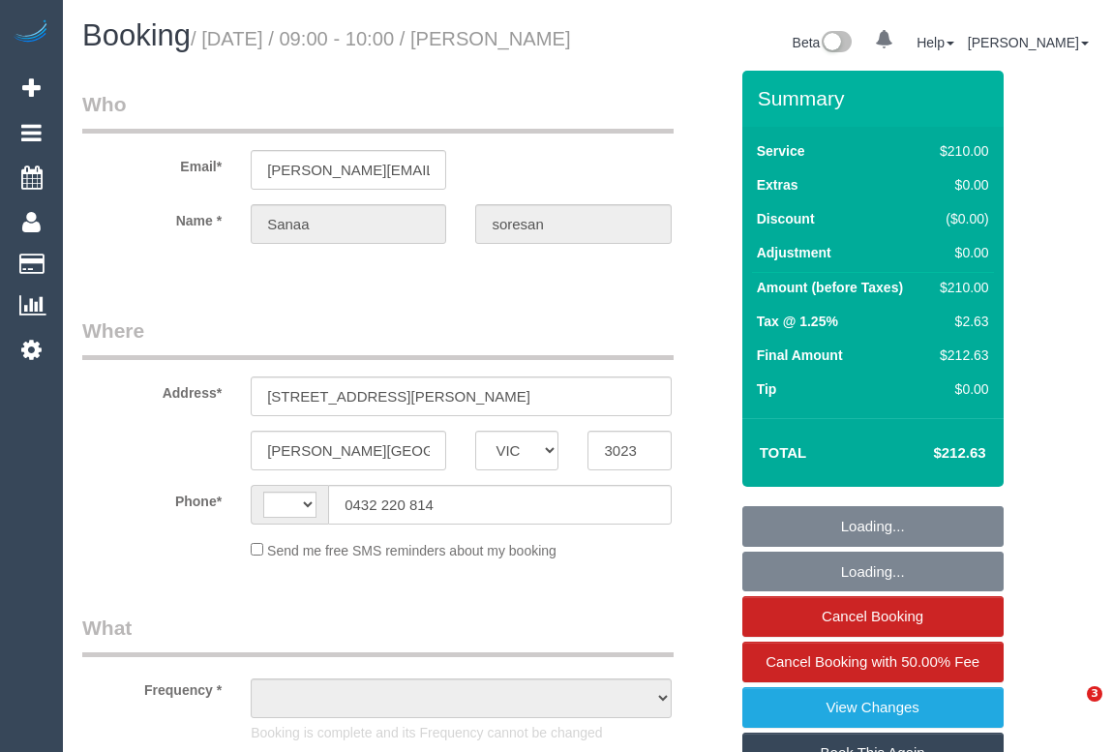
select select "VIC"
select select "string:AU"
select select "object:598"
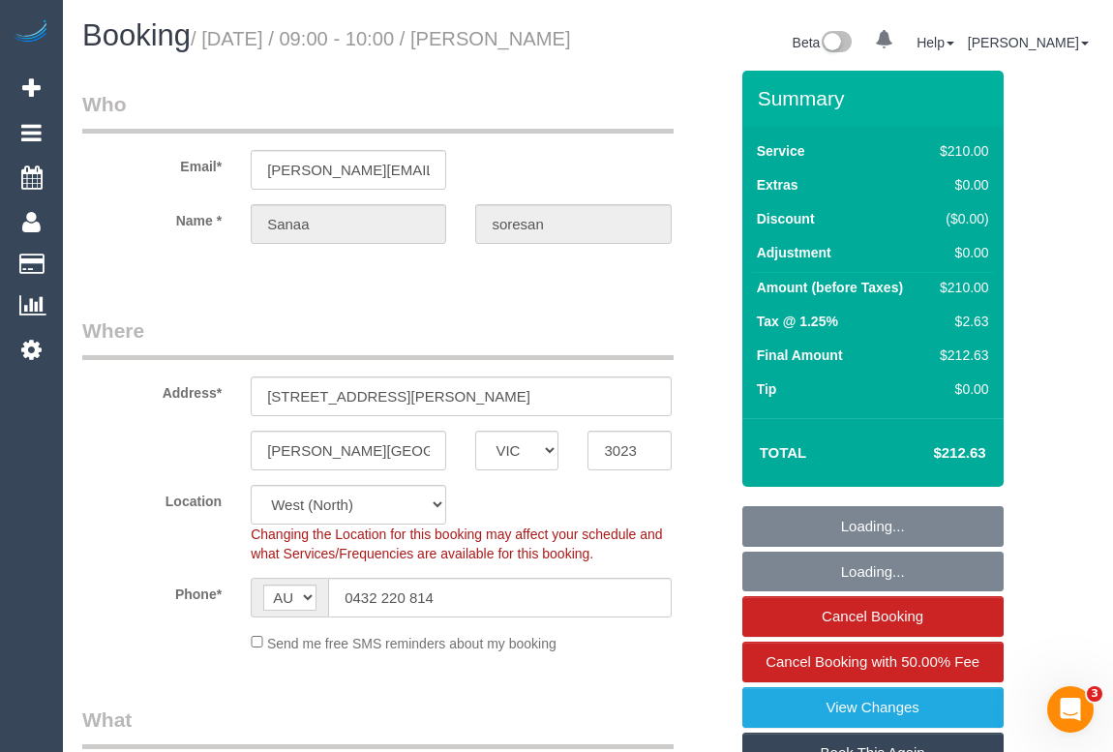
select select "string:stripe-pm_1S6P652GScqysDRVKFsDYoXB"
select select "180"
select select "number:29"
select select "number:14"
select select "number:19"
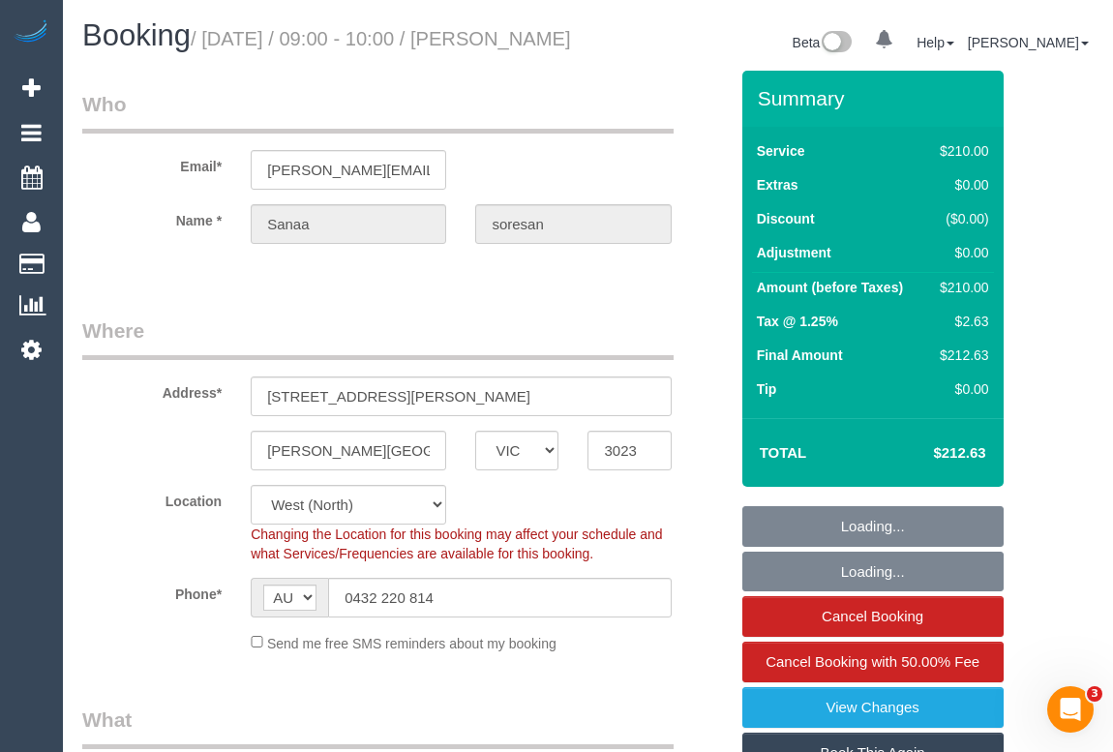
select select "object:1482"
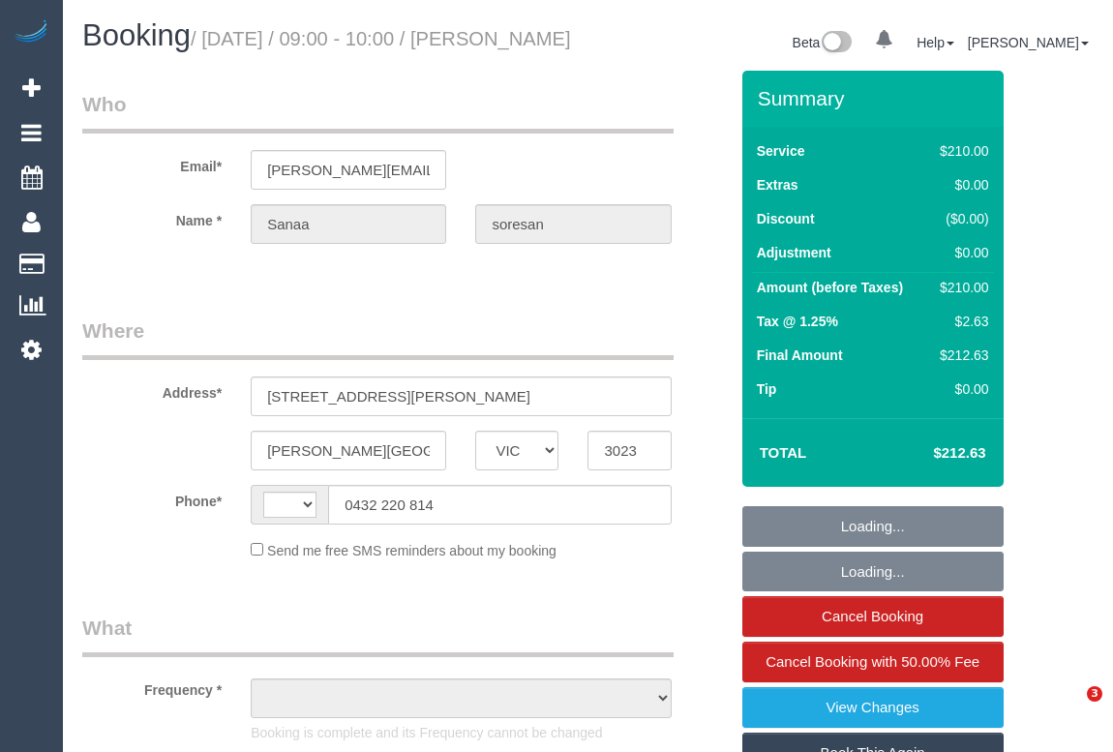
select select "VIC"
select select "string:AU"
select select "string:stripe-pm_1S6P652GScqysDRVKFsDYoXB"
select select "180"
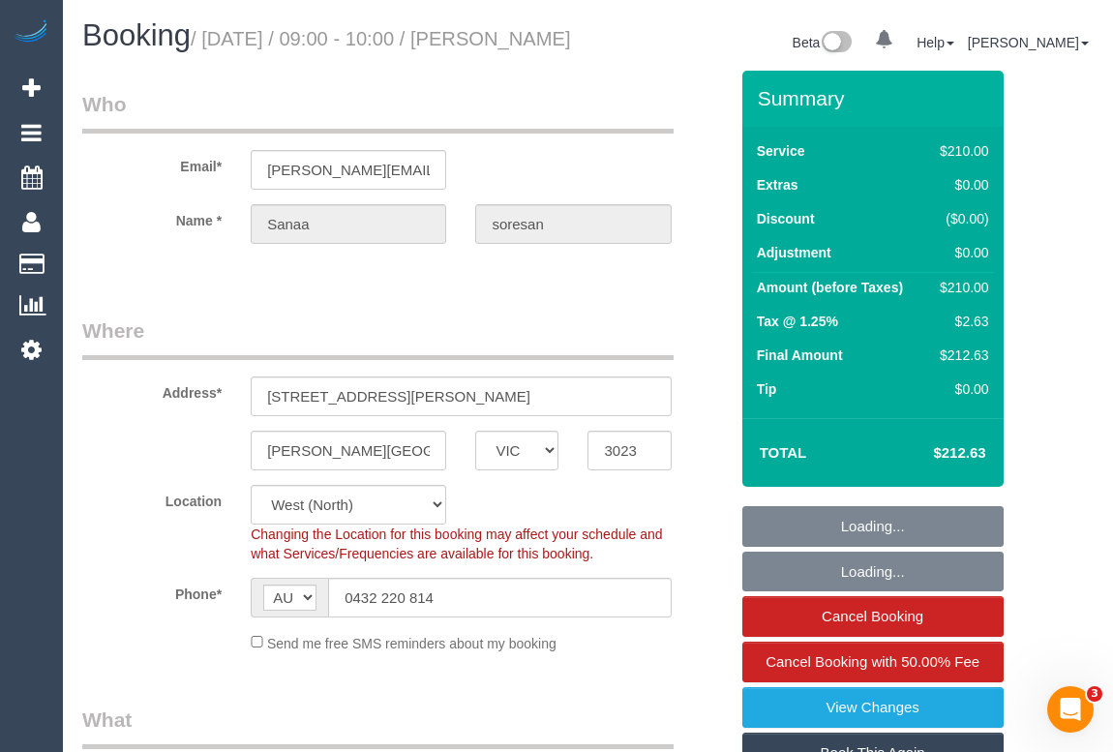
select select "object:767"
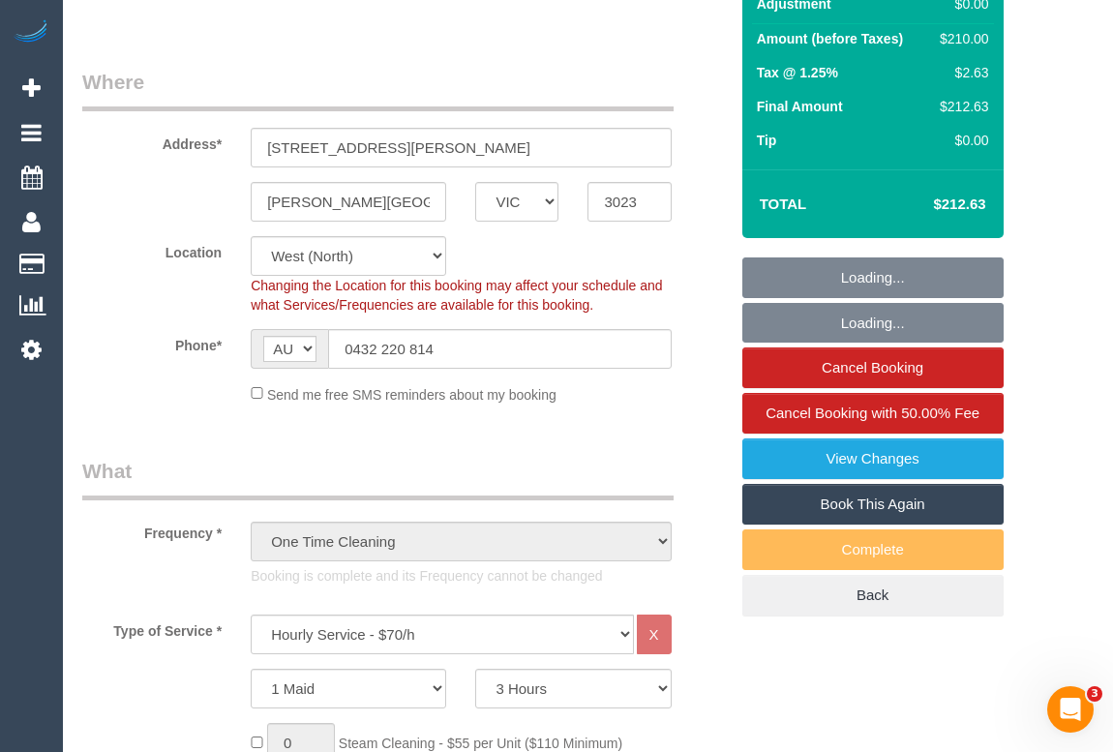
select select "number:29"
select select "number:14"
select select "number:19"
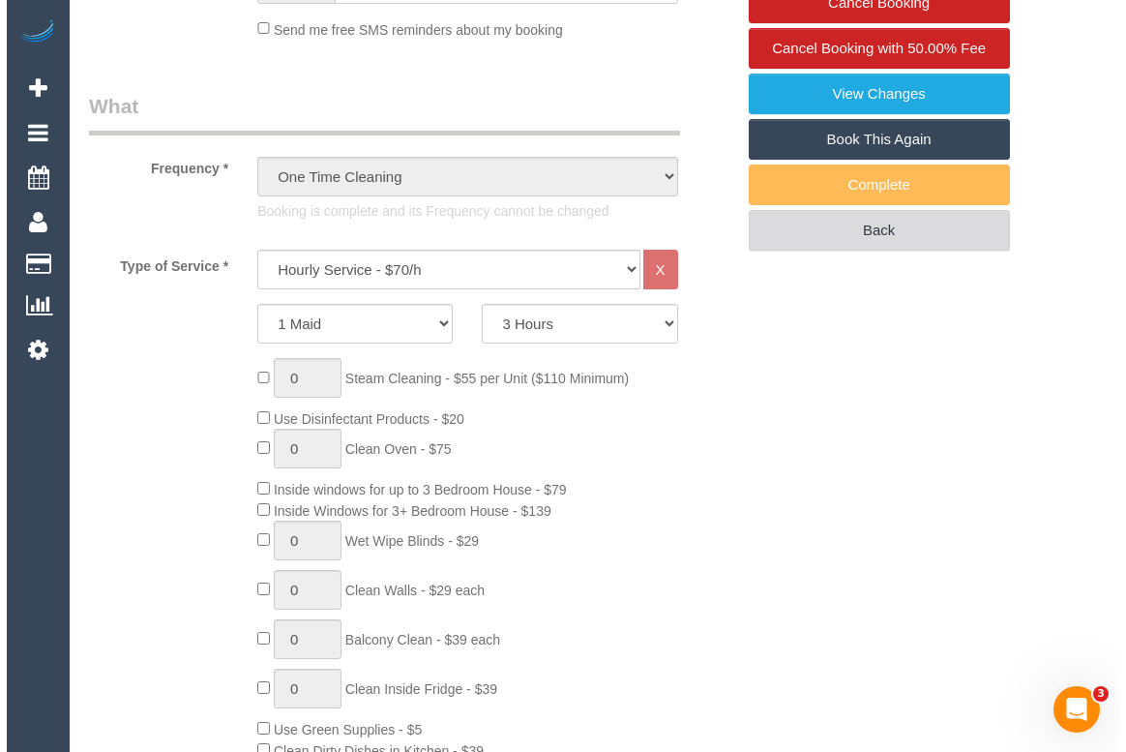
scroll to position [527, 0]
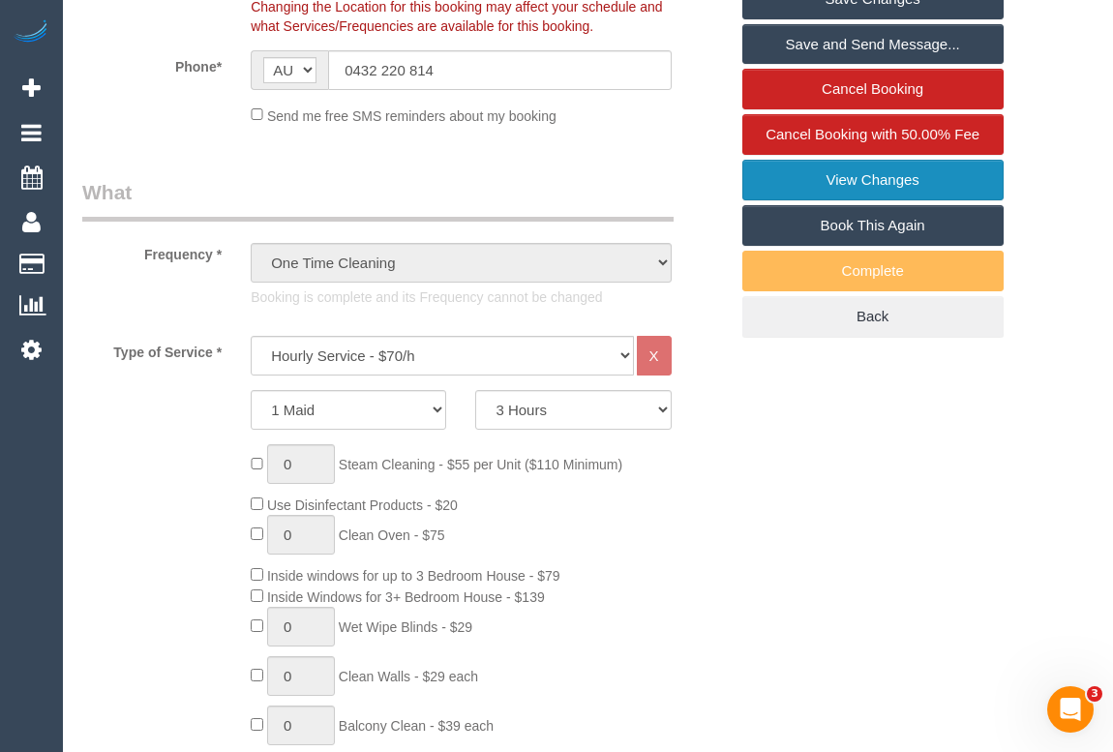
click at [840, 200] on link "View Changes" at bounding box center [872, 180] width 261 height 41
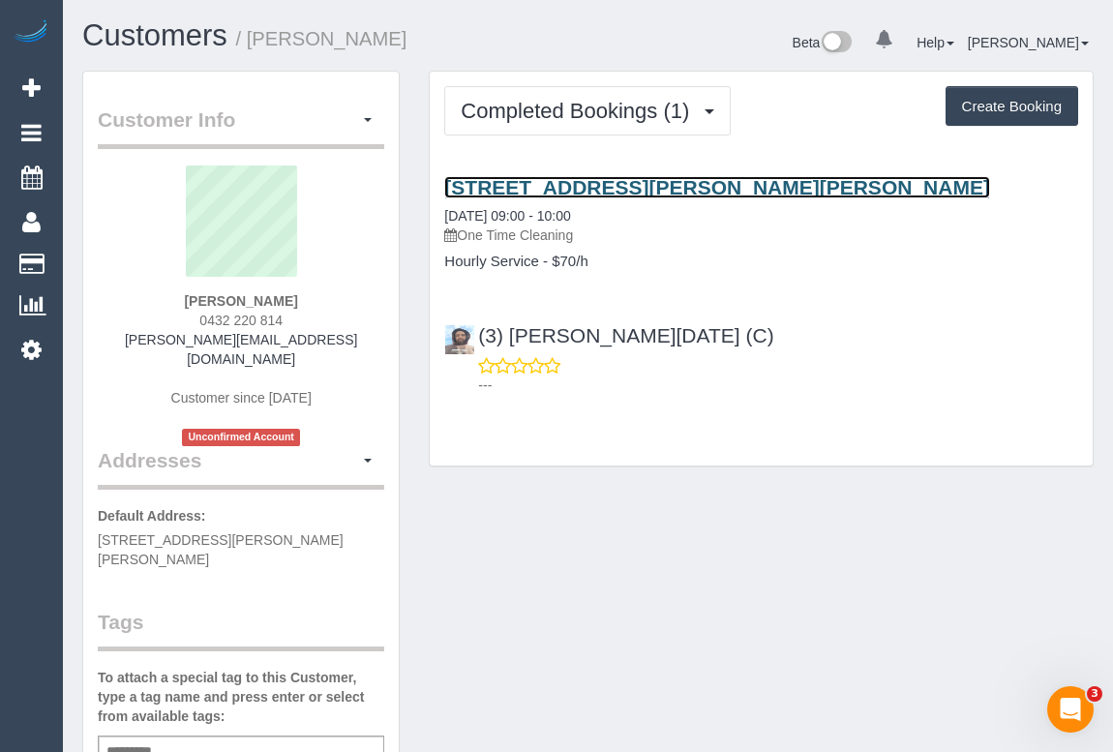
click at [610, 176] on link "[STREET_ADDRESS][PERSON_NAME][PERSON_NAME]" at bounding box center [717, 187] width 546 height 22
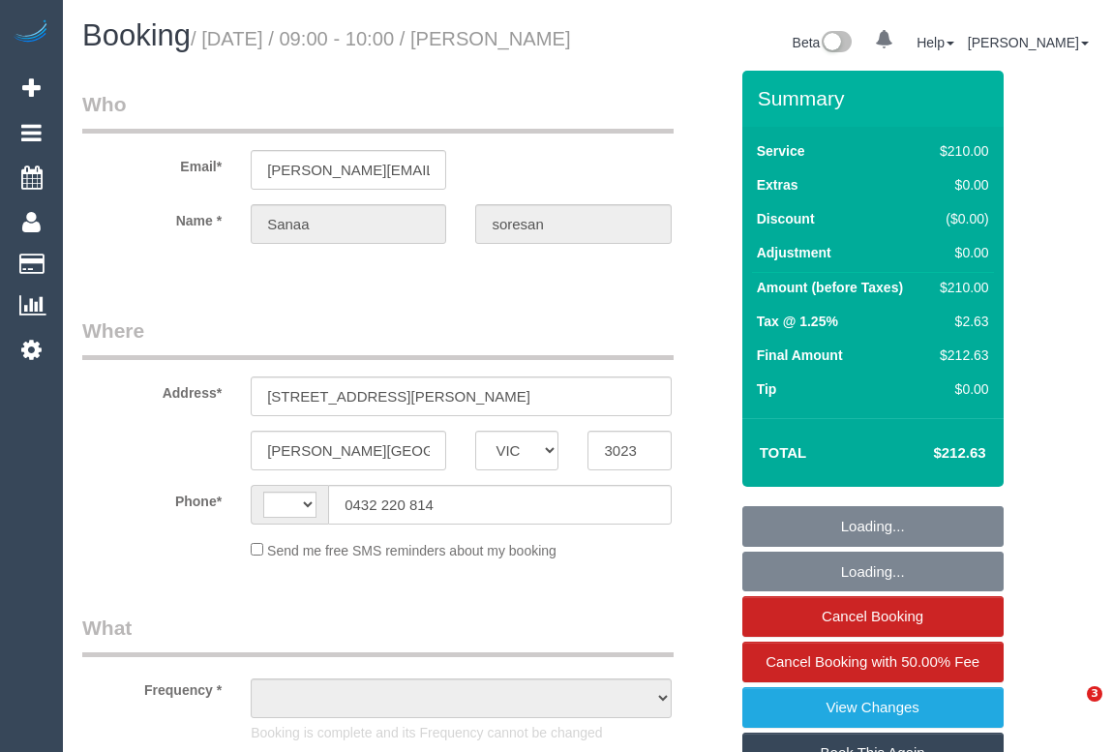
select select "VIC"
select select "object:349"
select select "string:stripe-pm_1S6P652GScqysDRVKFsDYoXB"
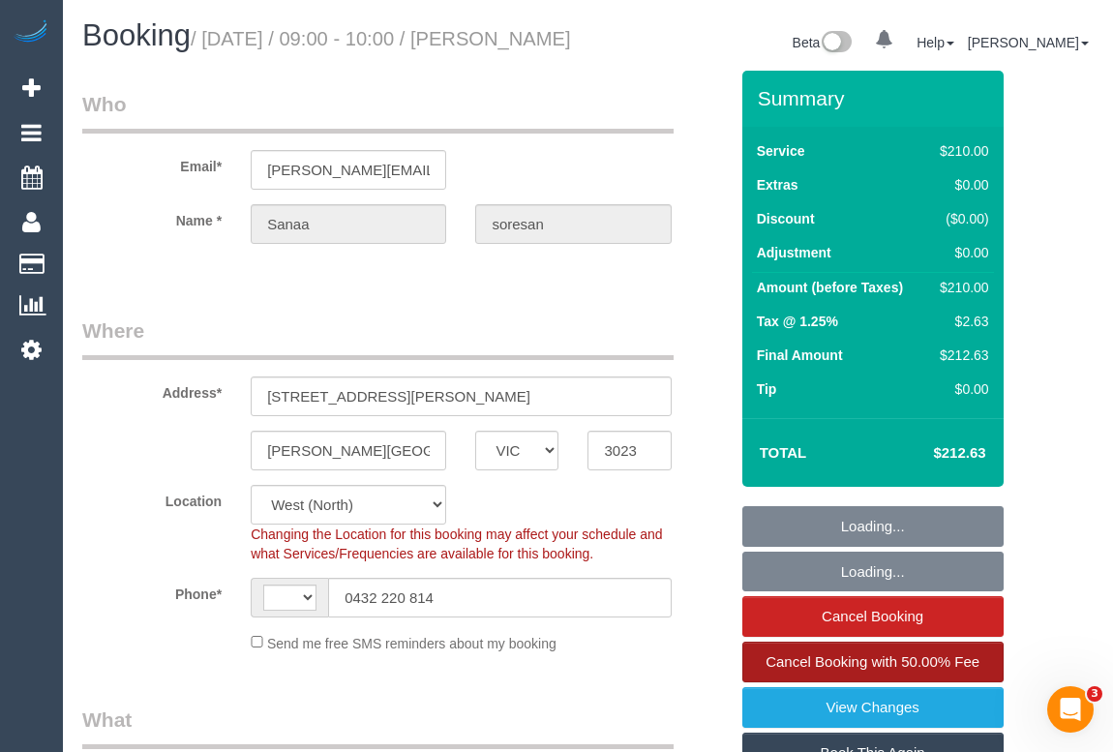
select select "object:603"
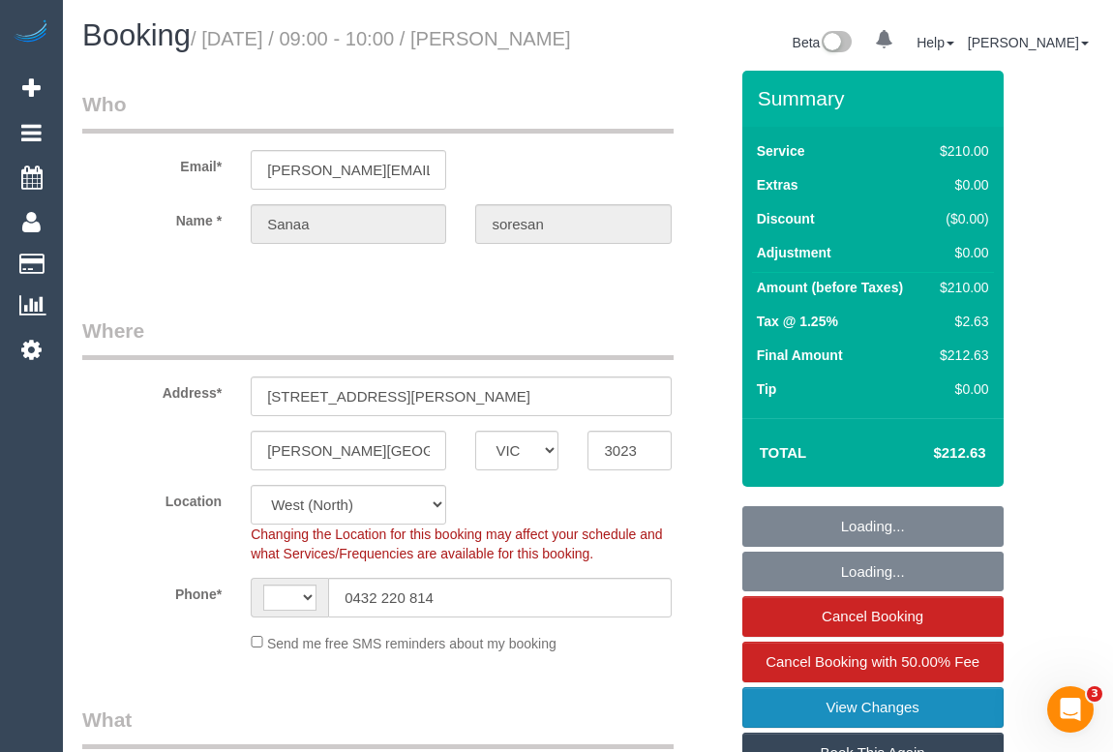
select select "string:AU"
select select "180"
select select "number:29"
select select "number:14"
select select "number:19"
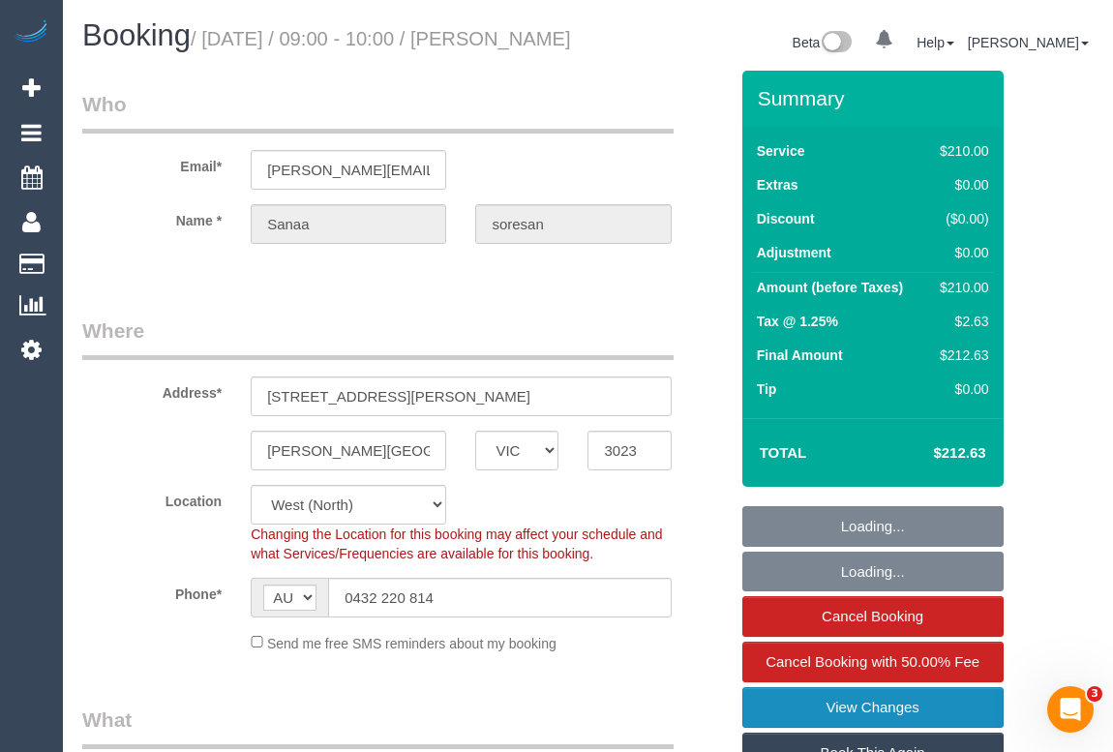
click at [852, 728] on link "View Changes" at bounding box center [872, 707] width 261 height 41
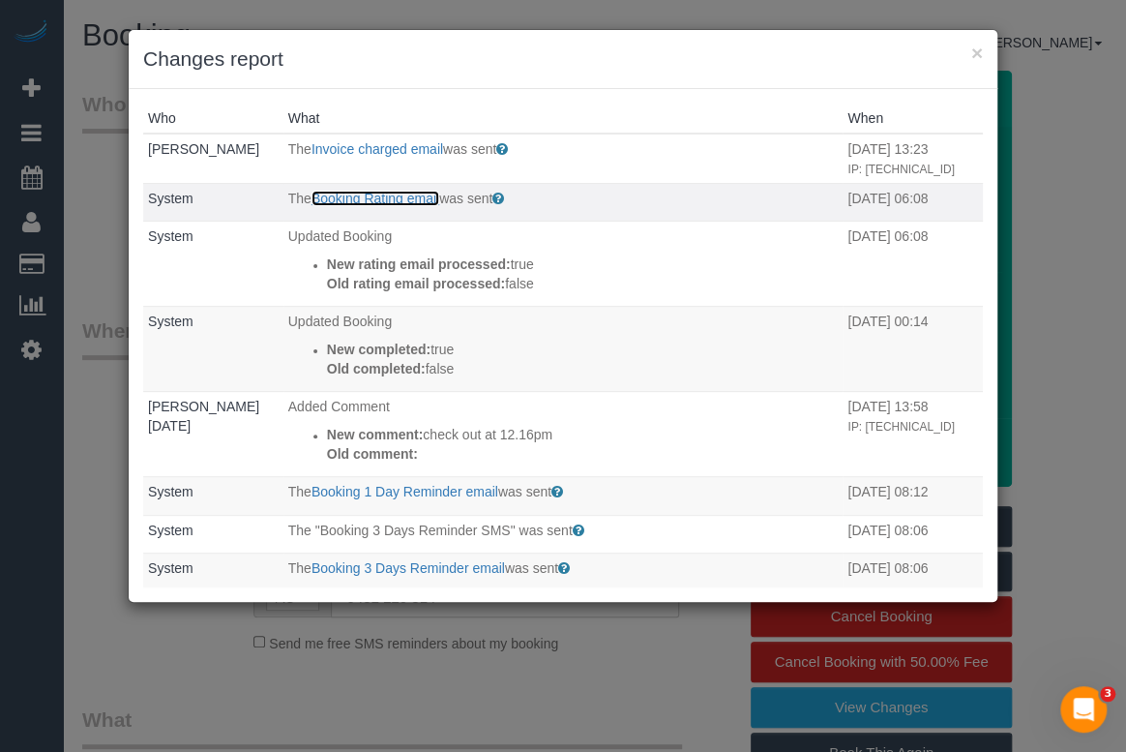
click at [345, 199] on link "Booking Rating email" at bounding box center [376, 198] width 128 height 15
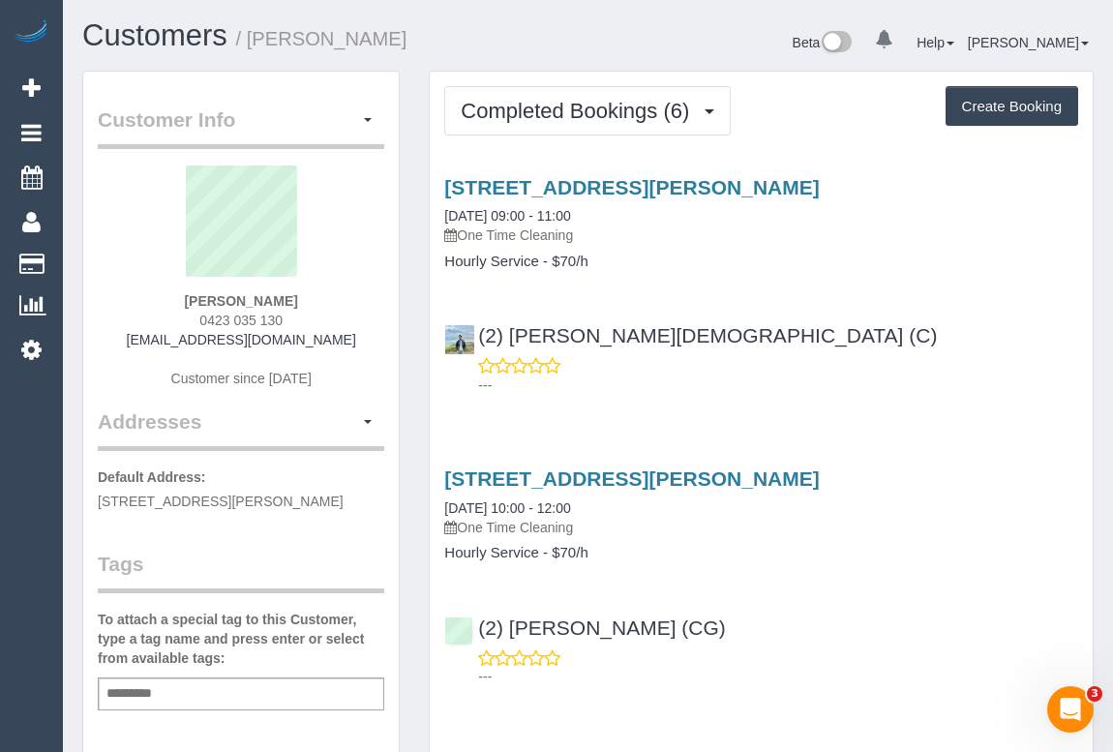
click at [795, 390] on p "---" at bounding box center [778, 384] width 600 height 19
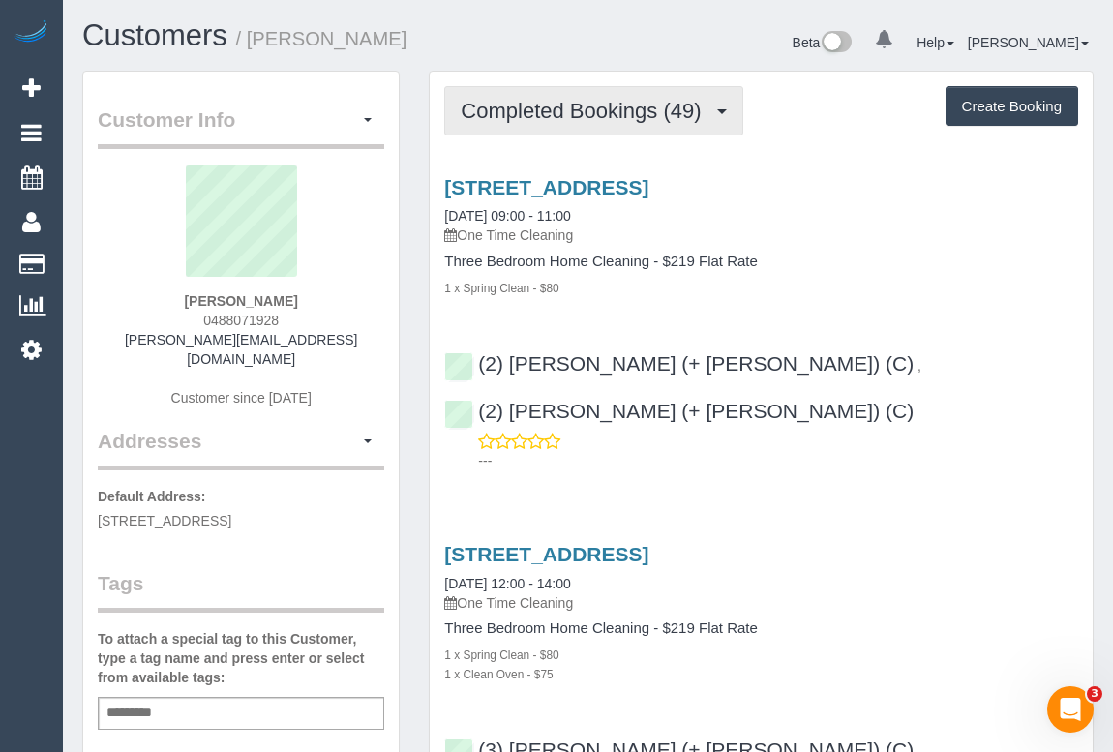
click at [570, 111] on span "Completed Bookings (49)" at bounding box center [586, 111] width 250 height 24
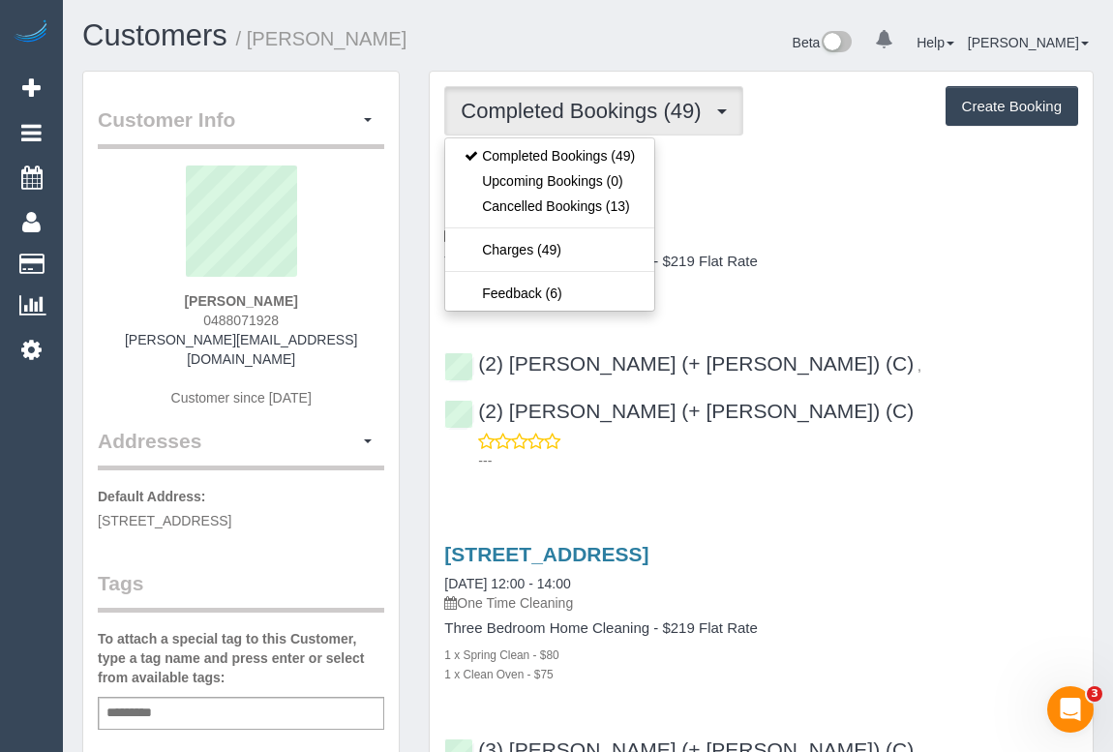
click at [884, 273] on div "Three Bedroom Home Cleaning - $219 Flat Rate 1 x Spring Clean - $80" at bounding box center [761, 275] width 634 height 44
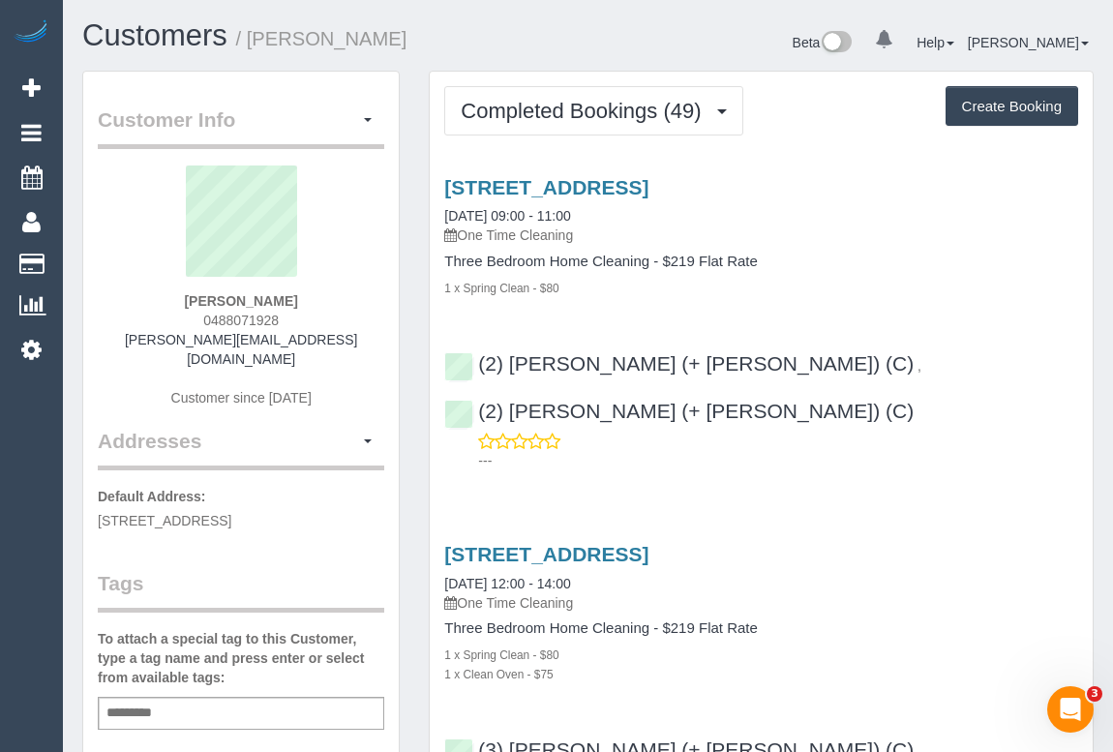
drag, startPoint x: 191, startPoint y: 327, endPoint x: 284, endPoint y: 324, distance: 93.9
click at [284, 324] on div "Vanessa Hewitt 0488071928 vanessa_hewitt@hotmail.com Customer since 2019" at bounding box center [241, 295] width 286 height 261
copy span "0488071928"
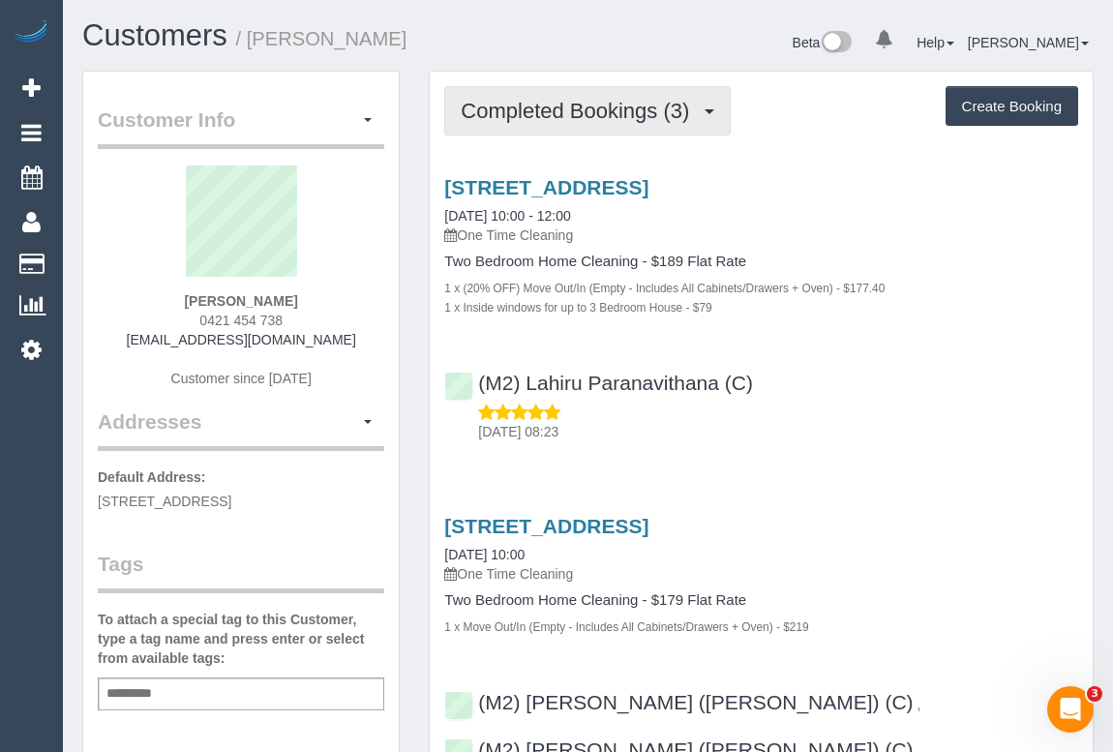
click at [584, 114] on span "Completed Bookings (3)" at bounding box center [580, 111] width 238 height 24
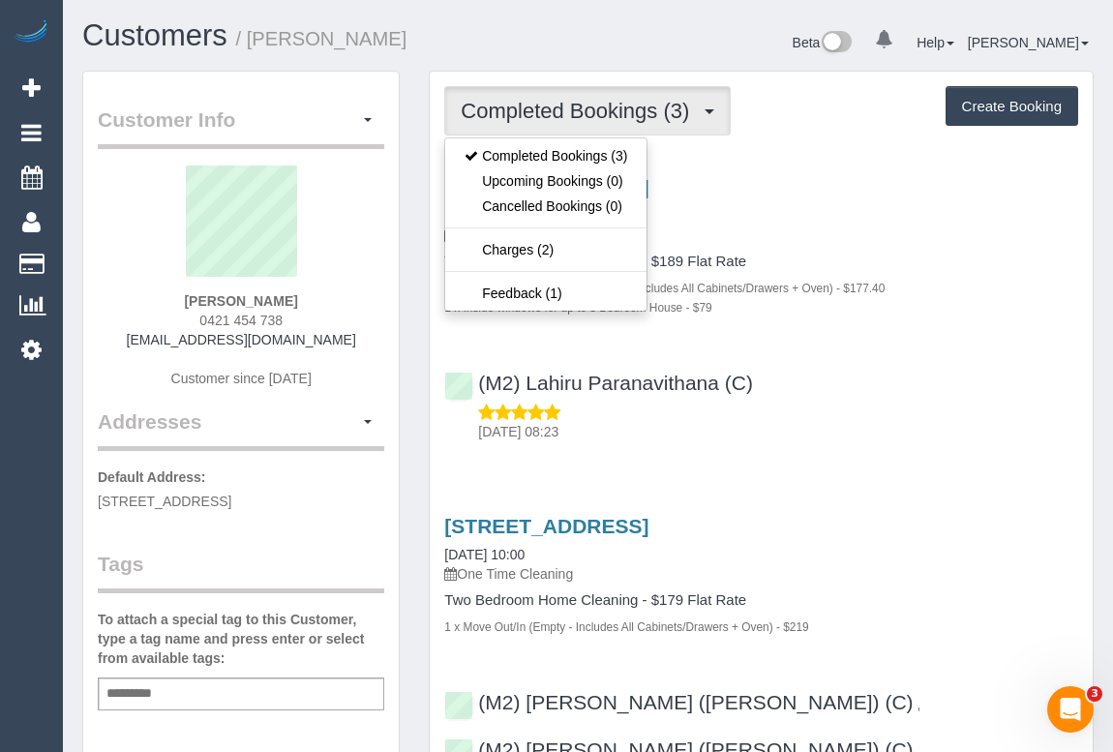
click at [985, 269] on div "Two Bedroom Home Cleaning - $189 Flat Rate 1 x (20% OFF) Move Out/In (Empty - I…" at bounding box center [761, 284] width 634 height 63
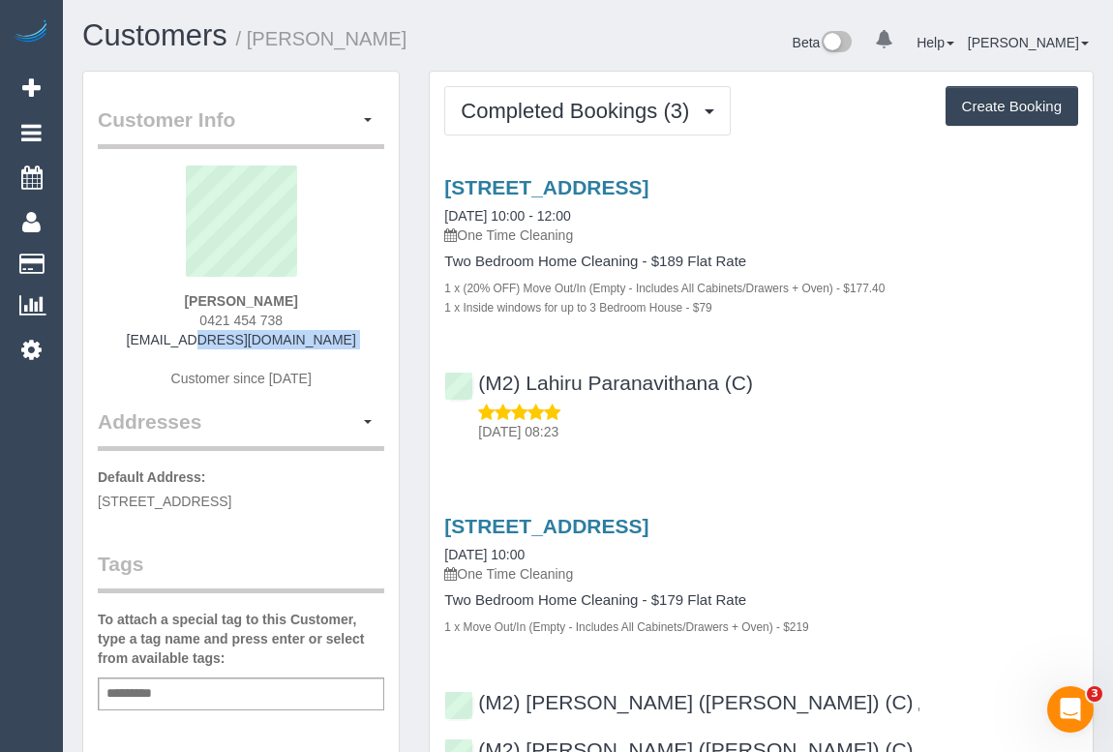
drag, startPoint x: 156, startPoint y: 339, endPoint x: 377, endPoint y: 348, distance: 221.8
click at [377, 348] on div "[PERSON_NAME] 0421 454 738 [EMAIL_ADDRESS][DOMAIN_NAME] Customer since [DATE]" at bounding box center [241, 286] width 286 height 242
copy div "[EMAIL_ADDRESS][DOMAIN_NAME]"
